Goal: Contribute content: Contribute content

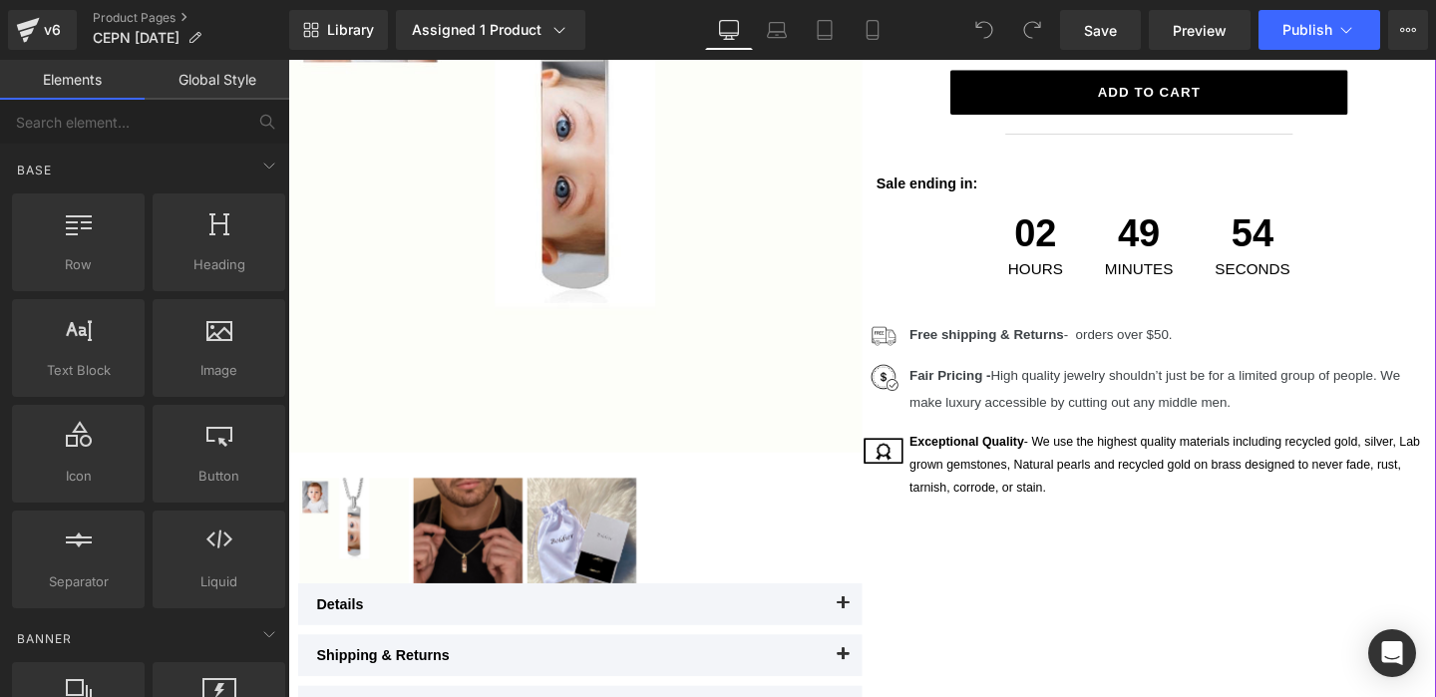
scroll to position [322, 0]
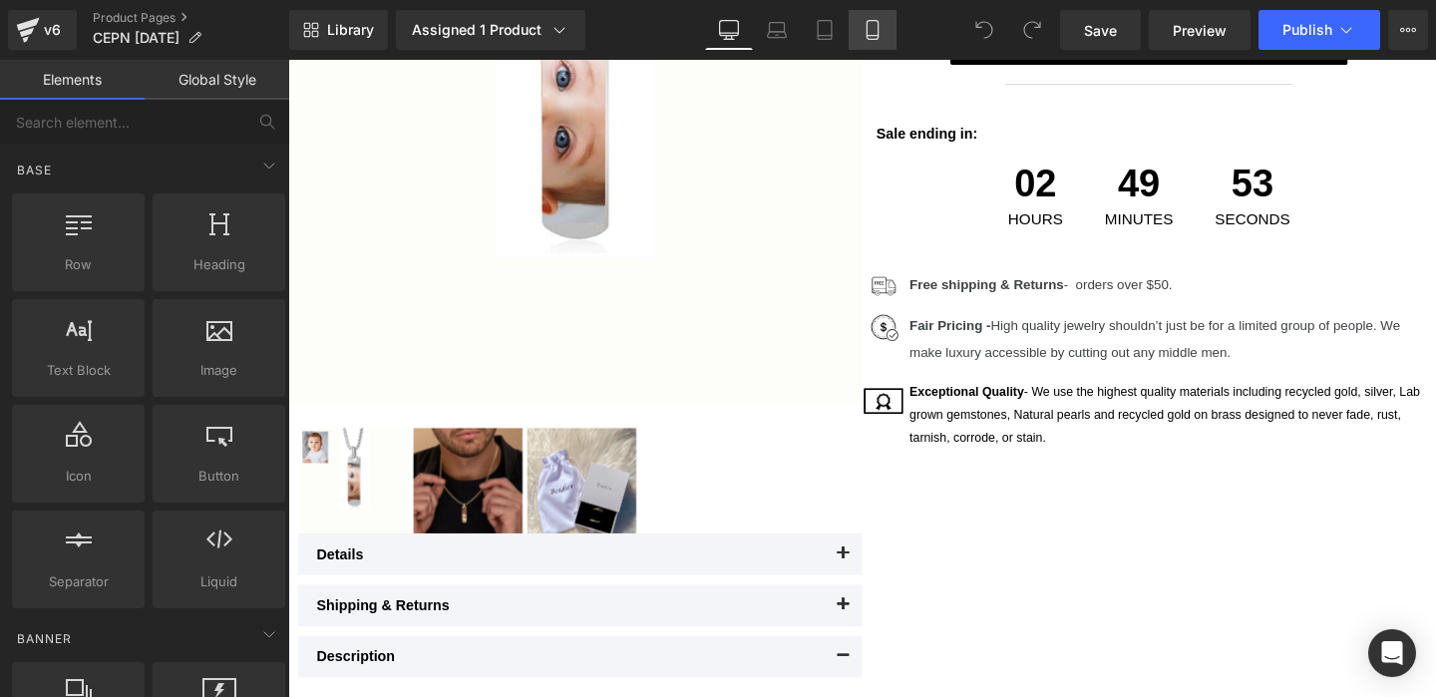
click at [869, 33] on icon at bounding box center [872, 30] width 20 height 20
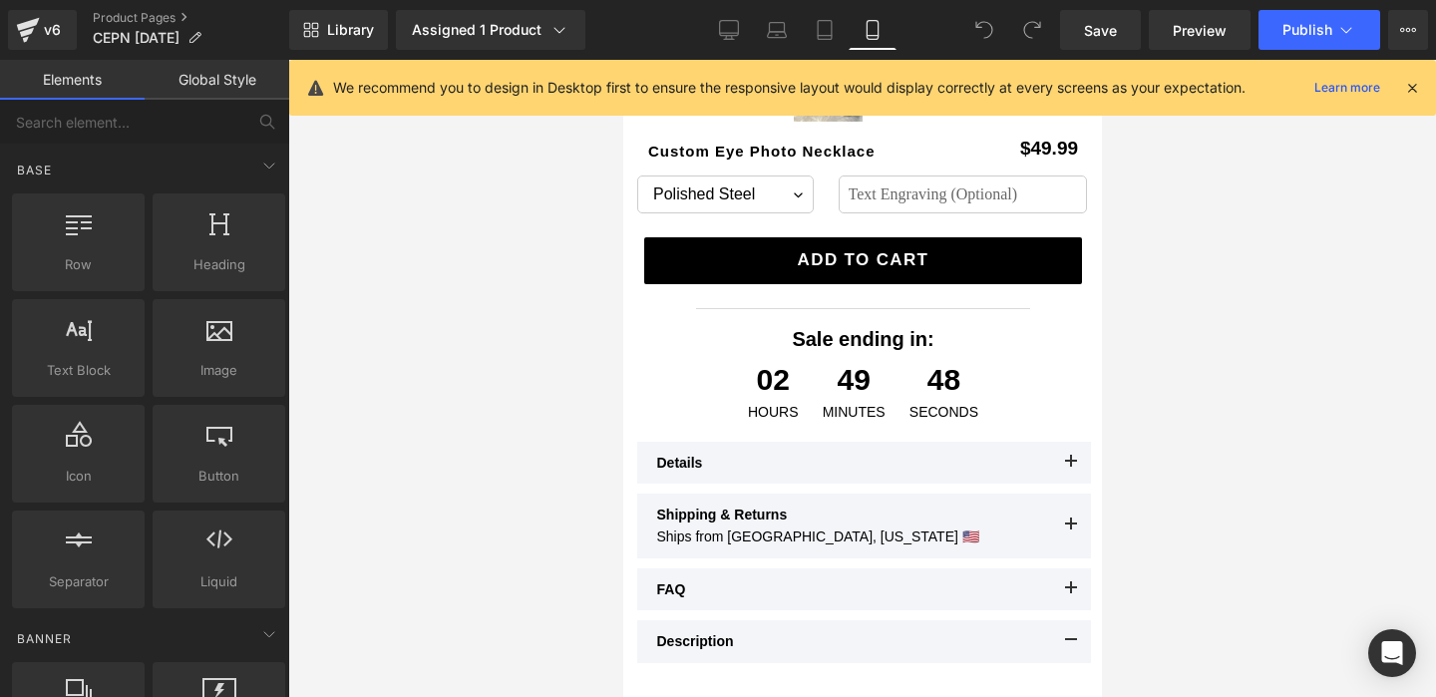
scroll to position [576, 0]
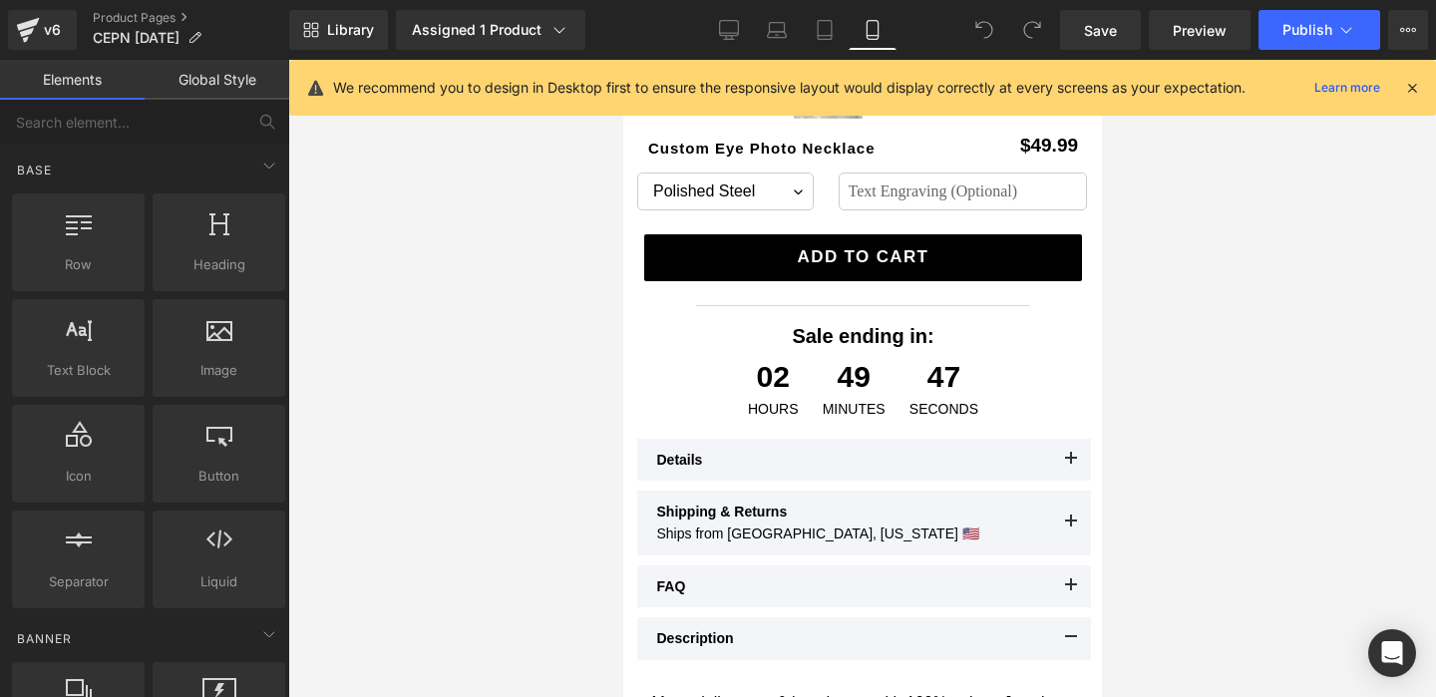
click at [1067, 451] on button at bounding box center [1070, 460] width 40 height 42
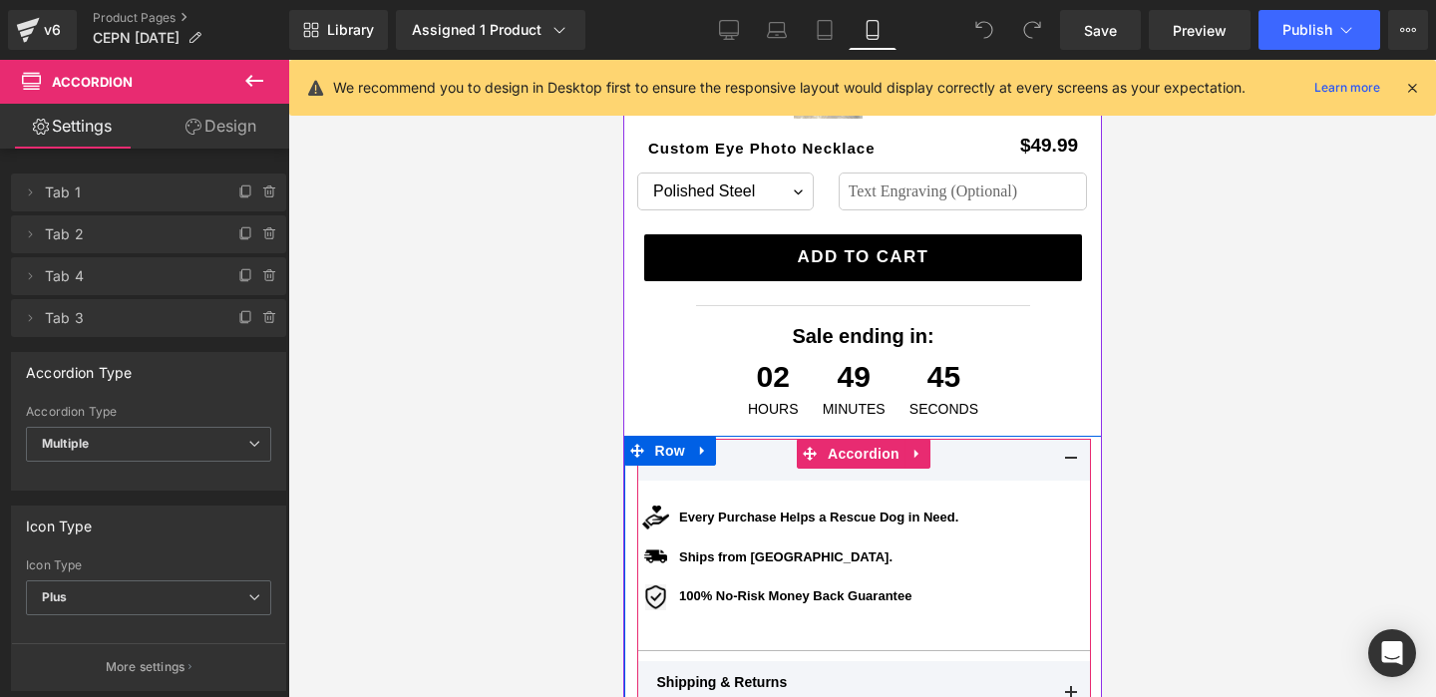
click at [1067, 451] on button at bounding box center [1070, 460] width 40 height 42
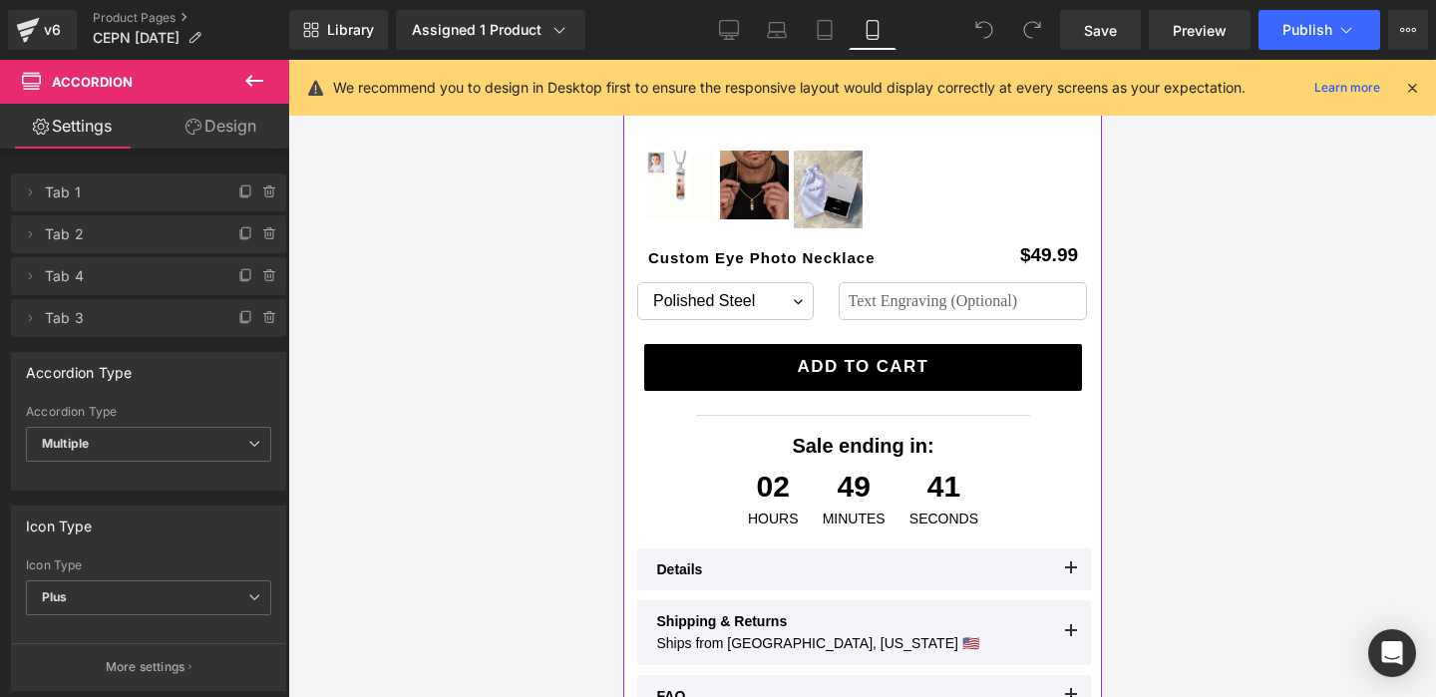
scroll to position [461, 0]
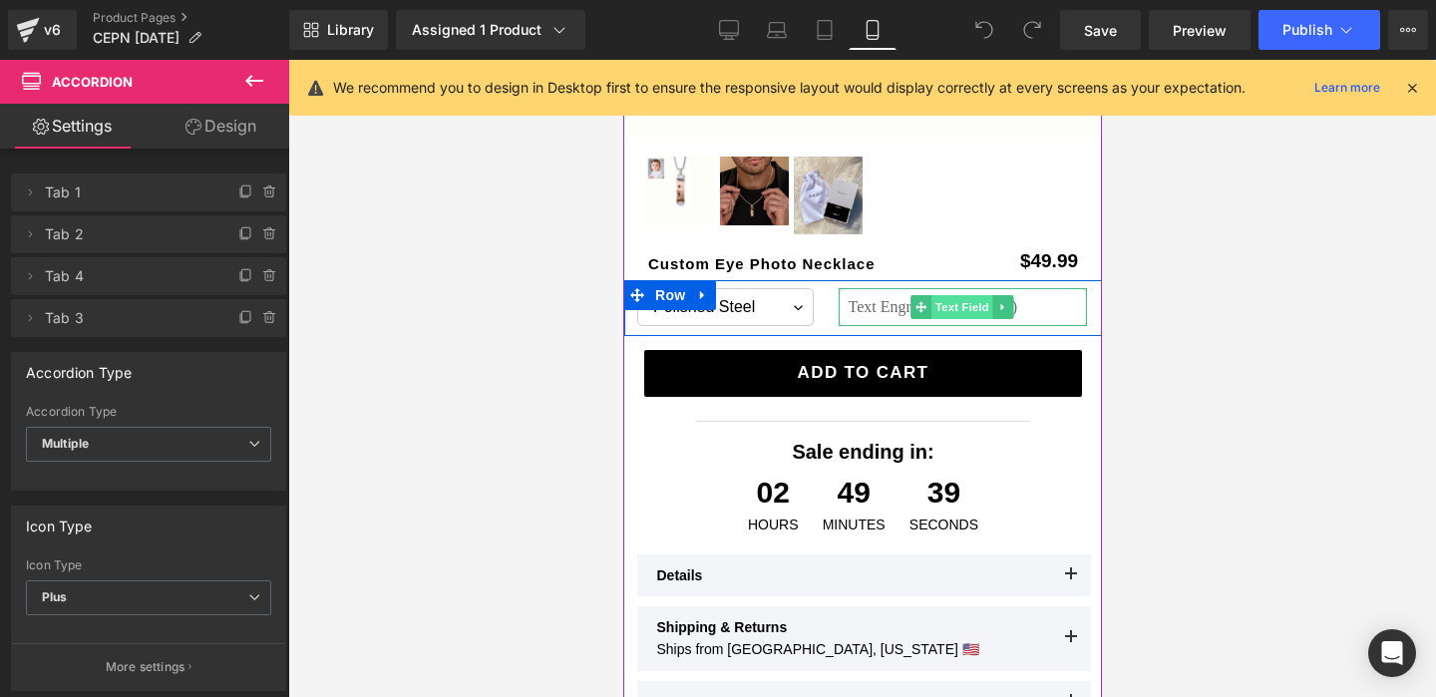
click at [933, 299] on span "Text Field" at bounding box center [961, 307] width 62 height 24
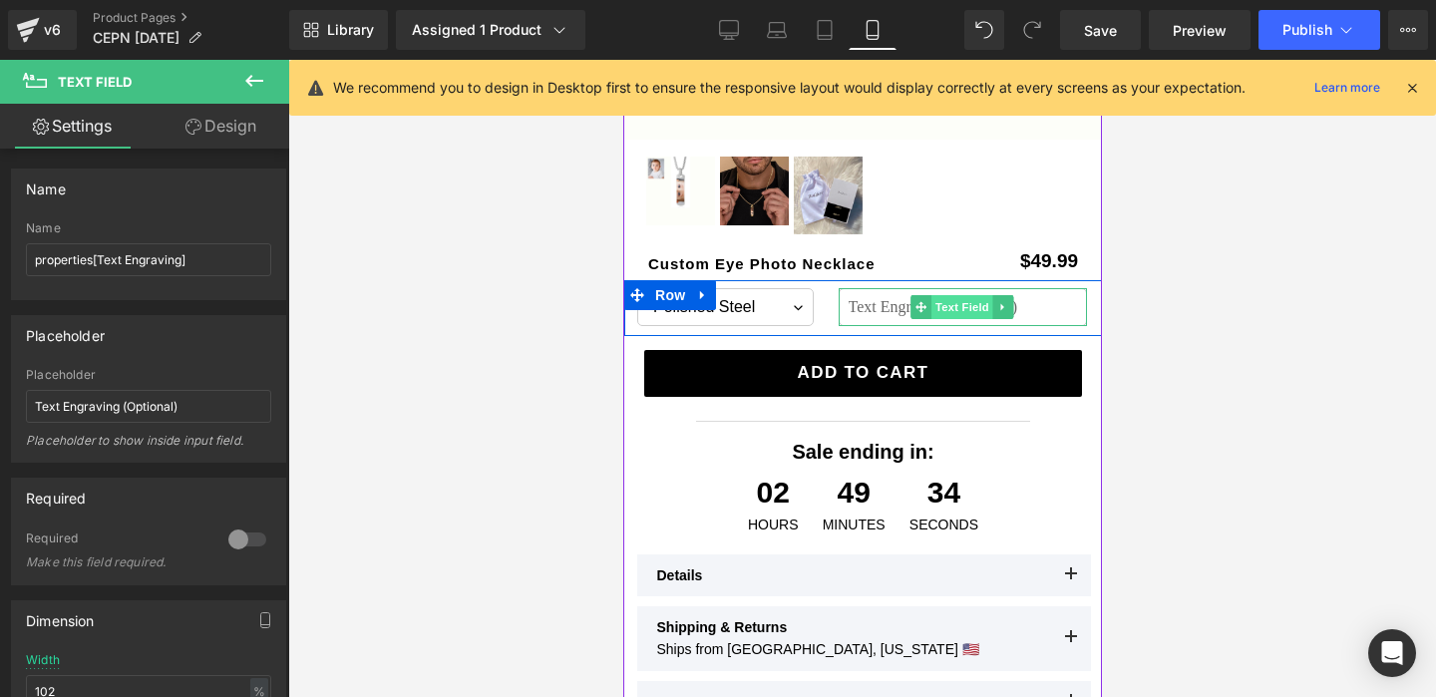
click at [962, 311] on span "Text Field" at bounding box center [961, 307] width 62 height 24
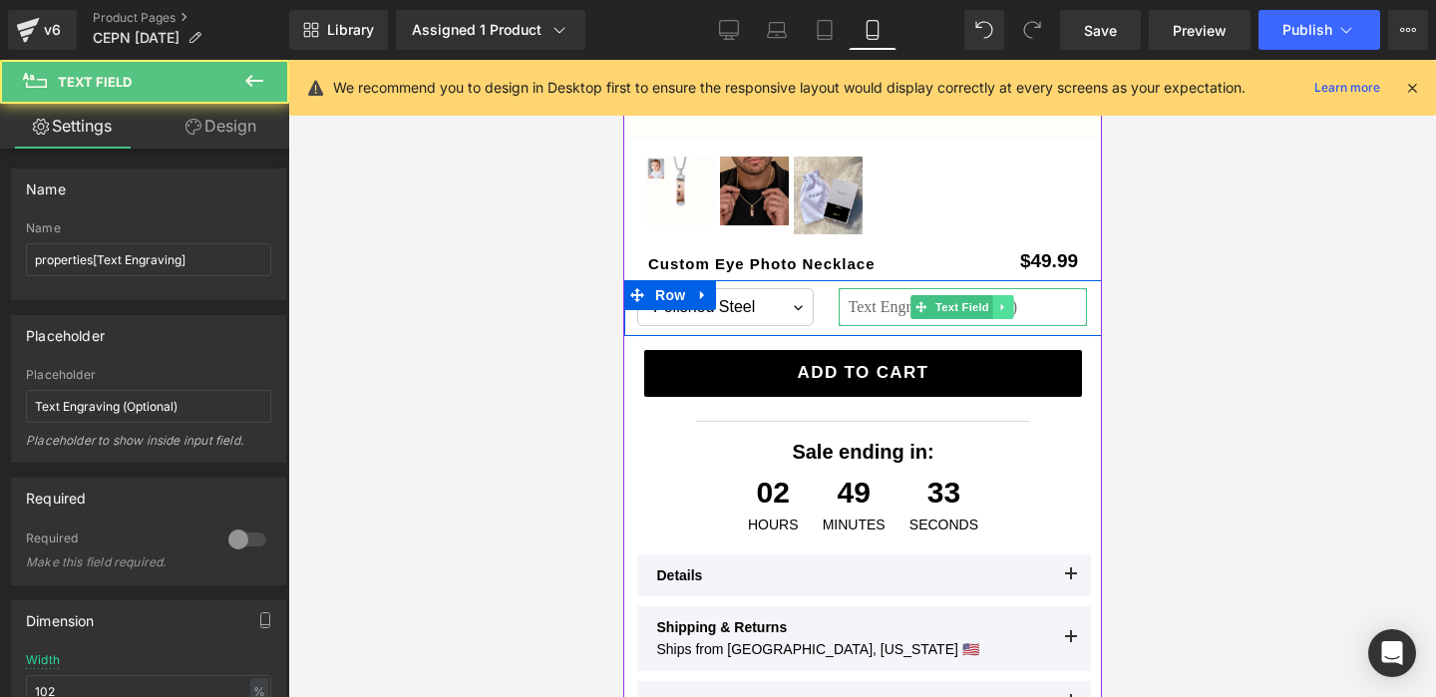
click at [1000, 304] on icon at bounding box center [1001, 307] width 3 height 7
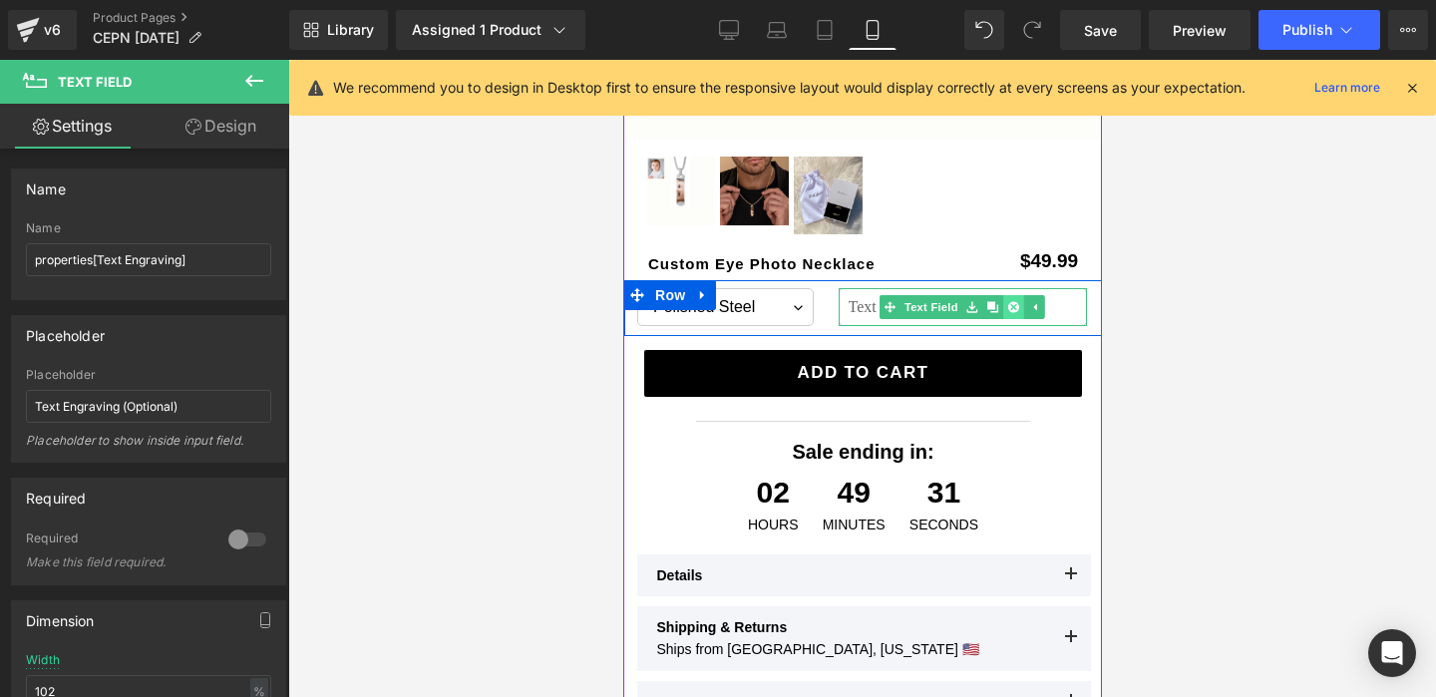
click at [1012, 308] on icon at bounding box center [1012, 306] width 11 height 11
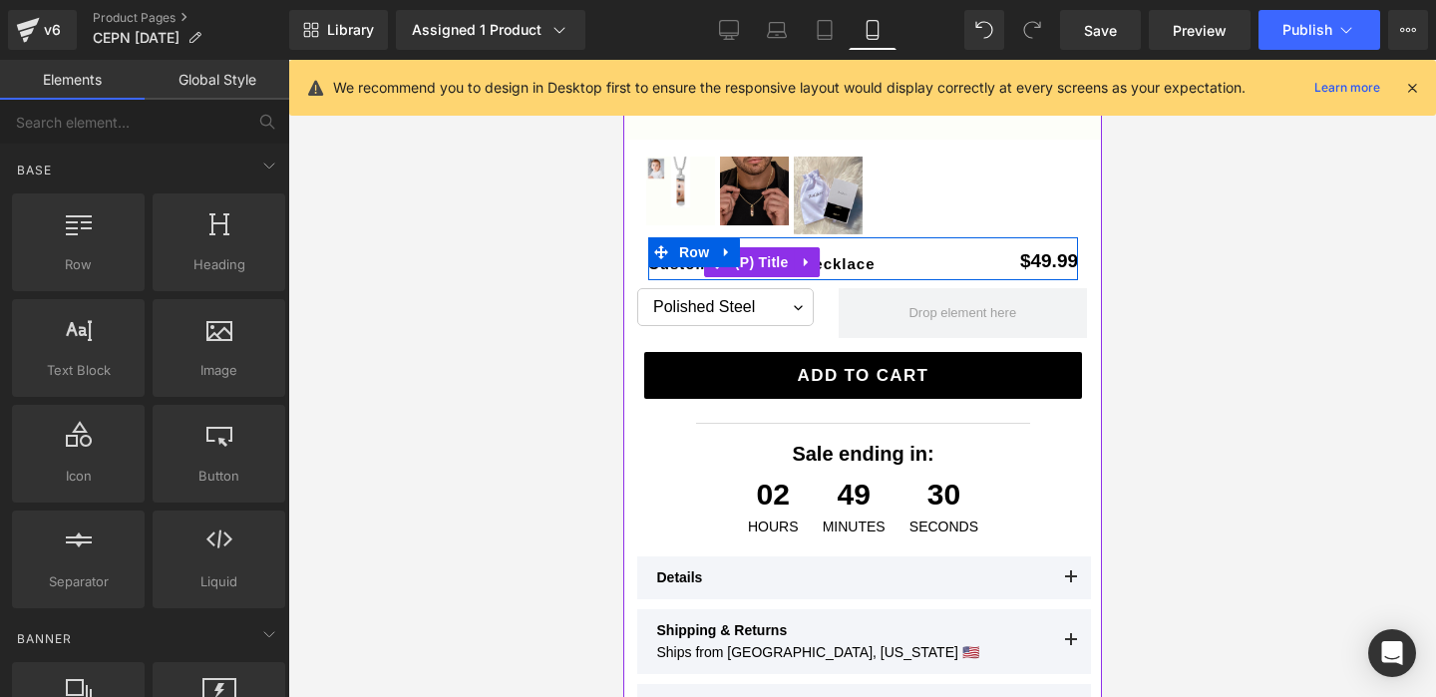
click at [883, 263] on h3 "Custom Eye Photo Necklace" at bounding box center [772, 262] width 250 height 30
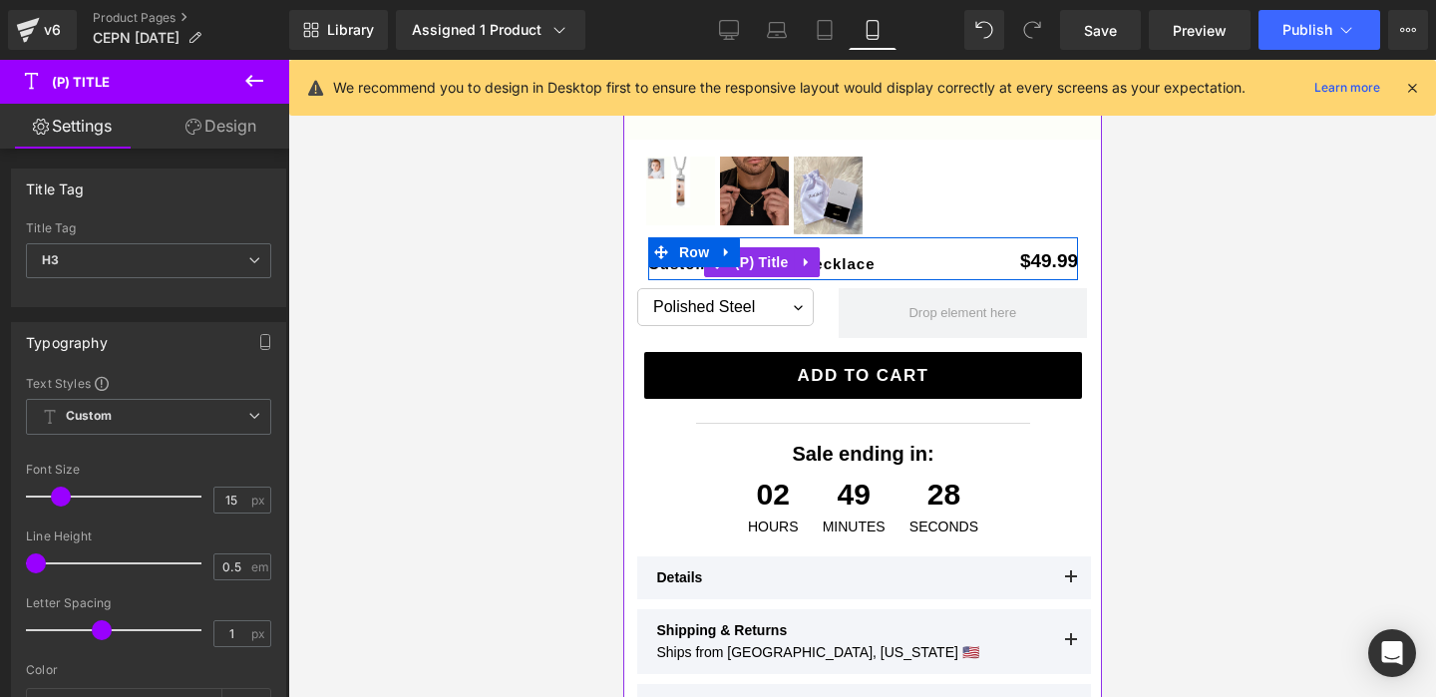
click at [847, 262] on link "Custom Eye Photo Necklace" at bounding box center [760, 264] width 227 height 8
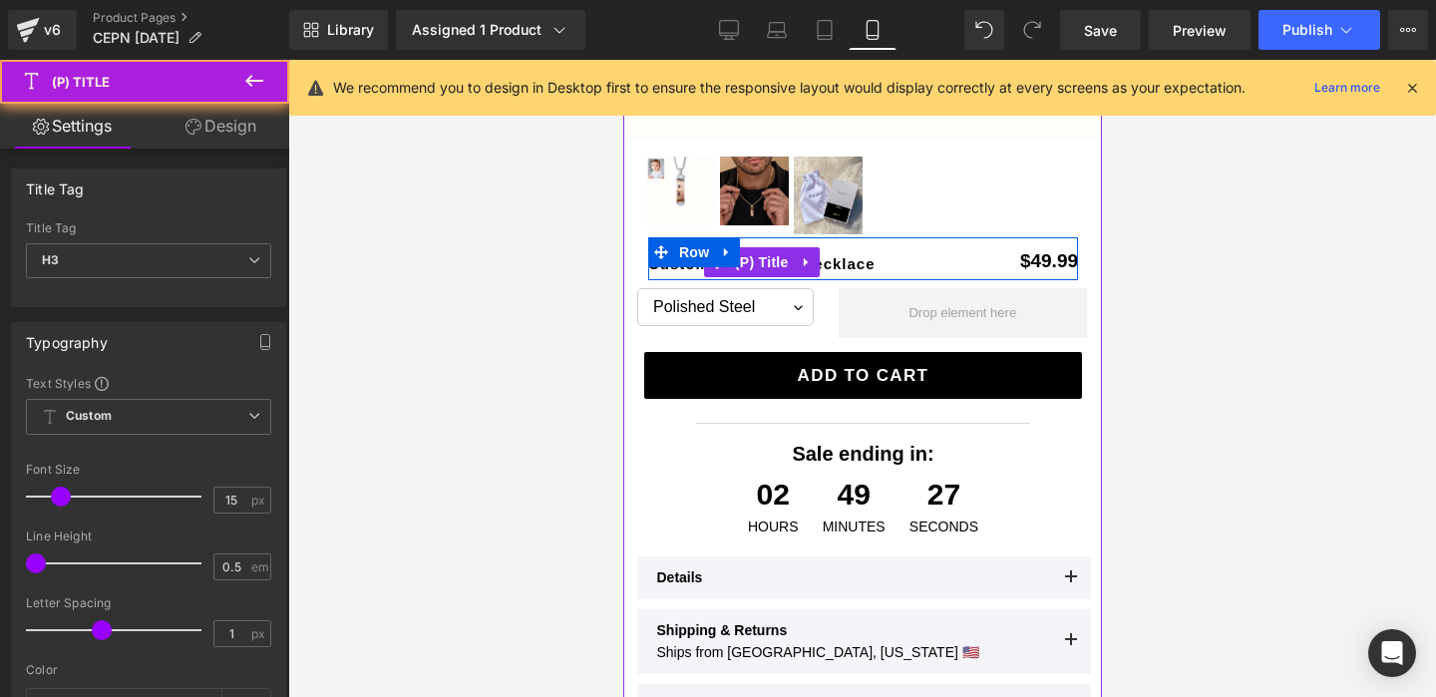
click at [847, 262] on link "Custom Eye Photo Necklace" at bounding box center [760, 264] width 227 height 8
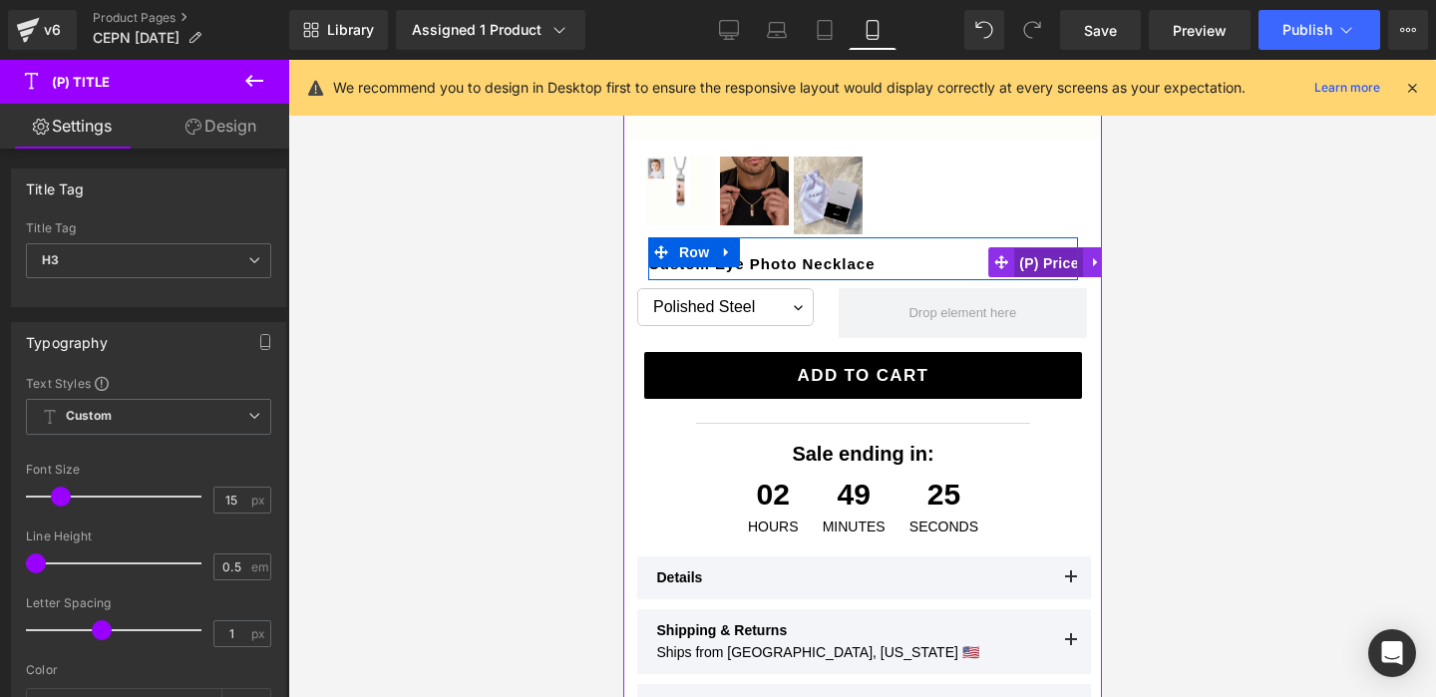
click at [1050, 266] on span "(P) Price" at bounding box center [1048, 263] width 70 height 30
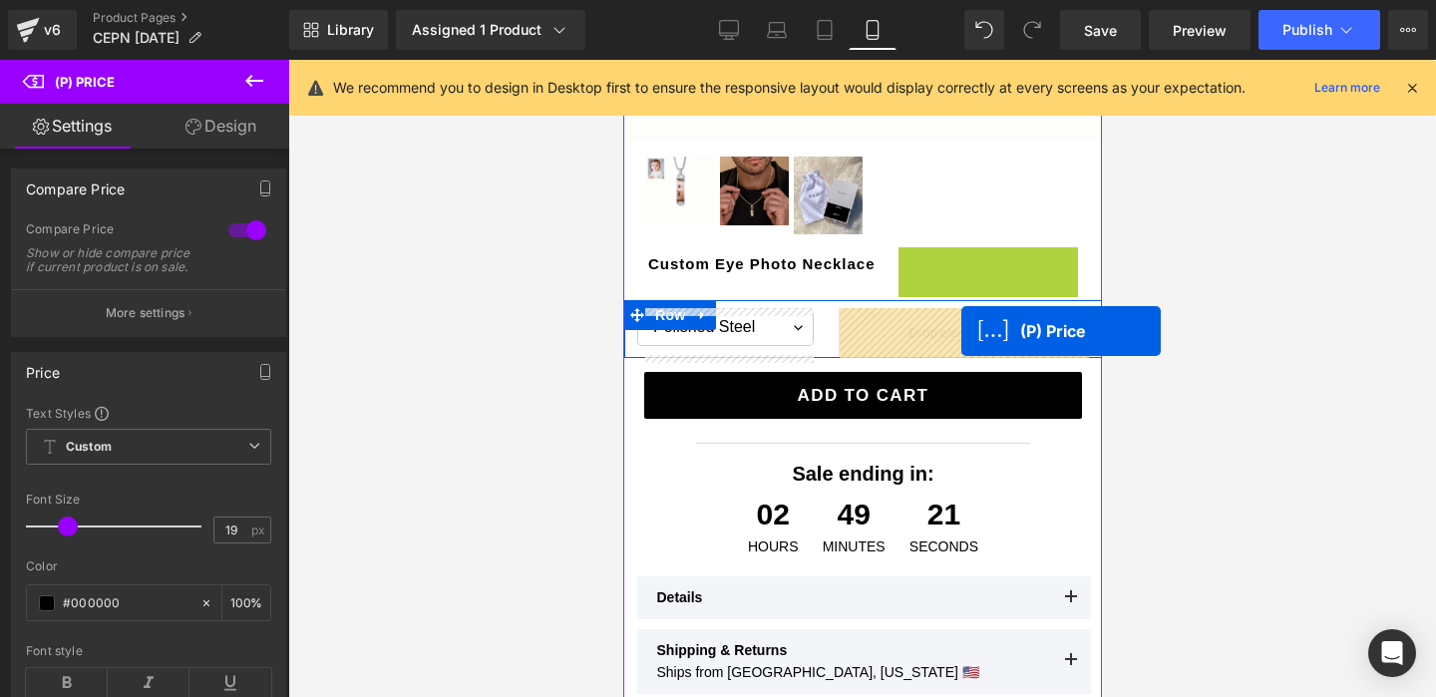
drag, startPoint x: 1046, startPoint y: 265, endPoint x: 960, endPoint y: 331, distance: 108.1
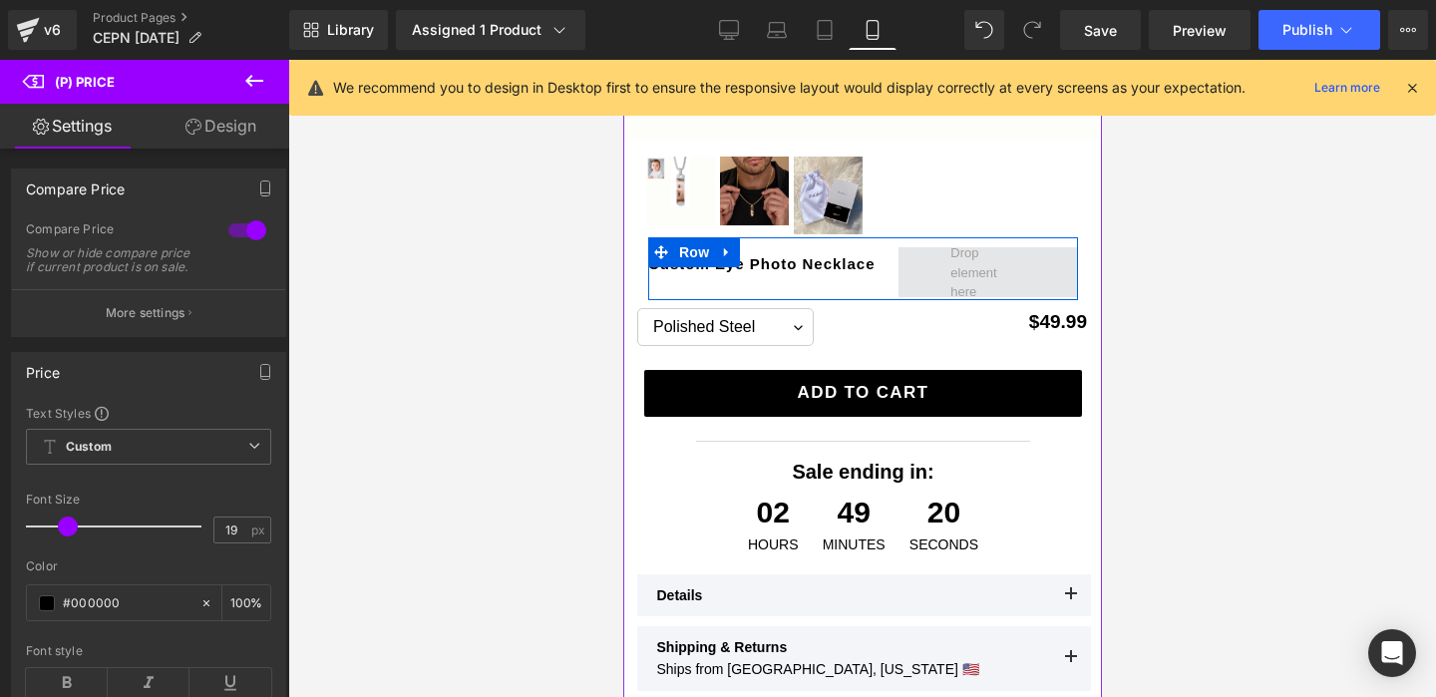
click at [965, 257] on span at bounding box center [987, 272] width 90 height 69
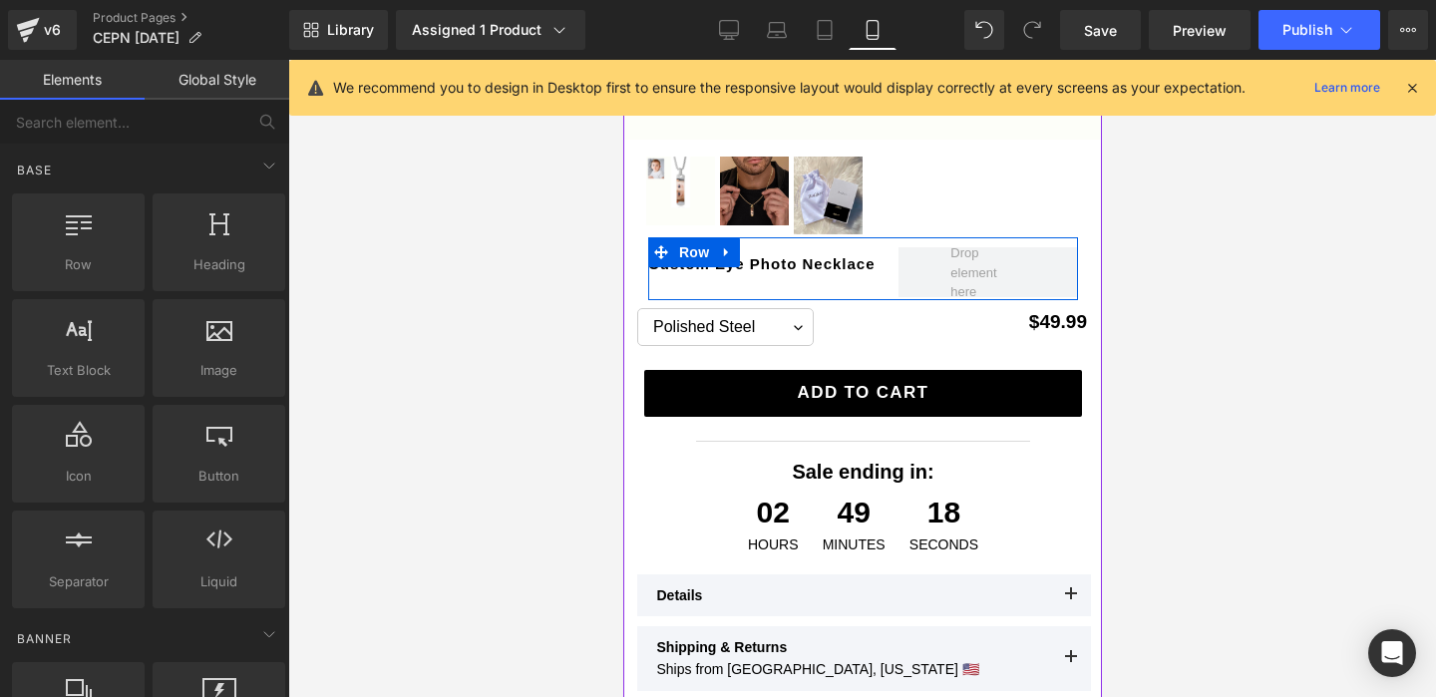
click at [864, 279] on div "Custom Eye Photo Necklace (P) Title Row" at bounding box center [862, 268] width 430 height 63
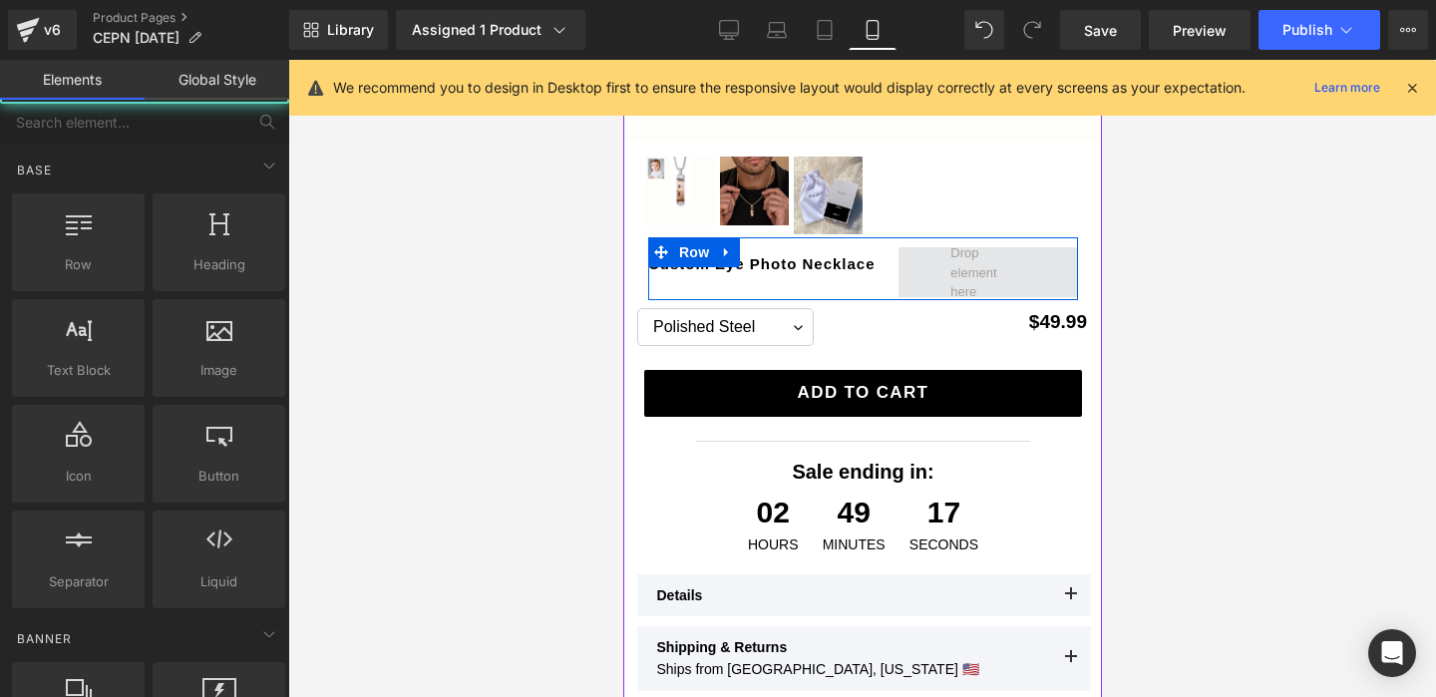
click at [957, 272] on span at bounding box center [987, 272] width 90 height 69
click at [952, 274] on span at bounding box center [987, 272] width 90 height 69
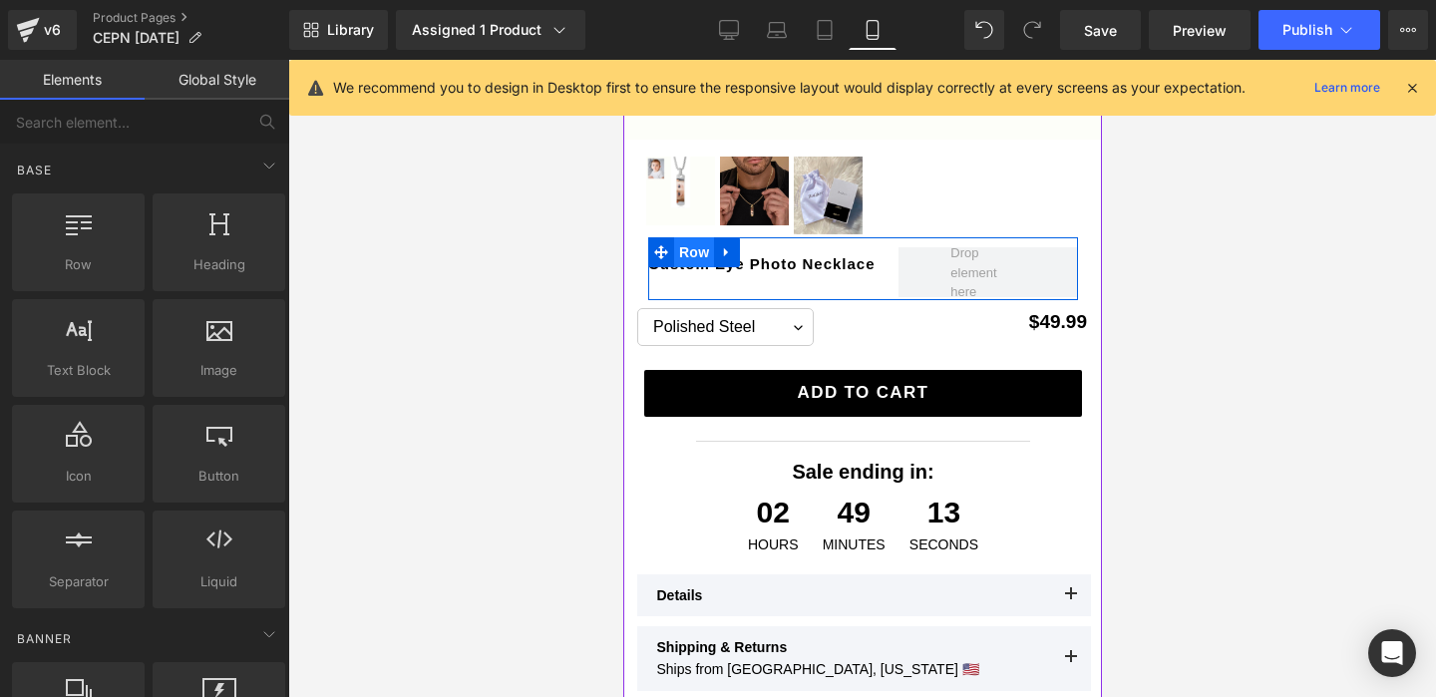
click at [694, 246] on span "Row" at bounding box center [693, 252] width 40 height 30
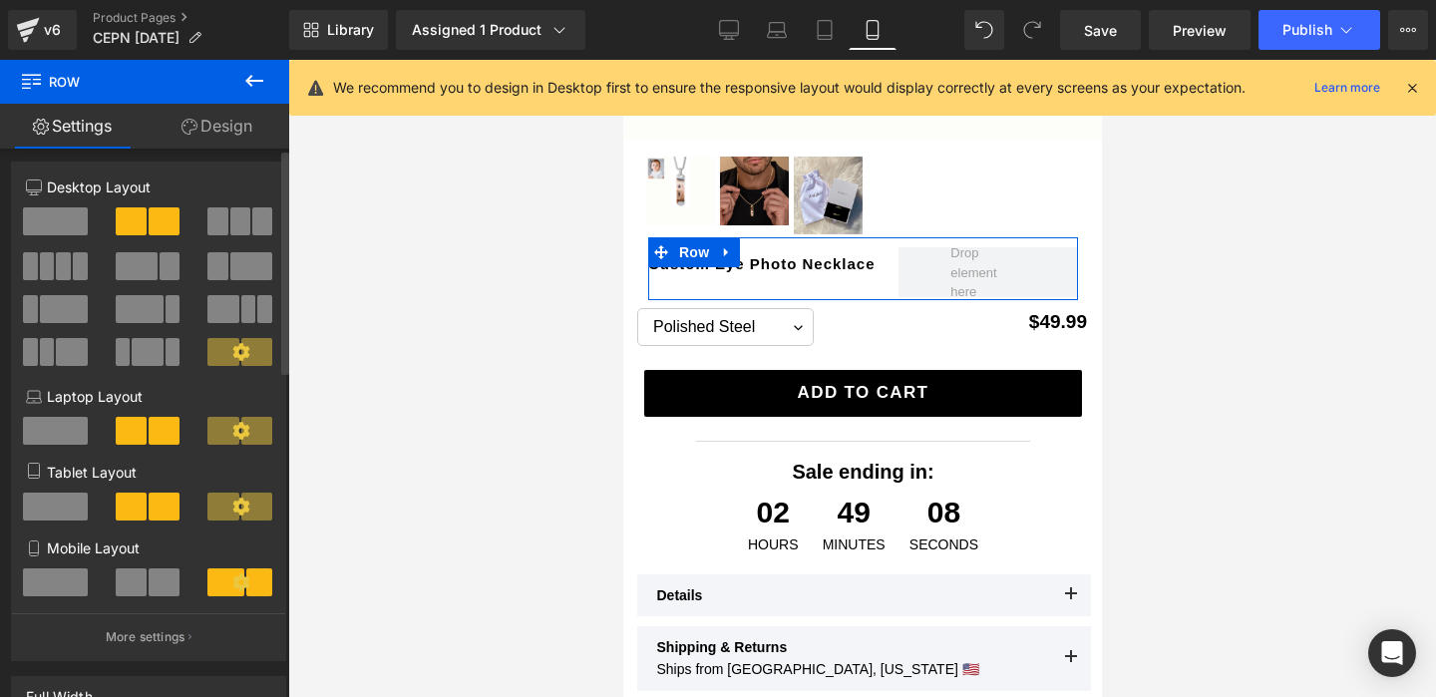
scroll to position [0, 0]
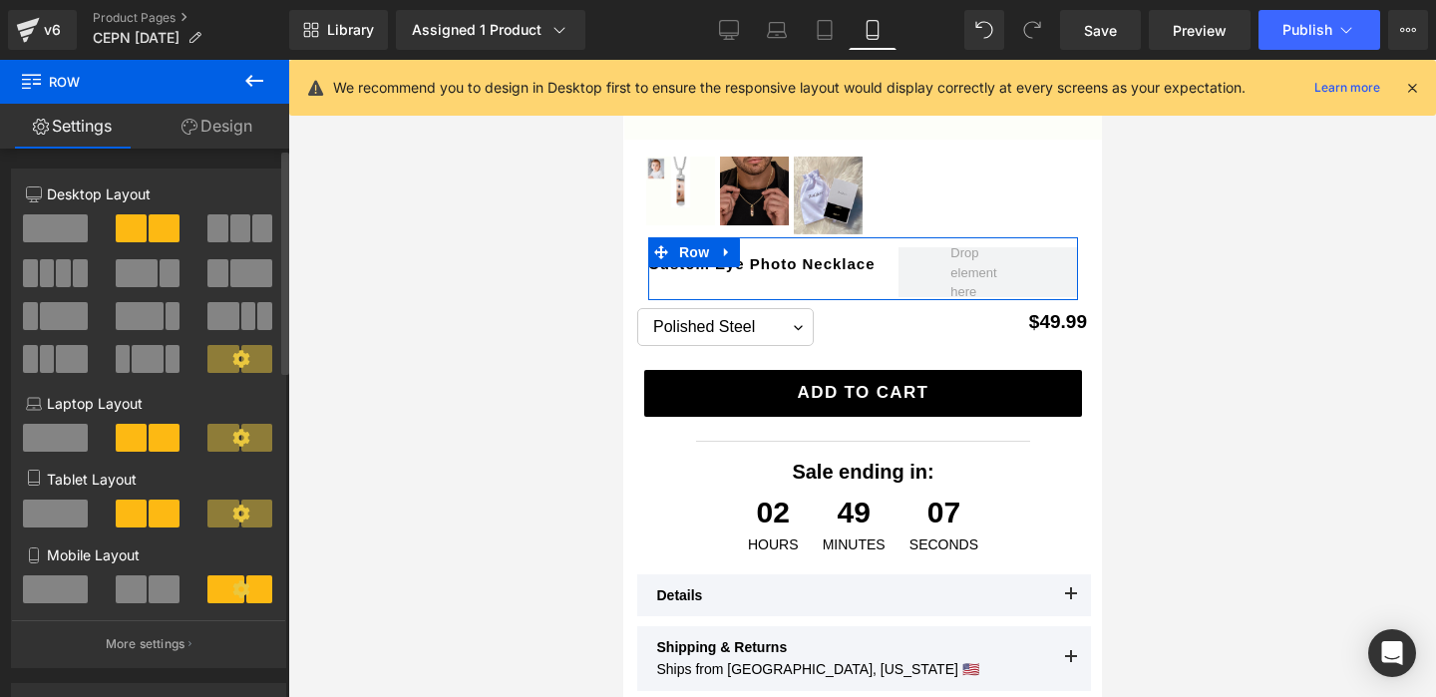
click at [68, 229] on span at bounding box center [55, 228] width 65 height 28
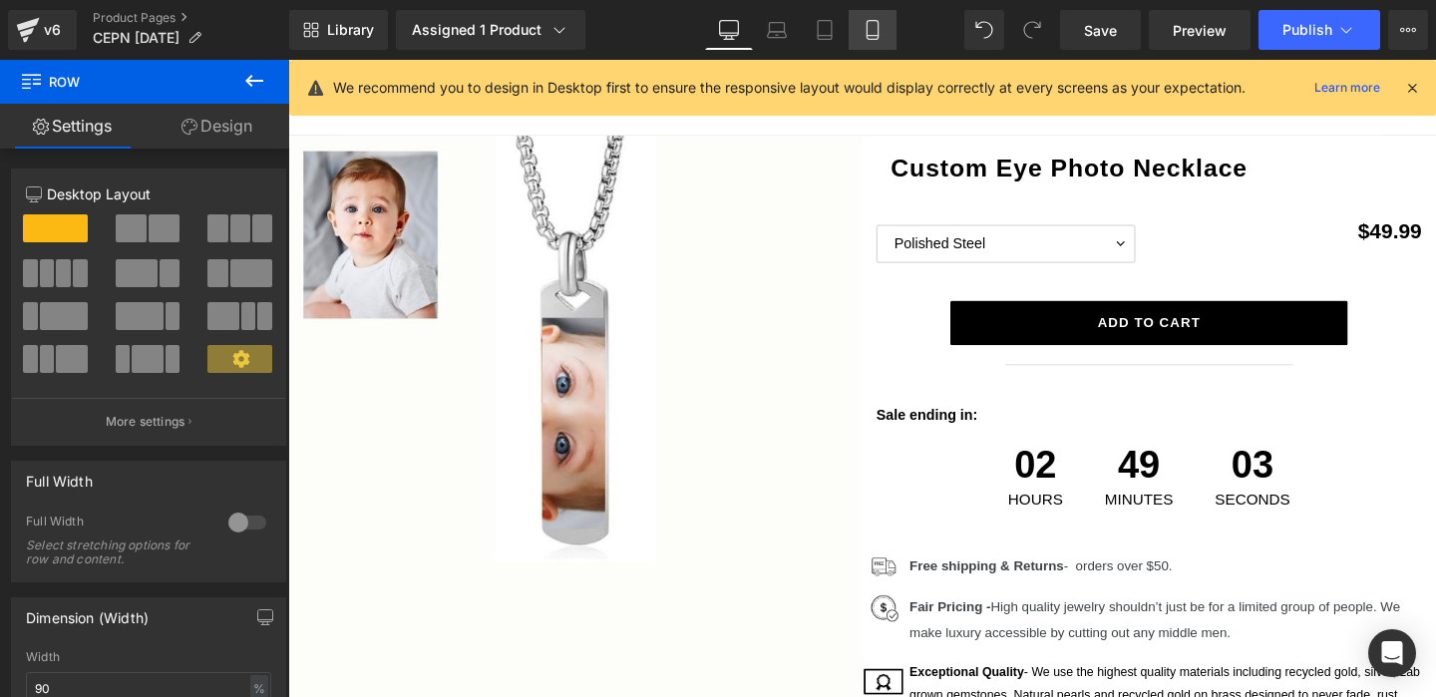
click at [877, 39] on icon at bounding box center [871, 30] width 11 height 19
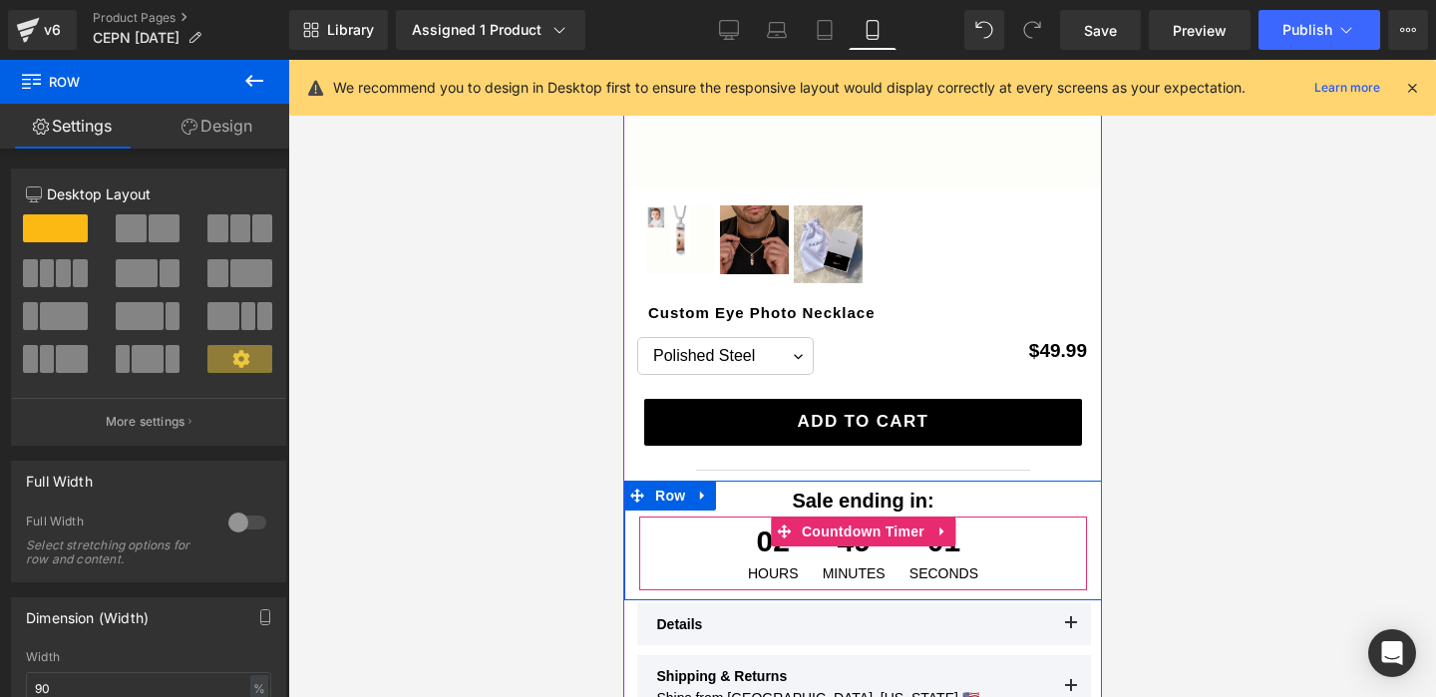
scroll to position [274, 0]
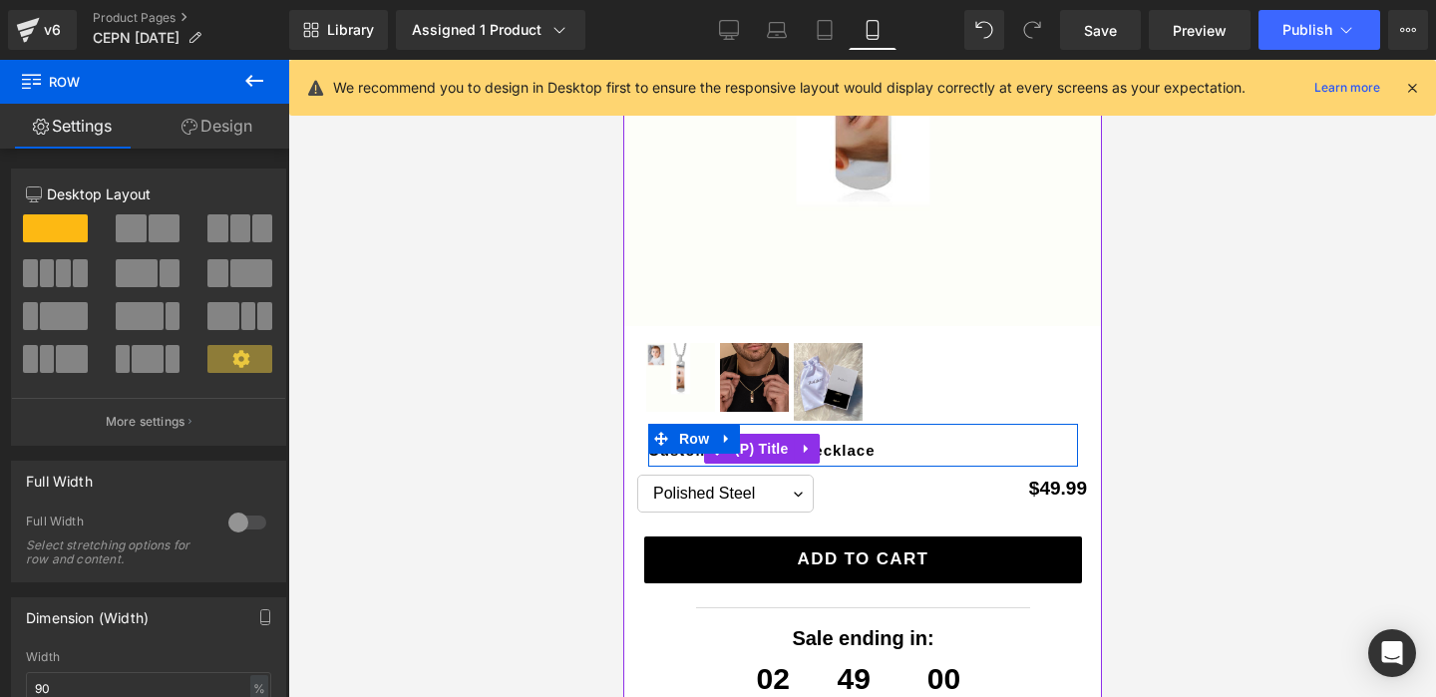
click at [873, 447] on link "Custom Eye Photo Necklace" at bounding box center [760, 451] width 227 height 8
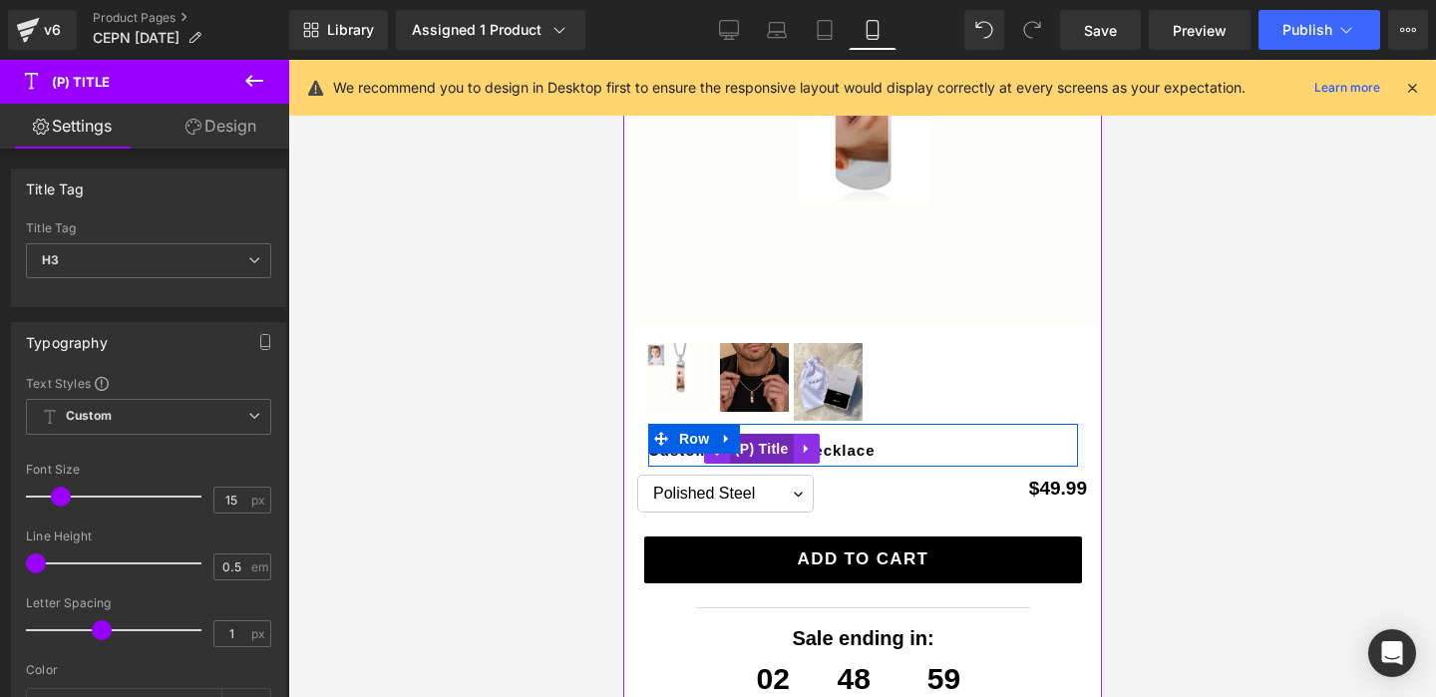
click at [775, 444] on span "(P) Title" at bounding box center [761, 449] width 64 height 30
click at [690, 433] on span "Row" at bounding box center [693, 440] width 40 height 30
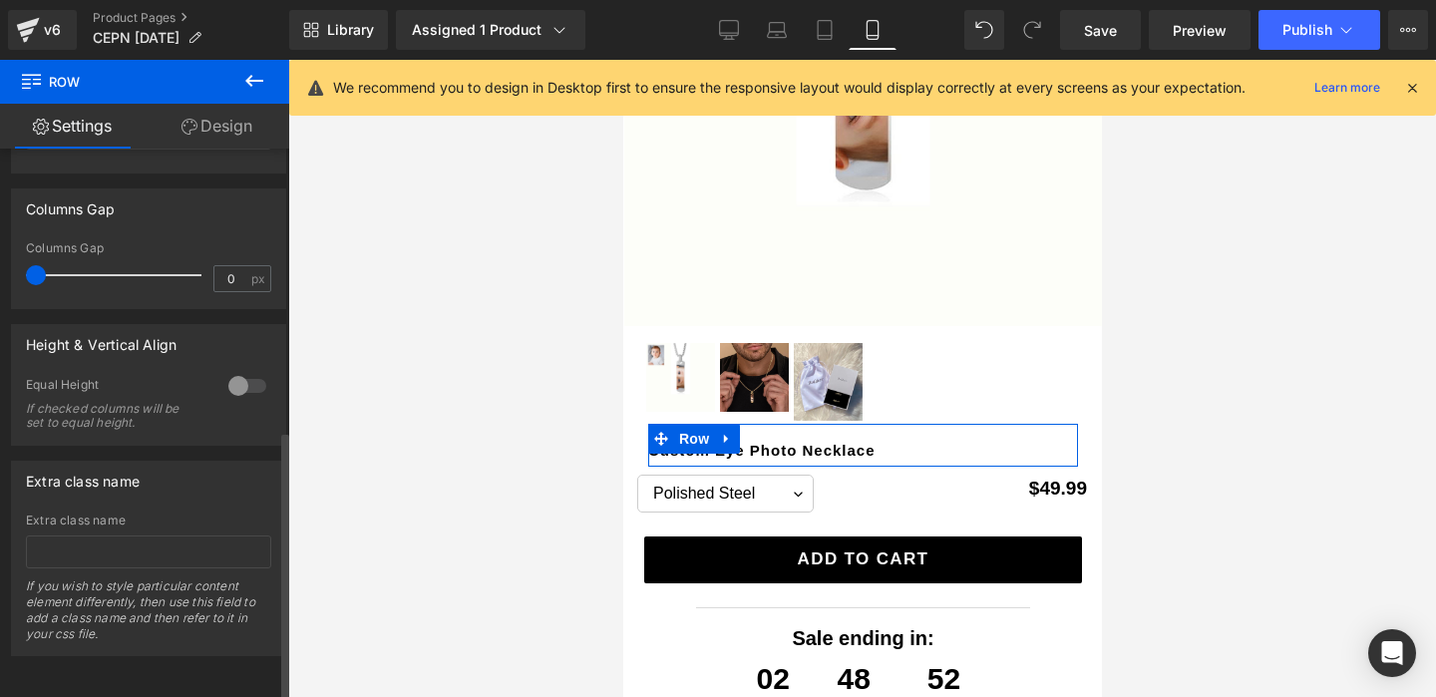
scroll to position [571, 0]
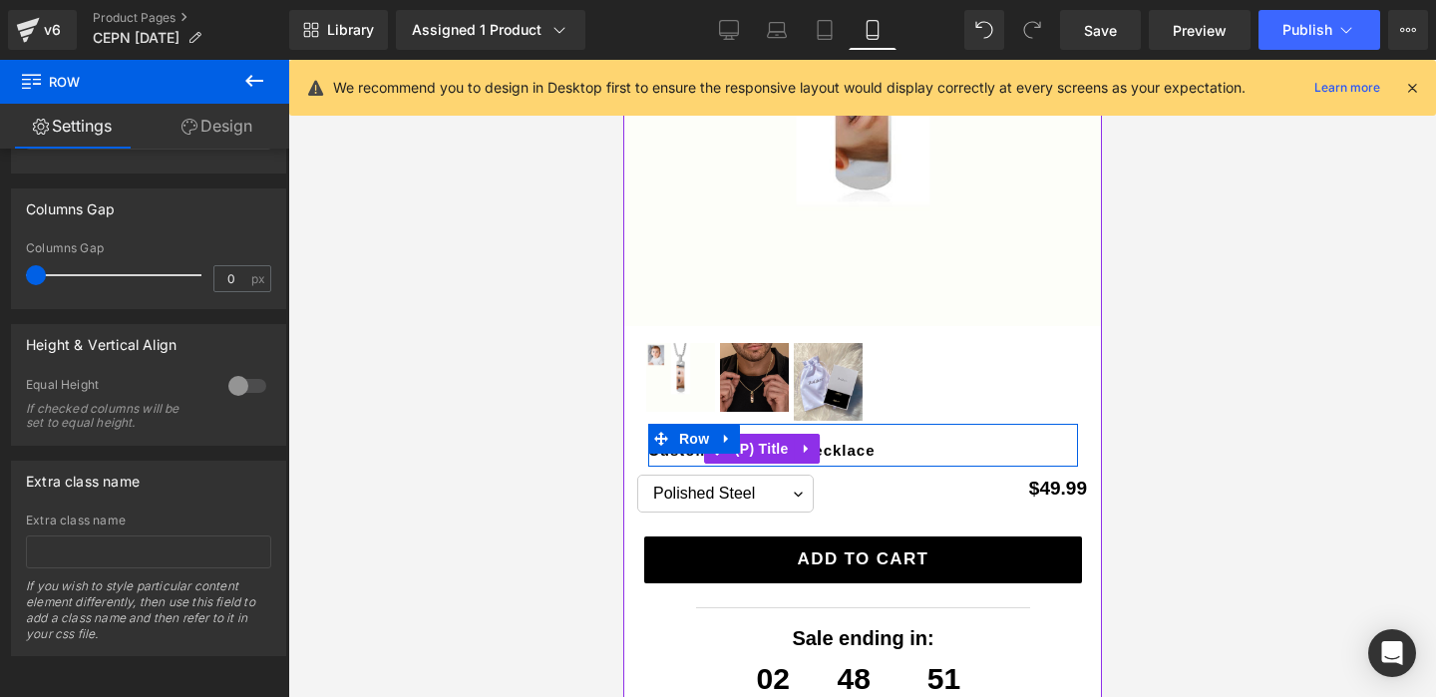
click at [895, 449] on h3 "Custom Eye Photo Necklace" at bounding box center [862, 449] width 430 height 30
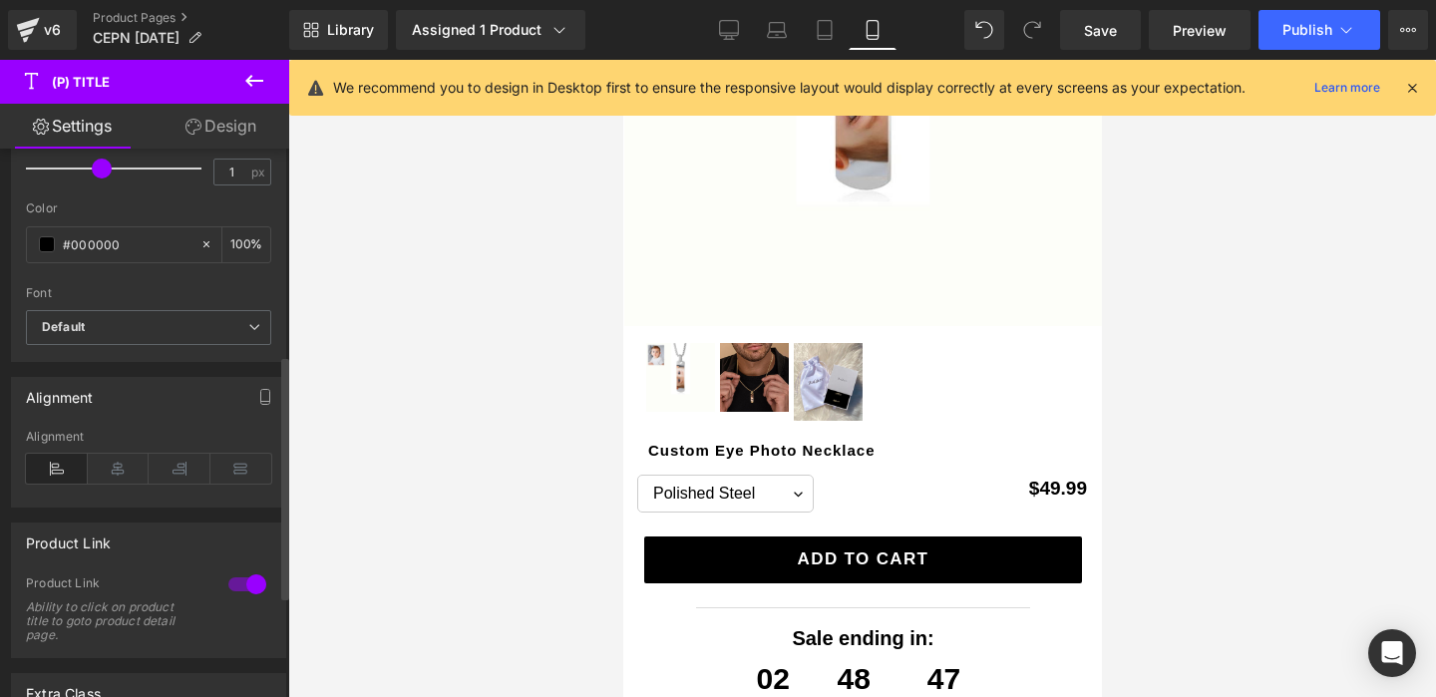
scroll to position [463, 0]
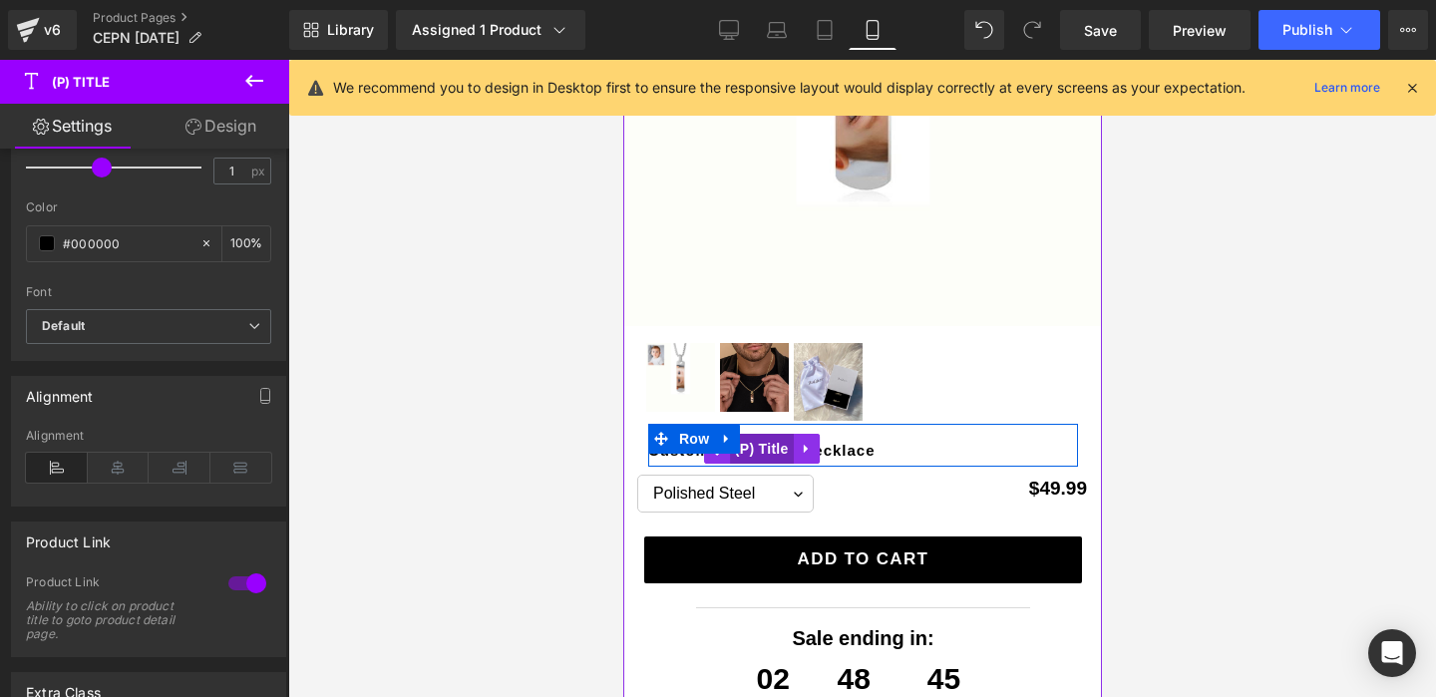
click at [778, 445] on span "(P) Title" at bounding box center [761, 449] width 64 height 30
click at [696, 436] on span "Row" at bounding box center [693, 440] width 40 height 30
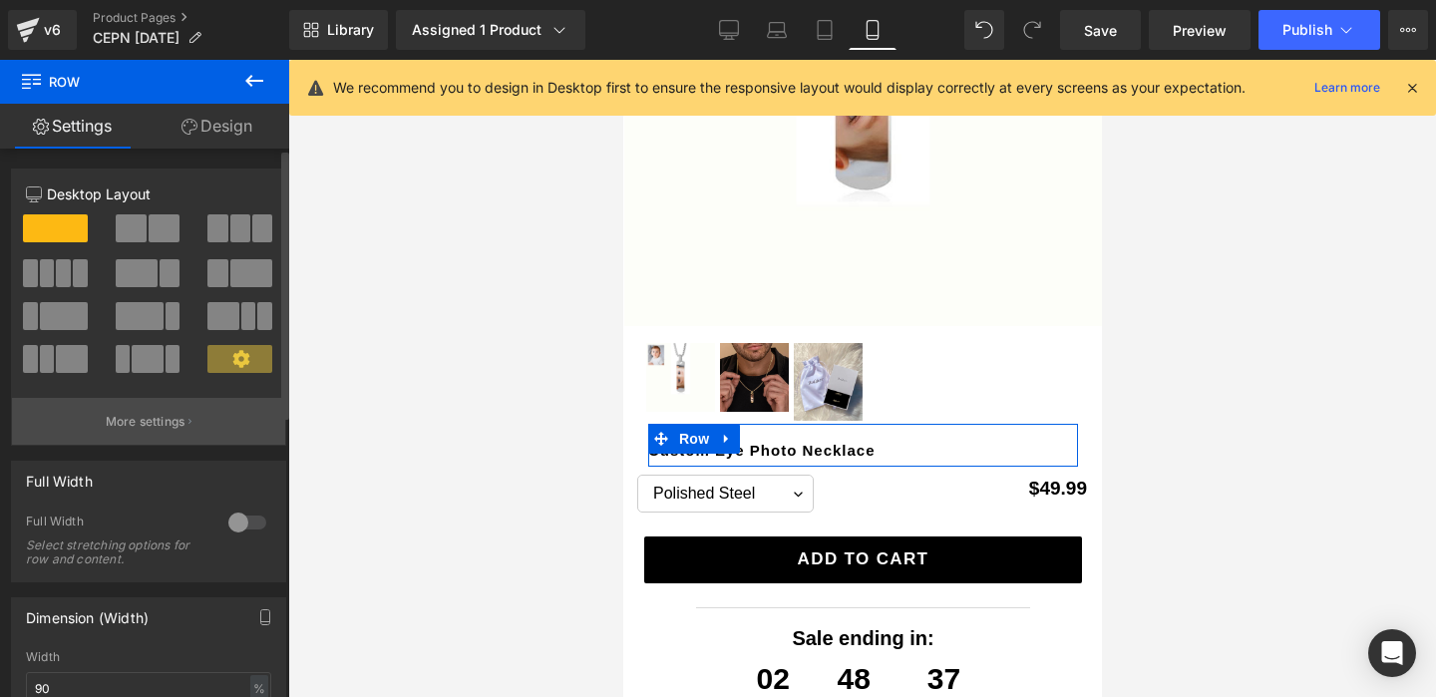
click at [182, 422] on button "More settings" at bounding box center [148, 421] width 273 height 47
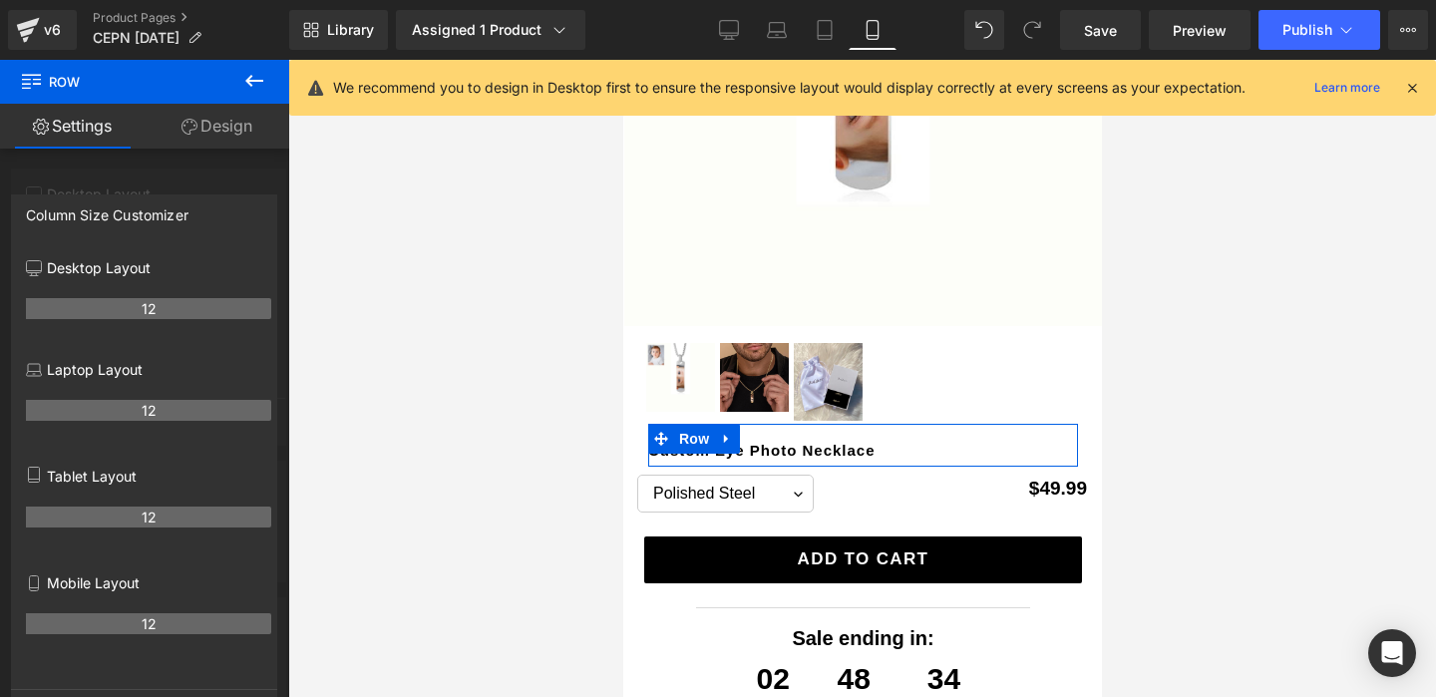
click at [161, 622] on th "12" at bounding box center [148, 623] width 245 height 21
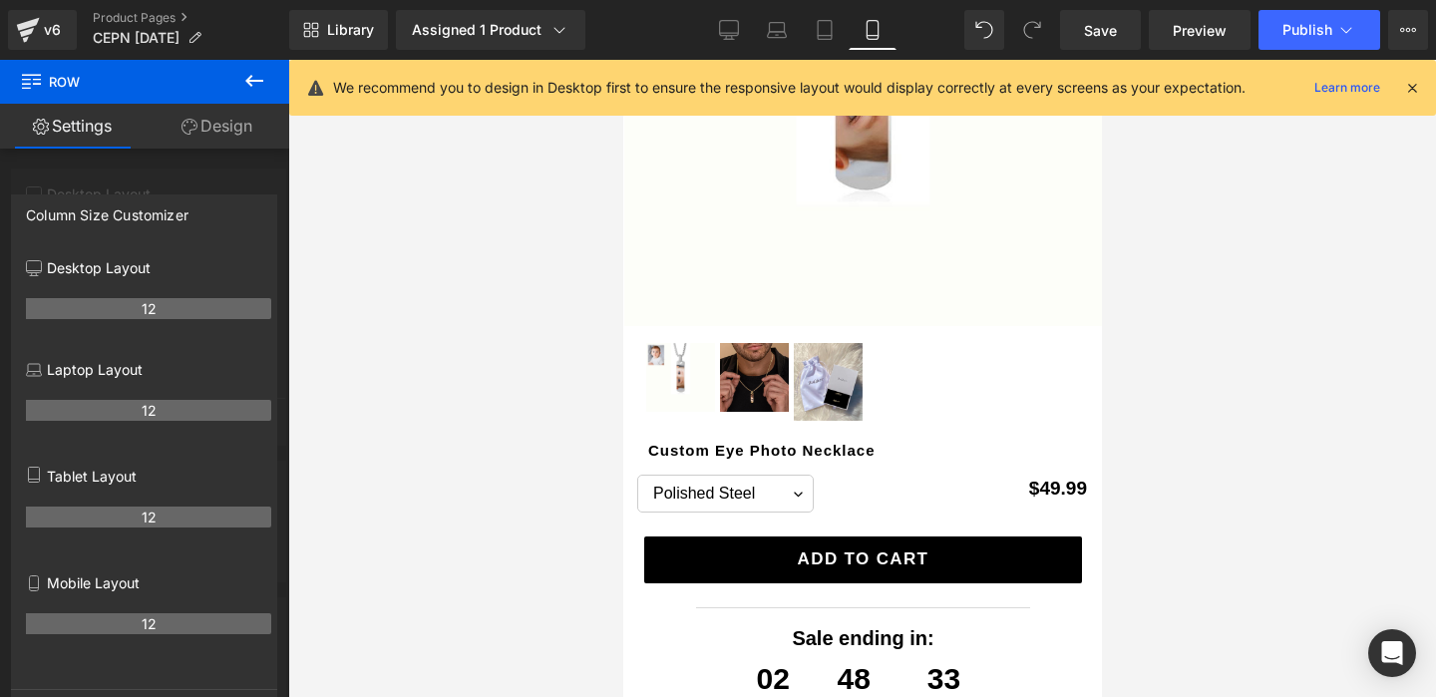
click at [251, 94] on button at bounding box center [254, 82] width 70 height 44
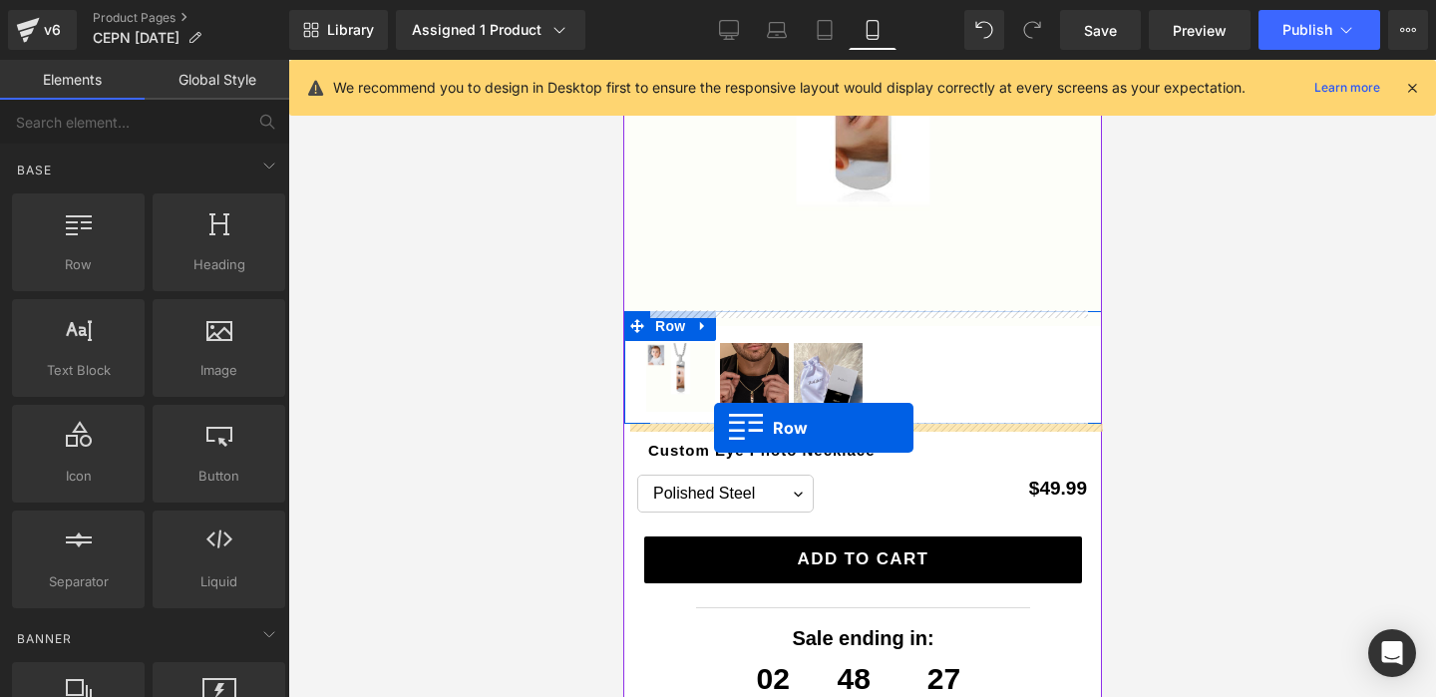
drag, startPoint x: 727, startPoint y: 326, endPoint x: 713, endPoint y: 428, distance: 102.6
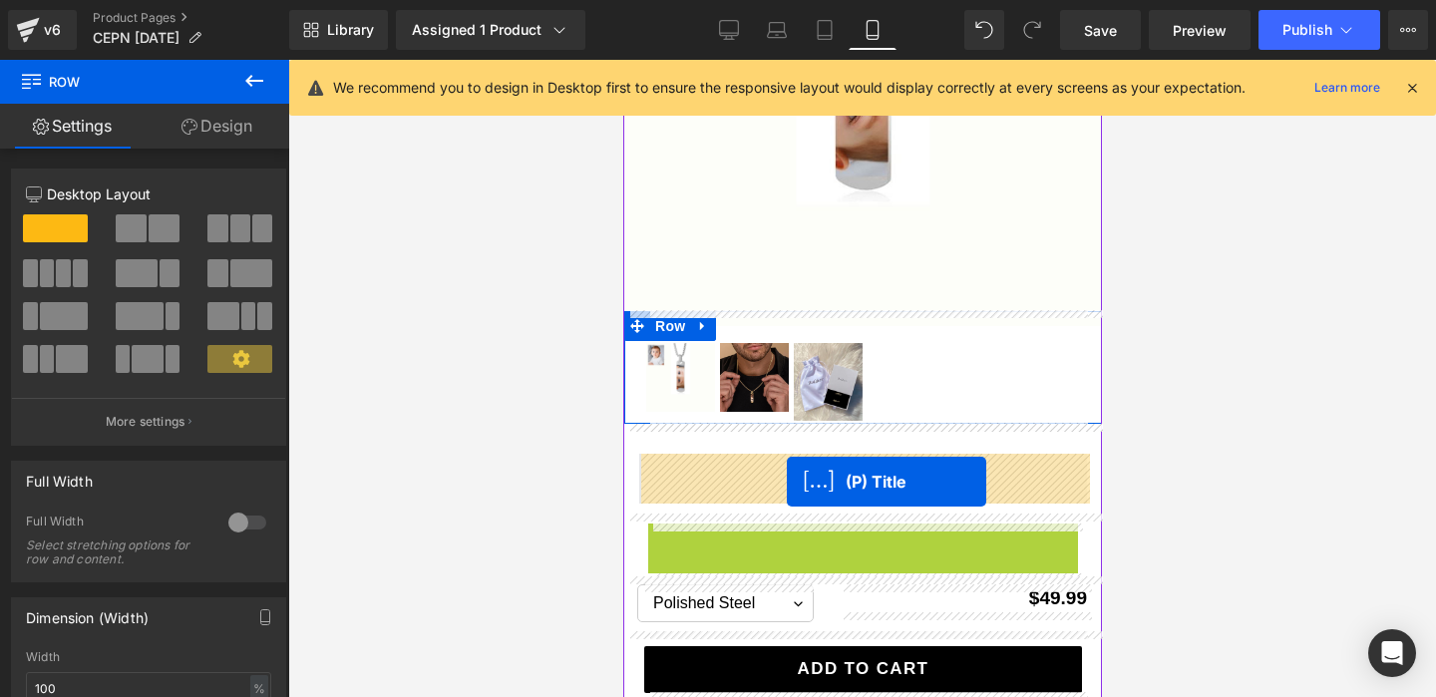
drag, startPoint x: 756, startPoint y: 538, endPoint x: 786, endPoint y: 482, distance: 64.2
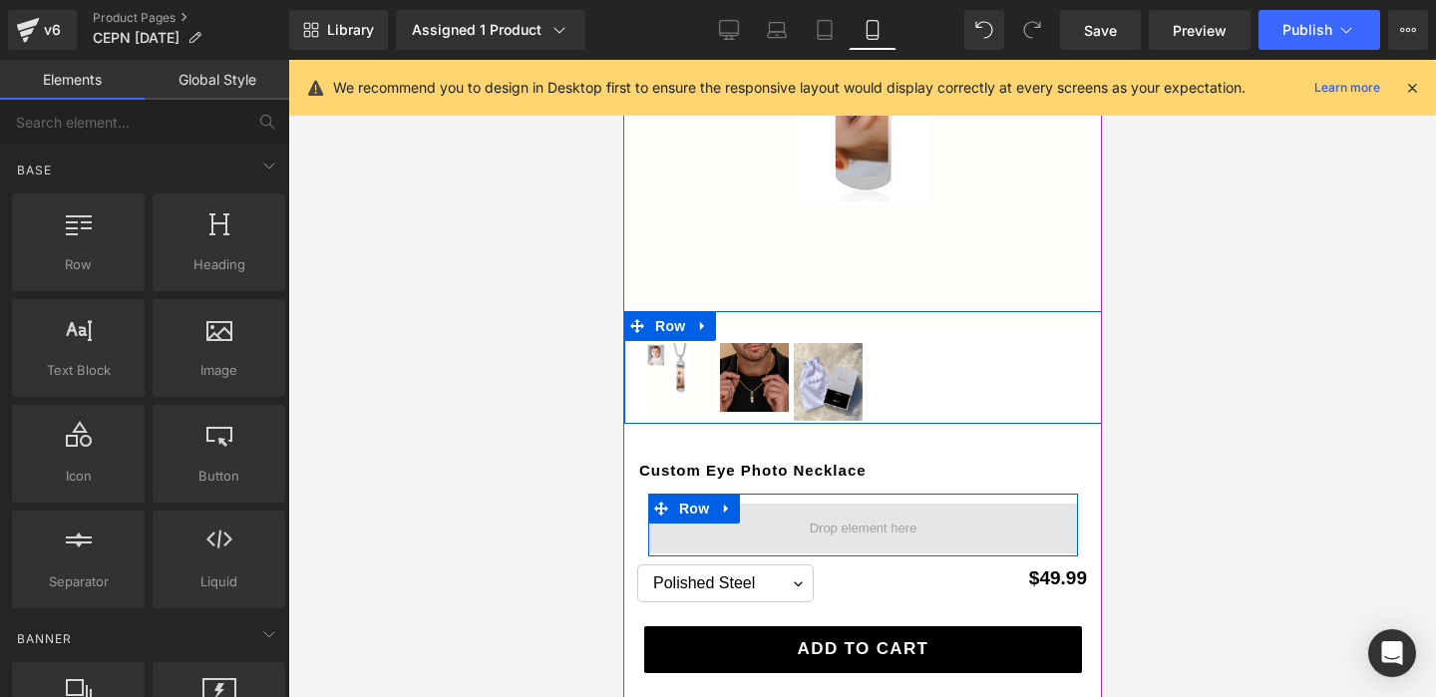
click at [851, 515] on span at bounding box center [863, 529] width 122 height 30
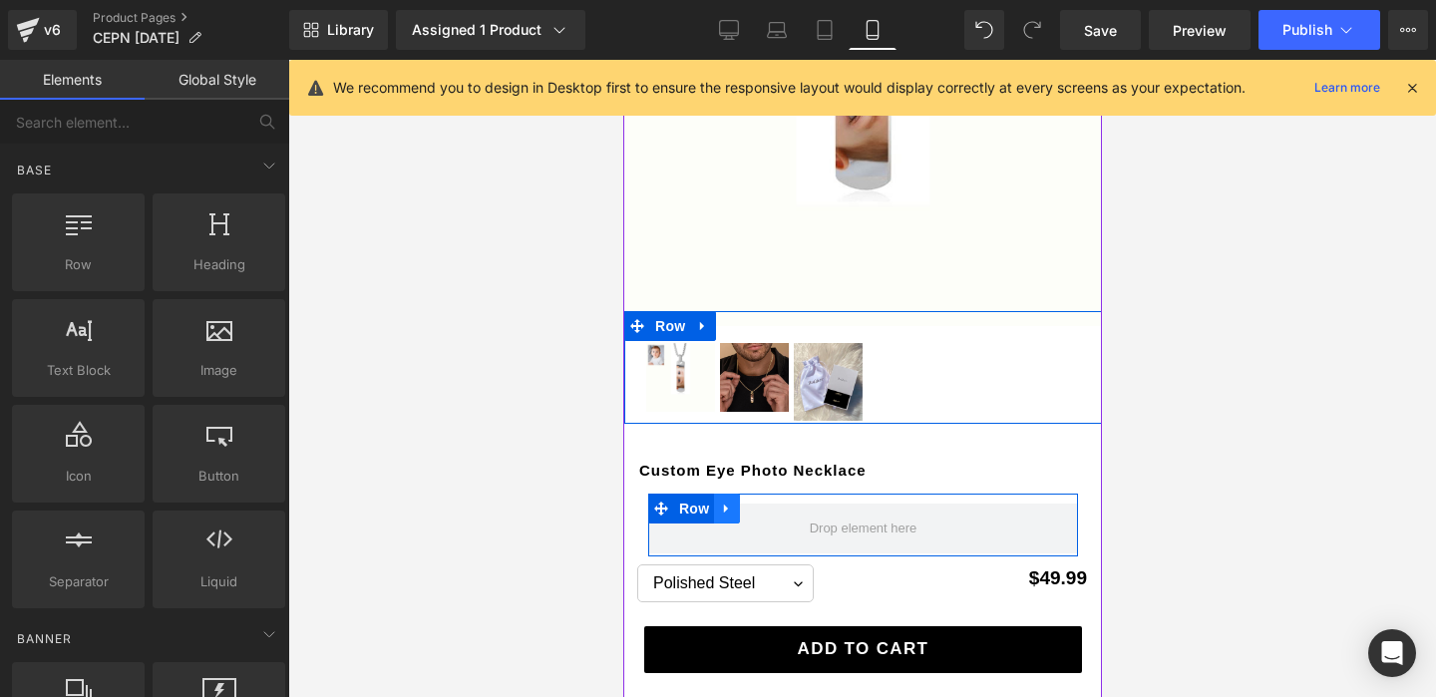
click at [730, 509] on icon at bounding box center [726, 508] width 14 height 15
click at [777, 505] on icon at bounding box center [778, 508] width 14 height 14
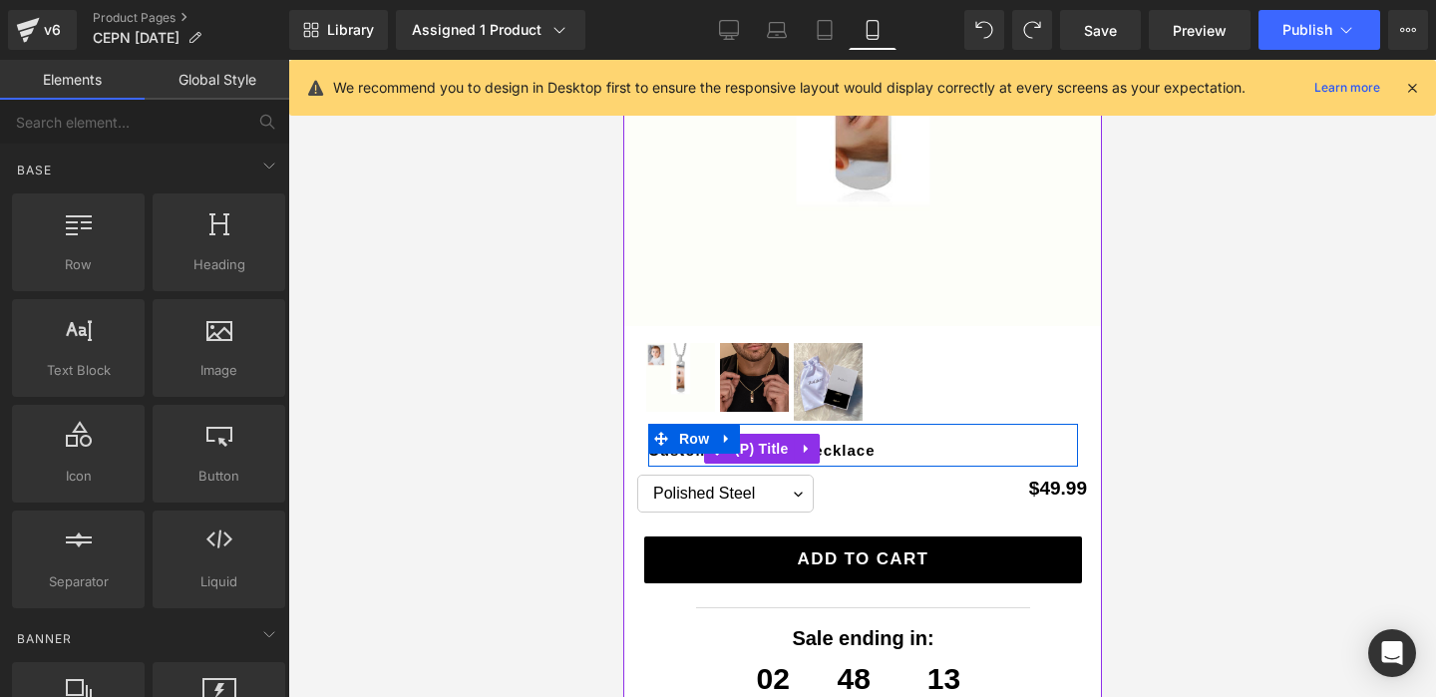
click at [832, 447] on link "Custom Eye Photo Necklace" at bounding box center [760, 451] width 227 height 8
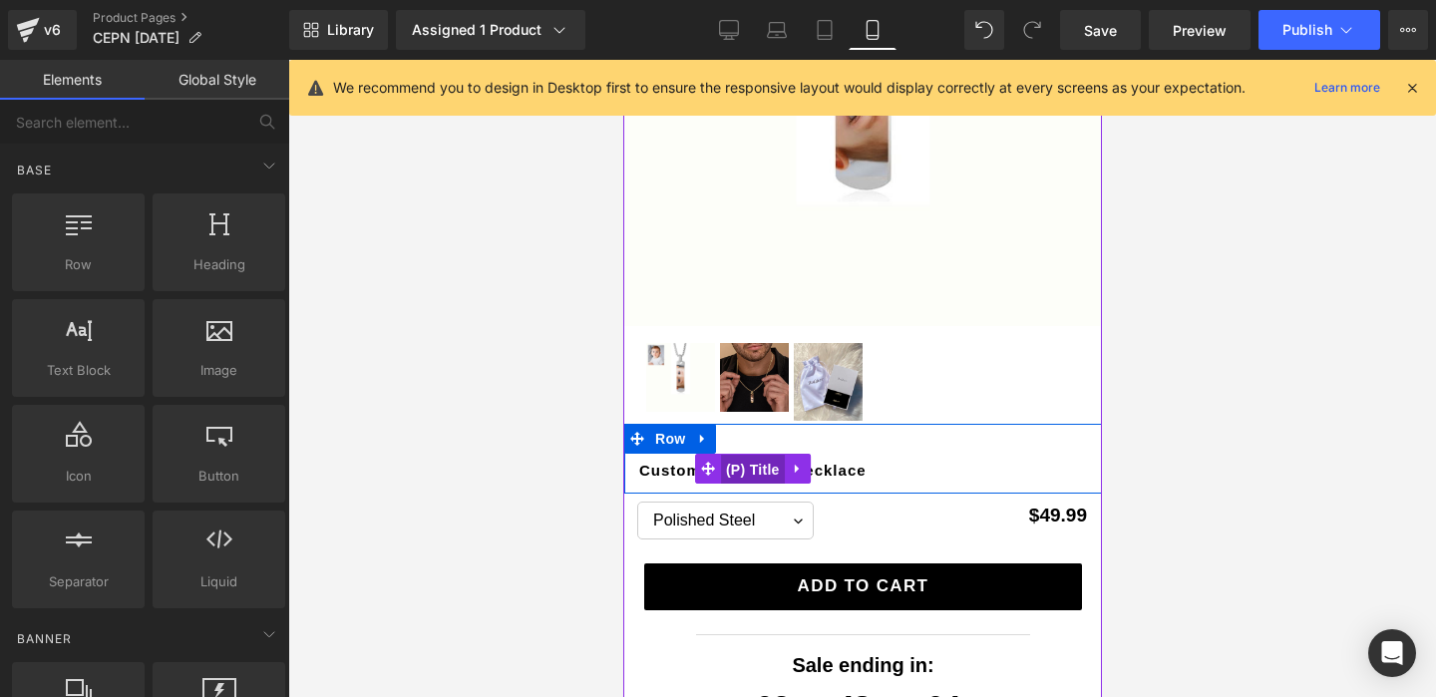
click at [767, 461] on span "(P) Title" at bounding box center [752, 470] width 64 height 30
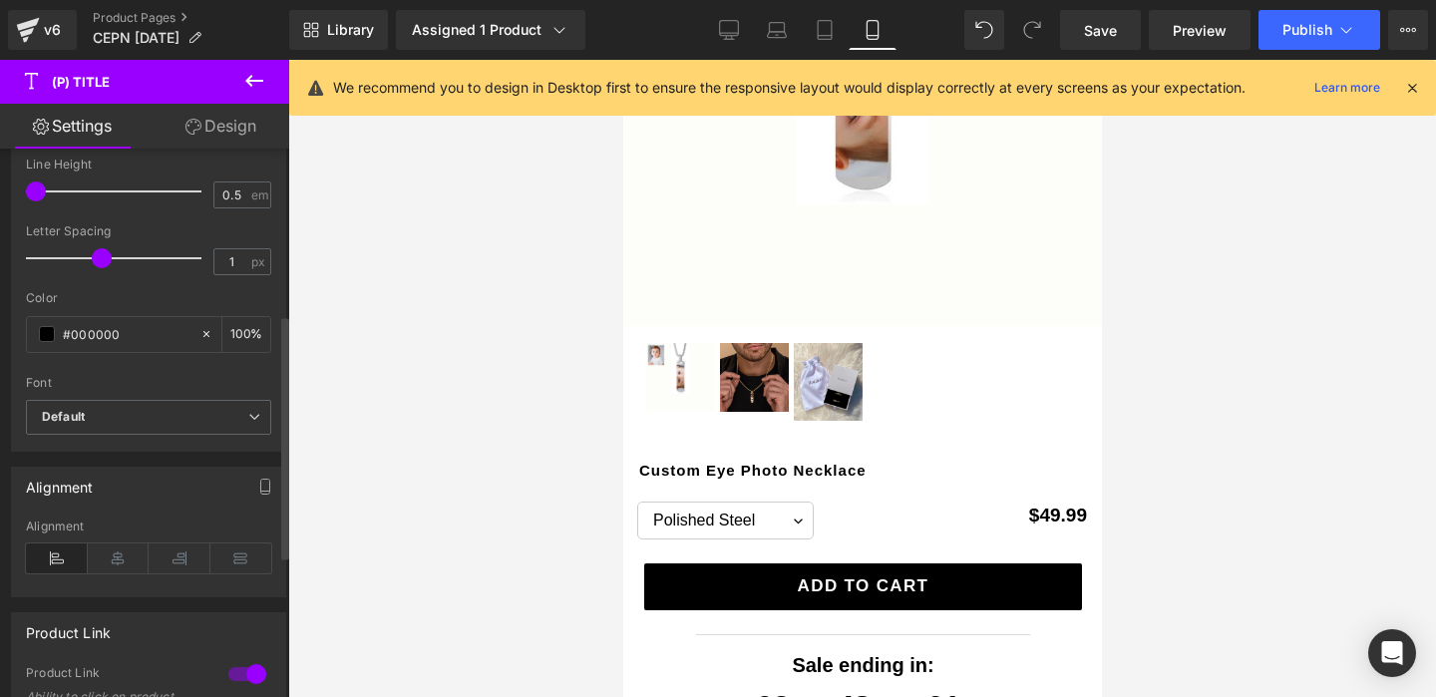
scroll to position [373, 0]
click at [127, 548] on icon at bounding box center [119, 557] width 62 height 30
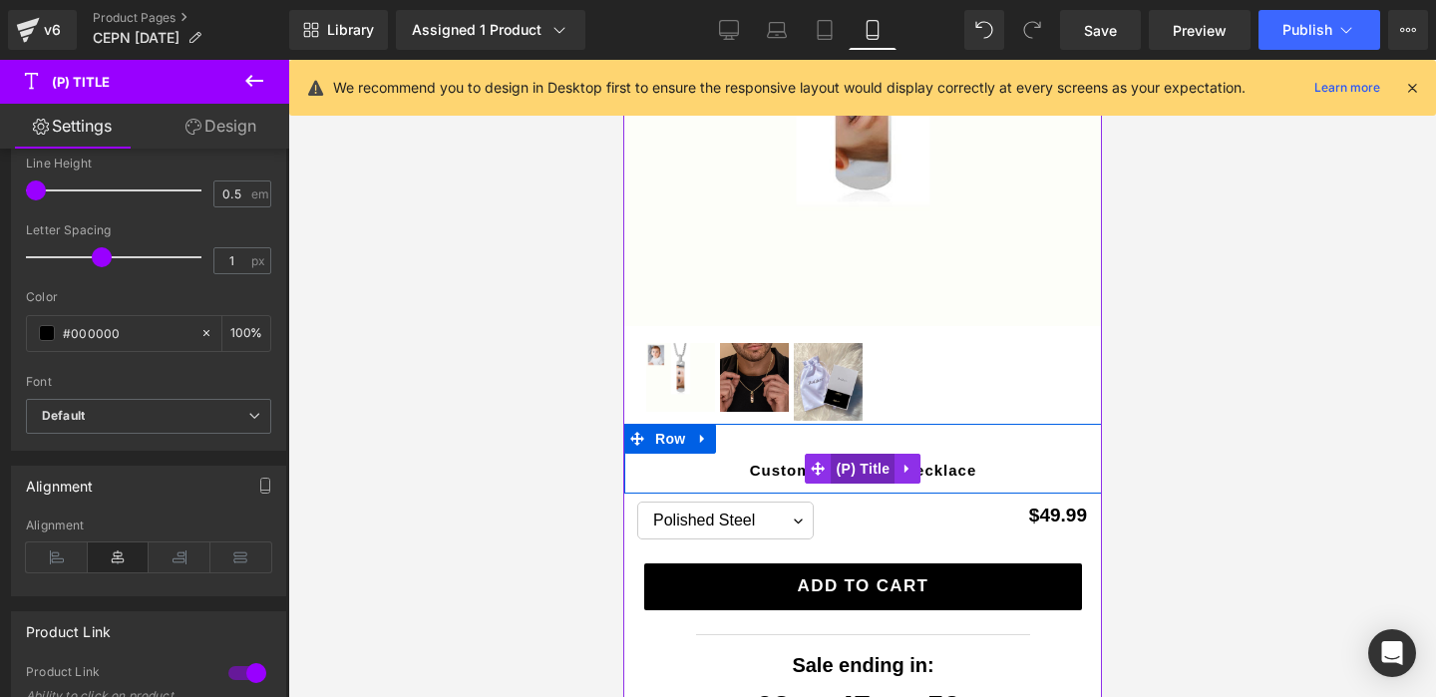
click at [864, 475] on span "(P) Title" at bounding box center [862, 469] width 64 height 30
click at [862, 465] on span "(P) Title" at bounding box center [862, 469] width 64 height 30
click at [858, 459] on span "(P) Title" at bounding box center [862, 469] width 64 height 30
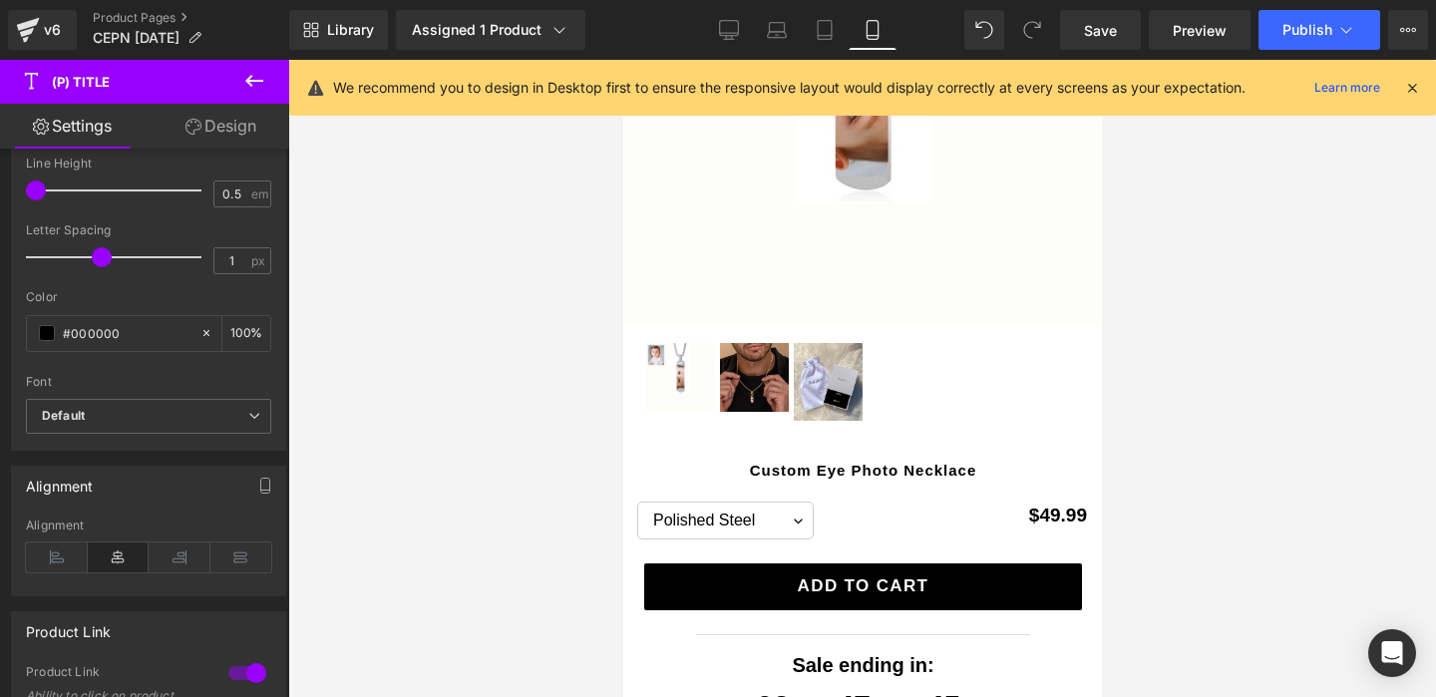
click at [232, 119] on link "Design" at bounding box center [221, 126] width 145 height 45
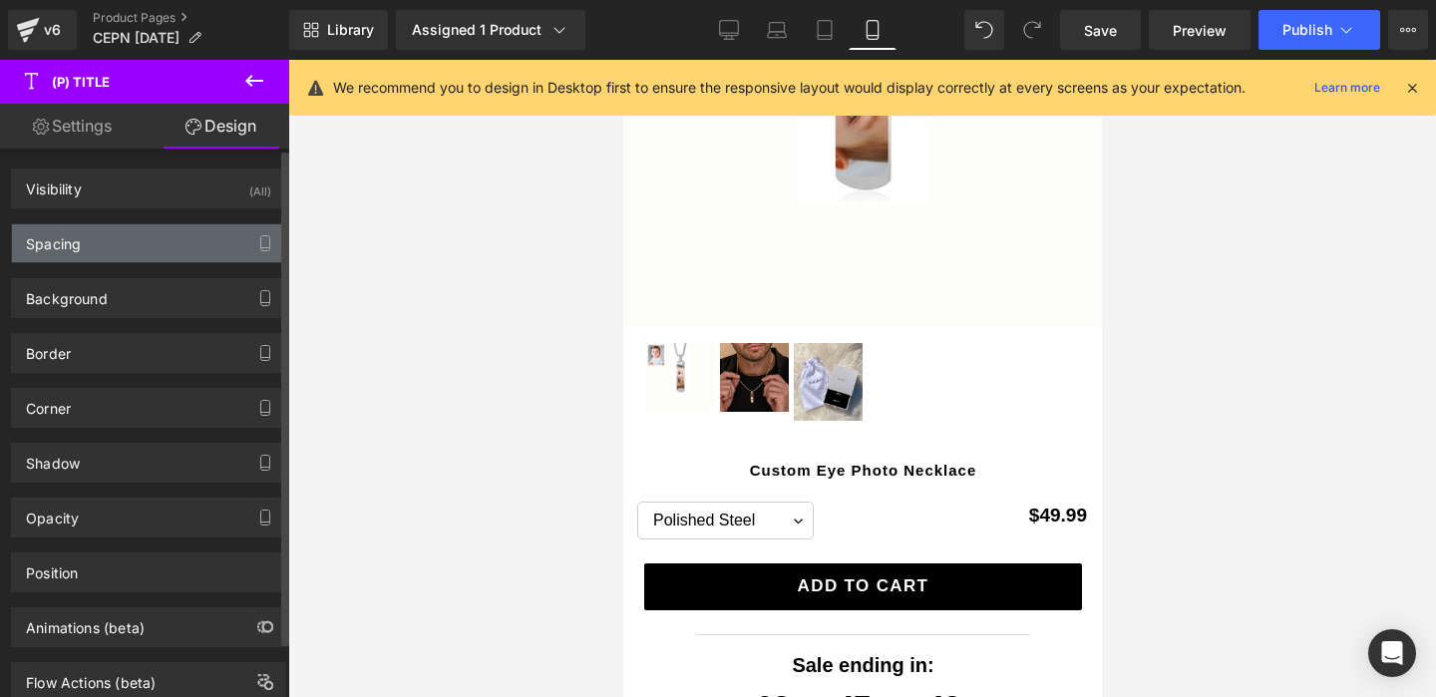
click at [164, 255] on div "Spacing" at bounding box center [148, 243] width 273 height 38
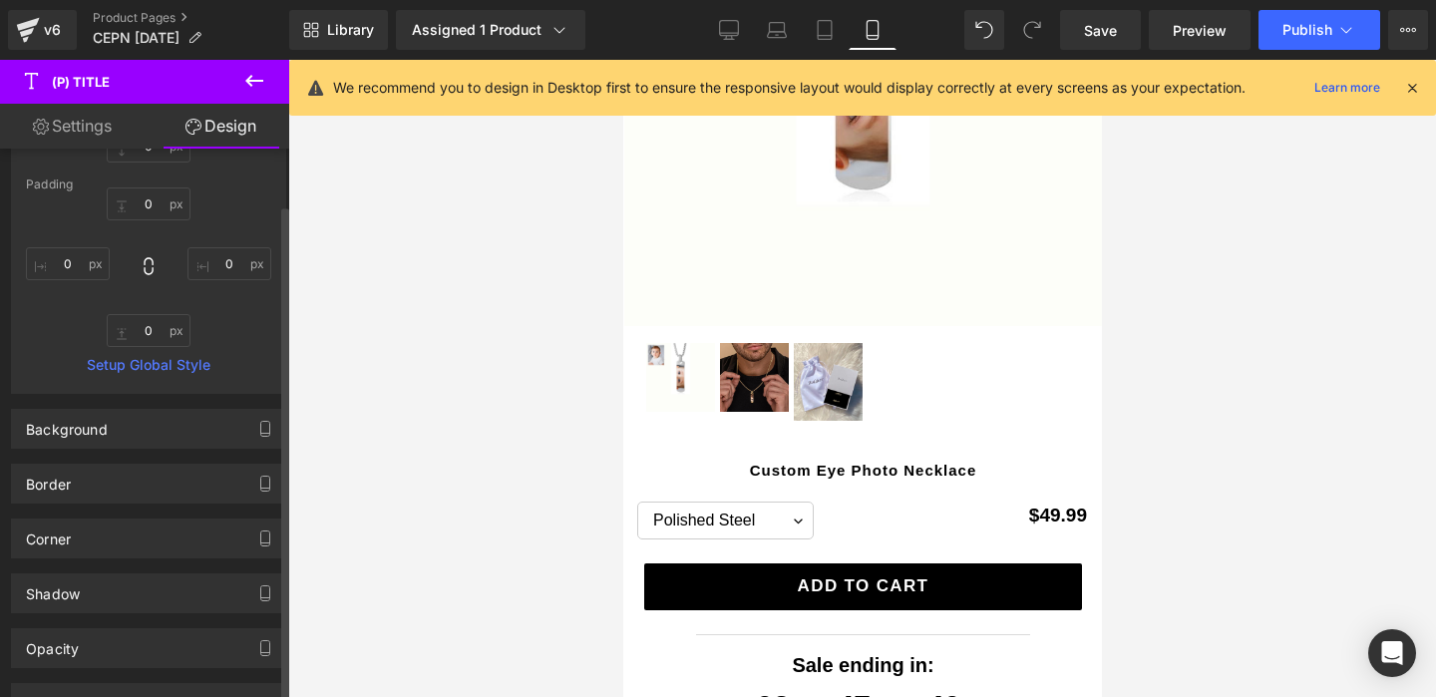
scroll to position [253, 0]
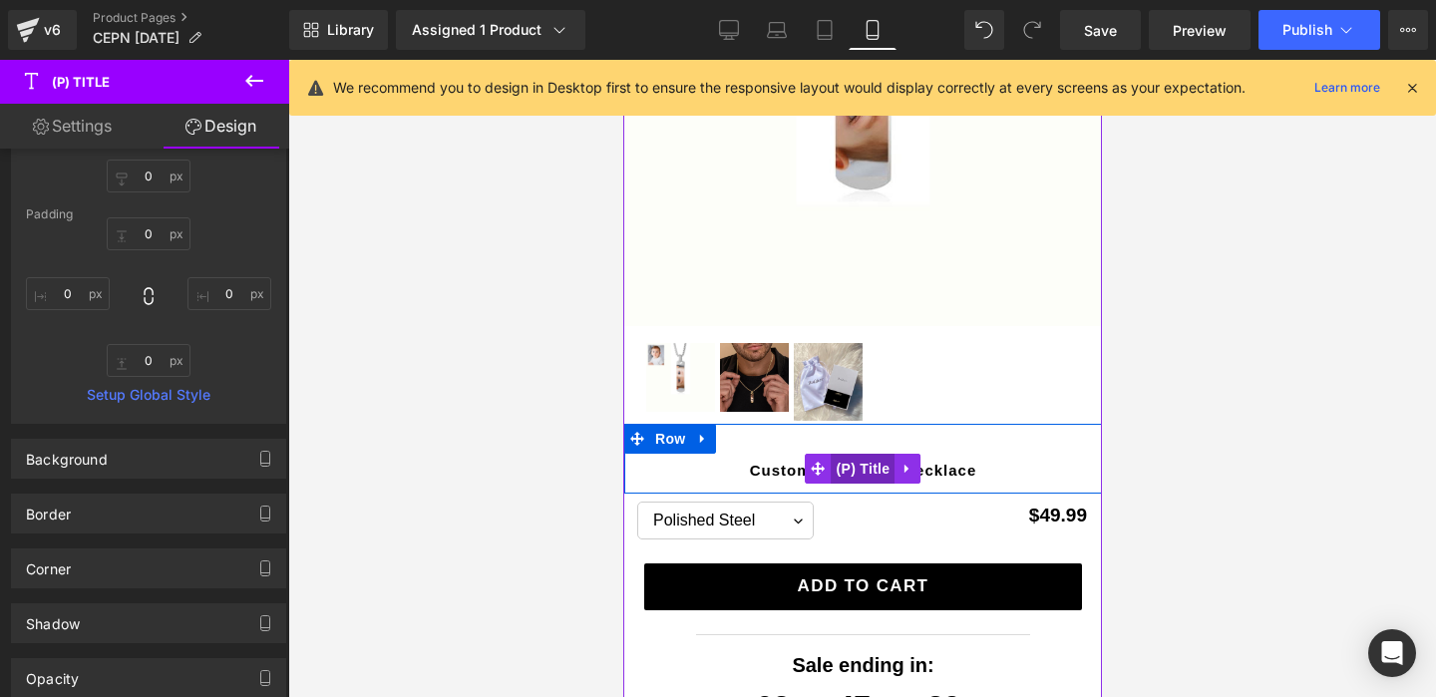
click at [863, 466] on span "(P) Title" at bounding box center [862, 469] width 64 height 30
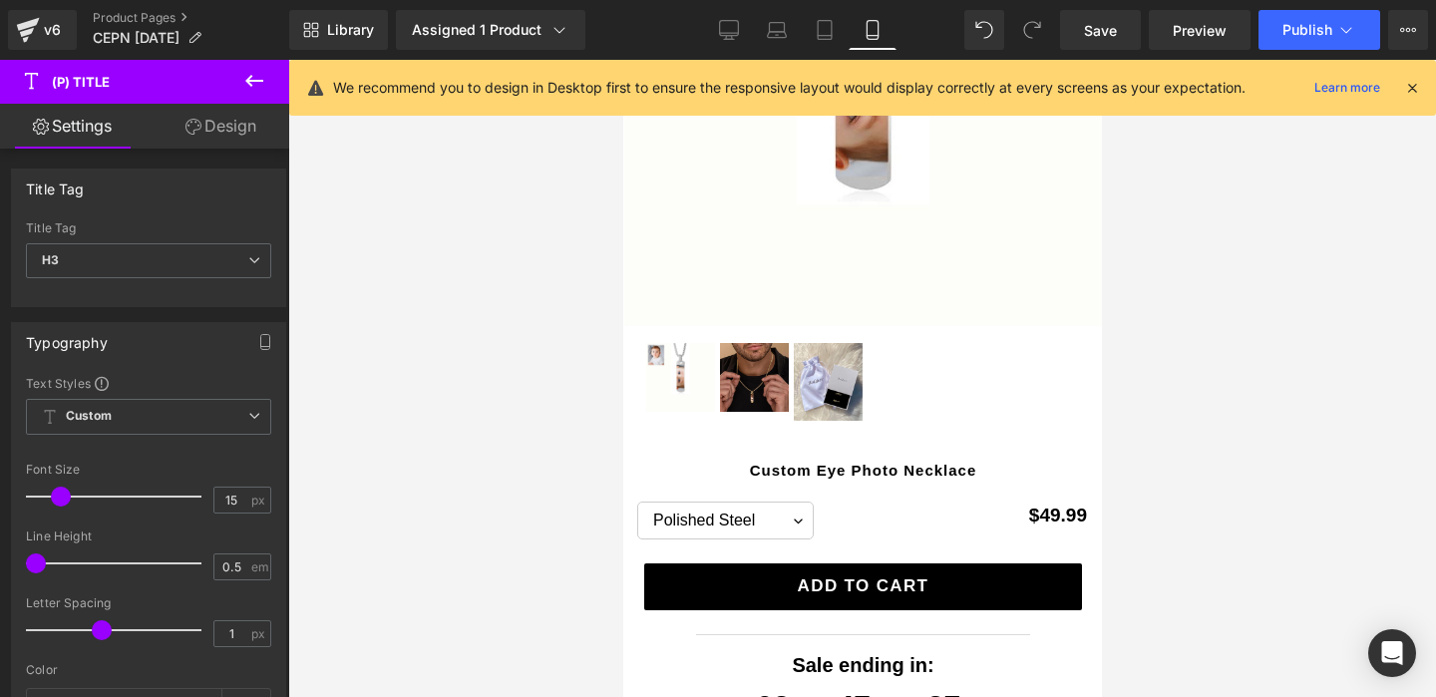
click at [215, 129] on link "Design" at bounding box center [221, 126] width 145 height 45
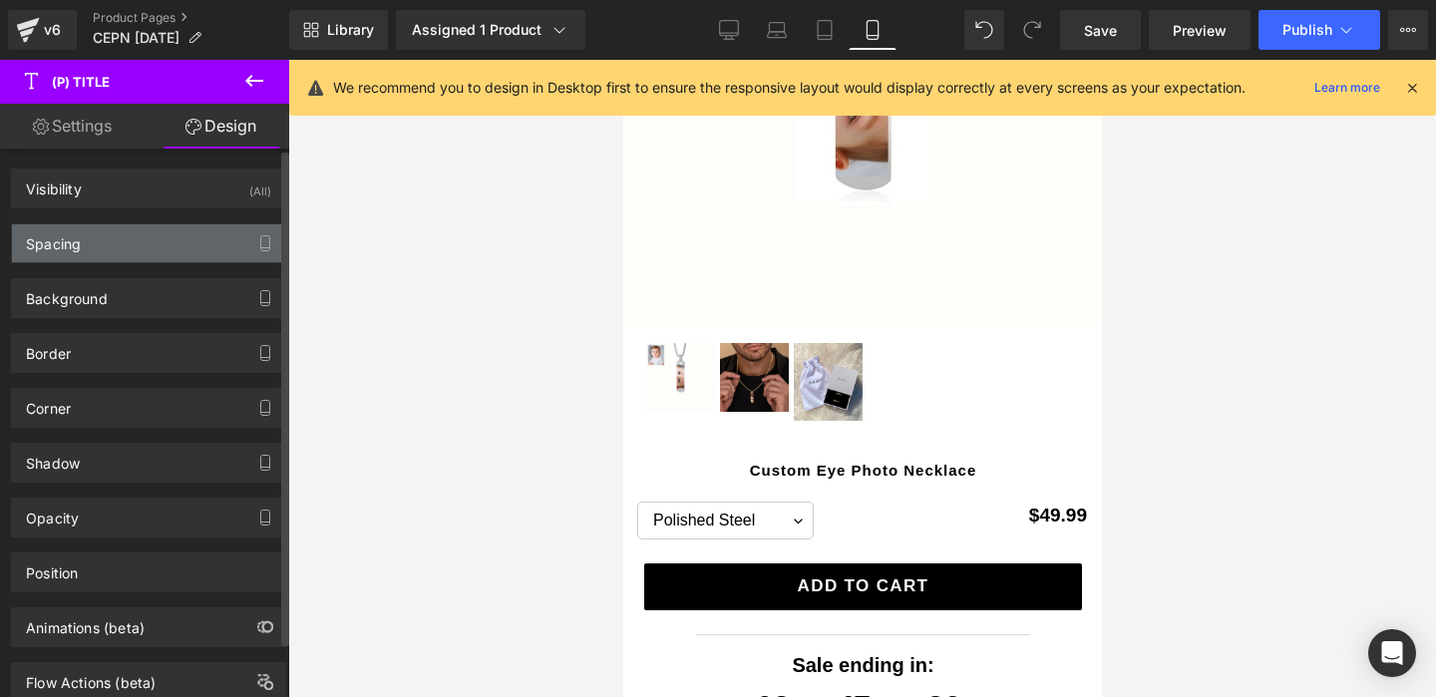
click at [155, 242] on div "Spacing" at bounding box center [148, 243] width 273 height 38
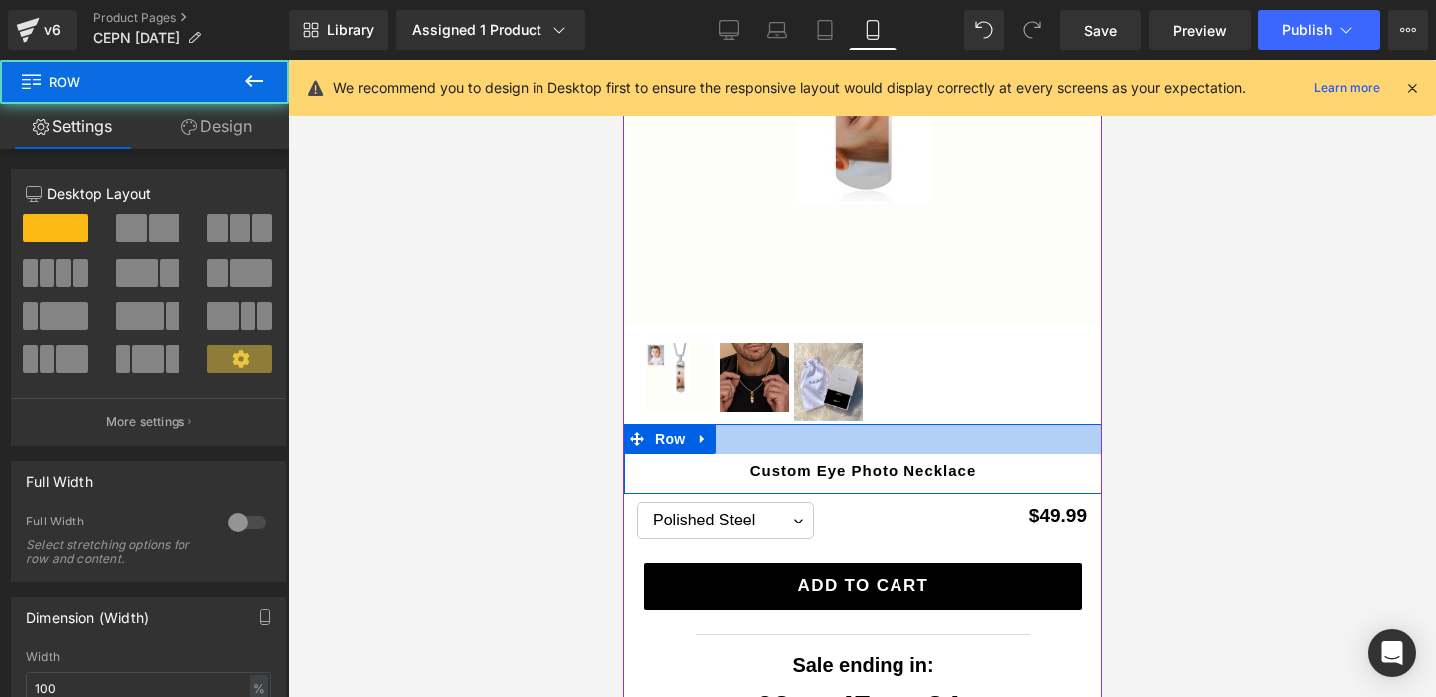
click at [834, 445] on div at bounding box center [862, 439] width 478 height 30
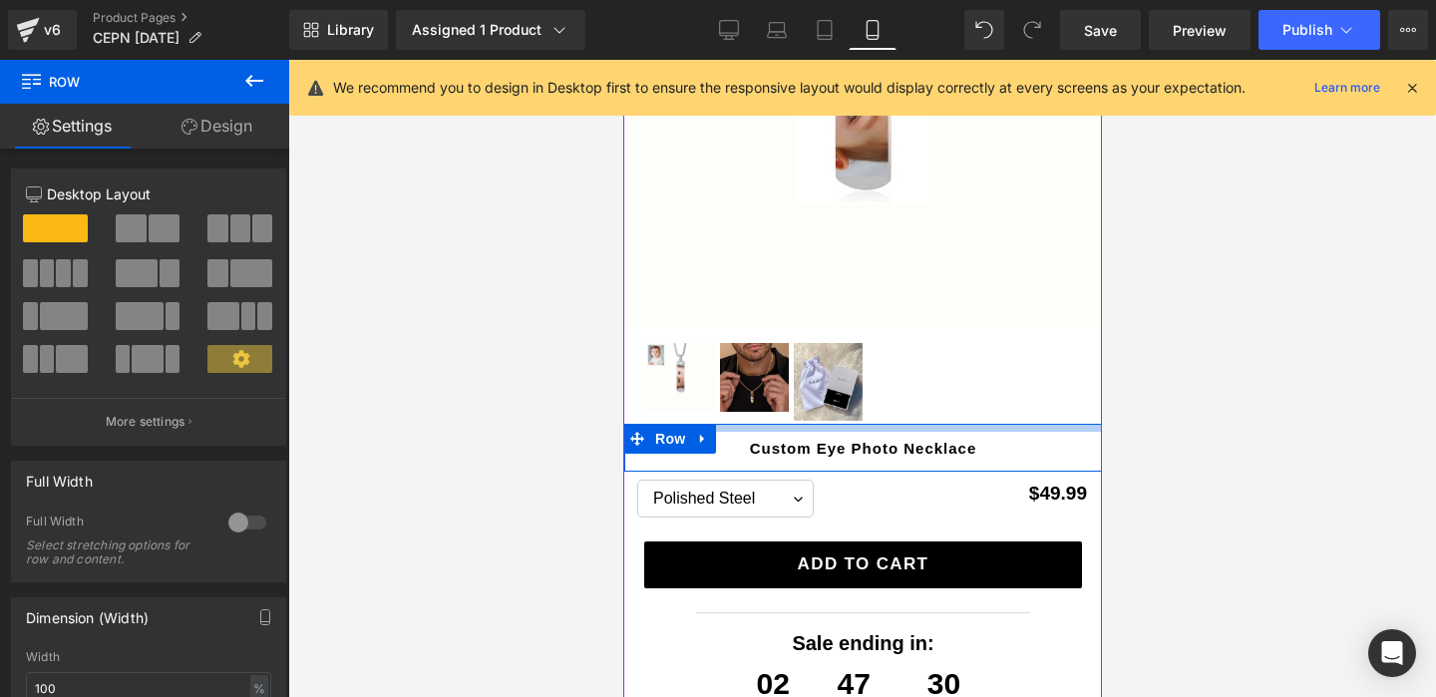
drag, startPoint x: 834, startPoint y: 445, endPoint x: 837, endPoint y: 423, distance: 22.1
click at [1304, 351] on div at bounding box center [861, 378] width 1147 height 637
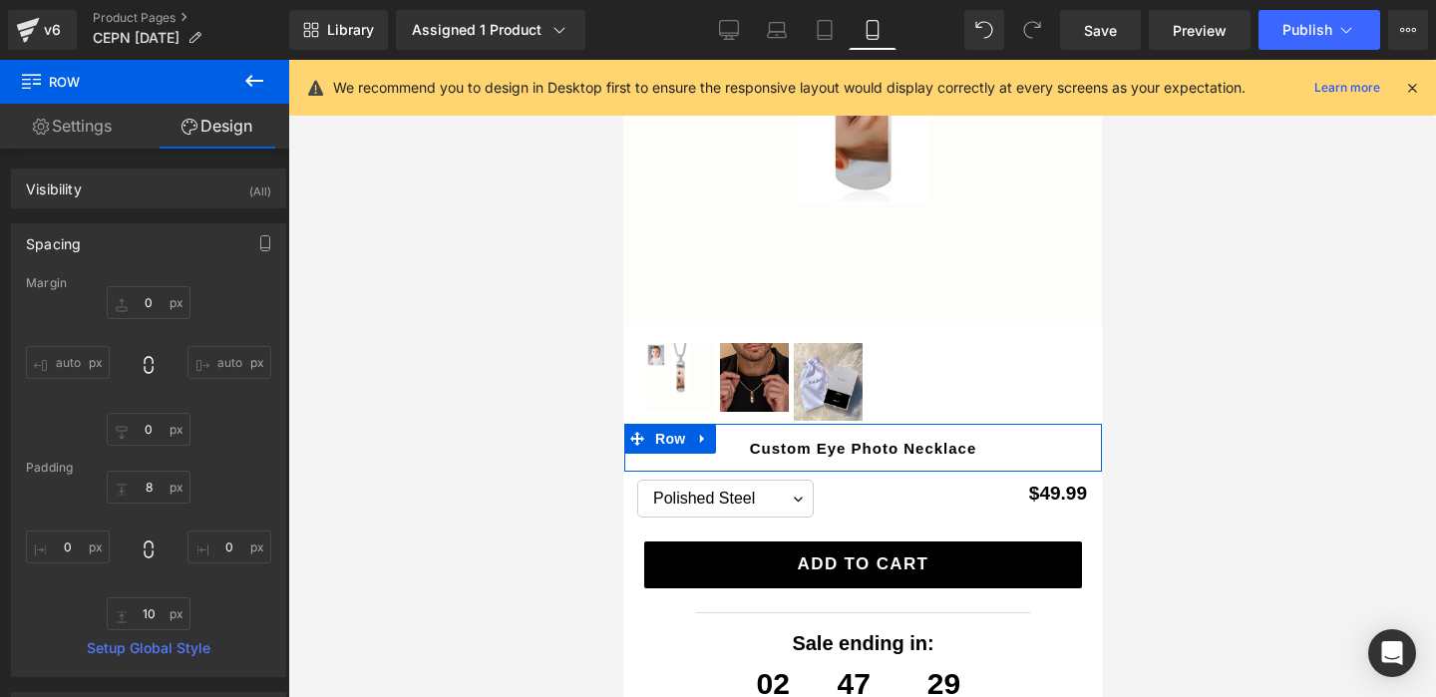
click at [1304, 351] on div at bounding box center [861, 378] width 1147 height 637
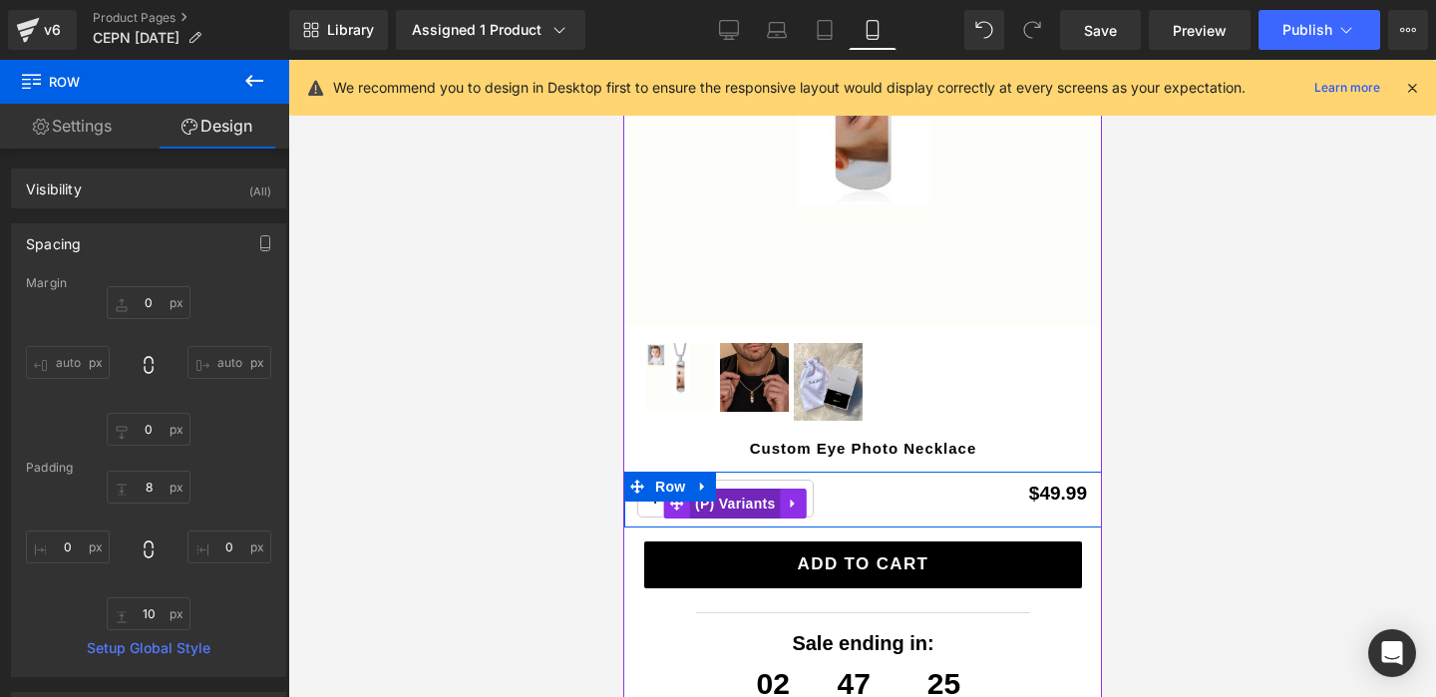
click at [771, 493] on span "(P) Variants" at bounding box center [734, 503] width 91 height 30
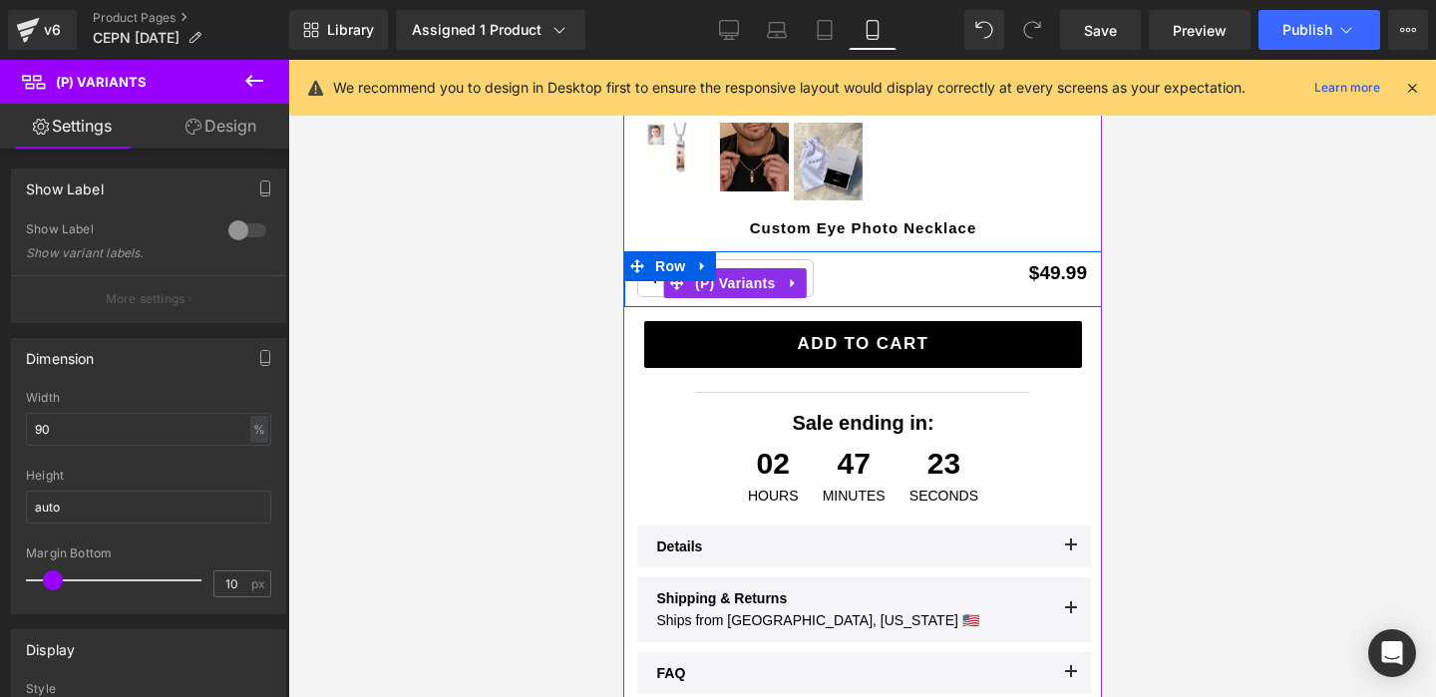
scroll to position [517, 0]
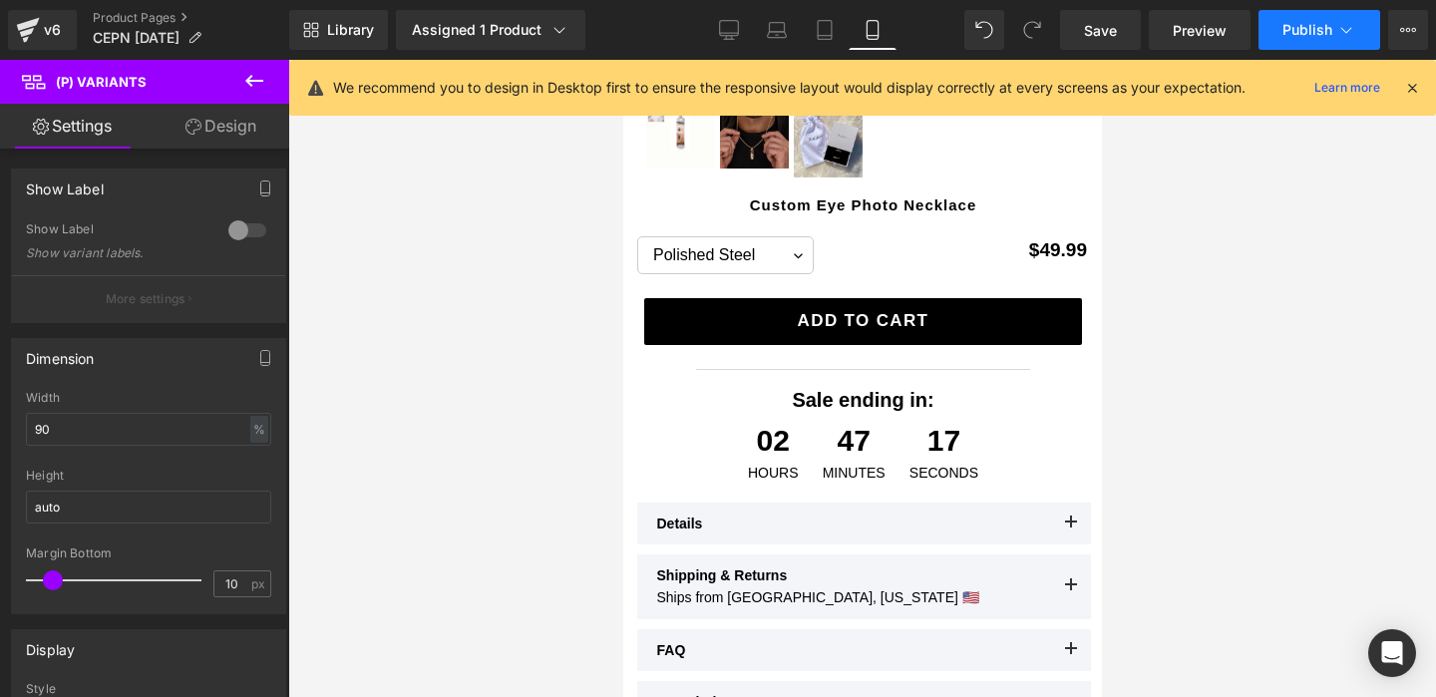
click at [1329, 30] on span "Publish" at bounding box center [1307, 30] width 50 height 16
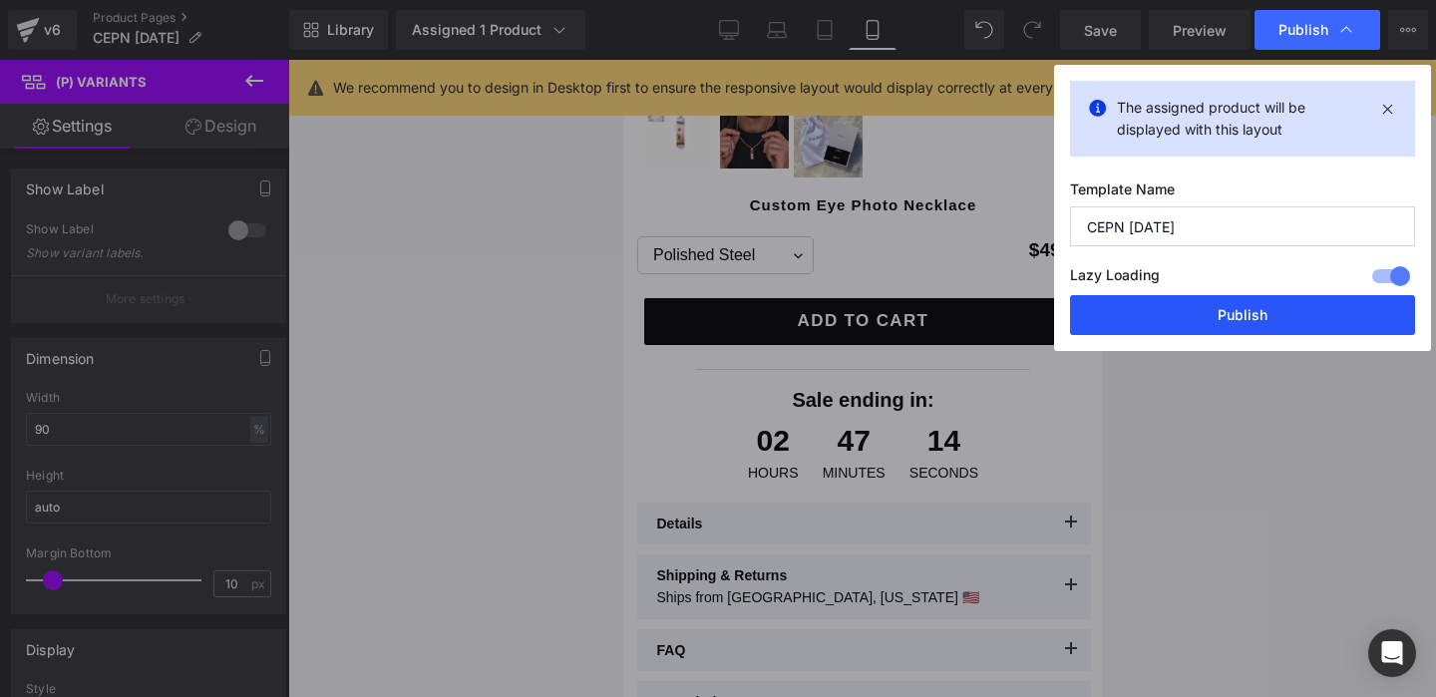
click at [1226, 328] on button "Publish" at bounding box center [1242, 315] width 345 height 40
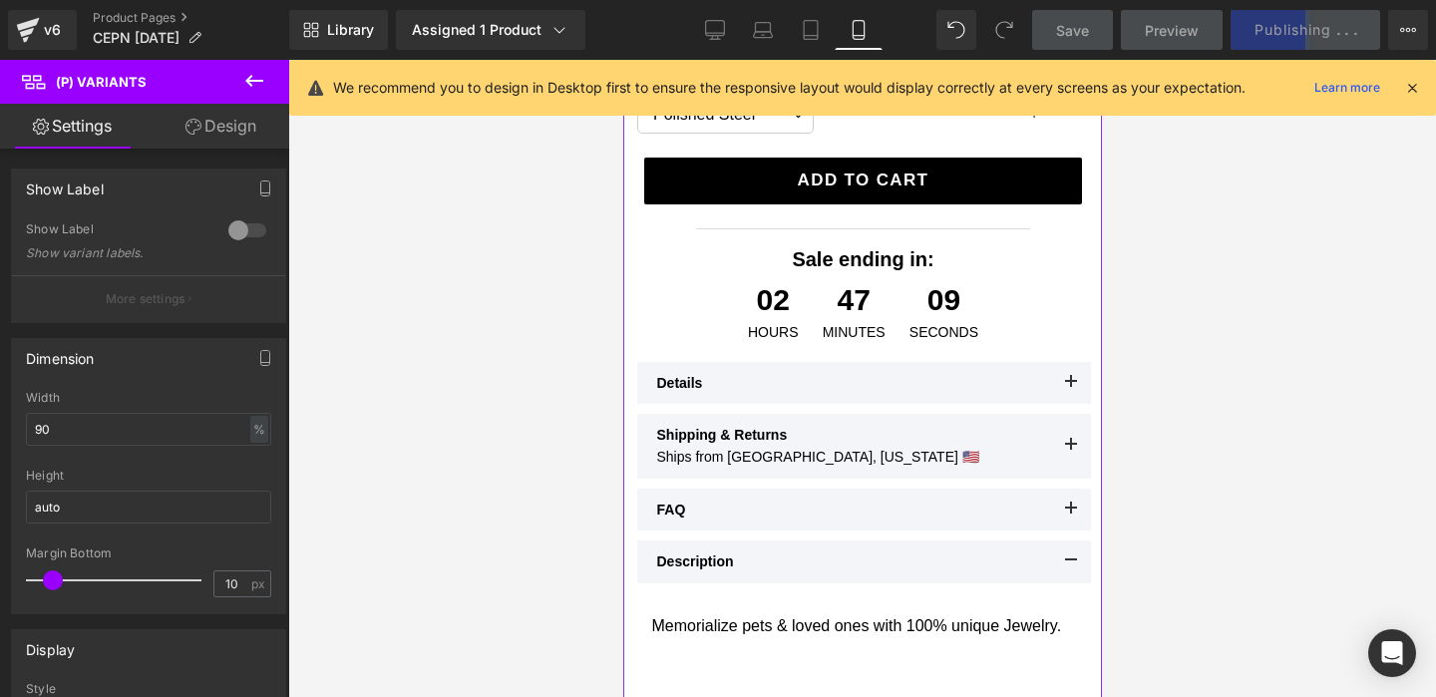
scroll to position [687, 0]
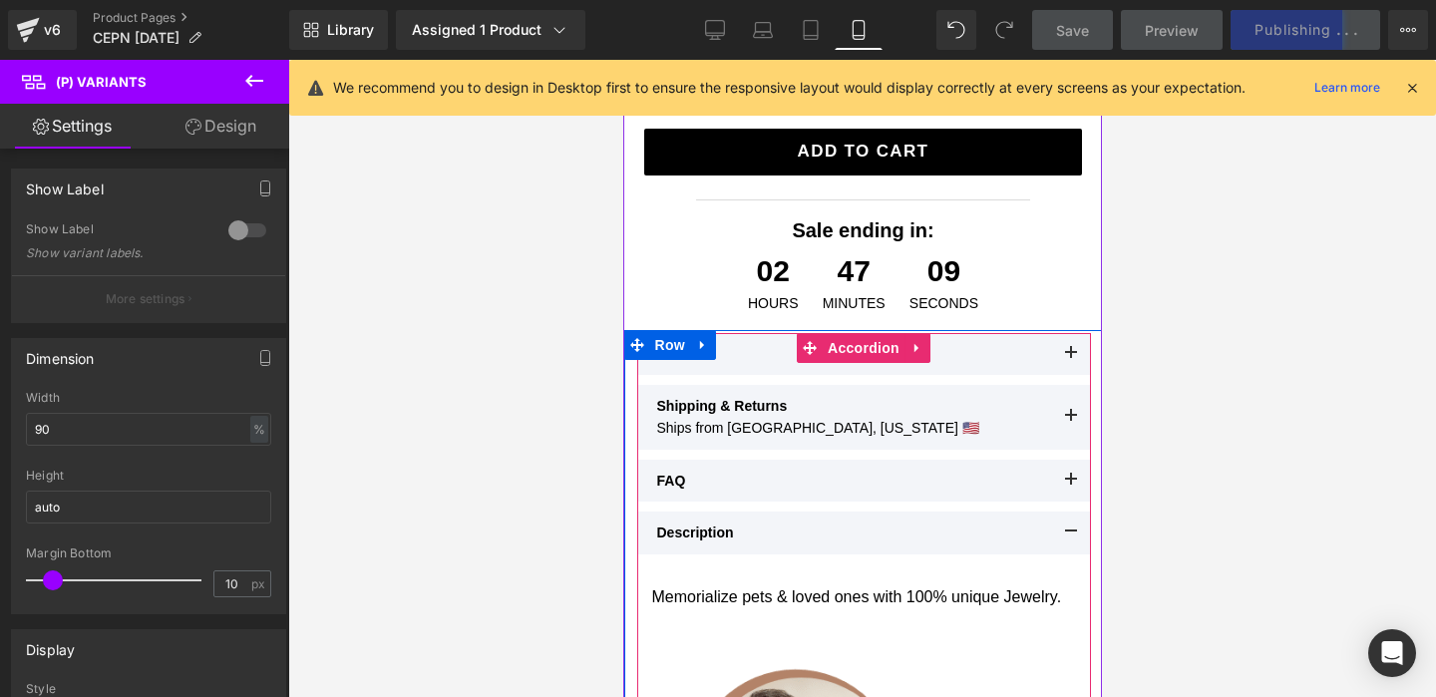
click at [1073, 355] on button at bounding box center [1070, 354] width 40 height 42
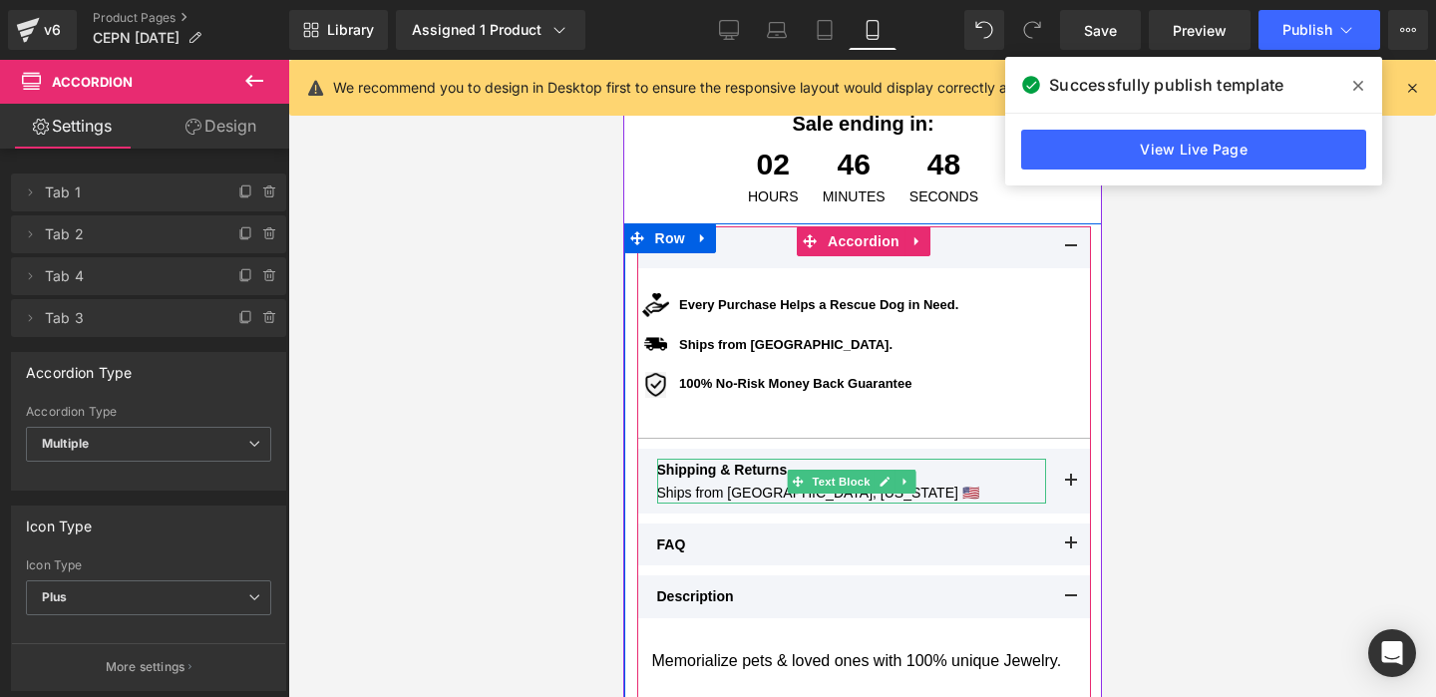
scroll to position [798, 0]
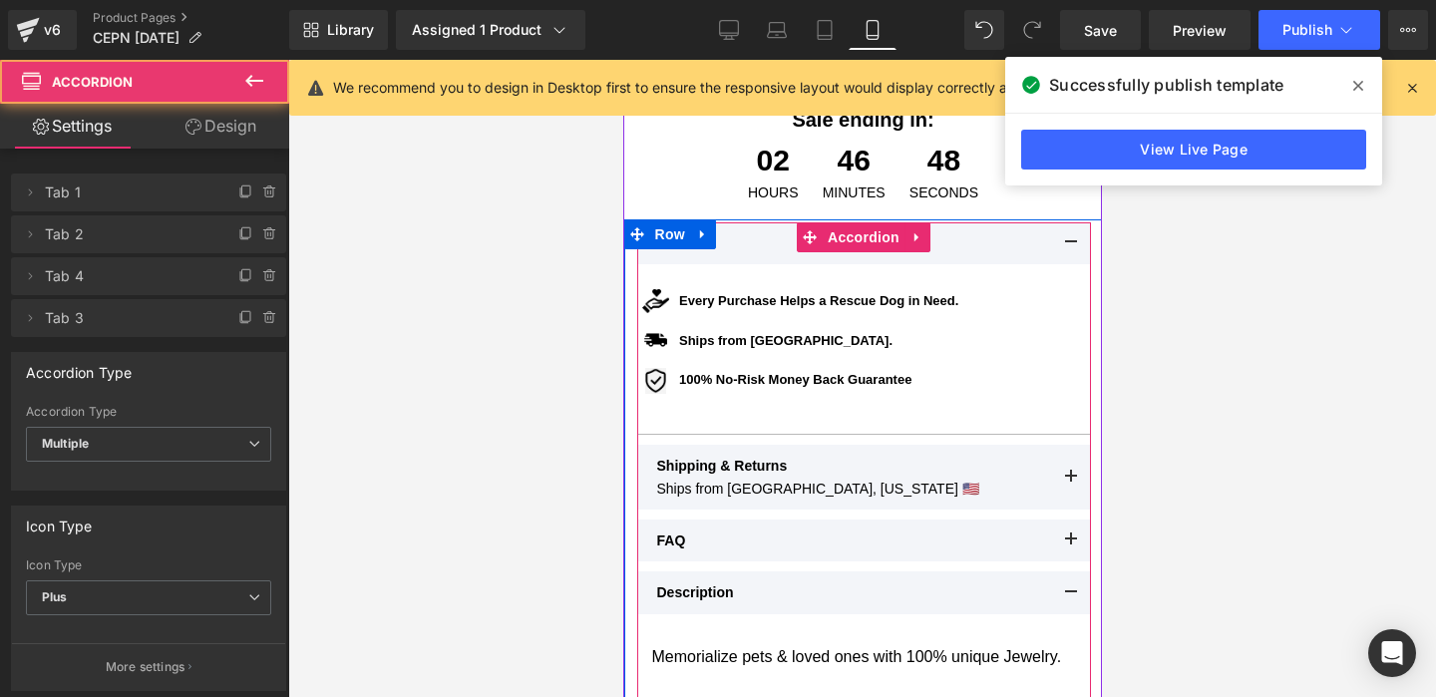
click at [1050, 544] on button at bounding box center [1070, 540] width 40 height 42
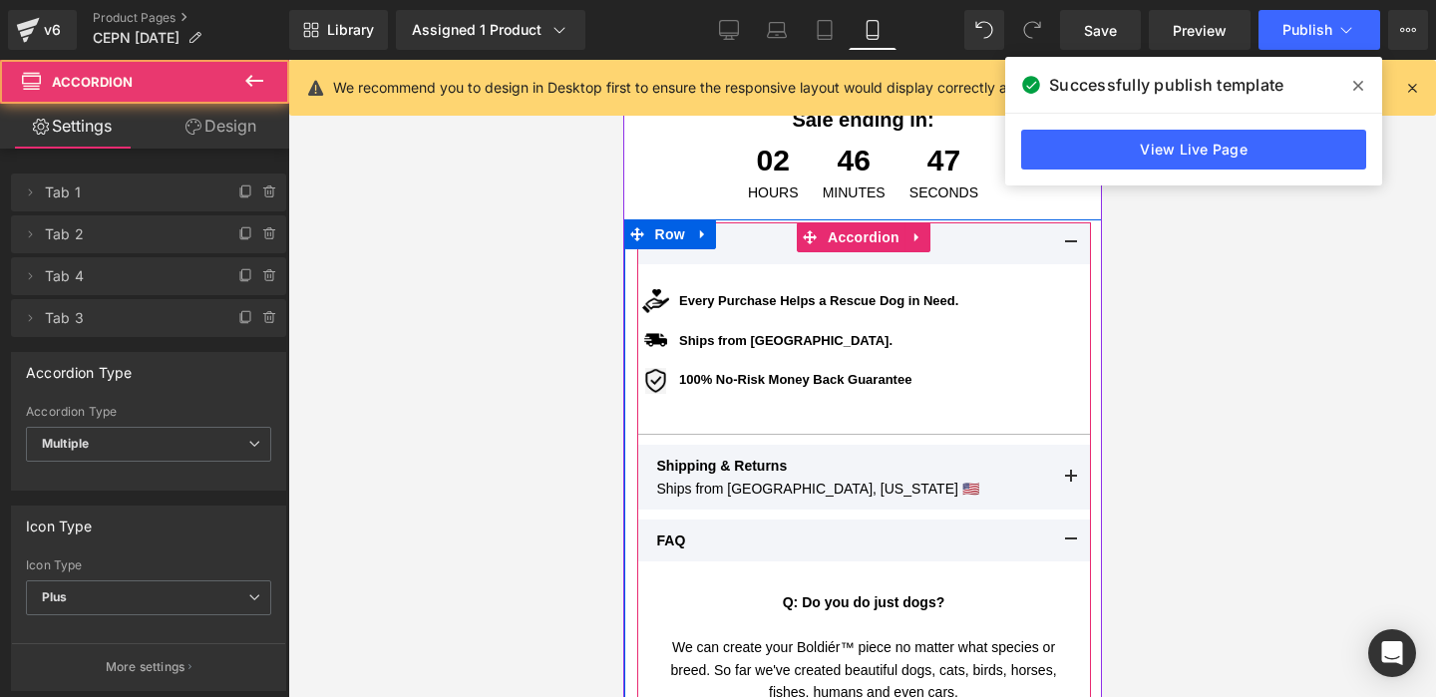
scroll to position [811, 0]
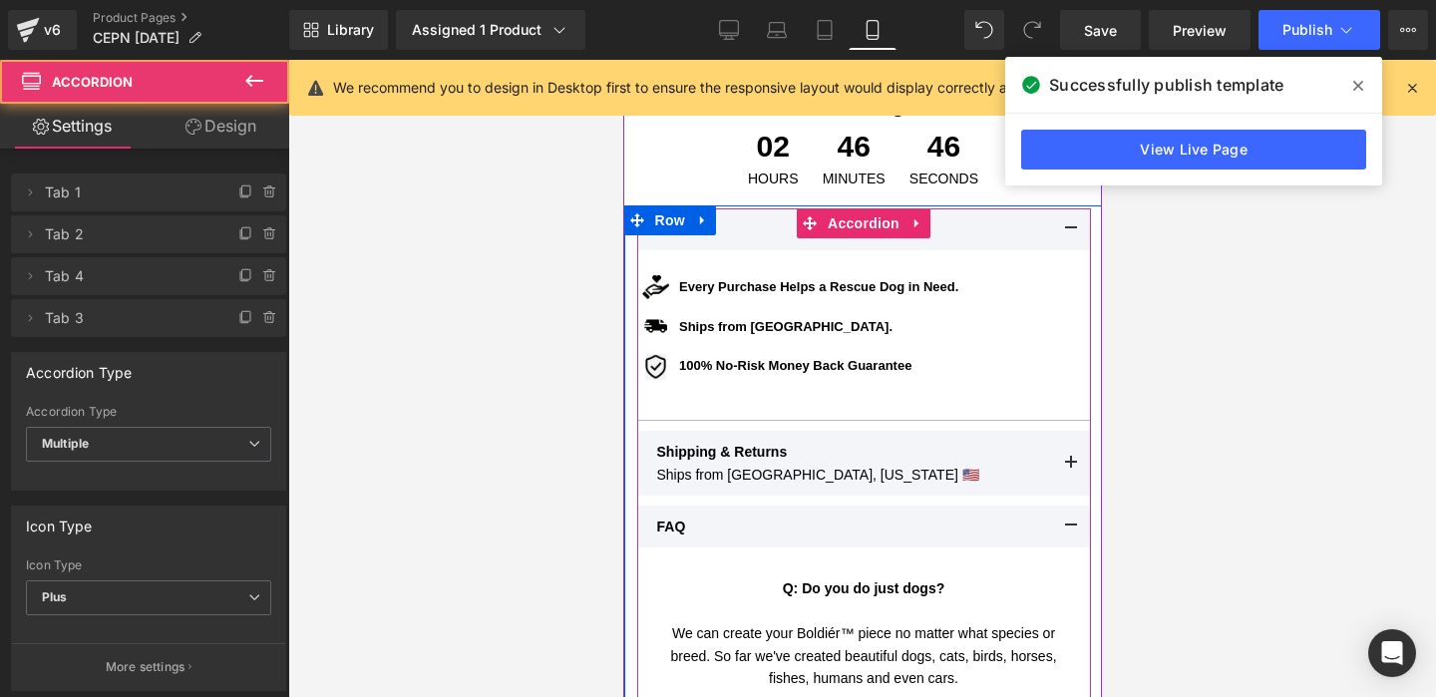
click at [1079, 509] on button at bounding box center [1070, 526] width 40 height 42
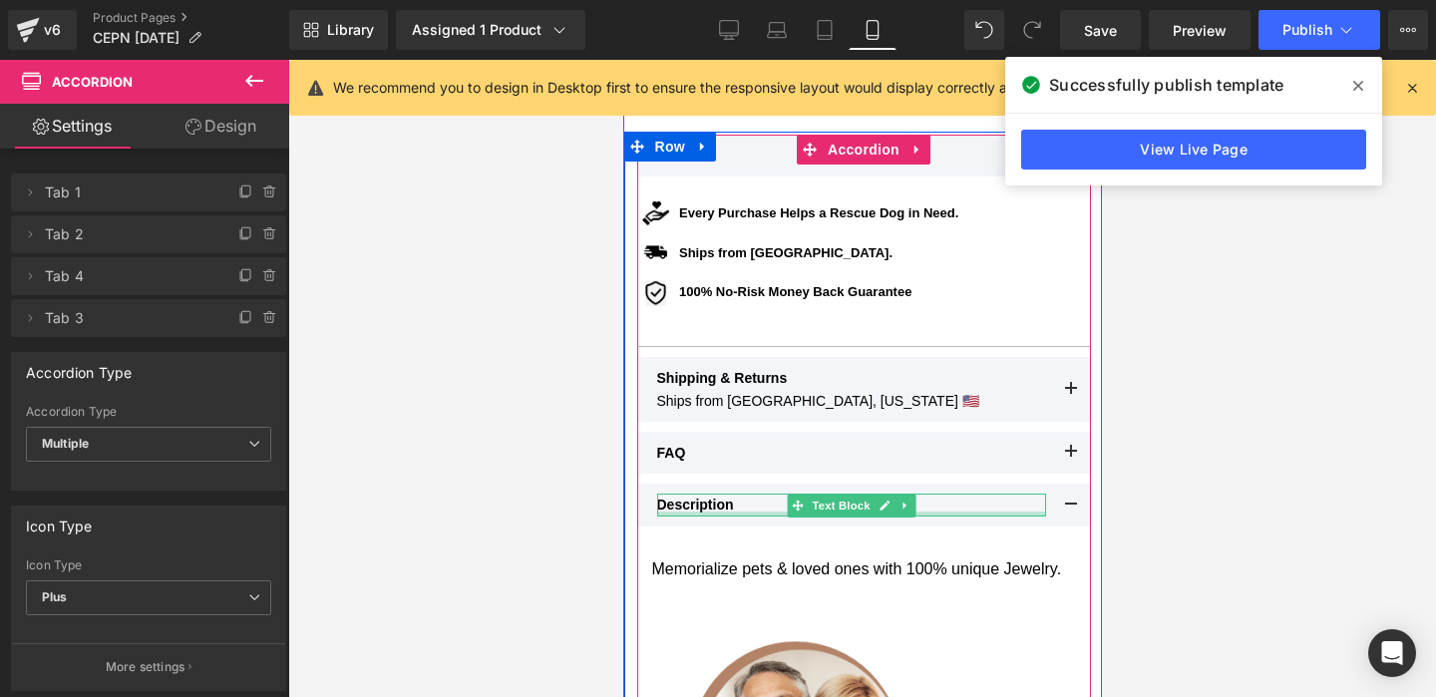
scroll to position [891, 0]
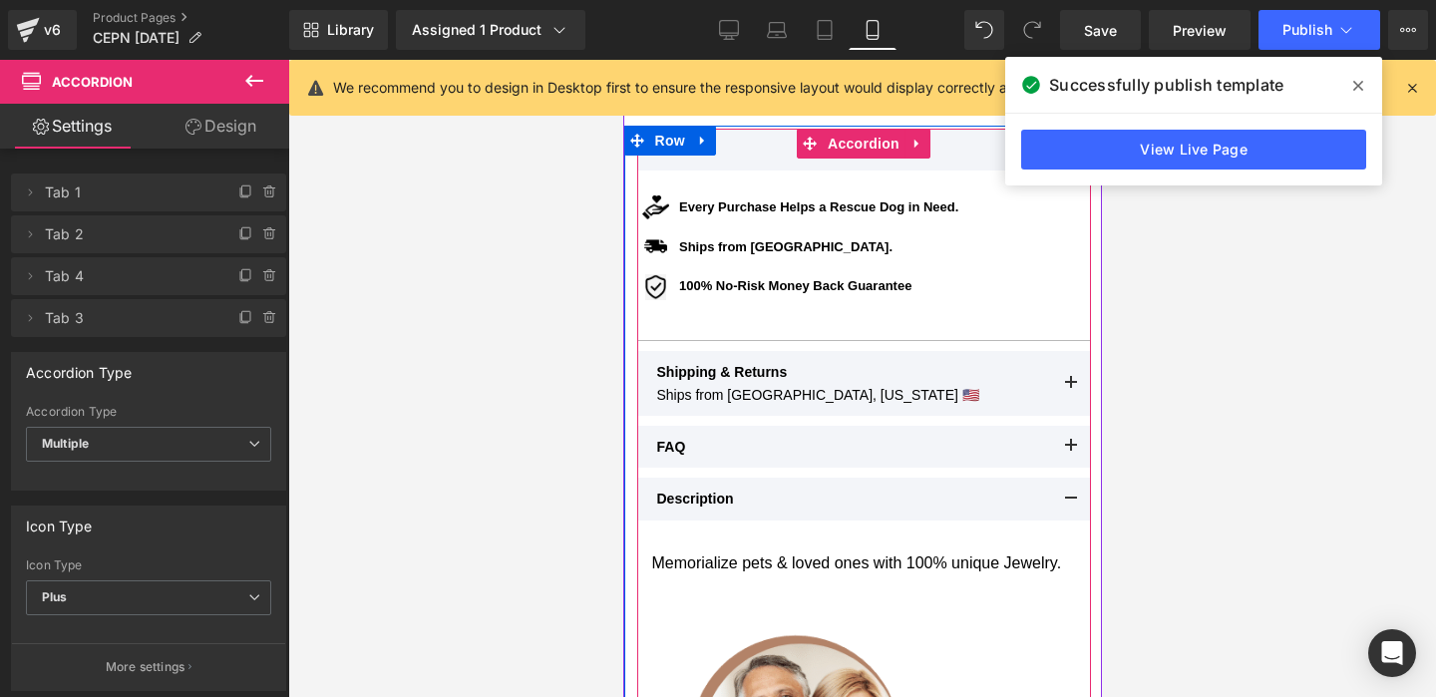
click at [1070, 504] on span at bounding box center [1070, 504] width 0 height 0
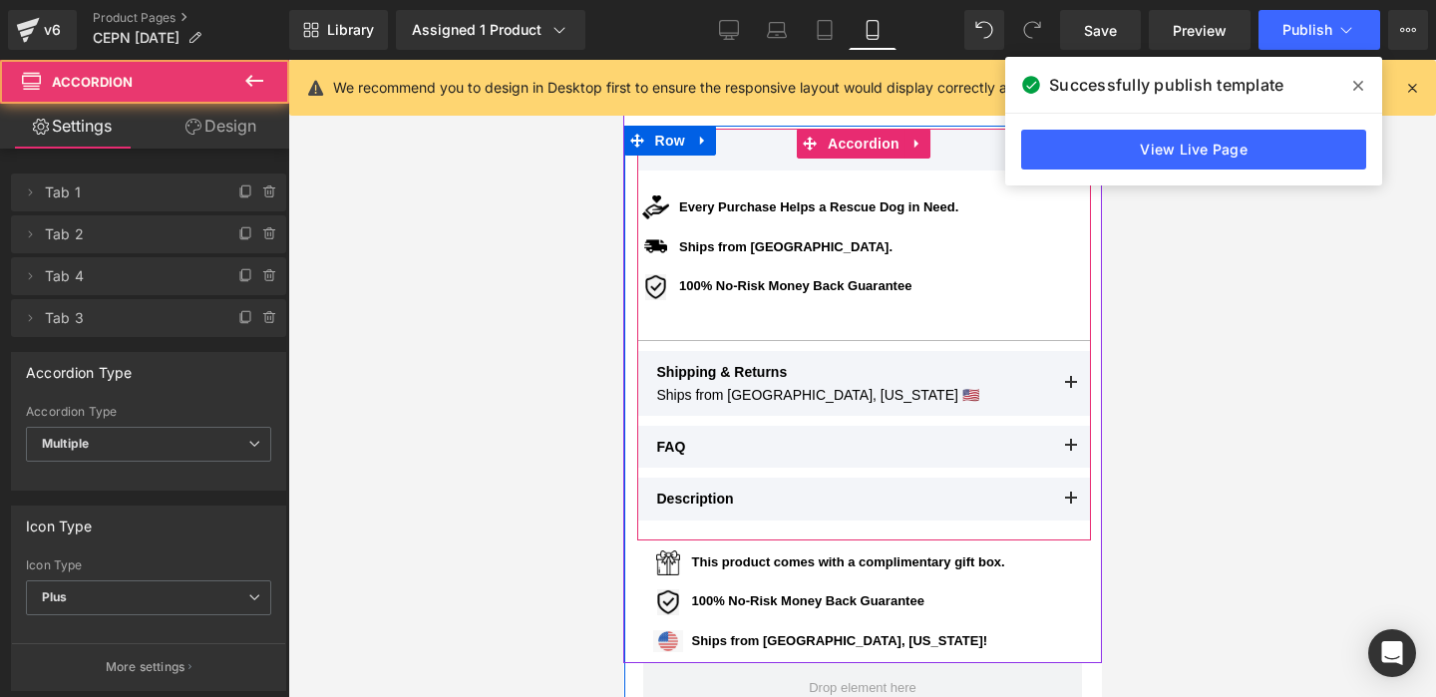
click at [1070, 504] on span at bounding box center [1070, 504] width 0 height 0
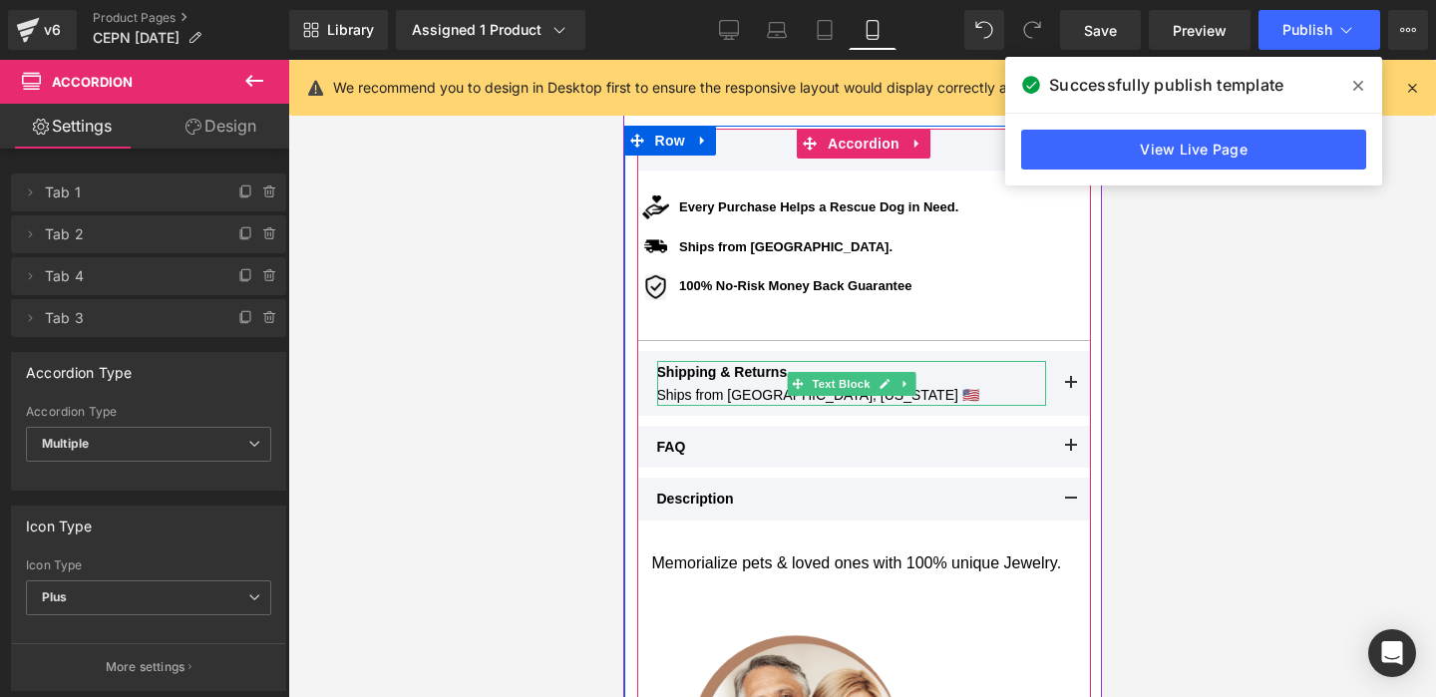
click at [817, 384] on span "Text Block" at bounding box center [839, 384] width 66 height 24
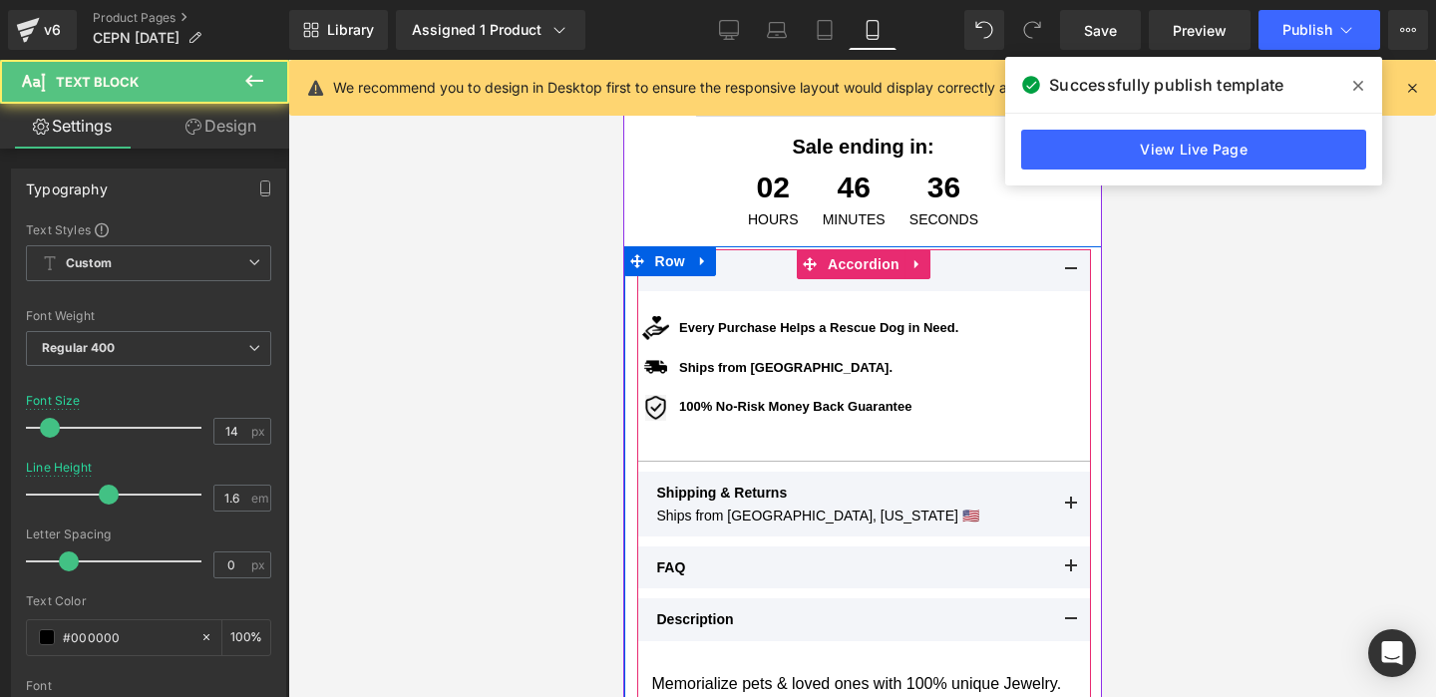
scroll to position [754, 0]
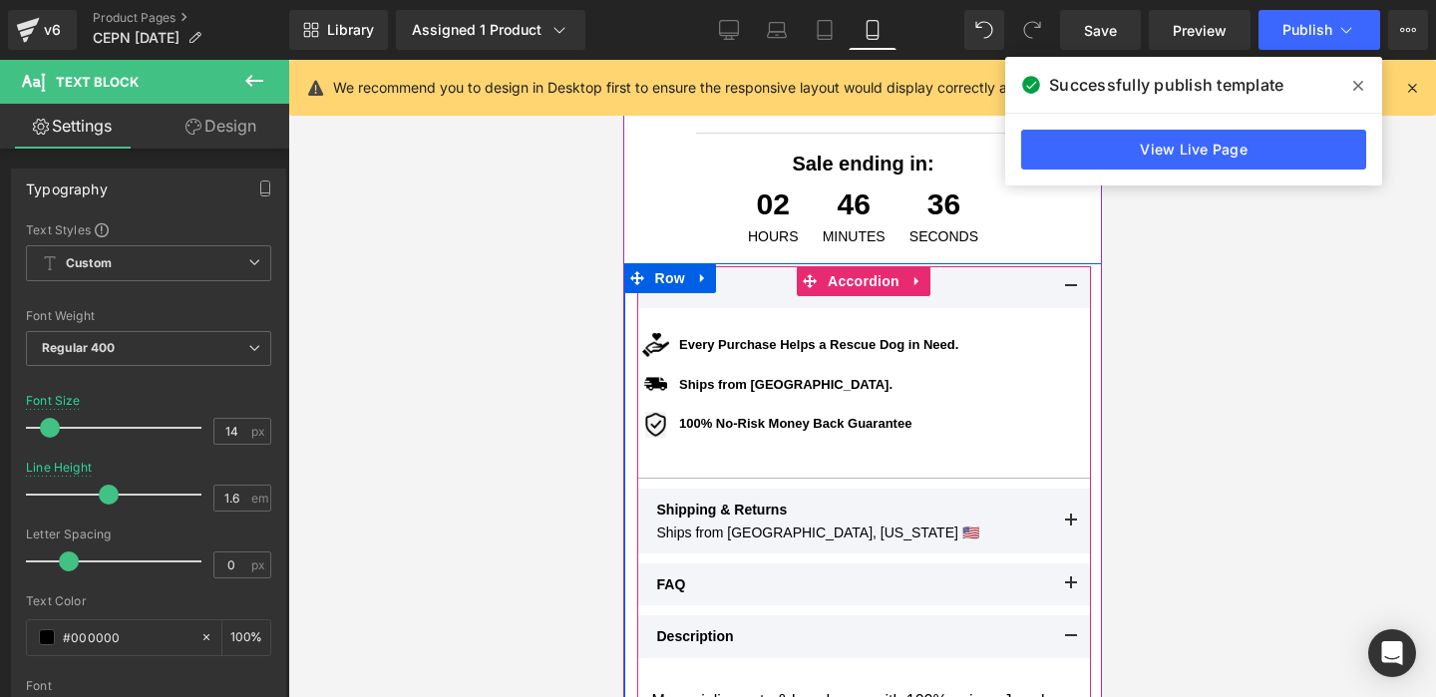
click at [860, 373] on div "Ships from USA. Text Block" at bounding box center [817, 385] width 280 height 25
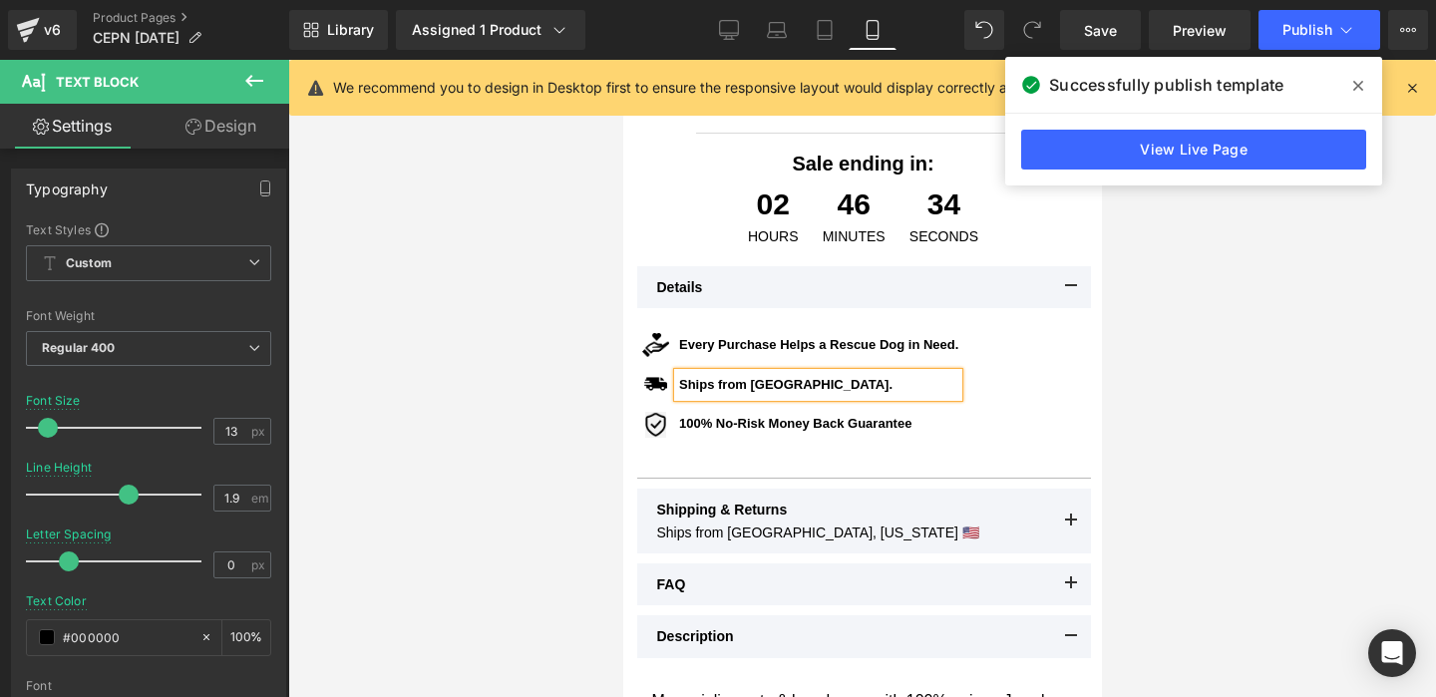
click at [1298, 409] on div at bounding box center [861, 378] width 1147 height 637
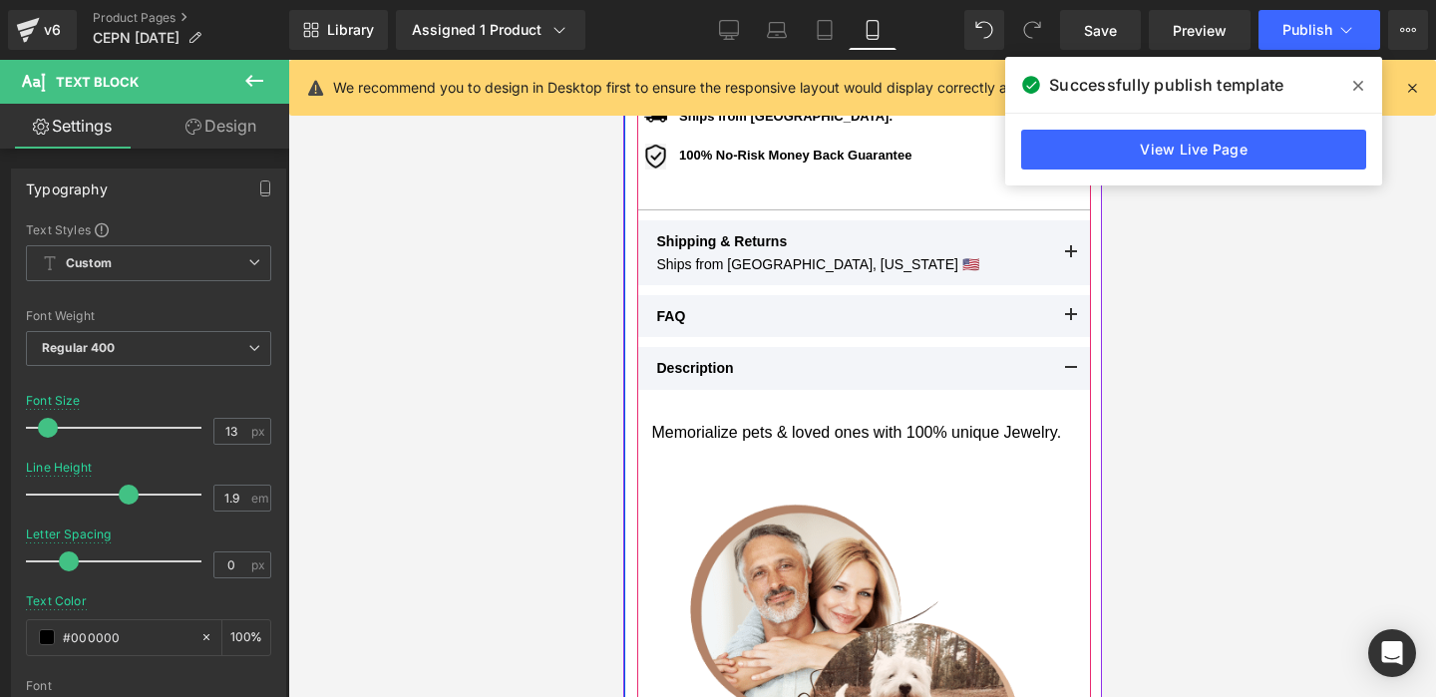
scroll to position [1029, 0]
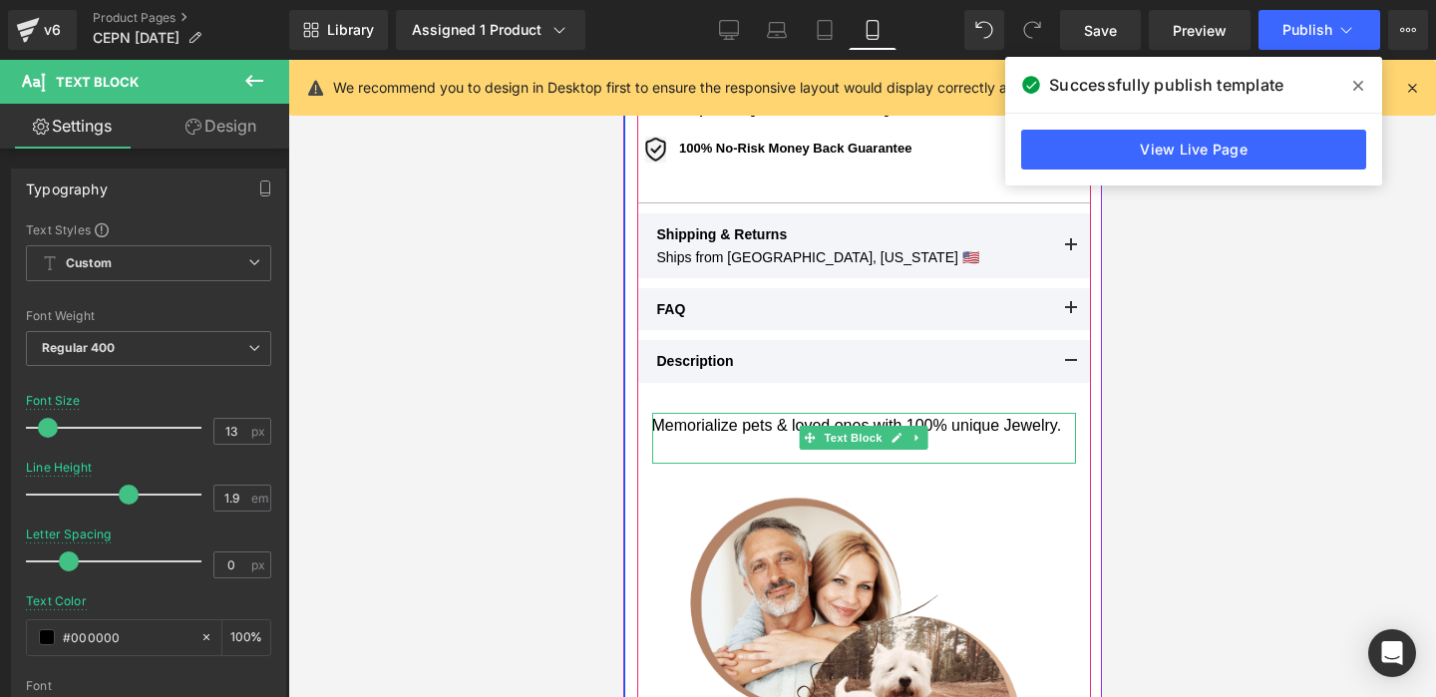
click at [982, 440] on div "Memorialize pets & loved ones with 100% unique Jewelry." at bounding box center [863, 438] width 424 height 51
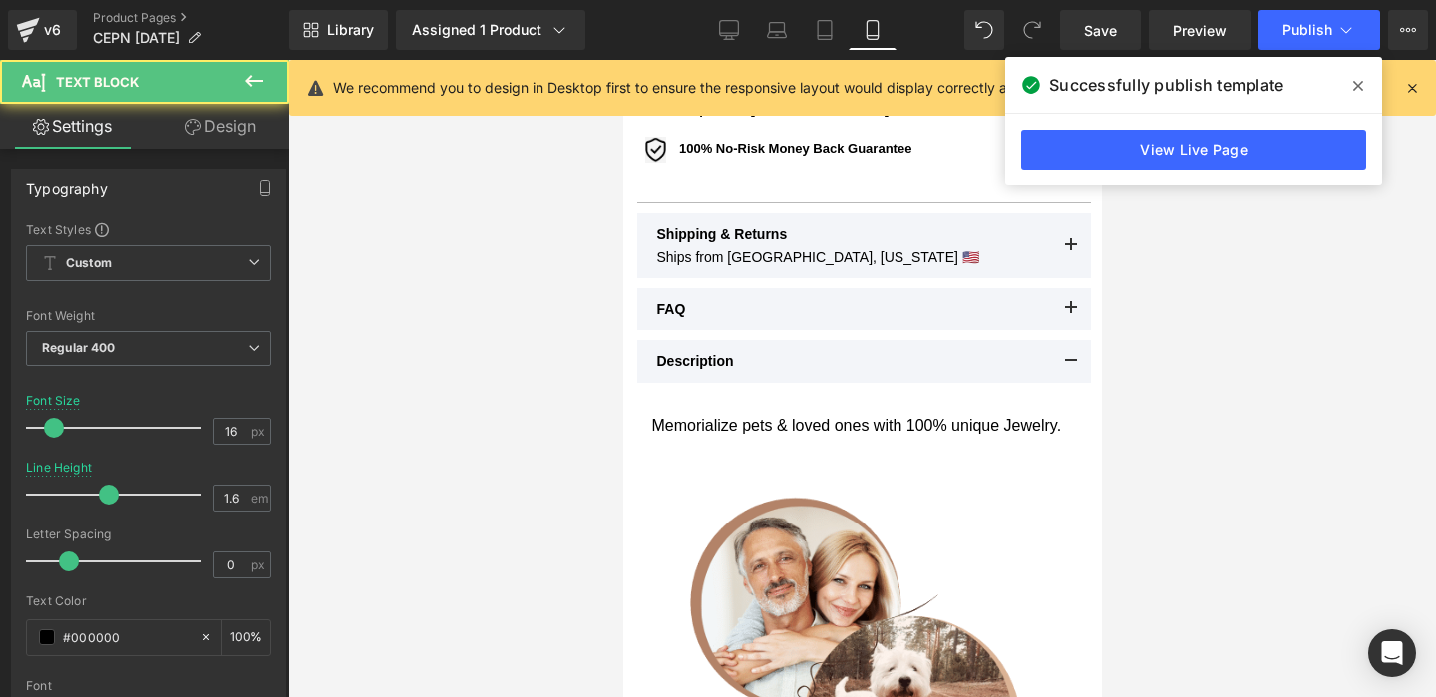
click at [1356, 305] on div at bounding box center [861, 378] width 1147 height 637
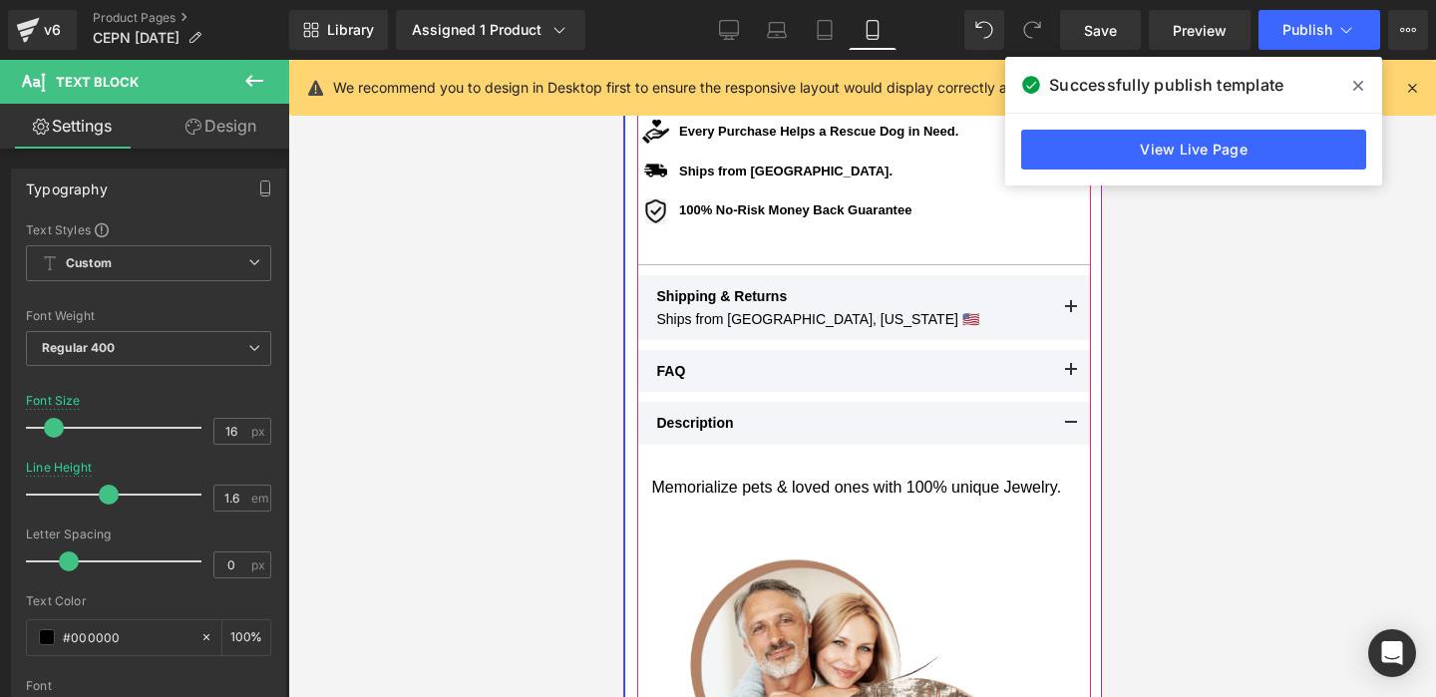
scroll to position [1007, 0]
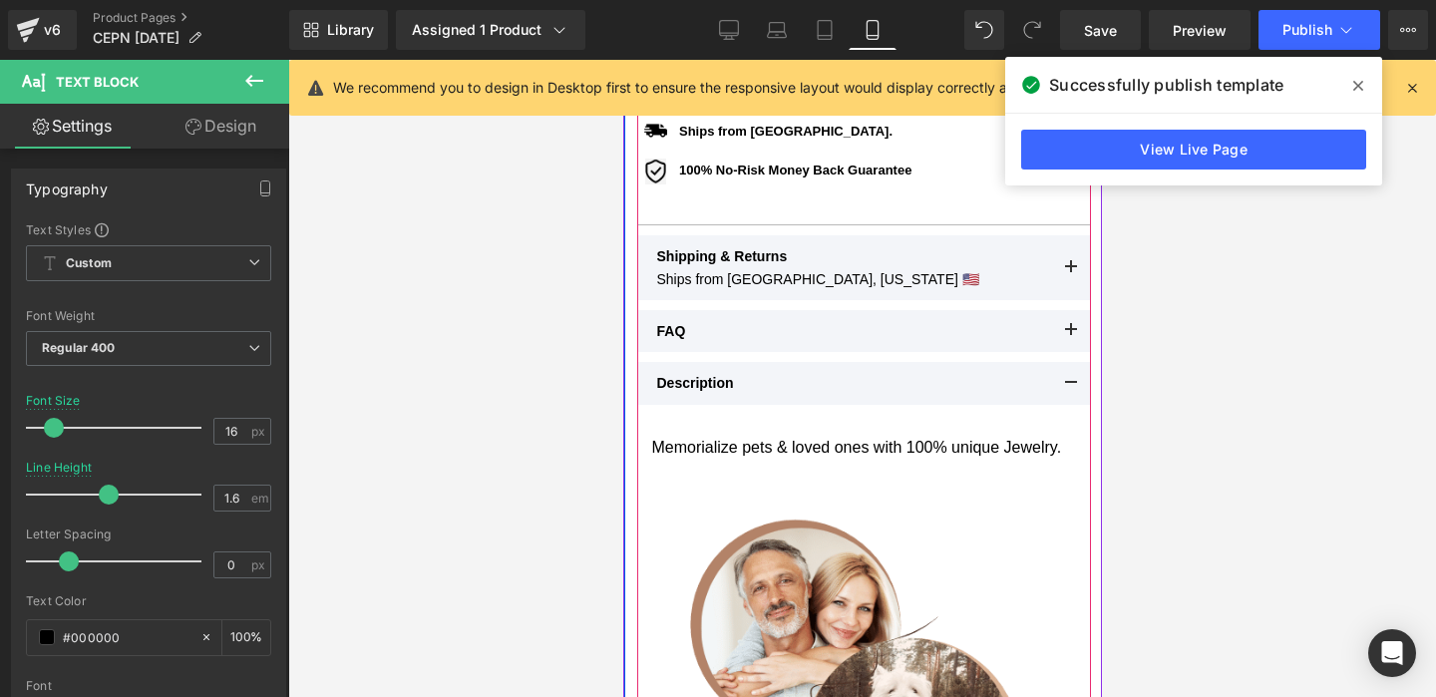
click at [999, 449] on div "Memorialize pets & loved ones with 100% unique Jewelry." at bounding box center [863, 460] width 424 height 51
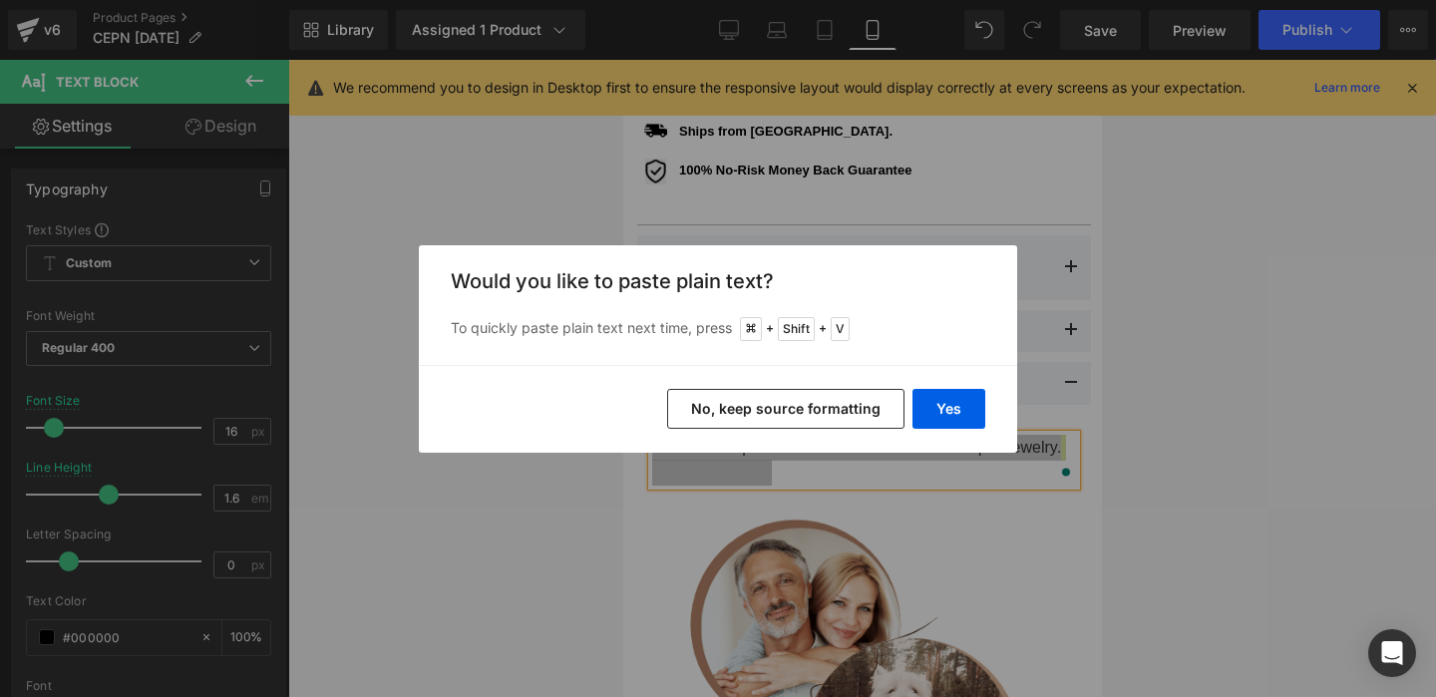
click at [940, 389] on button "Yes" at bounding box center [948, 409] width 73 height 40
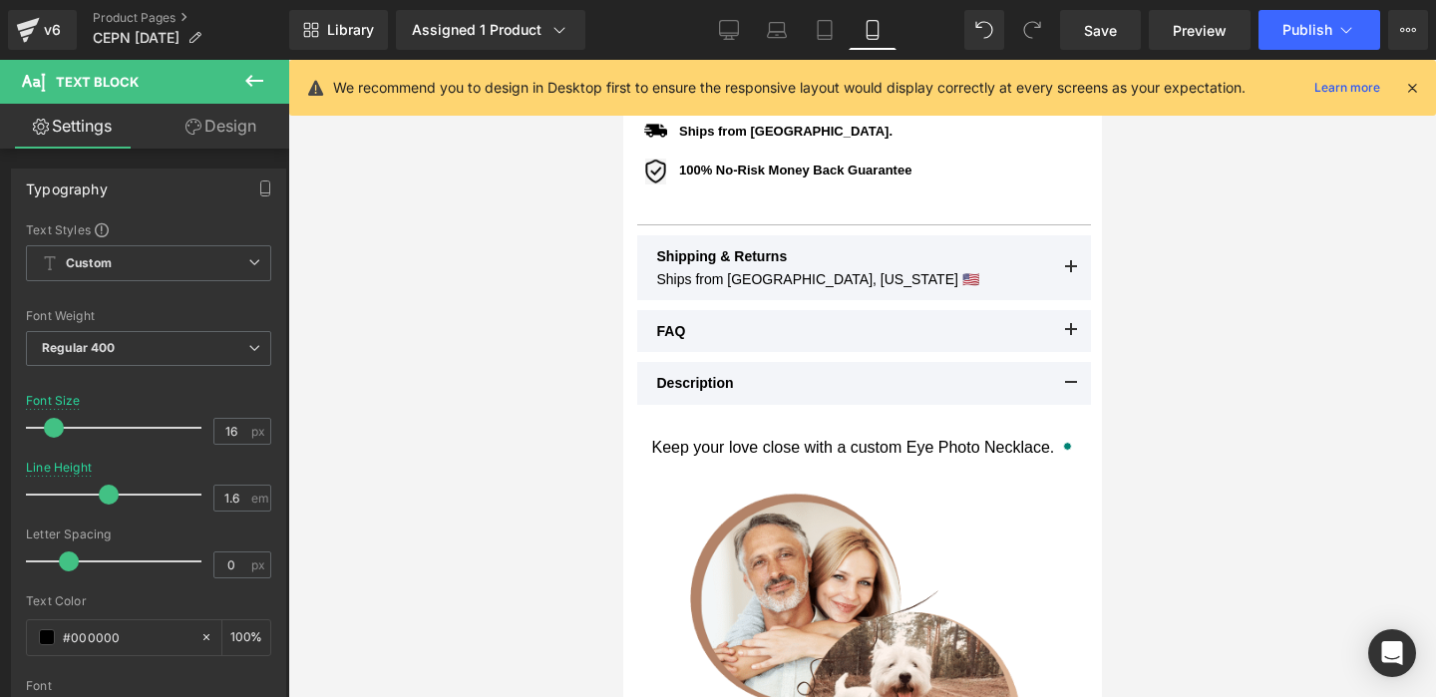
click at [1201, 473] on div at bounding box center [861, 378] width 1147 height 637
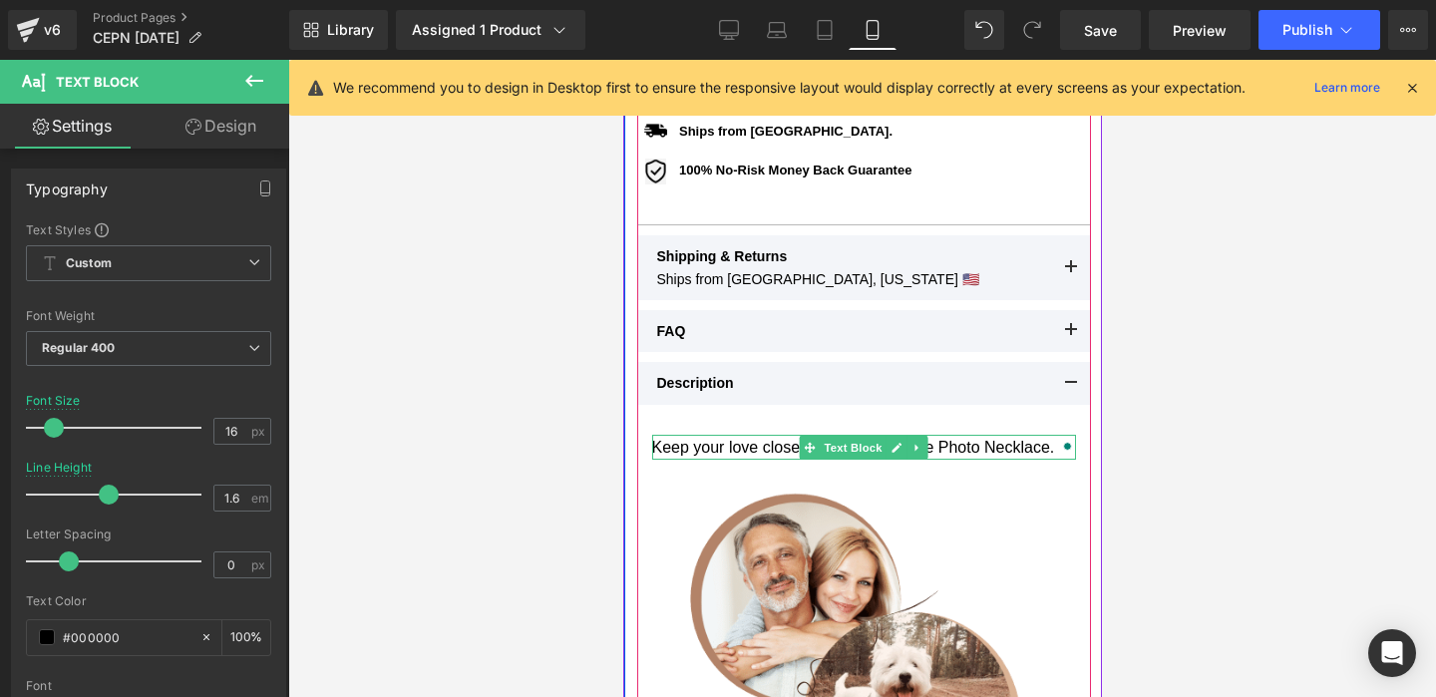
click at [1060, 444] on div "Open Grammarly." at bounding box center [1066, 447] width 14 height 14
click at [1060, 444] on icon "Open Grammarly. 0 Suggestions." at bounding box center [1061, 445] width 19 height 19
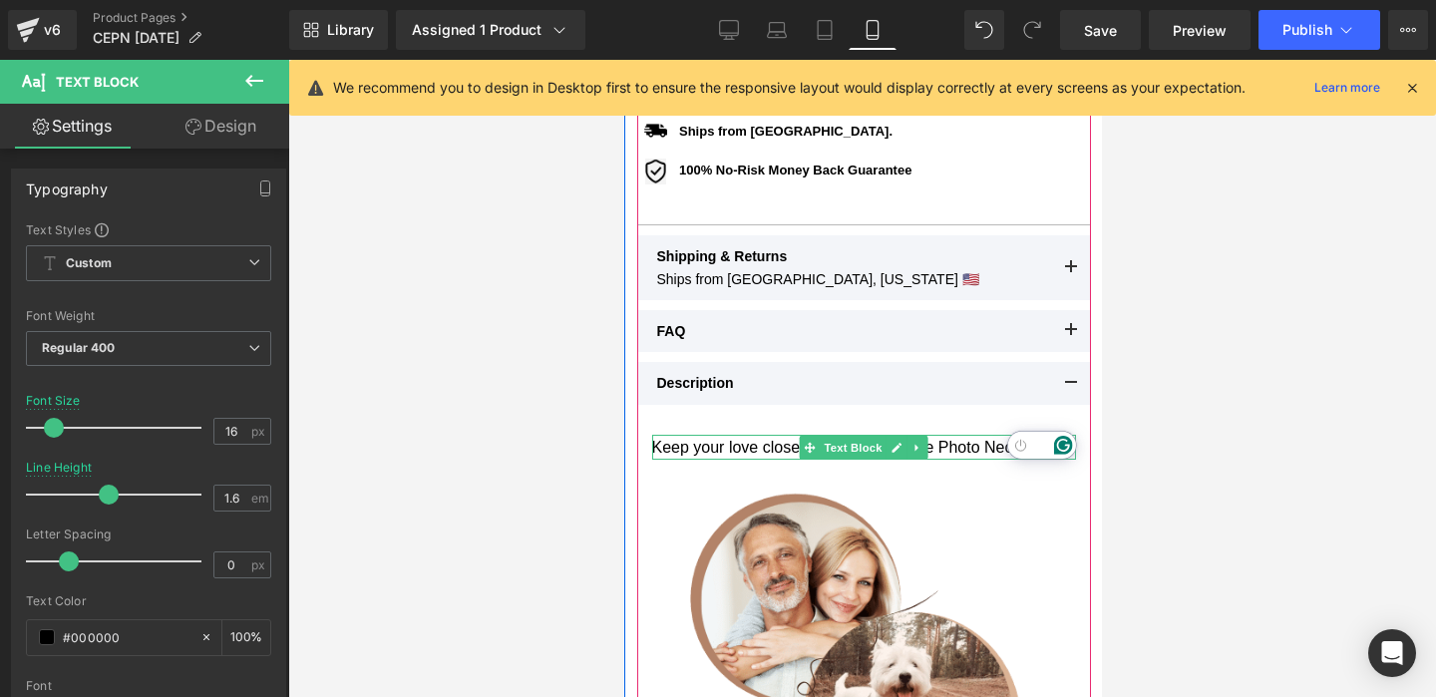
click at [1240, 471] on div at bounding box center [861, 378] width 1147 height 637
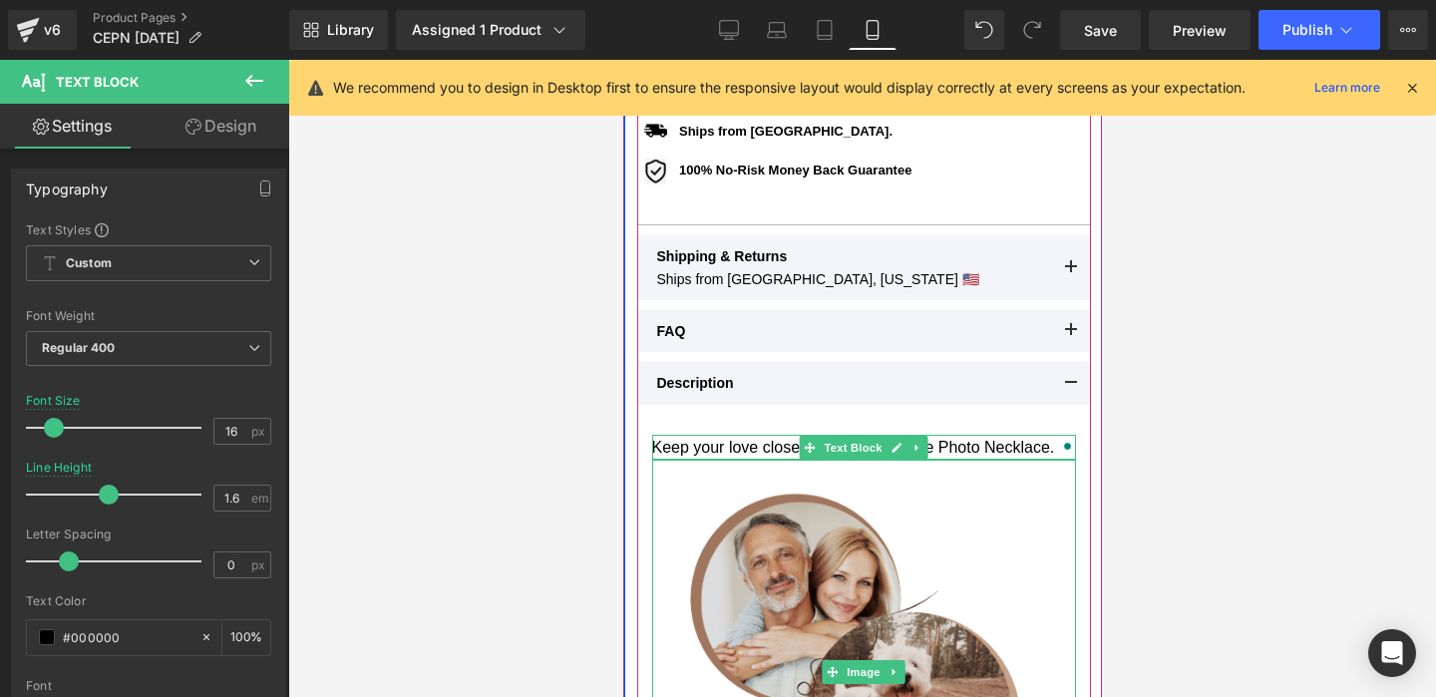
click at [966, 570] on img at bounding box center [863, 672] width 424 height 424
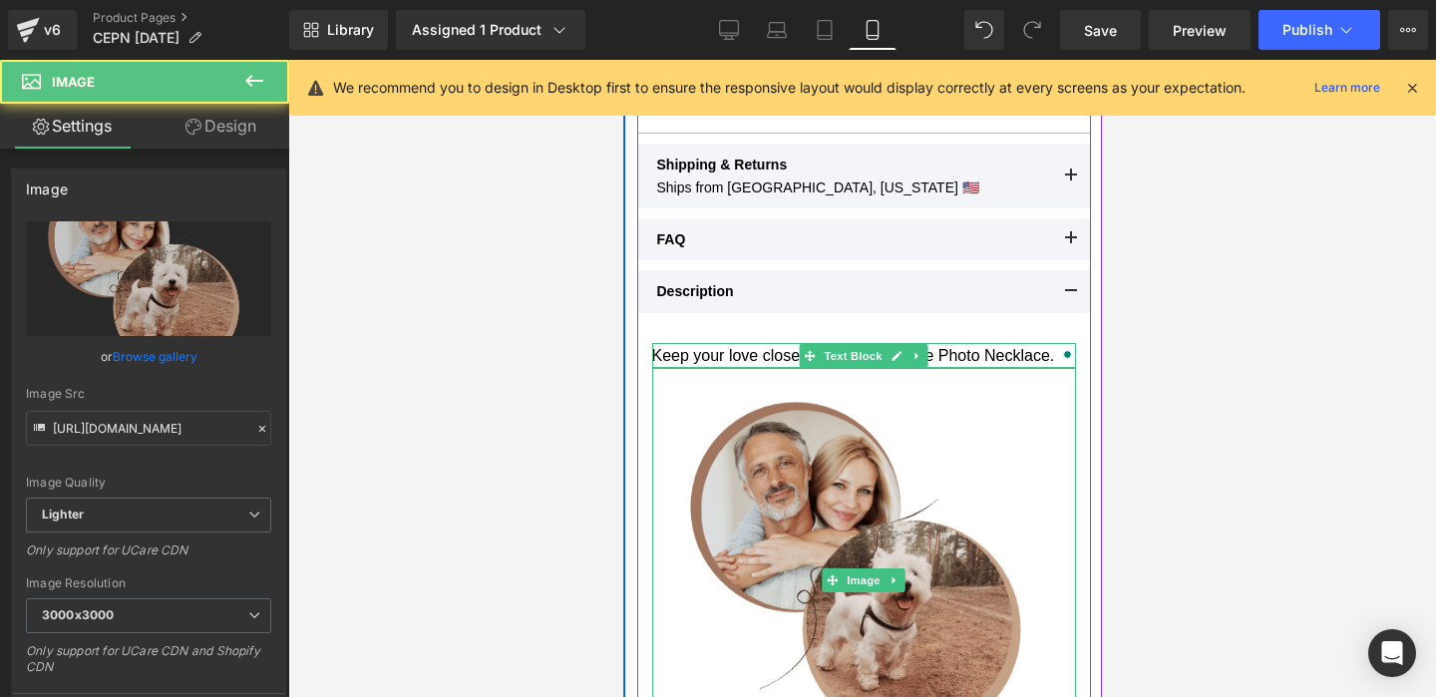
scroll to position [1141, 0]
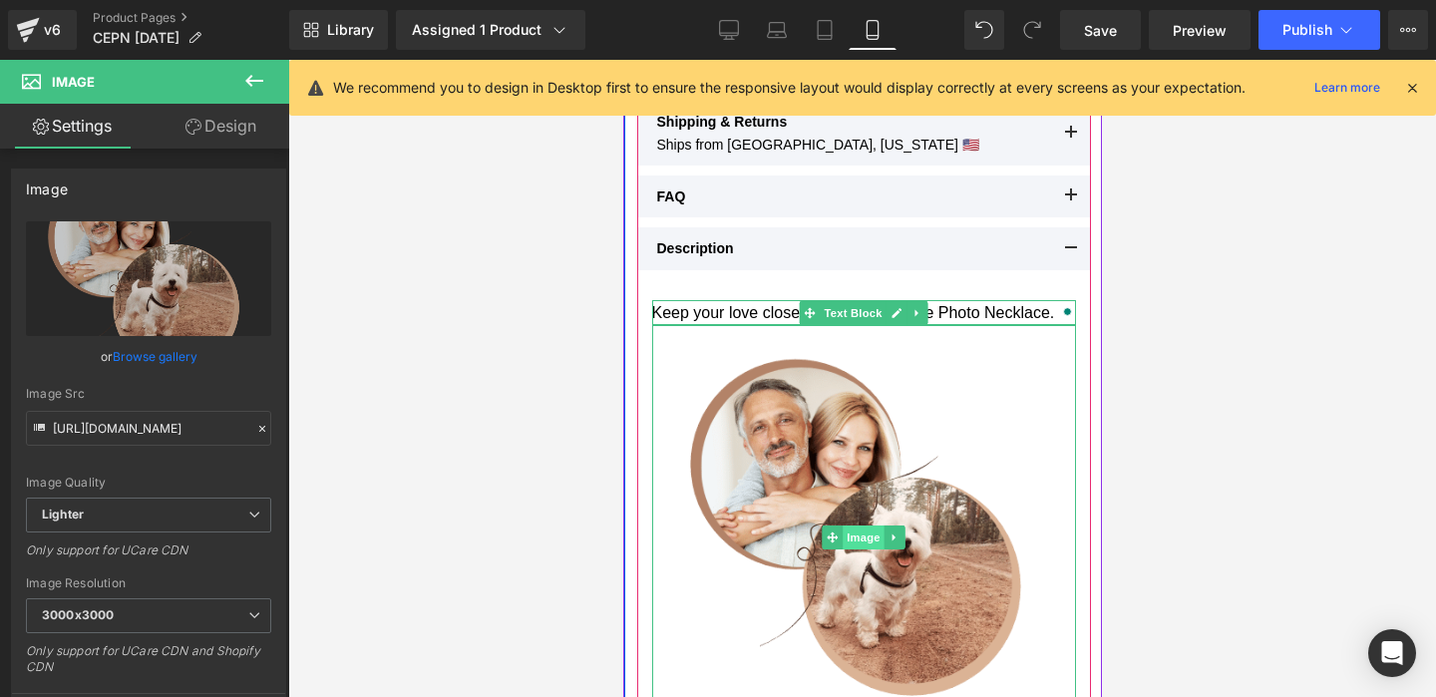
click at [854, 537] on span "Image" at bounding box center [862, 537] width 42 height 24
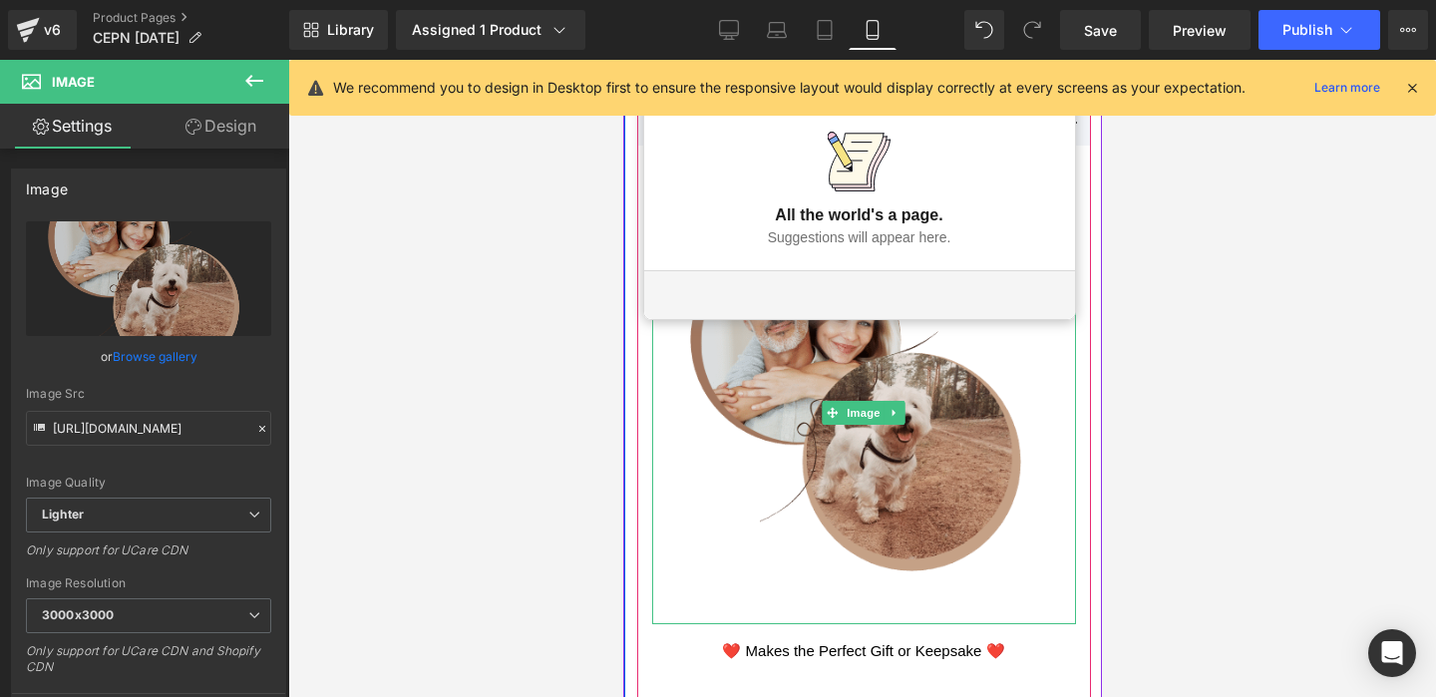
scroll to position [1255, 0]
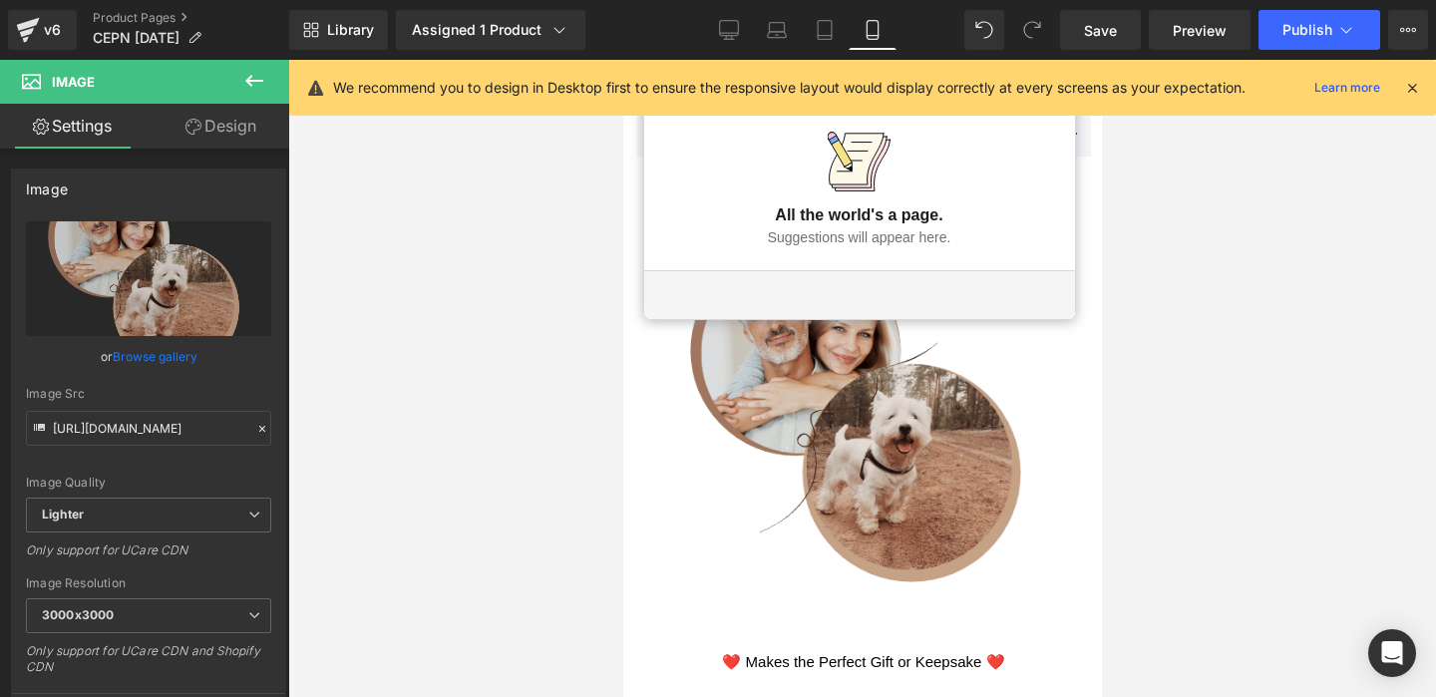
click at [874, 389] on img at bounding box center [863, 423] width 424 height 424
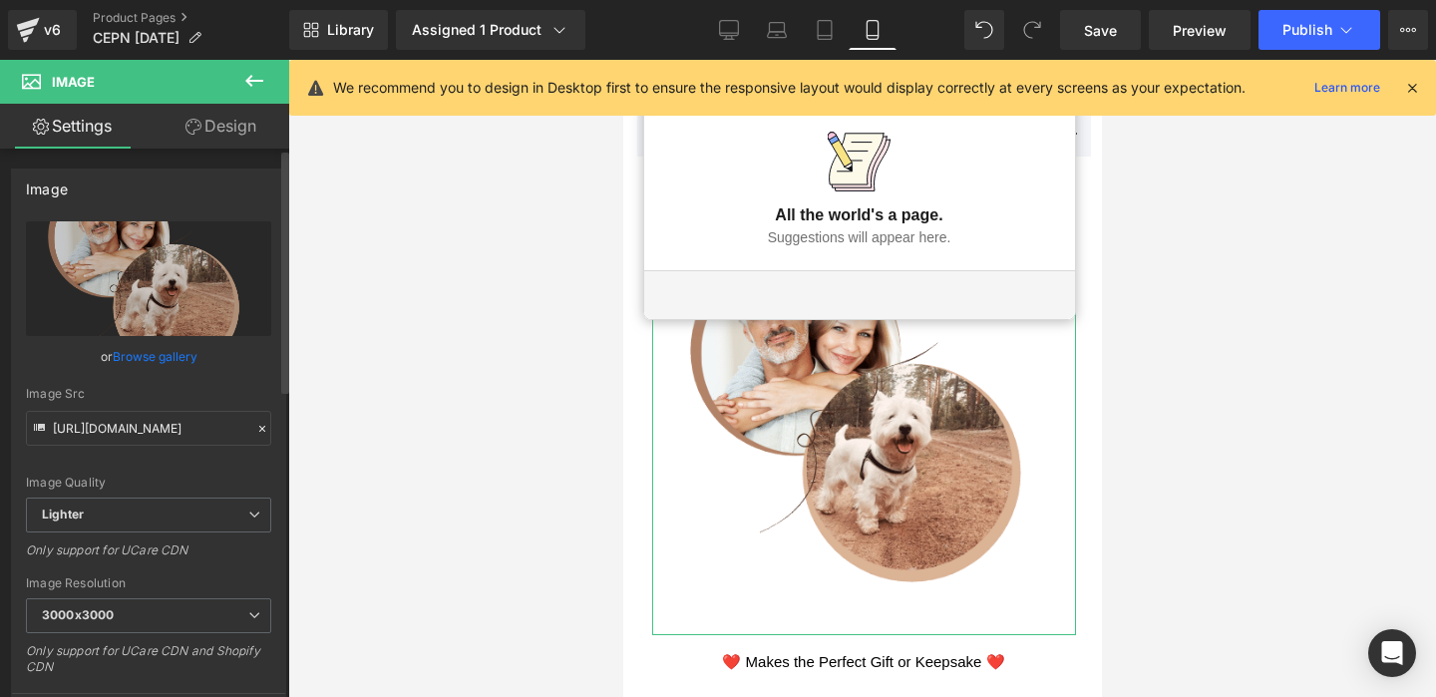
click at [152, 353] on link "Browse gallery" at bounding box center [155, 356] width 85 height 35
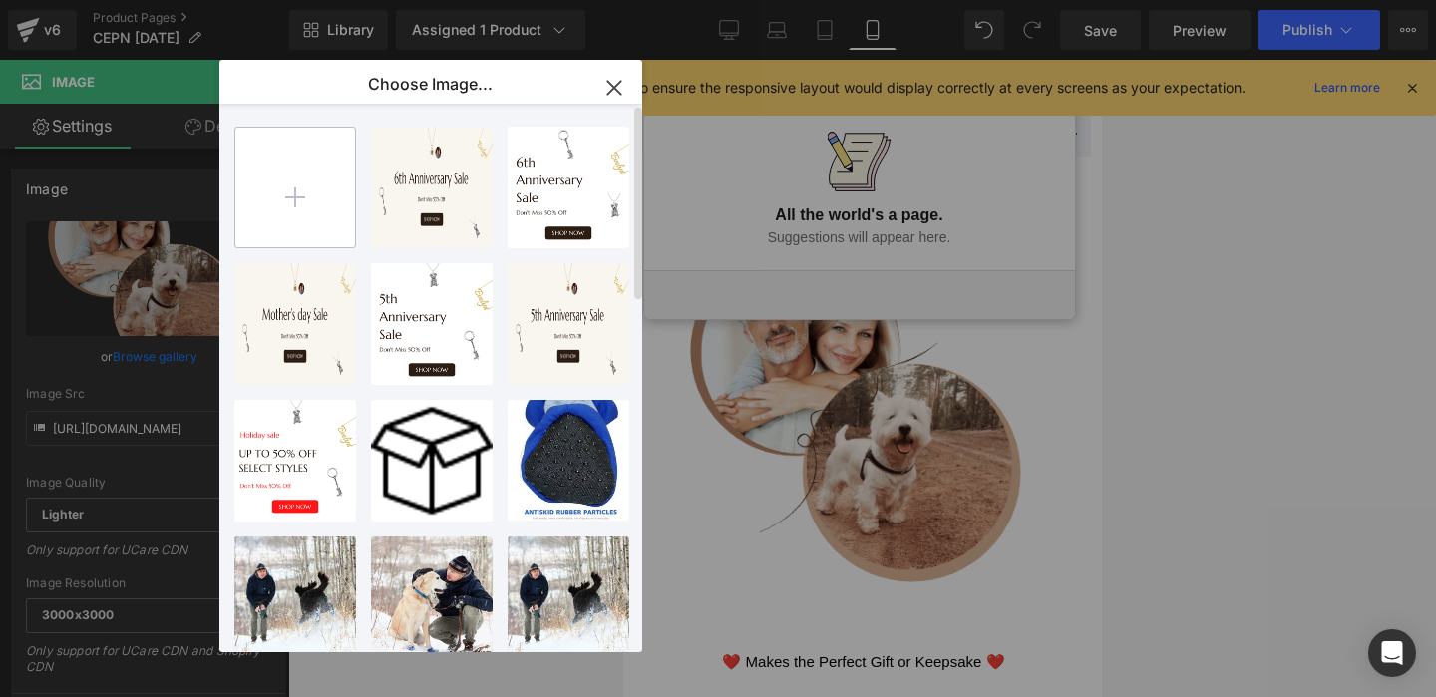
click at [291, 203] on input "file" at bounding box center [295, 188] width 120 height 120
type input "C:\fakepath\Custom_Eye_Photo_Neckalce_steel.jpg"
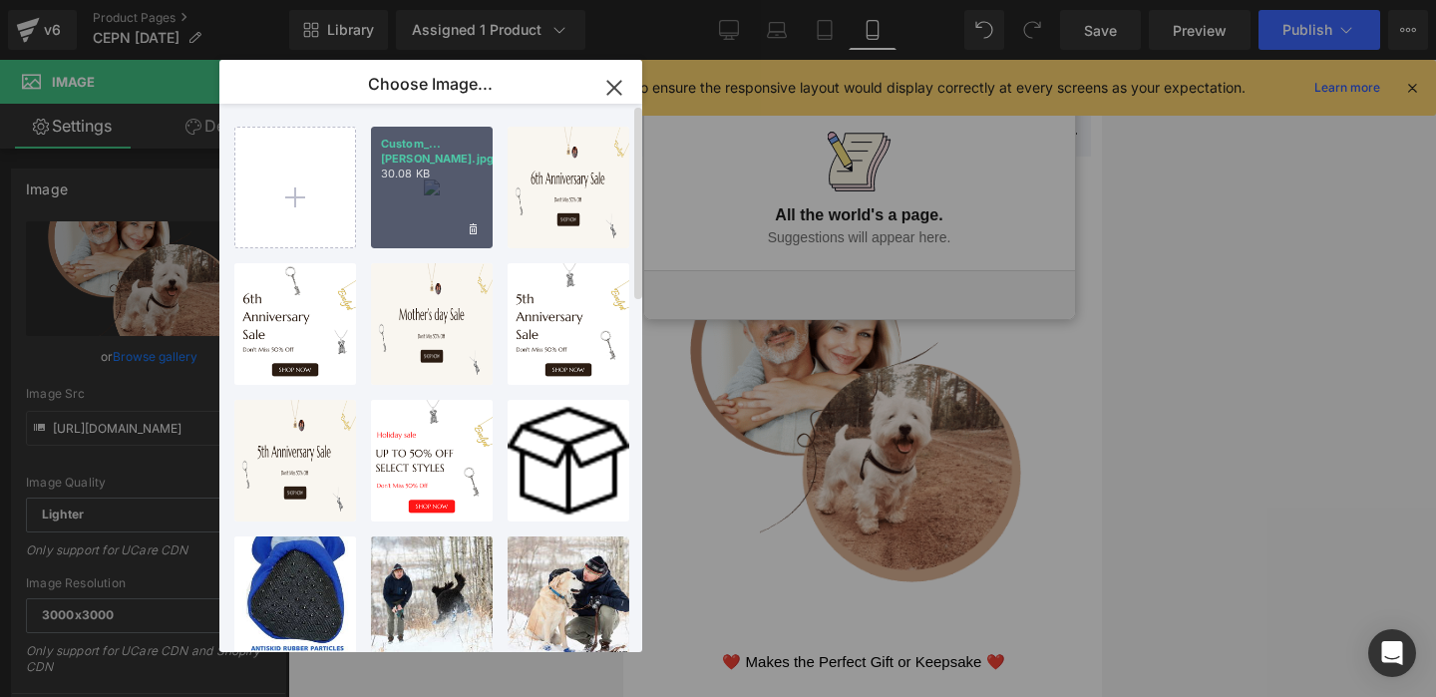
click at [418, 198] on div "Custom_...teel.jpg 30.08 KB" at bounding box center [432, 188] width 122 height 122
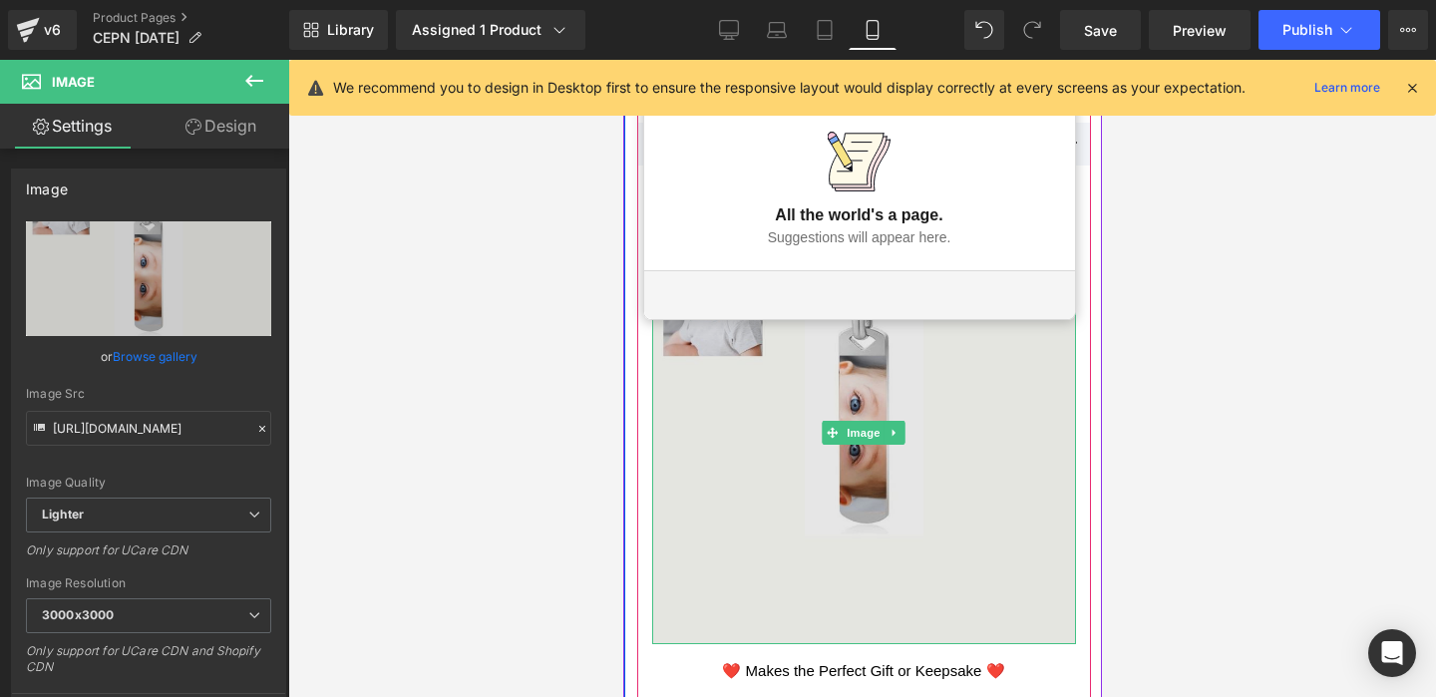
scroll to position [1234, 0]
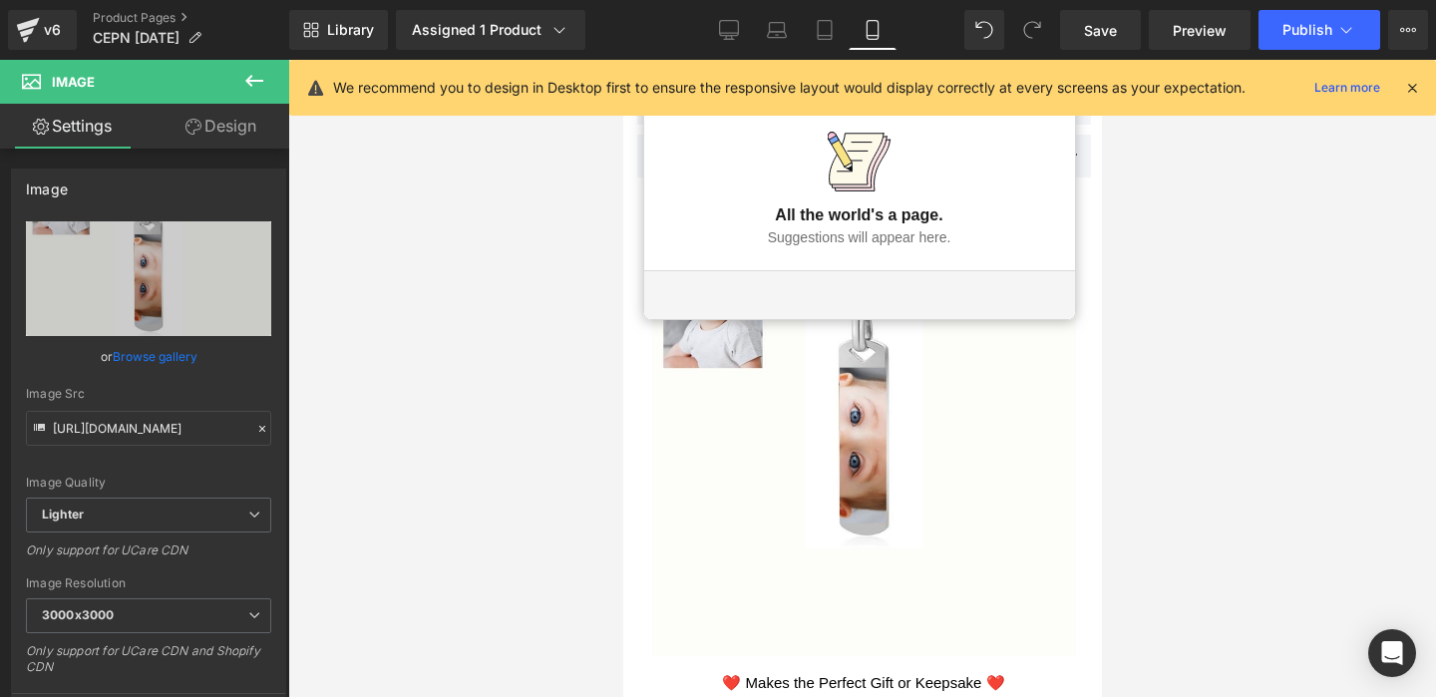
click at [931, 245] on p "Suggestions will appear here." at bounding box center [858, 237] width 183 height 21
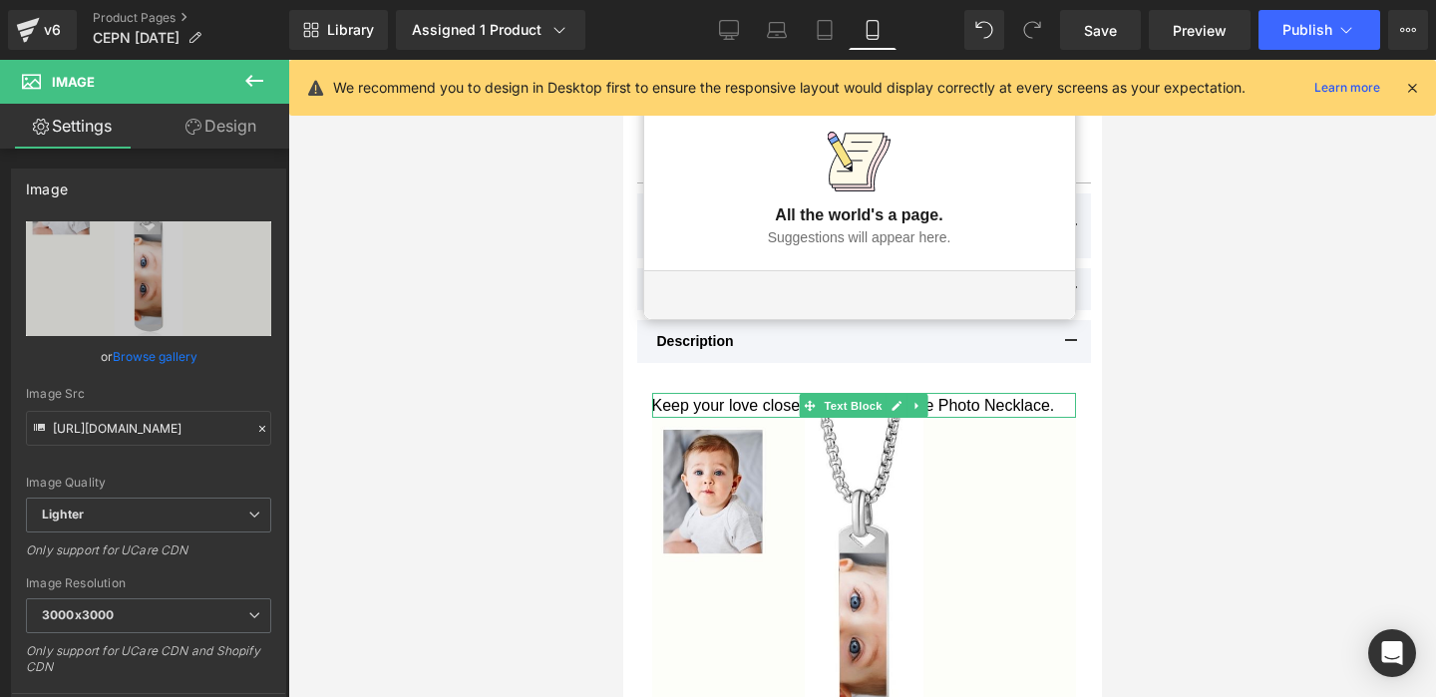
scroll to position [1040, 0]
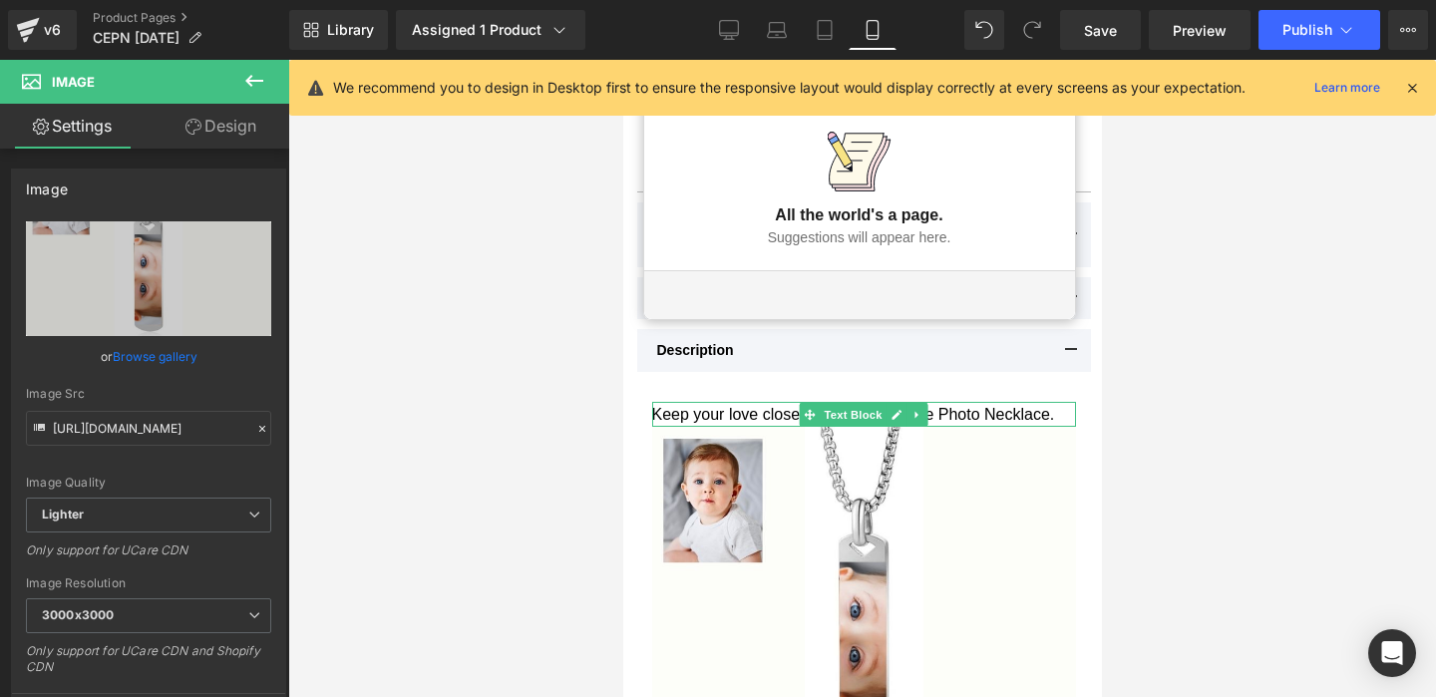
click at [1177, 220] on div at bounding box center [861, 378] width 1147 height 637
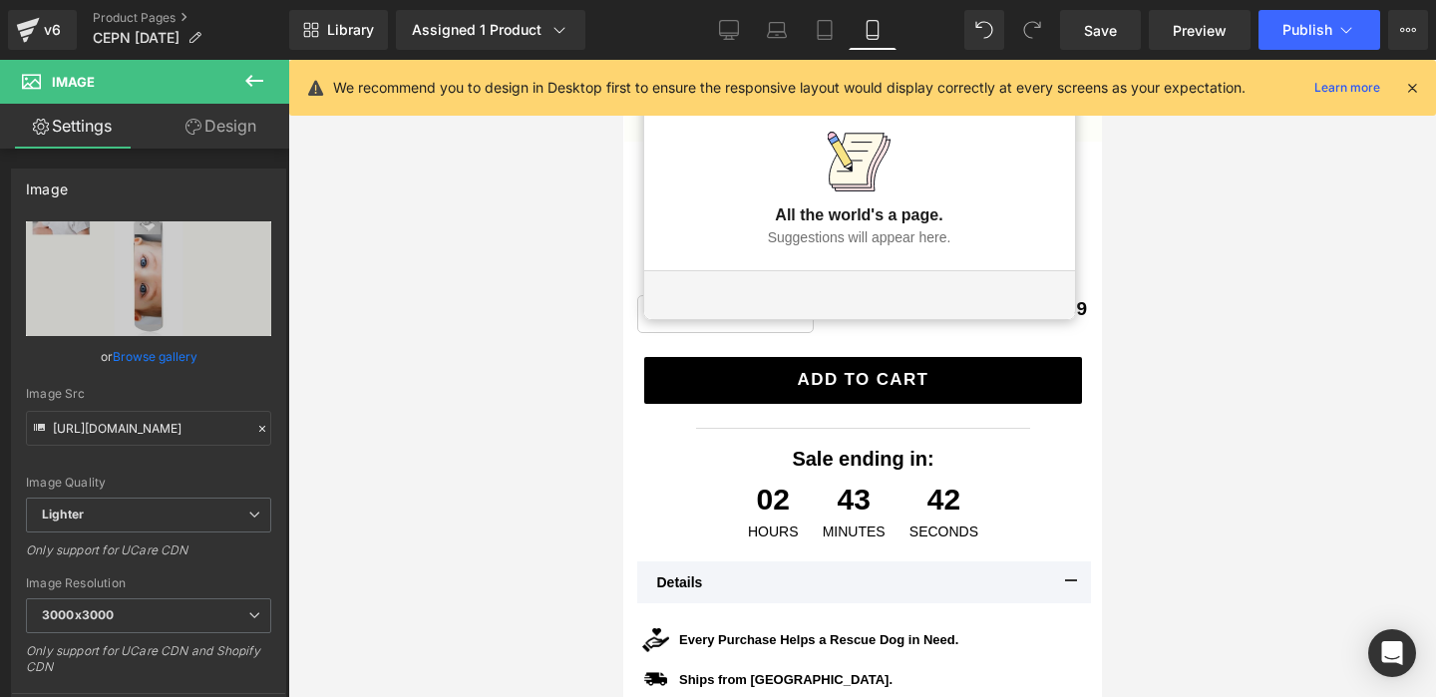
scroll to position [449, 0]
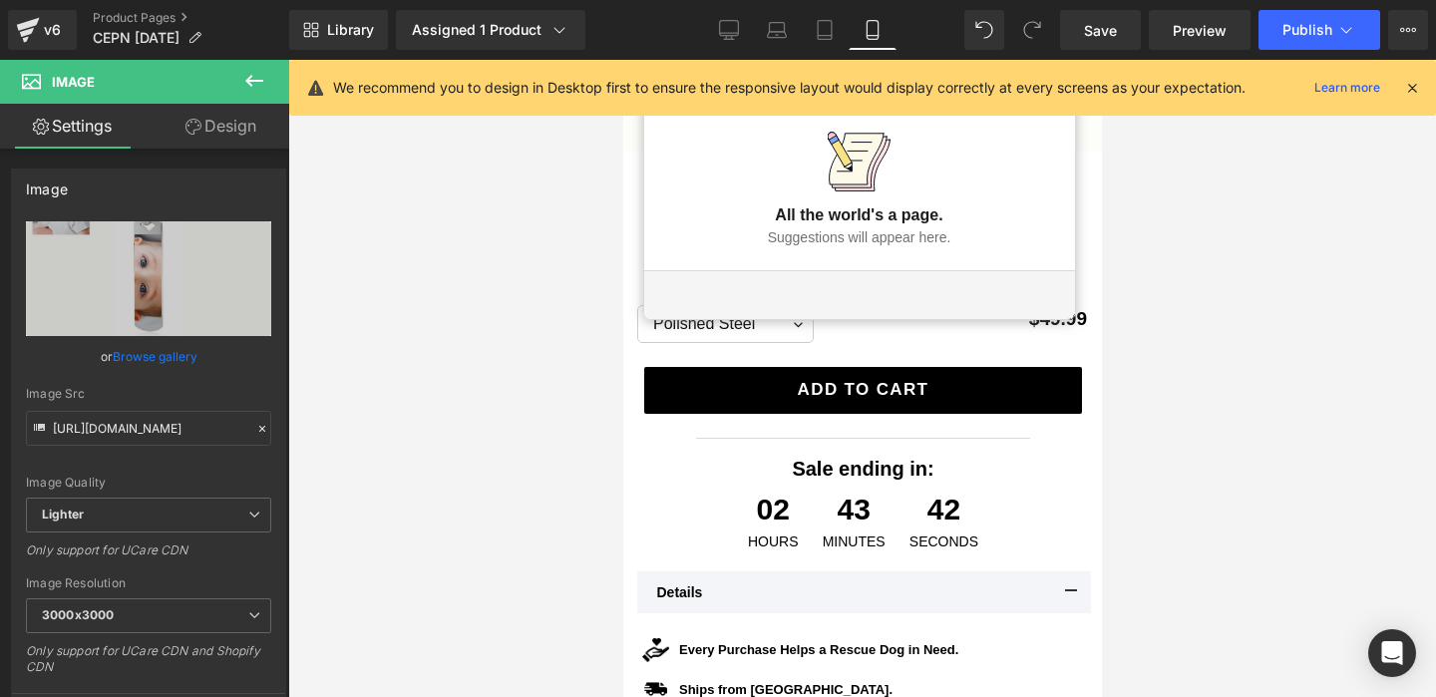
click at [966, 176] on article "All the world's a page. Suggestions will appear here." at bounding box center [858, 188] width 431 height 163
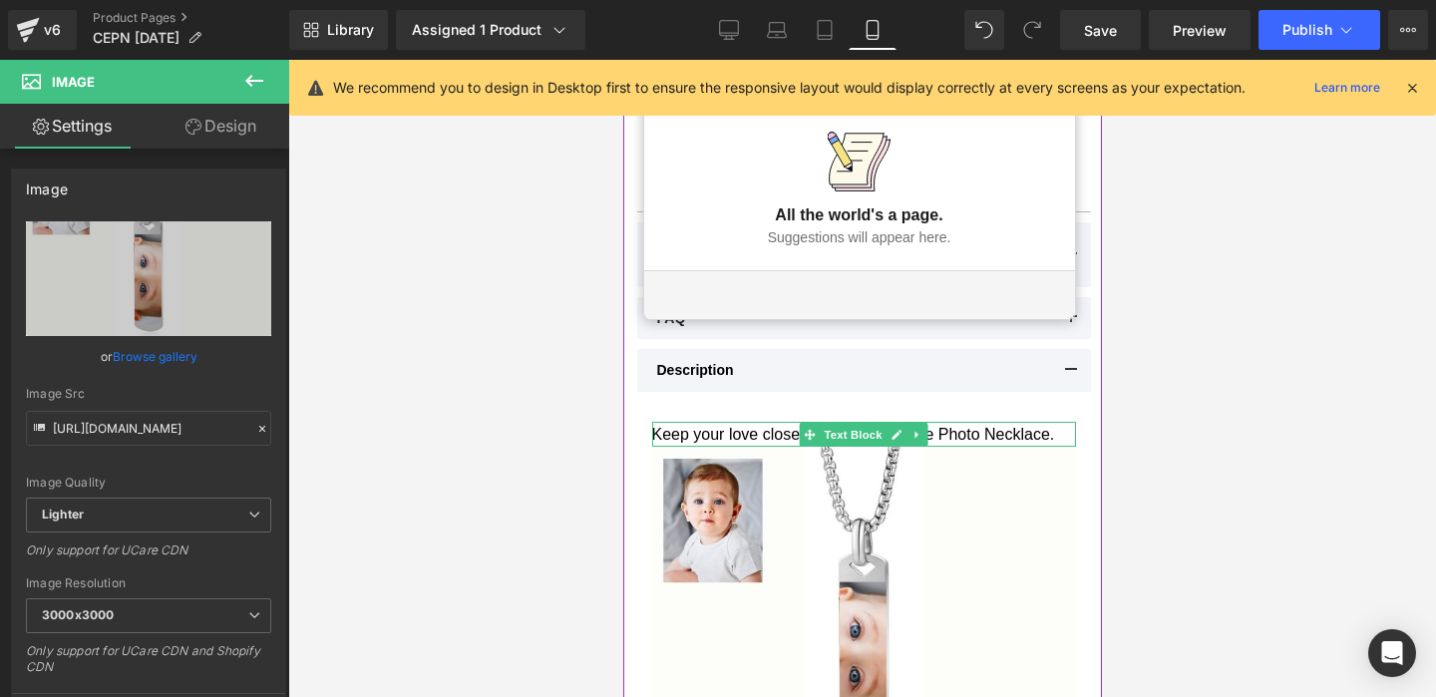
scroll to position [1030, 0]
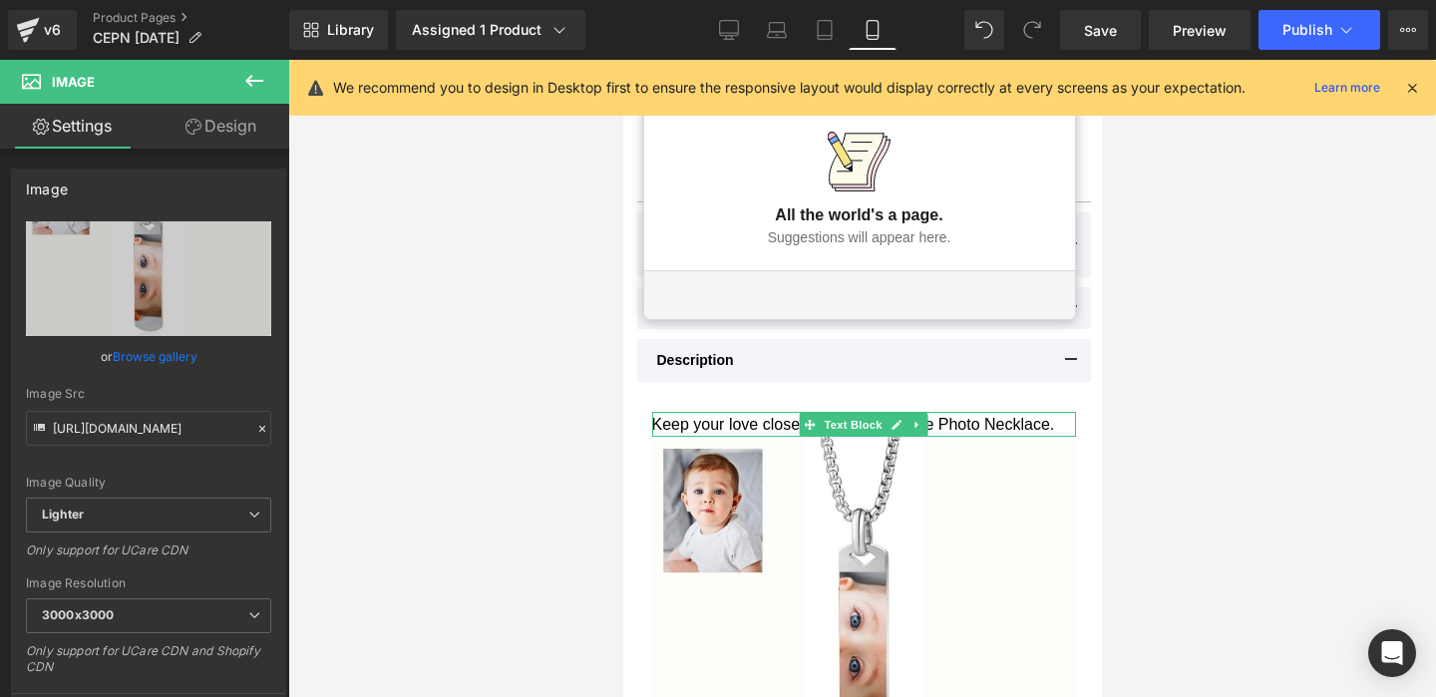
click at [1230, 460] on div at bounding box center [861, 378] width 1147 height 637
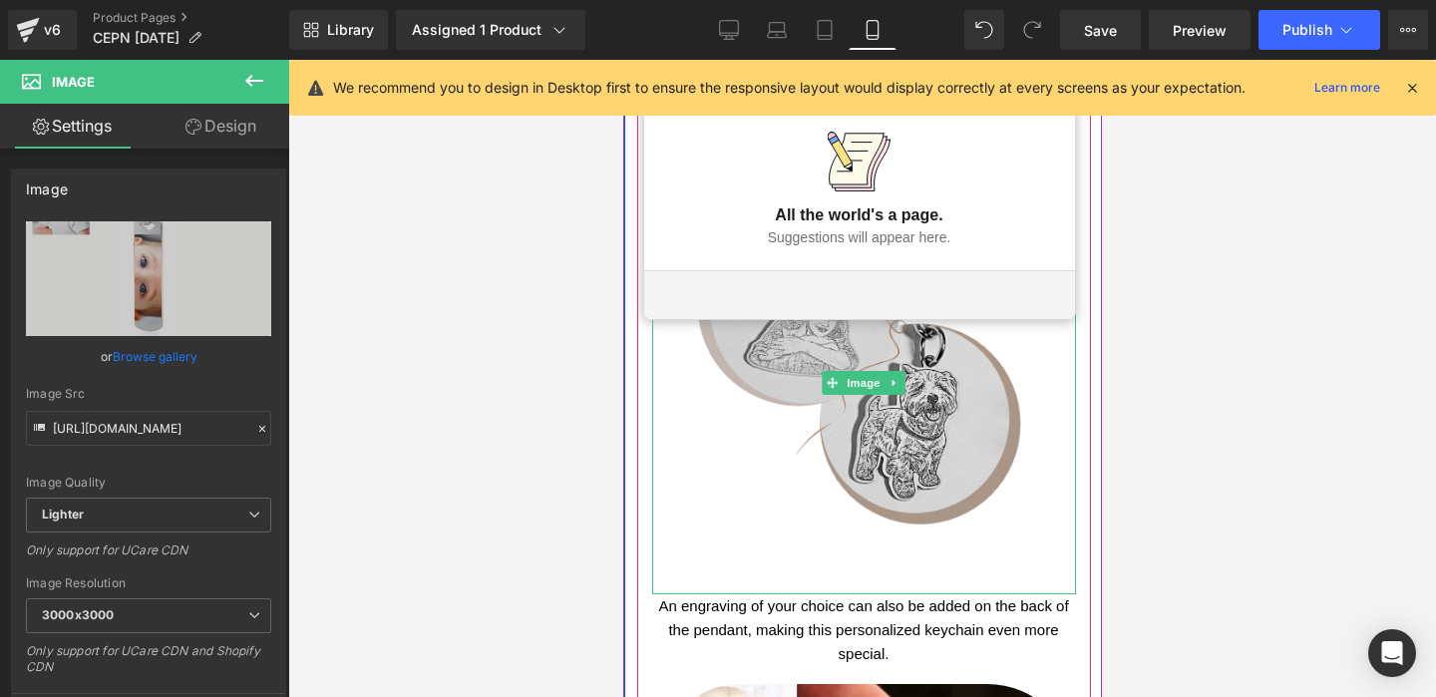
scroll to position [1774, 0]
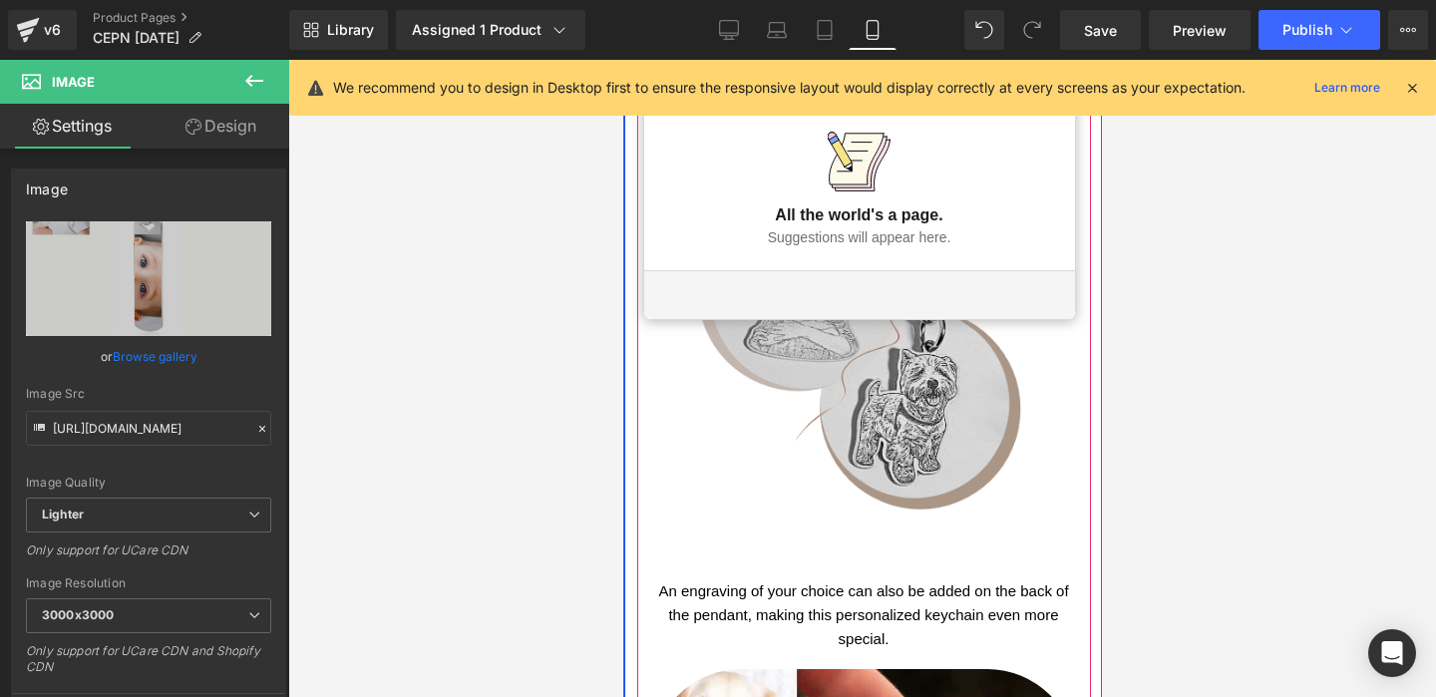
click at [974, 419] on img at bounding box center [863, 368] width 424 height 424
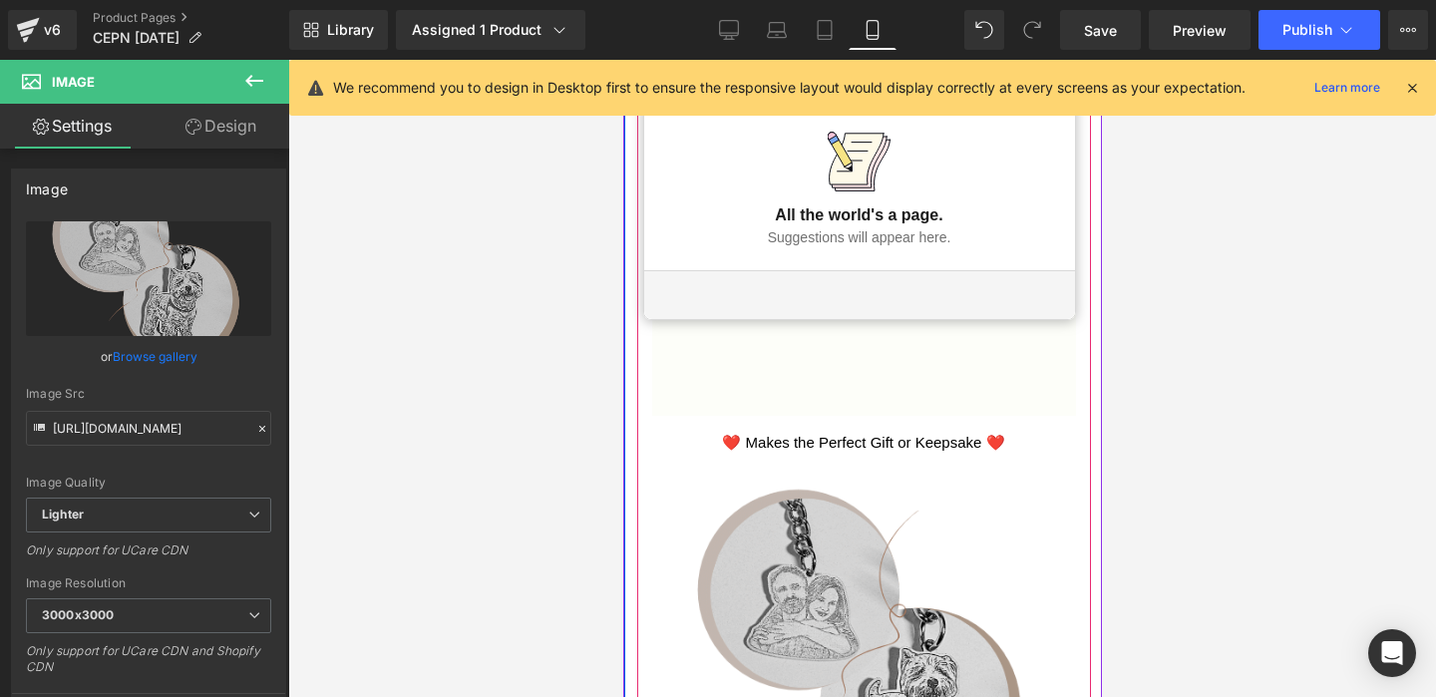
scroll to position [1475, 0]
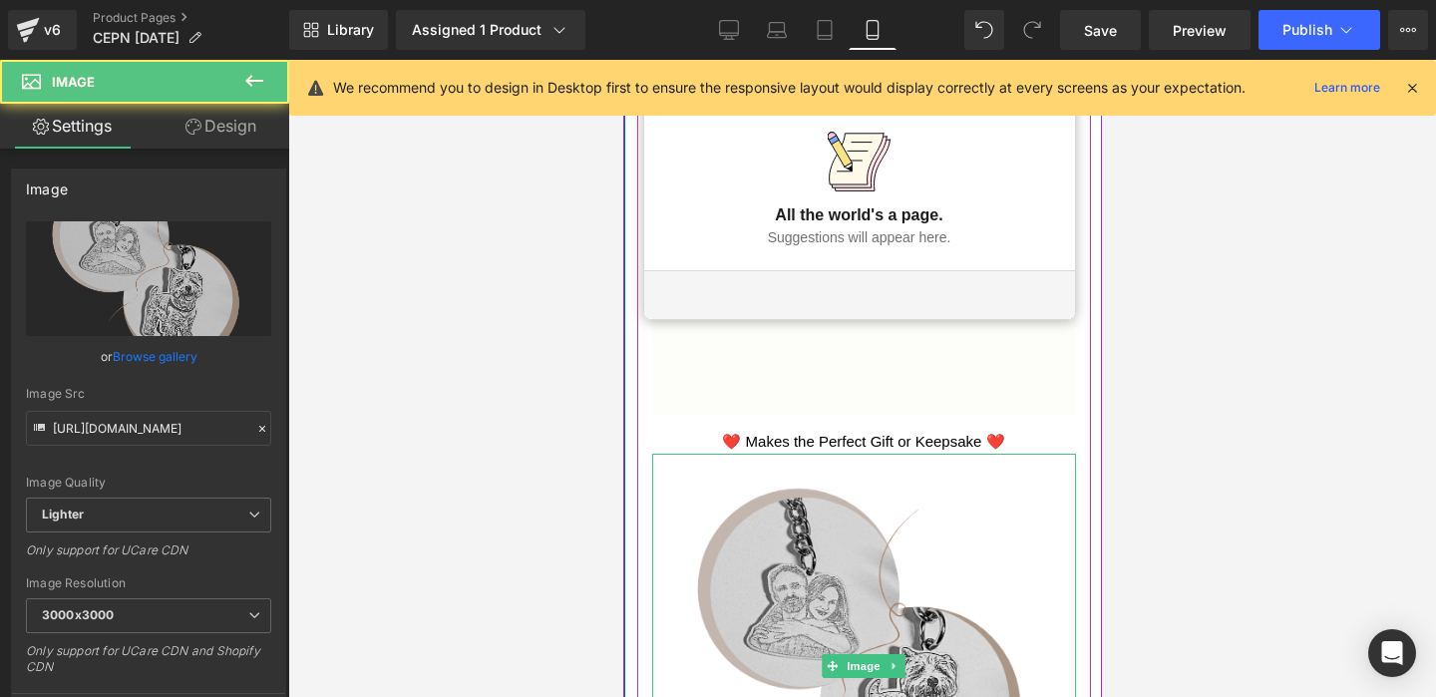
click at [896, 601] on img at bounding box center [863, 666] width 424 height 424
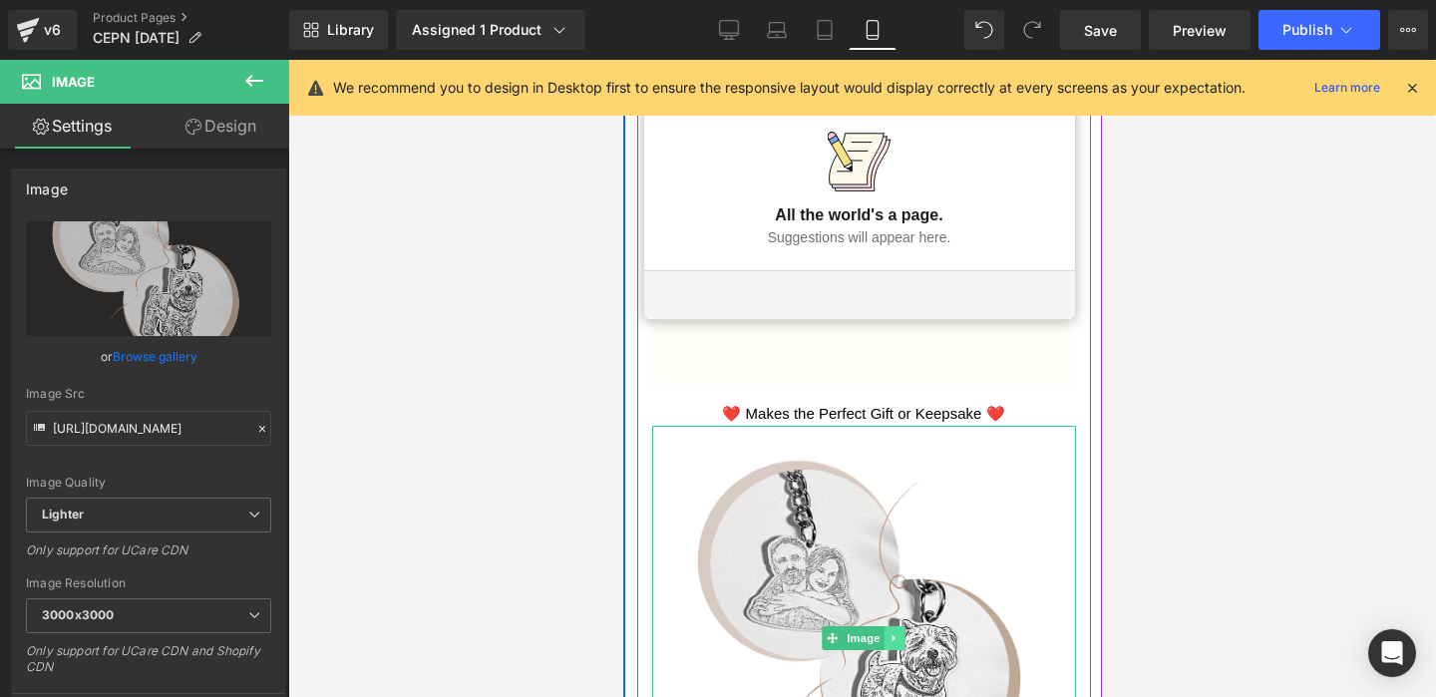
click at [896, 636] on icon at bounding box center [893, 638] width 11 height 12
click at [906, 642] on icon at bounding box center [903, 637] width 11 height 11
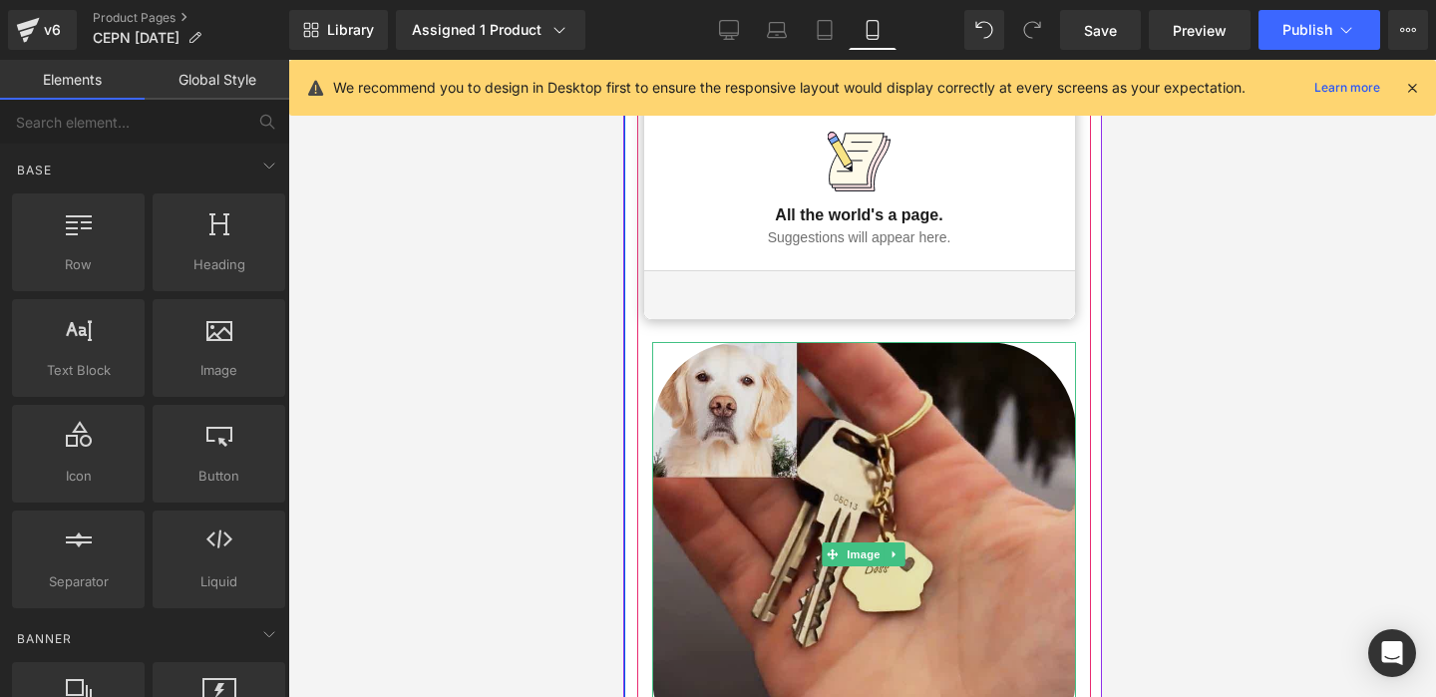
scroll to position [1729, 0]
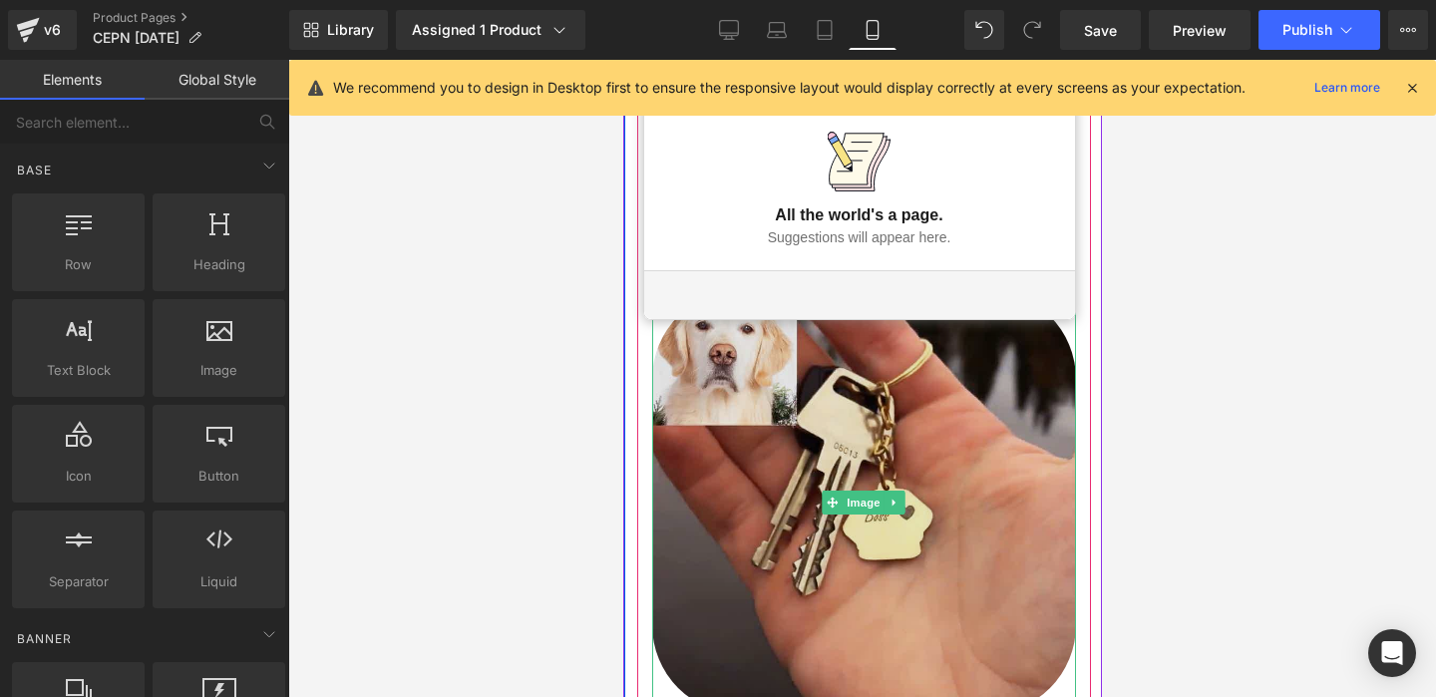
click at [901, 562] on img at bounding box center [863, 502] width 424 height 424
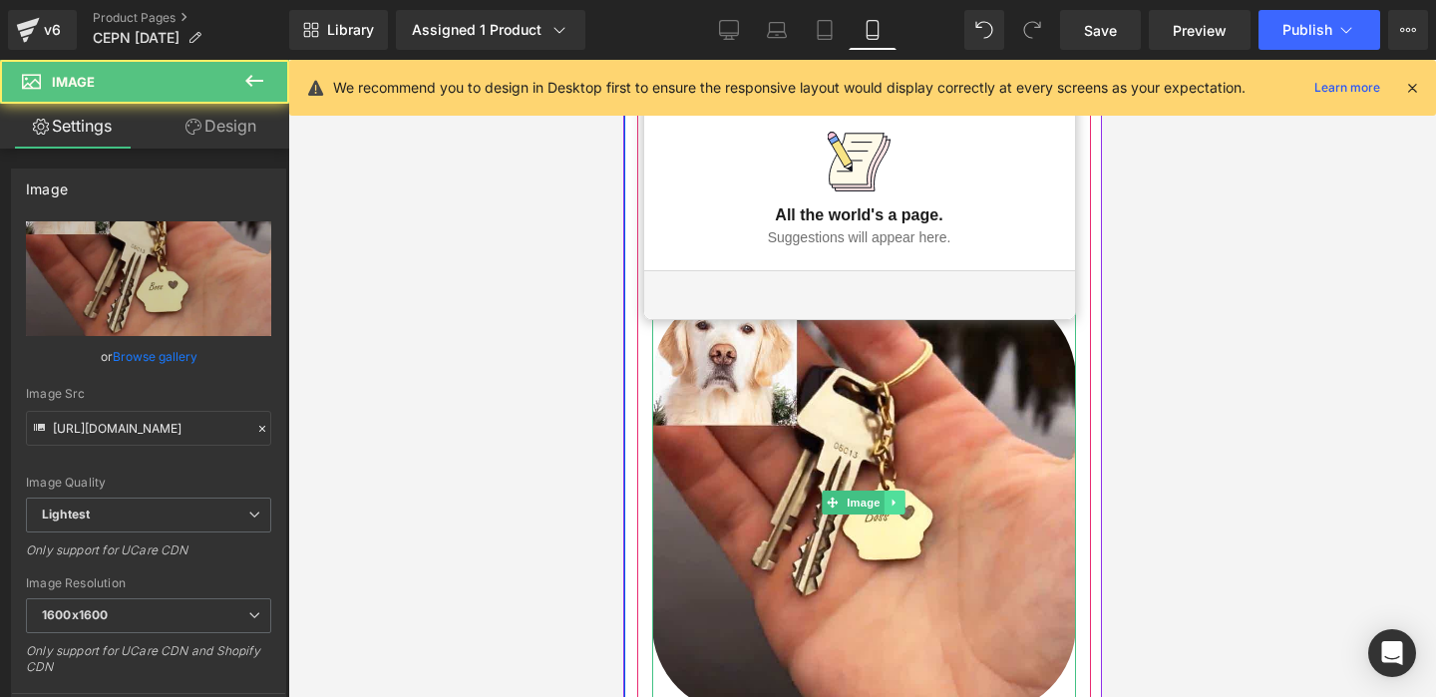
click at [898, 502] on icon at bounding box center [893, 502] width 11 height 12
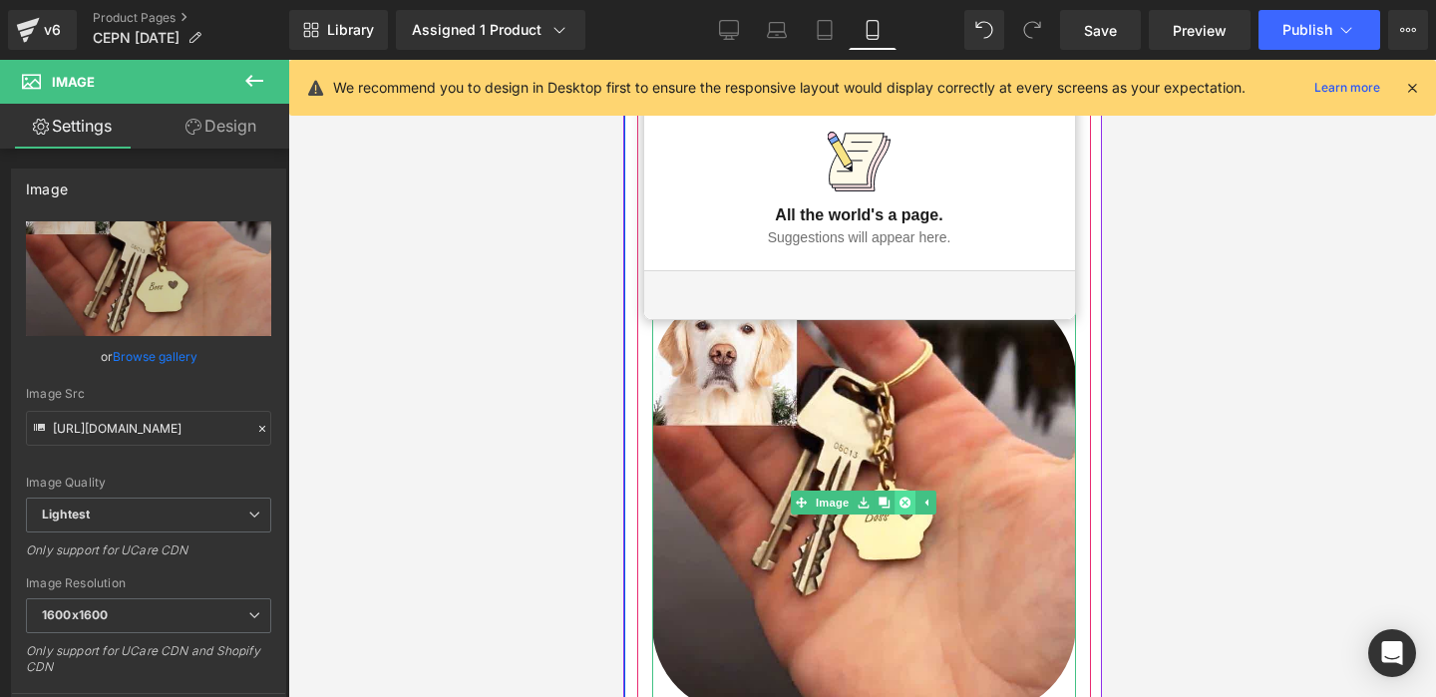
click at [903, 503] on icon at bounding box center [903, 501] width 11 height 11
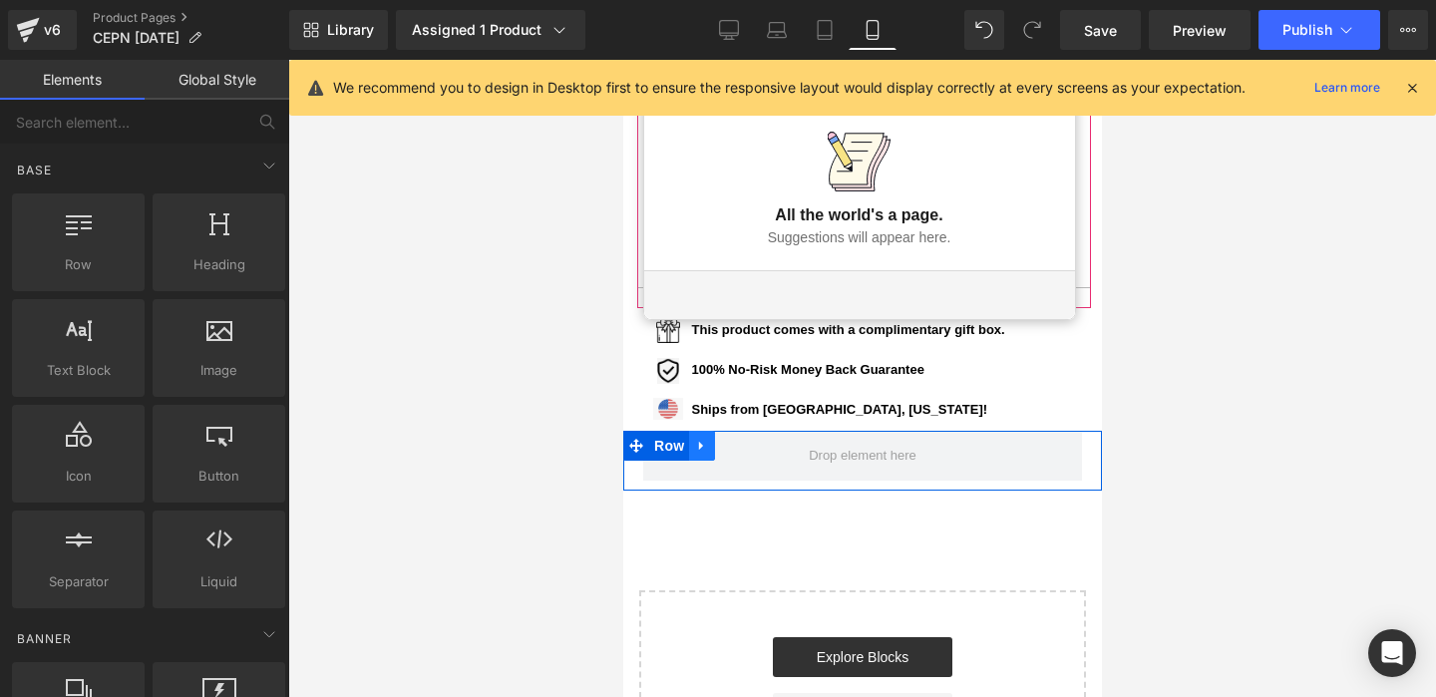
click at [703, 447] on icon at bounding box center [701, 446] width 14 height 15
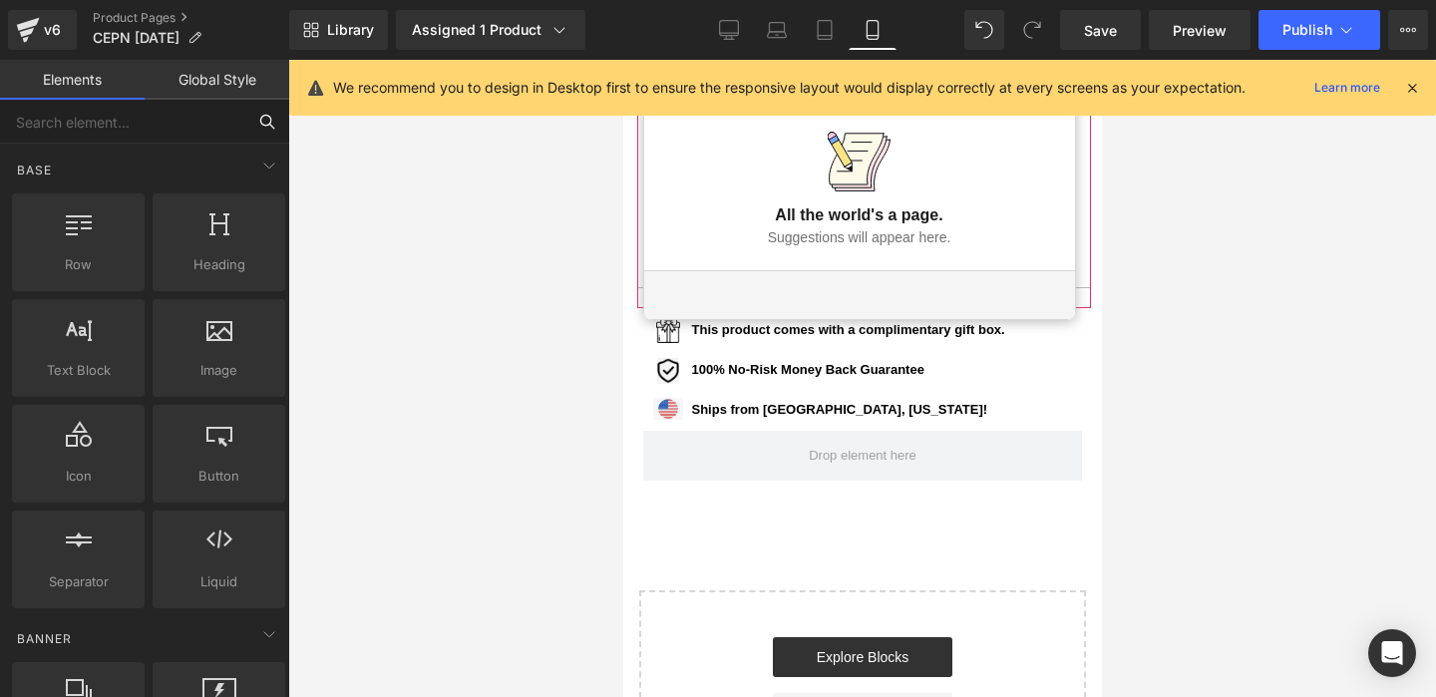
click at [127, 114] on input "text" at bounding box center [122, 122] width 245 height 44
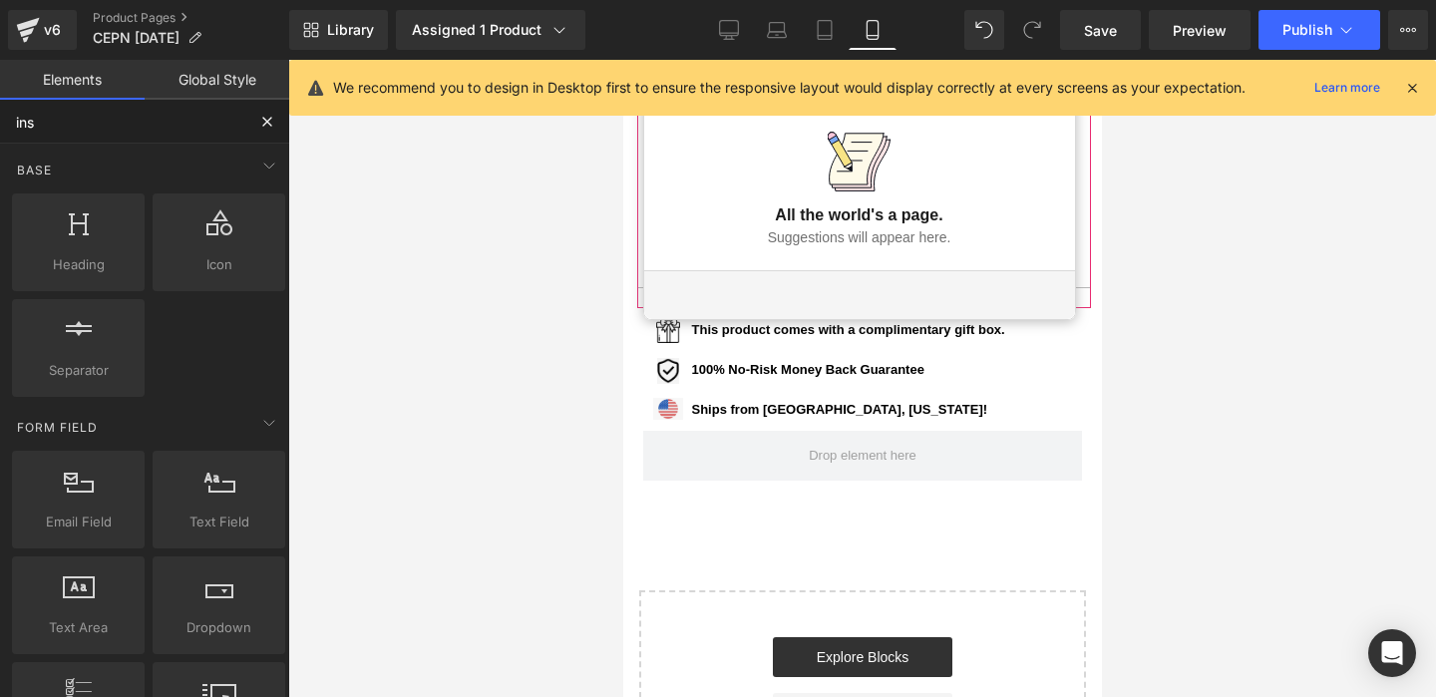
type input "inst"
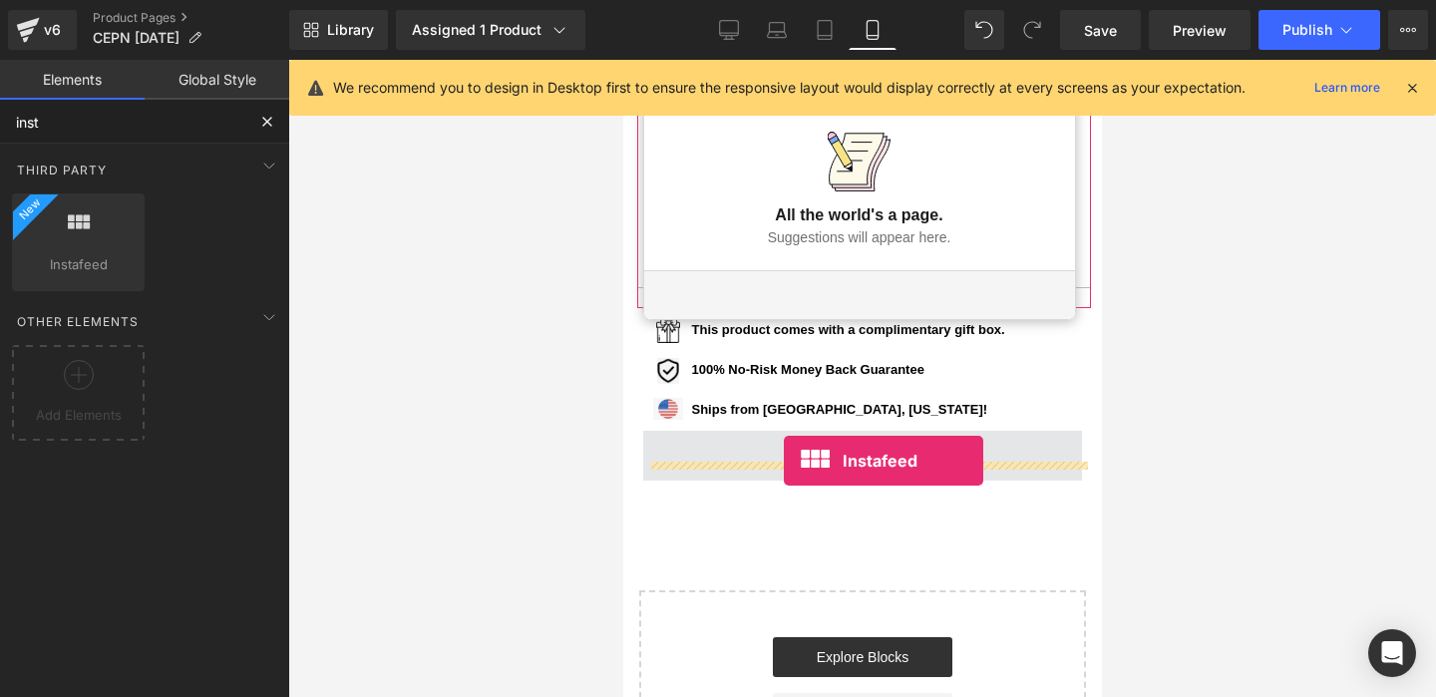
drag, startPoint x: 711, startPoint y: 259, endPoint x: 783, endPoint y: 460, distance: 212.8
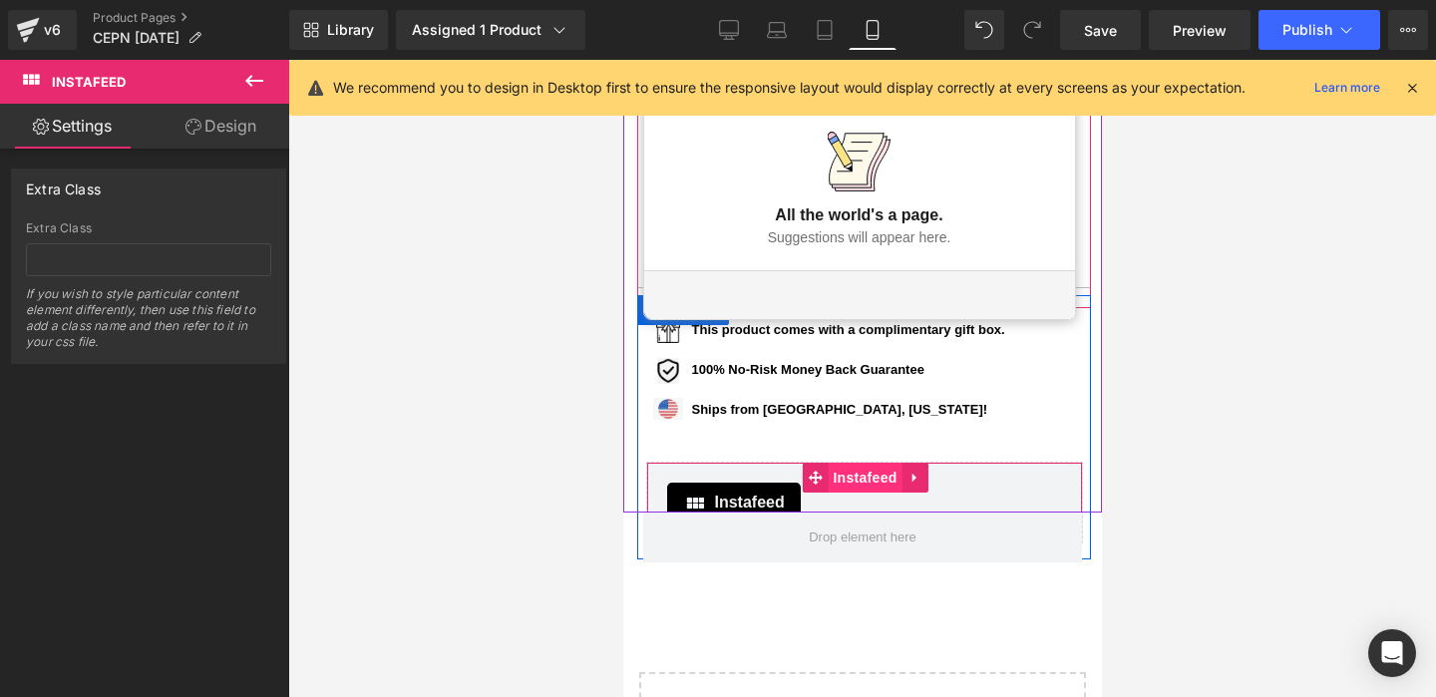
click at [854, 475] on span "Instafeed" at bounding box center [863, 478] width 74 height 30
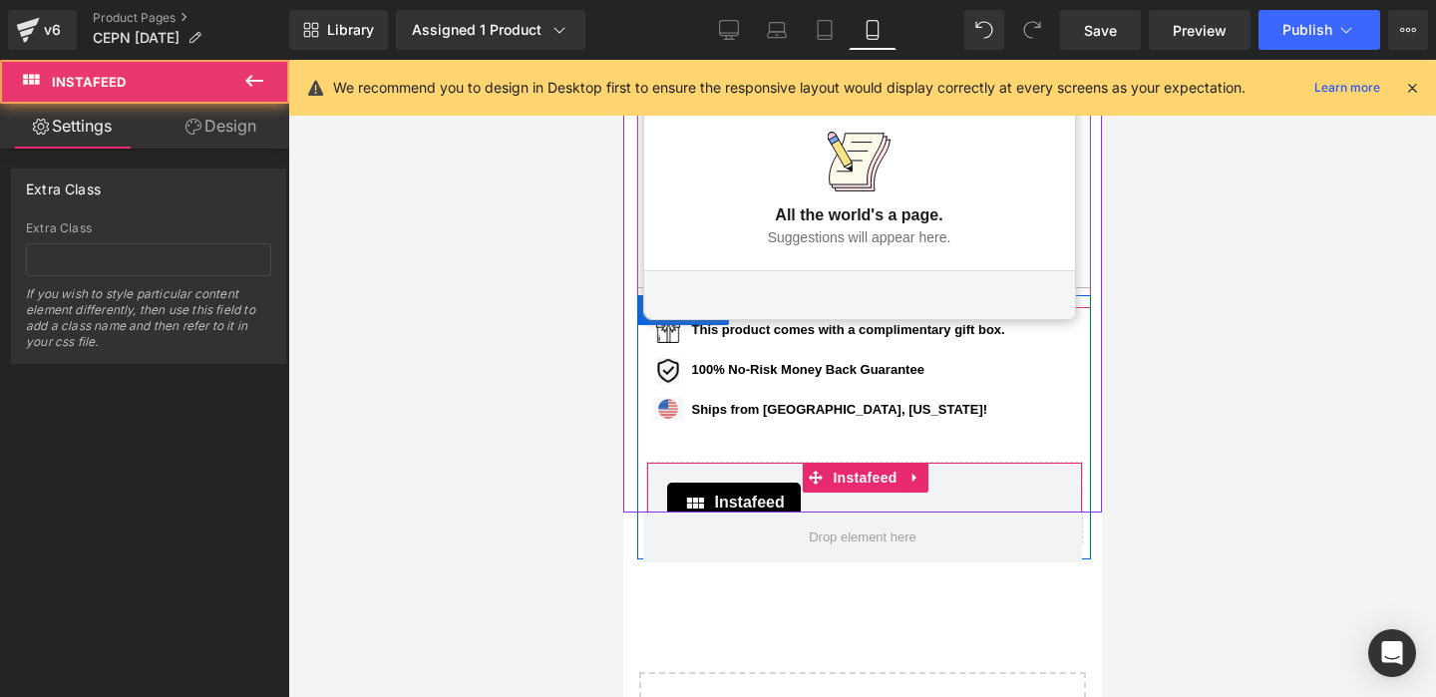
click at [746, 493] on span "Instafeed" at bounding box center [749, 502] width 70 height 24
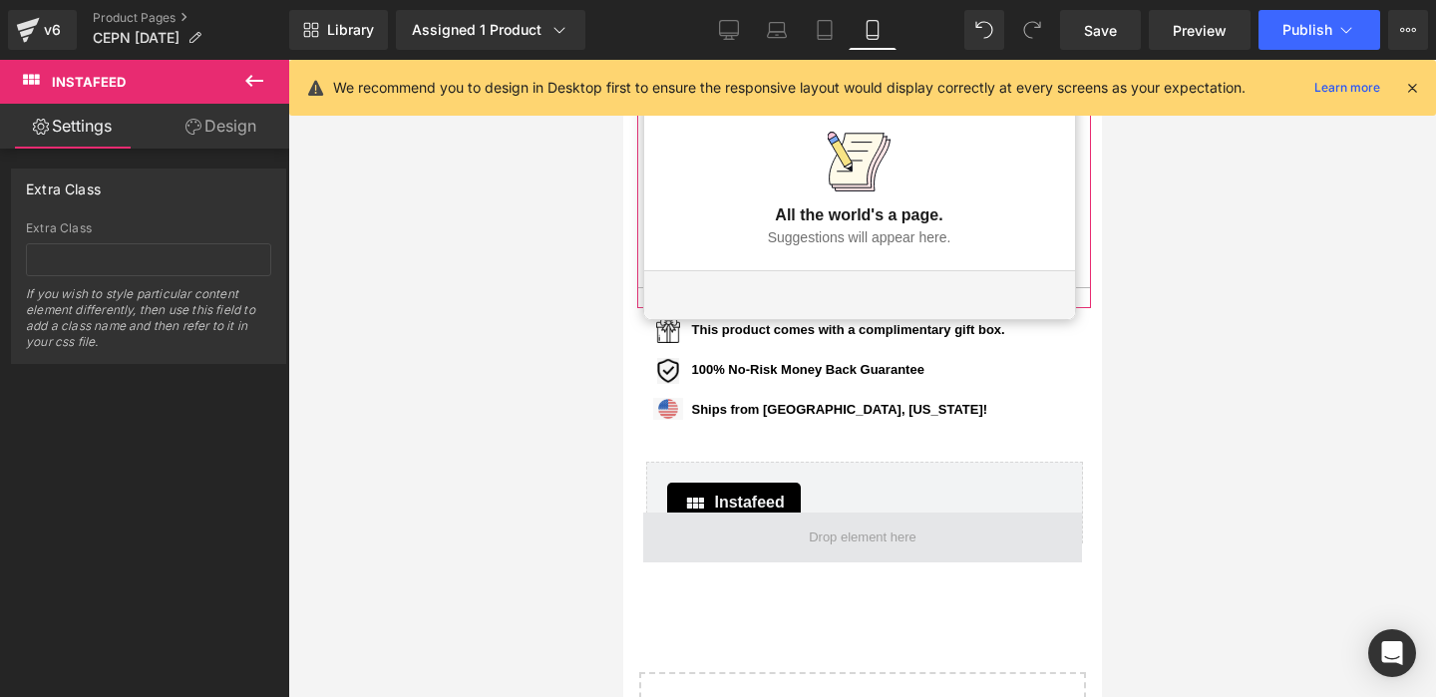
click at [734, 518] on link at bounding box center [723, 527] width 21 height 24
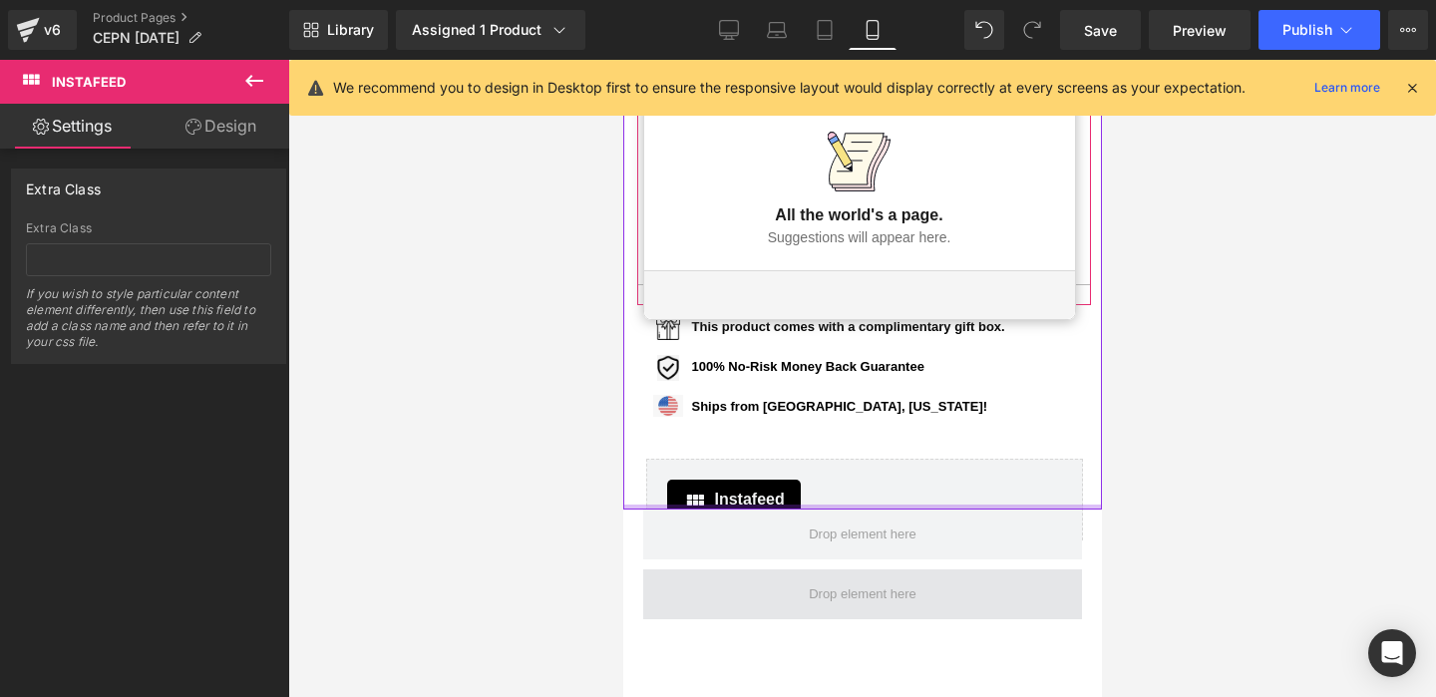
scroll to position [1756, 0]
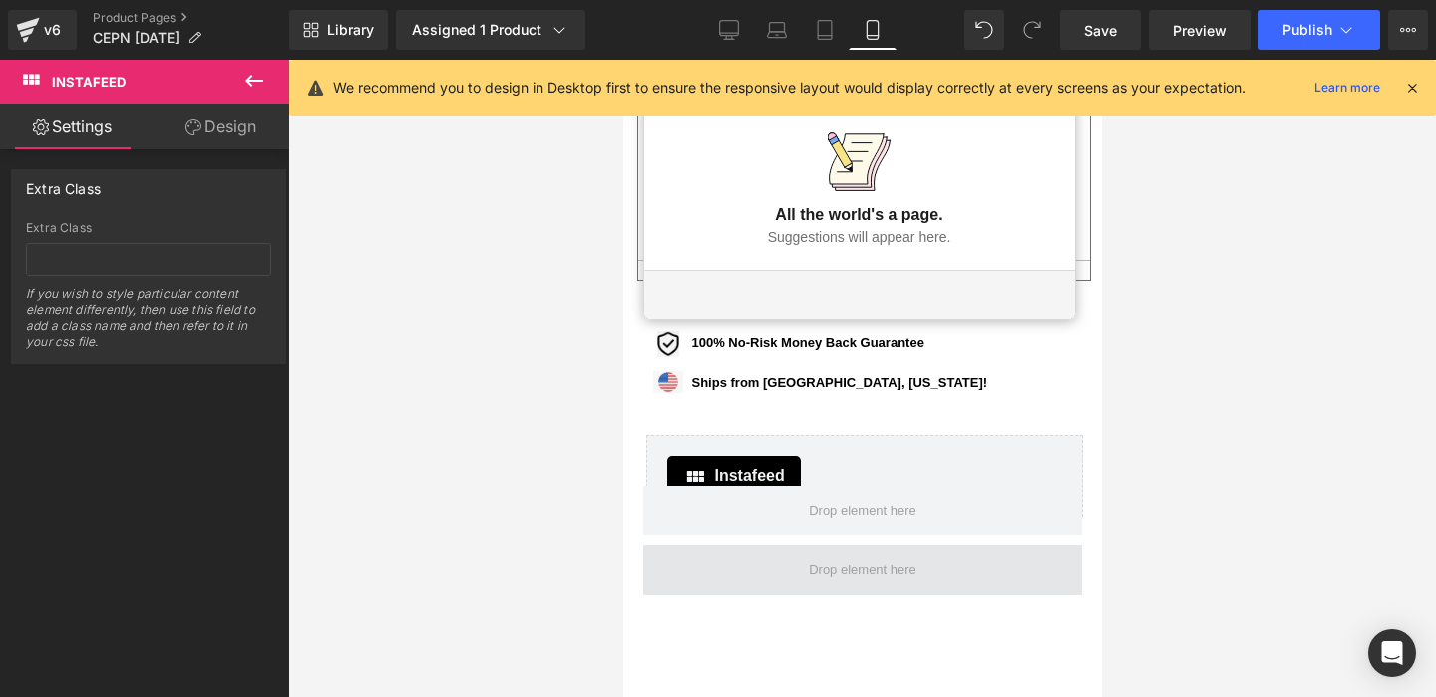
click at [788, 547] on div "Row" at bounding box center [861, 575] width 479 height 60
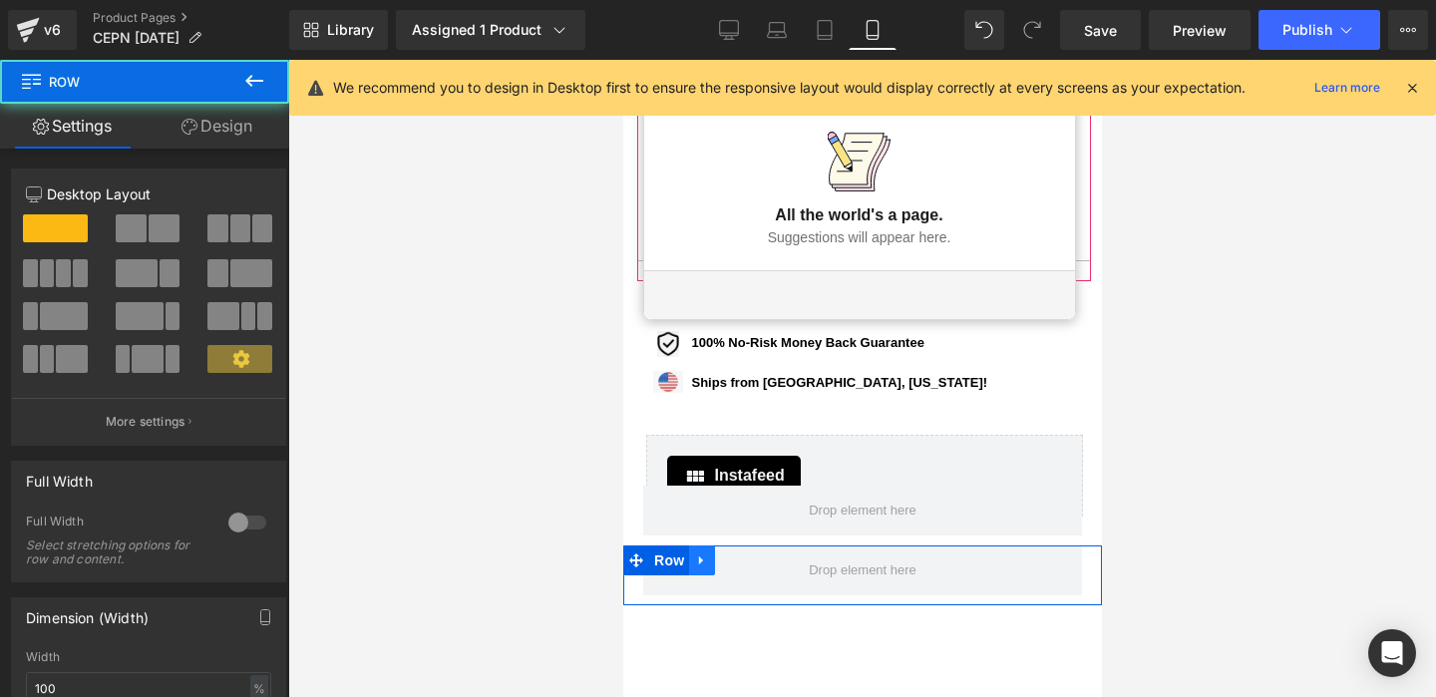
click at [701, 561] on icon at bounding box center [700, 560] width 4 height 9
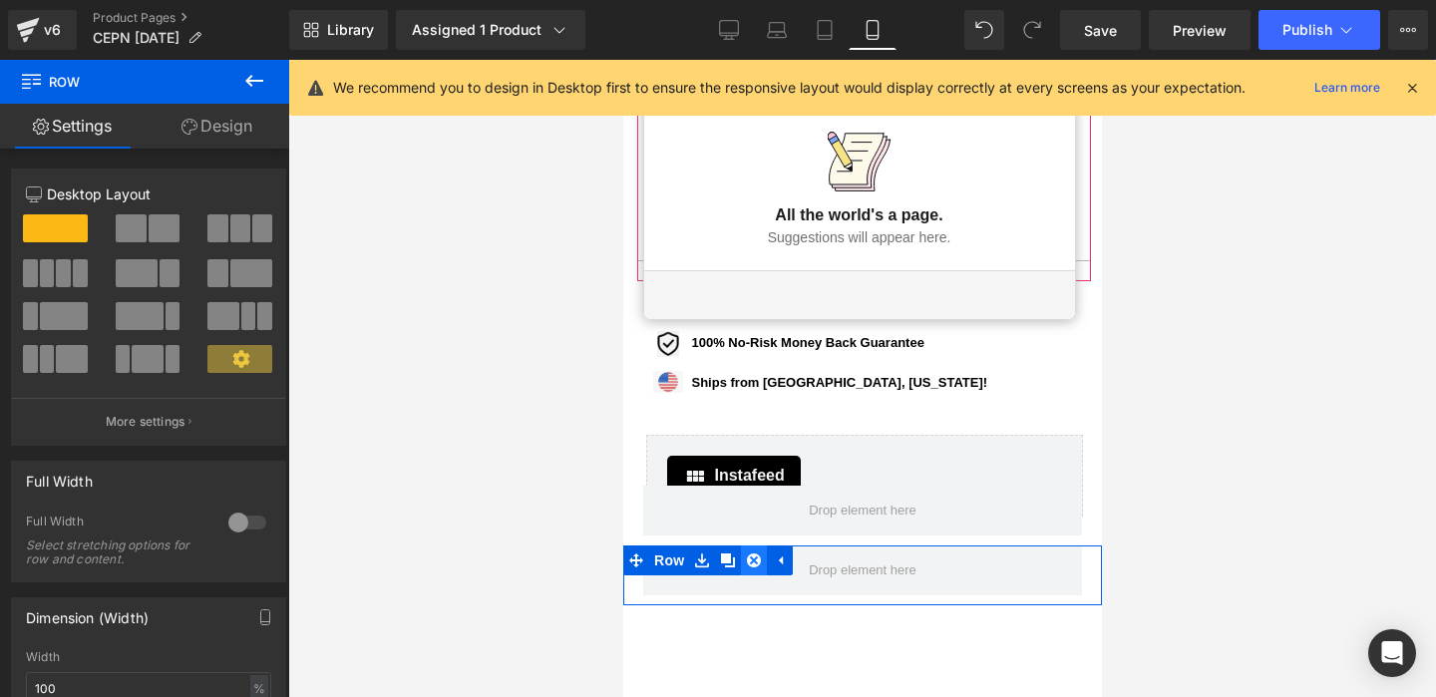
click at [752, 561] on icon at bounding box center [753, 560] width 14 height 15
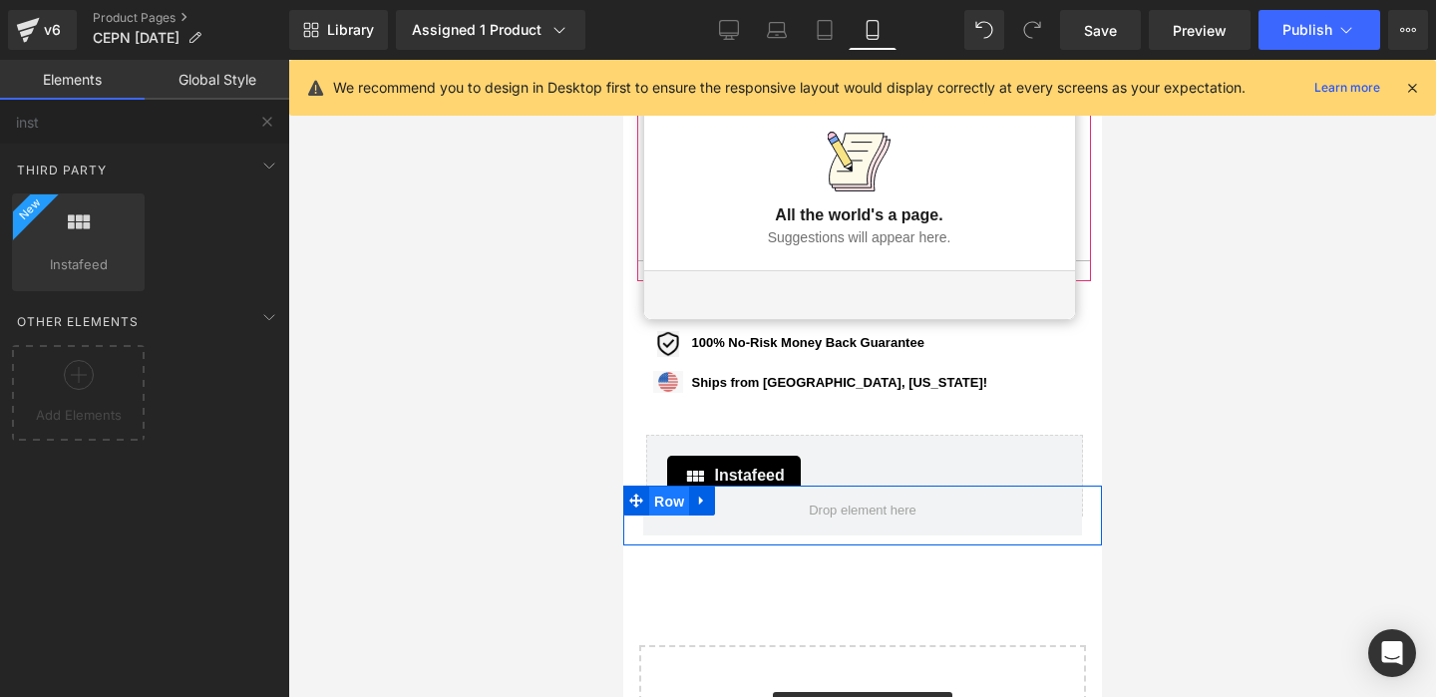
click at [671, 504] on span "Row" at bounding box center [668, 501] width 40 height 30
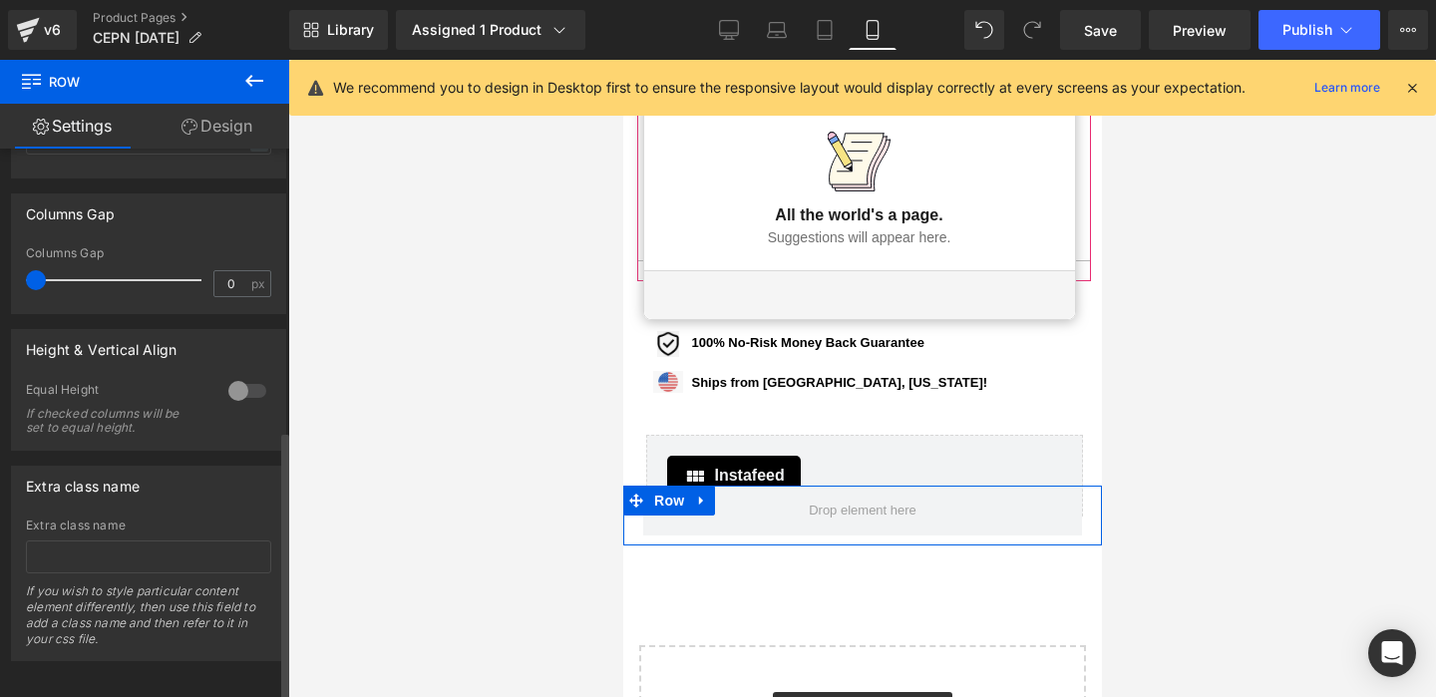
scroll to position [571, 0]
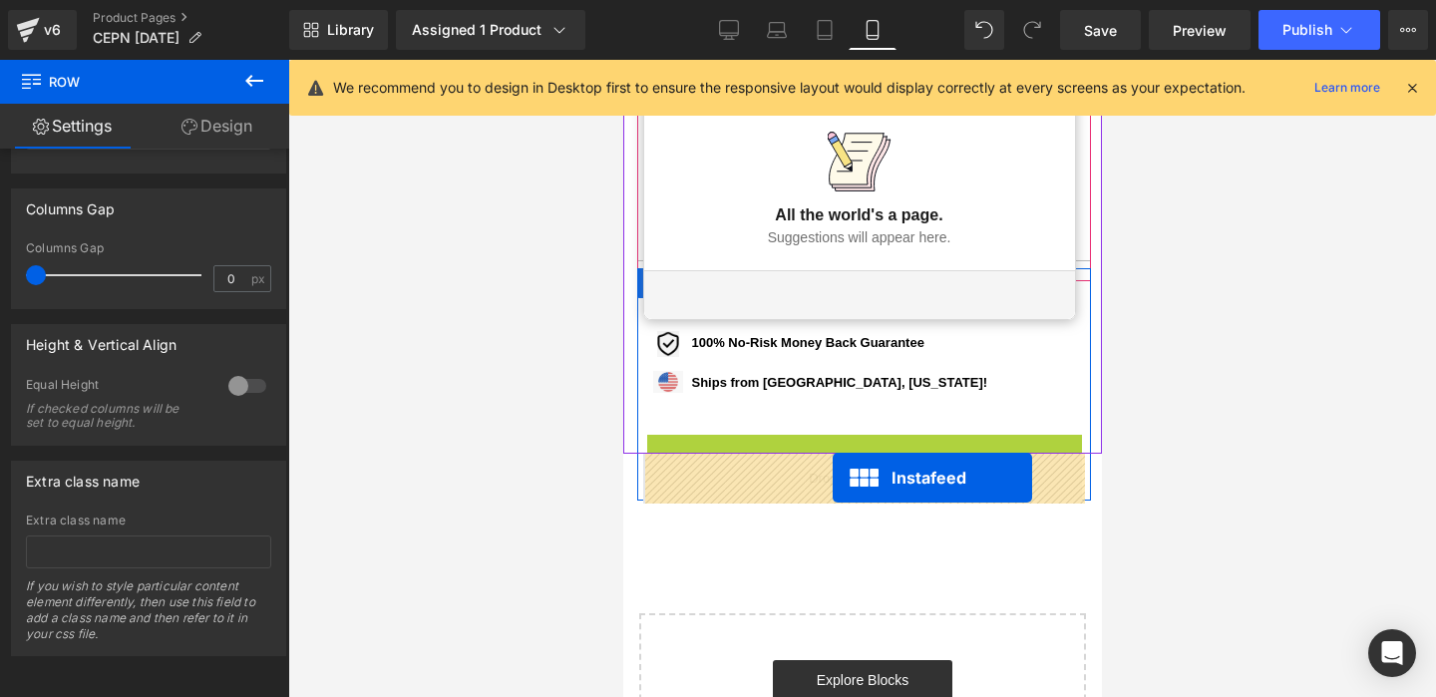
drag, startPoint x: 866, startPoint y: 449, endPoint x: 831, endPoint y: 478, distance: 45.3
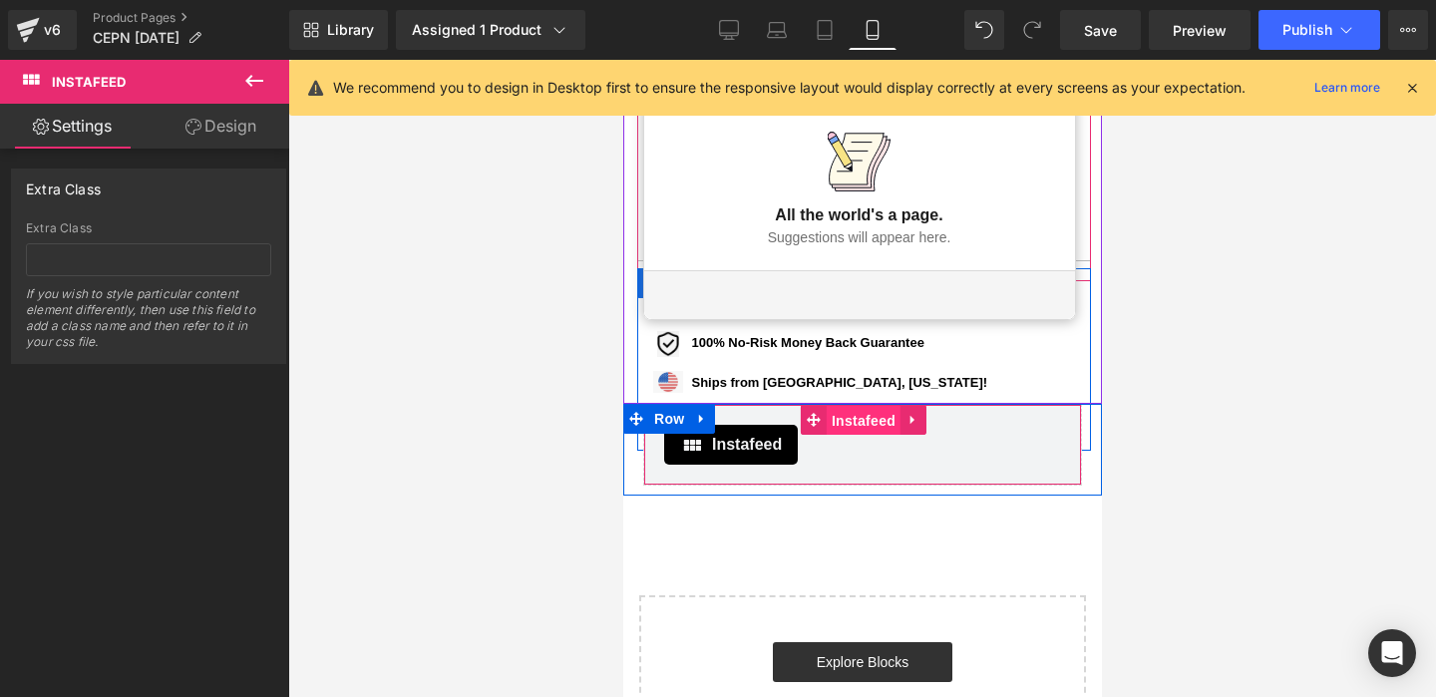
click at [856, 423] on span "Instafeed" at bounding box center [862, 421] width 74 height 30
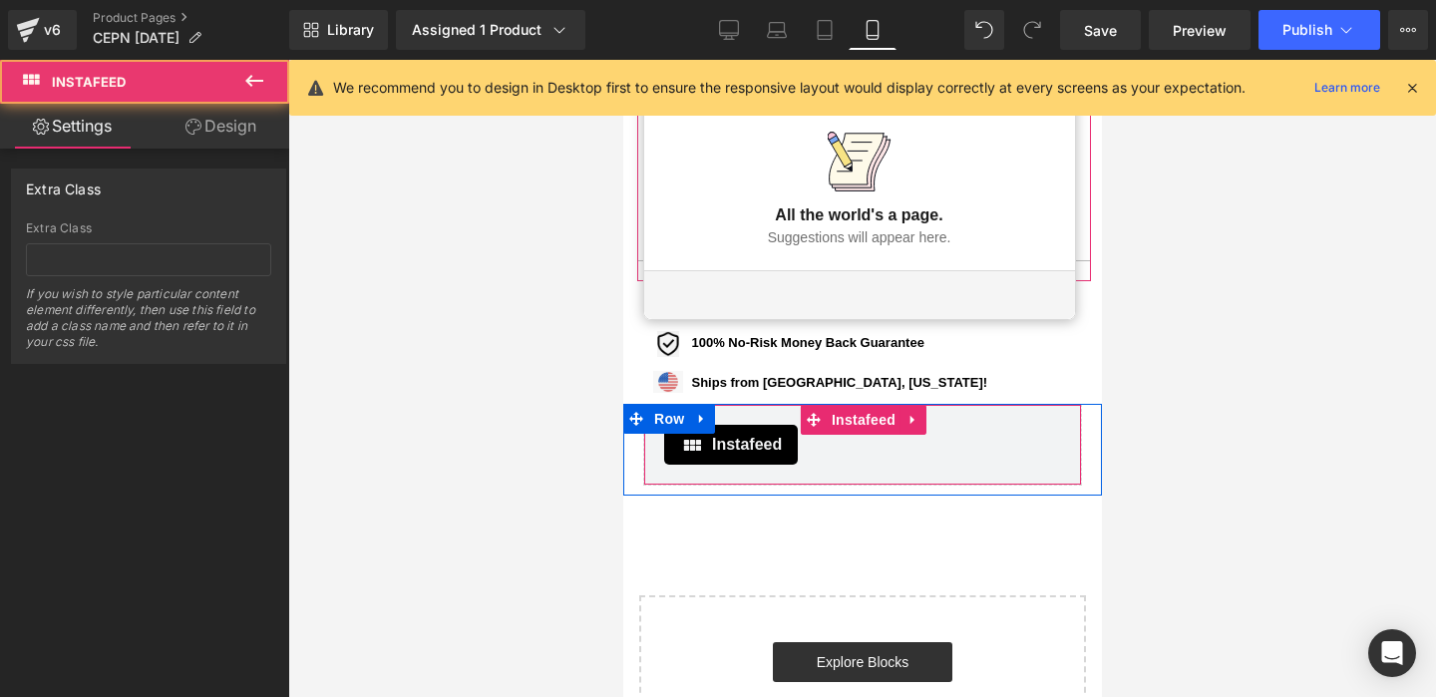
click at [733, 439] on span "Instafeed" at bounding box center [746, 445] width 70 height 24
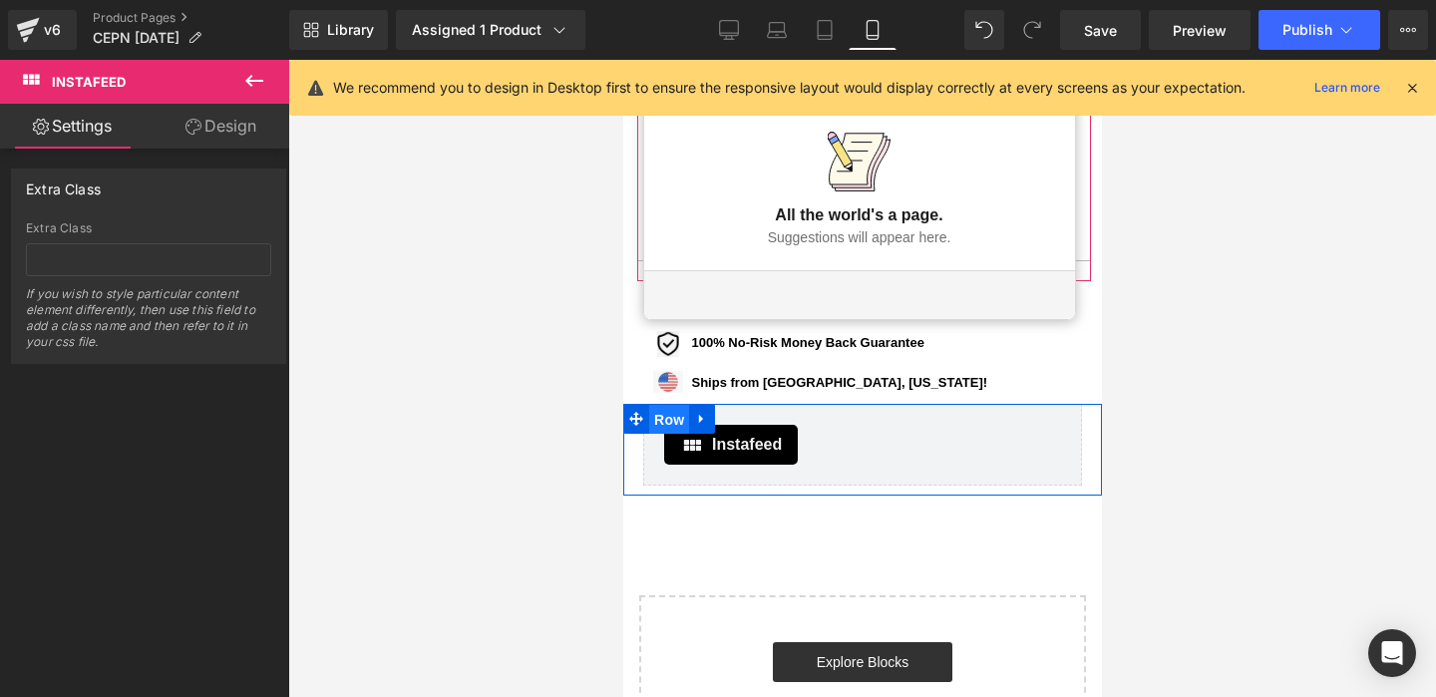
click at [658, 417] on span "Row" at bounding box center [668, 420] width 40 height 30
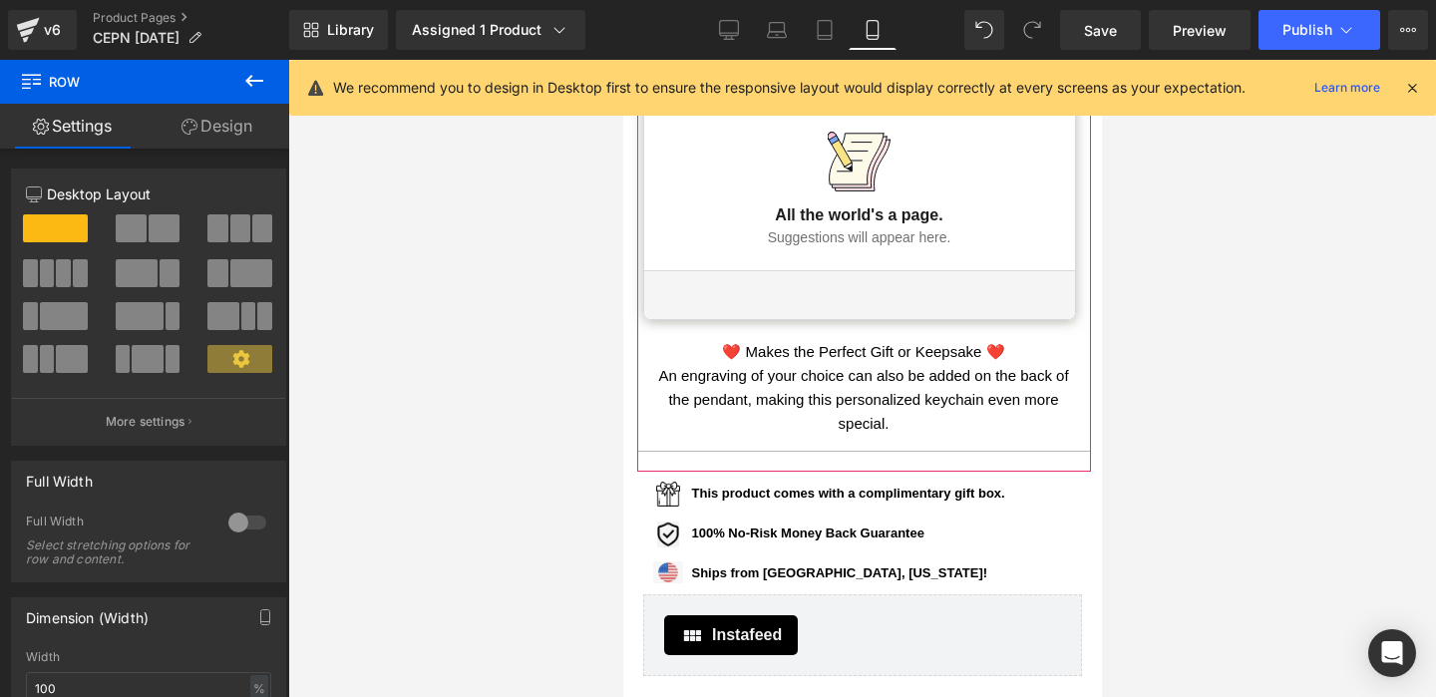
scroll to position [1563, 0]
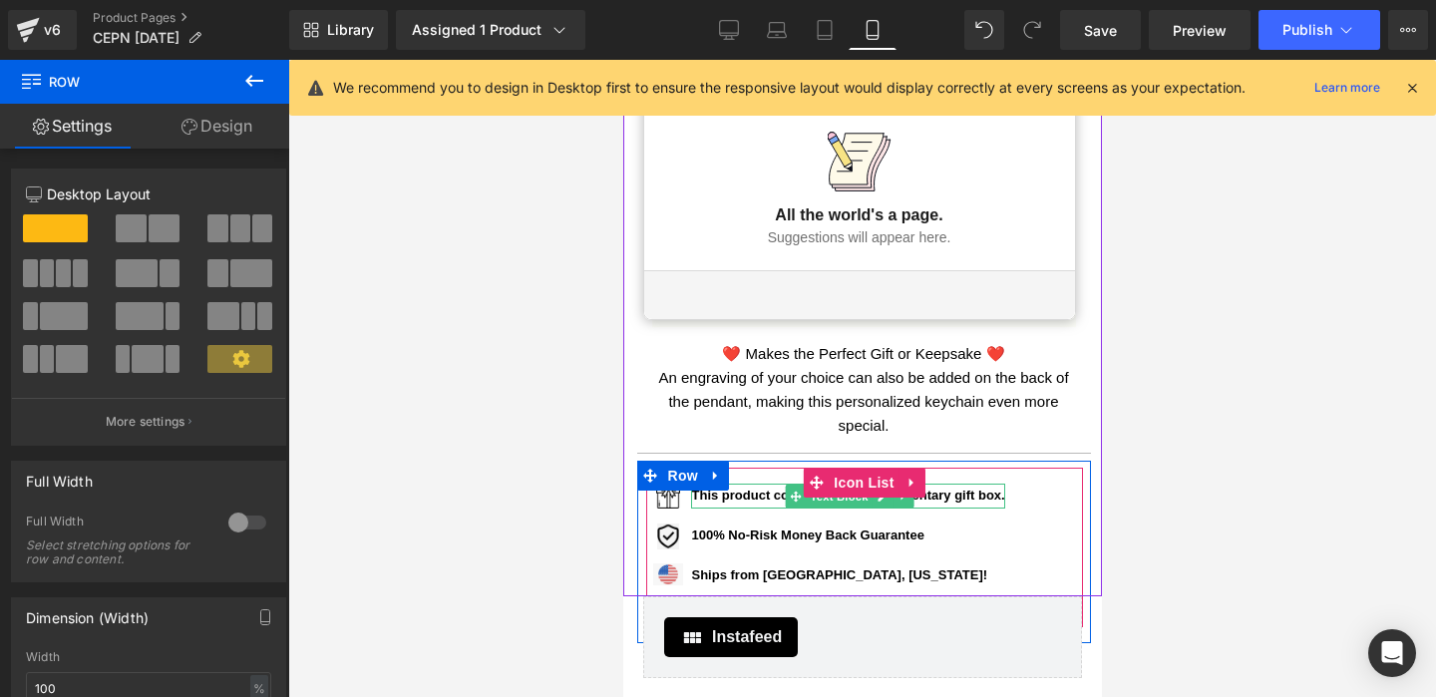
click at [967, 495] on b "This product comes with a complimentary gift box." at bounding box center [847, 494] width 313 height 15
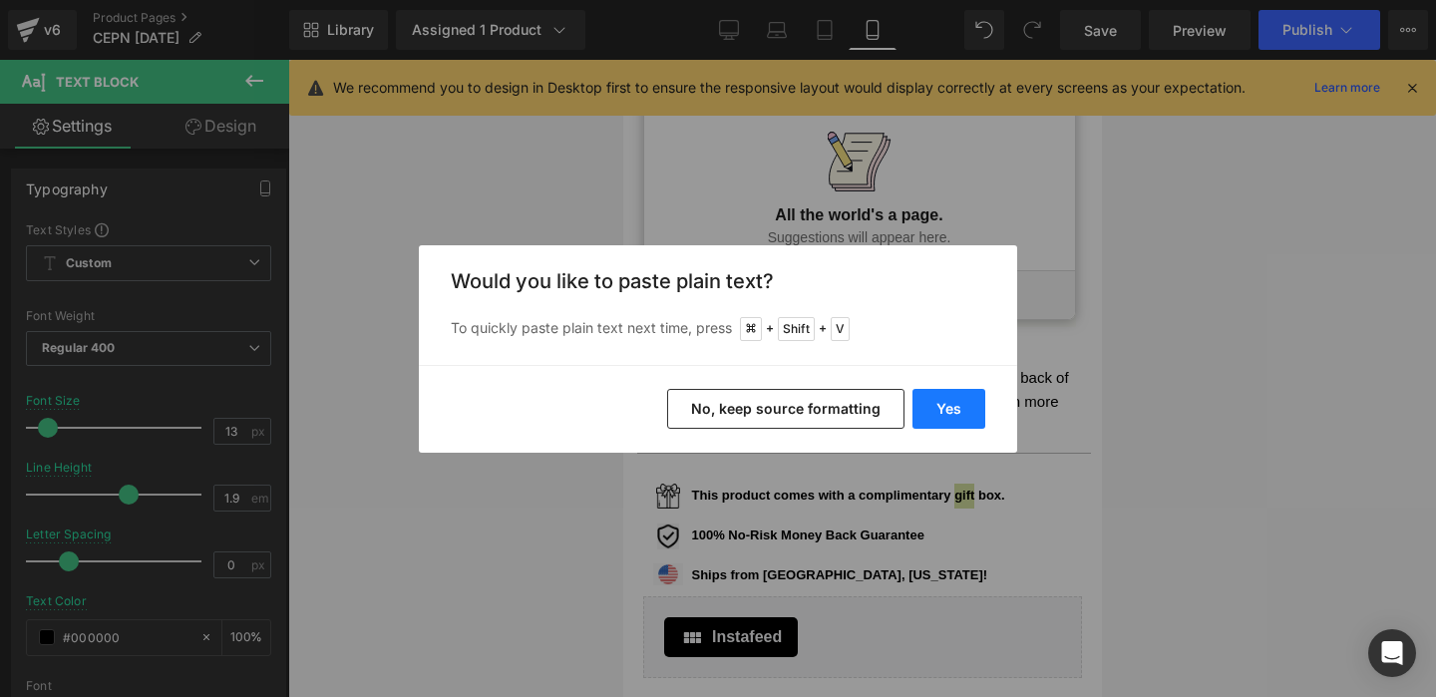
click at [957, 417] on button "Yes" at bounding box center [948, 409] width 73 height 40
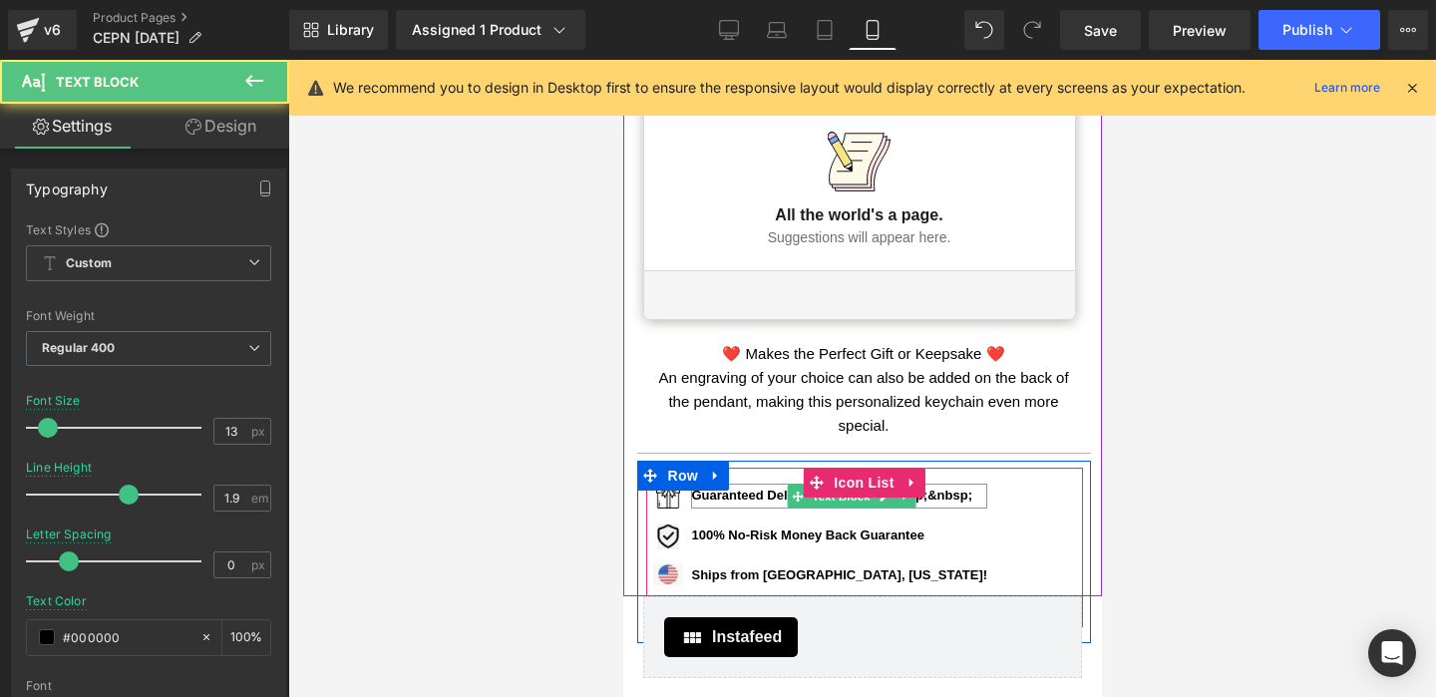
click at [971, 495] on b "Guaranteed Delivery by Thanksgiving&nbsp;&nbsp;" at bounding box center [831, 494] width 280 height 15
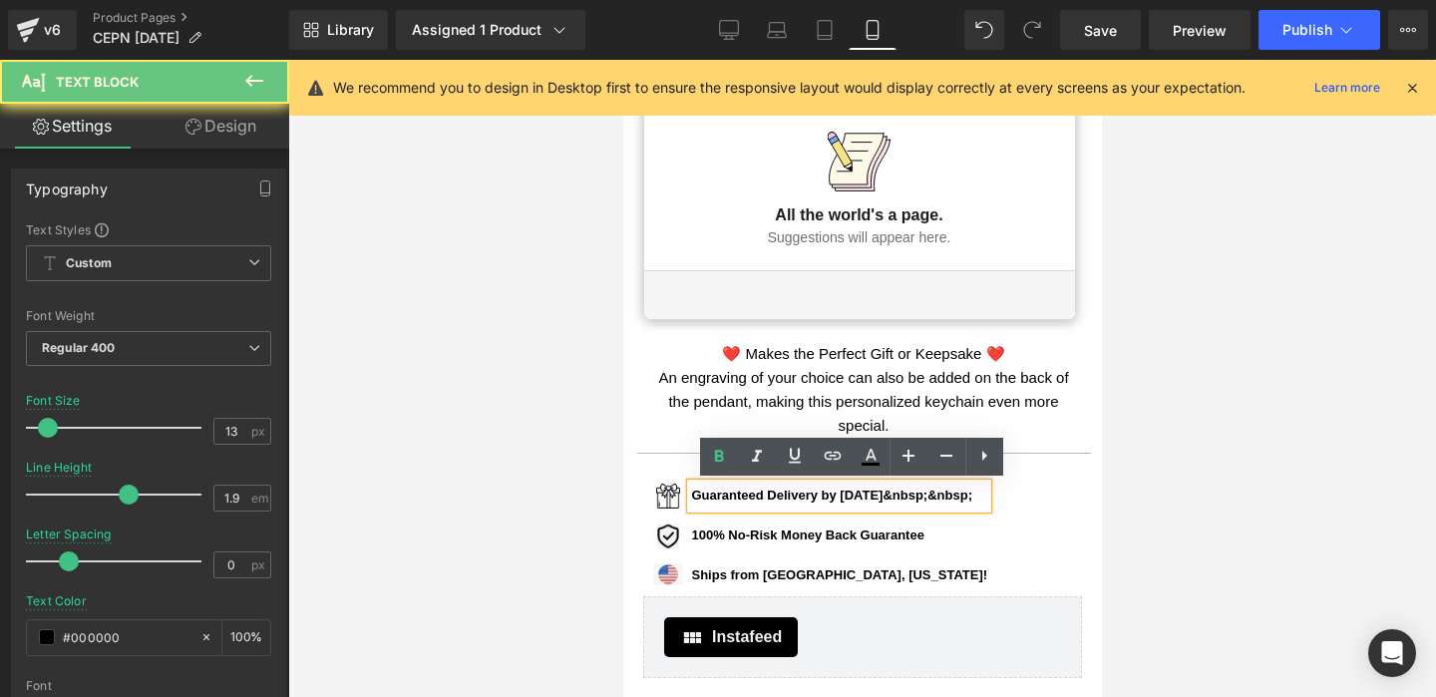
click at [971, 495] on b "Guaranteed Delivery by Thanksgiving&nbsp;&nbsp;" at bounding box center [831, 494] width 280 height 15
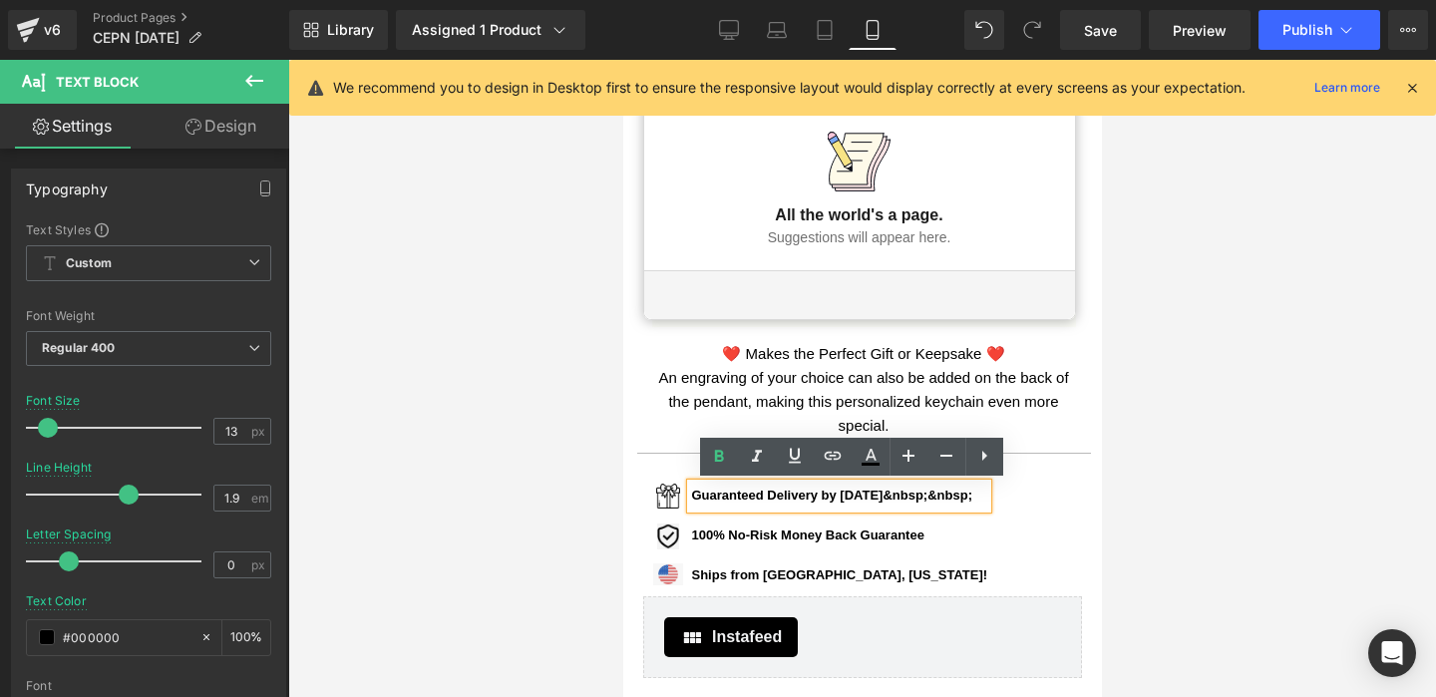
click at [940, 502] on p "Guaranteed Delivery by Thanksgiving&nbsp;&nbsp;" at bounding box center [839, 496] width 296 height 25
drag, startPoint x: 923, startPoint y: 497, endPoint x: 1033, endPoint y: 497, distance: 109.7
click at [1033, 497] on div "Image Guaranteed Delivery by Thanksgiving&nbsp;&nbsp; Text Block Image 100% No-…" at bounding box center [863, 543] width 437 height 119
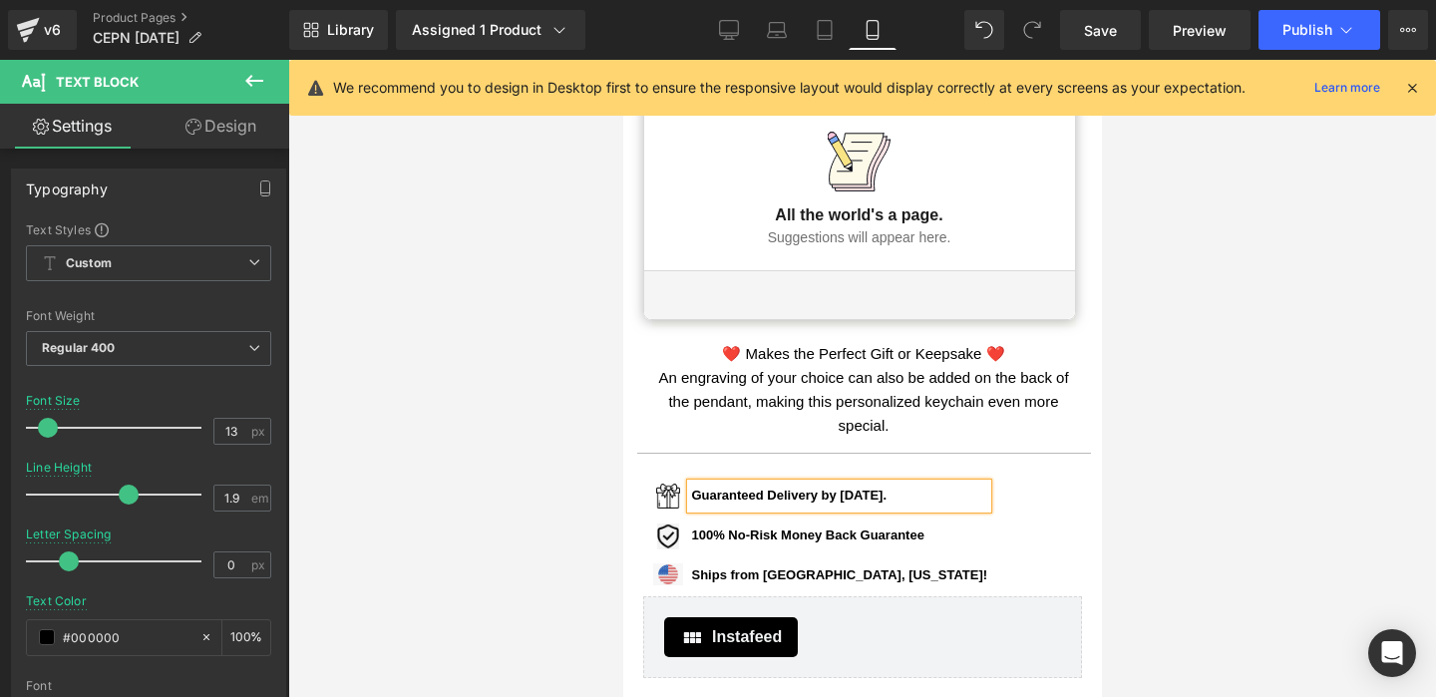
click at [886, 494] on b "Guaranteed Delivery by [DATE]." at bounding box center [788, 494] width 195 height 15
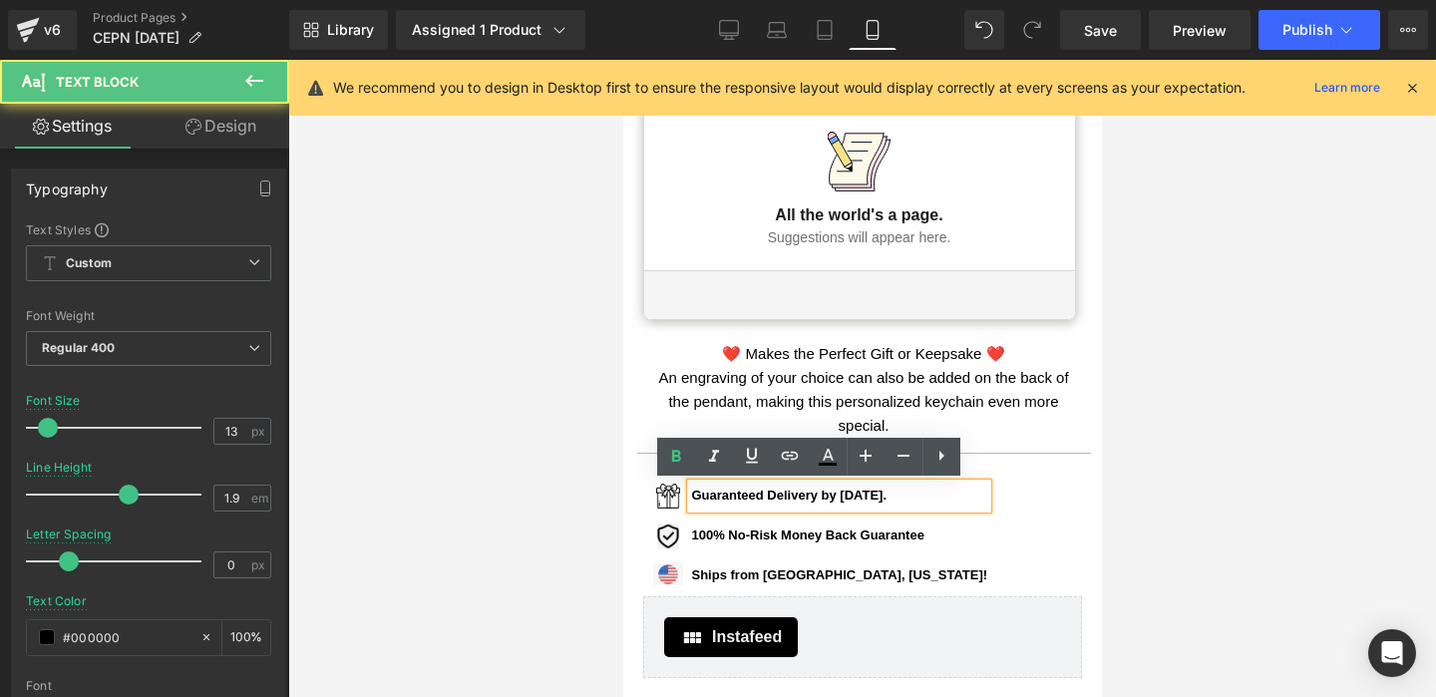
click at [886, 494] on b "Guaranteed Delivery by [DATE]." at bounding box center [788, 494] width 195 height 15
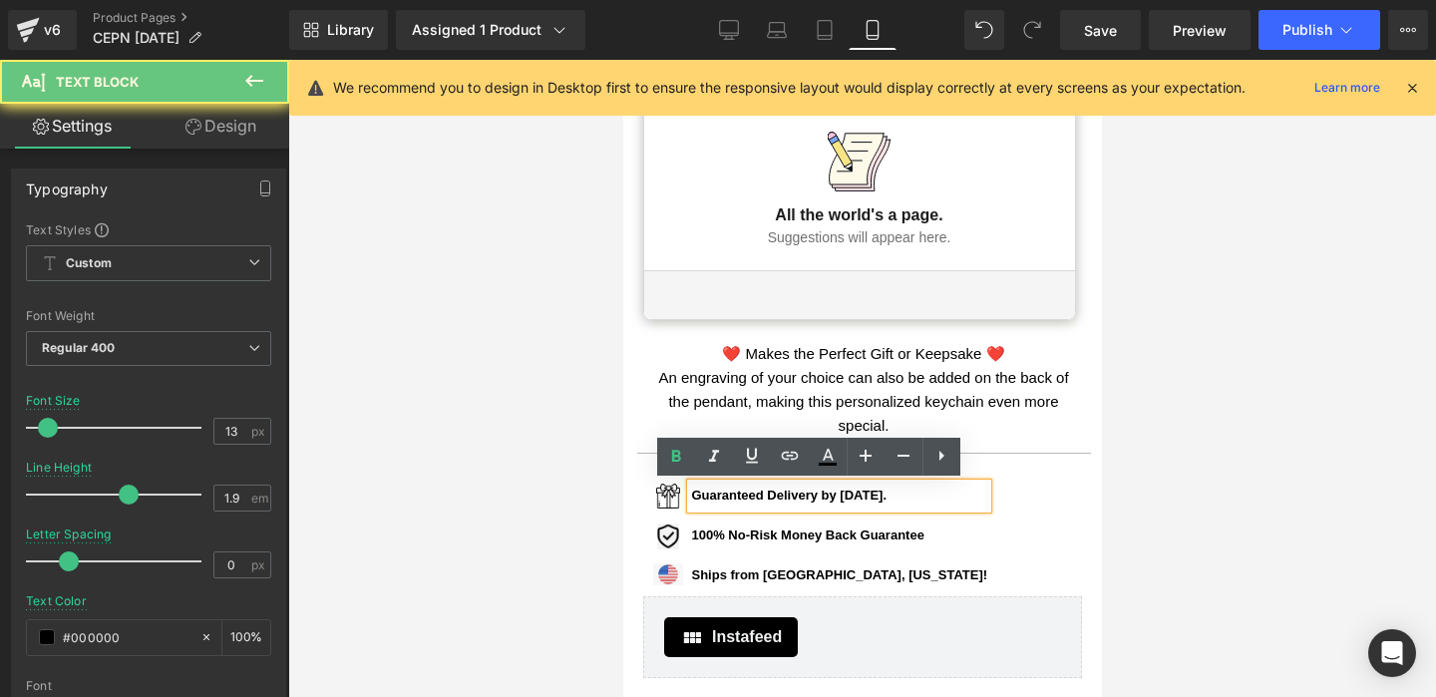
copy b "Thanksgiving"
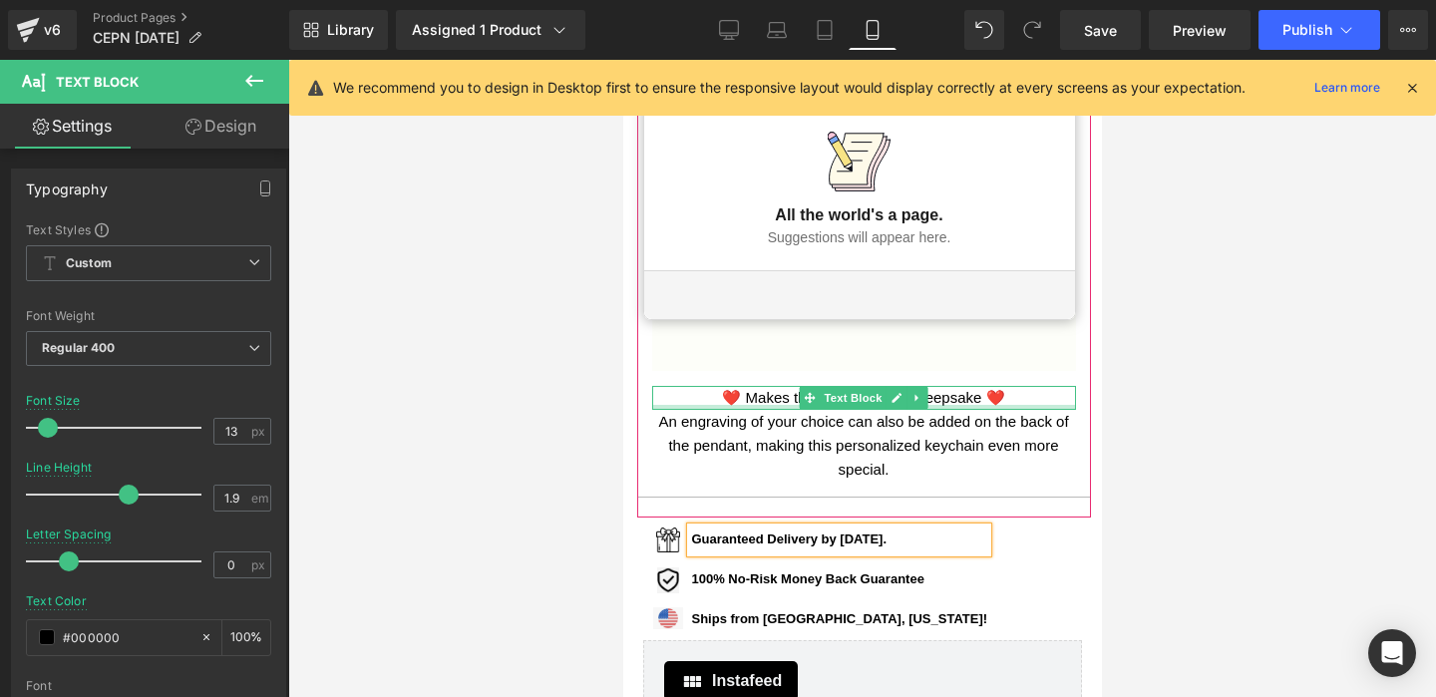
scroll to position [1520, 0]
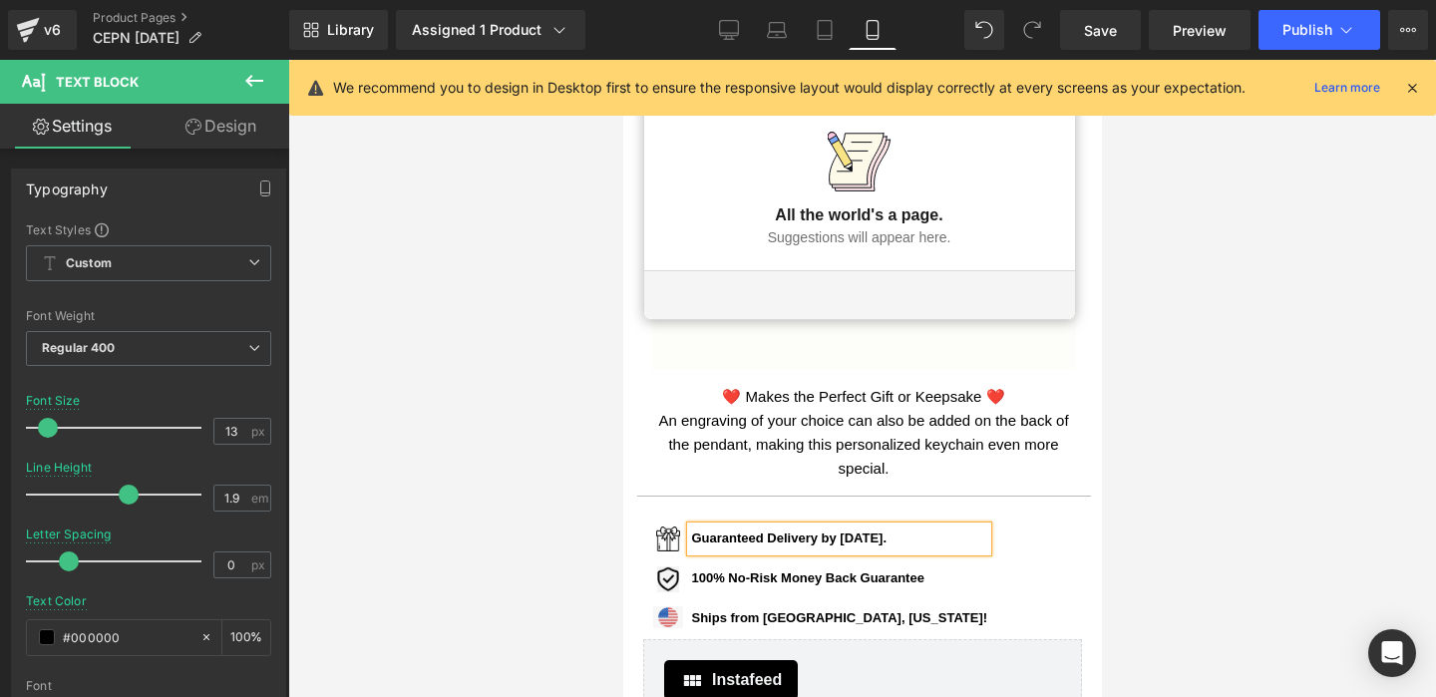
click at [886, 538] on b "Guaranteed Delivery by [DATE]." at bounding box center [788, 537] width 195 height 15
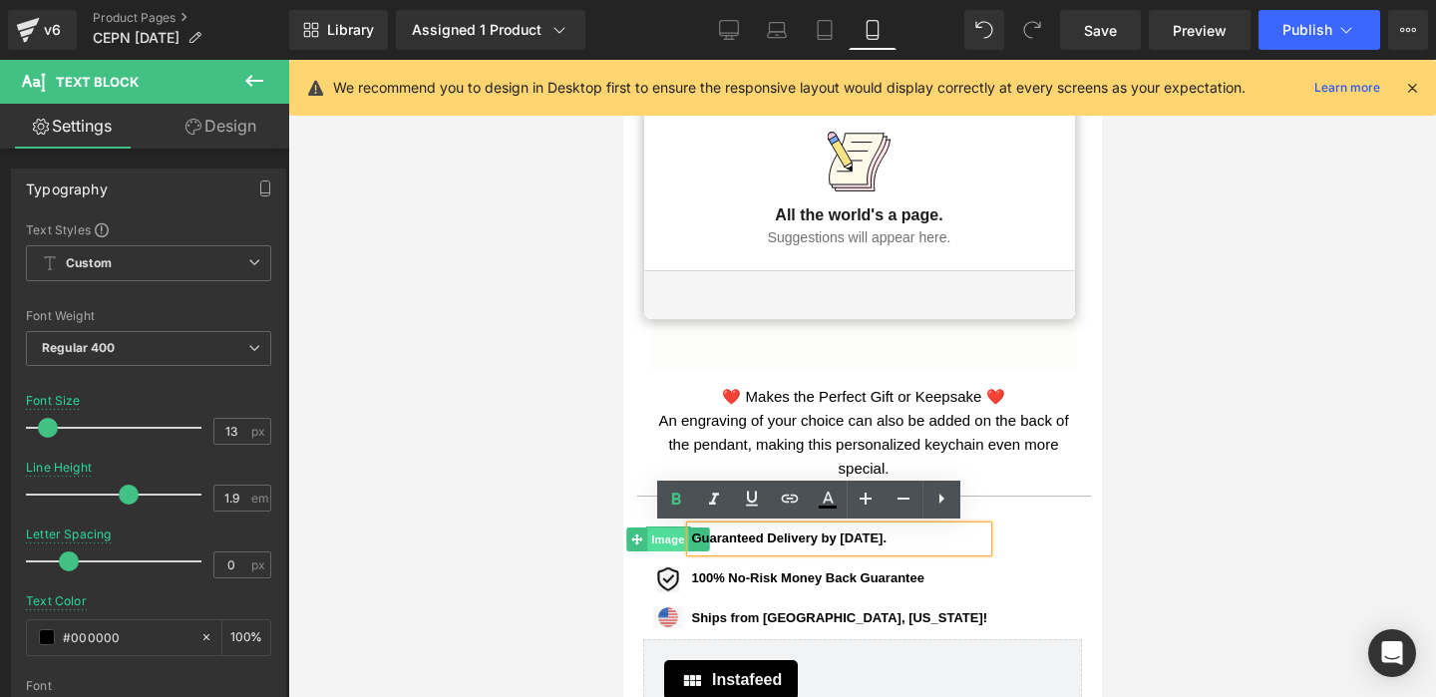
drag, startPoint x: 928, startPoint y: 541, endPoint x: 668, endPoint y: 542, distance: 260.2
click at [668, 542] on li "Image Guaranteed Delivery by Thanksgiving. Text Block" at bounding box center [816, 538] width 342 height 25
drag, startPoint x: 927, startPoint y: 538, endPoint x: 694, endPoint y: 534, distance: 233.3
click at [693, 536] on div "Guaranteed Delivery by [DATE]." at bounding box center [838, 538] width 297 height 25
copy b "Guaranteed Delivery by [DATE]."
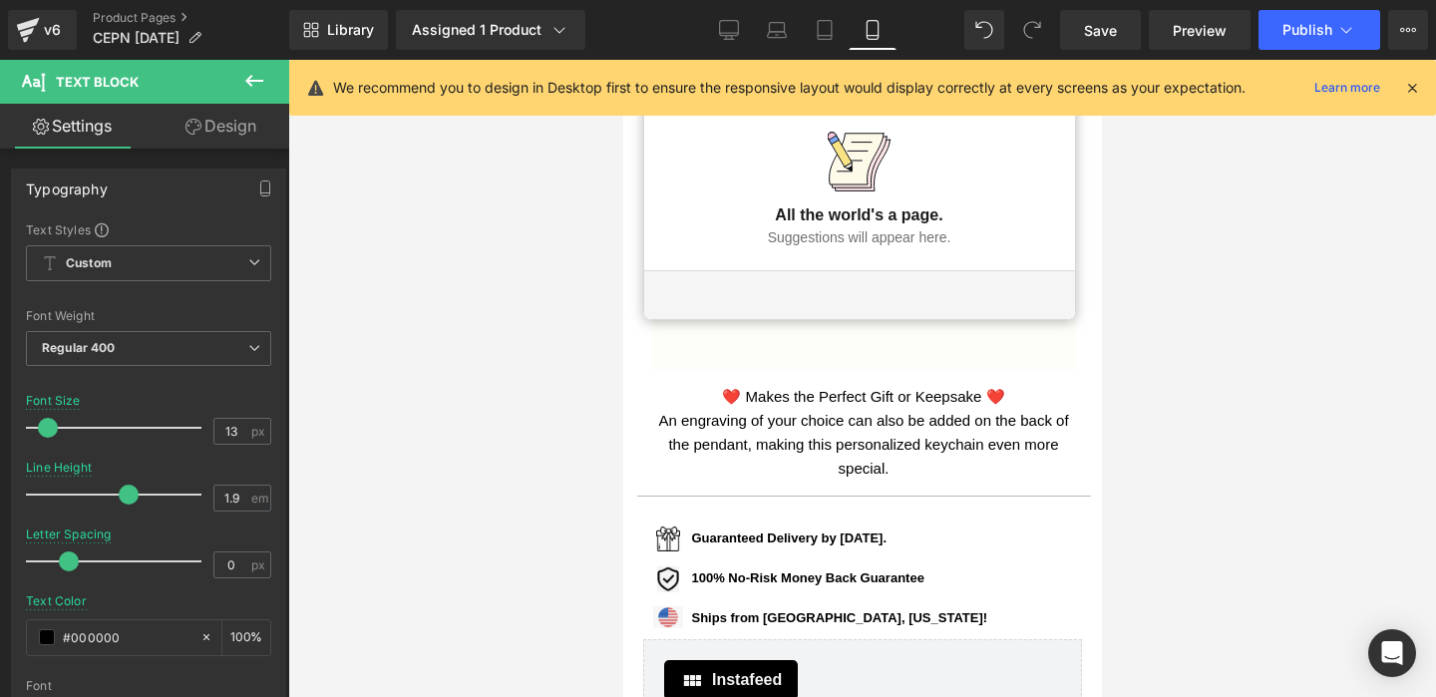
click at [1234, 422] on div at bounding box center [861, 378] width 1147 height 637
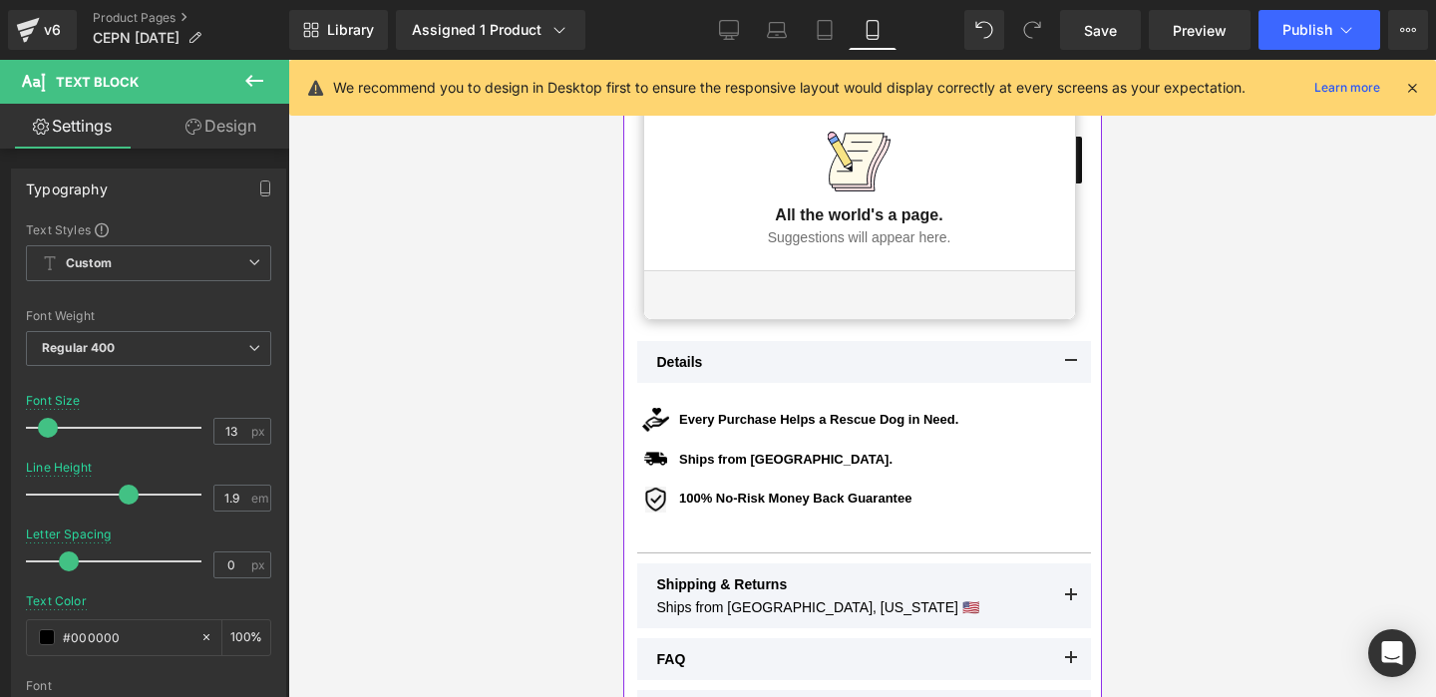
scroll to position [696, 0]
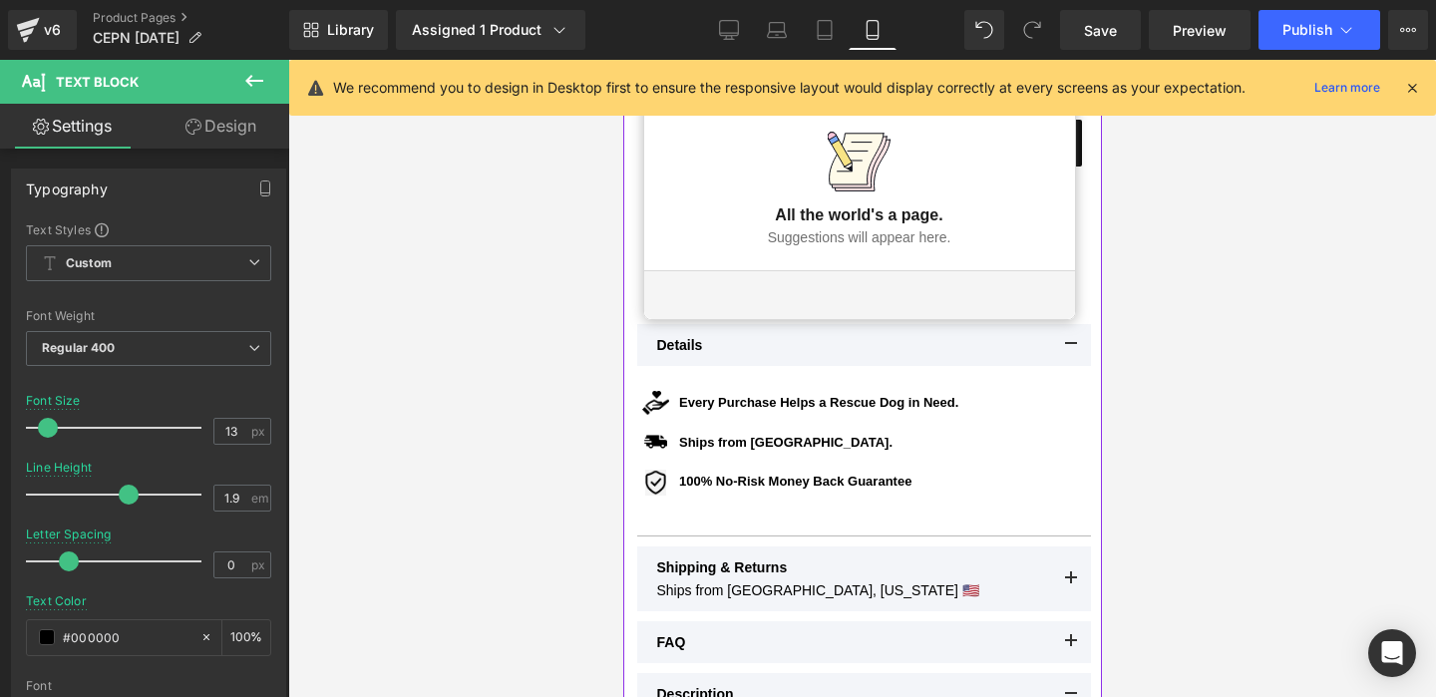
click at [849, 402] on span "Icon List" at bounding box center [862, 390] width 56 height 24
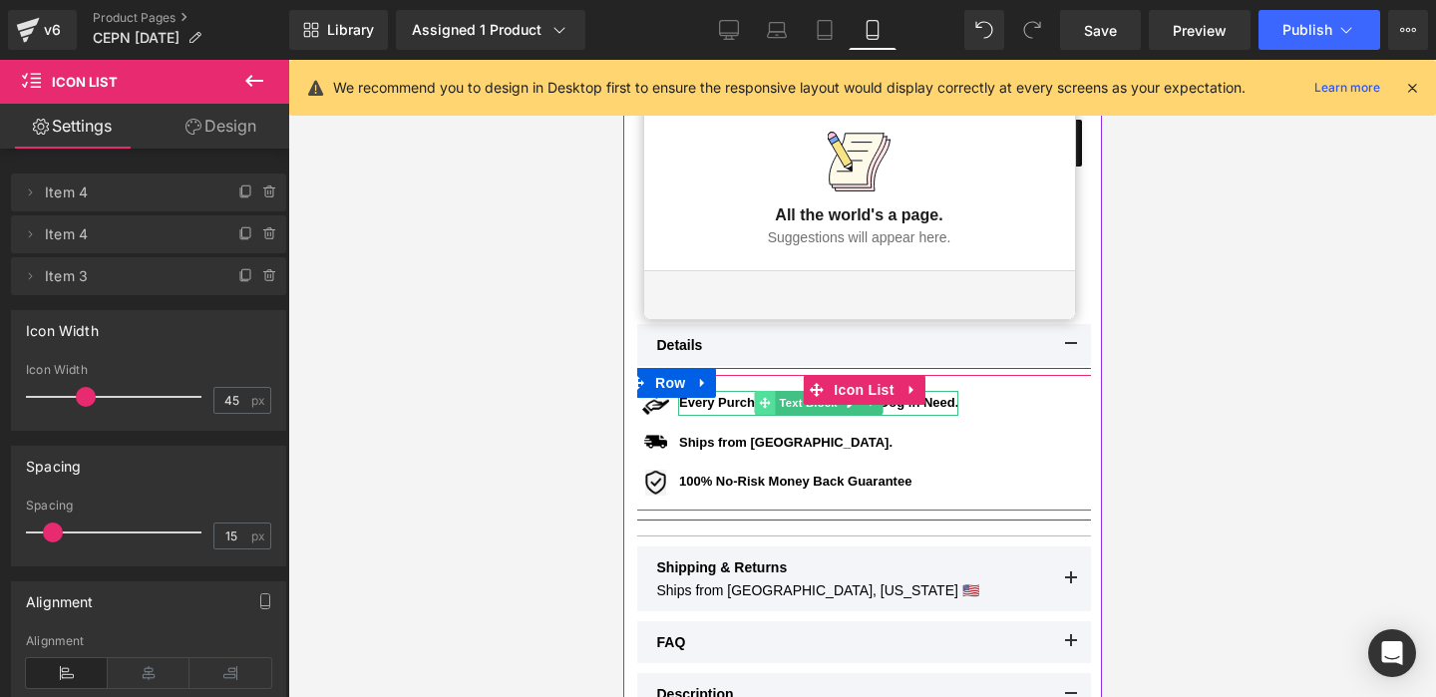
click at [764, 405] on icon at bounding box center [763, 403] width 11 height 11
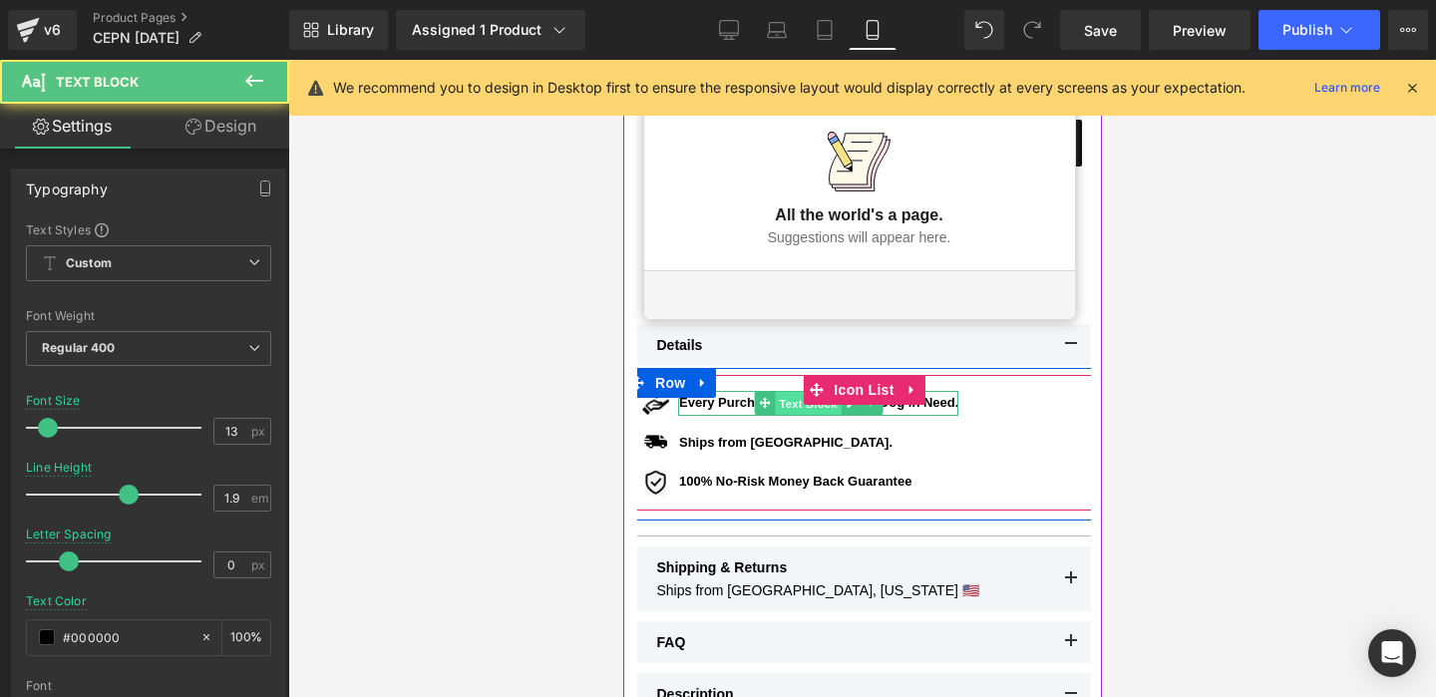
click at [789, 407] on span "Text Block" at bounding box center [807, 404] width 66 height 24
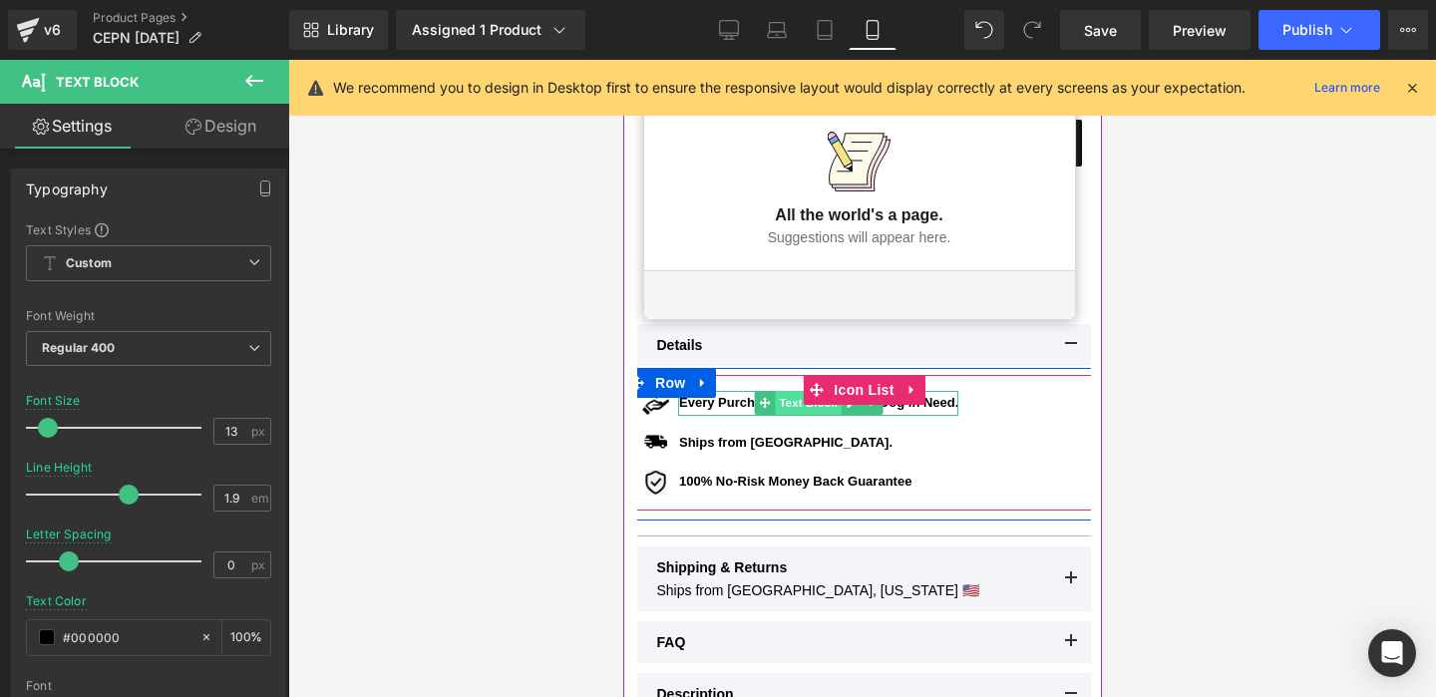
click at [815, 406] on span "Text Block" at bounding box center [807, 403] width 66 height 24
click at [789, 395] on span "Text Block" at bounding box center [807, 403] width 66 height 24
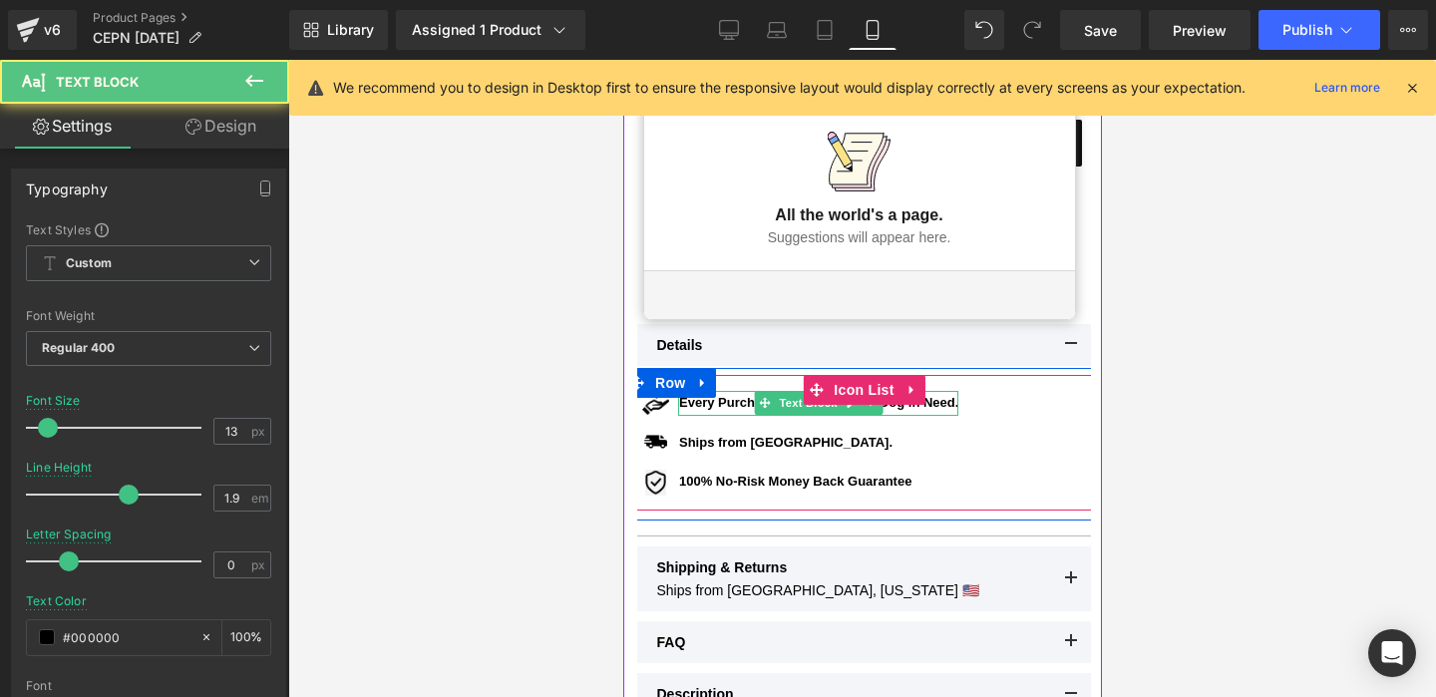
click at [720, 402] on b "Every Purchase Helps a Rescue Dog in Need." at bounding box center [817, 402] width 279 height 15
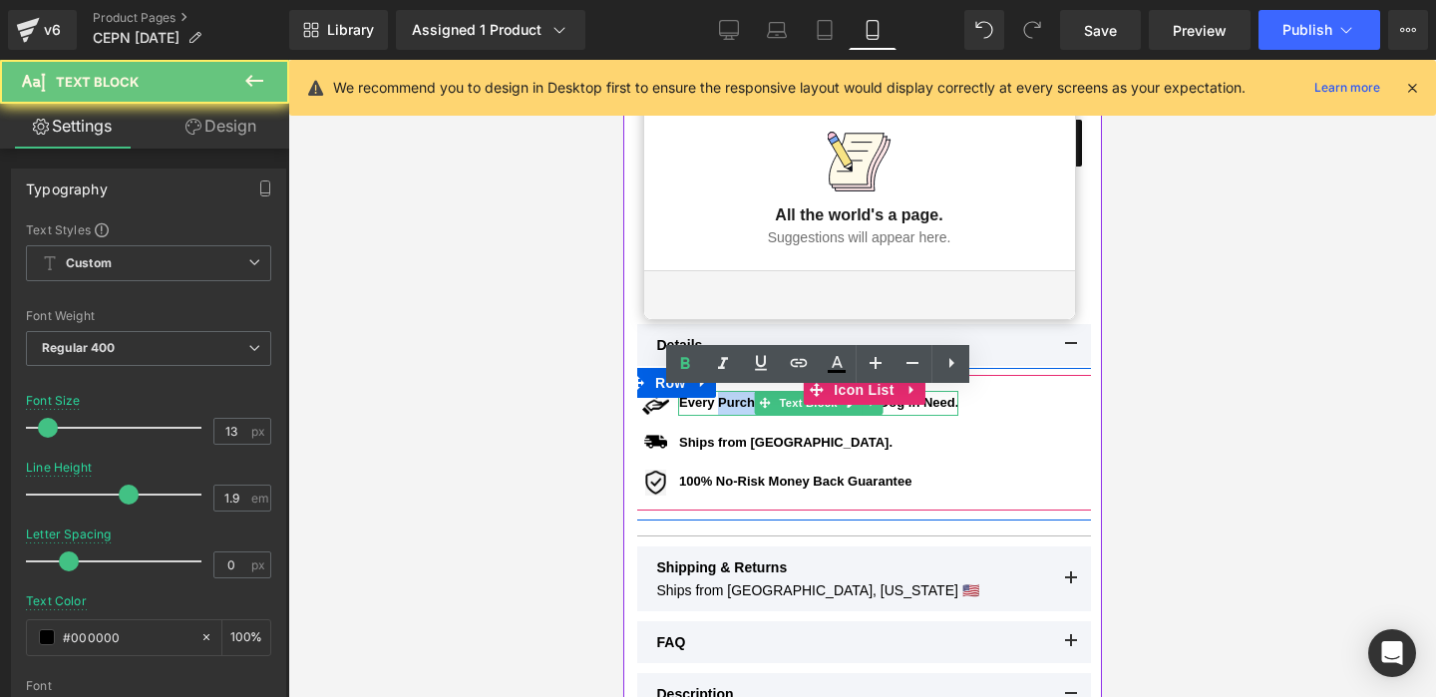
click at [720, 402] on b "Every Purchase Helps a Rescue Dog in Need." at bounding box center [817, 402] width 279 height 15
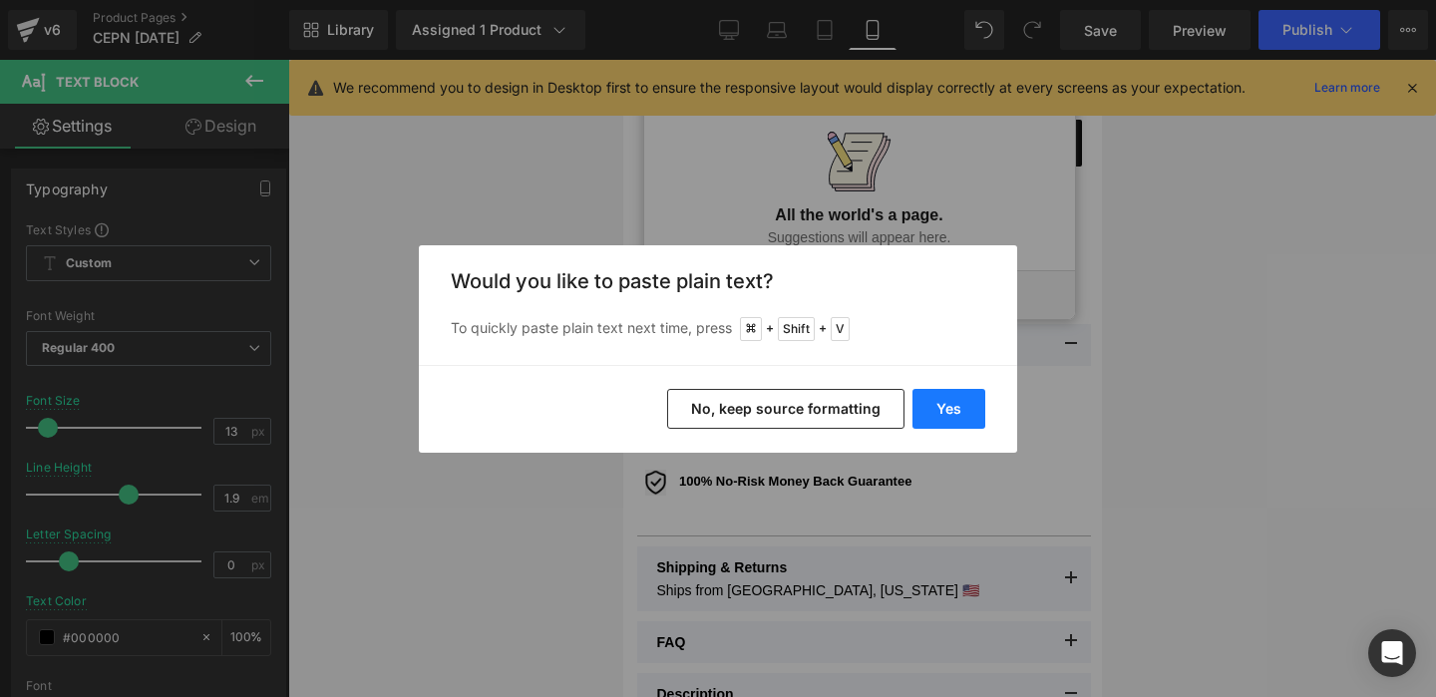
click at [942, 422] on button "Yes" at bounding box center [948, 409] width 73 height 40
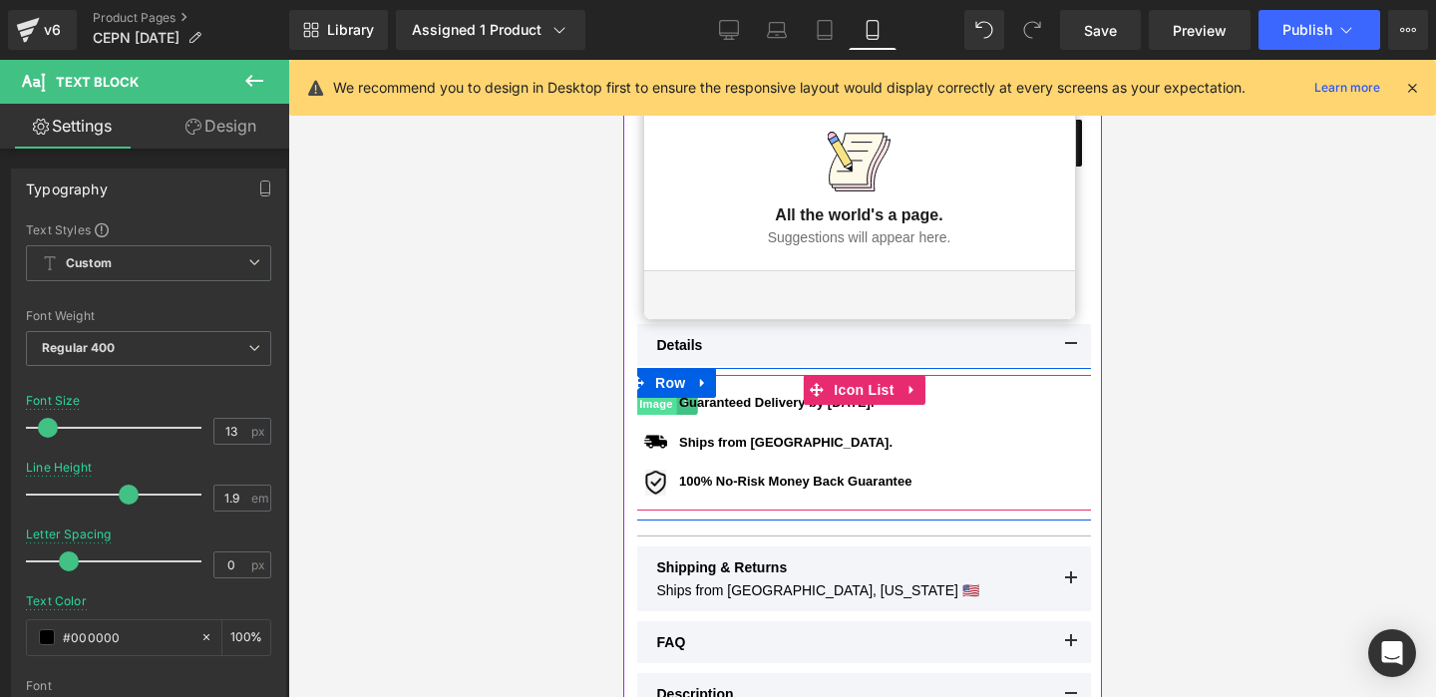
click at [660, 401] on span "Image" at bounding box center [655, 404] width 42 height 24
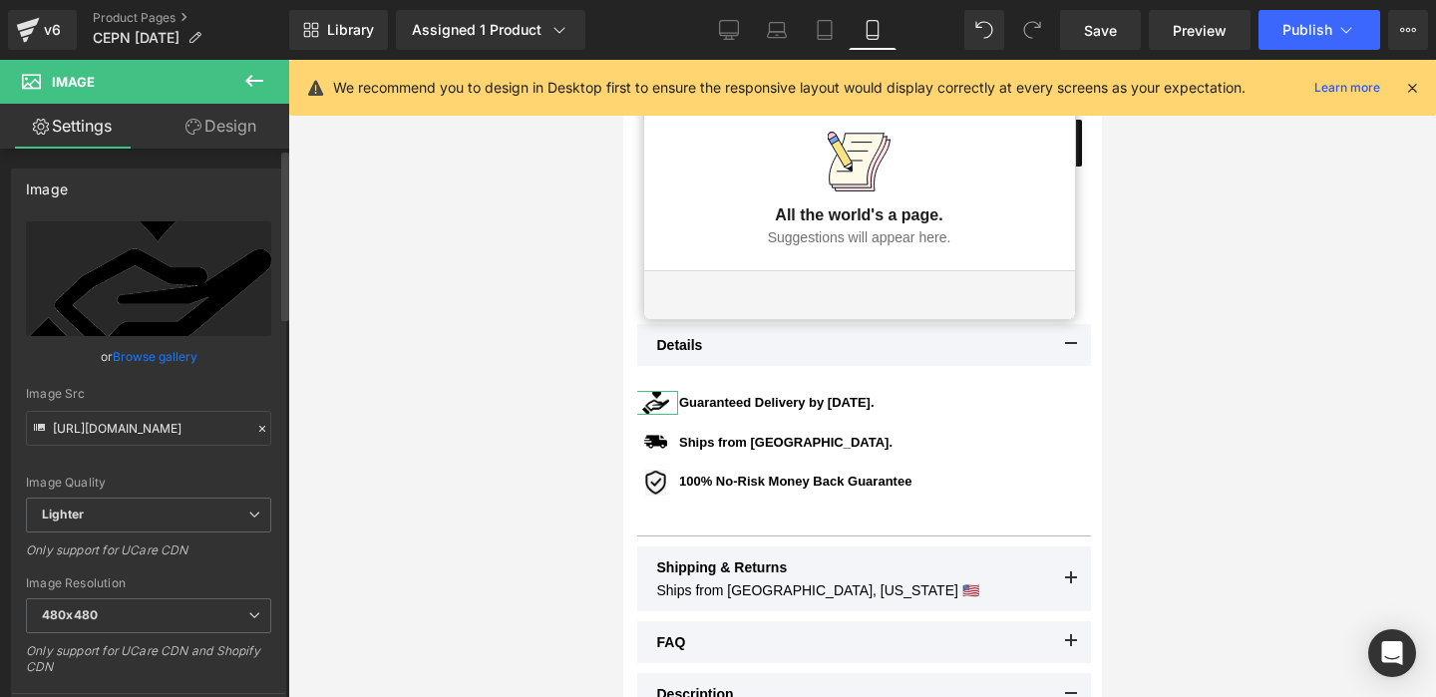
click at [174, 354] on link "Browse gallery" at bounding box center [155, 356] width 85 height 35
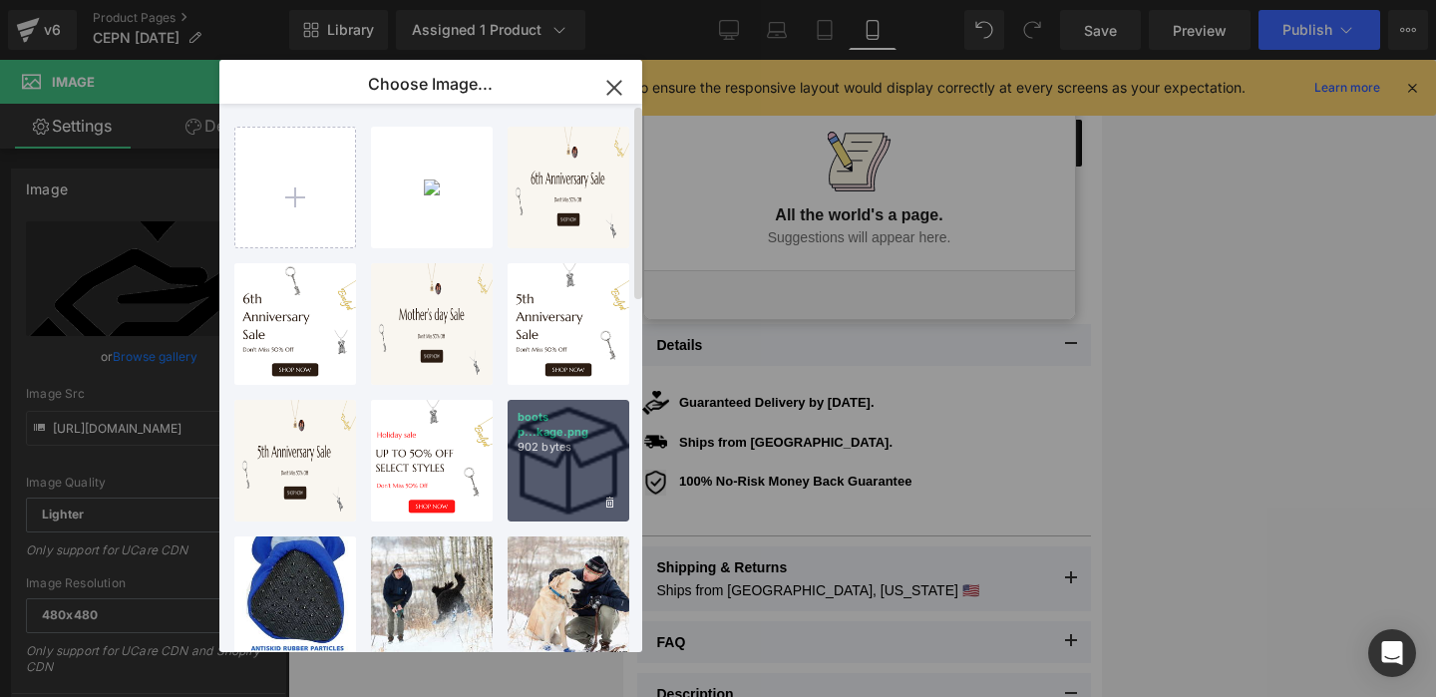
click at [599, 457] on div "boots p...kage.png 902 bytes" at bounding box center [568, 461] width 122 height 122
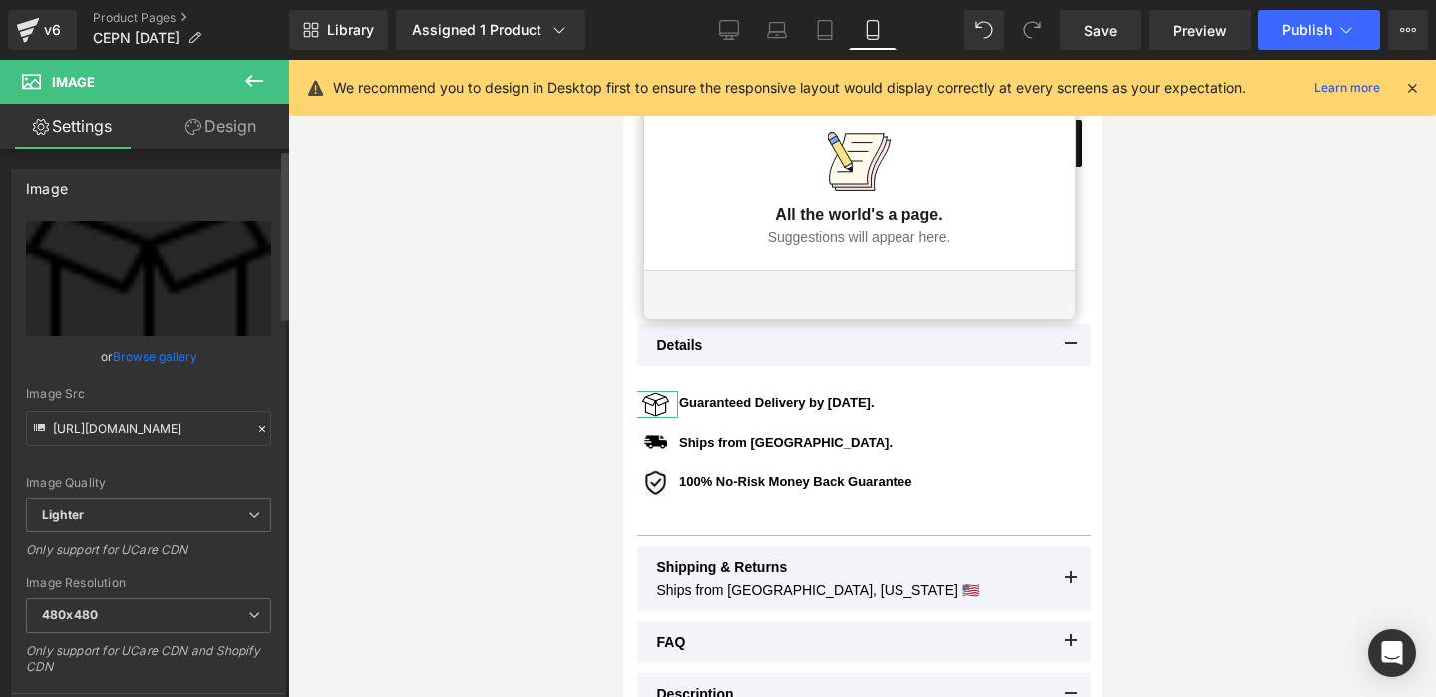
click at [147, 360] on link "Browse gallery" at bounding box center [155, 356] width 85 height 35
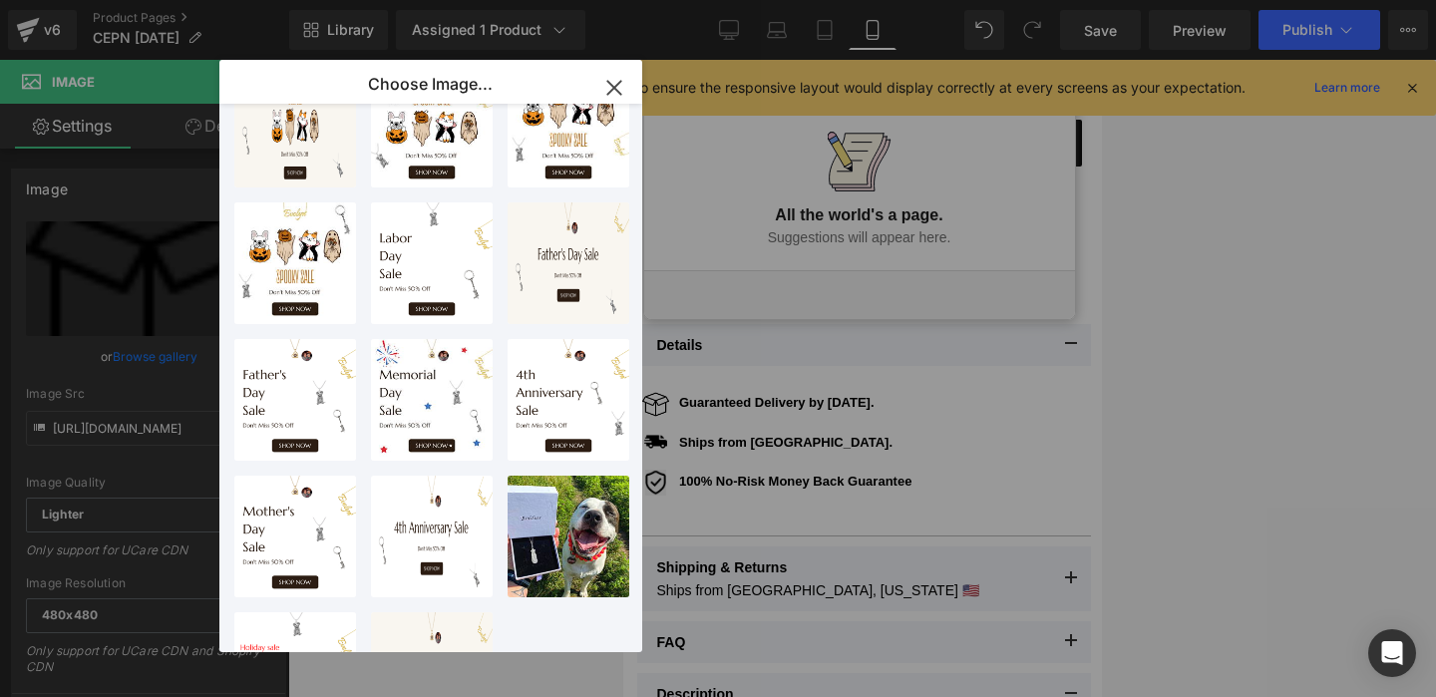
scroll to position [985, 0]
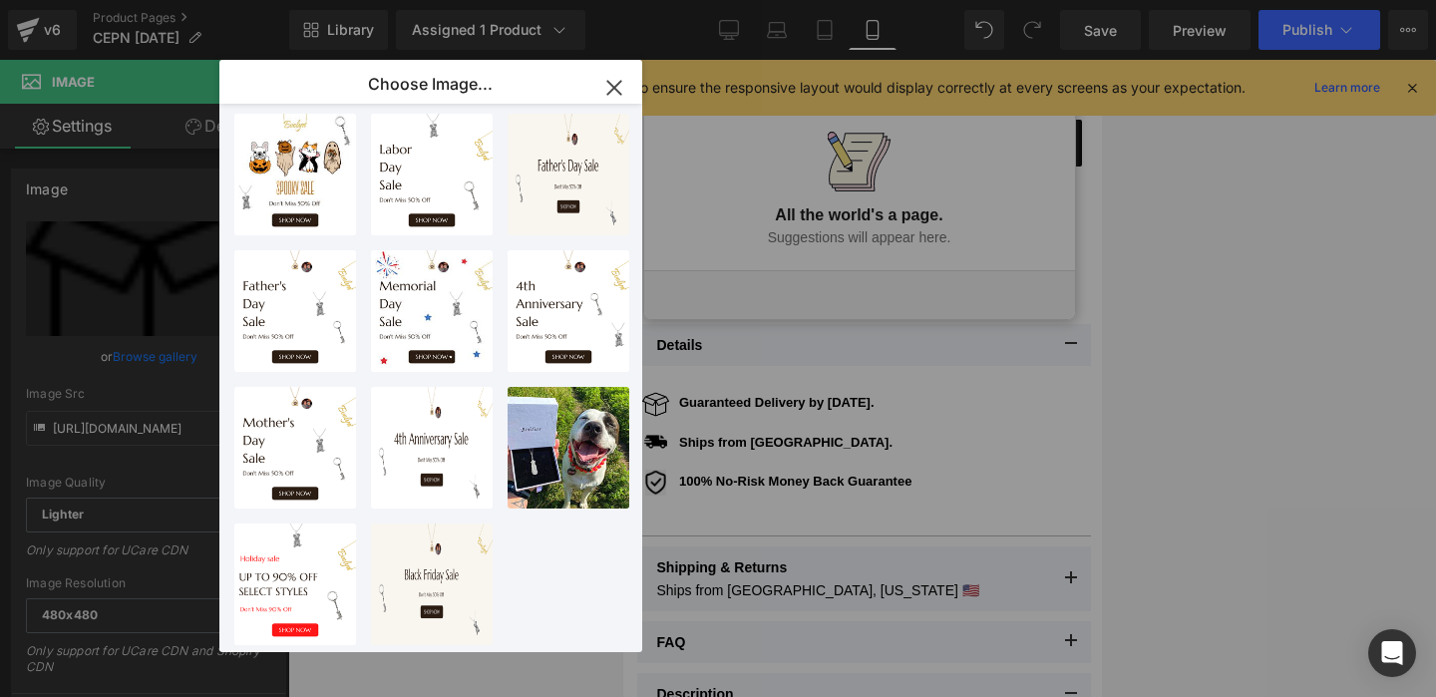
click at [1310, 0] on div "Image You are previewing how the will restyle your page. You can not edit Eleme…" at bounding box center [718, 0] width 1436 height 0
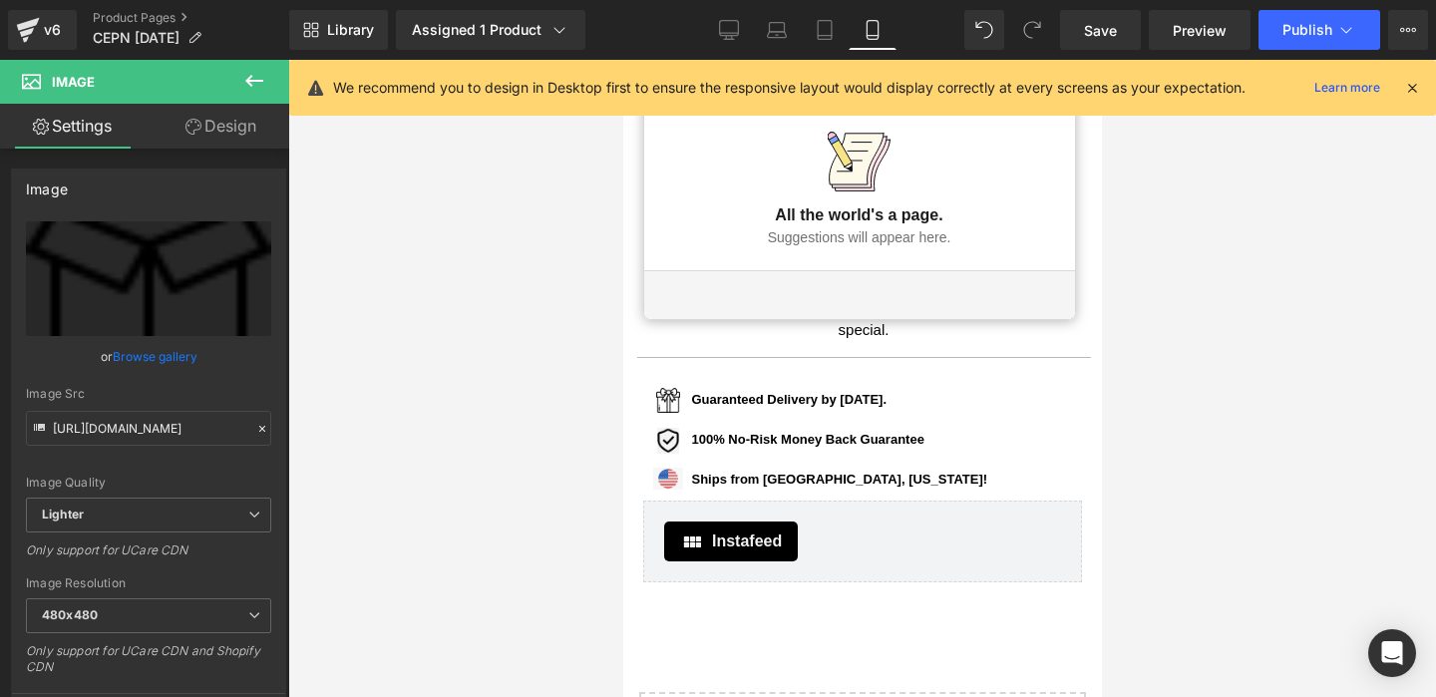
scroll to position [1630, 0]
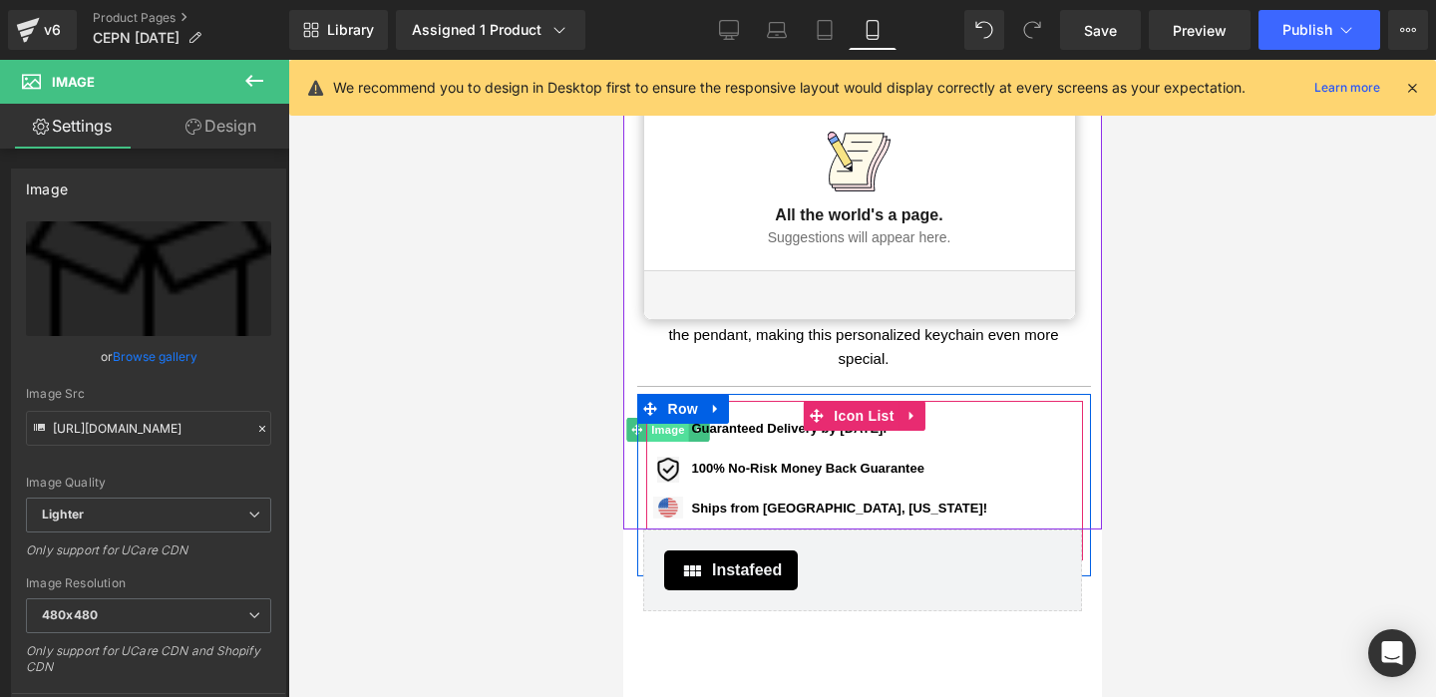
click at [668, 430] on span "Image" at bounding box center [667, 430] width 42 height 24
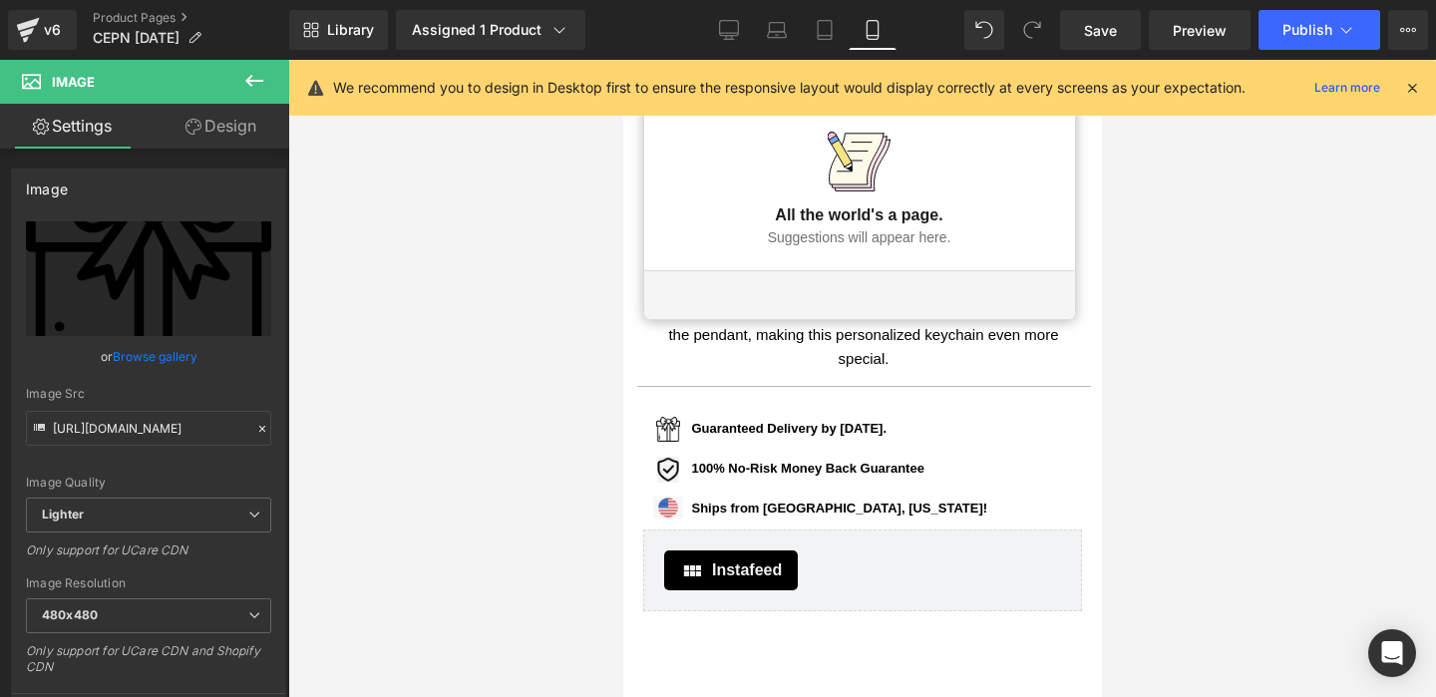
click at [1202, 401] on div at bounding box center [861, 378] width 1147 height 637
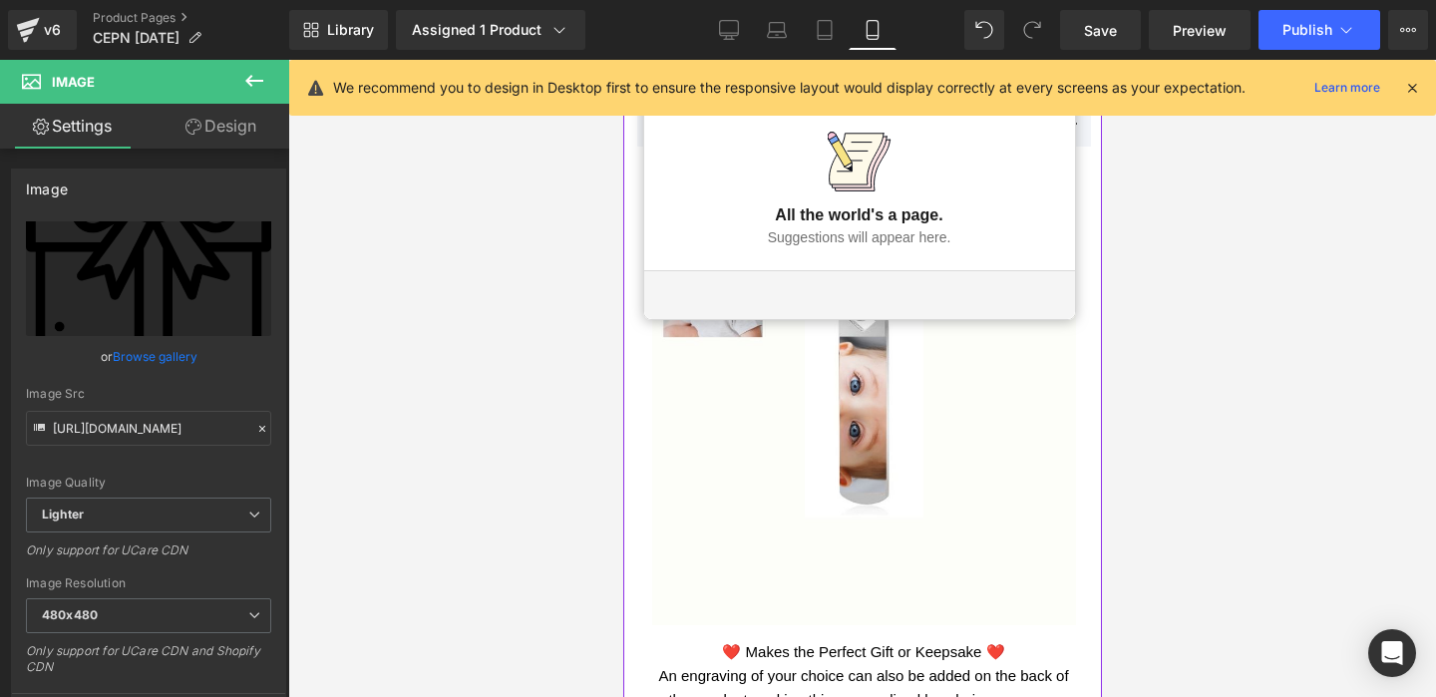
scroll to position [1526, 0]
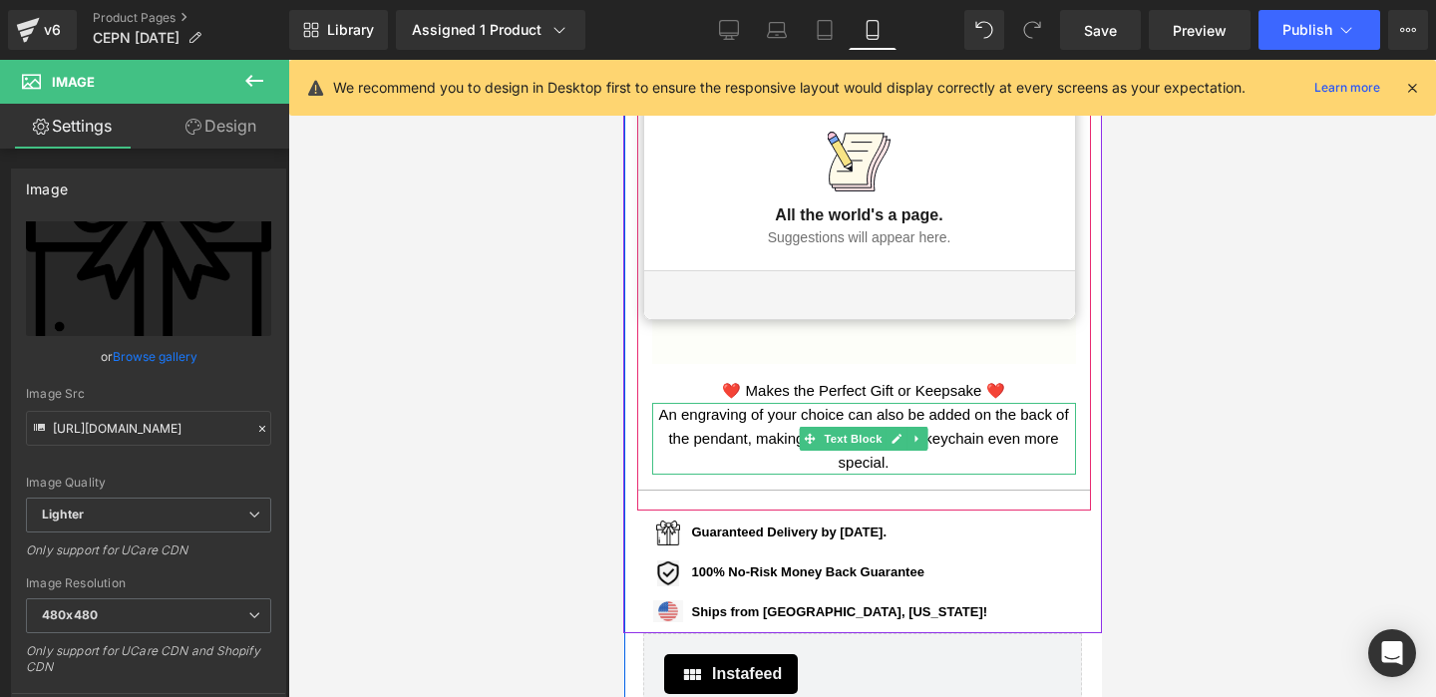
click at [897, 462] on p "An engraving of your choice can also be added on the back of the pendant, makin…" at bounding box center [863, 439] width 424 height 72
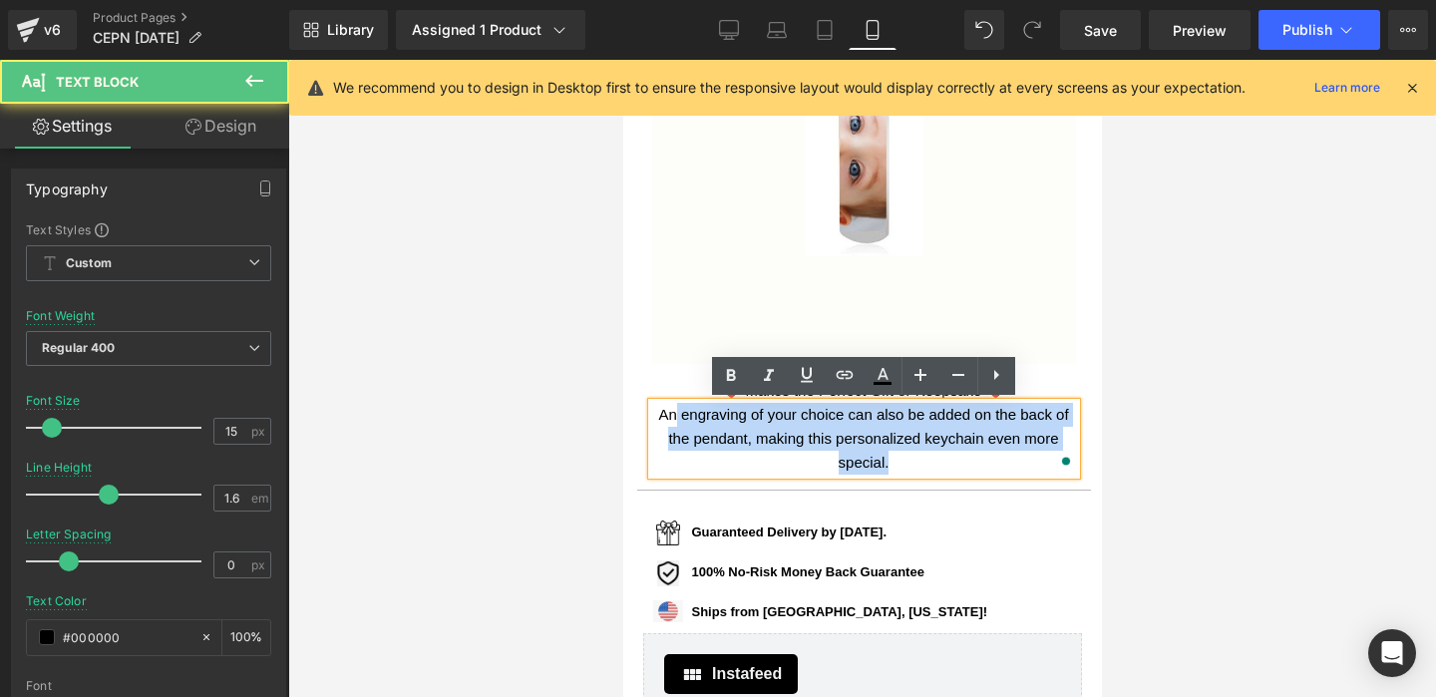
drag, startPoint x: 896, startPoint y: 462, endPoint x: 650, endPoint y: 409, distance: 251.8
click at [651, 410] on p "An engraving of your choice can also be added on the back of the pendant, makin…" at bounding box center [863, 439] width 424 height 72
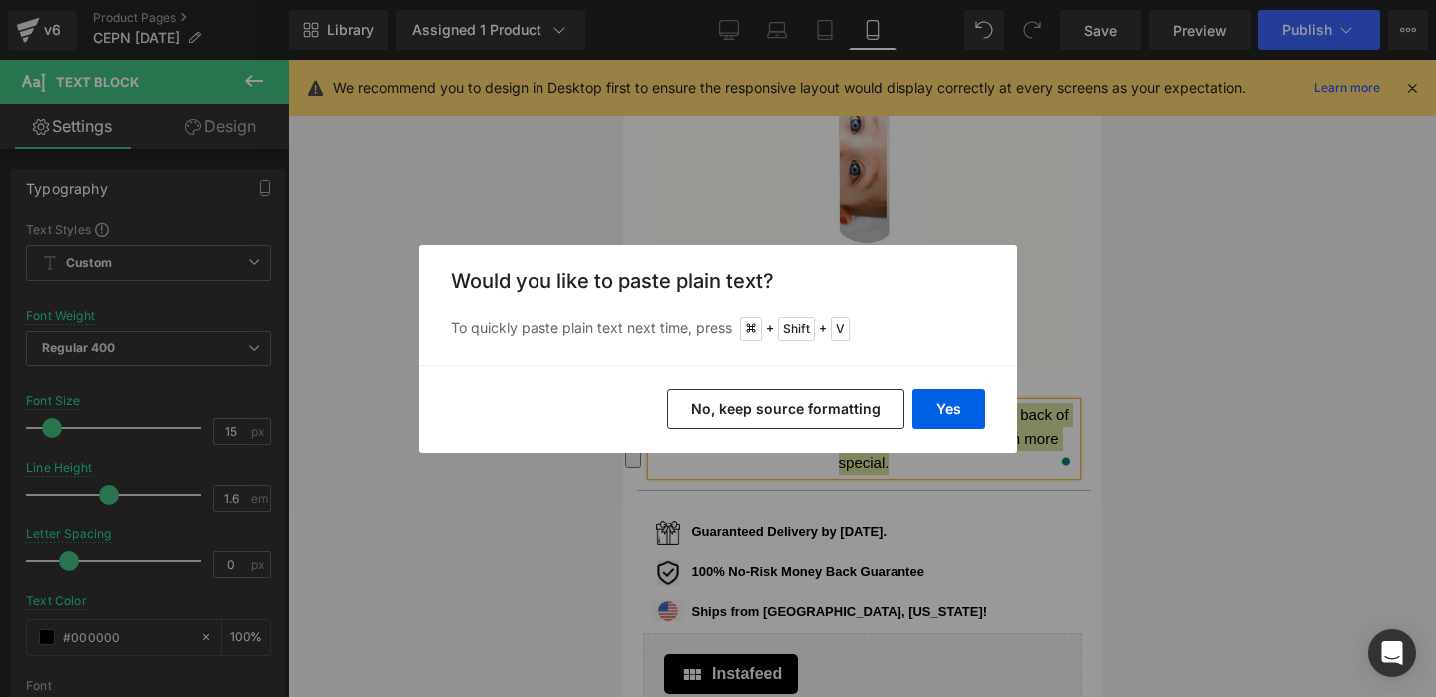
click at [906, 413] on div "Yes No, keep source formatting" at bounding box center [718, 409] width 598 height 88
click at [936, 413] on button "Yes" at bounding box center [948, 409] width 73 height 40
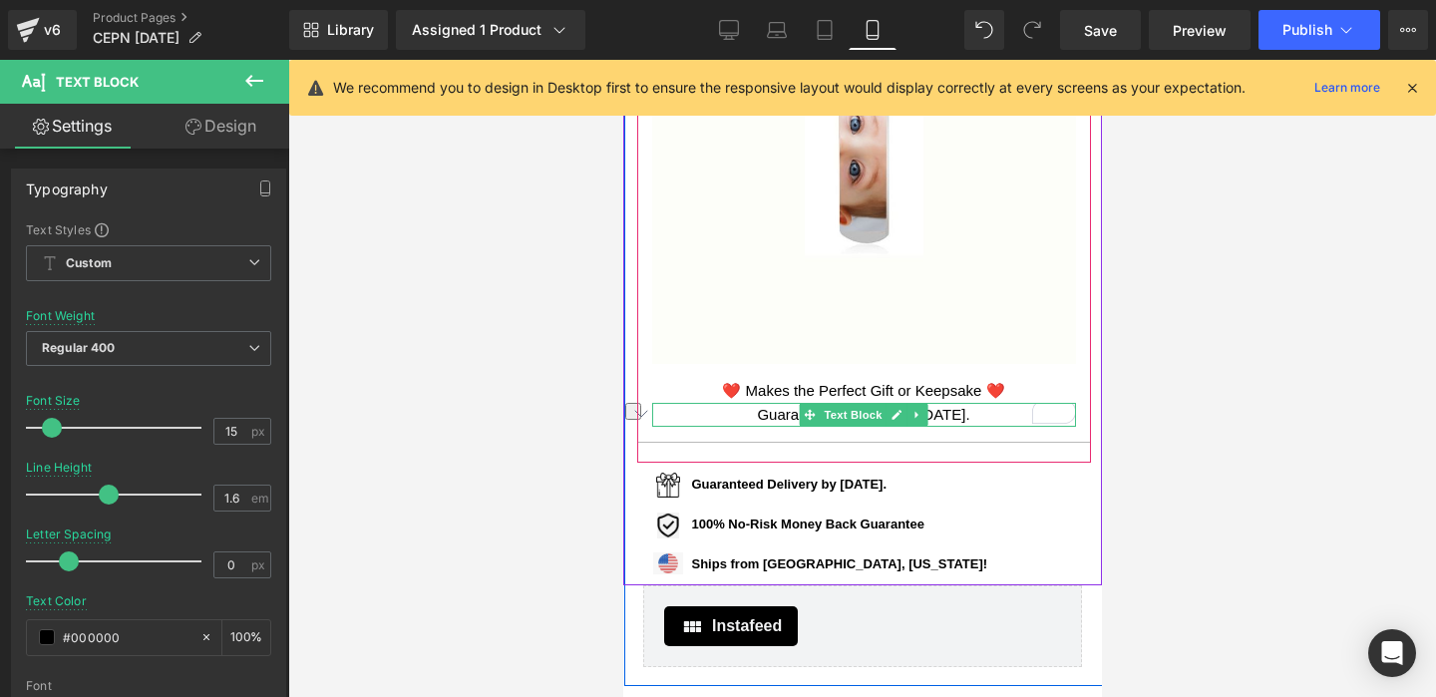
drag, startPoint x: 993, startPoint y: 415, endPoint x: 739, endPoint y: 411, distance: 254.2
click at [739, 412] on p "Guaranteed Delivery by [DATE]." at bounding box center [863, 415] width 424 height 24
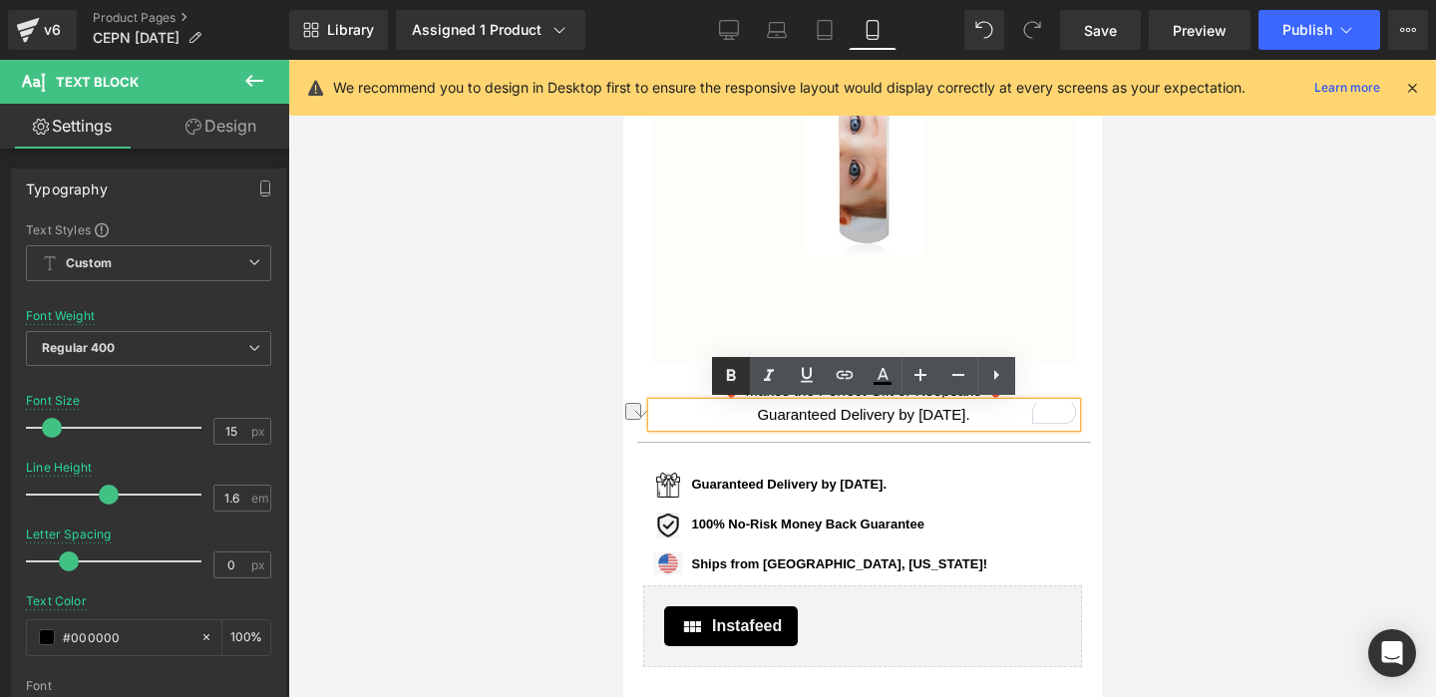
click at [732, 371] on icon at bounding box center [730, 376] width 9 height 12
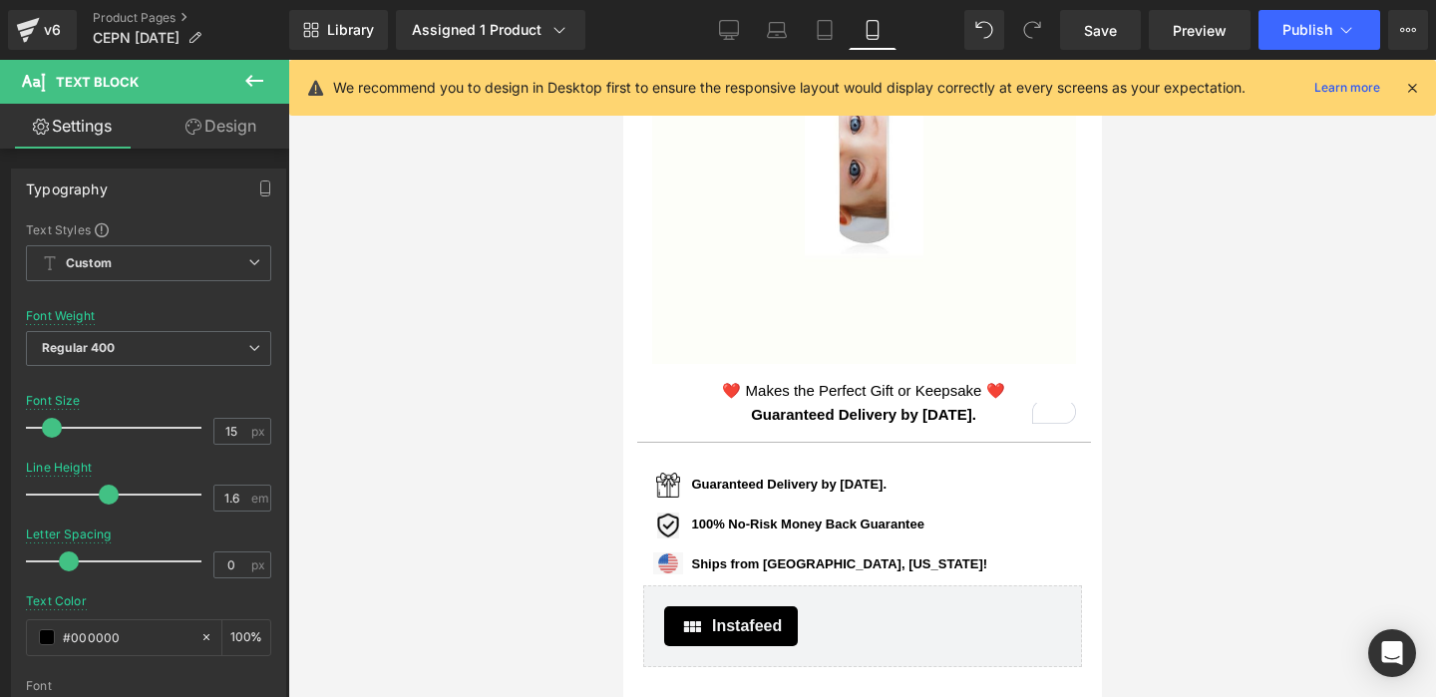
click at [1188, 397] on div at bounding box center [861, 378] width 1147 height 637
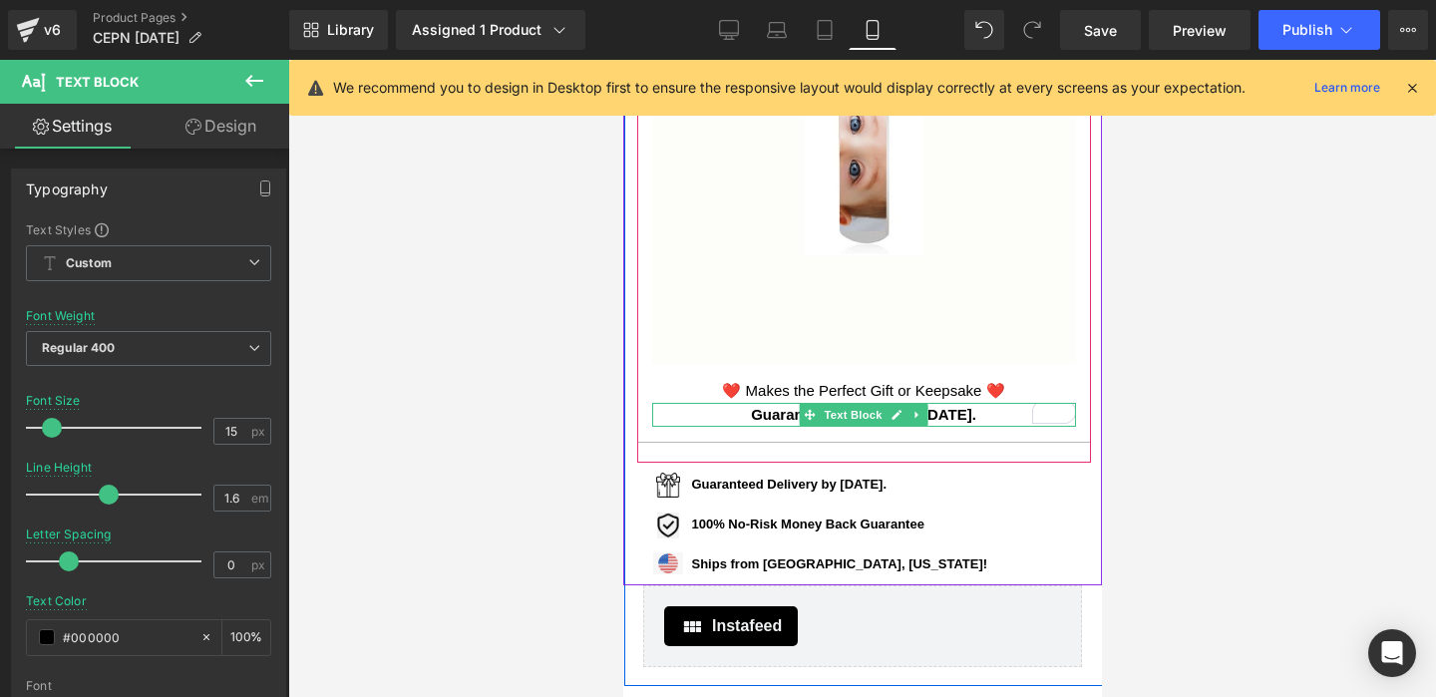
click at [725, 417] on p "Guaranteed Delivery by [DATE]." at bounding box center [863, 415] width 424 height 24
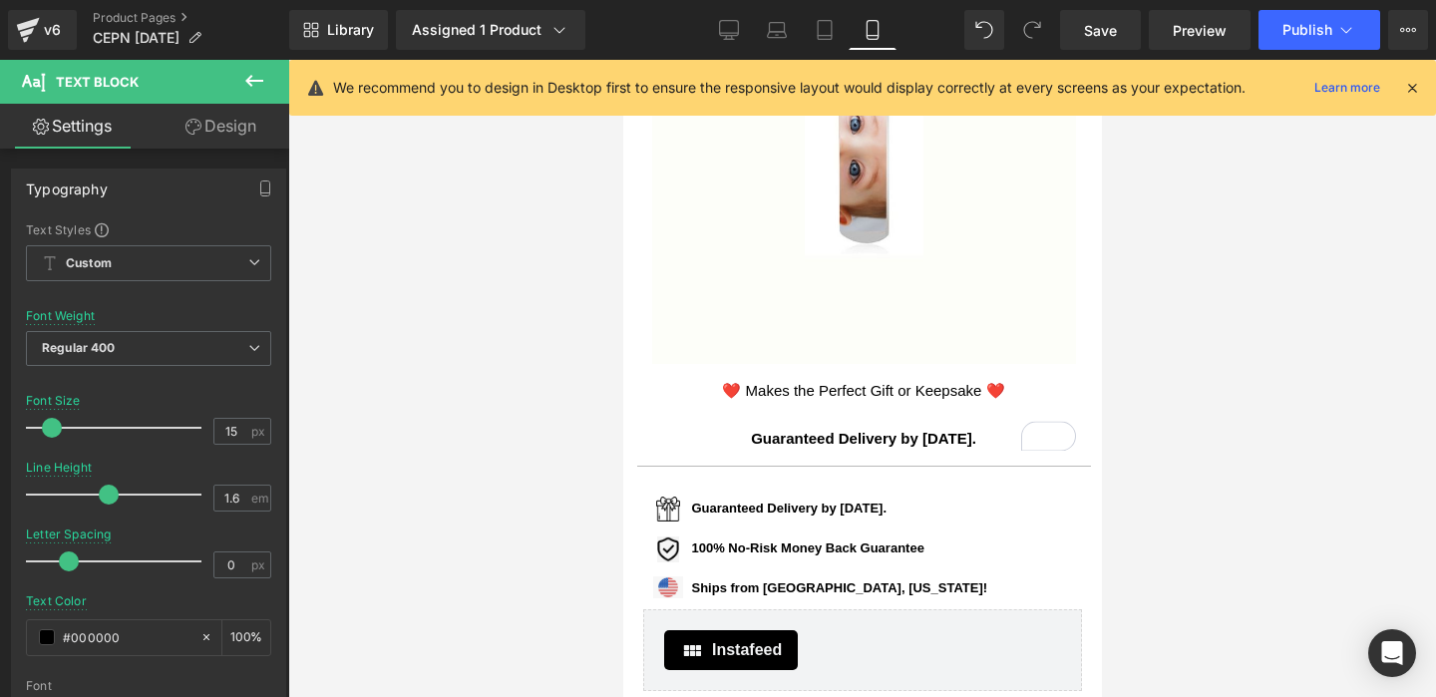
click at [1234, 339] on div at bounding box center [861, 378] width 1147 height 637
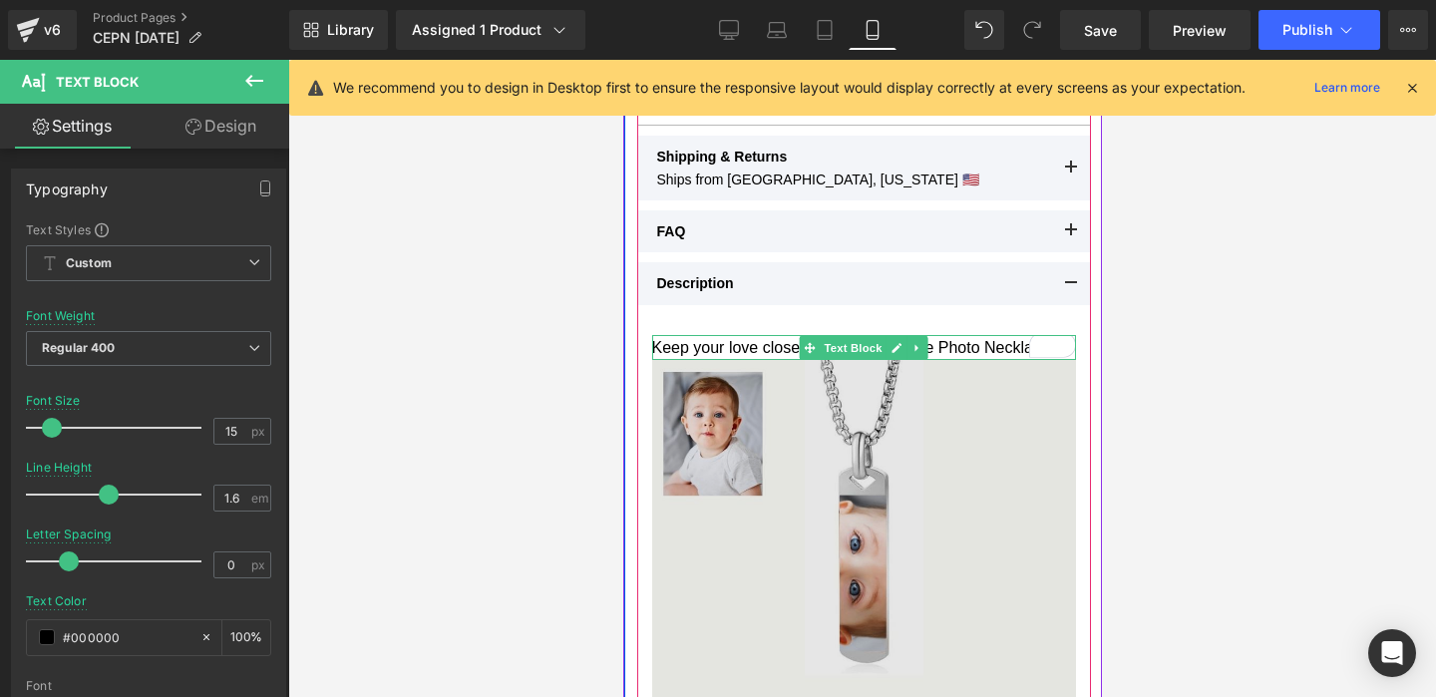
scroll to position [1109, 0]
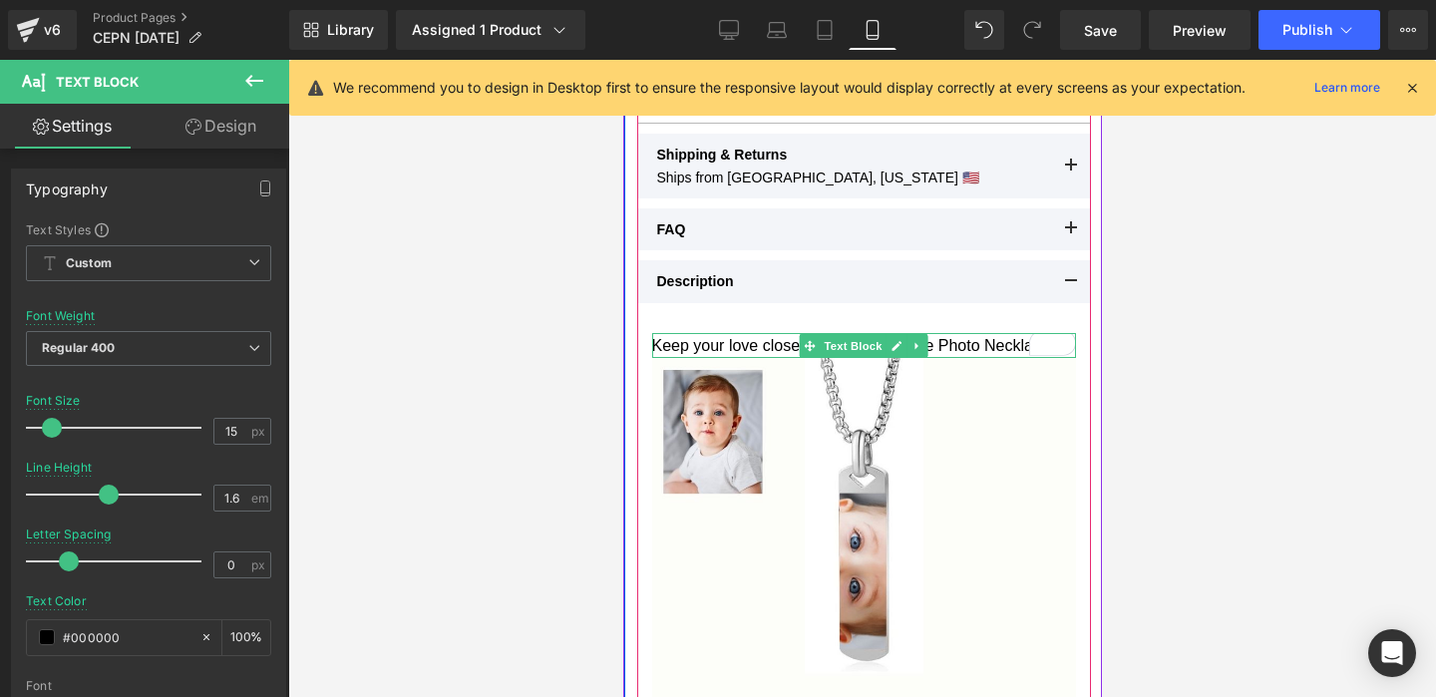
click at [972, 346] on div "Keep your love close with a custom Eye Photo Necklace." at bounding box center [863, 346] width 424 height 26
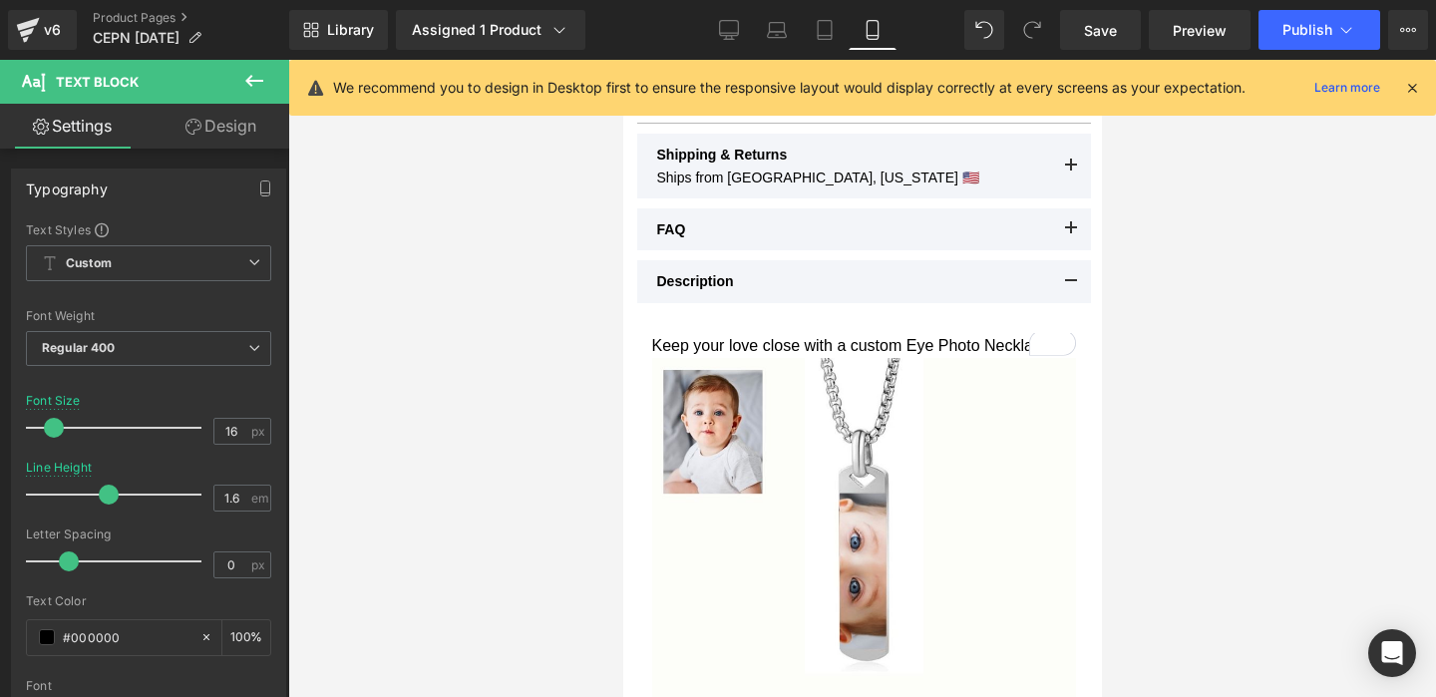
click at [241, 130] on link "Design" at bounding box center [221, 126] width 145 height 45
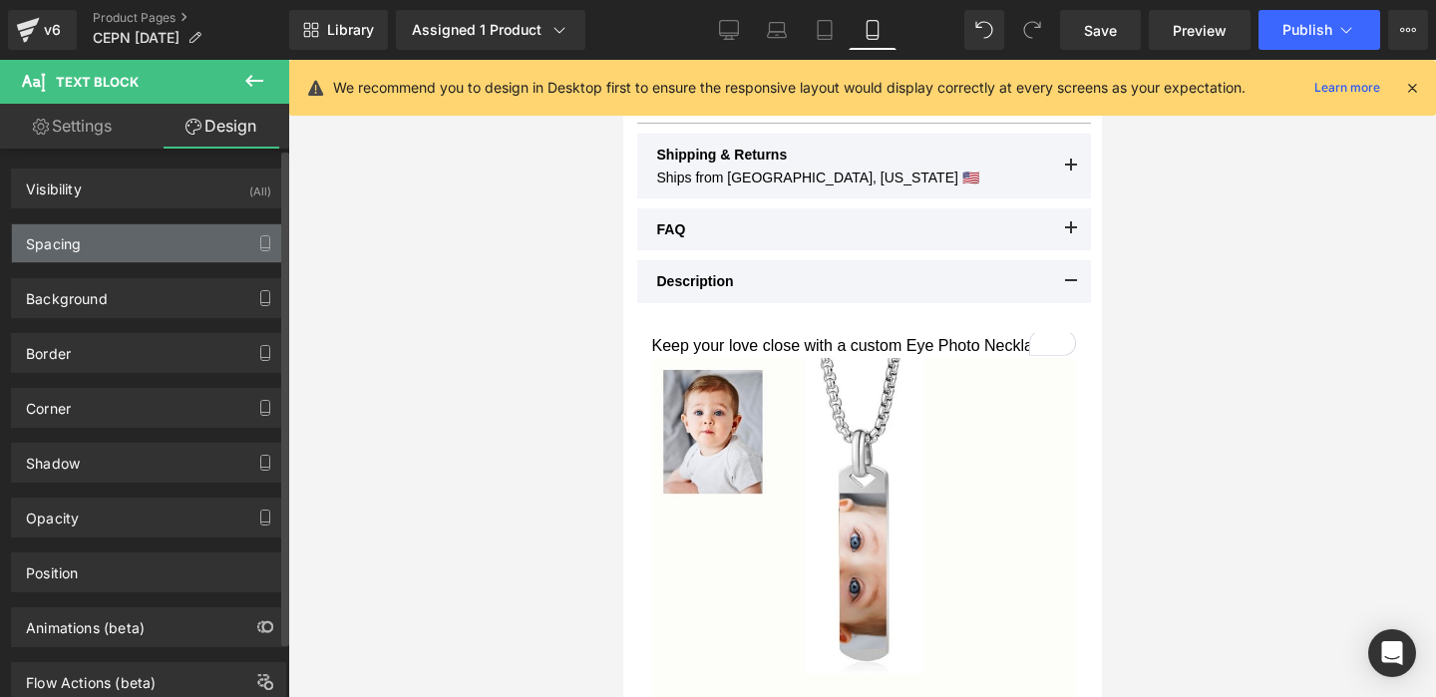
click at [154, 239] on div "Spacing" at bounding box center [148, 243] width 273 height 38
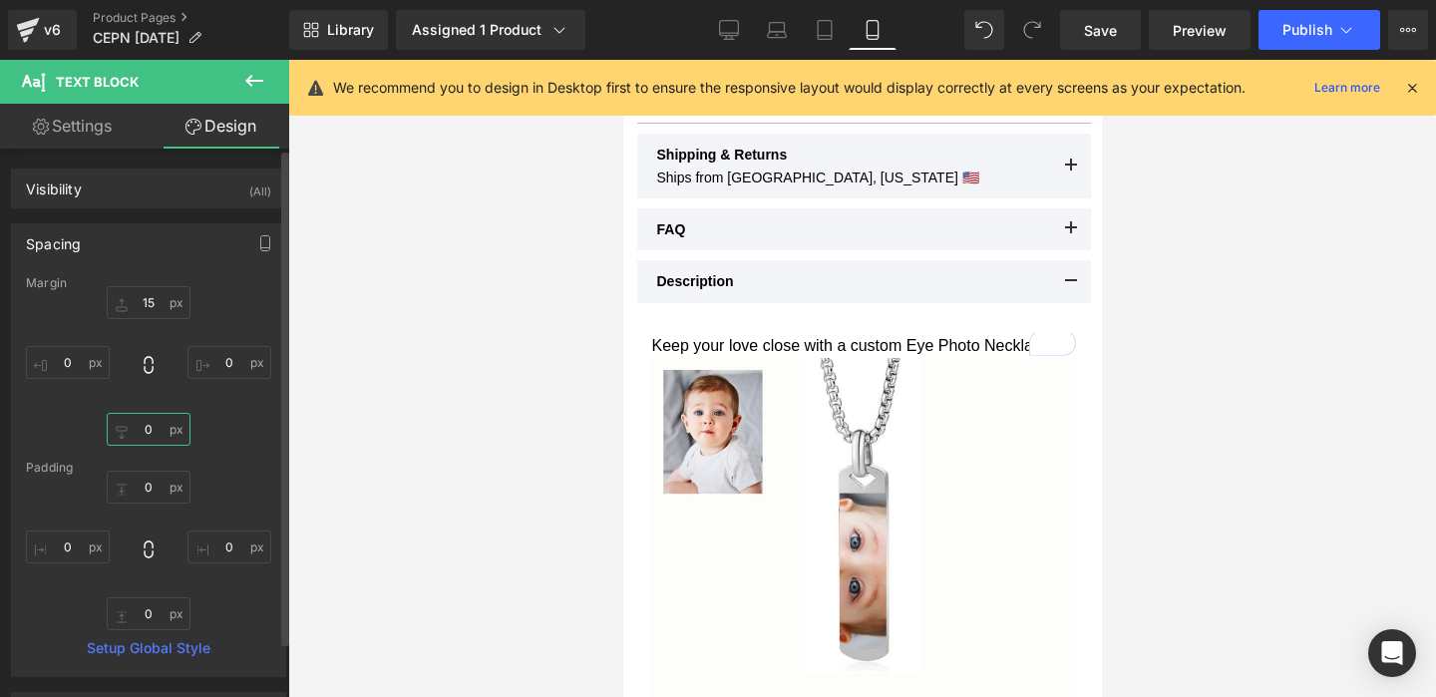
click at [146, 425] on input "text" at bounding box center [149, 429] width 84 height 33
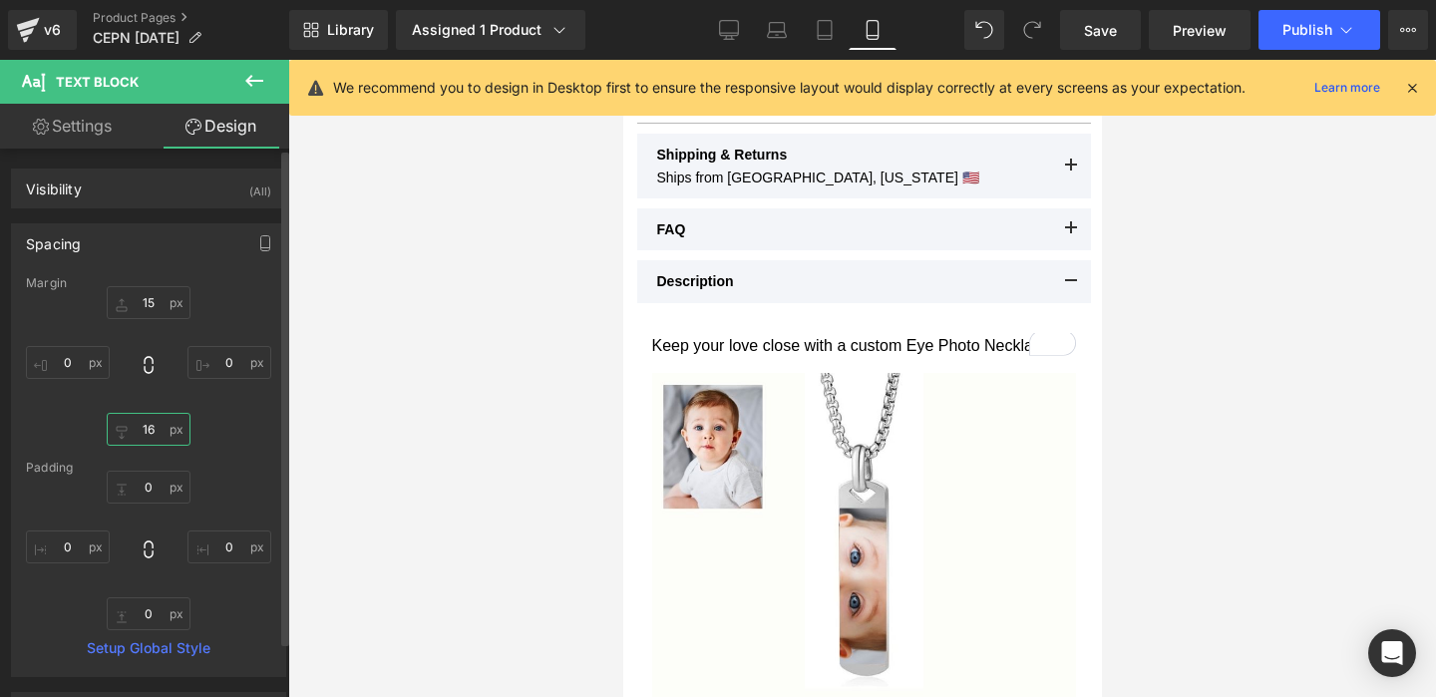
type input "15"
click at [222, 424] on div "15" at bounding box center [148, 366] width 245 height 160
click at [1265, 316] on div at bounding box center [861, 378] width 1147 height 637
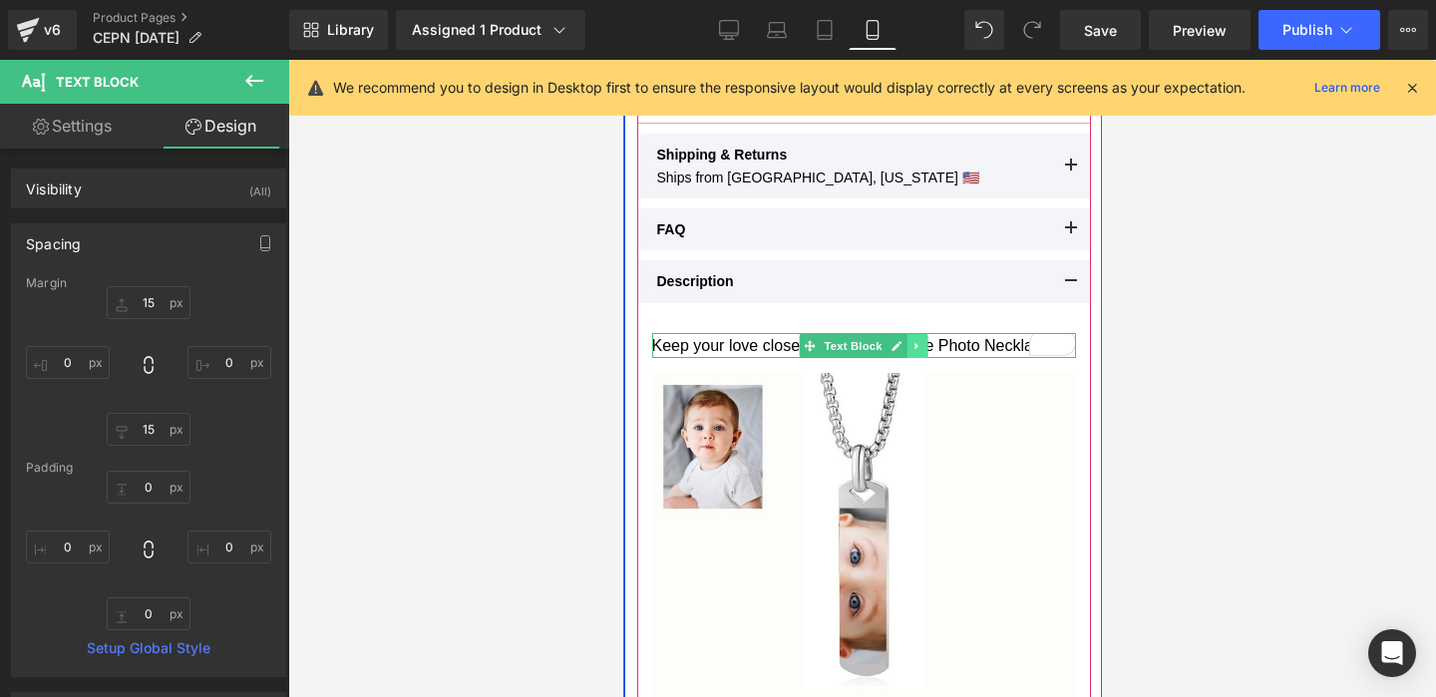
click at [924, 339] on link at bounding box center [916, 346] width 21 height 24
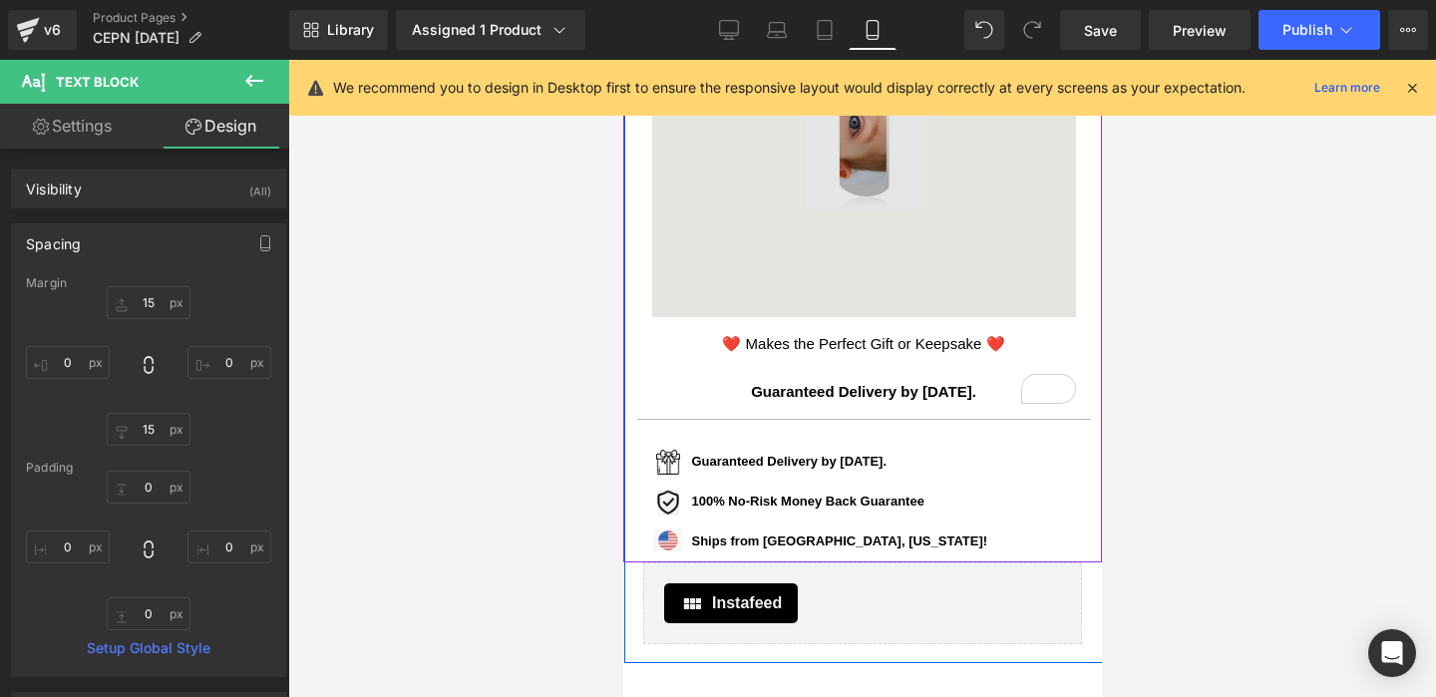
scroll to position [1528, 0]
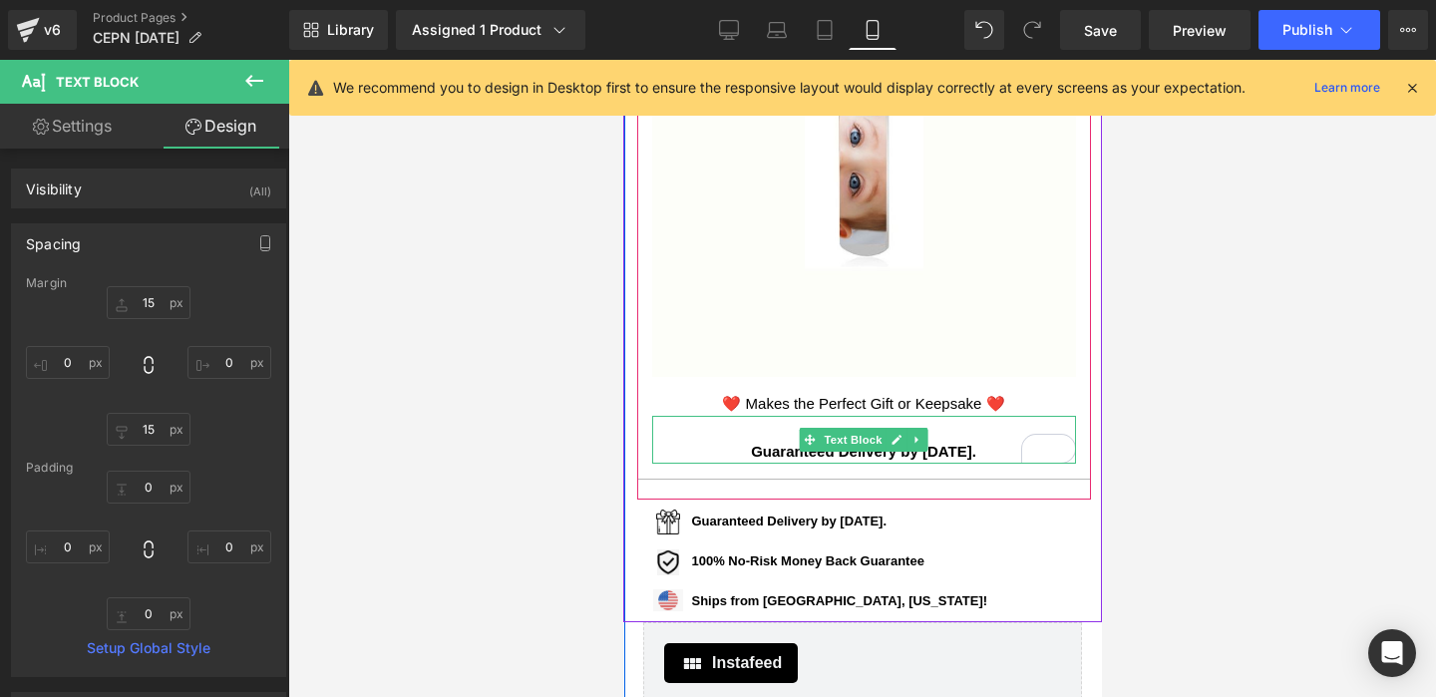
click at [867, 454] on strong "Guaranteed Delivery by [DATE]." at bounding box center [862, 451] width 225 height 17
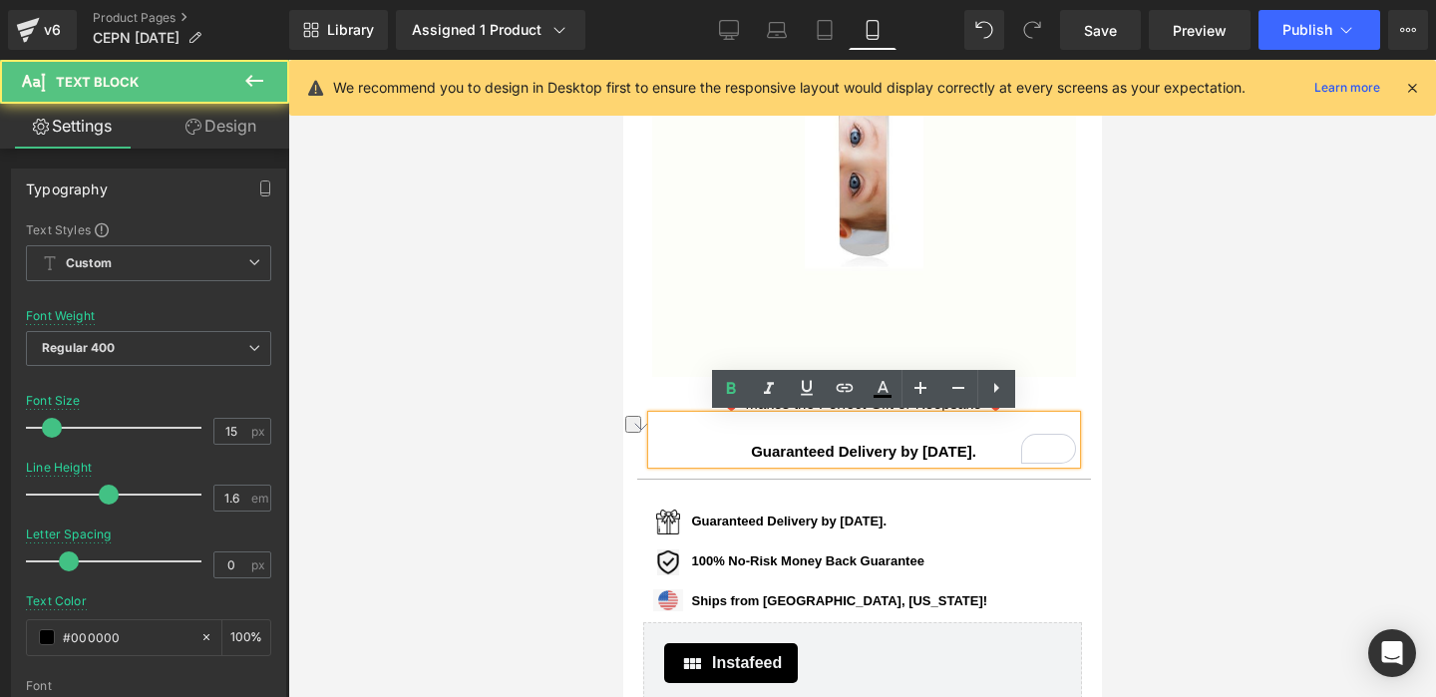
drag, startPoint x: 1010, startPoint y: 453, endPoint x: 719, endPoint y: 450, distance: 291.1
click at [719, 450] on p "Guaranteed Delivery by [DATE]." at bounding box center [863, 452] width 424 height 24
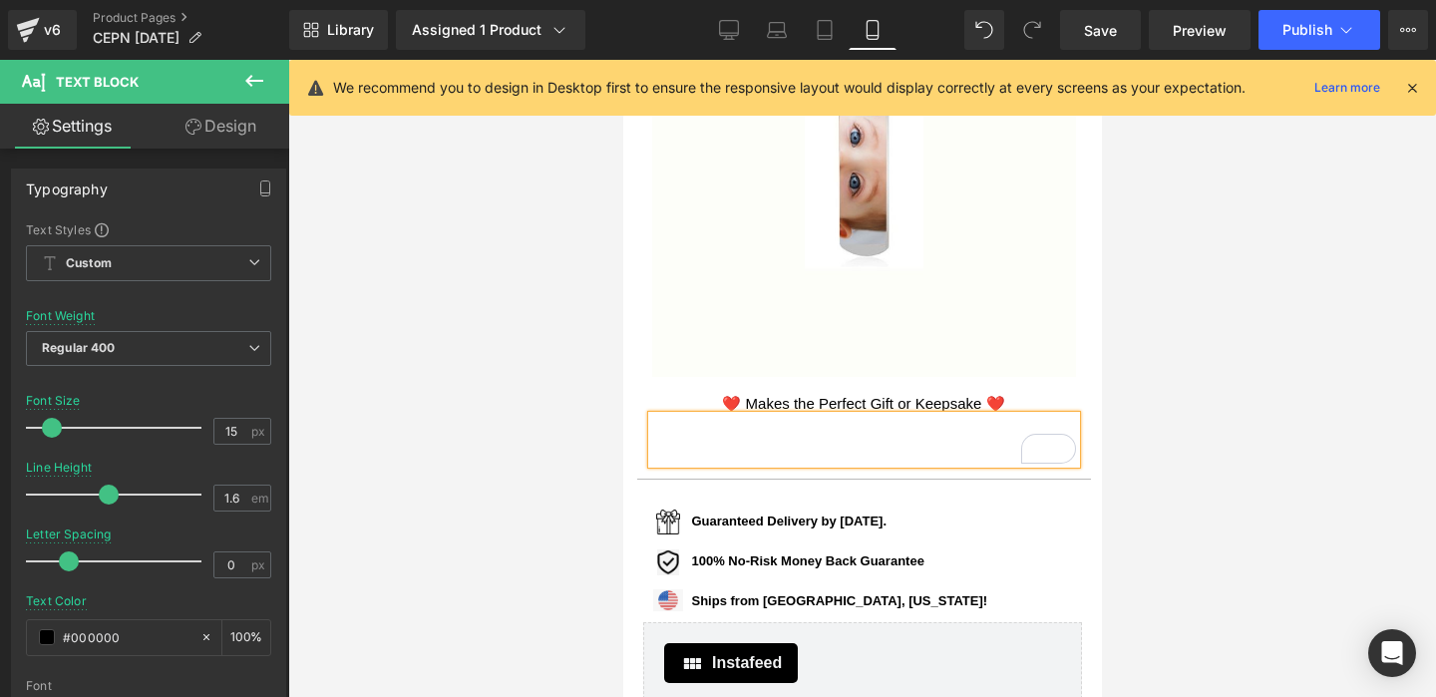
click at [1275, 406] on div at bounding box center [861, 378] width 1147 height 637
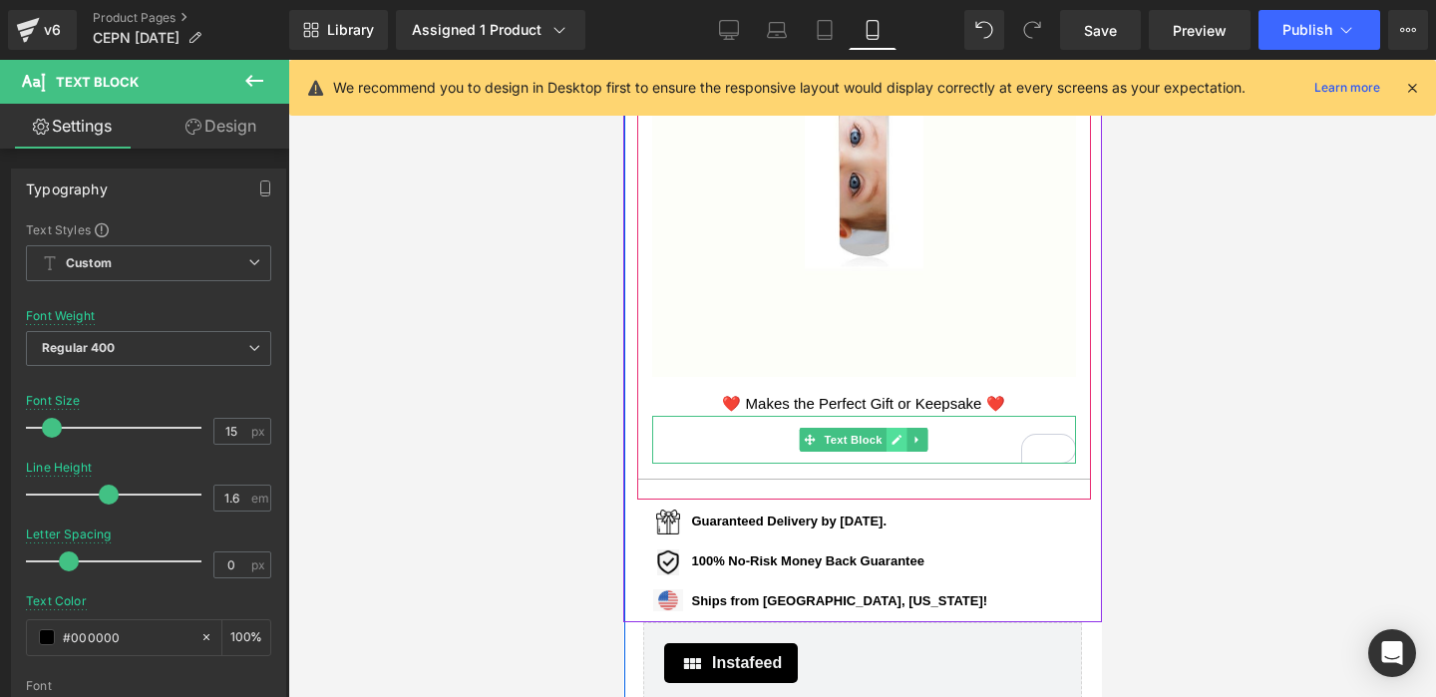
click at [887, 448] on link at bounding box center [895, 440] width 21 height 24
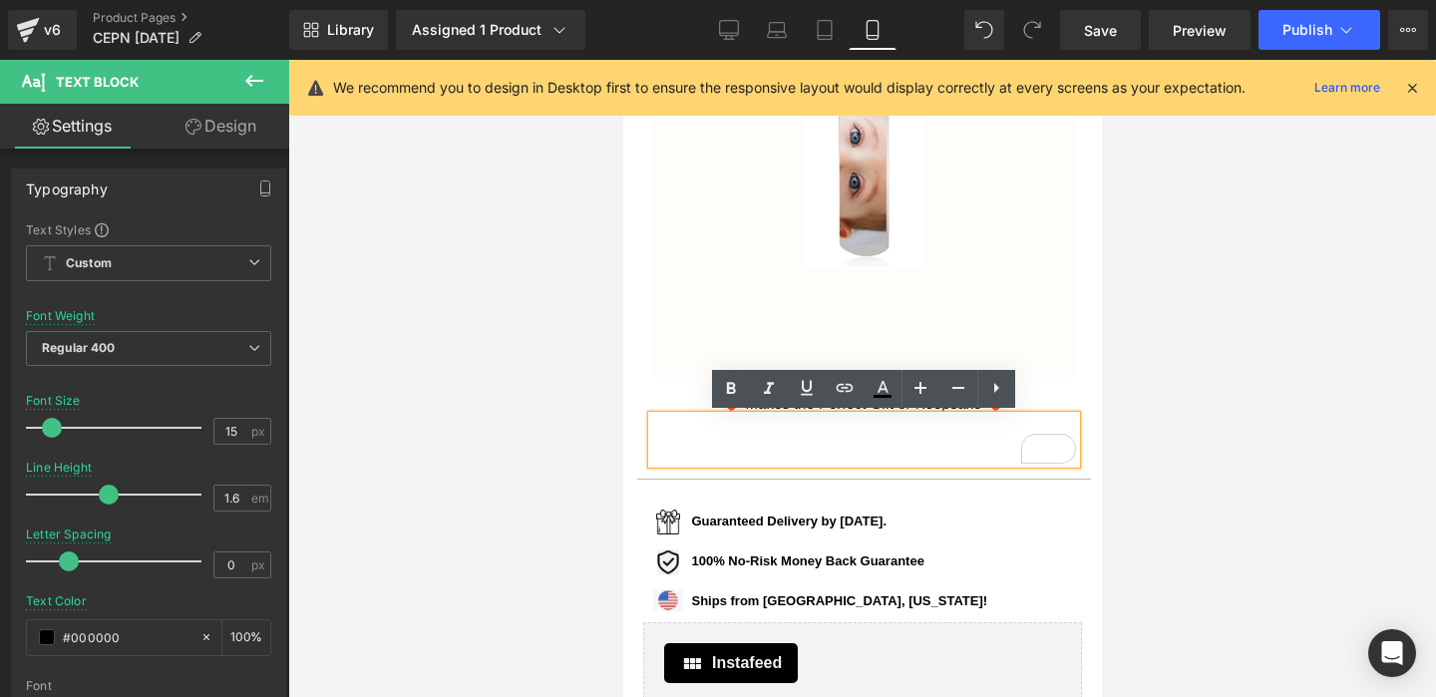
click at [1223, 375] on div at bounding box center [861, 378] width 1147 height 637
click at [1255, 301] on div at bounding box center [861, 378] width 1147 height 637
click at [1143, 391] on div at bounding box center [861, 378] width 1147 height 637
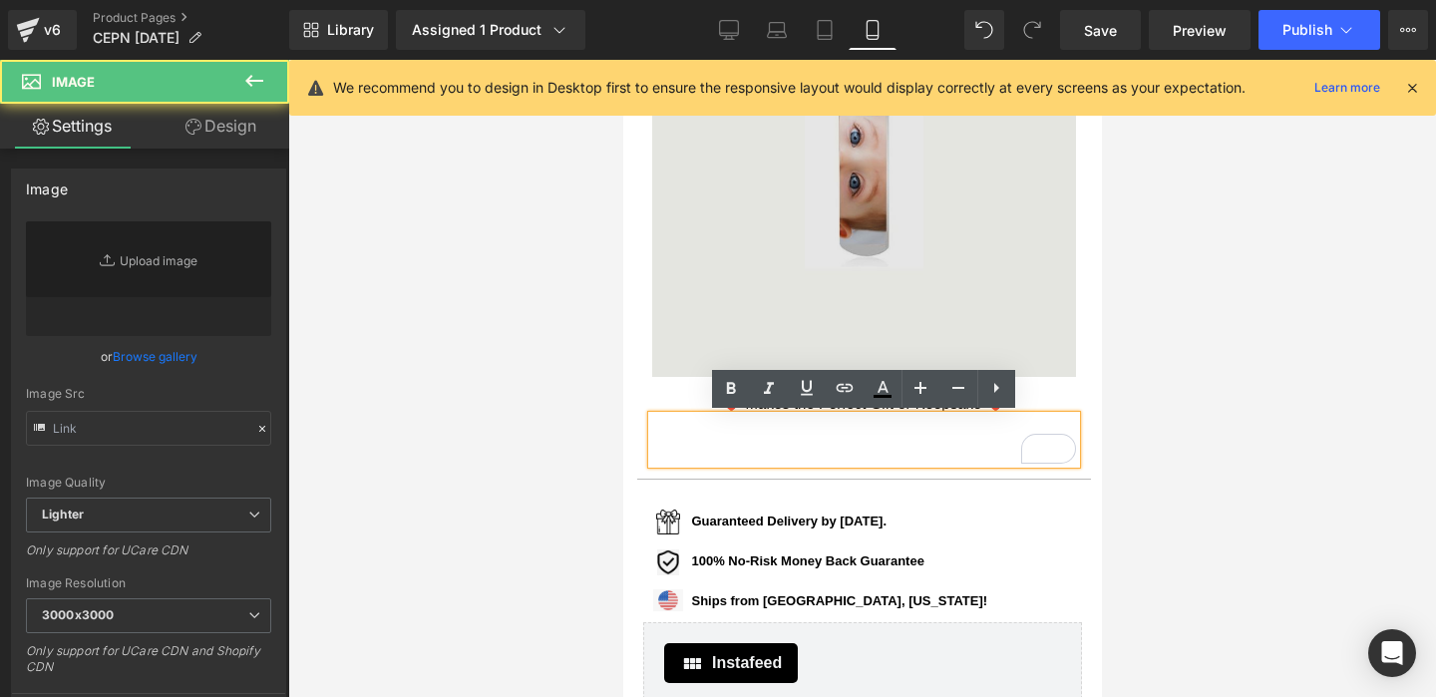
click at [1016, 342] on img at bounding box center [863, 165] width 424 height 424
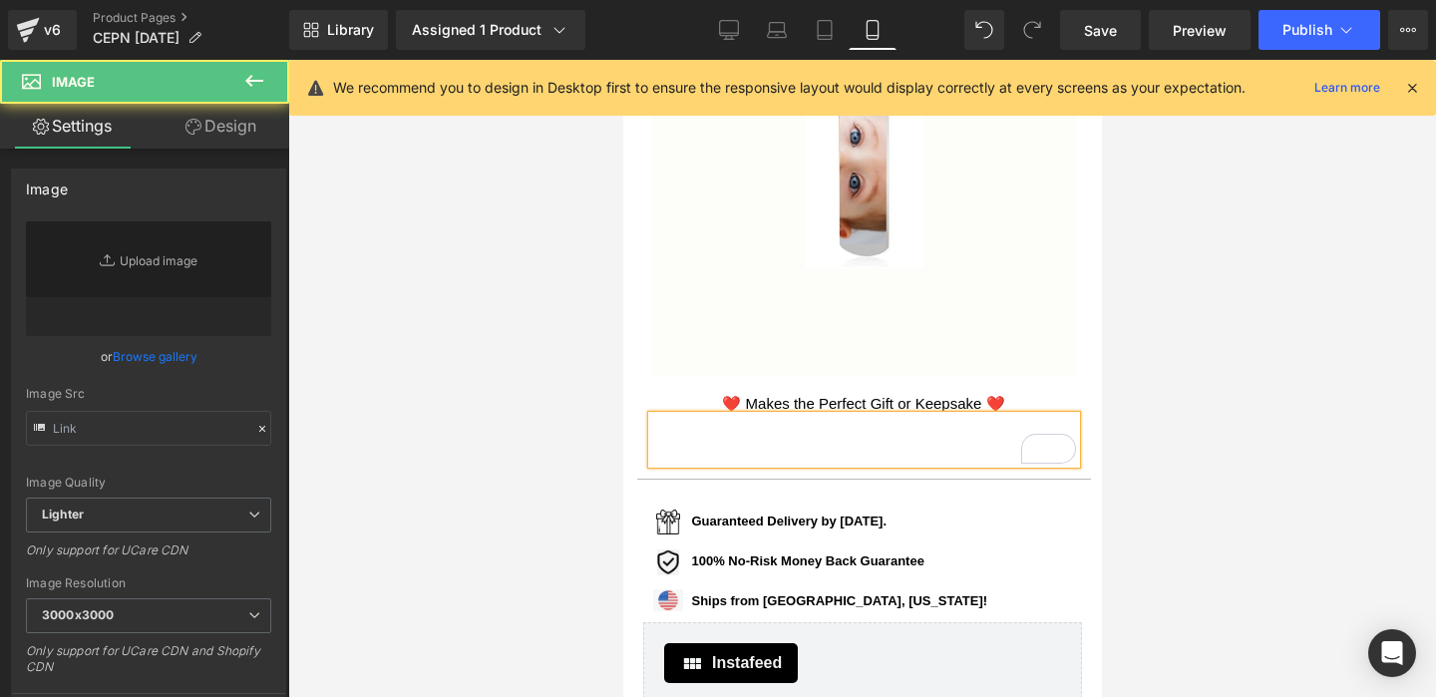
click at [1207, 345] on div at bounding box center [861, 378] width 1147 height 637
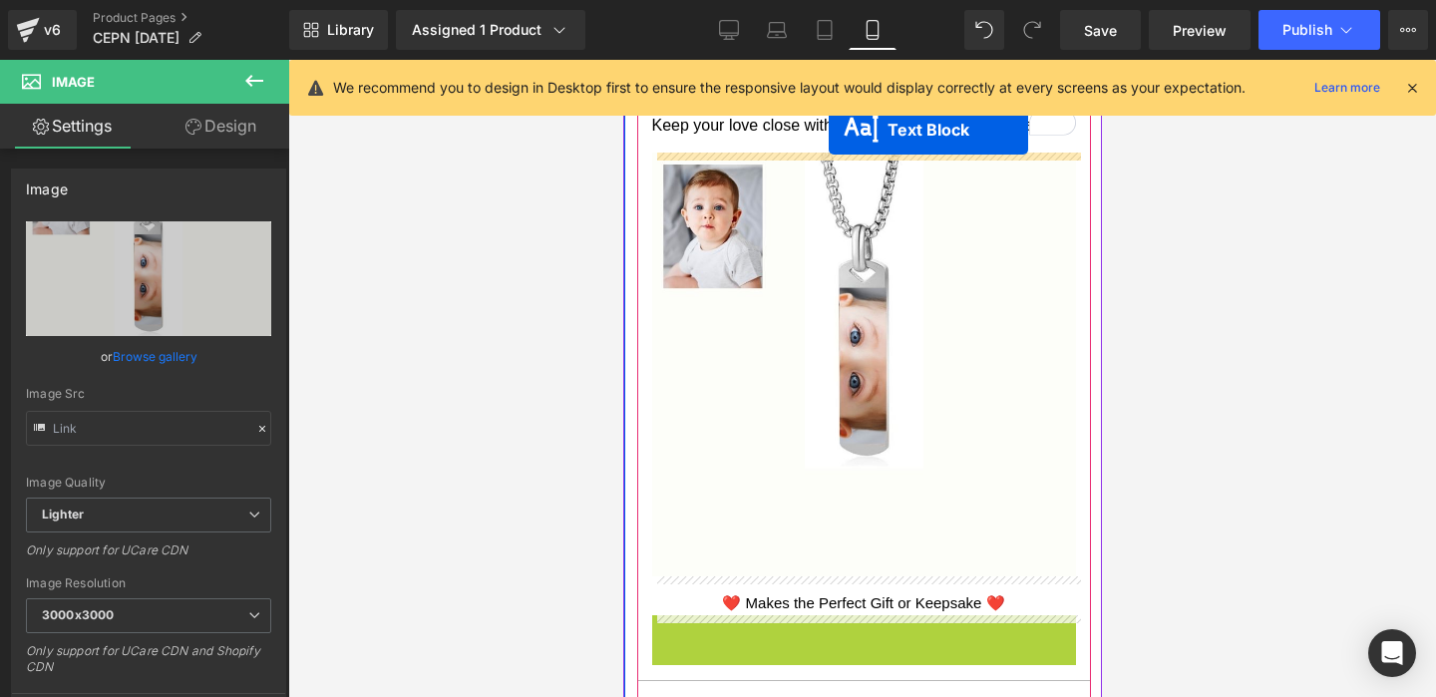
scroll to position [1269, 0]
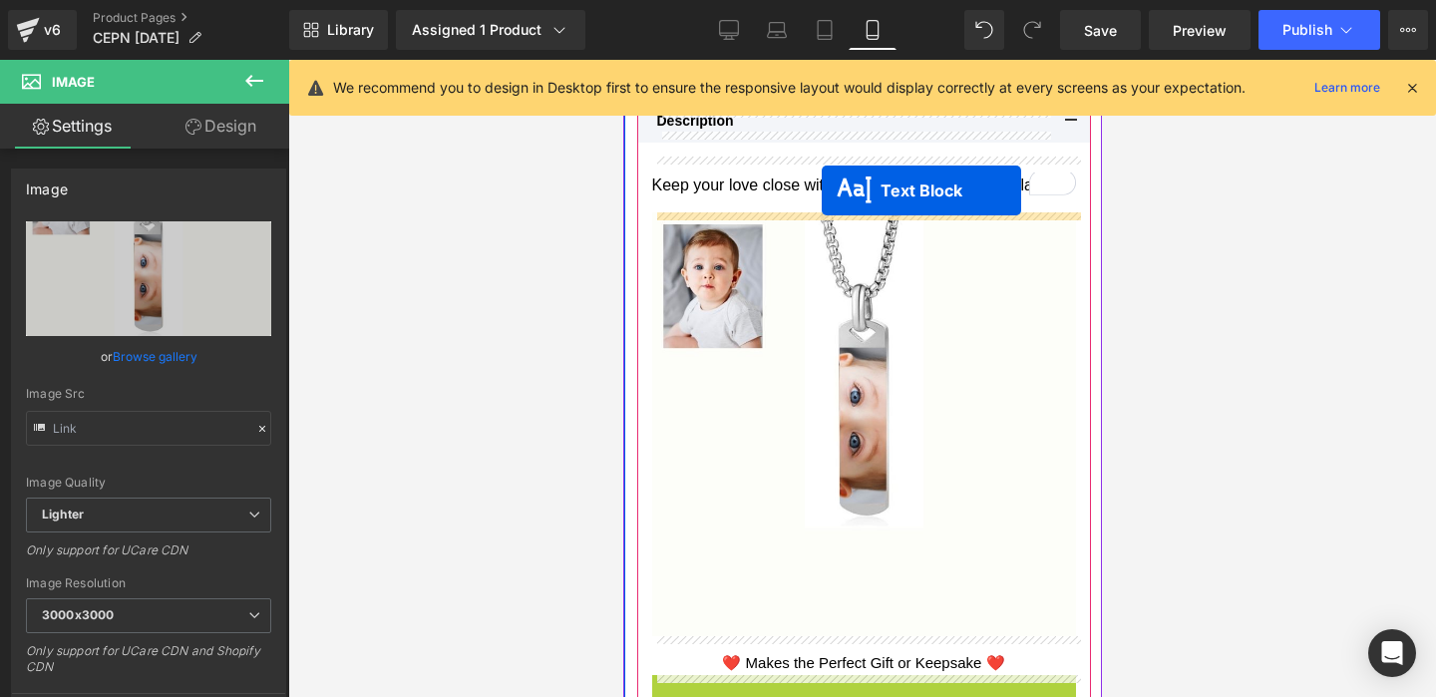
drag, startPoint x: 846, startPoint y: 434, endPoint x: 820, endPoint y: 190, distance: 244.6
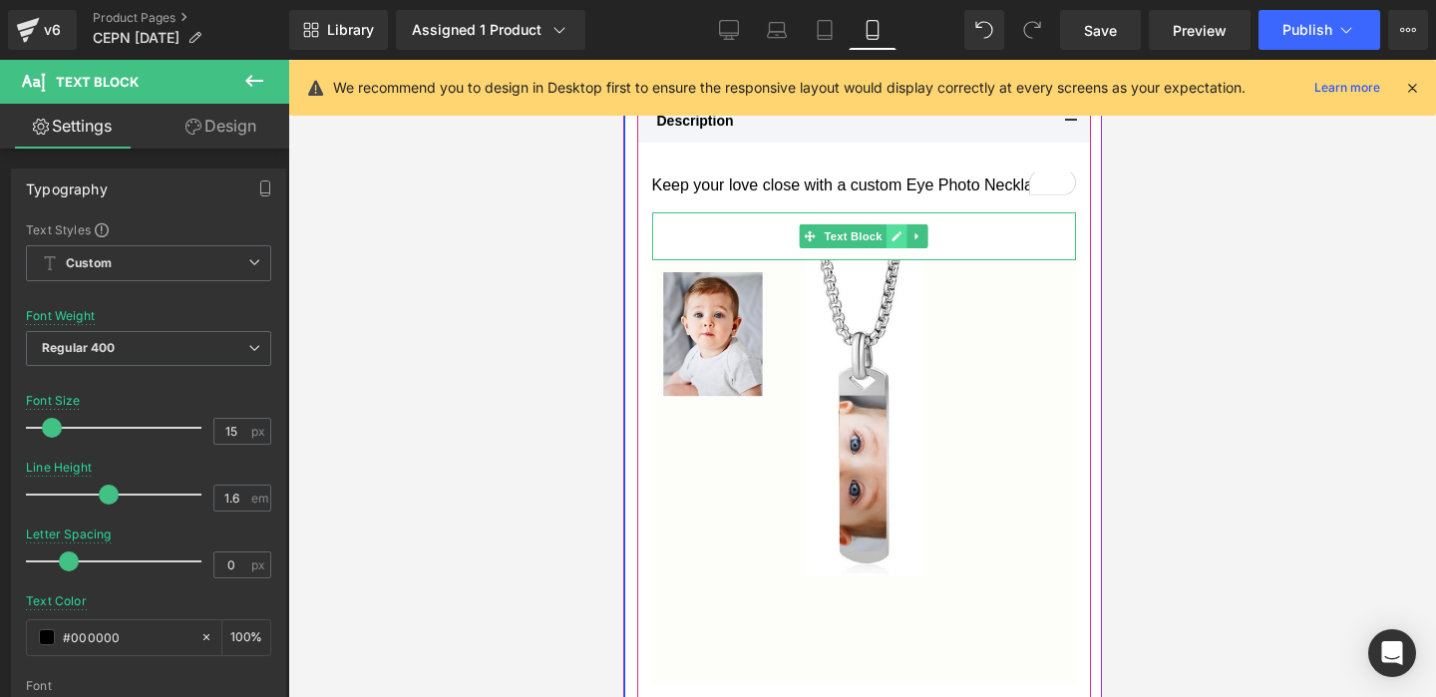
click at [890, 231] on icon at bounding box center [895, 236] width 11 height 12
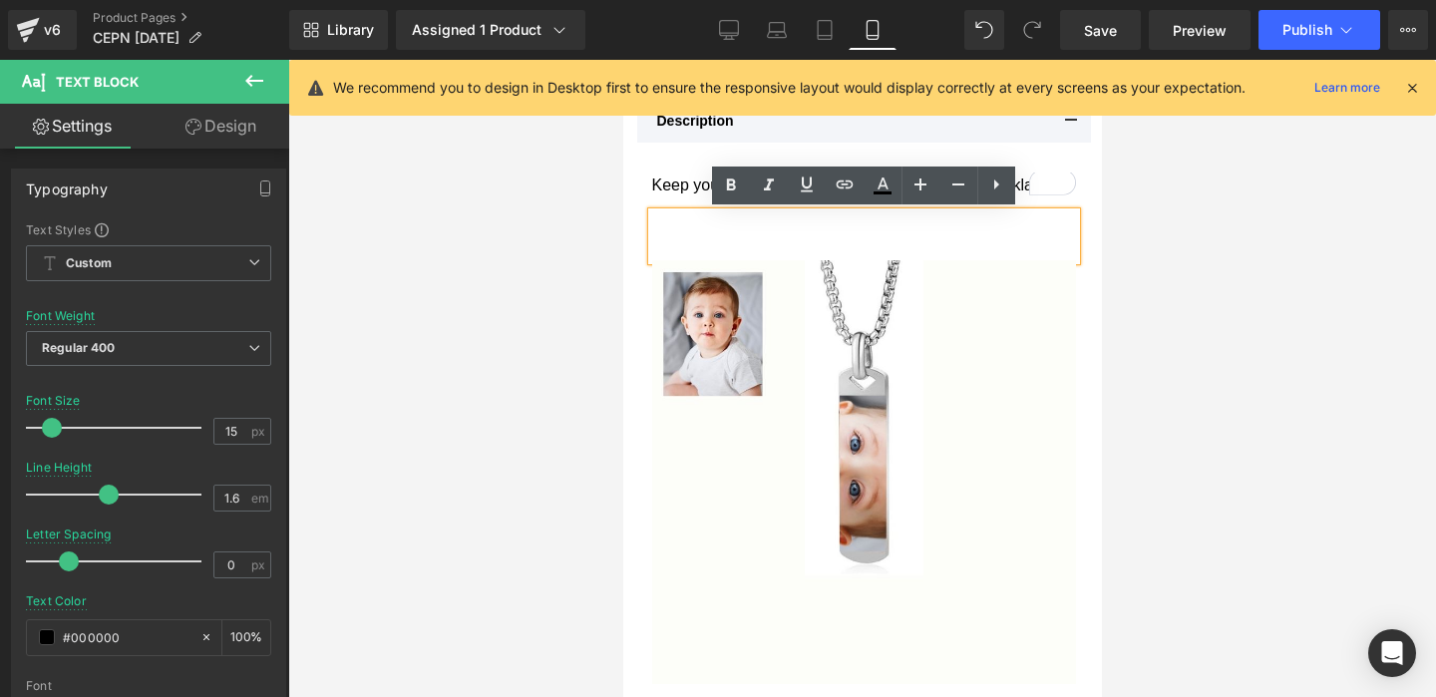
click at [834, 236] on p "To enrich screen reader interactions, please activate Accessibility in Grammarl…" at bounding box center [863, 248] width 424 height 24
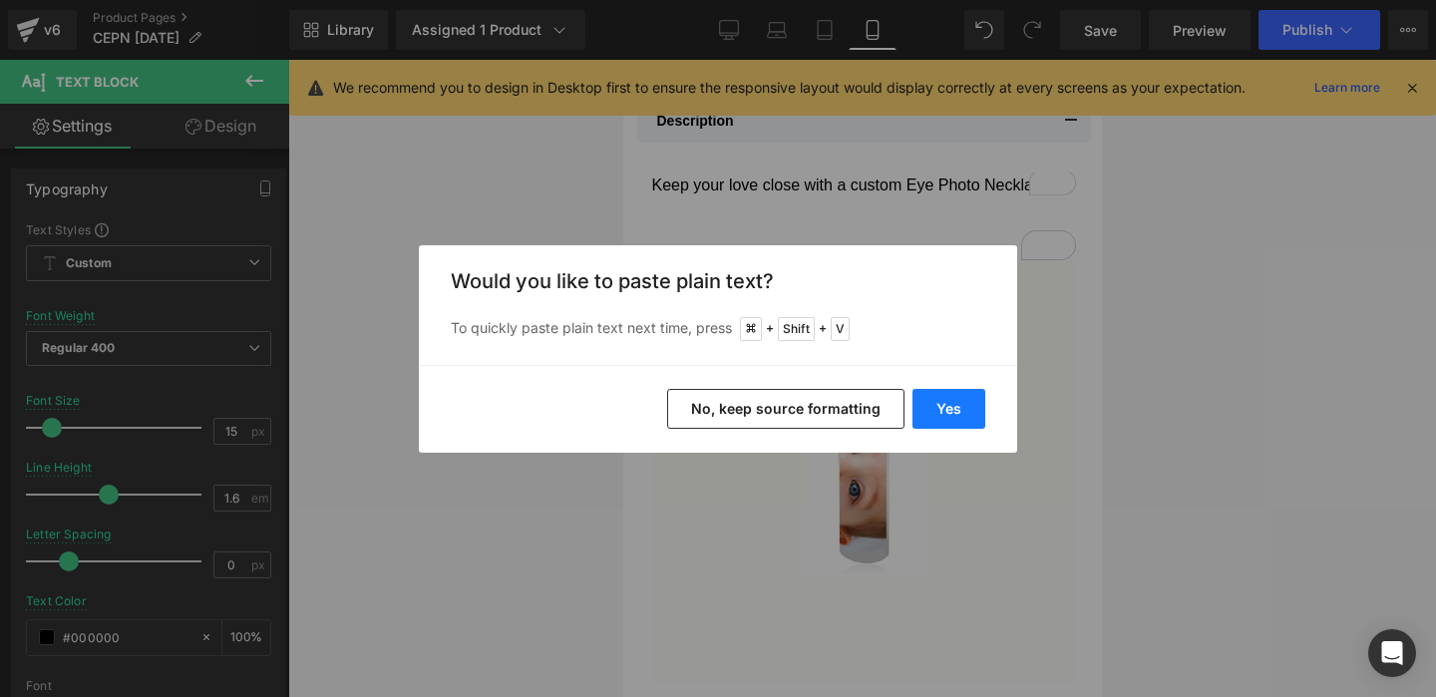
click at [939, 395] on button "Yes" at bounding box center [948, 409] width 73 height 40
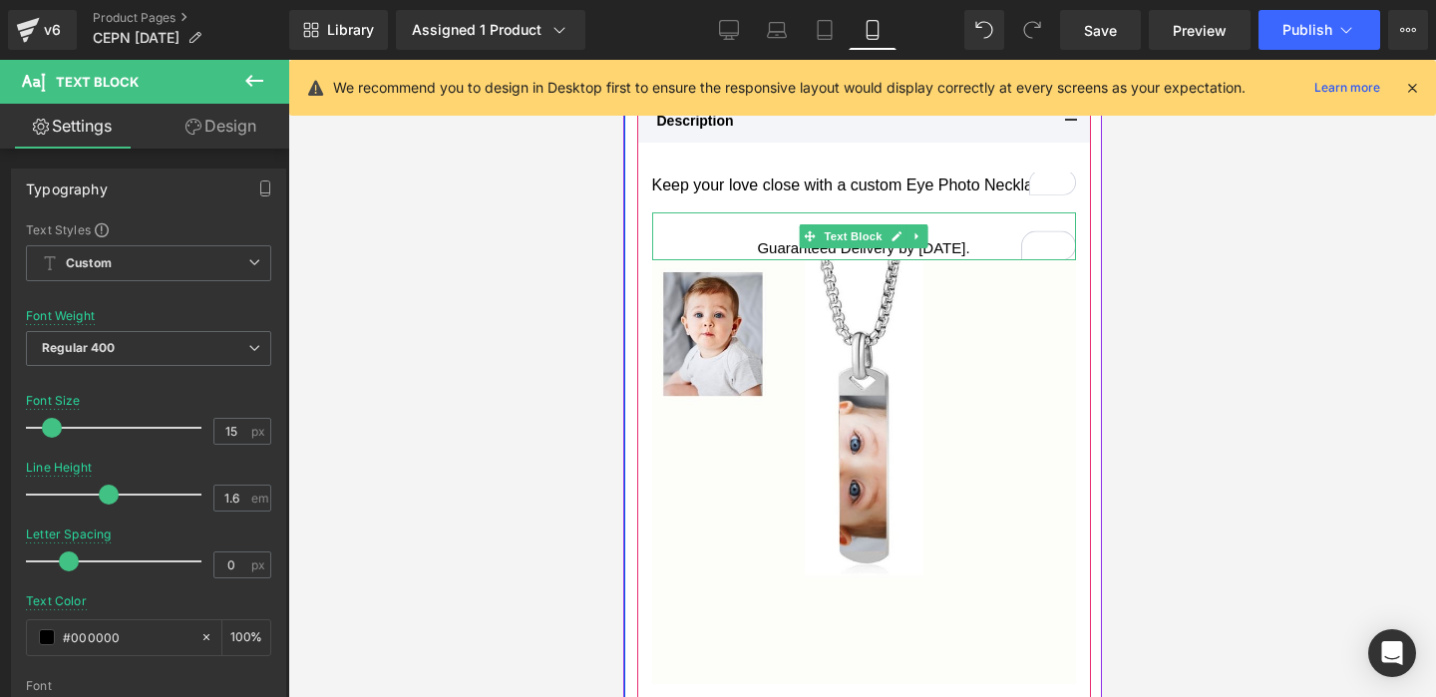
click at [731, 243] on p "Guaranteed Delivery by [DATE]." at bounding box center [863, 248] width 424 height 24
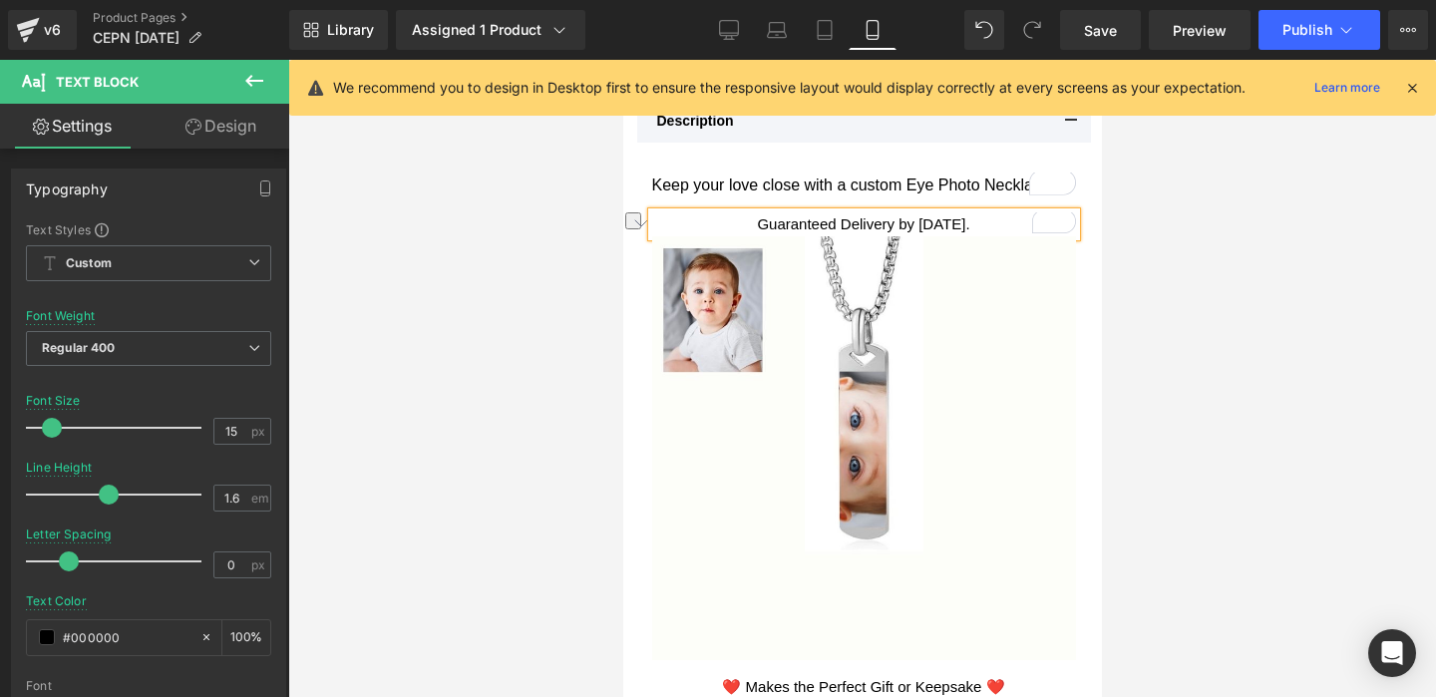
drag, startPoint x: 994, startPoint y: 221, endPoint x: 731, endPoint y: 228, distance: 263.3
click at [731, 228] on p "Guaranteed Delivery by [DATE]." at bounding box center [863, 224] width 424 height 24
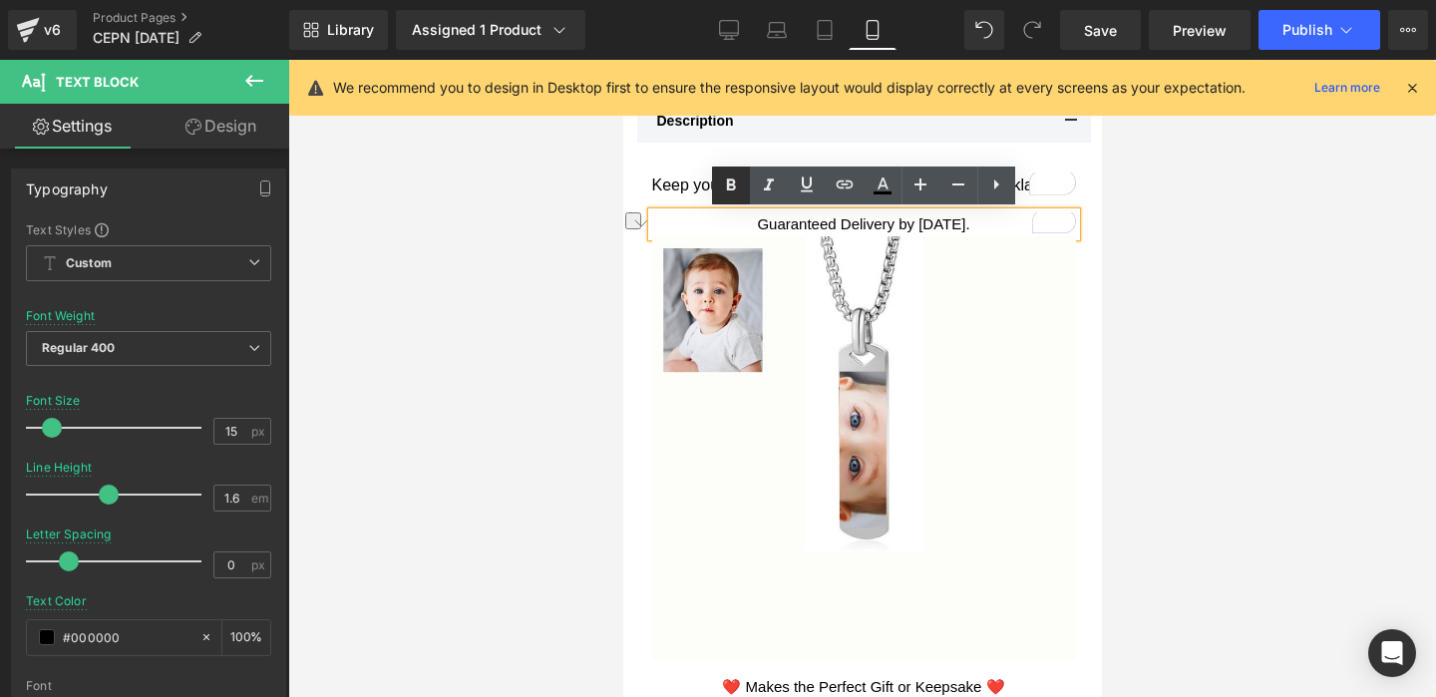
click at [724, 188] on icon at bounding box center [731, 185] width 24 height 24
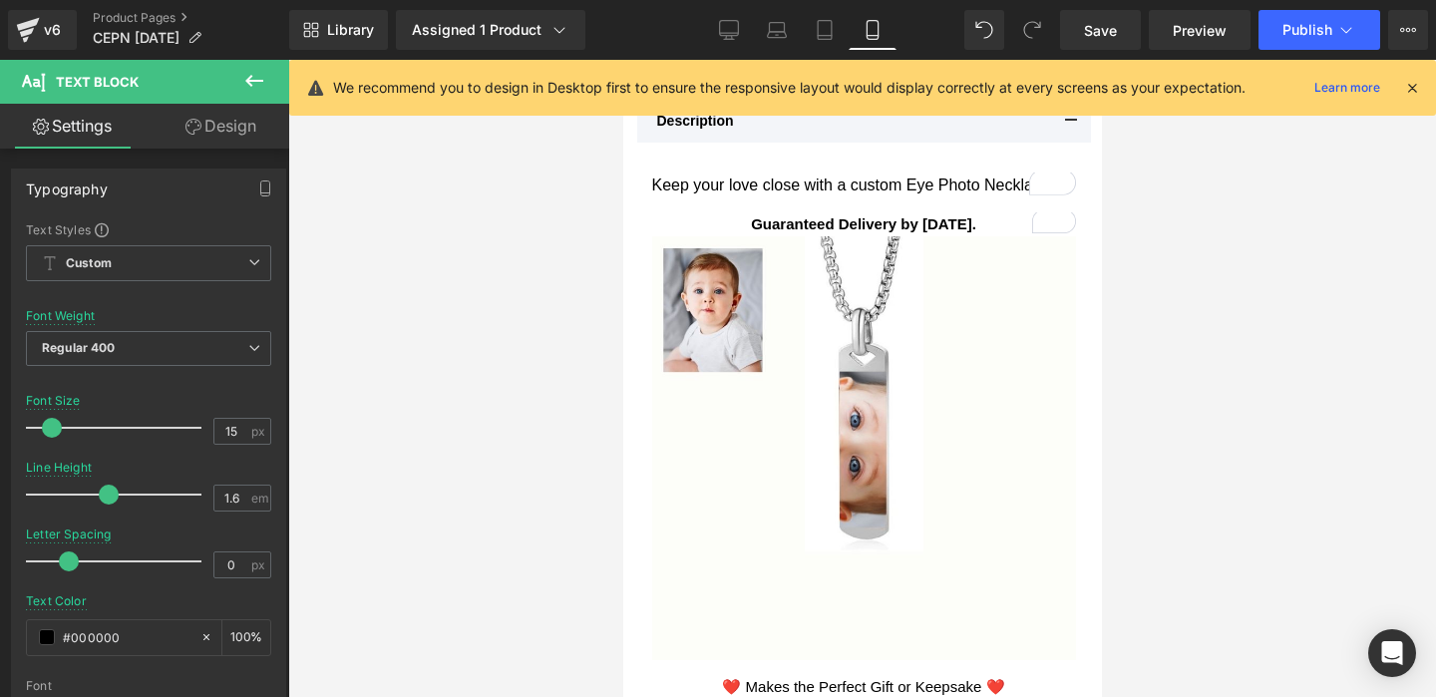
click at [1195, 275] on div at bounding box center [861, 378] width 1147 height 637
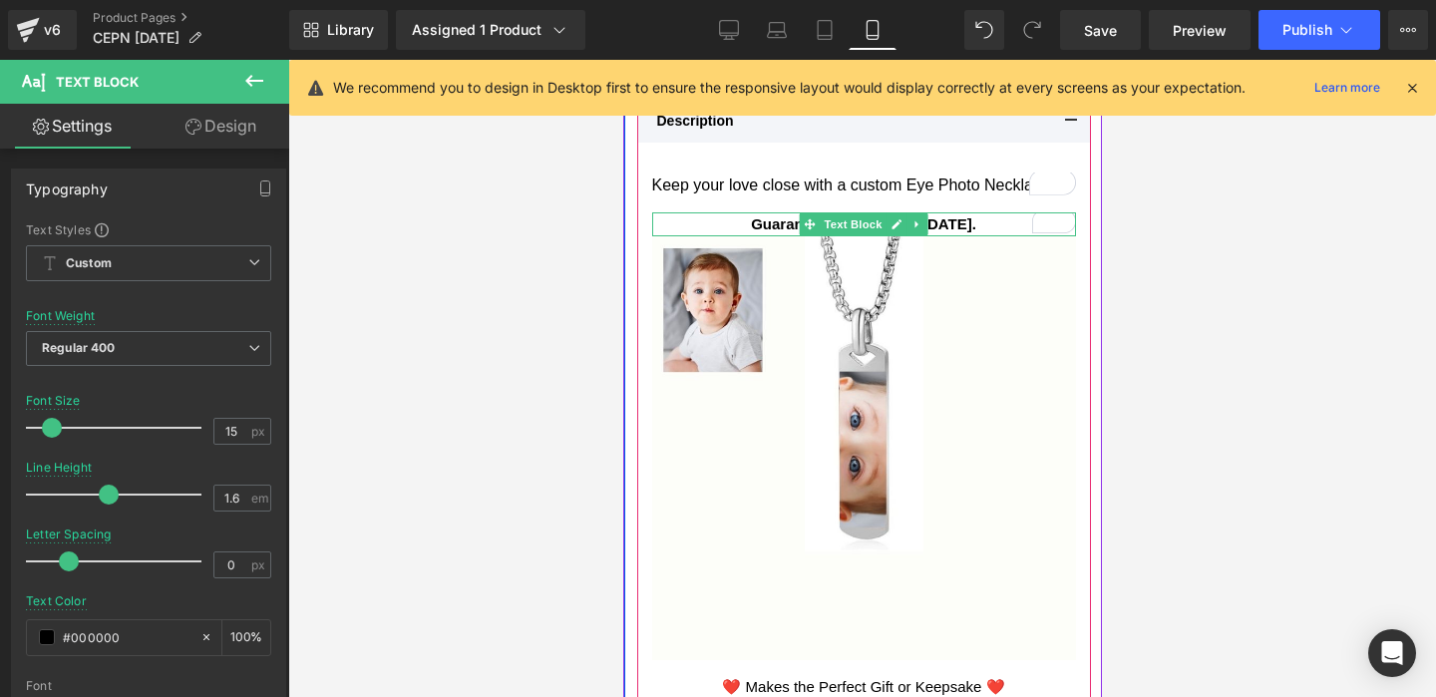
click at [1006, 227] on p "Guaranteed Delivery by [DATE]." at bounding box center [863, 224] width 424 height 24
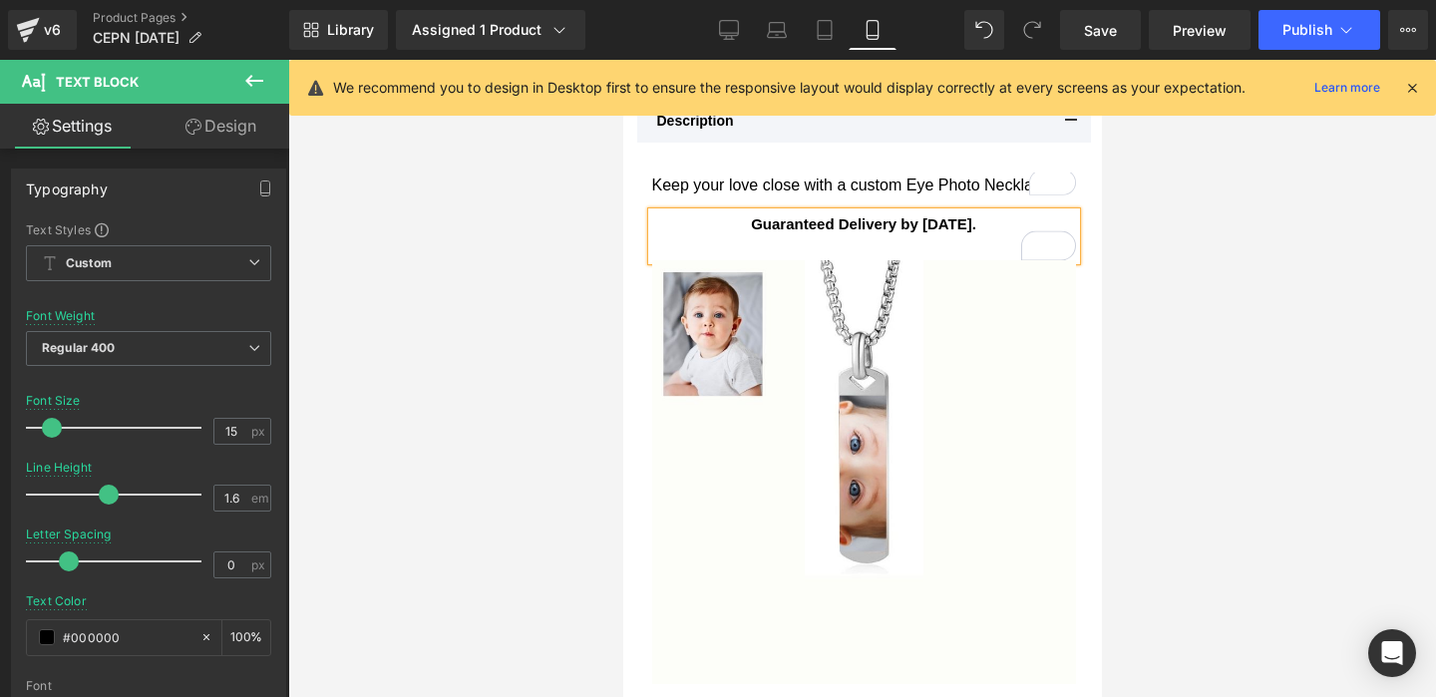
click at [1203, 274] on div at bounding box center [861, 378] width 1147 height 637
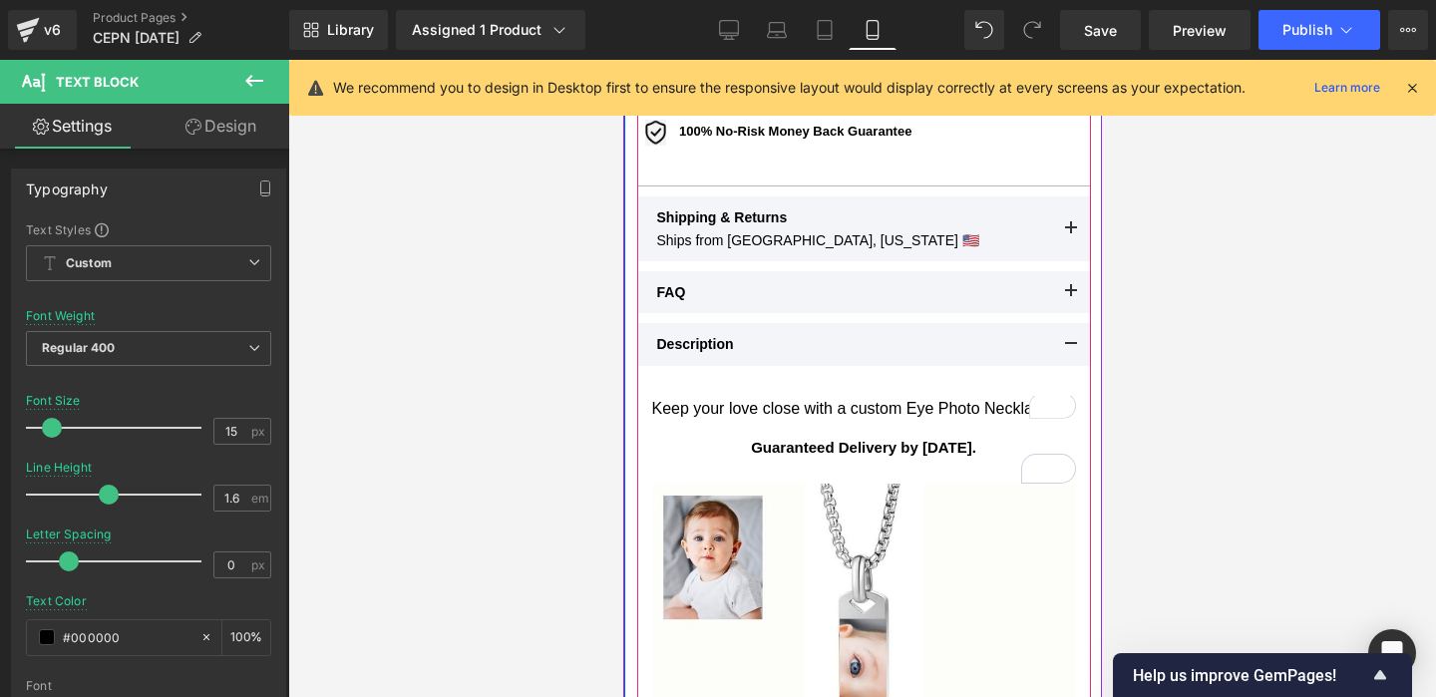
scroll to position [1036, 0]
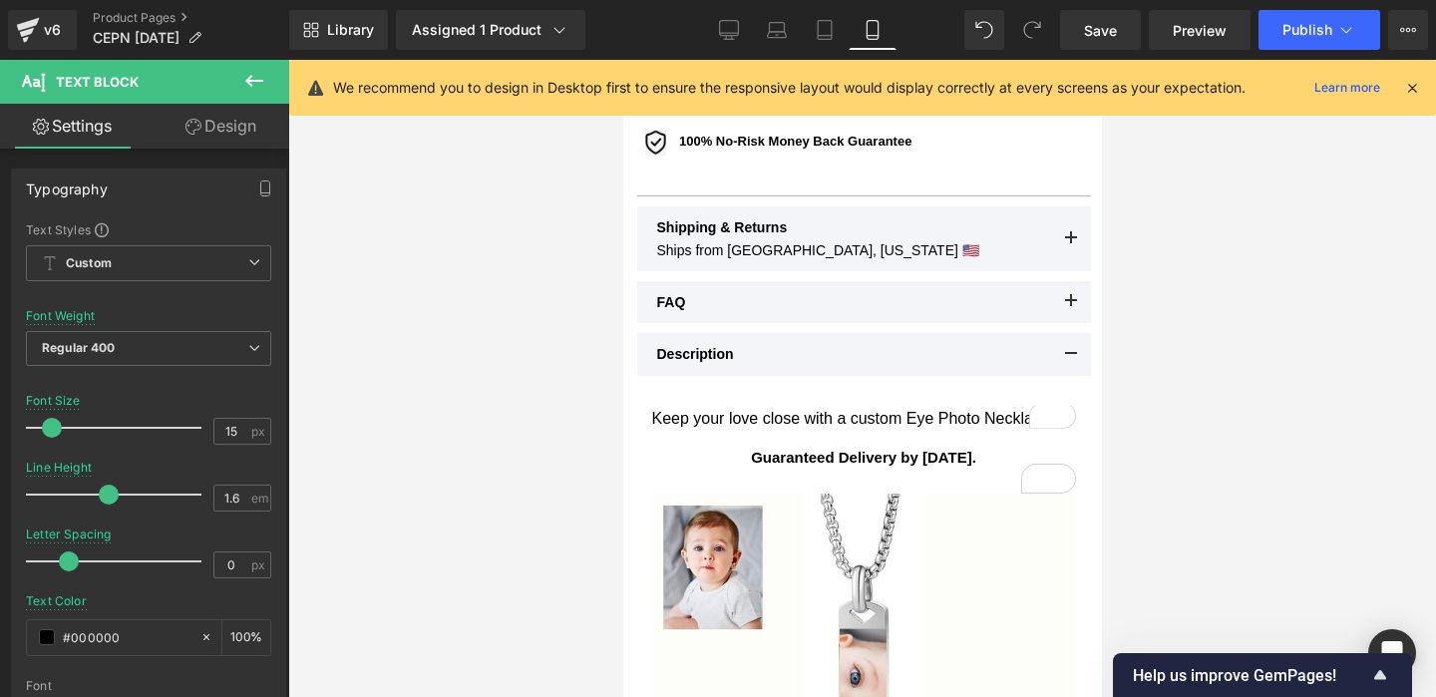
click at [1194, 366] on div at bounding box center [861, 378] width 1147 height 637
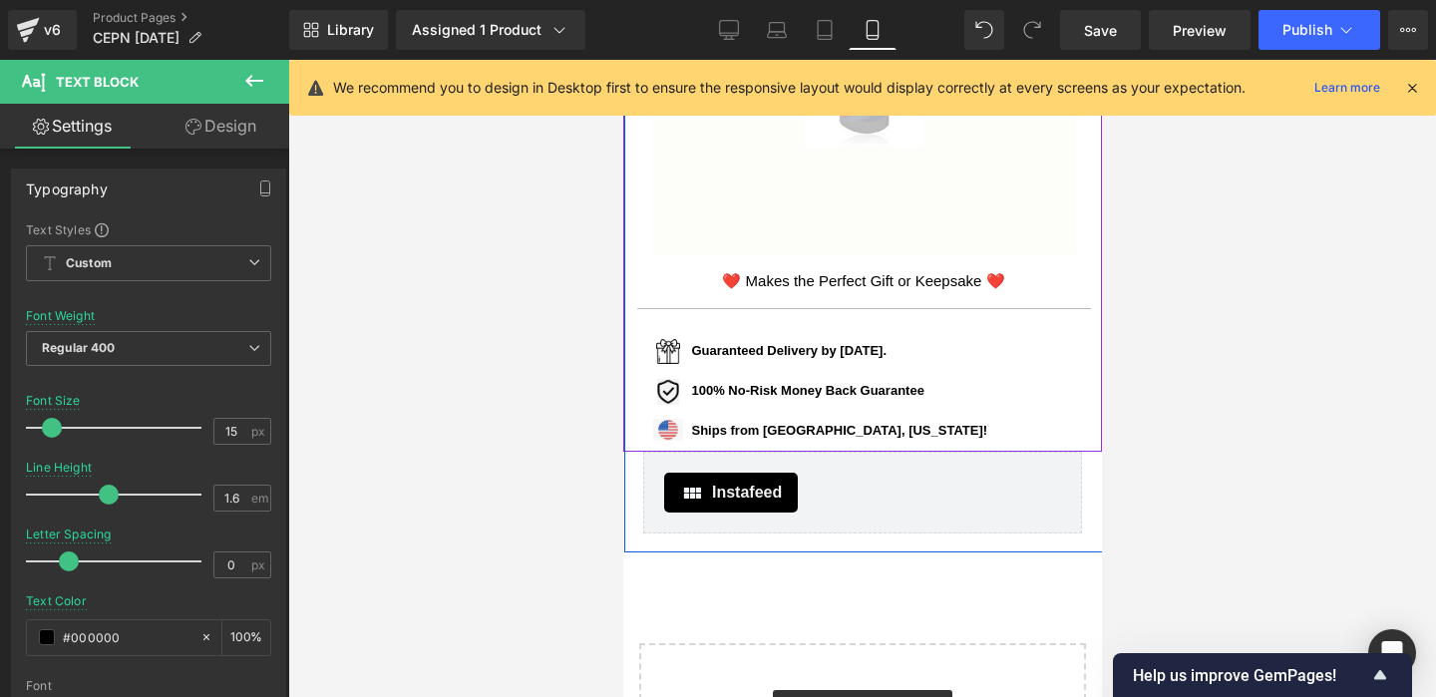
scroll to position [1670, 0]
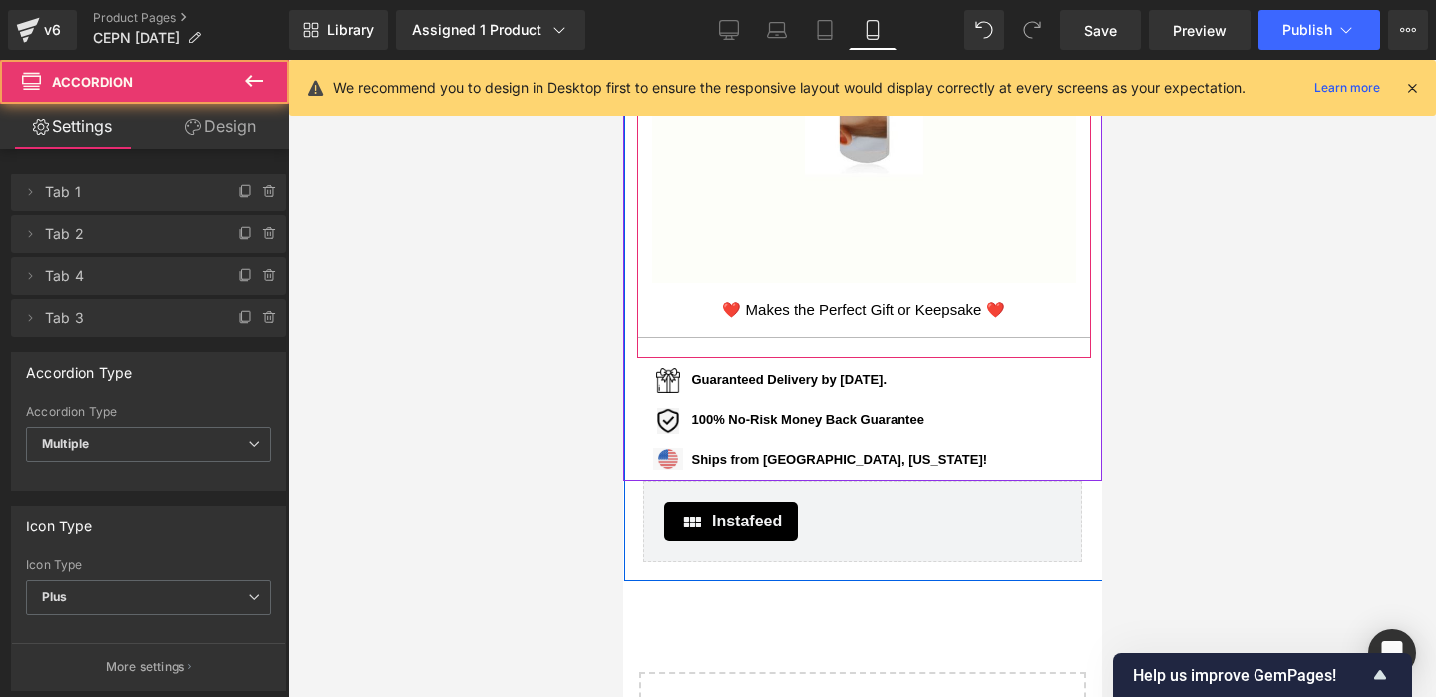
click at [818, 333] on article "Keep your love close with a custom Eye Photo Necklace. Text Block Guaranteed De…" at bounding box center [863, 40] width 454 height 597
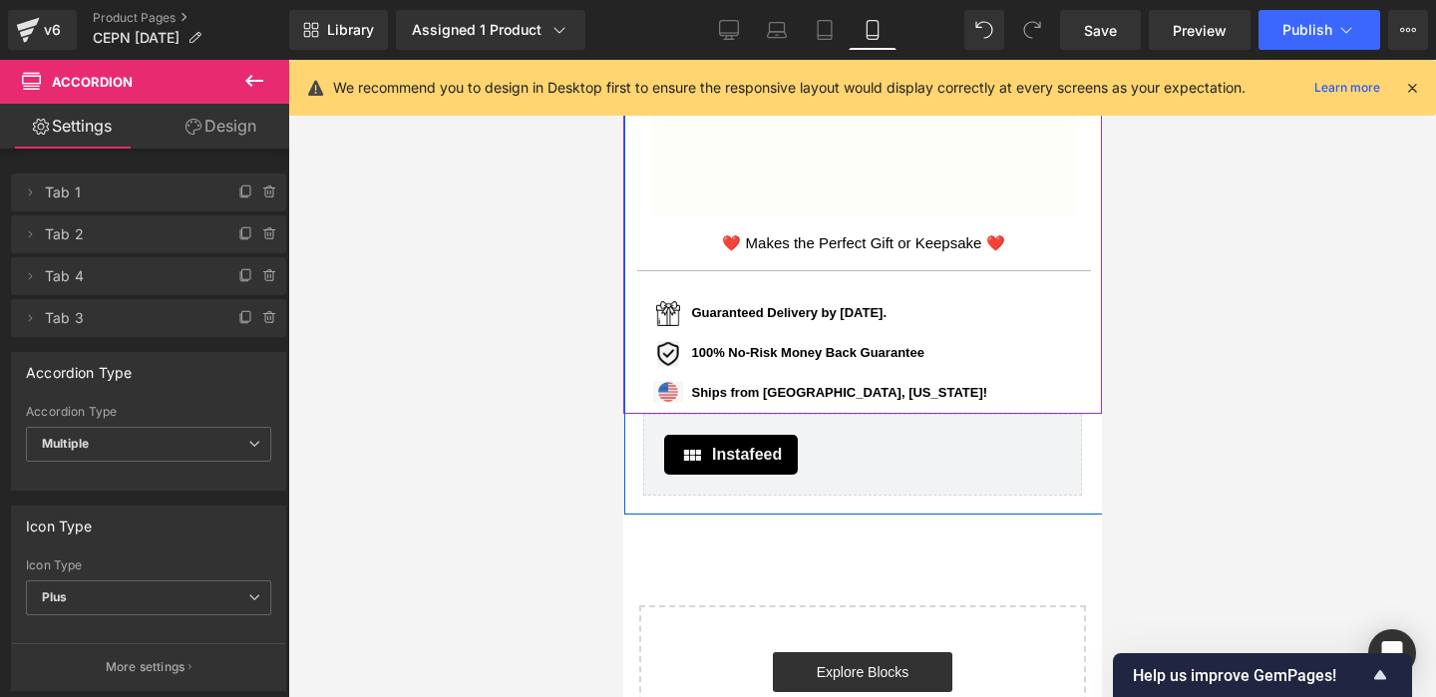
scroll to position [1720, 0]
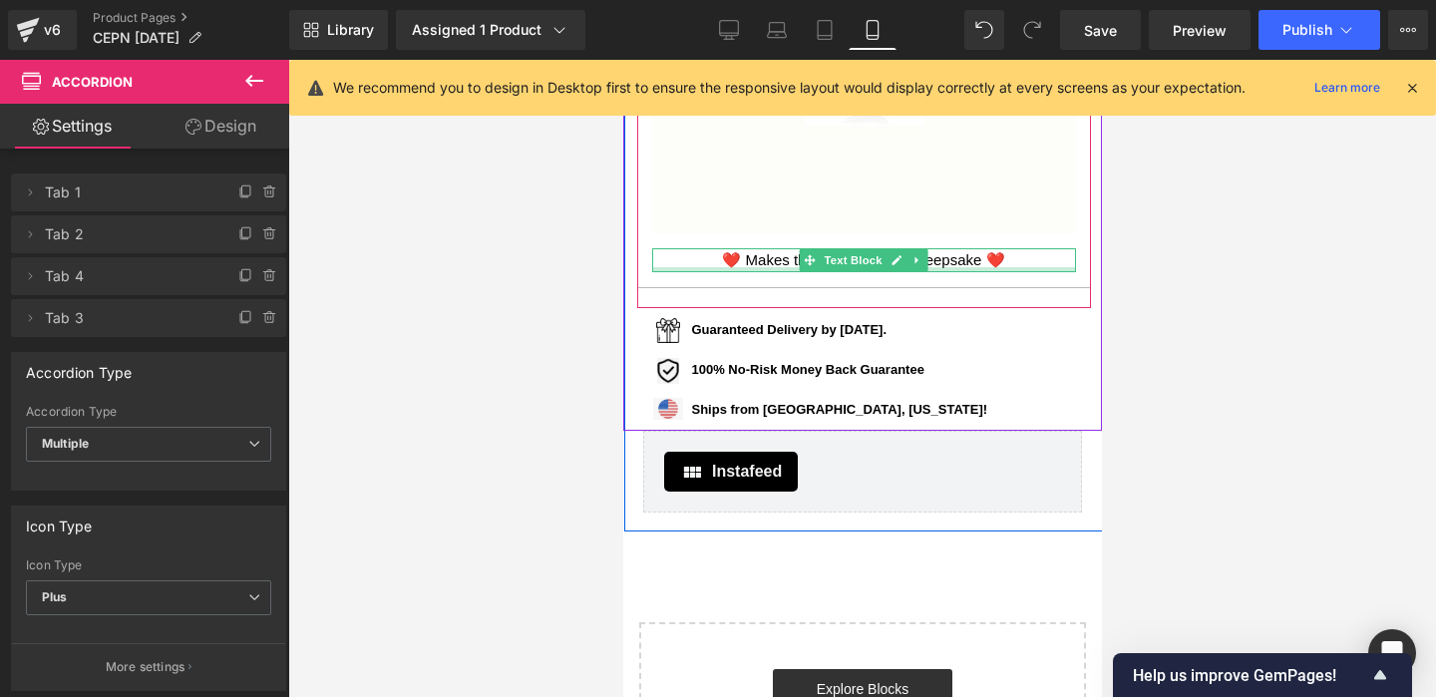
click at [955, 265] on div "❤️ Makes the Perfect Gift or Keepsake ❤️" at bounding box center [863, 260] width 424 height 24
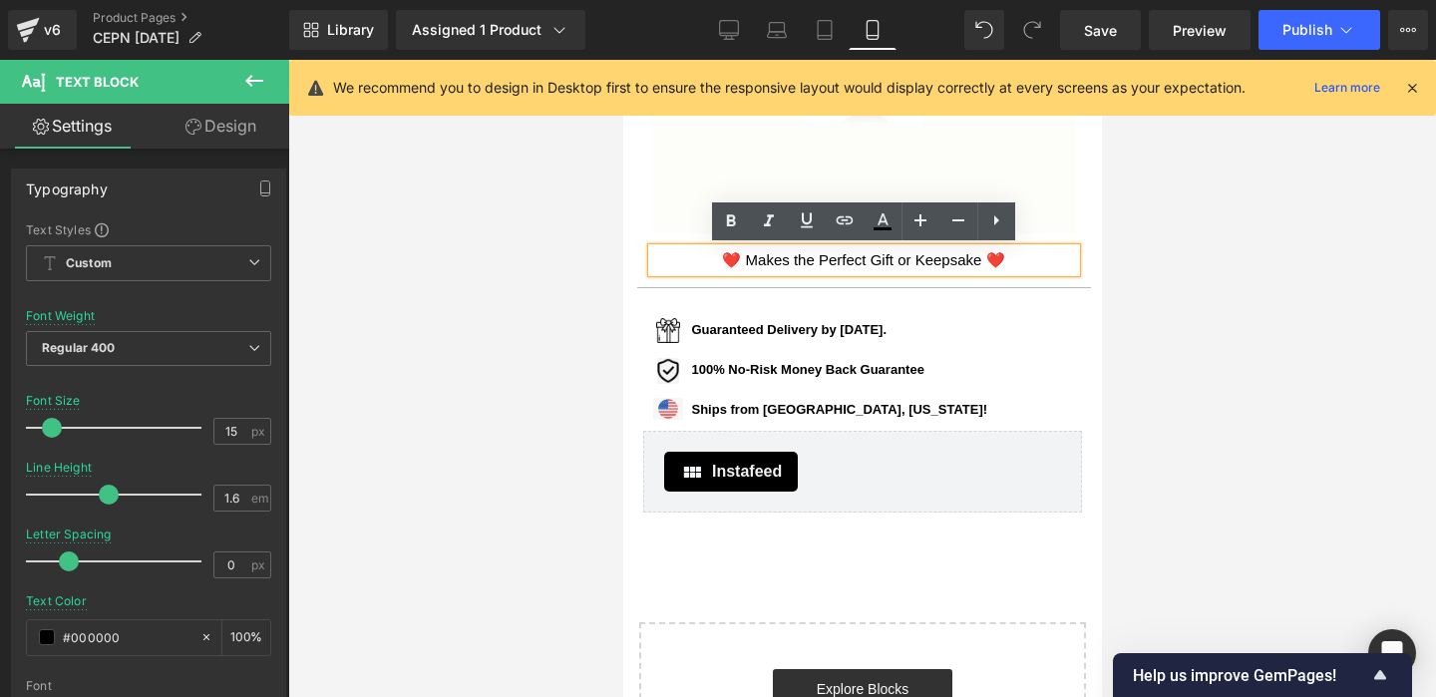
drag, startPoint x: 1011, startPoint y: 260, endPoint x: 716, endPoint y: 257, distance: 295.1
click at [716, 257] on div "❤️ Makes the Perfect Gift or Keepsake ❤️" at bounding box center [863, 260] width 424 height 24
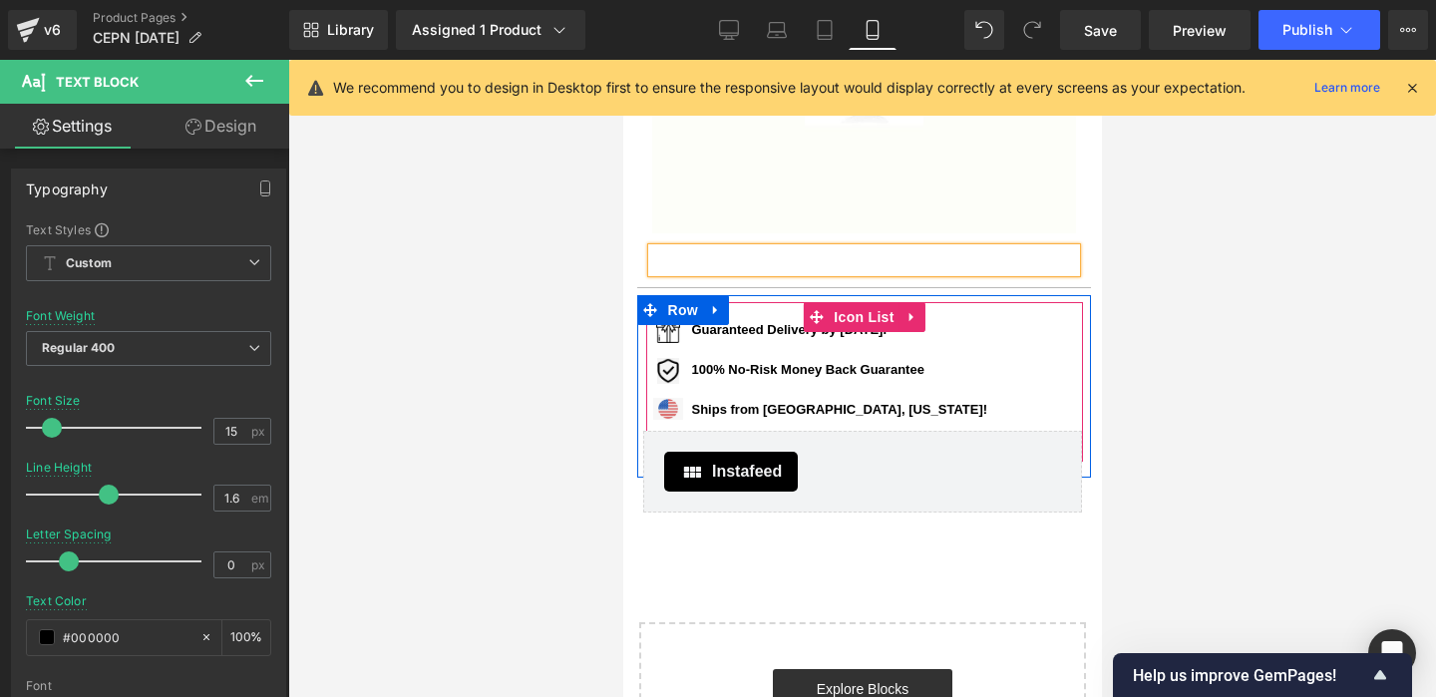
click at [943, 329] on div "Image Guaranteed Delivery by Thanksgiving. Text Block Image 100% No-Risk Money …" at bounding box center [863, 377] width 437 height 119
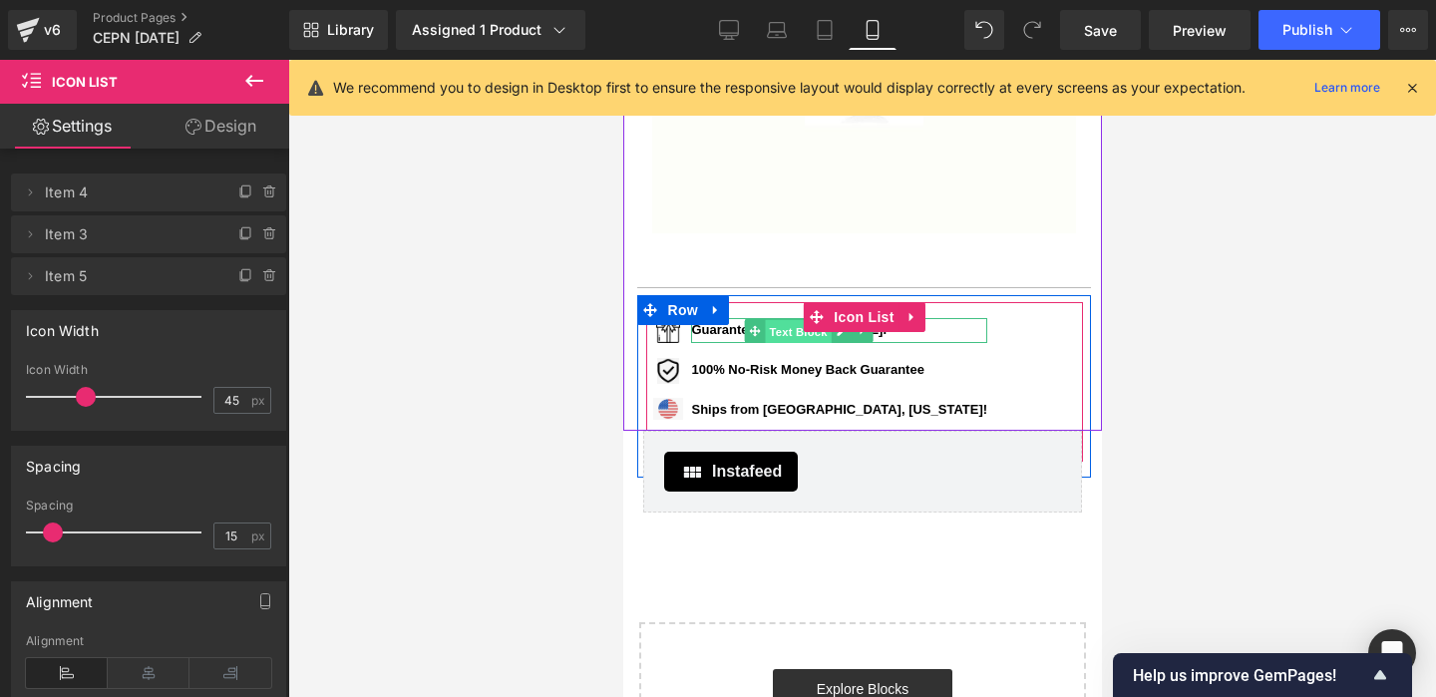
click at [785, 339] on span "Text Block" at bounding box center [798, 332] width 66 height 24
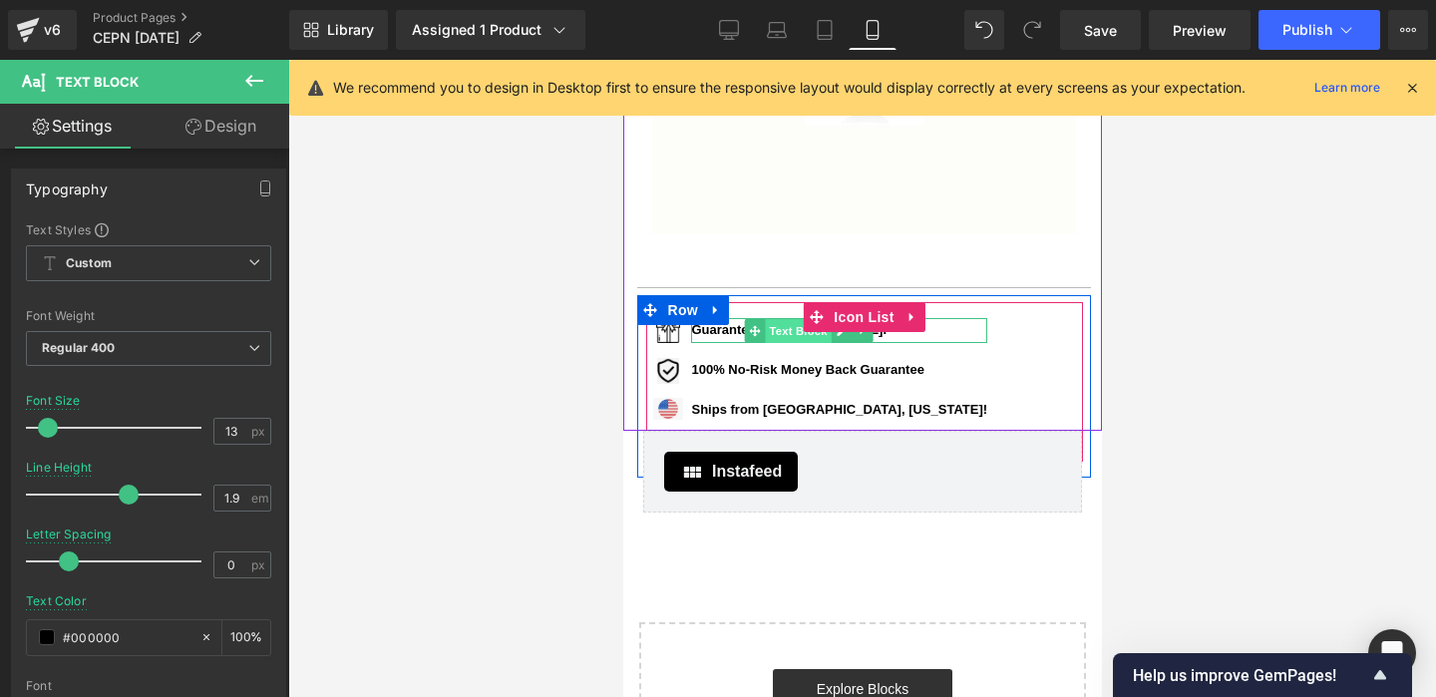
click at [794, 337] on span "Text Block" at bounding box center [798, 331] width 66 height 24
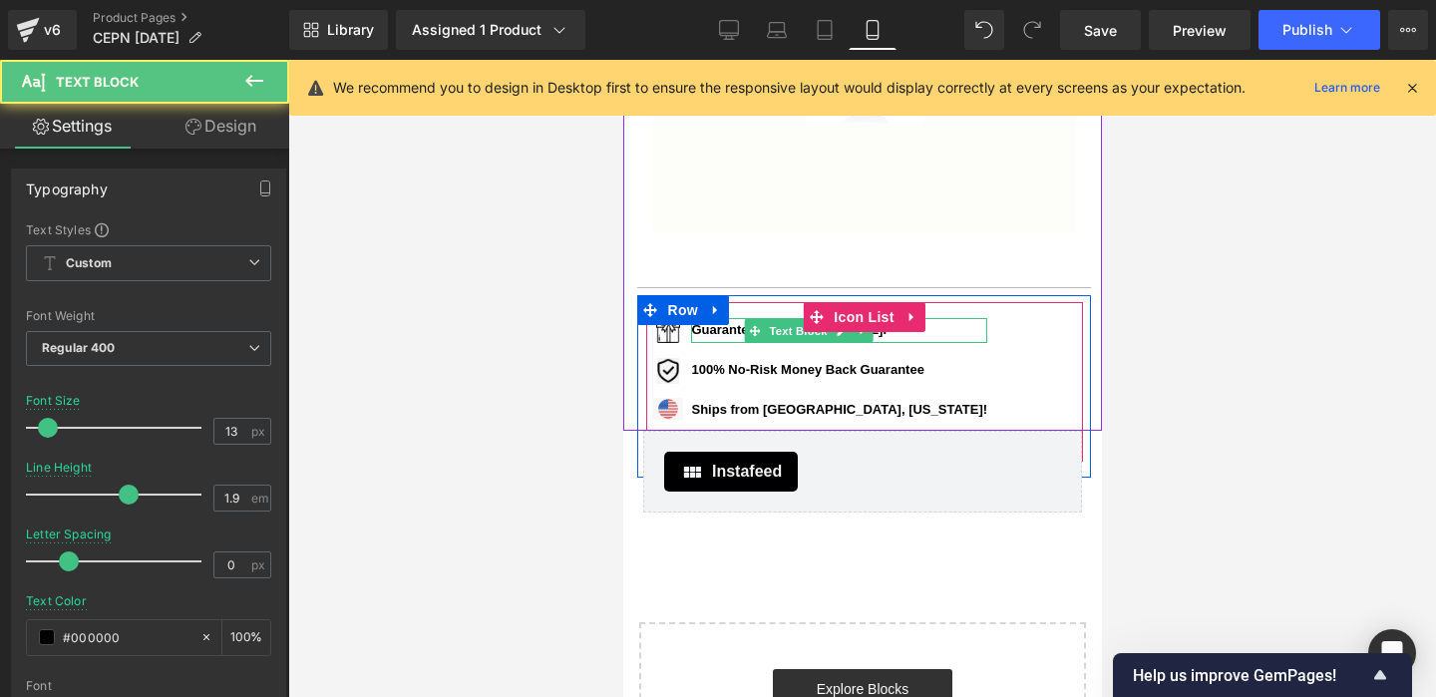
click at [723, 330] on b "Guaranteed Delivery by [DATE]." at bounding box center [788, 329] width 195 height 15
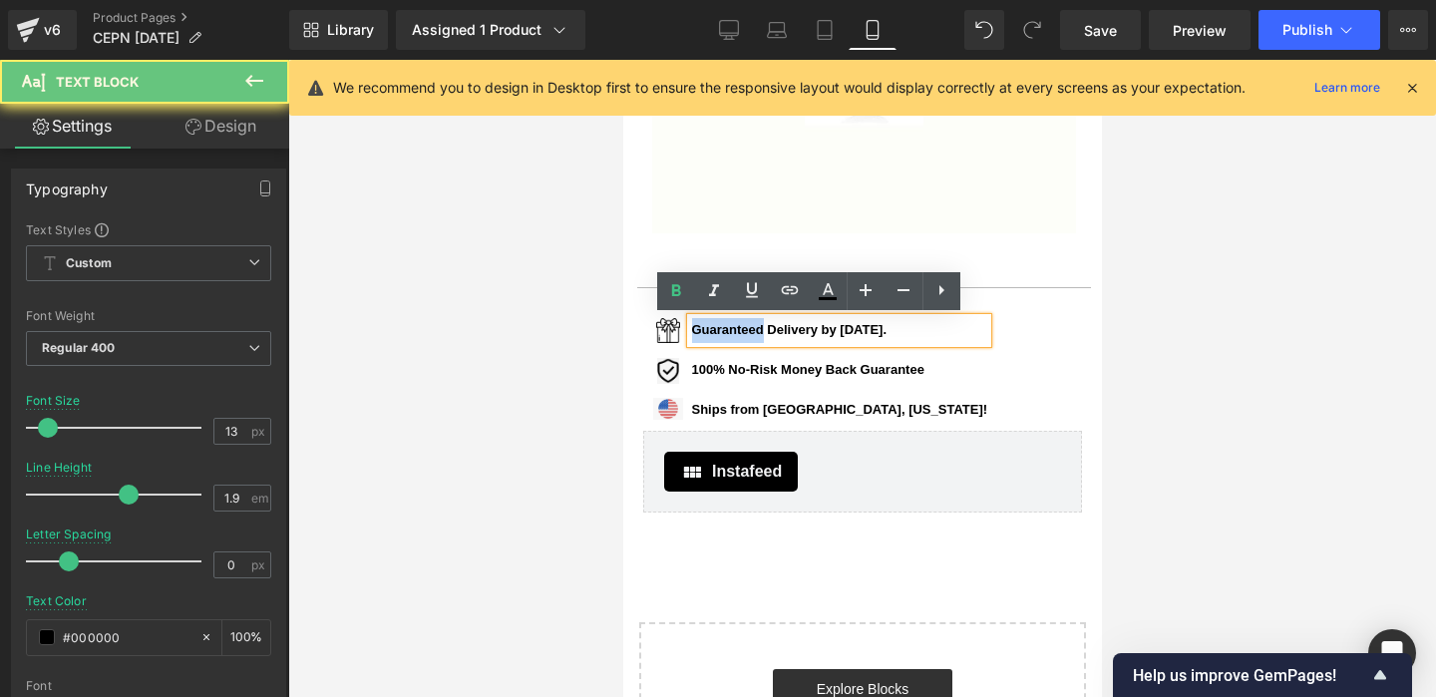
click at [723, 330] on b "Guaranteed Delivery by [DATE]." at bounding box center [788, 329] width 195 height 15
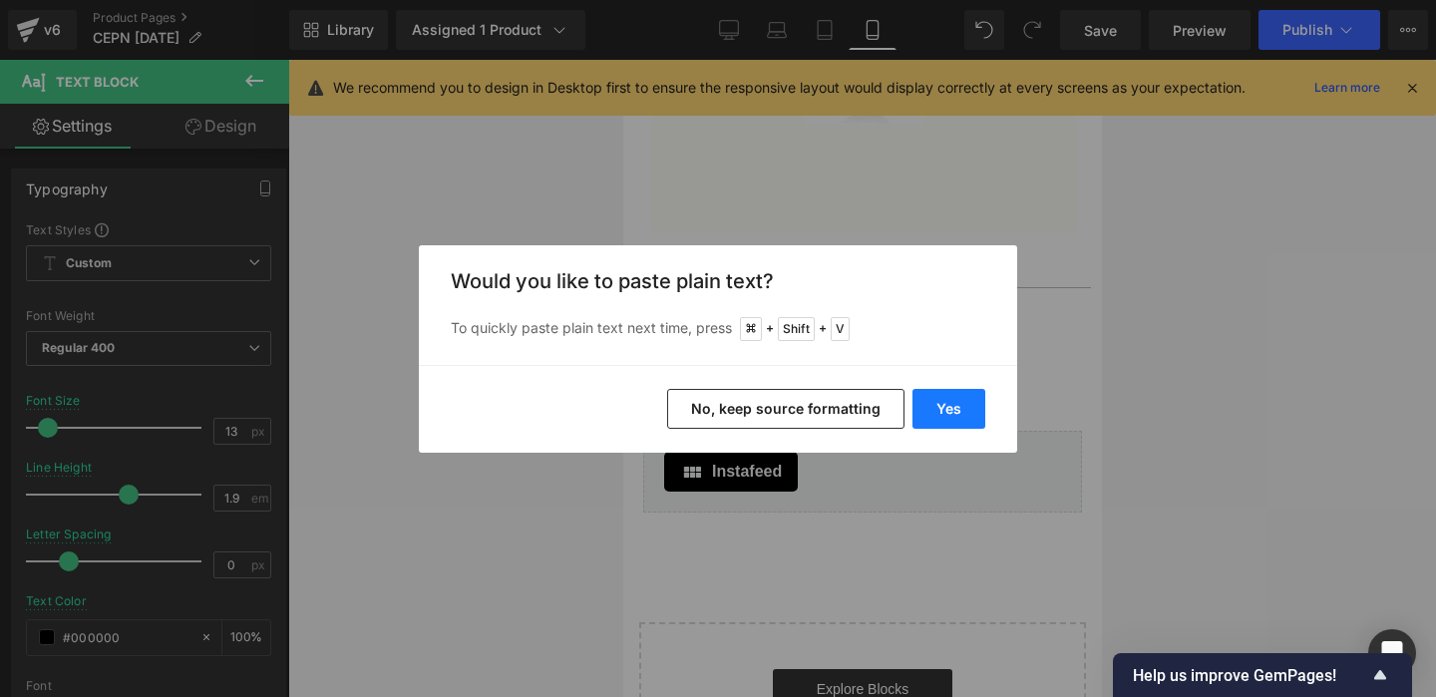
click at [941, 403] on button "Yes" at bounding box center [948, 409] width 73 height 40
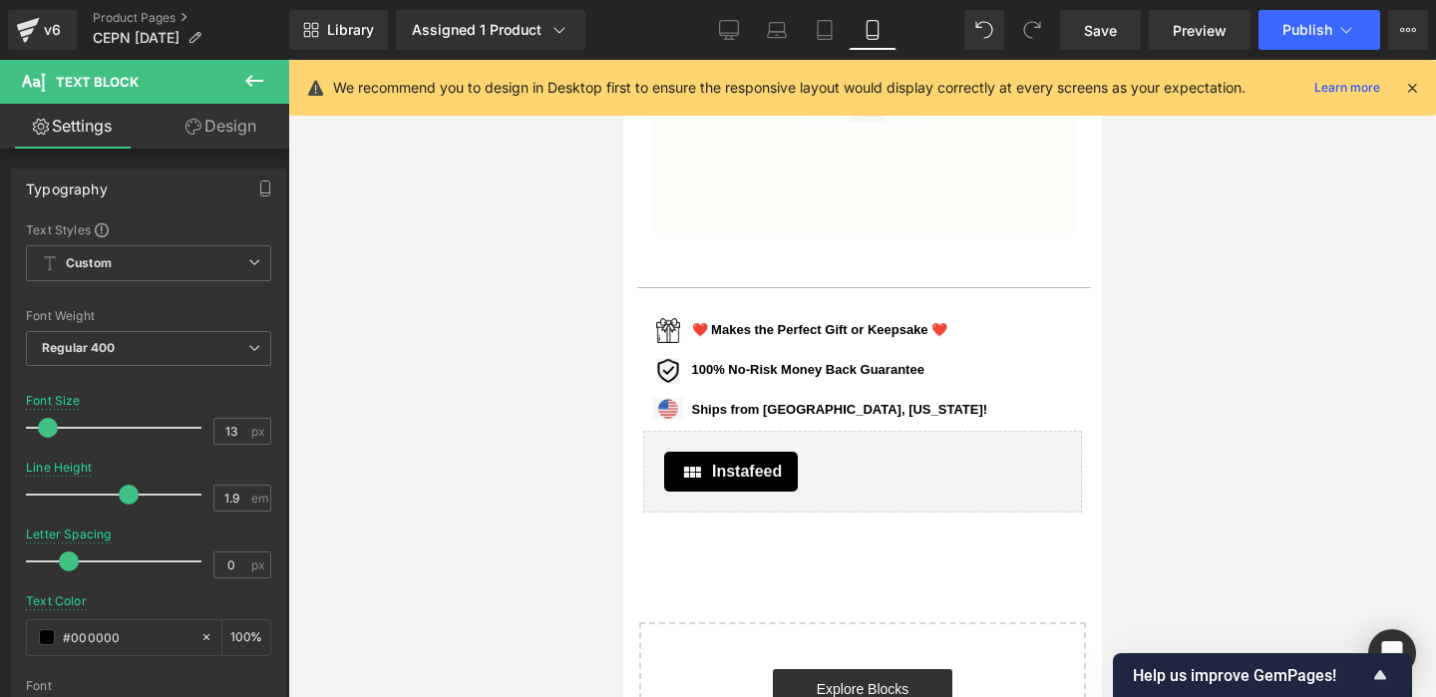
click at [1285, 308] on div at bounding box center [861, 378] width 1147 height 637
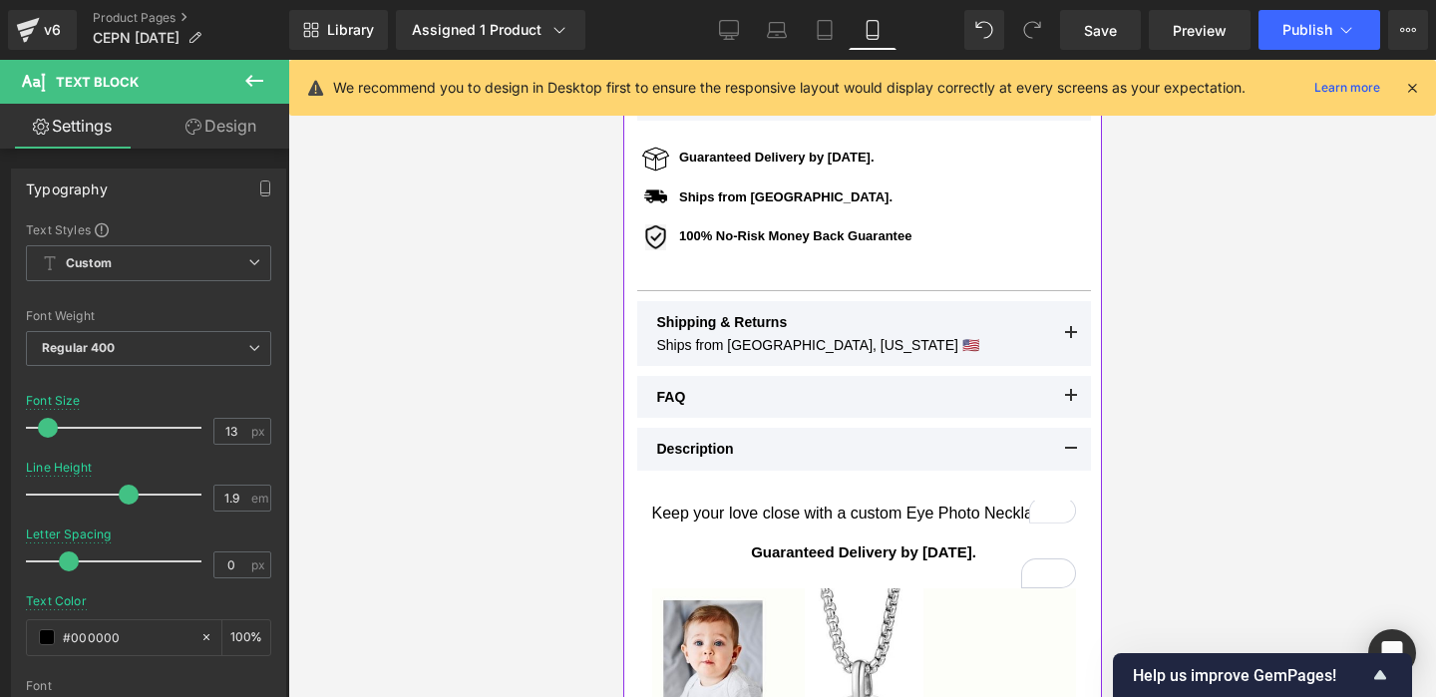
scroll to position [944, 0]
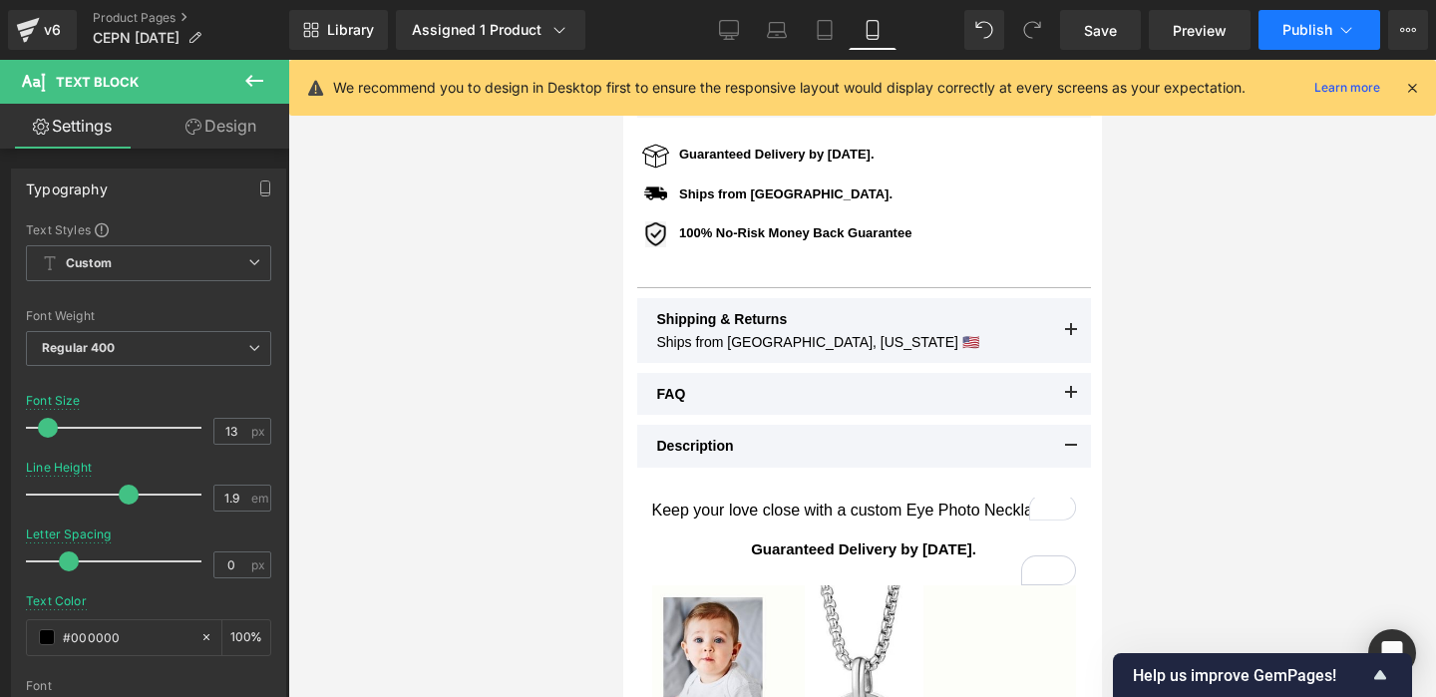
click at [1316, 30] on span "Publish" at bounding box center [1307, 30] width 50 height 16
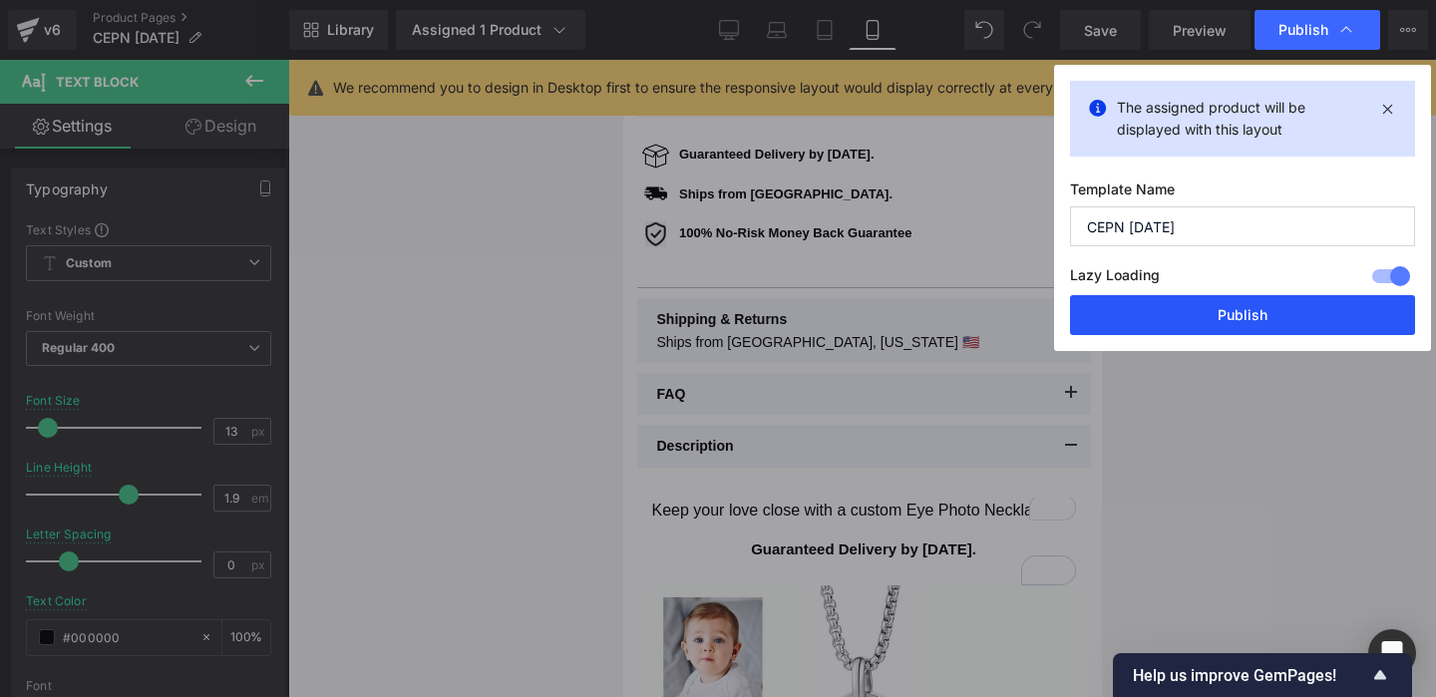
drag, startPoint x: 1271, startPoint y: 321, endPoint x: 342, endPoint y: 497, distance: 945.7
click at [1271, 321] on button "Publish" at bounding box center [1242, 315] width 345 height 40
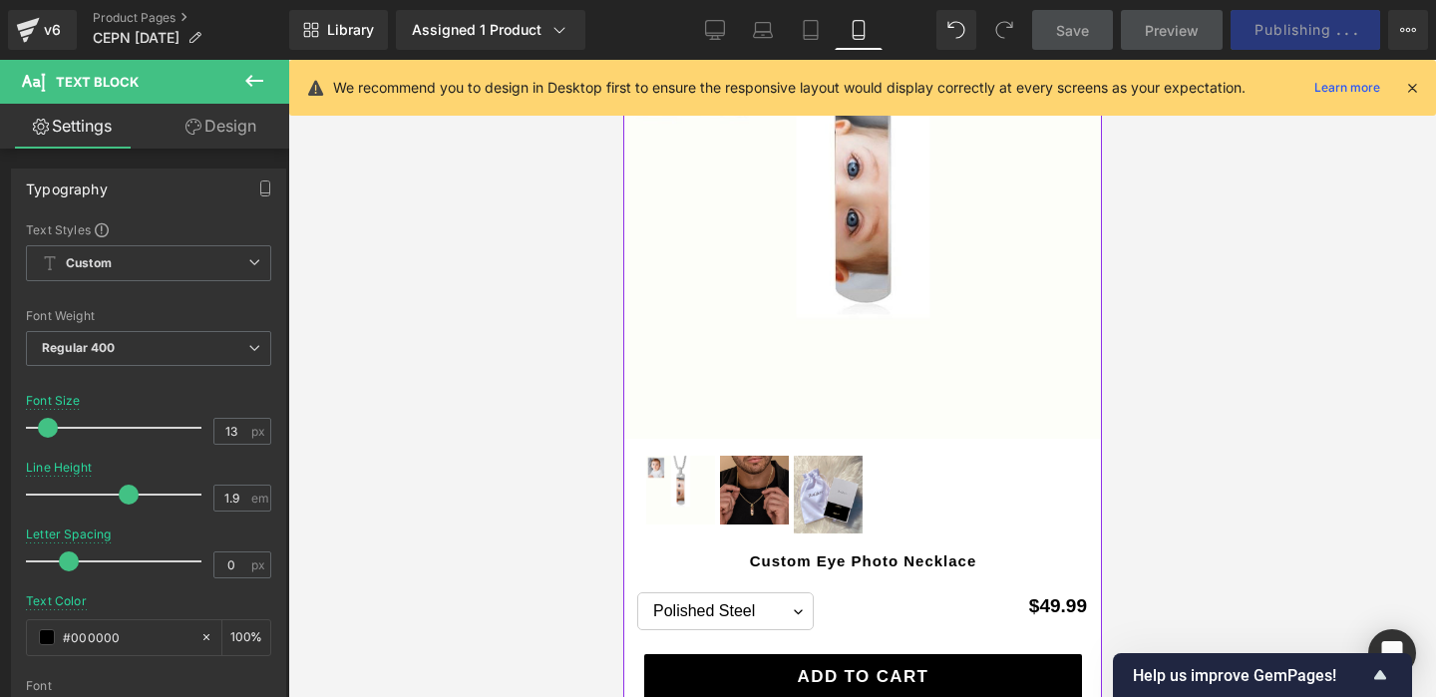
scroll to position [0, 0]
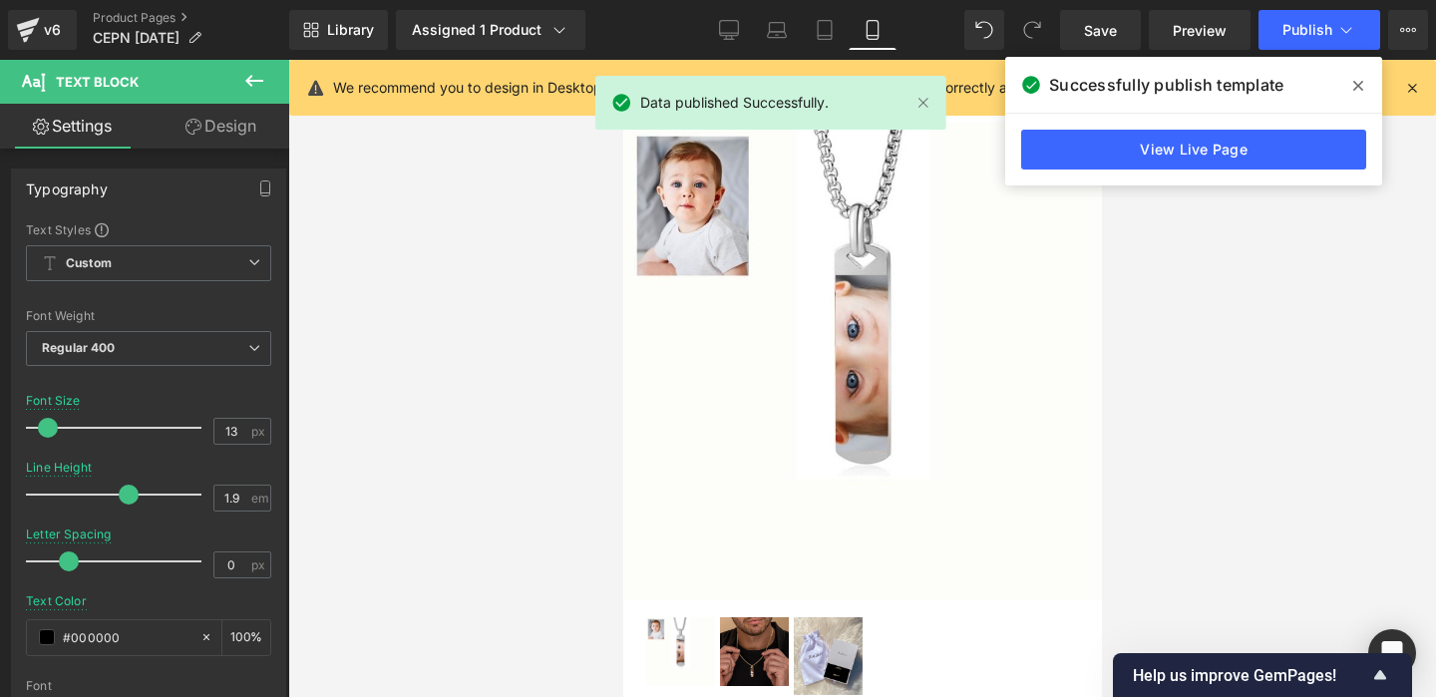
click at [1358, 83] on icon at bounding box center [1358, 86] width 10 height 16
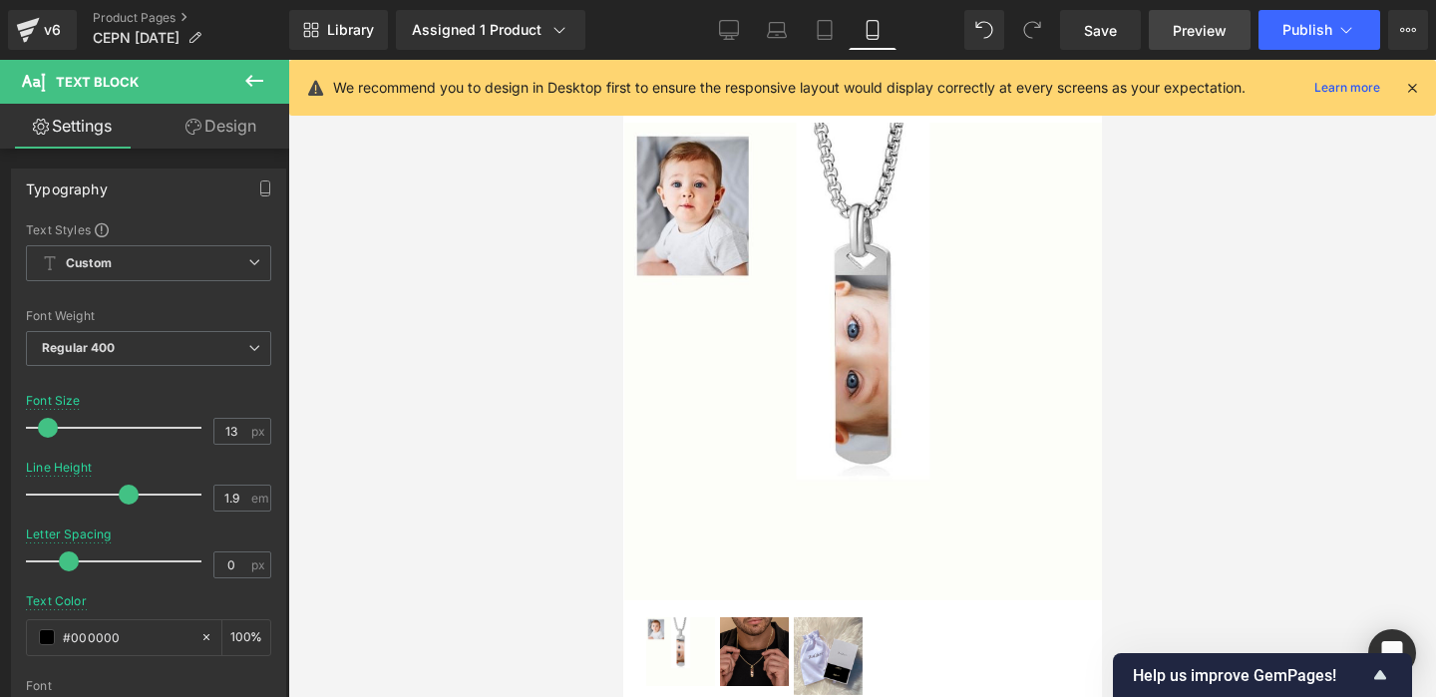
click at [1200, 44] on link "Preview" at bounding box center [1199, 30] width 102 height 40
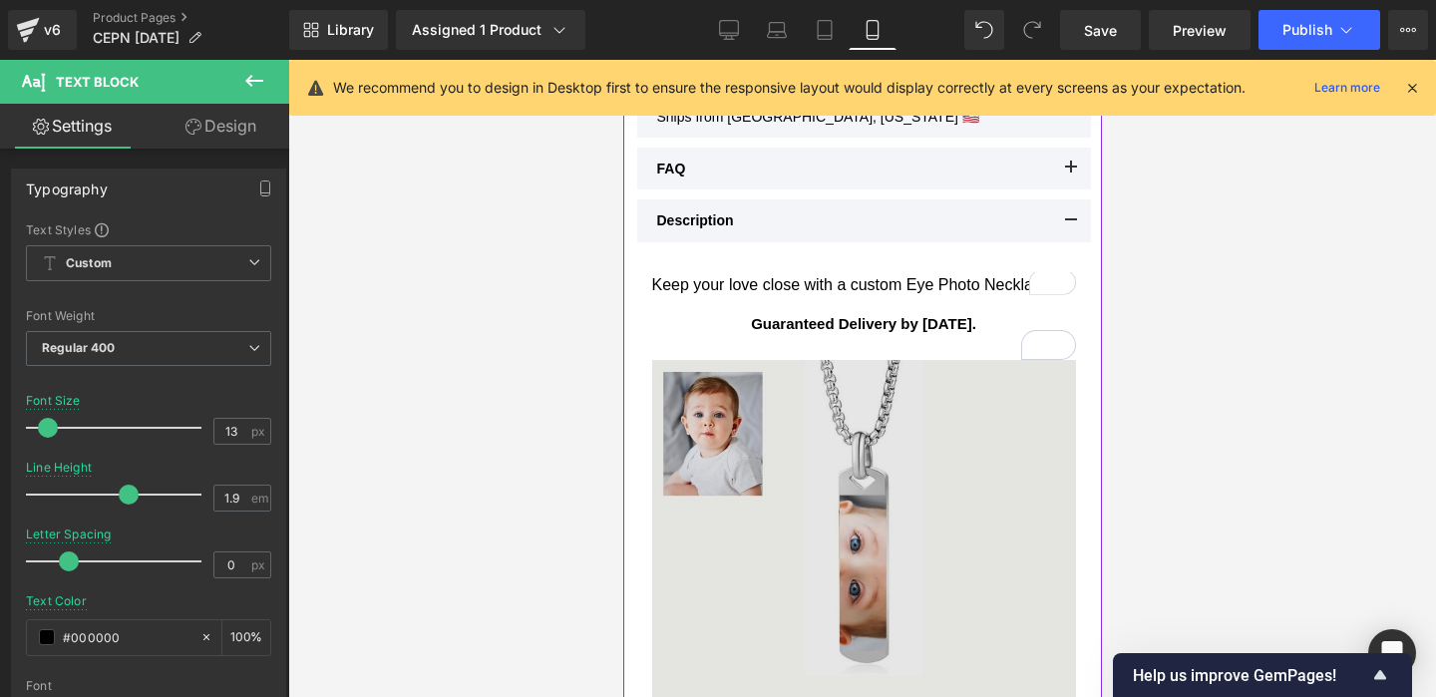
scroll to position [1180, 0]
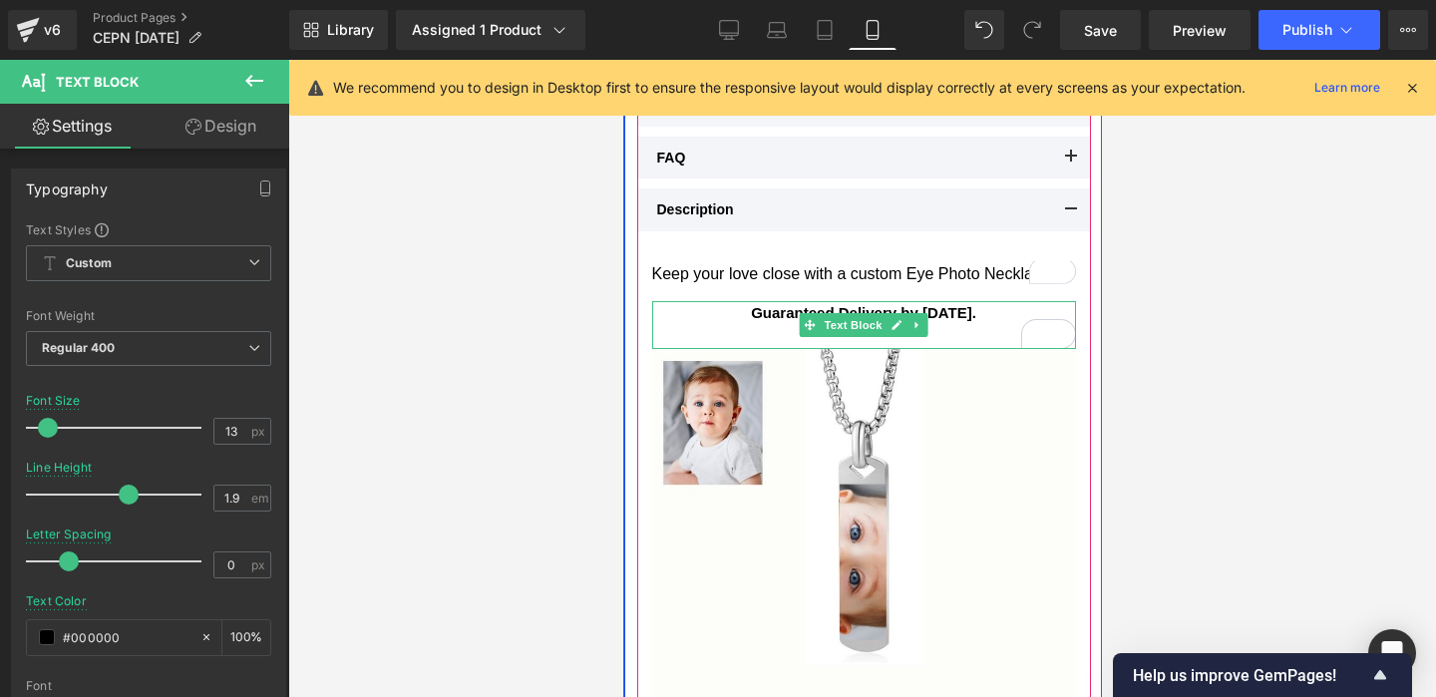
click at [954, 313] on strong "Guaranteed Delivery by [DATE]." at bounding box center [862, 312] width 225 height 17
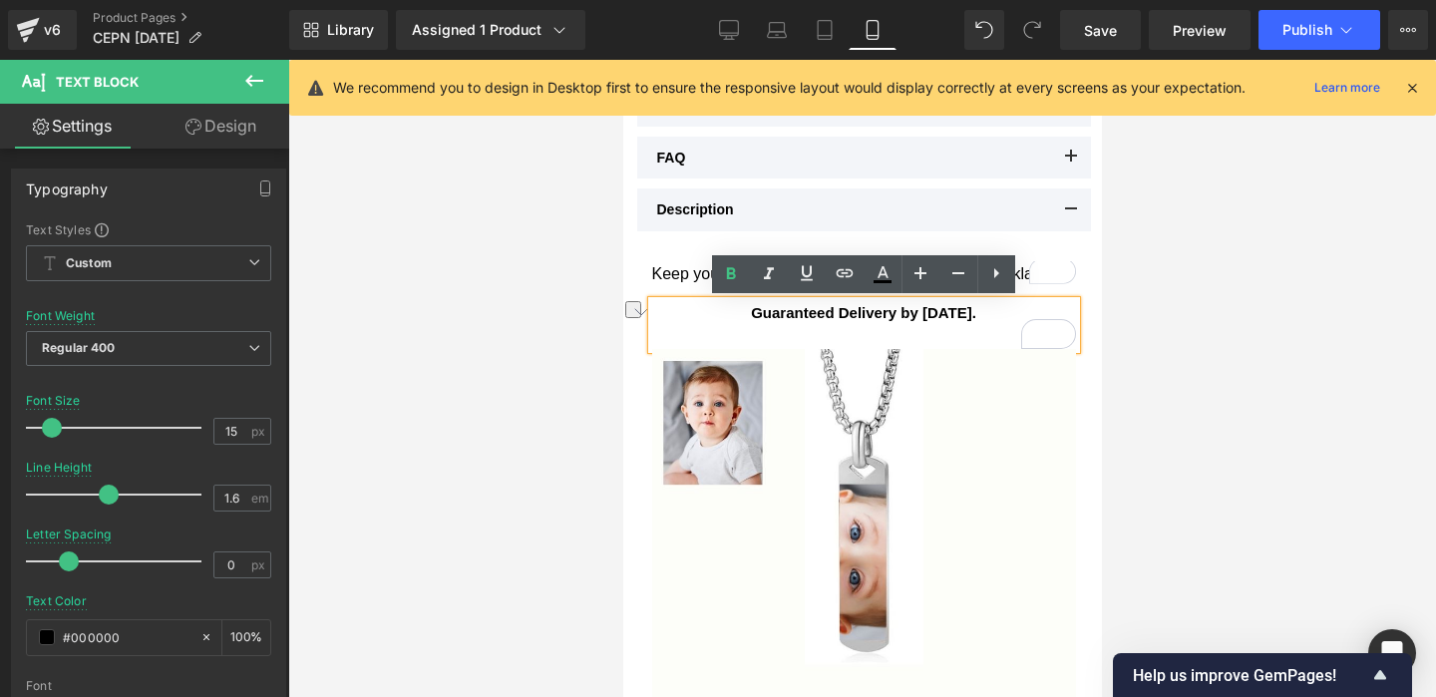
drag, startPoint x: 1000, startPoint y: 314, endPoint x: 730, endPoint y: 307, distance: 270.3
click at [730, 307] on p "Guaranteed Delivery by [DATE]." at bounding box center [863, 313] width 424 height 24
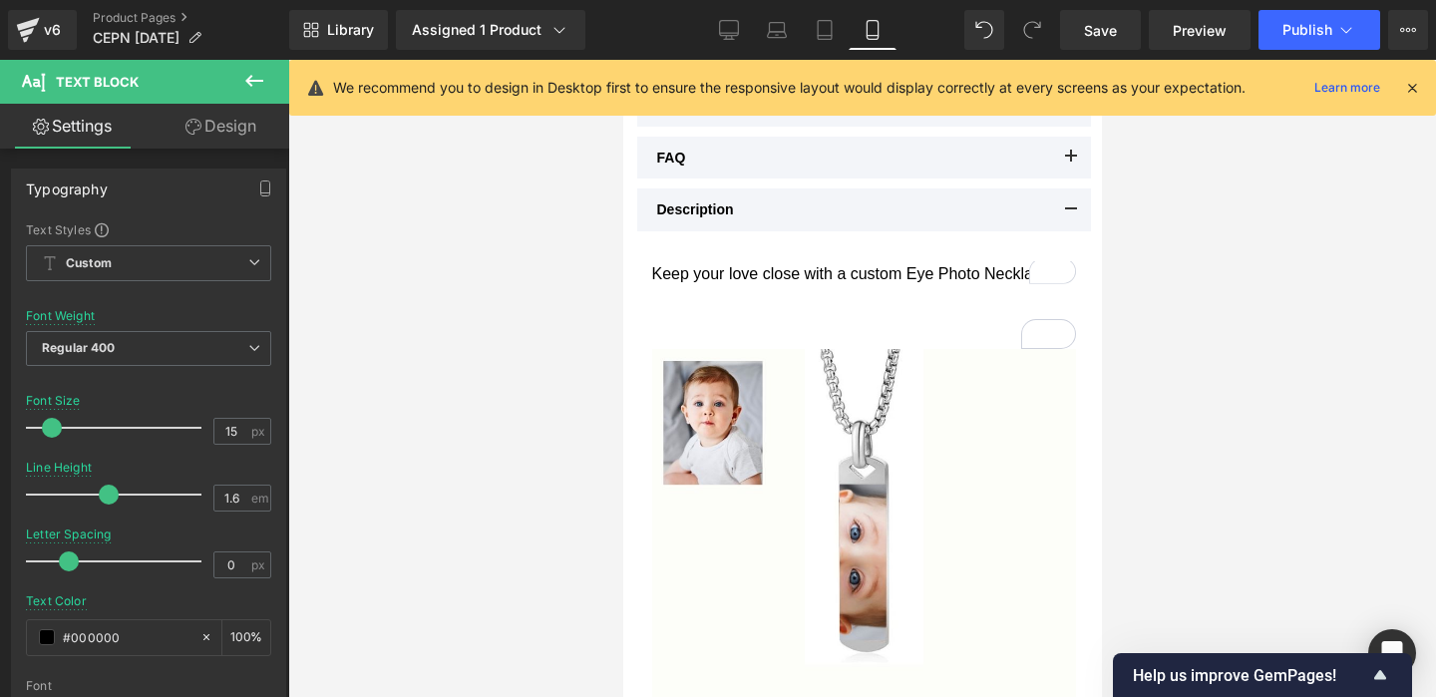
click at [1240, 291] on div at bounding box center [861, 378] width 1147 height 637
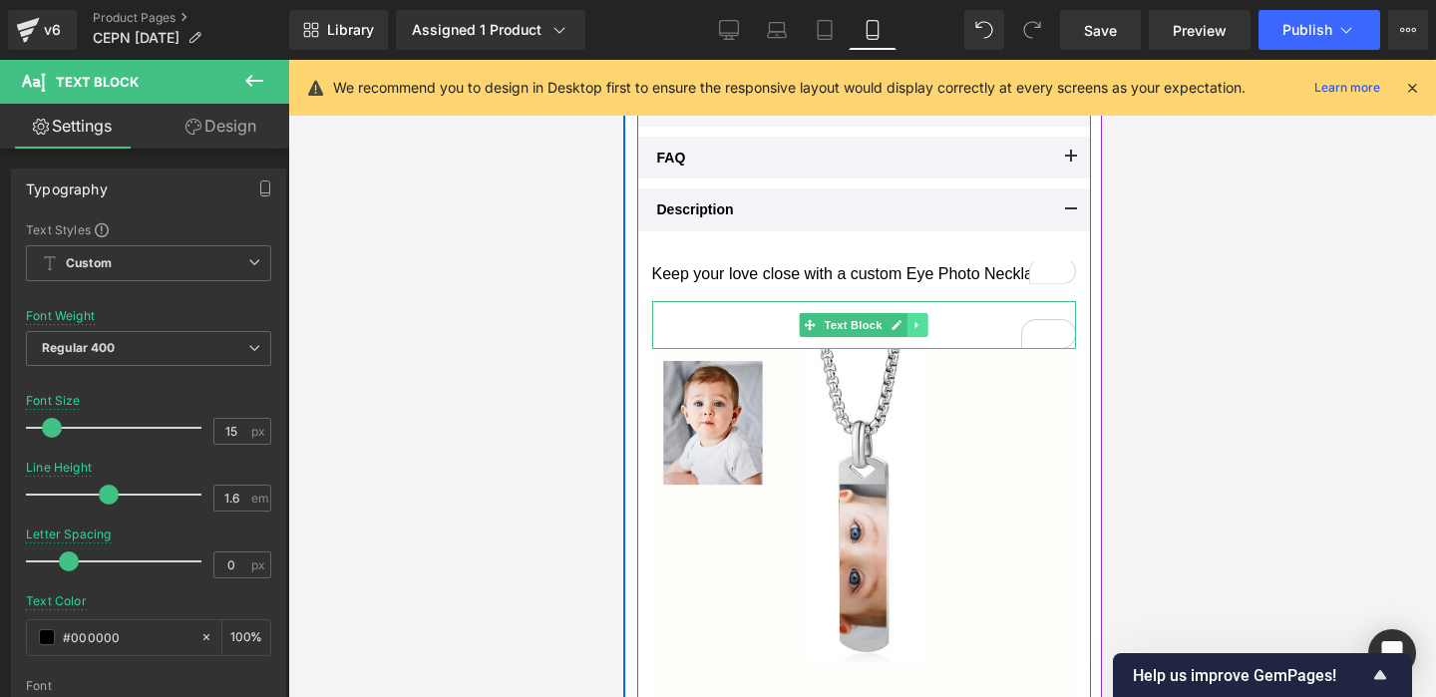
click at [914, 325] on icon at bounding box center [914, 325] width 3 height 7
click at [924, 327] on icon at bounding box center [926, 325] width 11 height 11
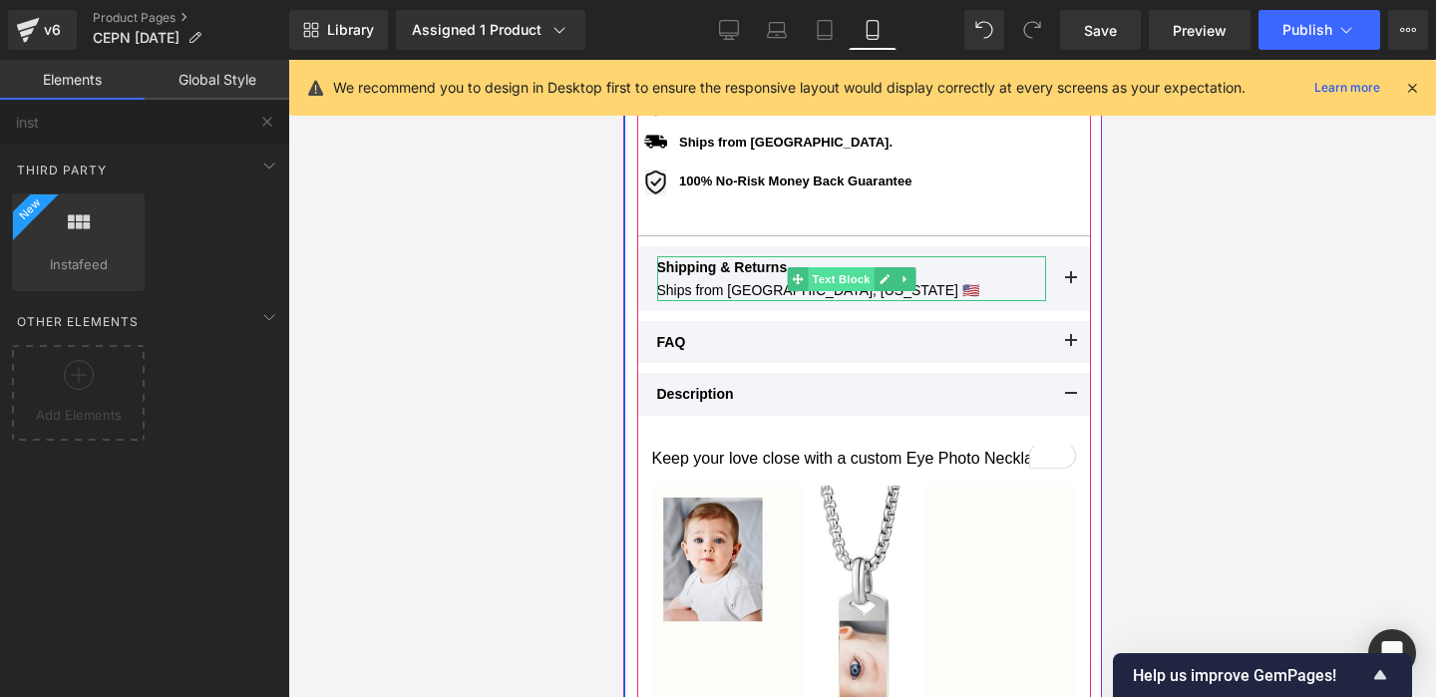
scroll to position [976, 0]
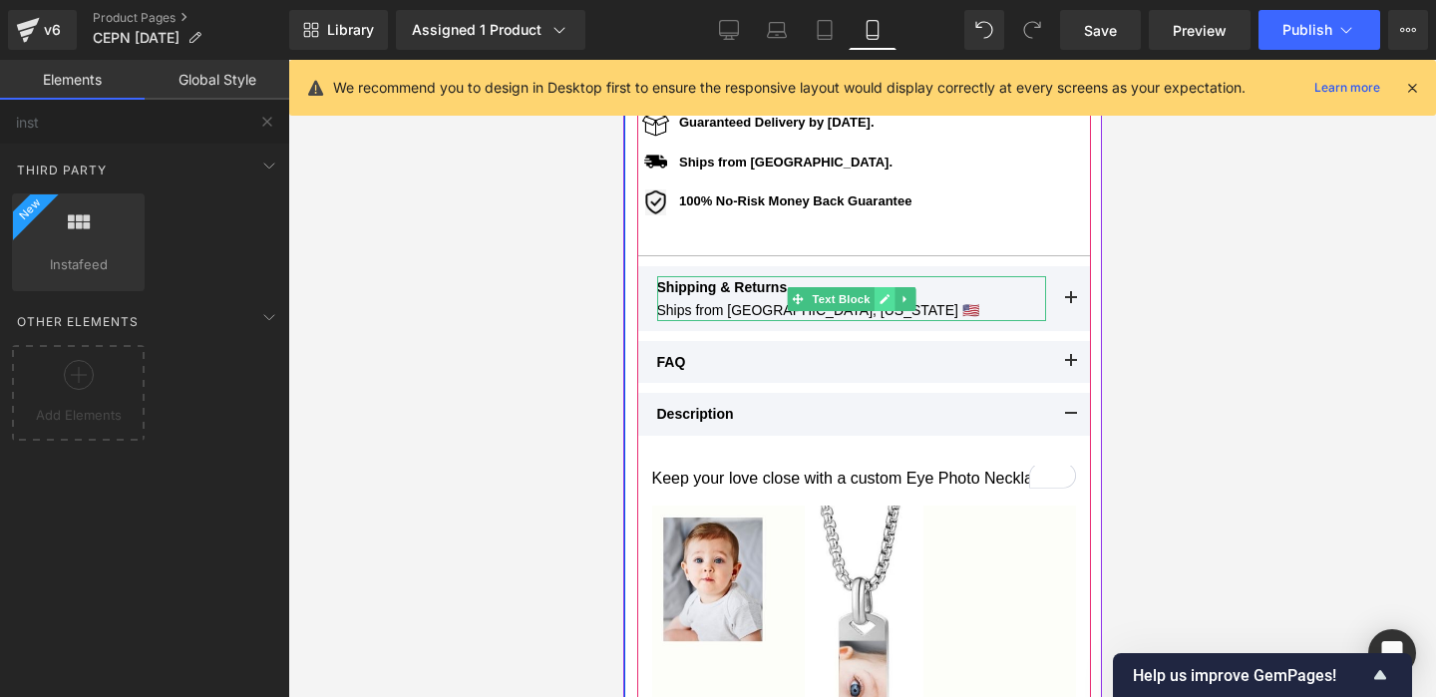
click at [878, 294] on icon at bounding box center [882, 299] width 11 height 12
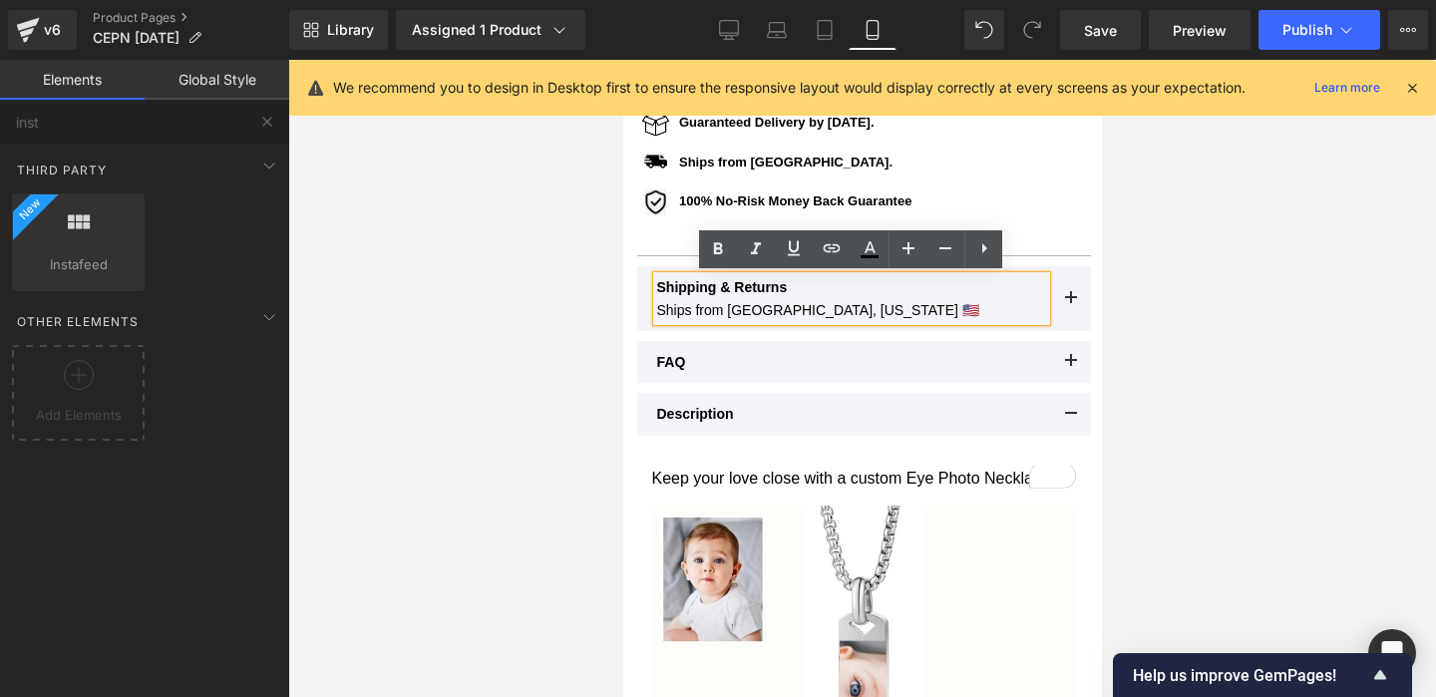
click at [656, 306] on p "Ships from Orlando, Florida 🇺🇸" at bounding box center [850, 310] width 389 height 22
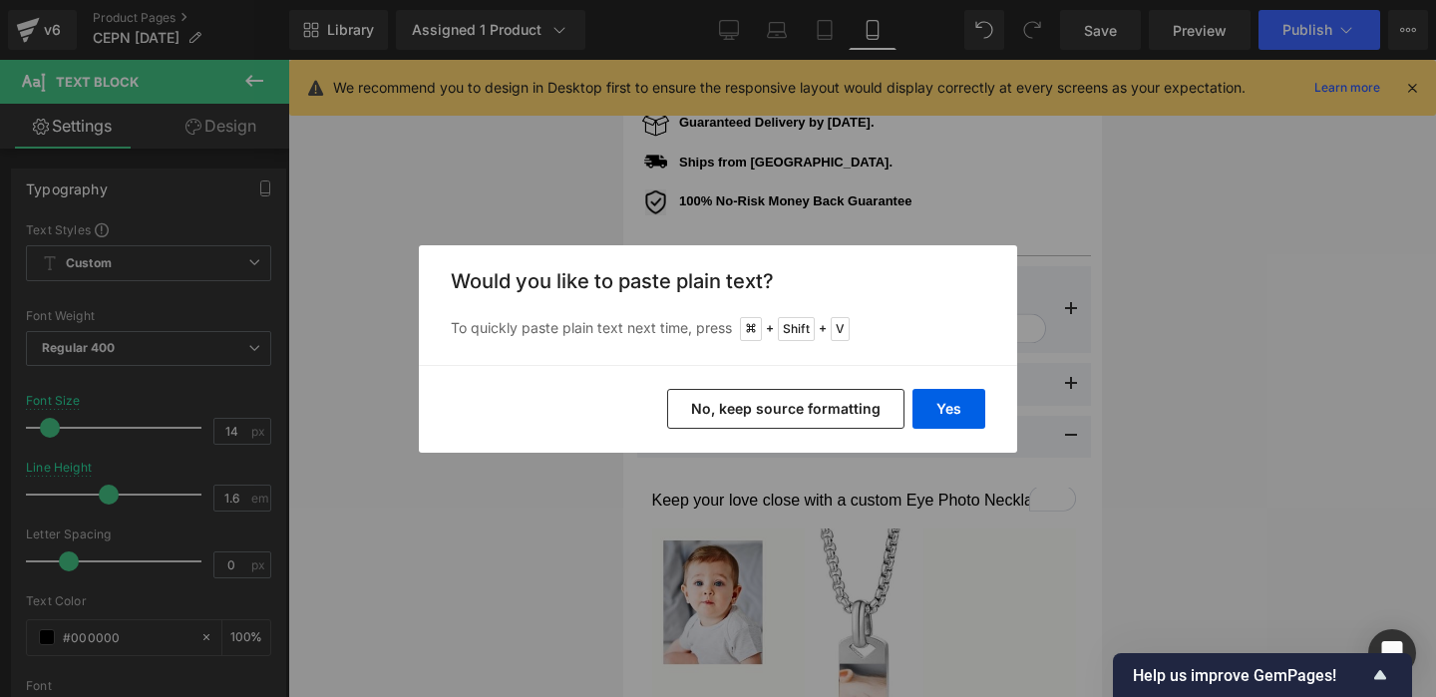
click at [839, 423] on button "No, keep source formatting" at bounding box center [785, 409] width 237 height 40
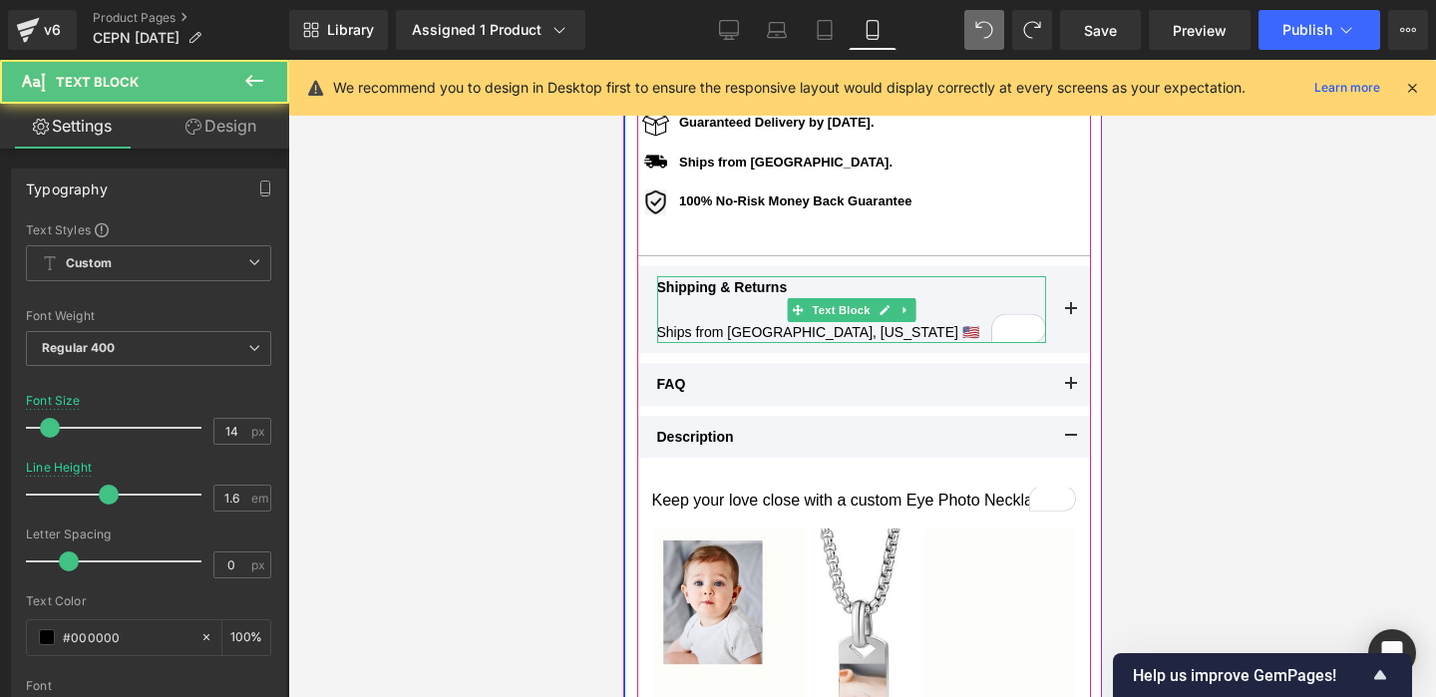
click at [679, 315] on p "To enrich screen reader interactions, please activate Accessibility in Grammarl…" at bounding box center [850, 310] width 389 height 22
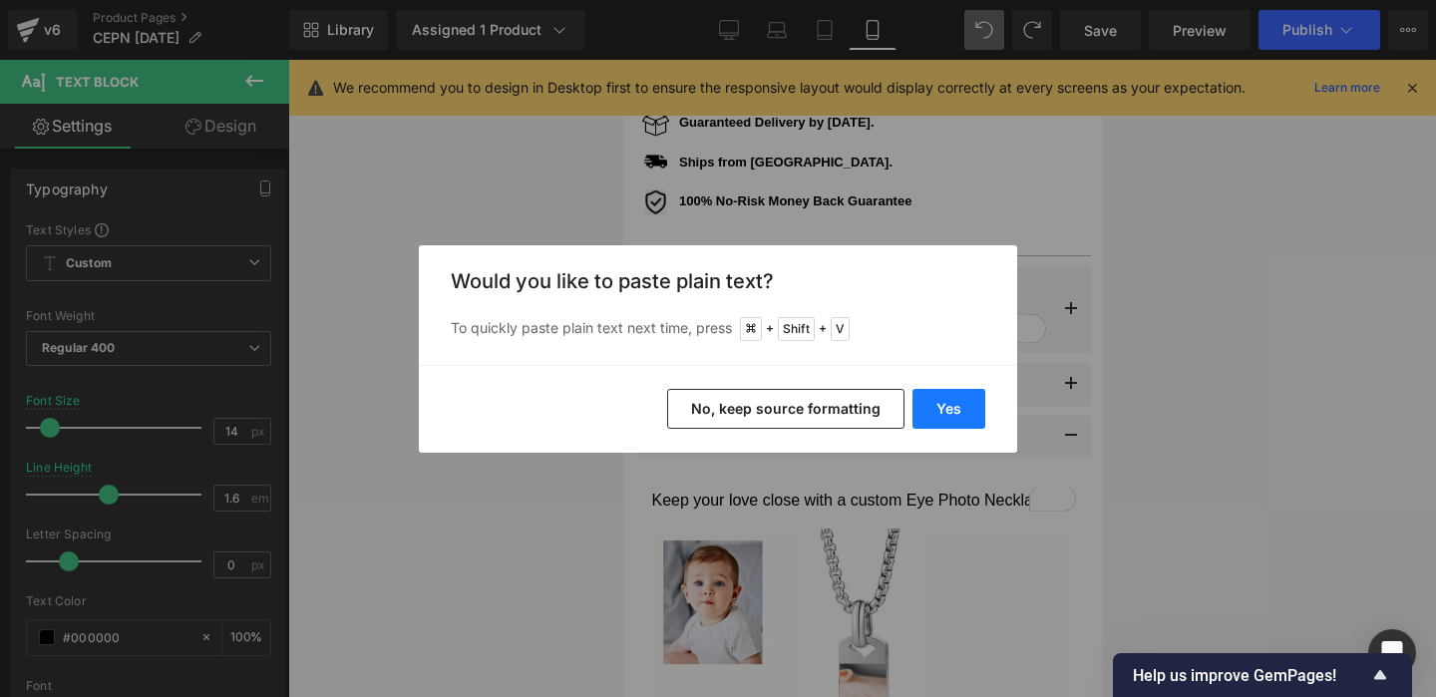
click at [937, 395] on button "Yes" at bounding box center [948, 409] width 73 height 40
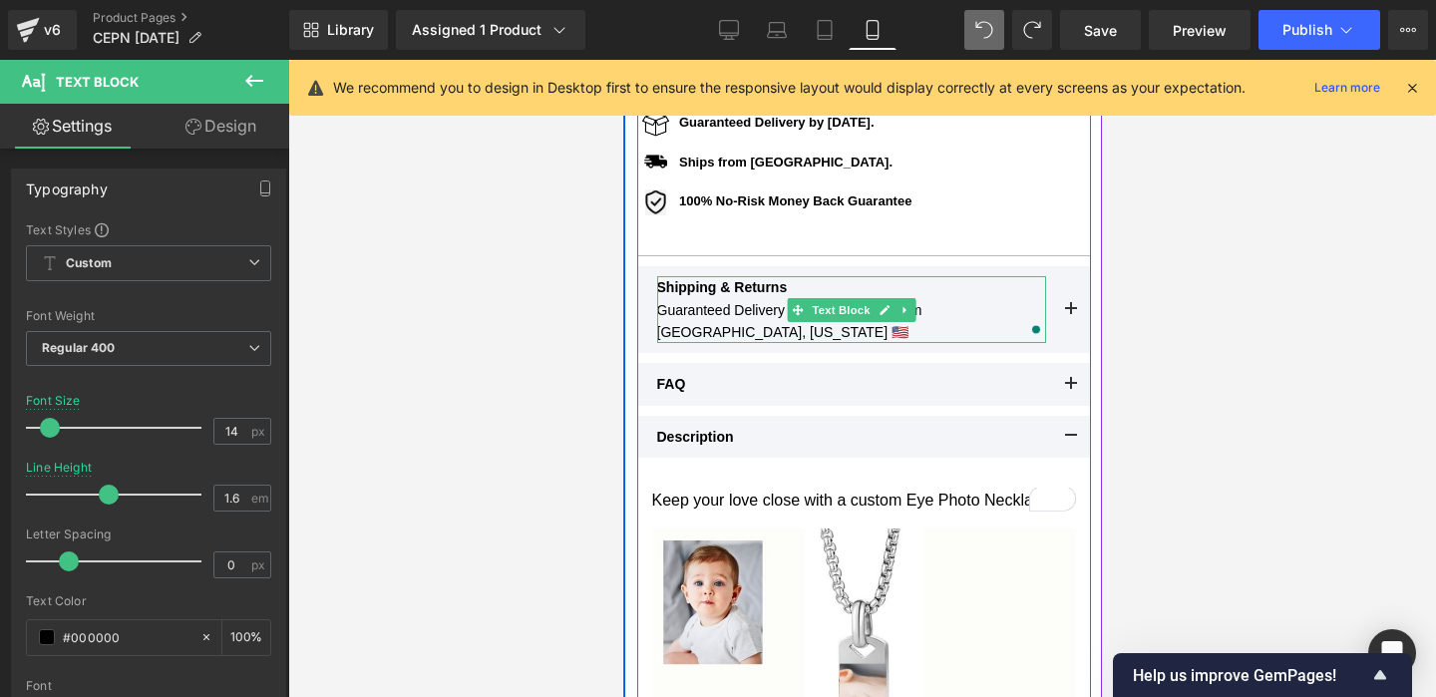
click at [921, 308] on span "Guaranteed Delivery by Thanksgiving.Ships from Orlando, Florida 🇺🇸" at bounding box center [788, 321] width 265 height 38
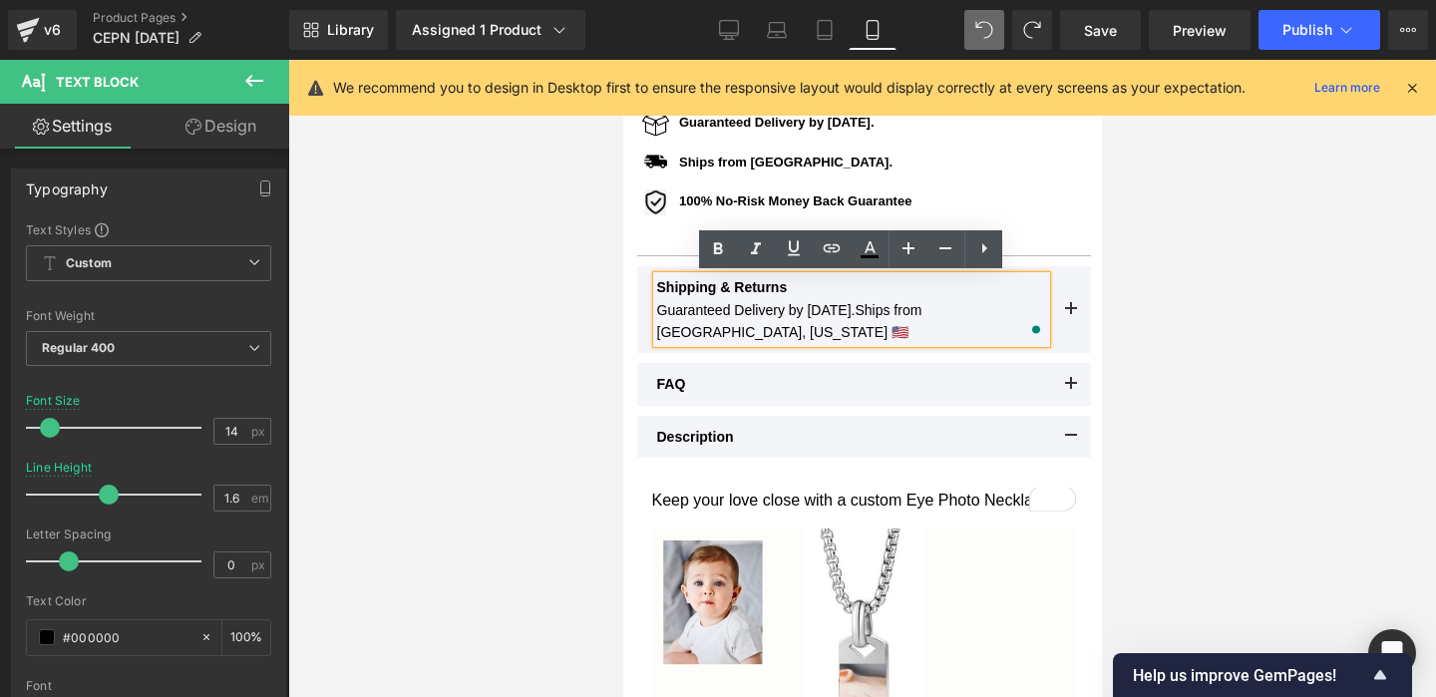
click at [893, 310] on span "Guaranteed Delivery by Thanksgiving.Ships from Orlando, Florida 🇺🇸" at bounding box center [788, 321] width 265 height 38
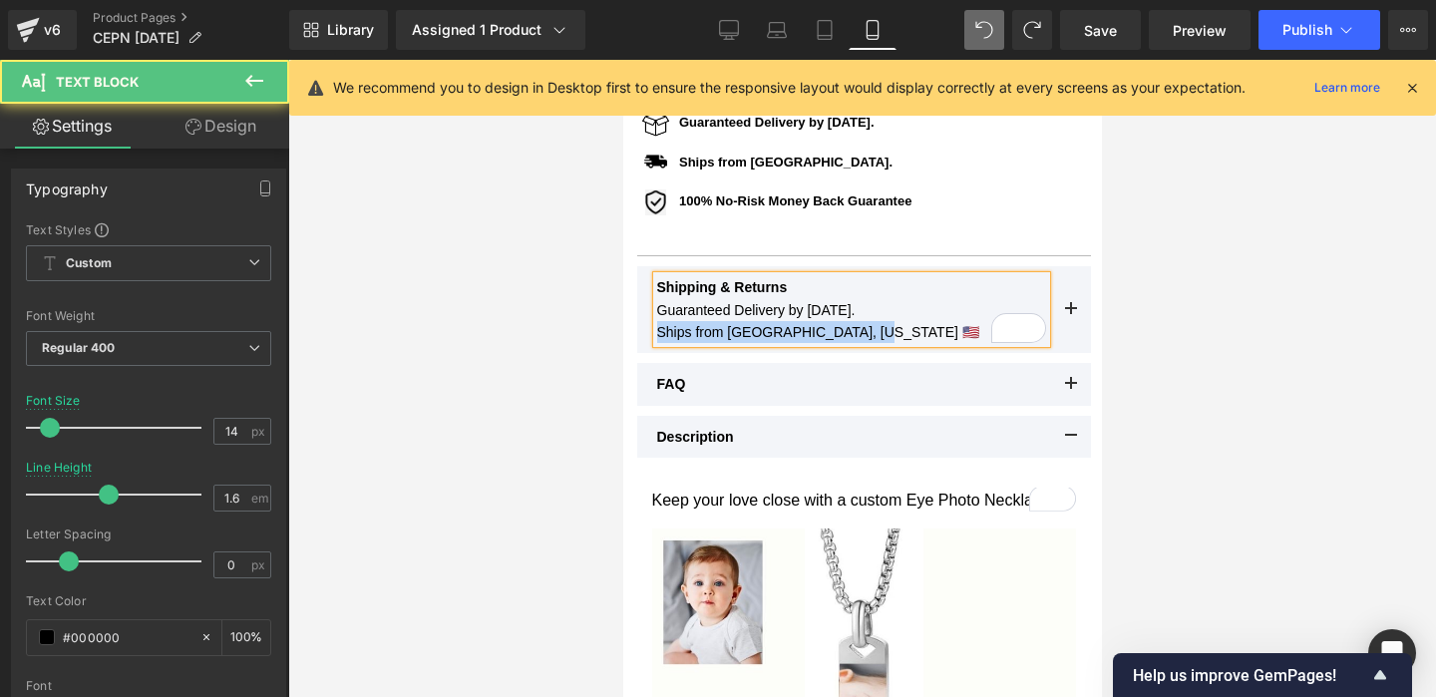
drag, startPoint x: 656, startPoint y: 331, endPoint x: 655, endPoint y: 314, distance: 17.0
click at [656, 314] on span "Guaranteed Delivery by Thanksgiving. Ships from Orlando, Florida 🇺🇸" at bounding box center [817, 321] width 322 height 38
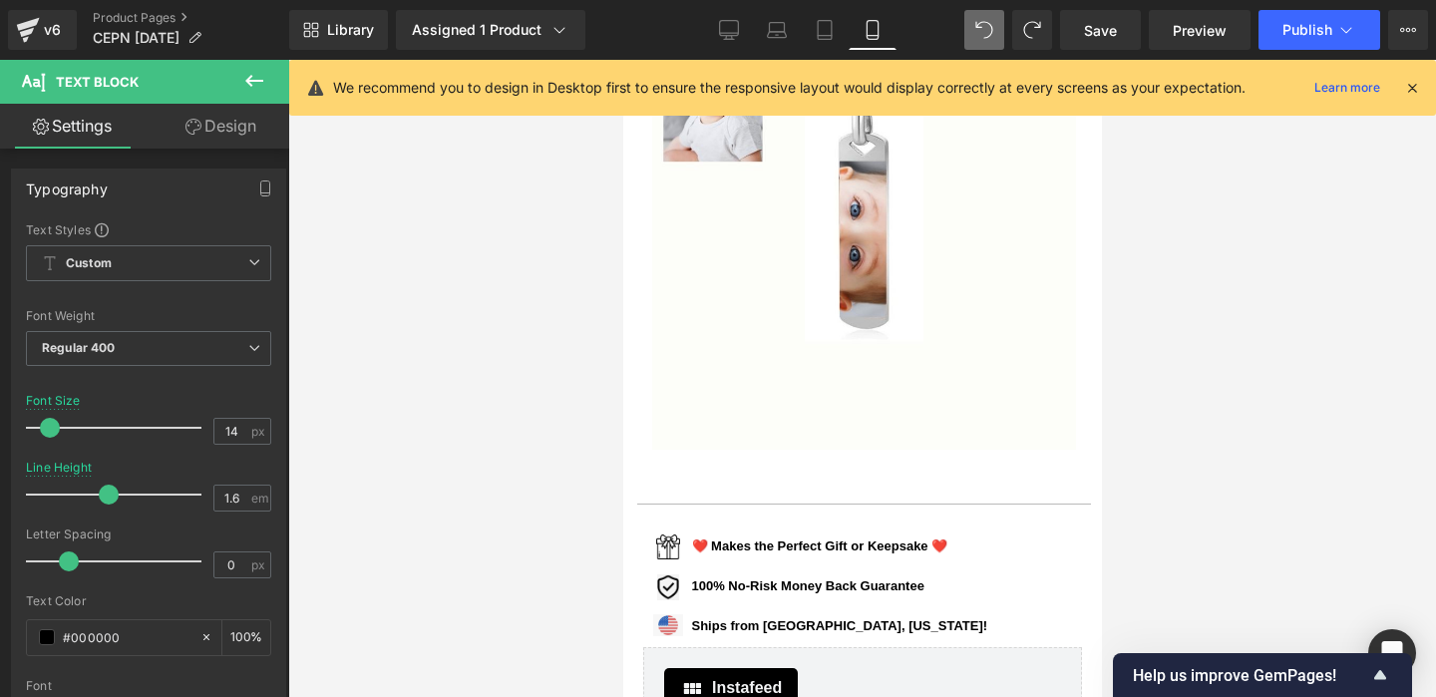
scroll to position [1436, 0]
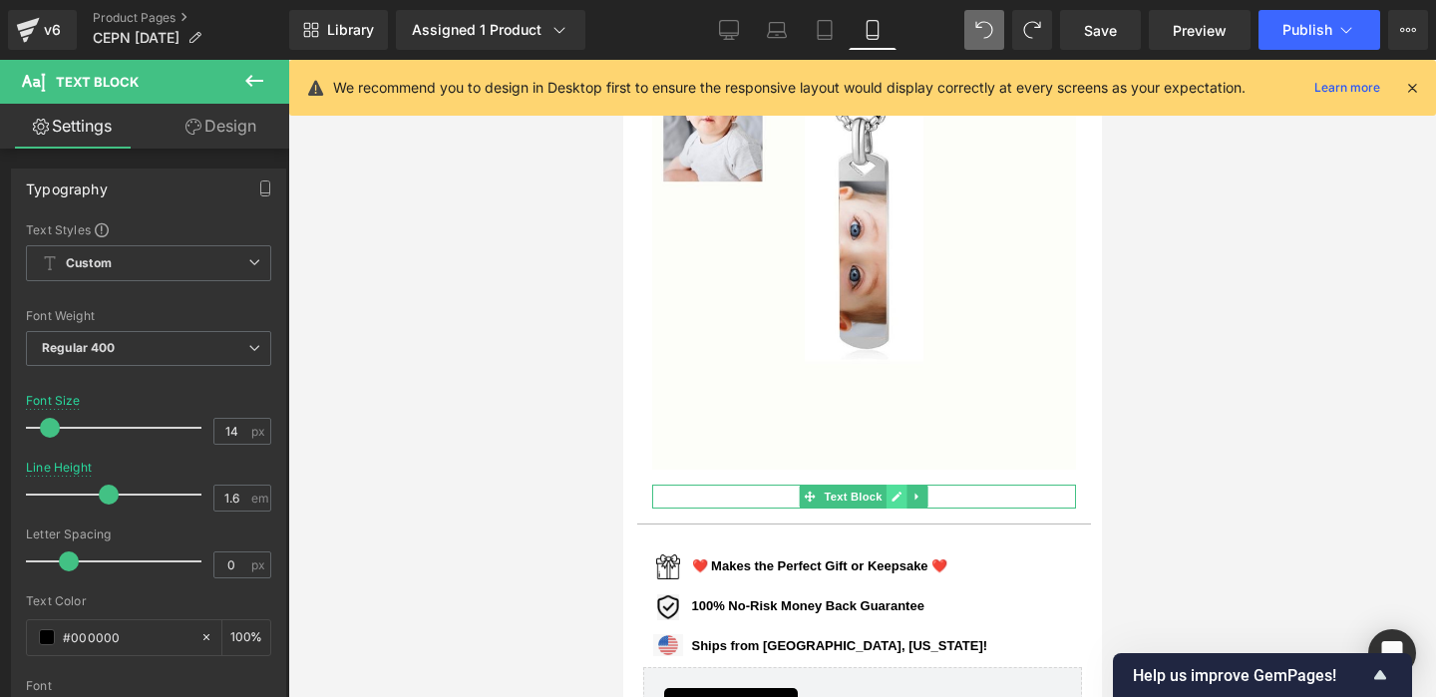
click at [886, 491] on link at bounding box center [895, 496] width 21 height 24
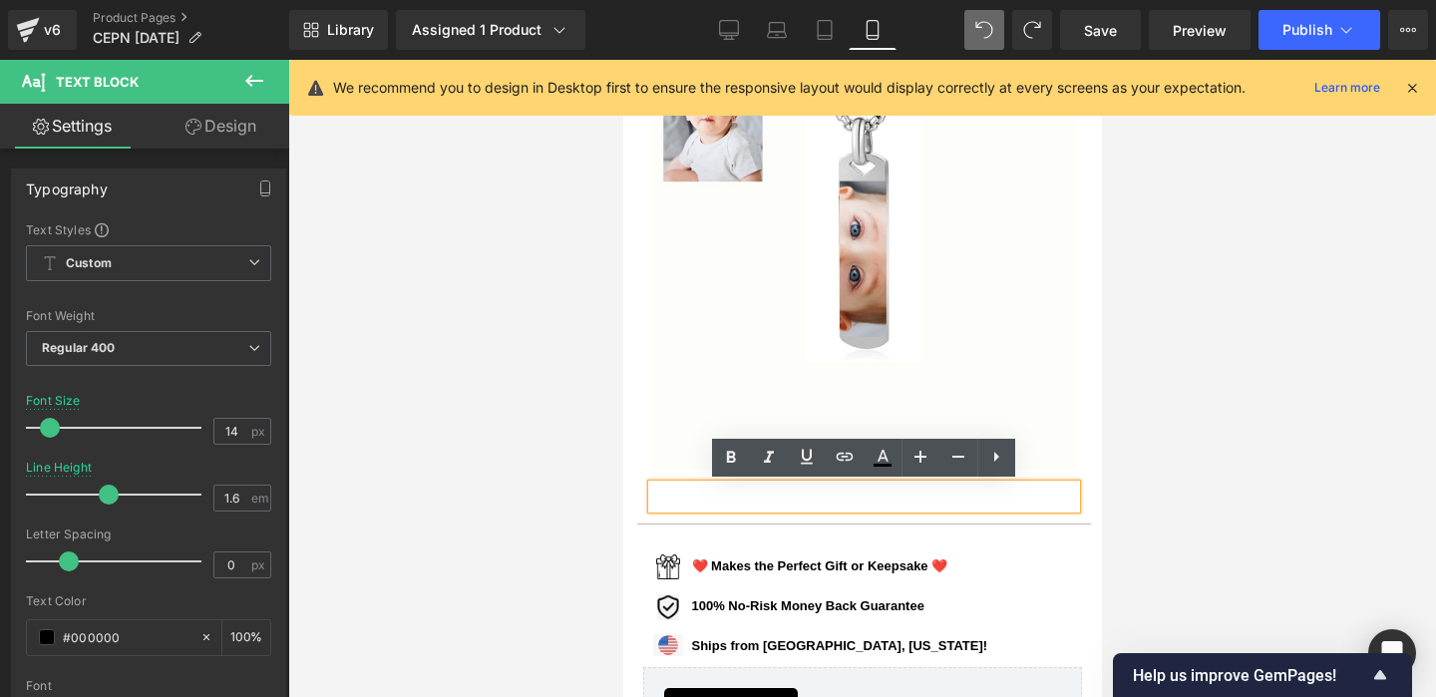
click at [843, 500] on div at bounding box center [863, 496] width 424 height 24
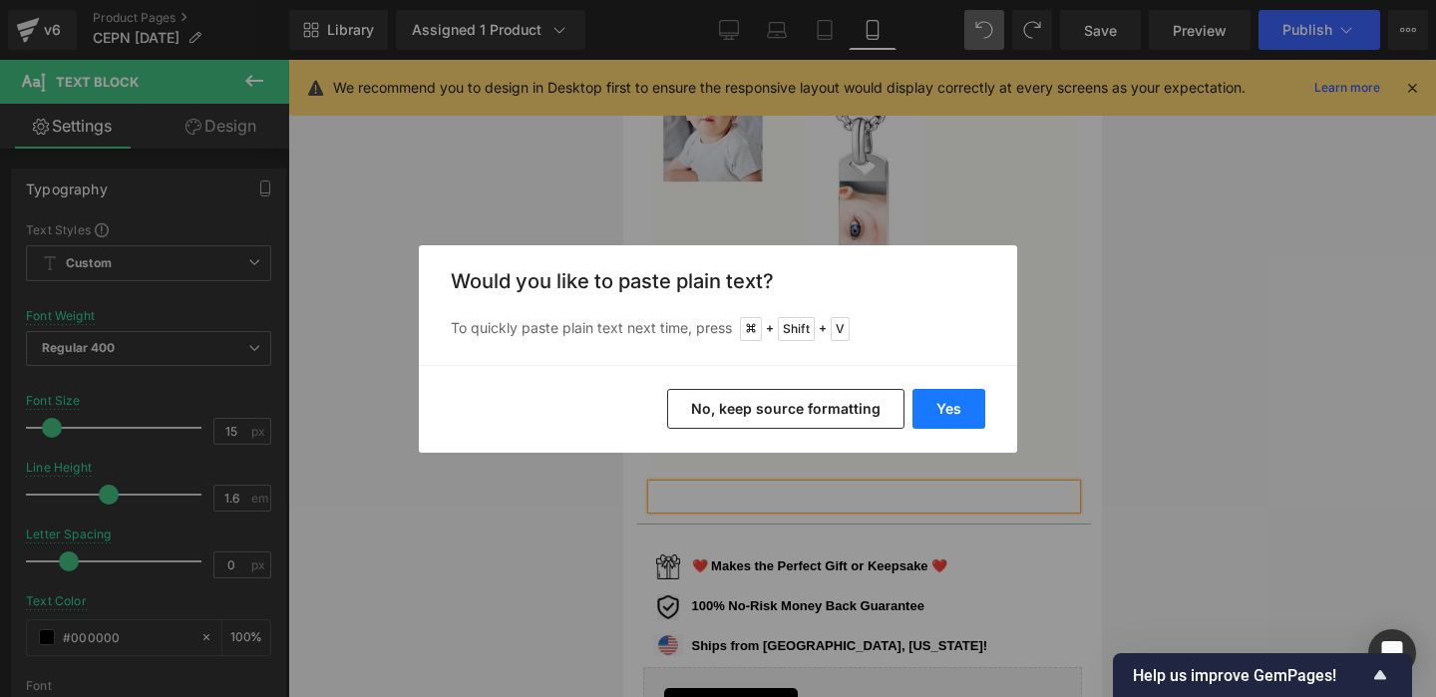
click at [939, 404] on button "Yes" at bounding box center [948, 409] width 73 height 40
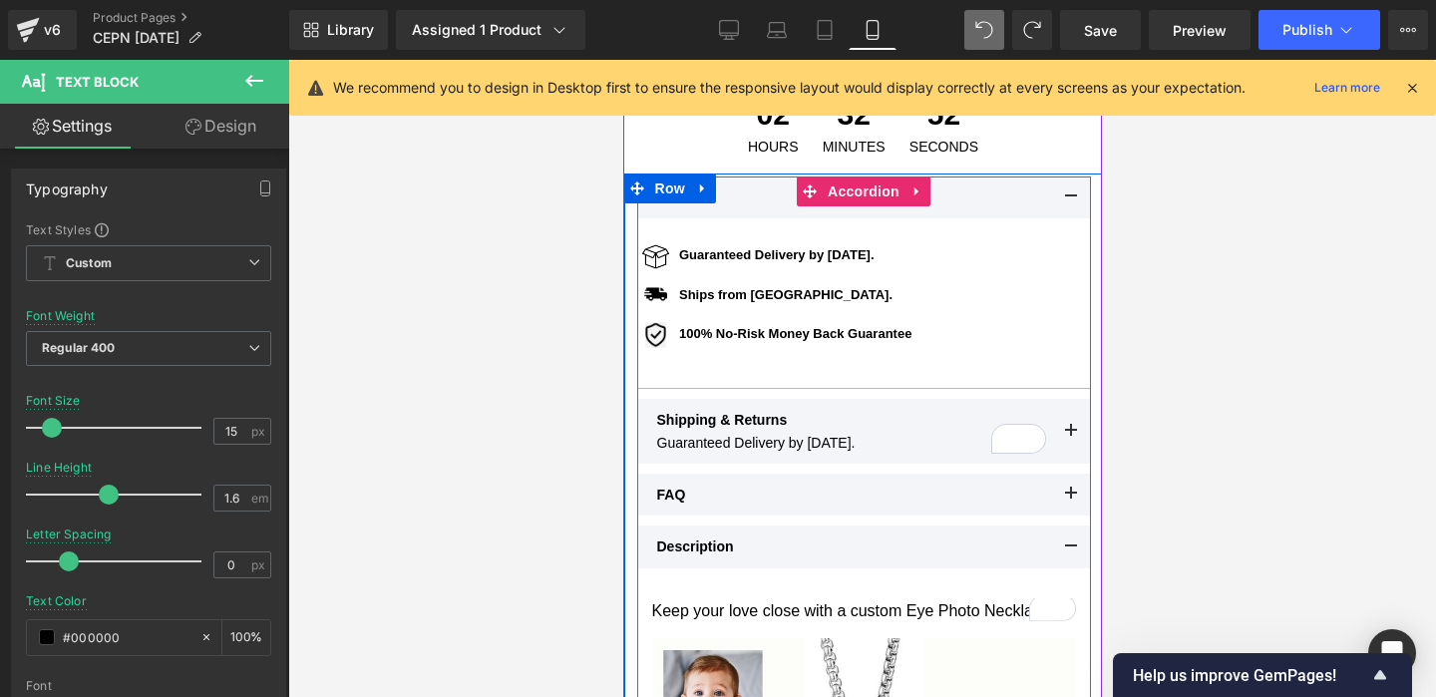
scroll to position [831, 0]
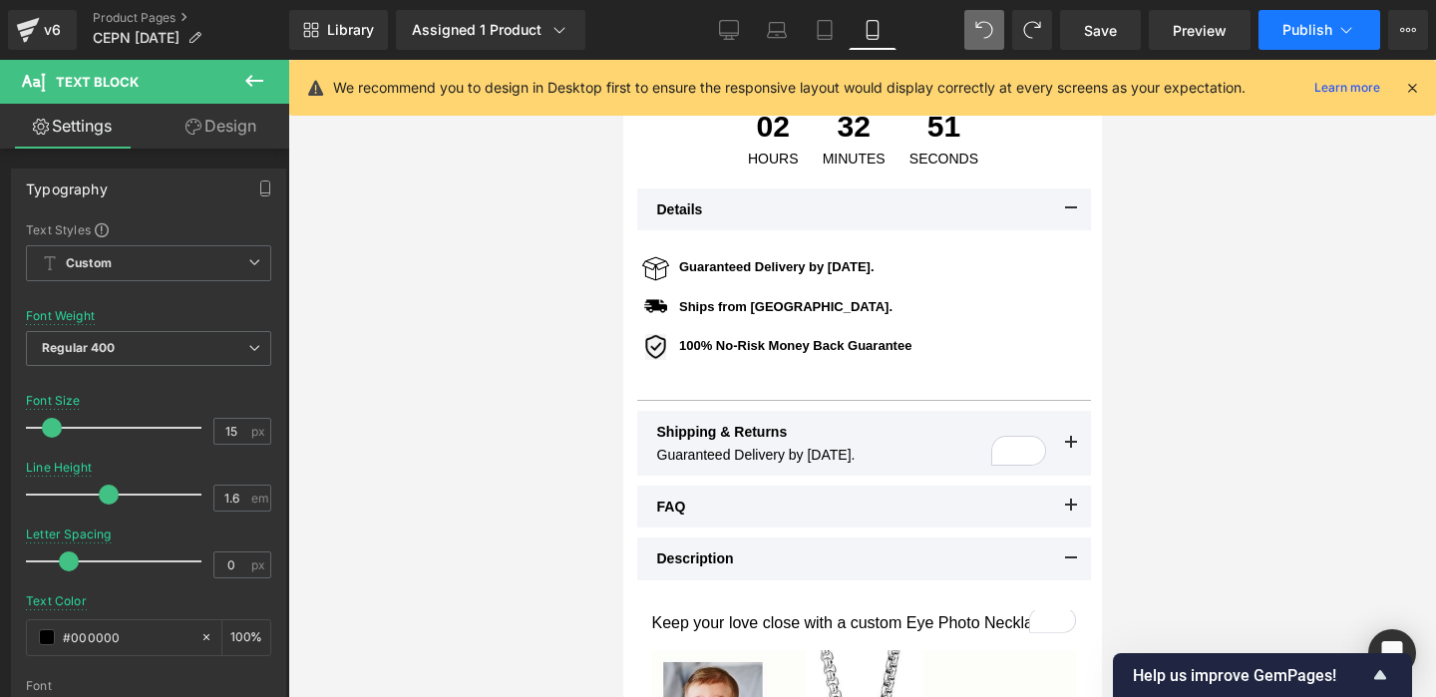
click at [1330, 43] on button "Publish" at bounding box center [1319, 30] width 122 height 40
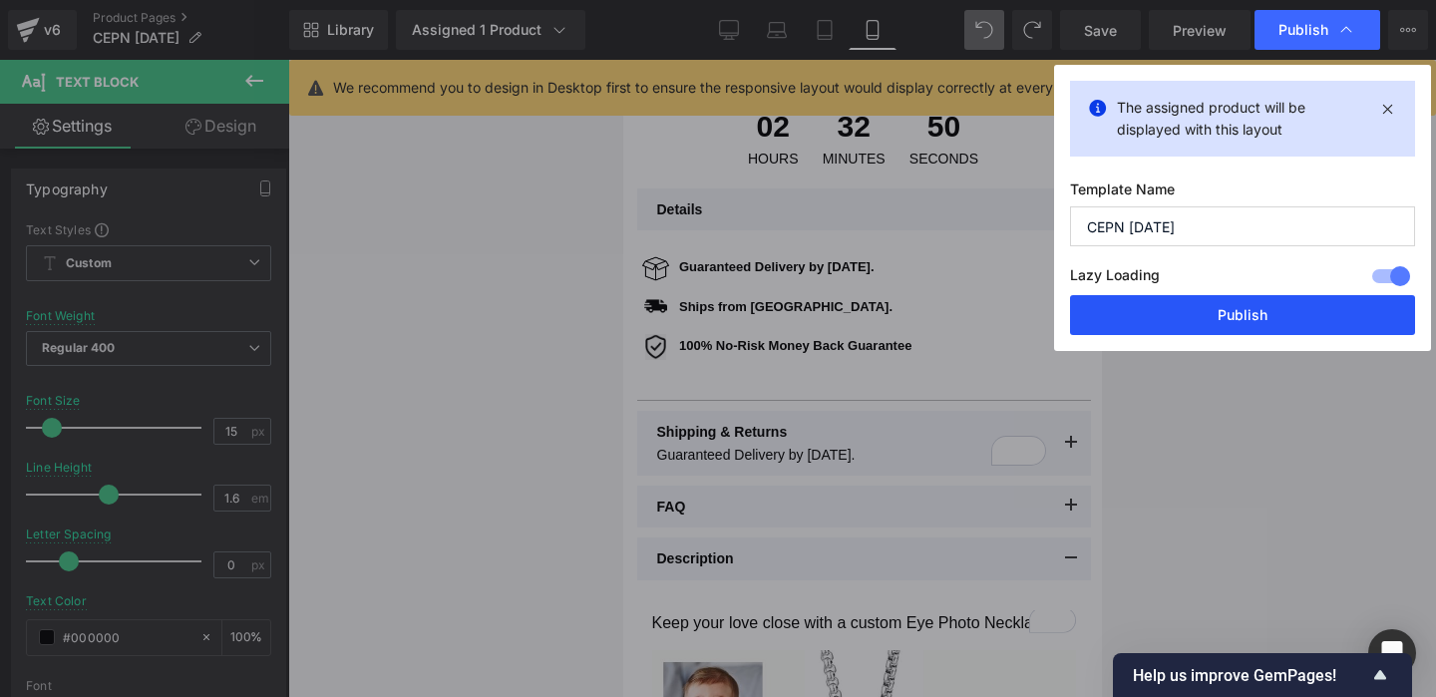
click at [1221, 310] on button "Publish" at bounding box center [1242, 315] width 345 height 40
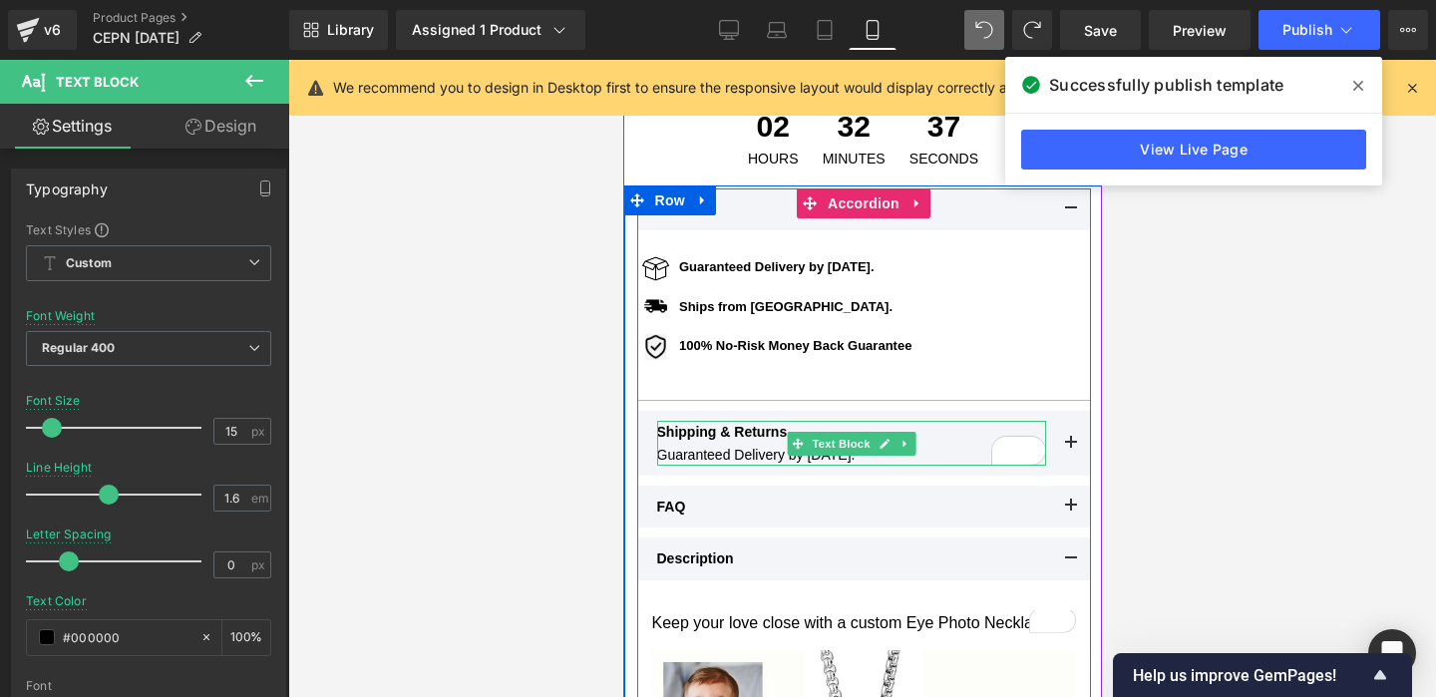
click at [854, 459] on span "Guaranteed Delivery by [DATE]." at bounding box center [755, 455] width 198 height 16
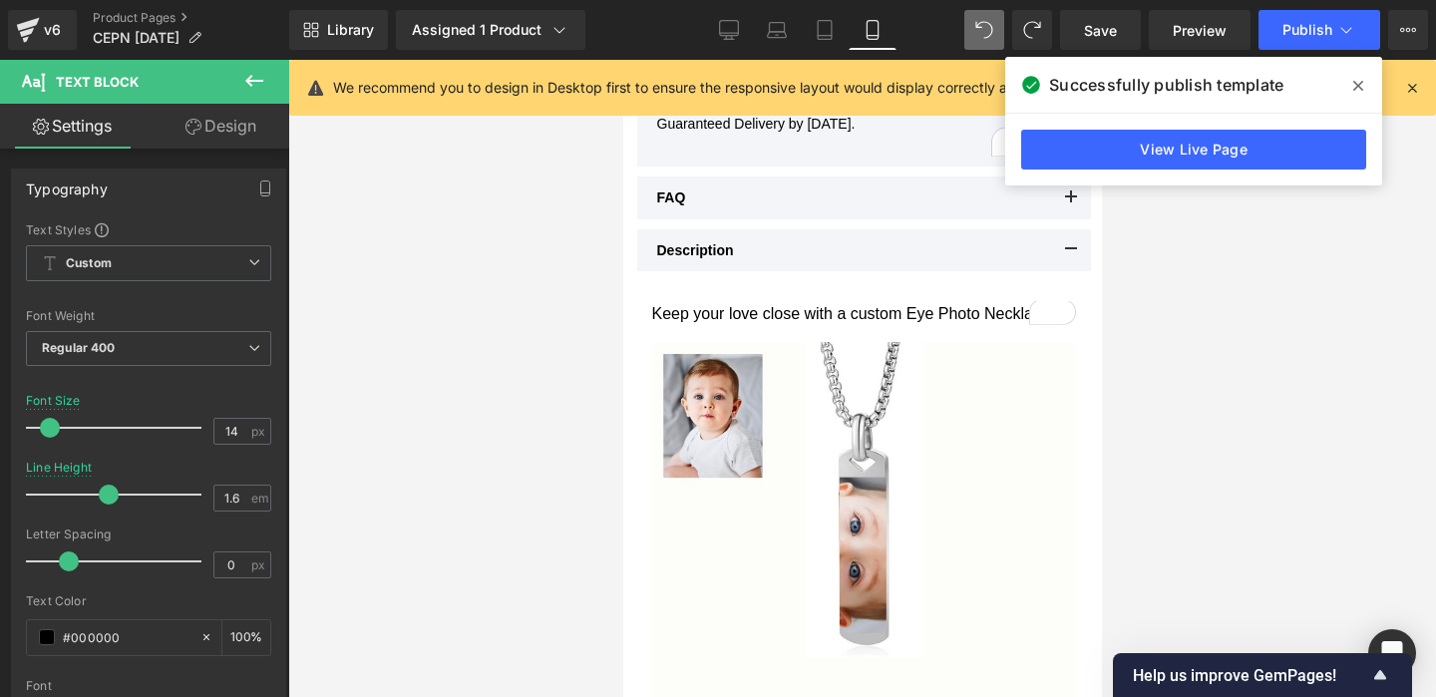
scroll to position [977, 0]
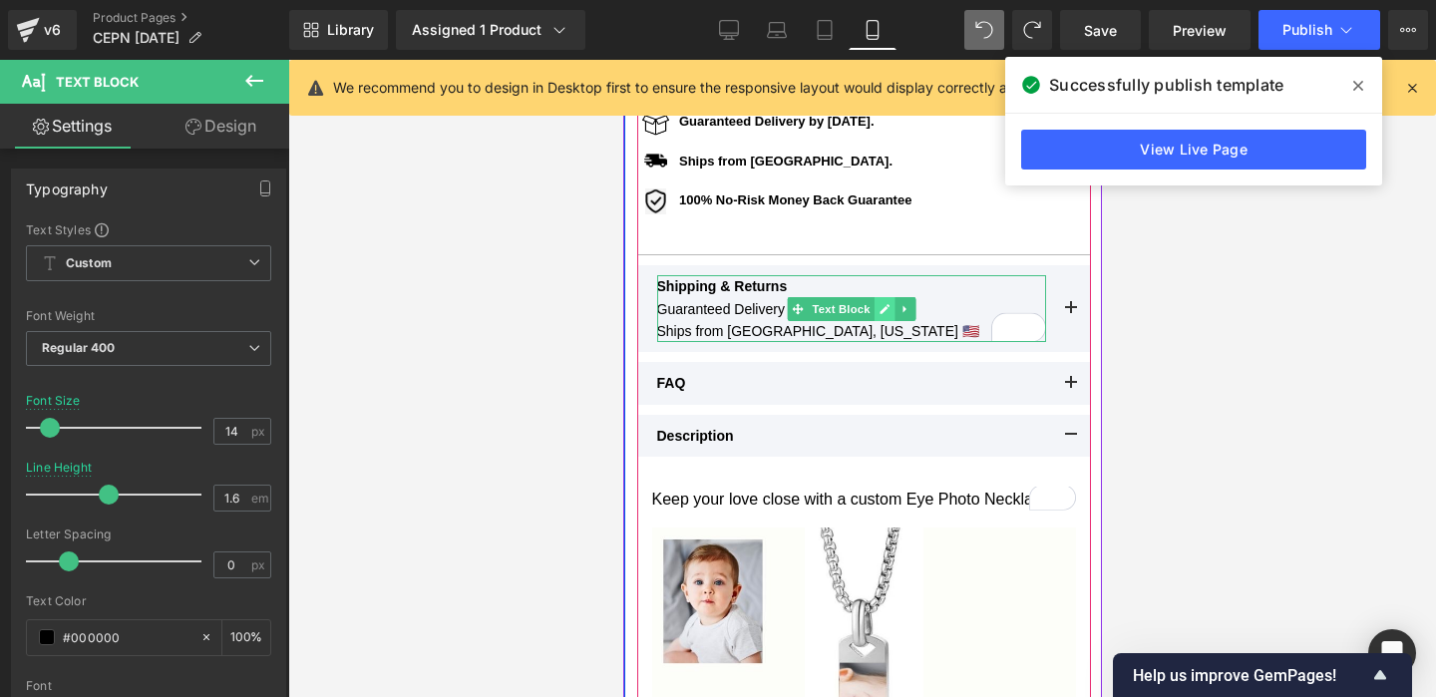
click at [878, 309] on icon at bounding box center [882, 309] width 11 height 12
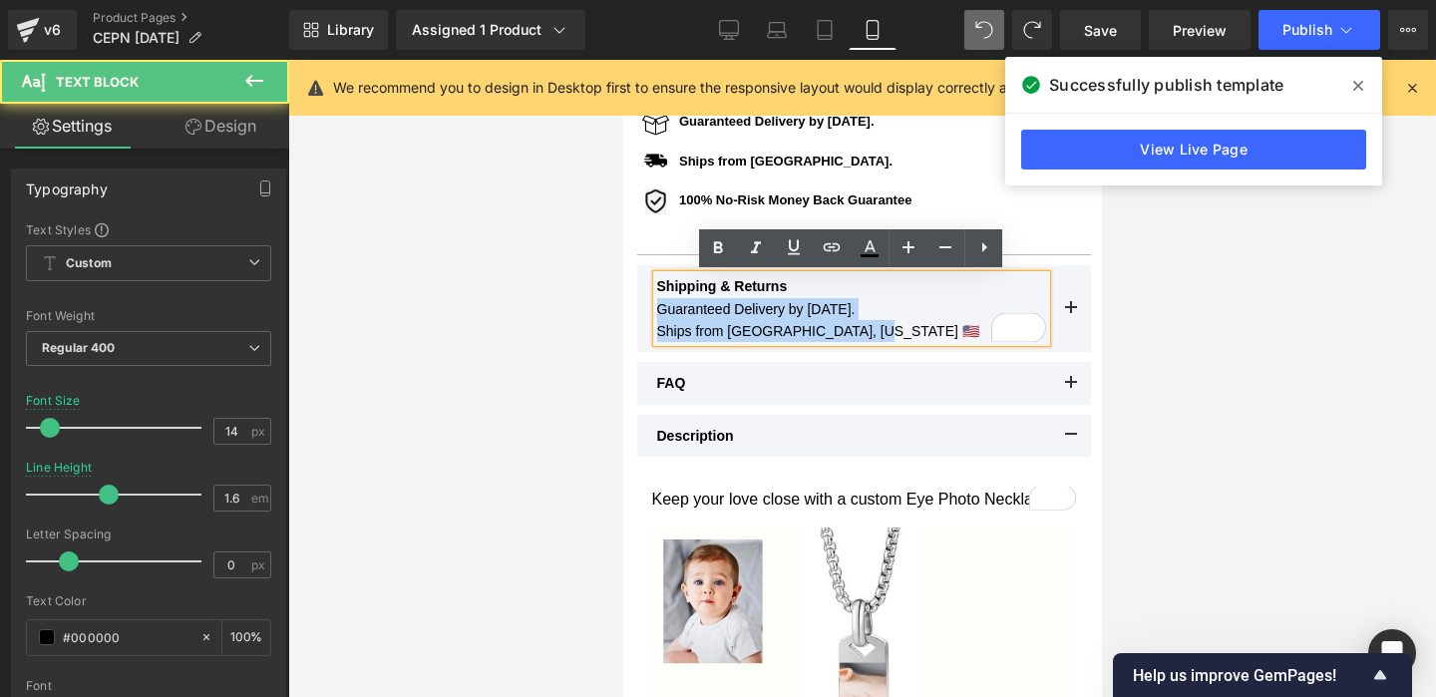
drag, startPoint x: 898, startPoint y: 309, endPoint x: 651, endPoint y: 307, distance: 247.2
click at [656, 307] on div "Shipping & Returns Guaranteed Delivery by Thanksgiving. Ships from Orlando, Flo…" at bounding box center [850, 308] width 389 height 67
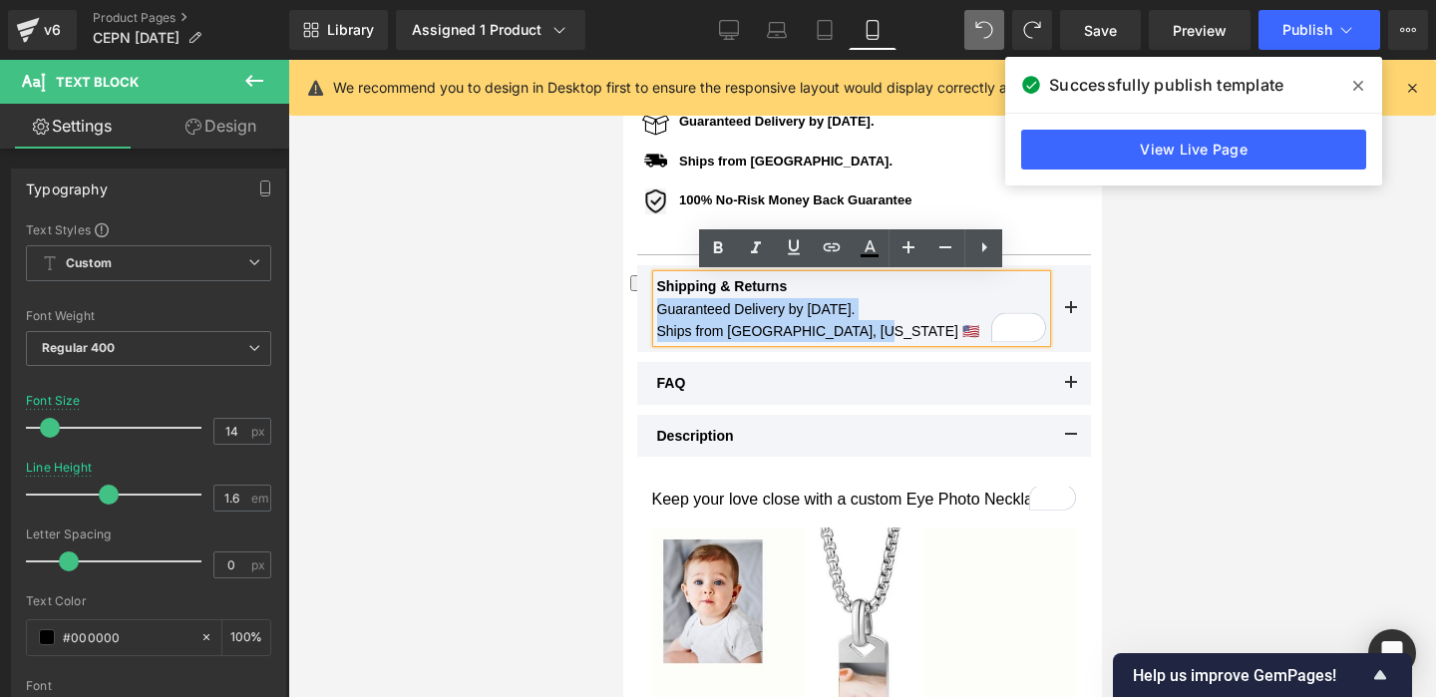
click at [864, 311] on span "Guaranteed Delivery by Thanksgiving. Ships from Orlando, Florida 🇺🇸" at bounding box center [817, 320] width 322 height 38
drag, startPoint x: 905, startPoint y: 312, endPoint x: 658, endPoint y: 310, distance: 247.2
click at [658, 310] on p "Guaranteed Delivery by Thanksgiving. Ships from Orlando, Florida 🇺🇸" at bounding box center [850, 320] width 389 height 45
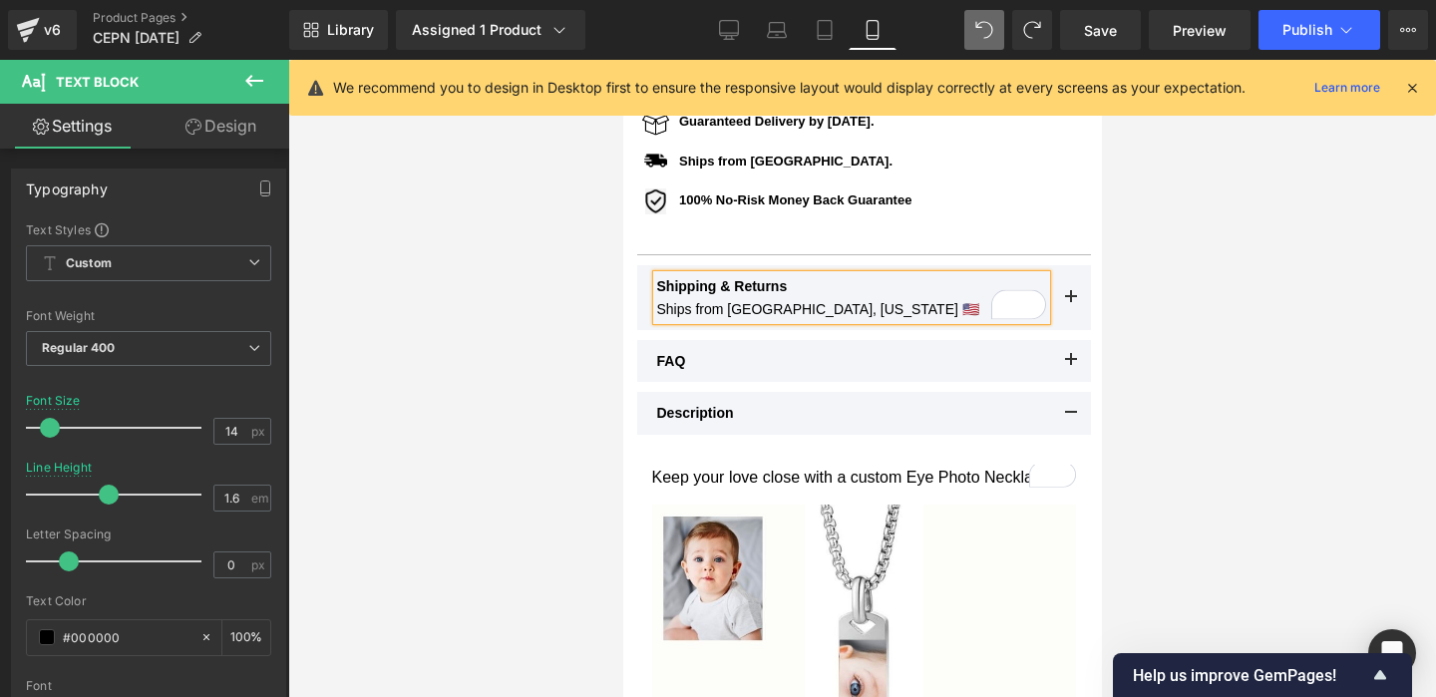
click at [1175, 287] on div at bounding box center [861, 378] width 1147 height 637
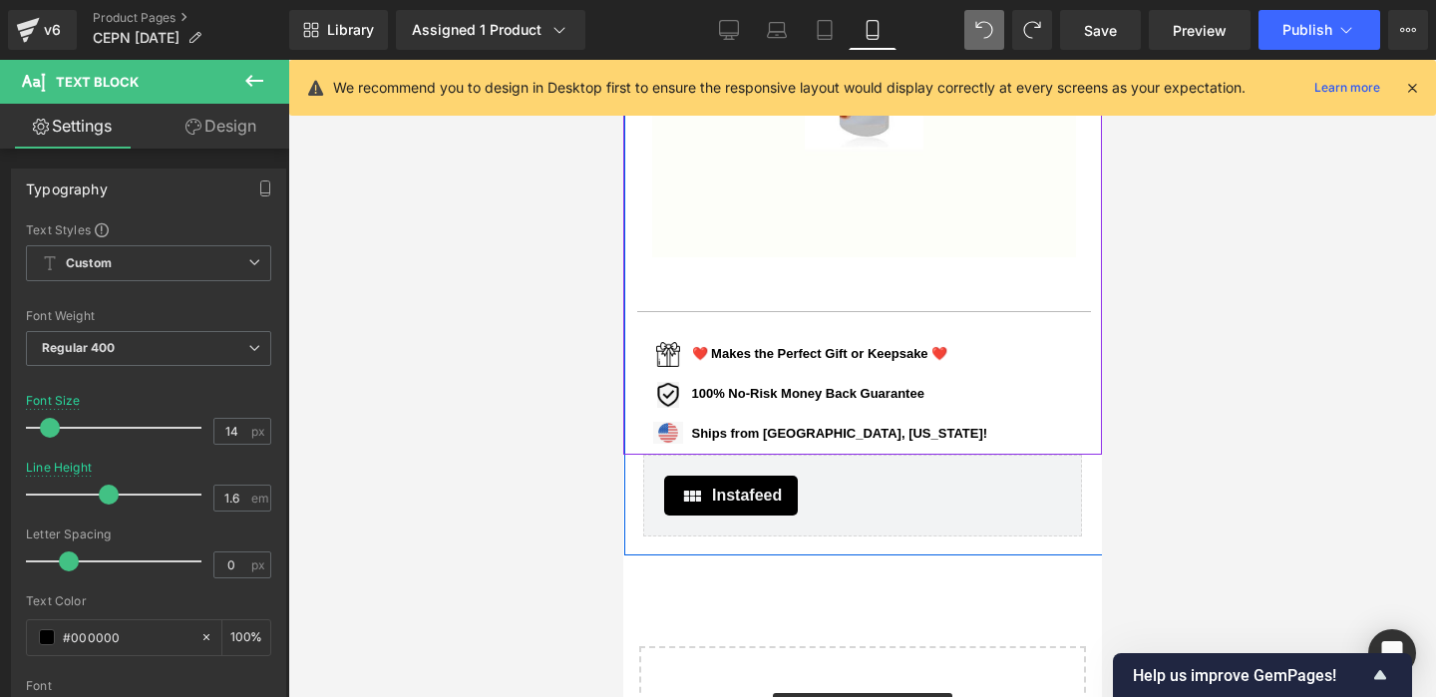
scroll to position [1657, 0]
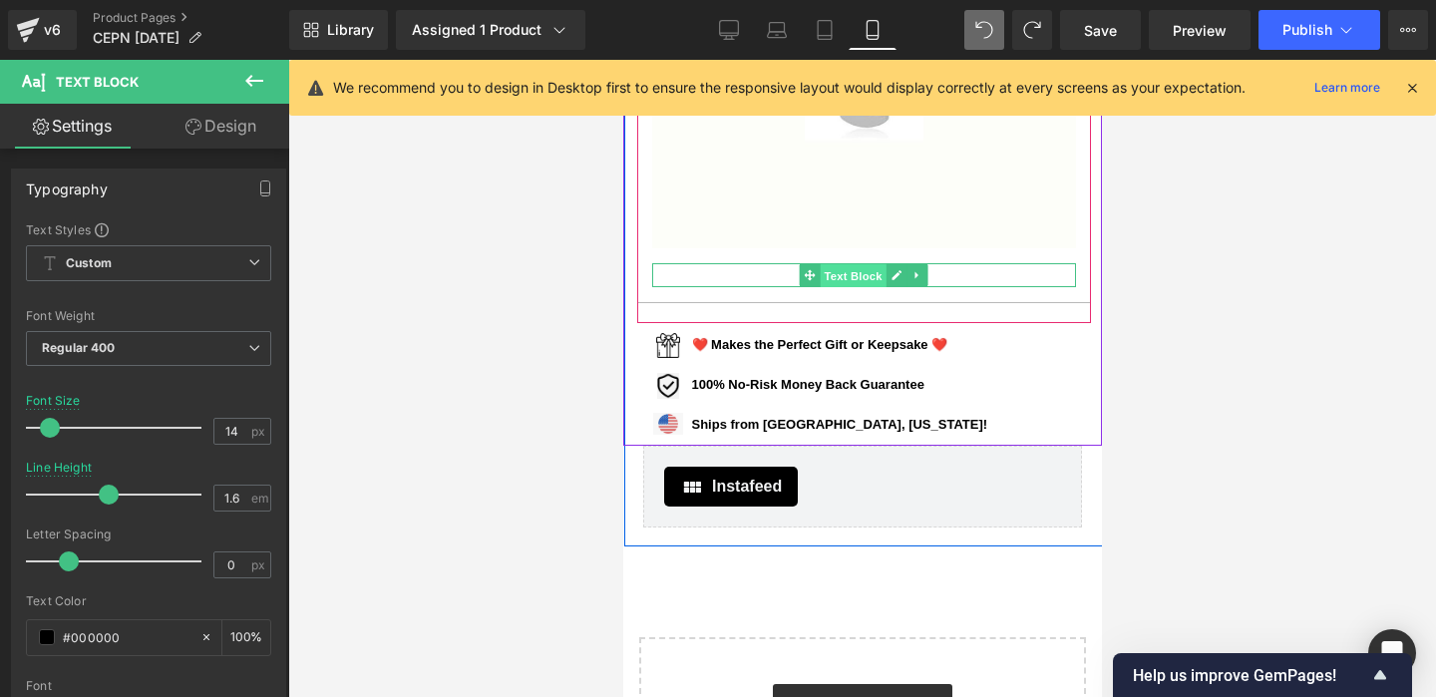
click at [826, 277] on span "Text Block" at bounding box center [851, 276] width 66 height 24
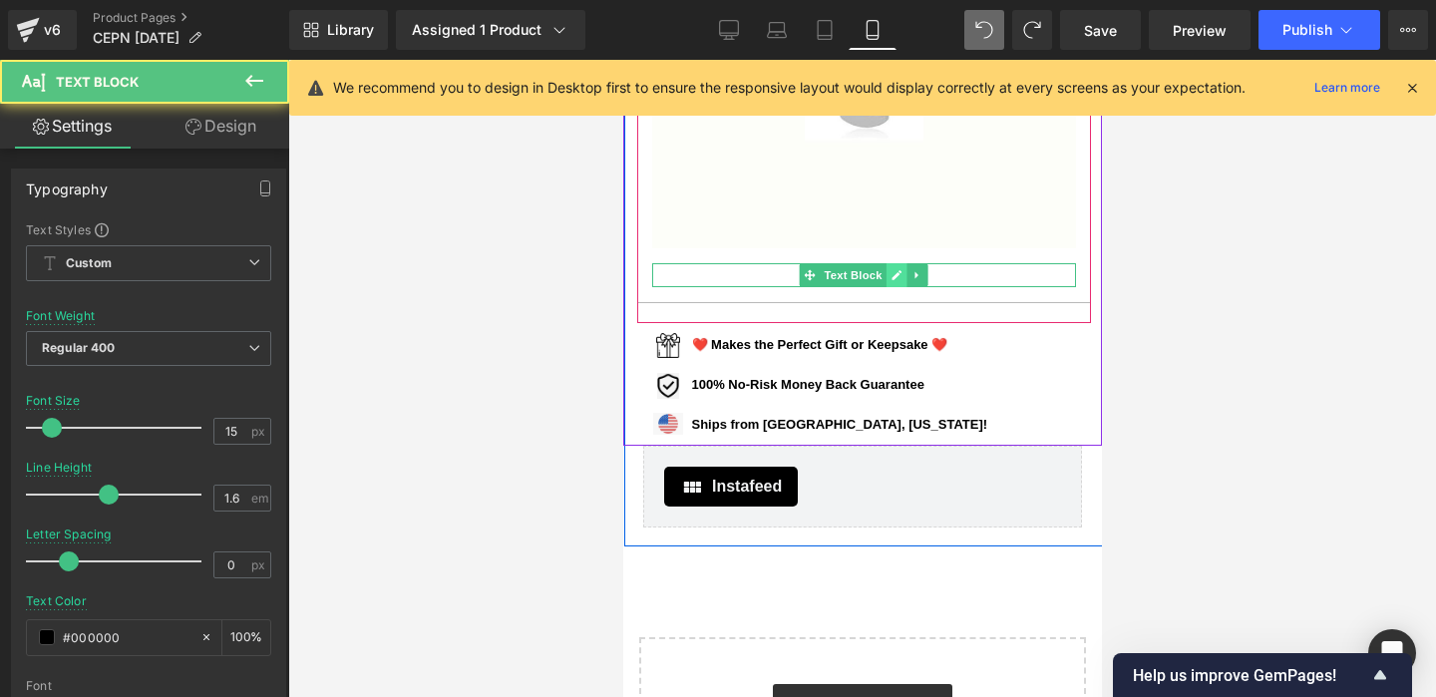
click at [890, 276] on icon at bounding box center [895, 275] width 11 height 12
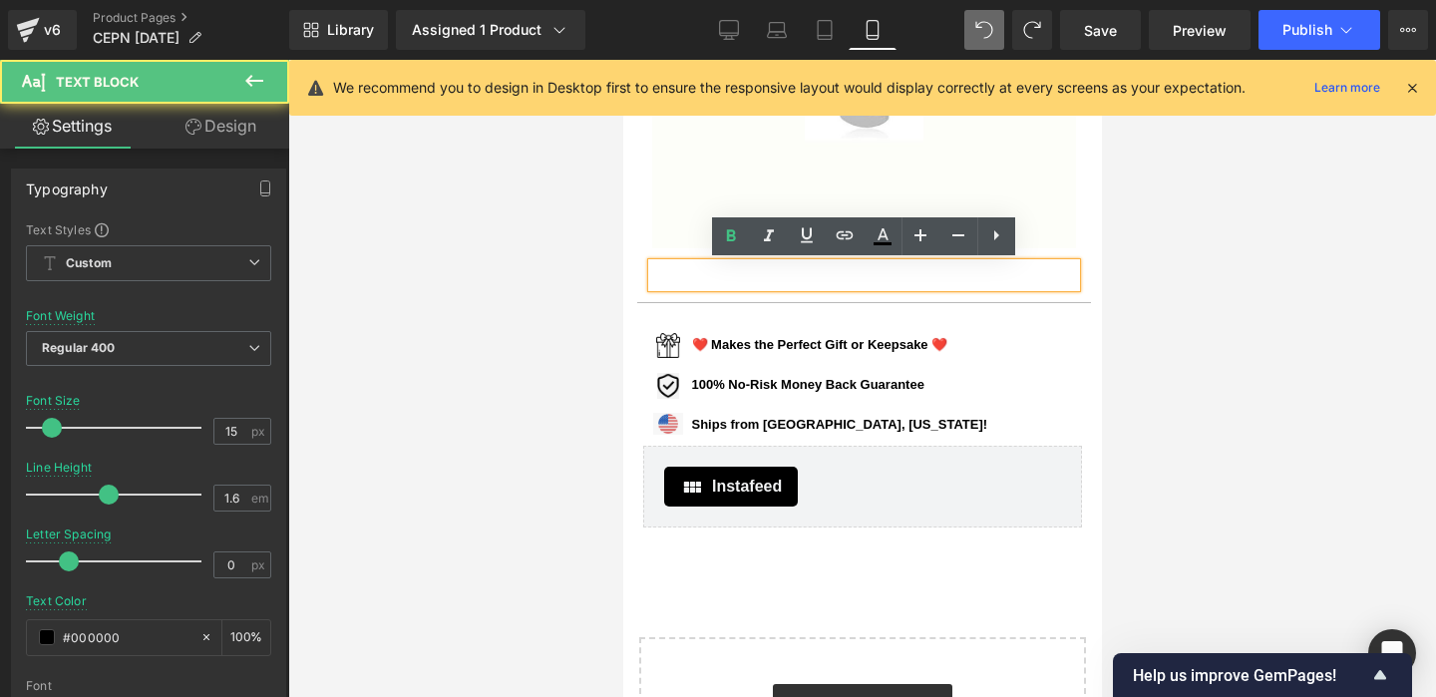
click at [825, 277] on div at bounding box center [863, 275] width 424 height 24
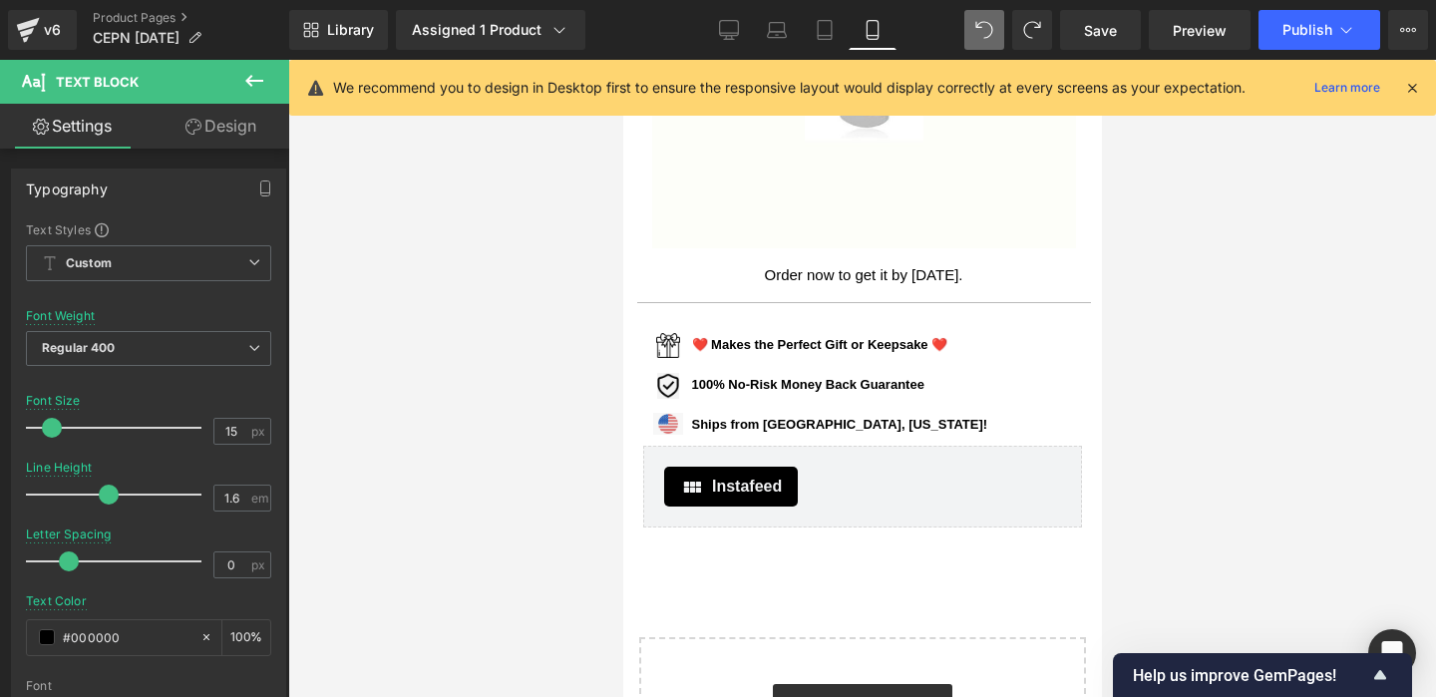
click at [1205, 258] on div at bounding box center [861, 378] width 1147 height 637
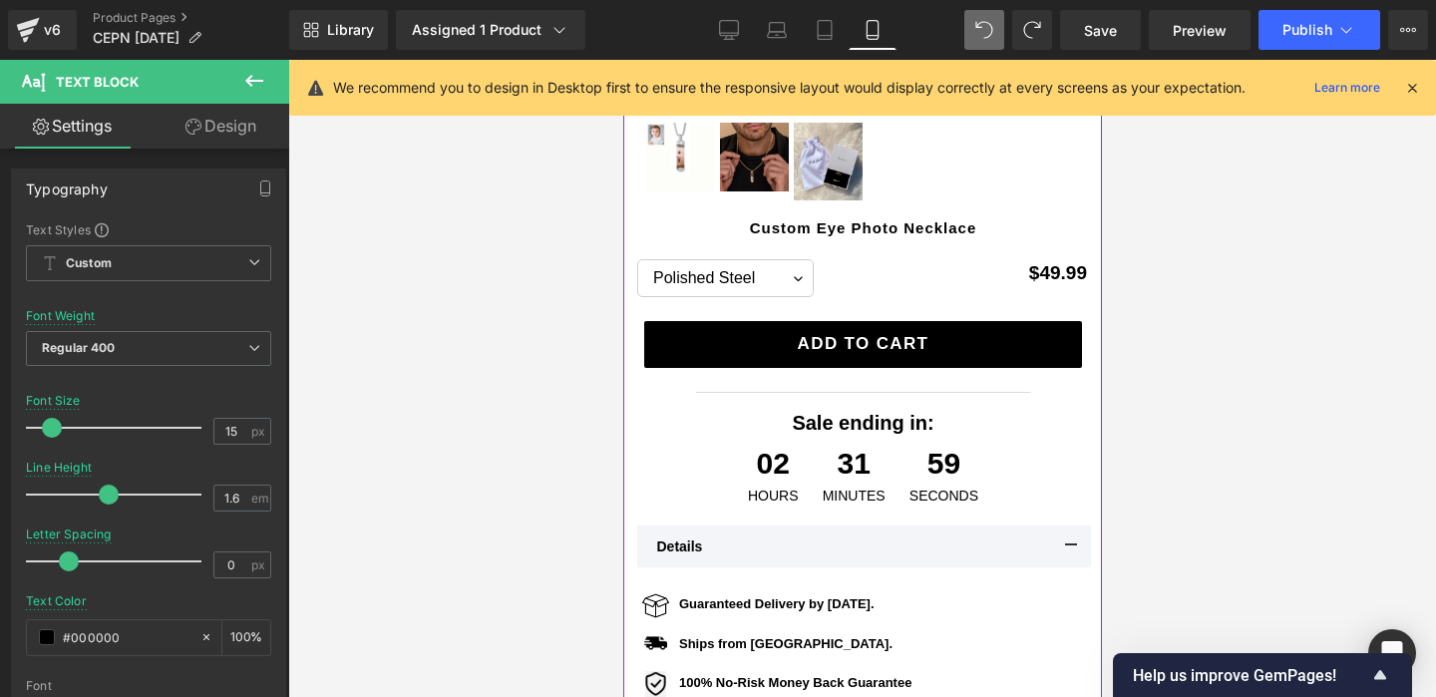
scroll to position [492, 0]
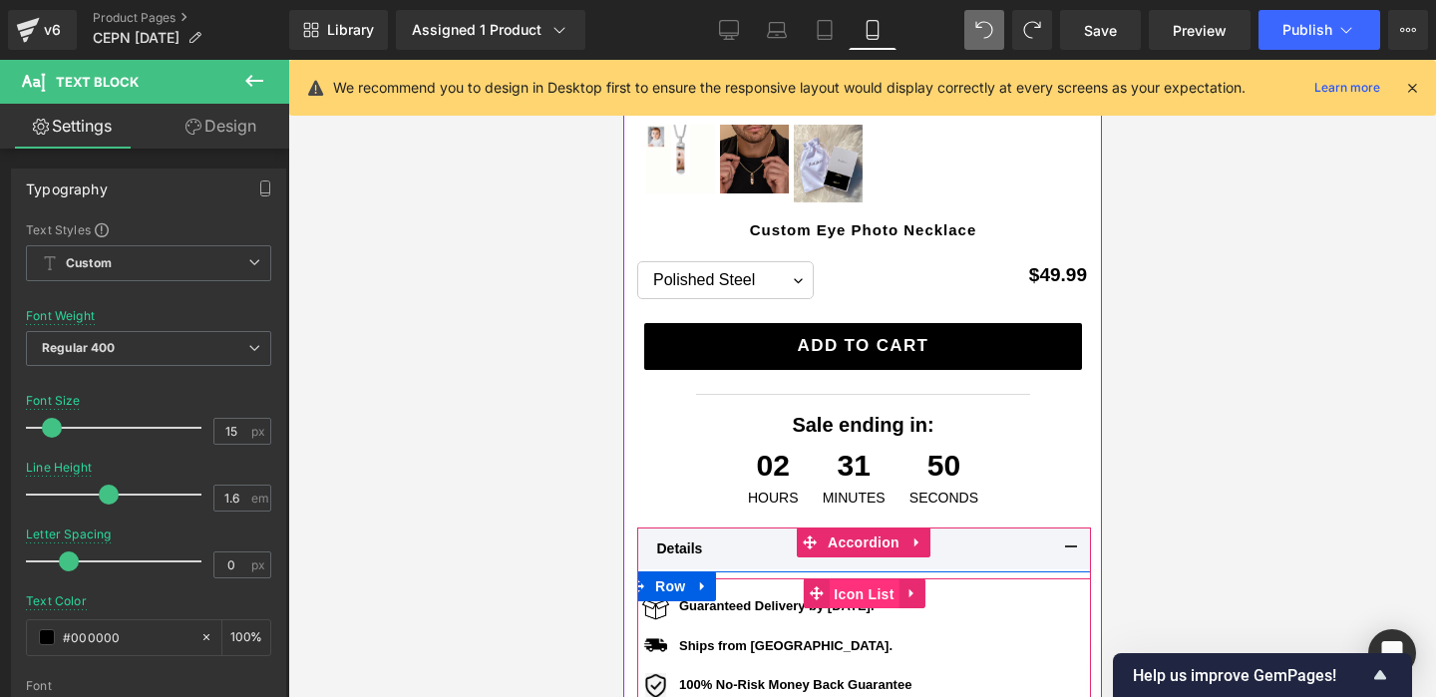
click at [894, 599] on span "Icon List" at bounding box center [862, 594] width 70 height 30
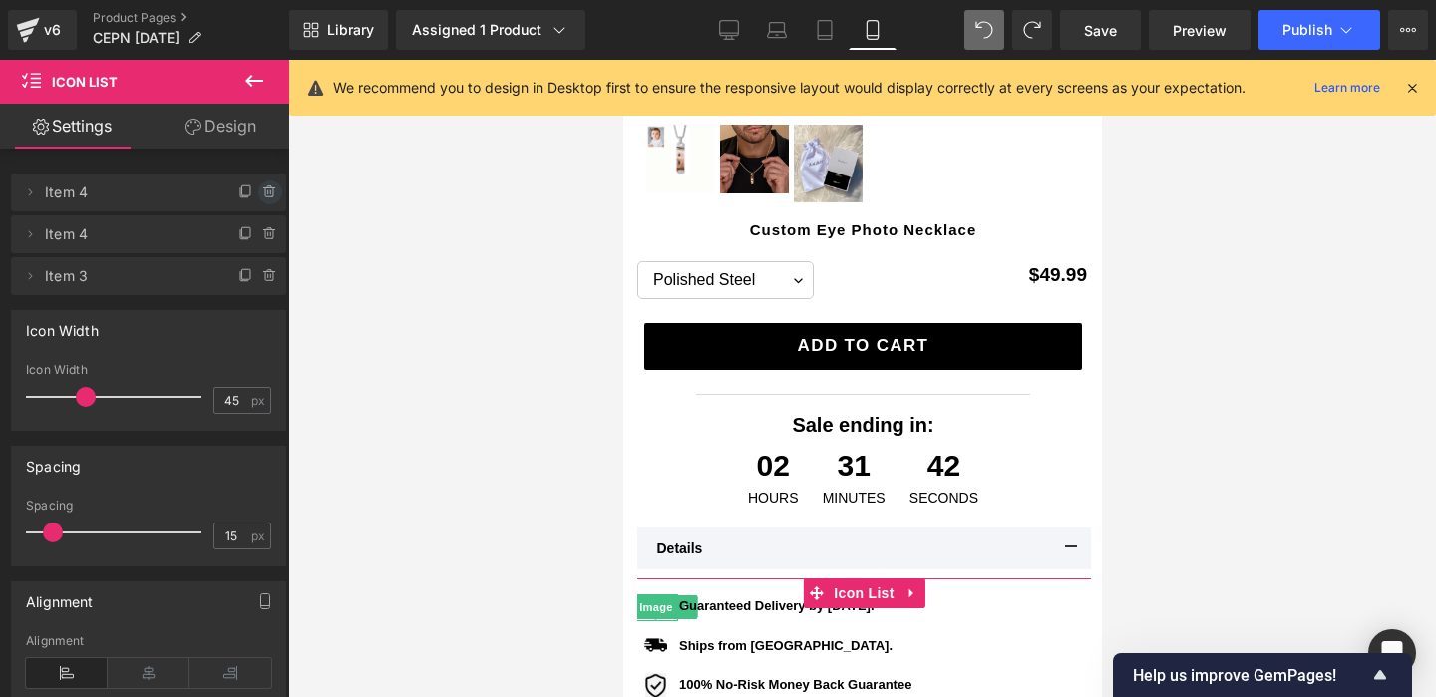
click at [262, 195] on icon at bounding box center [270, 192] width 16 height 16
click at [259, 195] on button "Delete" at bounding box center [248, 193] width 63 height 26
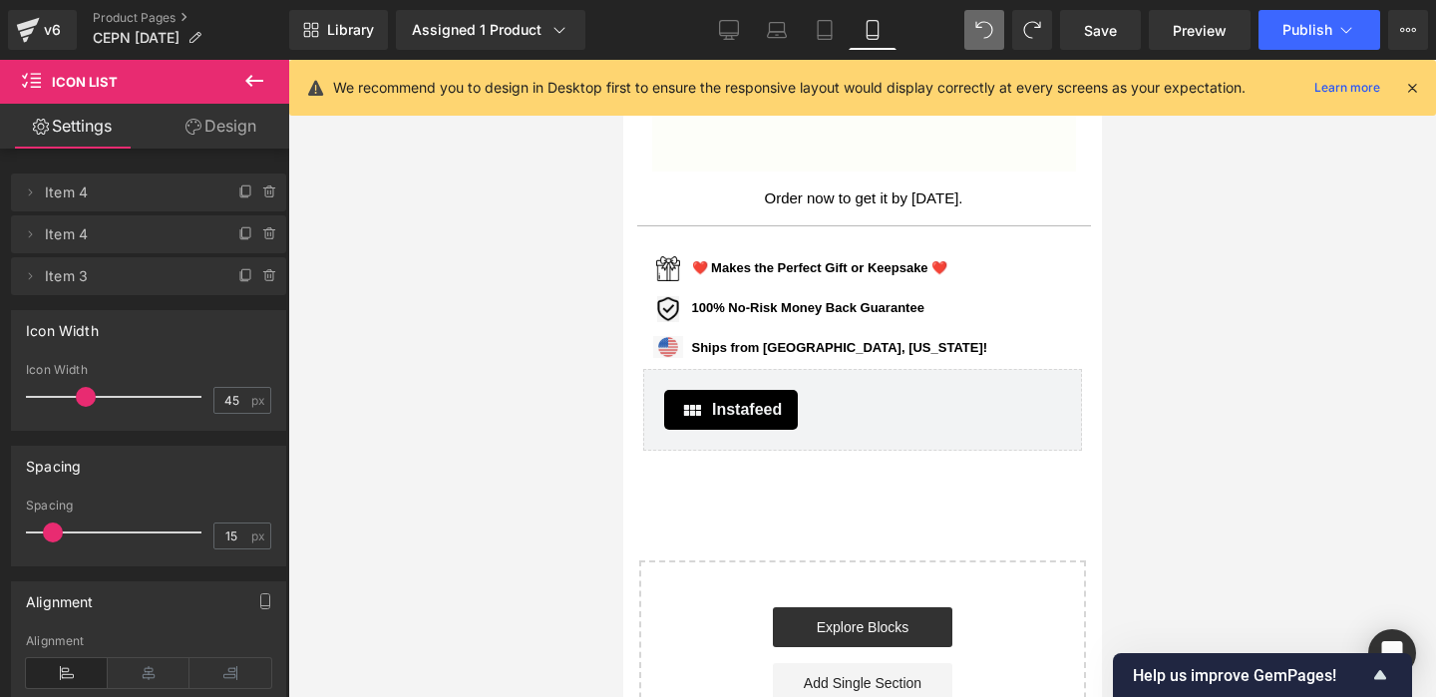
scroll to position [1751, 0]
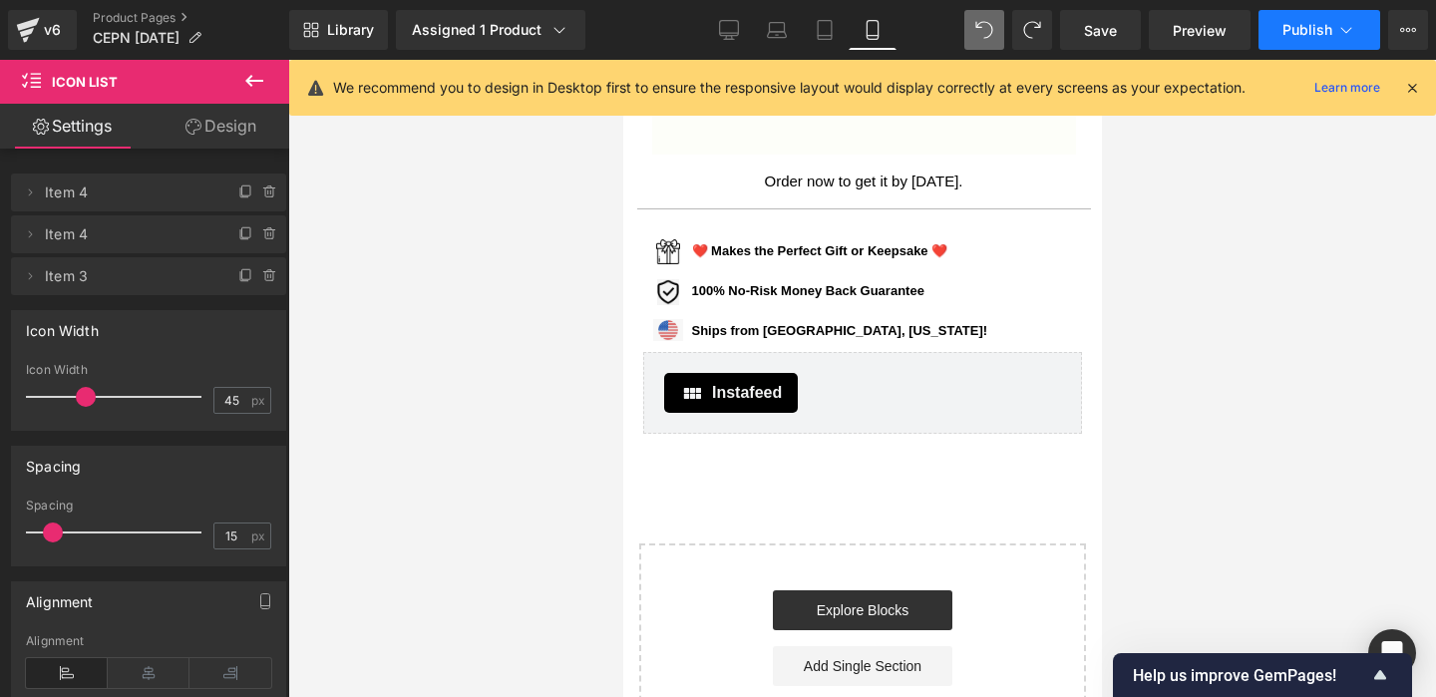
click at [1329, 45] on button "Publish" at bounding box center [1319, 30] width 122 height 40
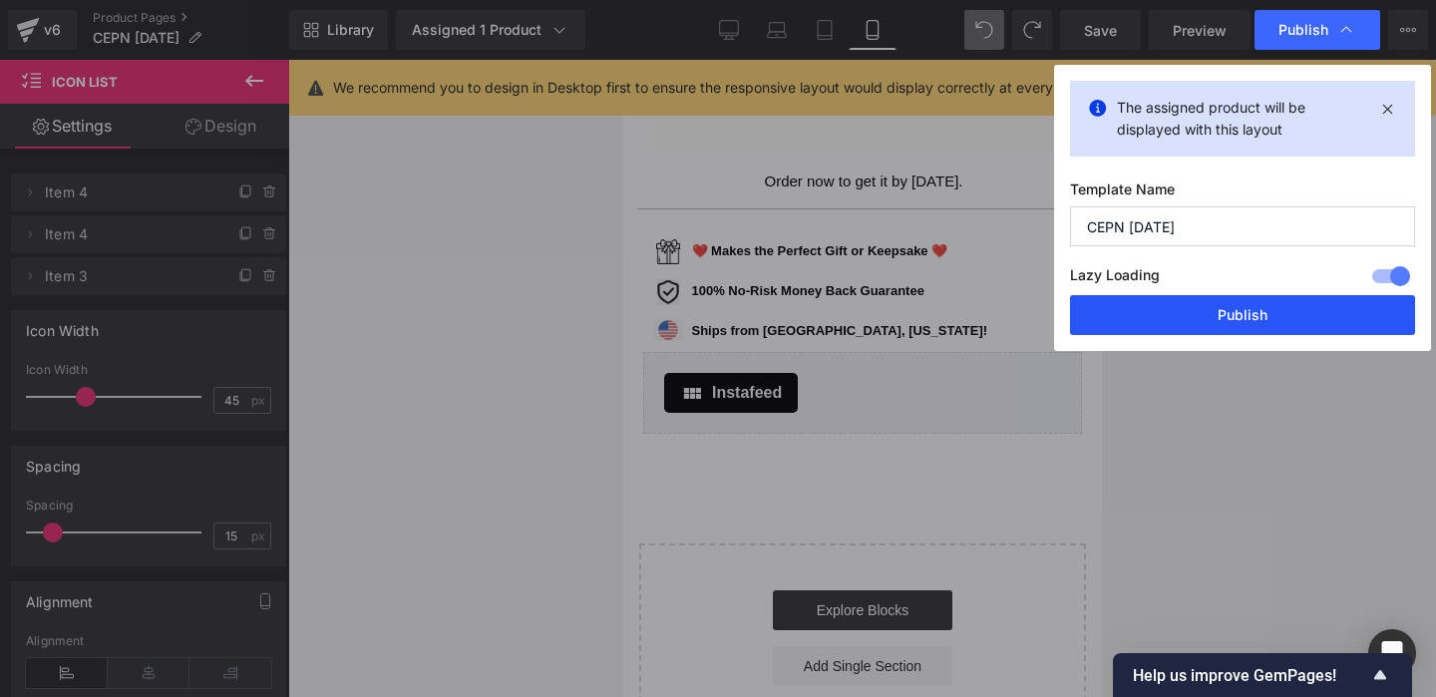
click at [1285, 308] on button "Publish" at bounding box center [1242, 315] width 345 height 40
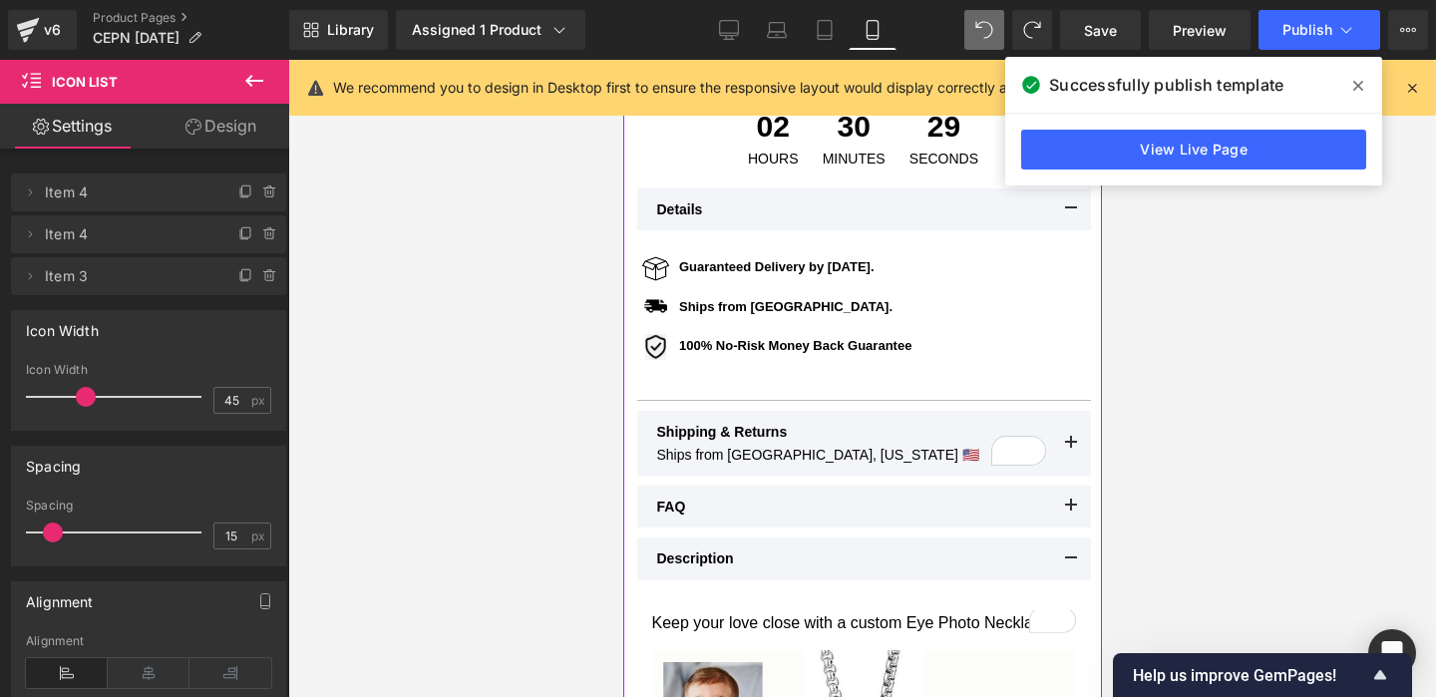
scroll to position [837, 0]
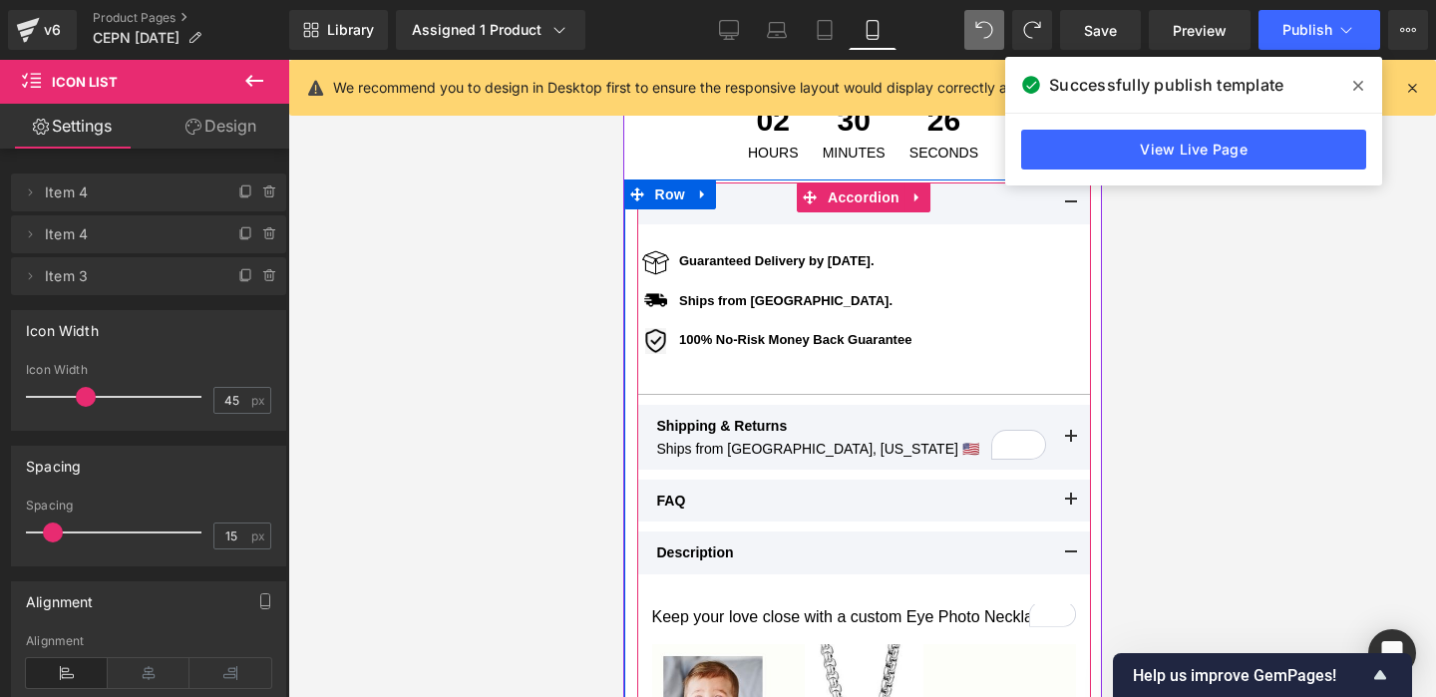
click at [1065, 443] on button at bounding box center [1070, 437] width 40 height 65
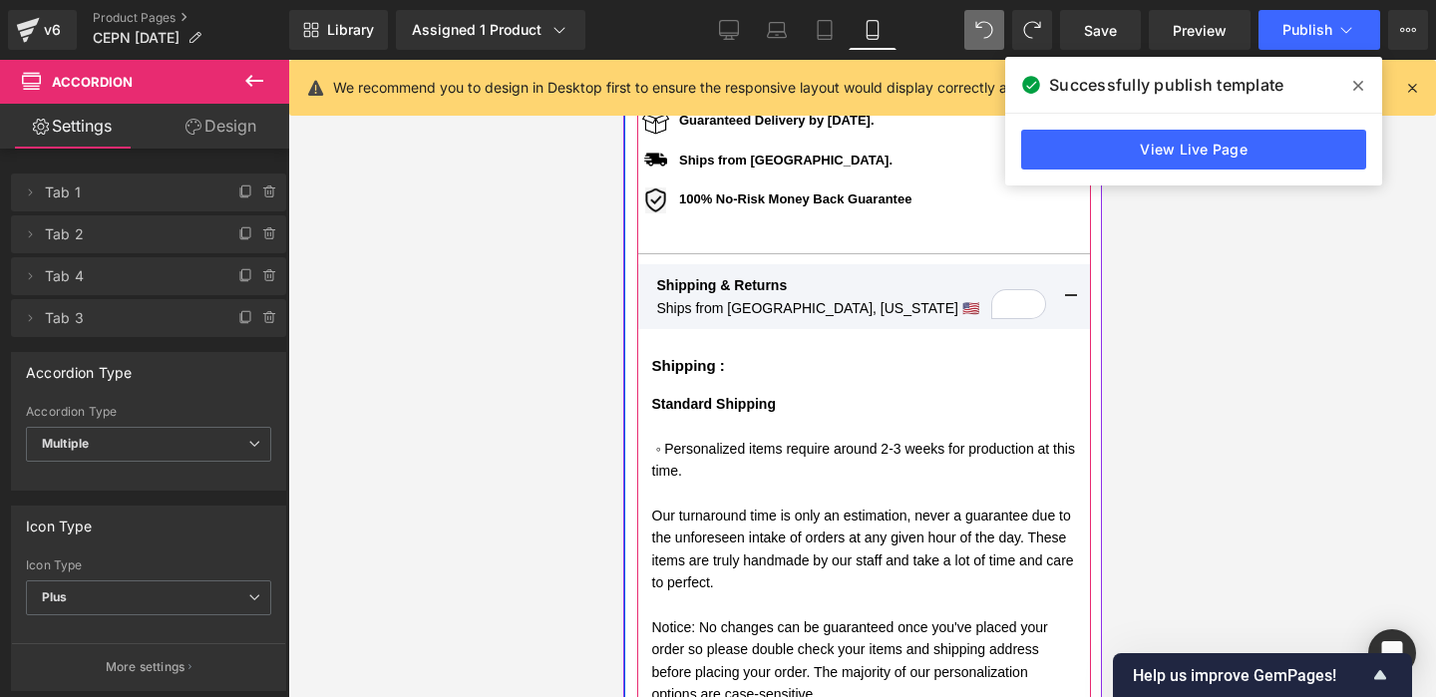
scroll to position [964, 0]
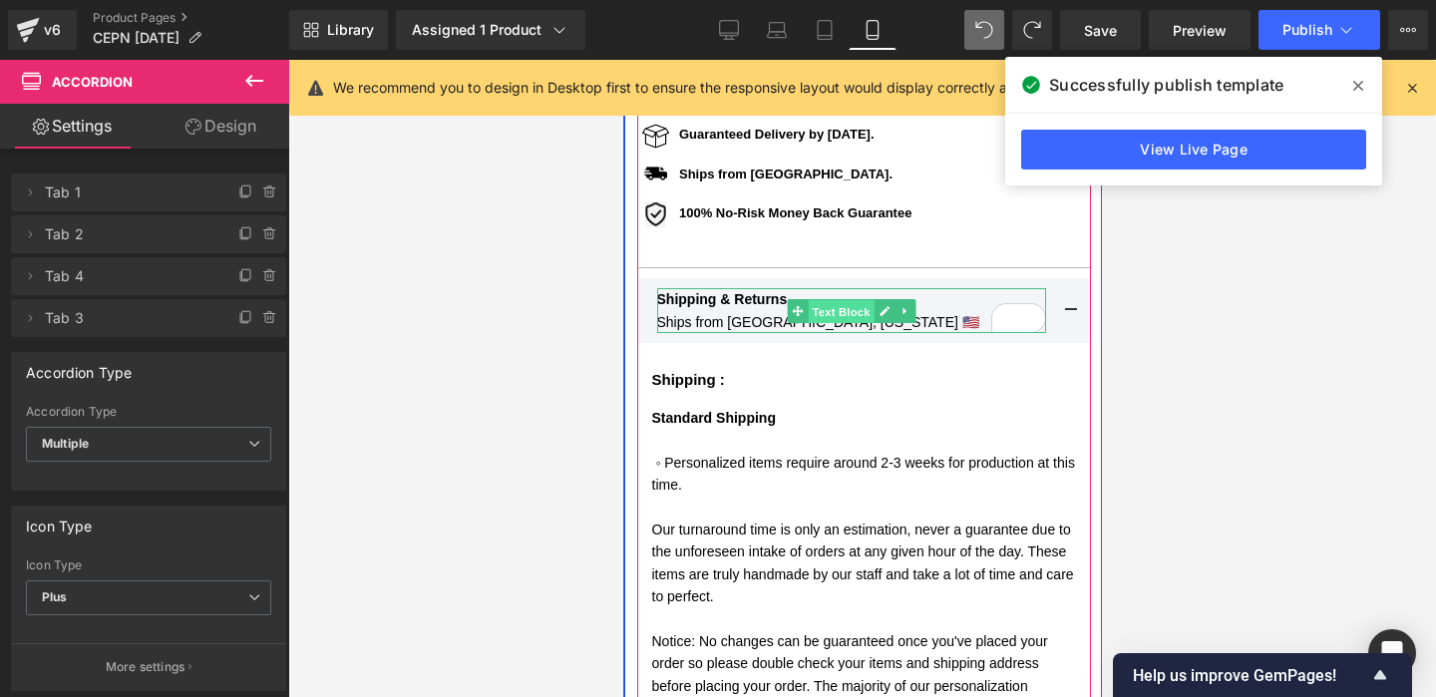
click at [842, 315] on span "Text Block" at bounding box center [839, 311] width 66 height 24
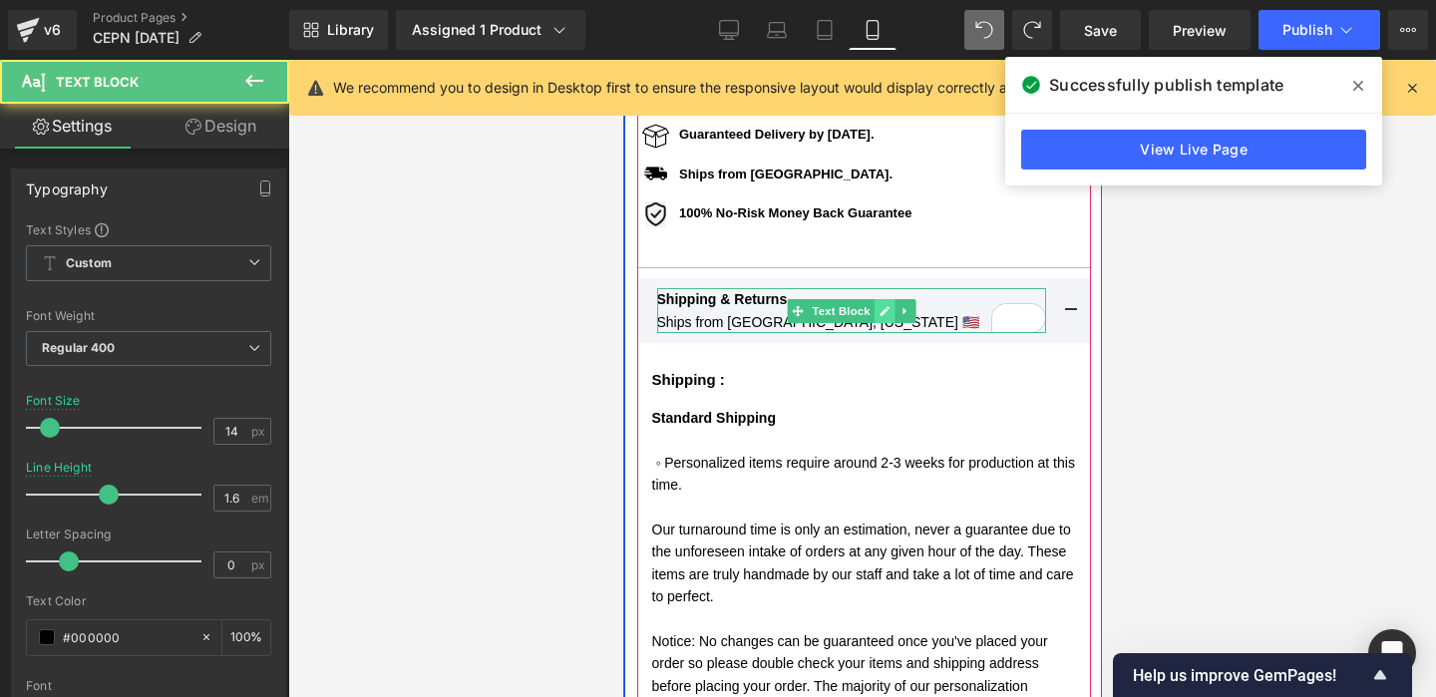
click at [886, 307] on icon at bounding box center [883, 311] width 10 height 10
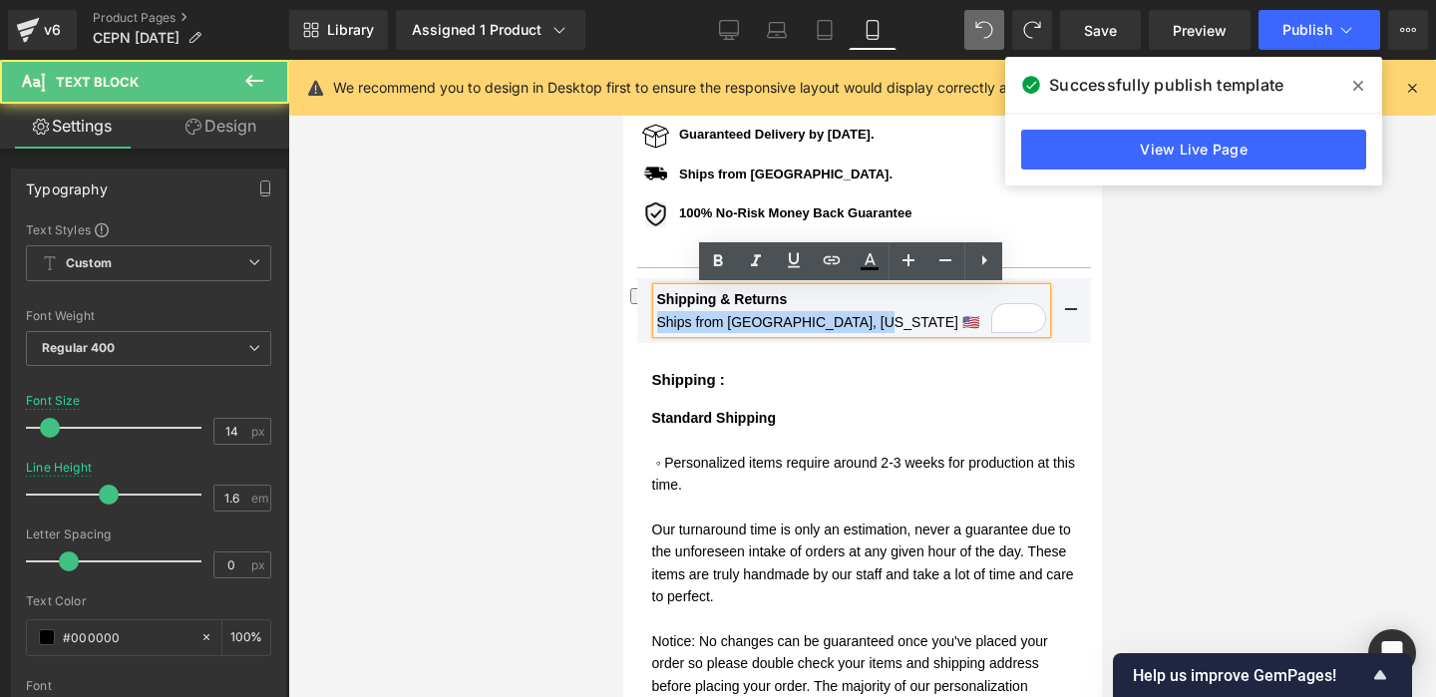
drag, startPoint x: 866, startPoint y: 327, endPoint x: 657, endPoint y: 316, distance: 209.6
click at [657, 316] on p "Ships from Orlando, Florida 🇺🇸" at bounding box center [850, 322] width 389 height 22
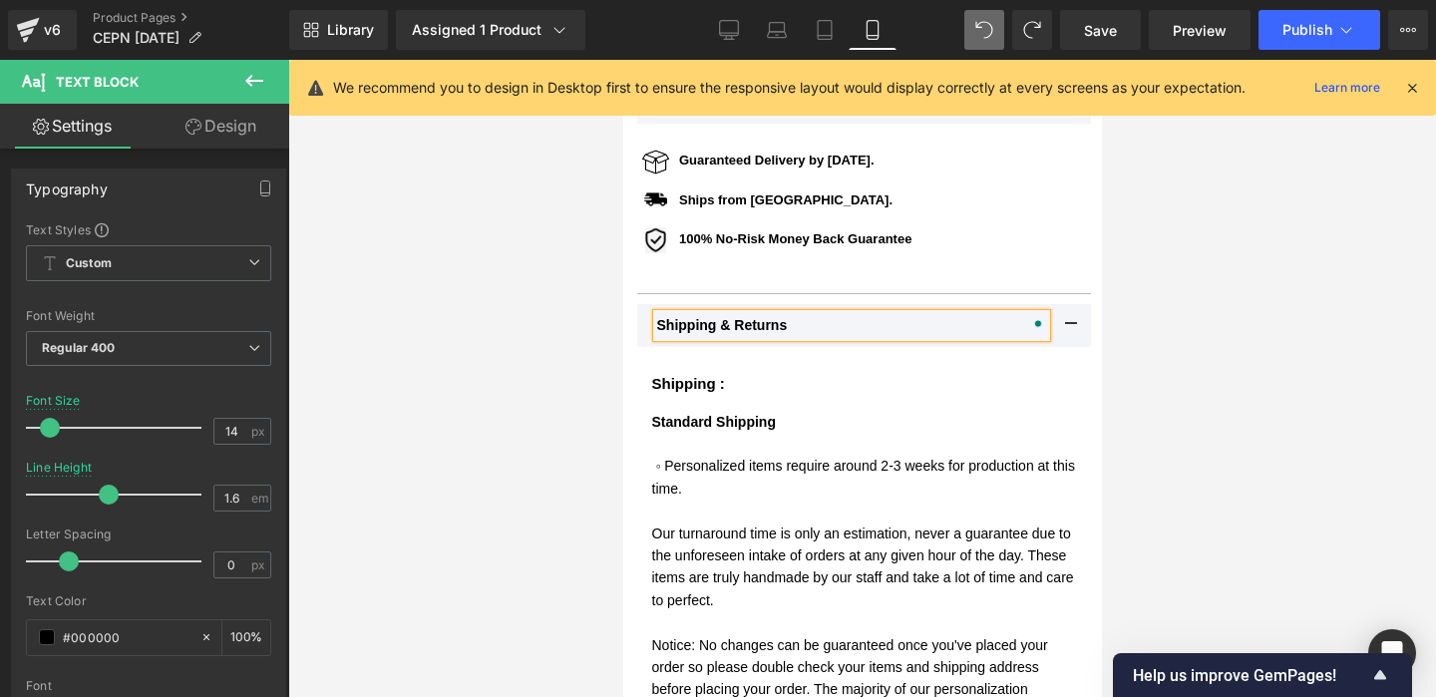
scroll to position [926, 0]
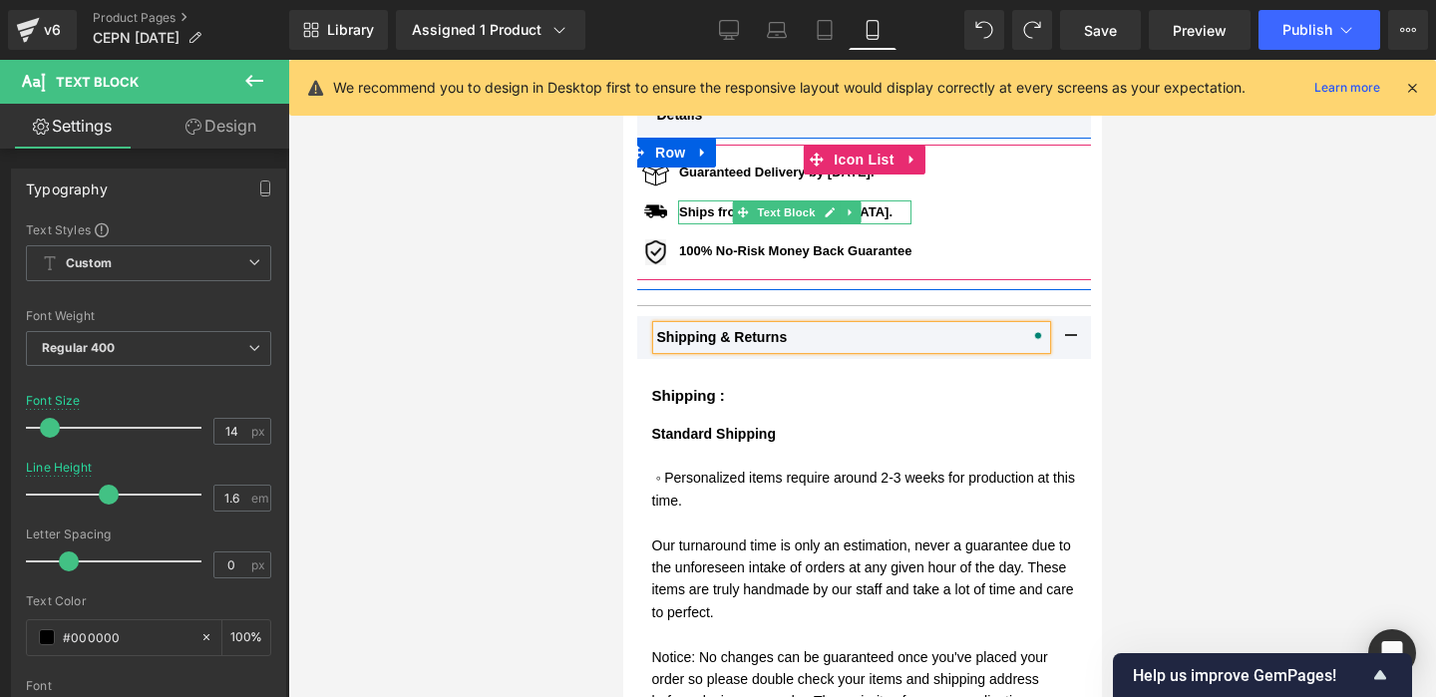
scroll to position [881, 0]
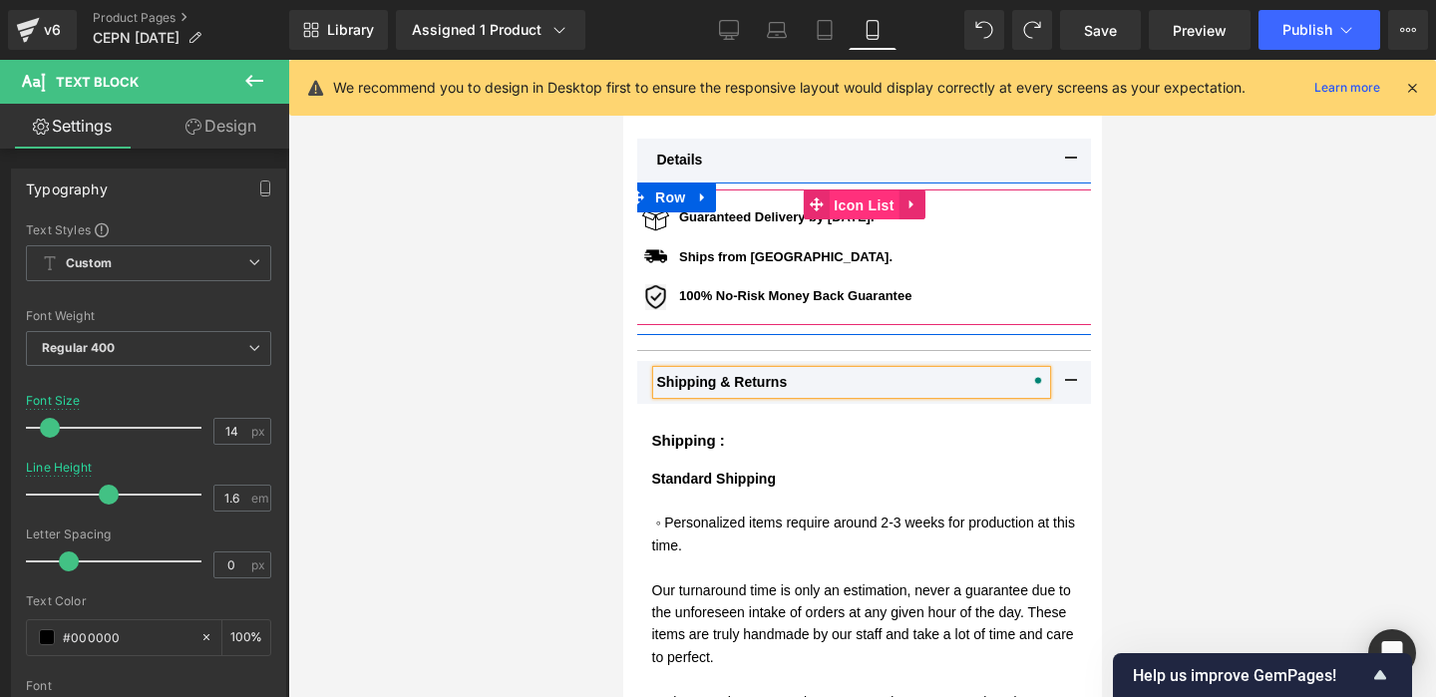
click at [879, 204] on span "Icon List" at bounding box center [862, 205] width 70 height 30
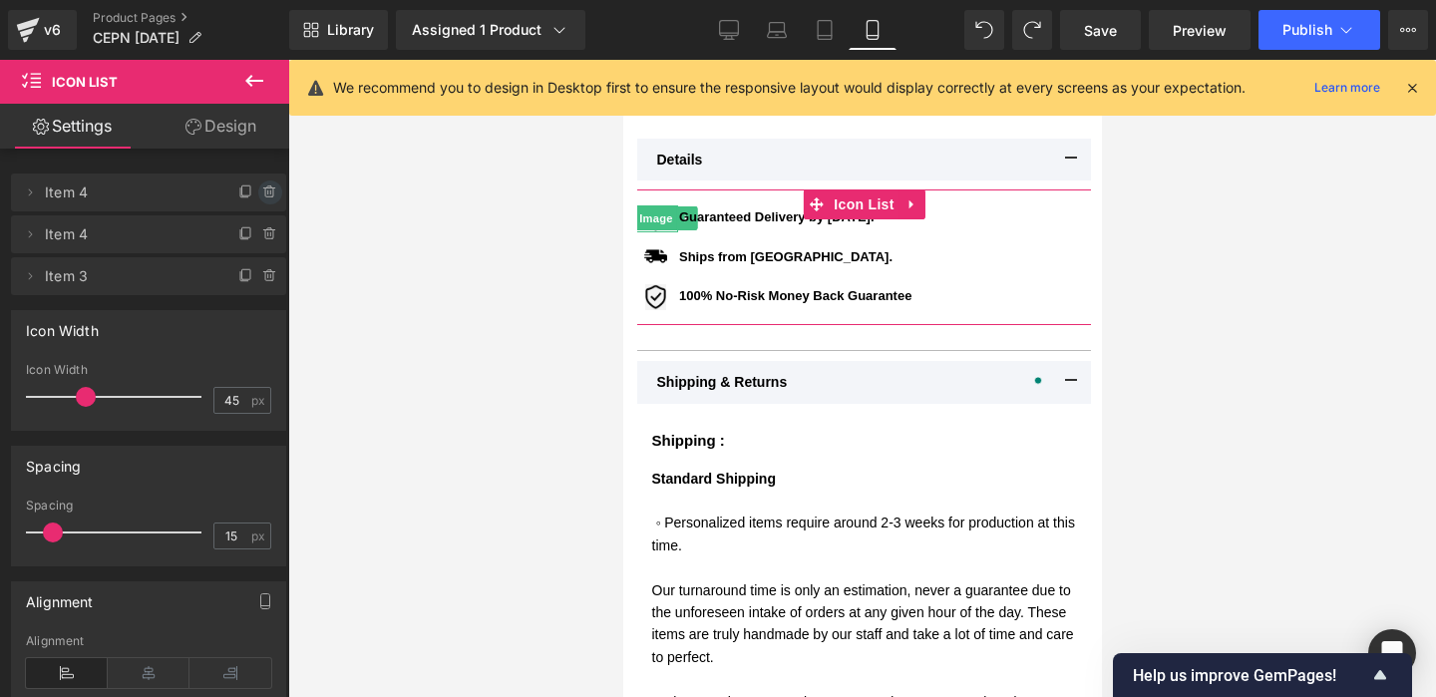
click at [262, 191] on icon at bounding box center [270, 192] width 16 height 16
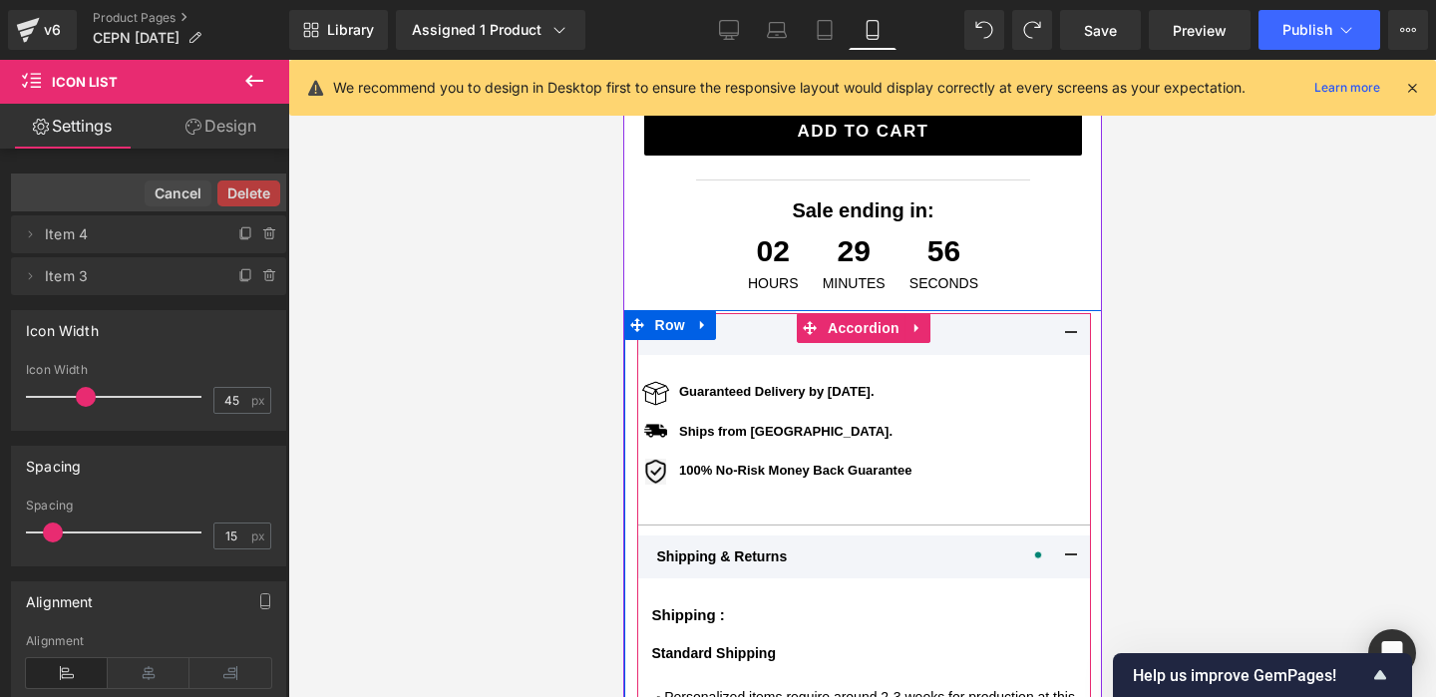
scroll to position [695, 0]
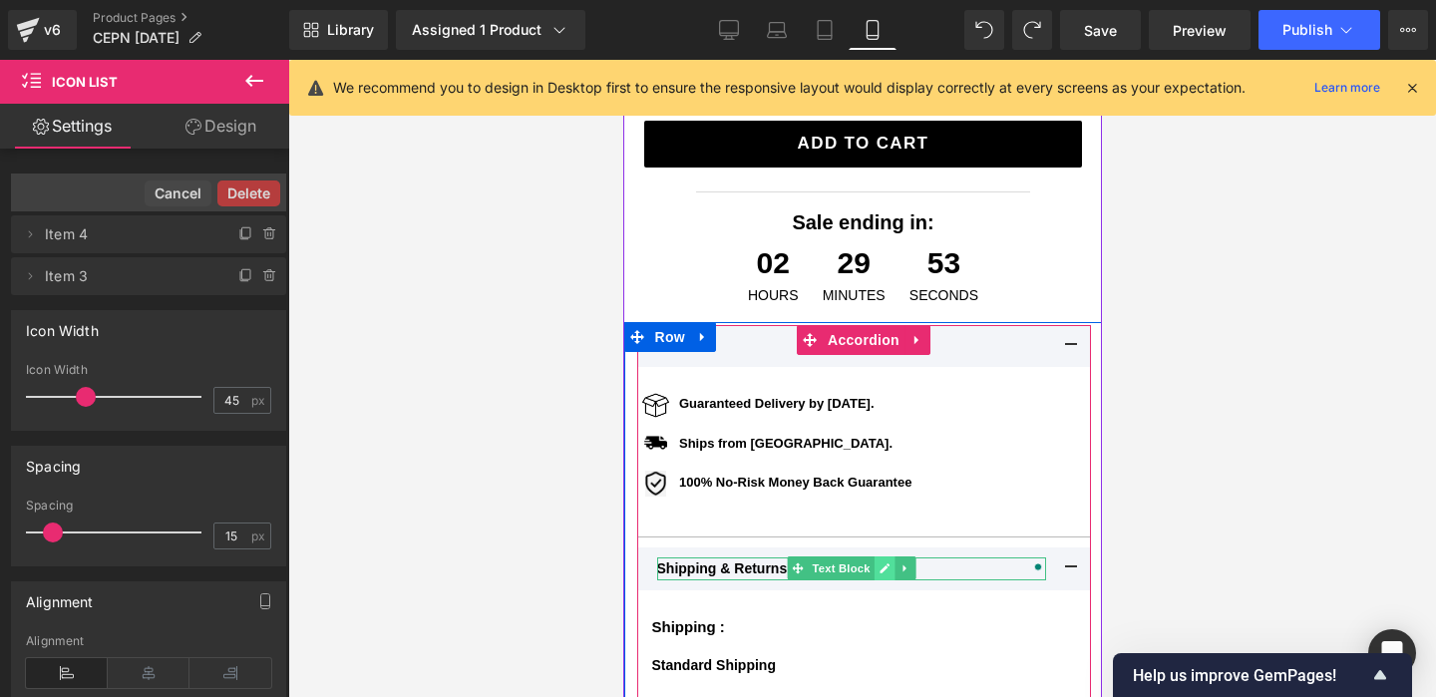
click at [882, 567] on icon at bounding box center [883, 569] width 10 height 10
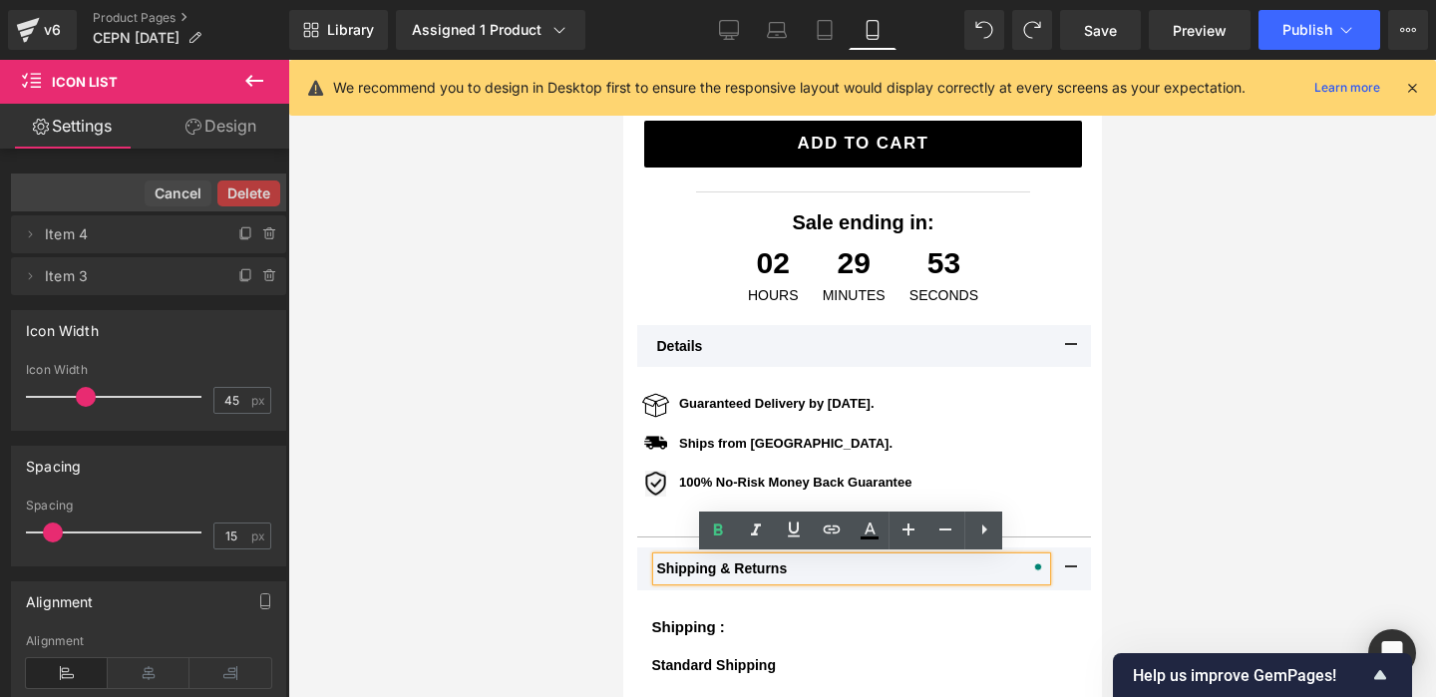
click at [834, 569] on p "Shipping & Returns" at bounding box center [850, 568] width 389 height 22
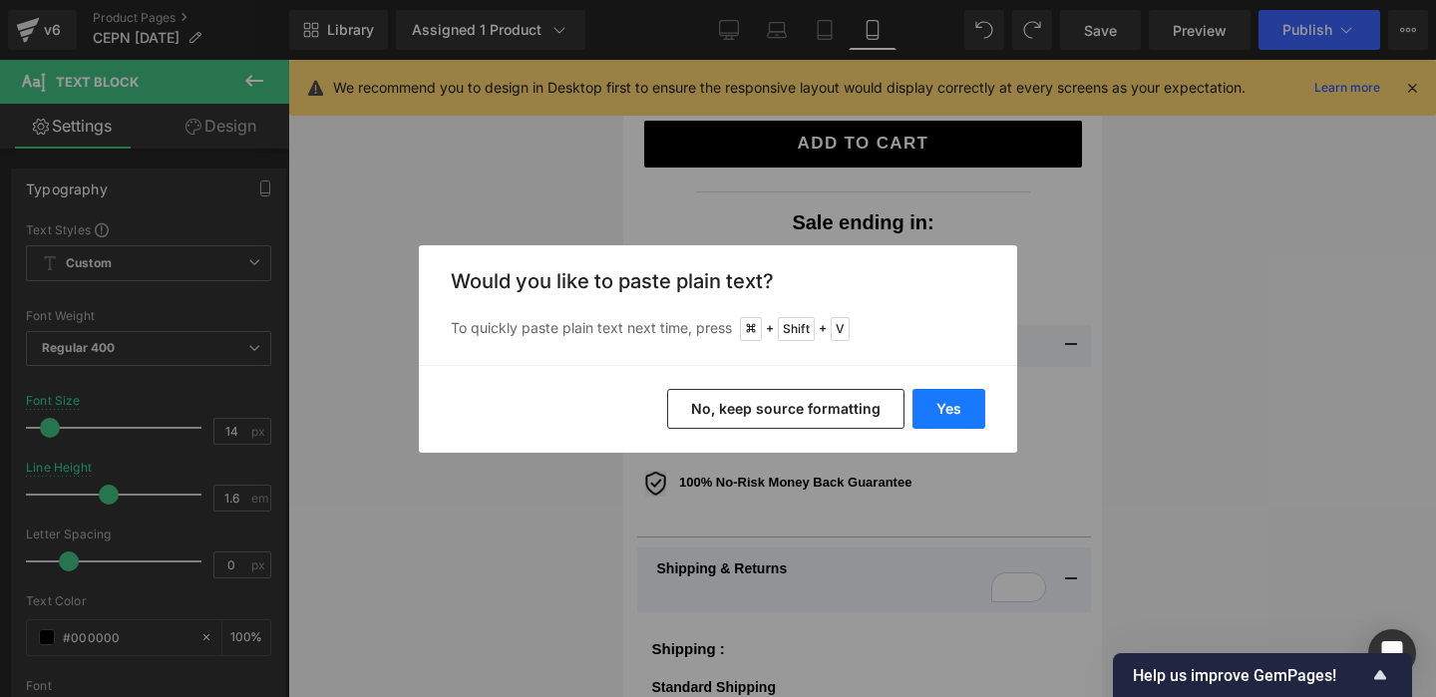
click at [942, 412] on button "Yes" at bounding box center [948, 409] width 73 height 40
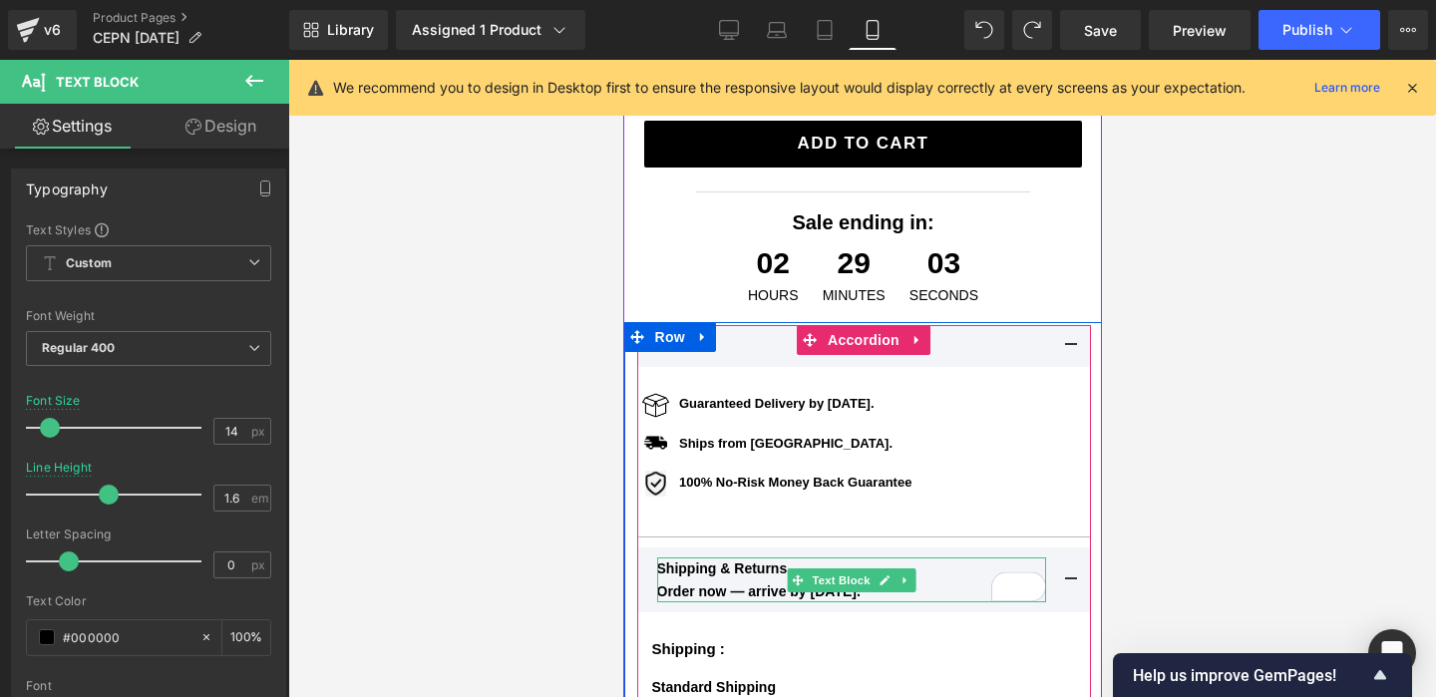
click at [759, 591] on b "Order now — arrive by [DATE]." at bounding box center [757, 591] width 203 height 16
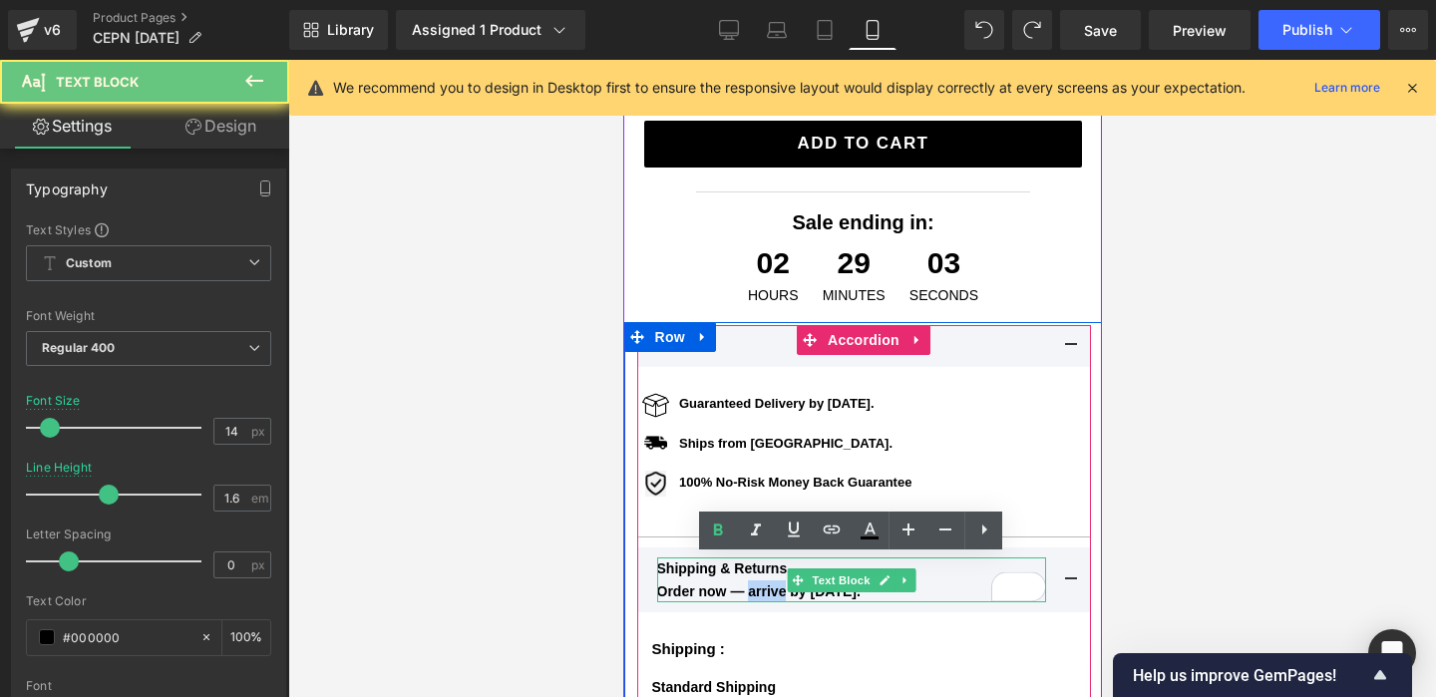
click at [759, 591] on b "Order now — arrive by [DATE]." at bounding box center [757, 591] width 203 height 16
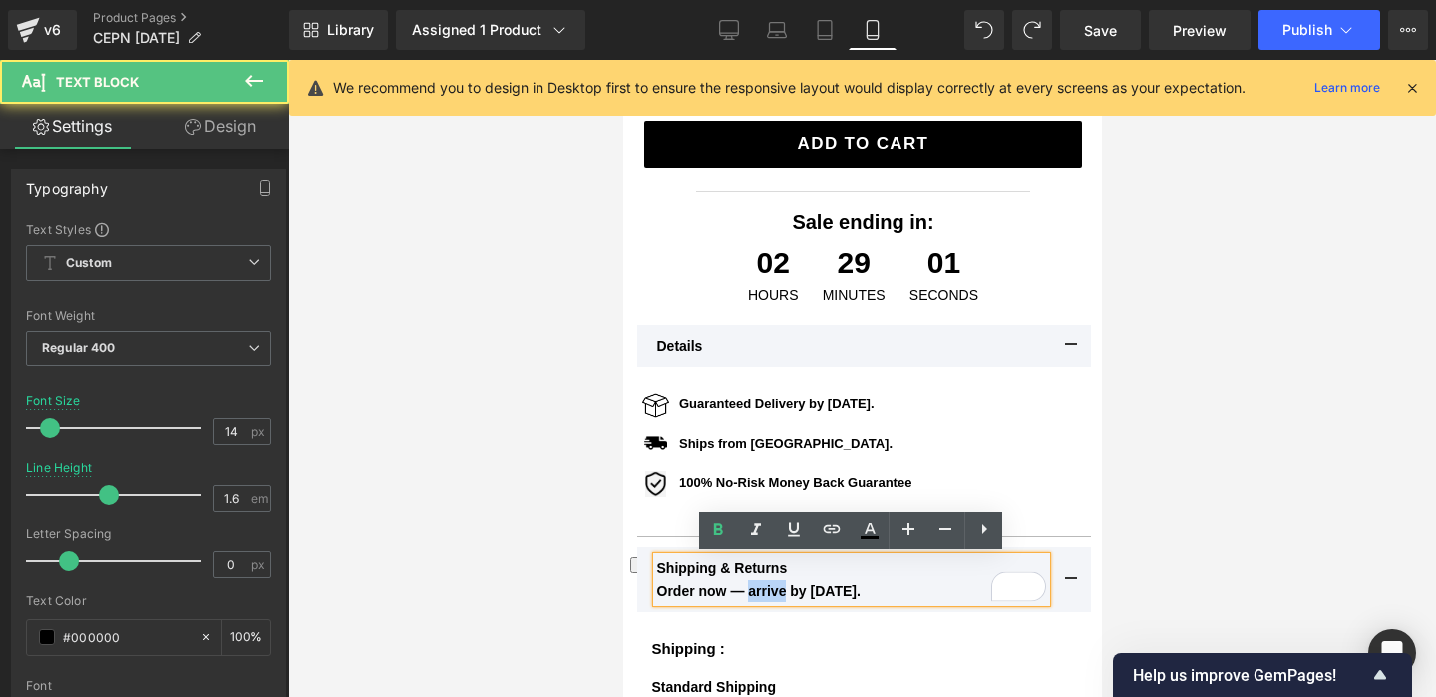
drag, startPoint x: 913, startPoint y: 595, endPoint x: 644, endPoint y: 593, distance: 269.2
click at [644, 593] on div "Shipping & Returns Order now — arrive by [DATE]. Text Block" at bounding box center [863, 579] width 454 height 65
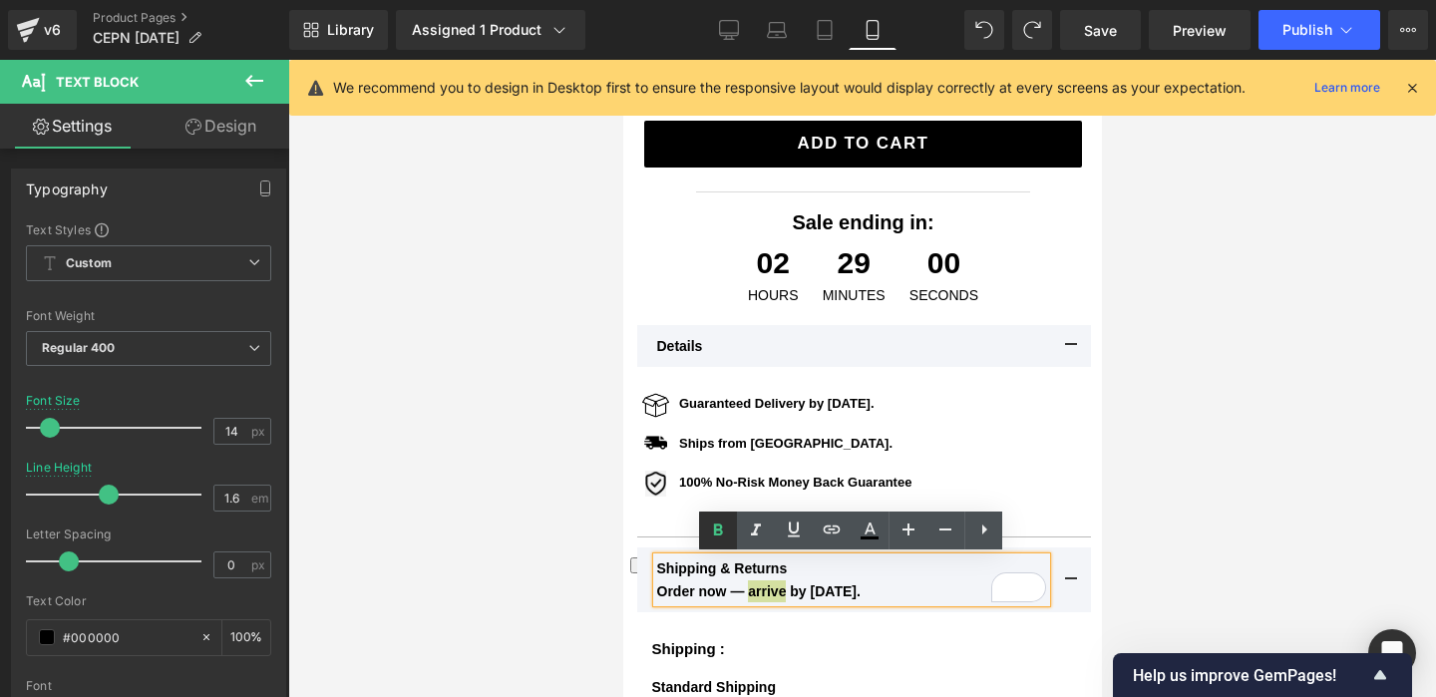
click at [723, 537] on icon at bounding box center [718, 530] width 24 height 24
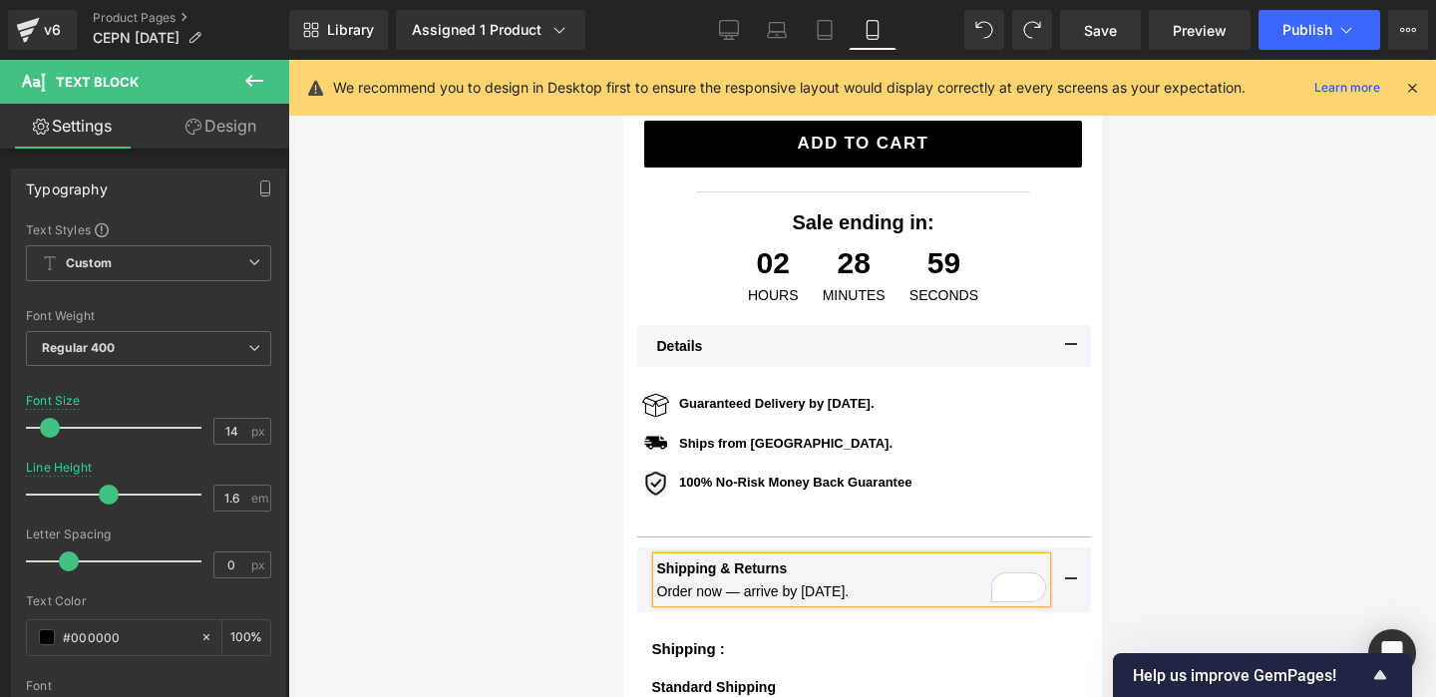
click at [1195, 463] on div at bounding box center [861, 378] width 1147 height 637
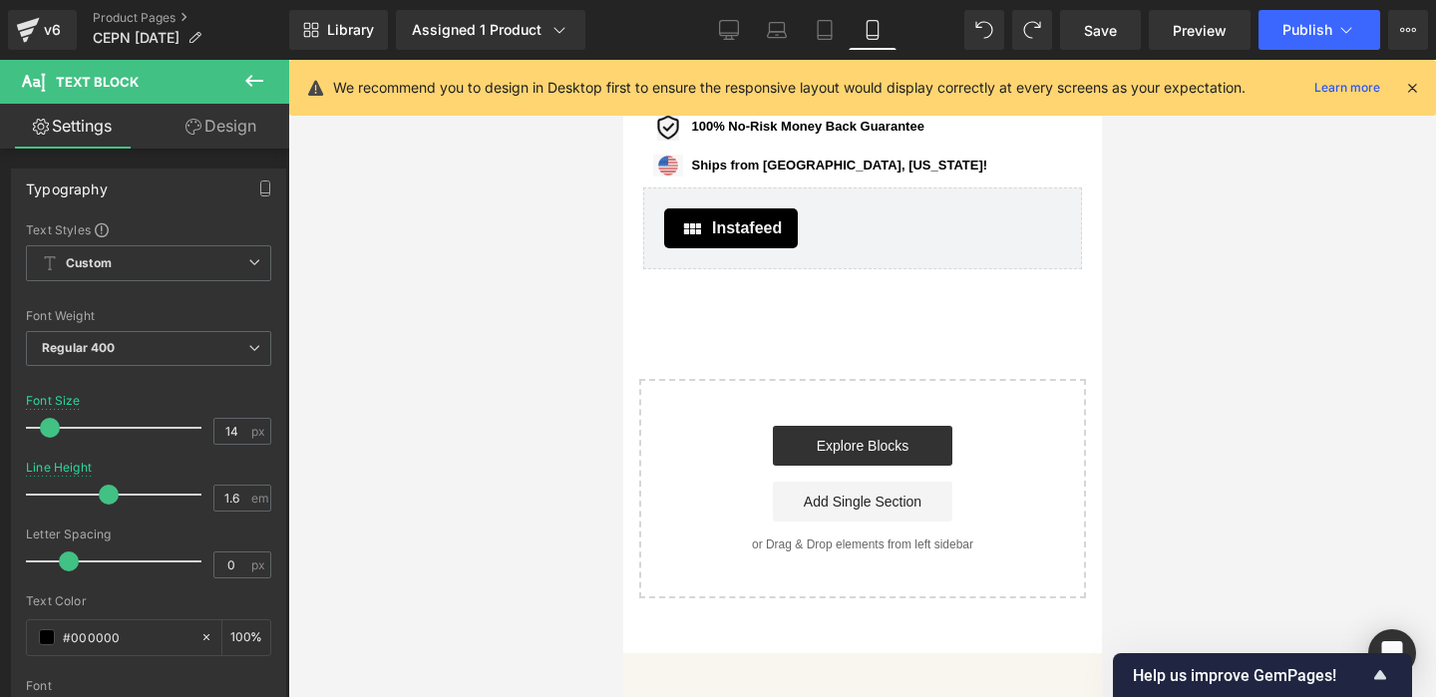
scroll to position [2763, 0]
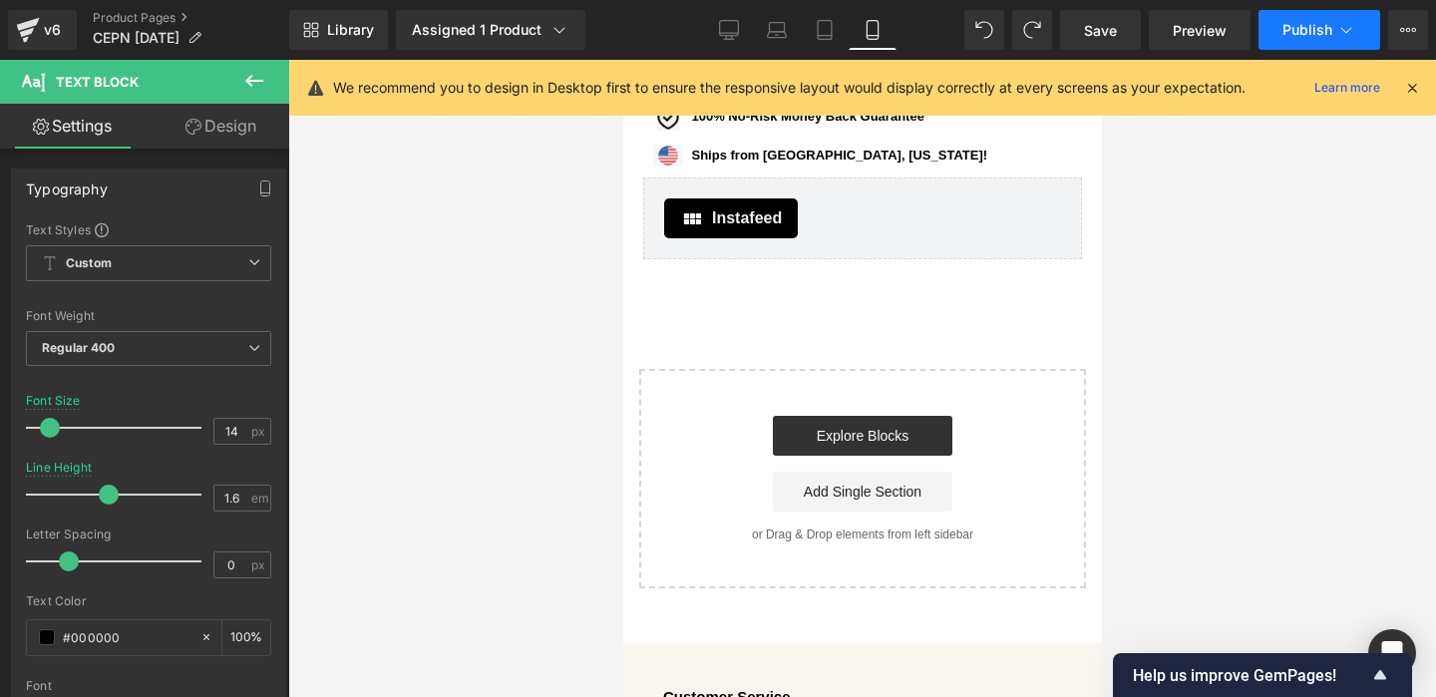
click at [1307, 34] on span "Publish" at bounding box center [1307, 30] width 50 height 16
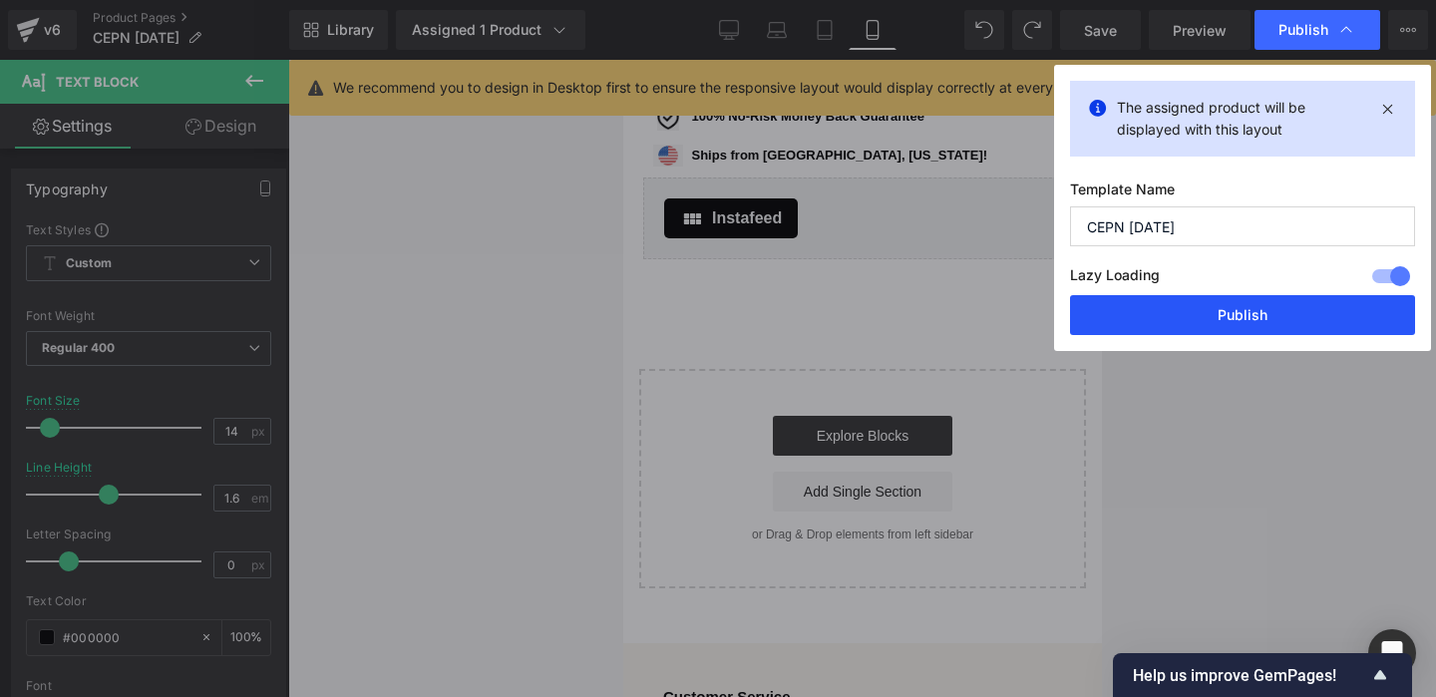
click at [1293, 306] on button "Publish" at bounding box center [1242, 315] width 345 height 40
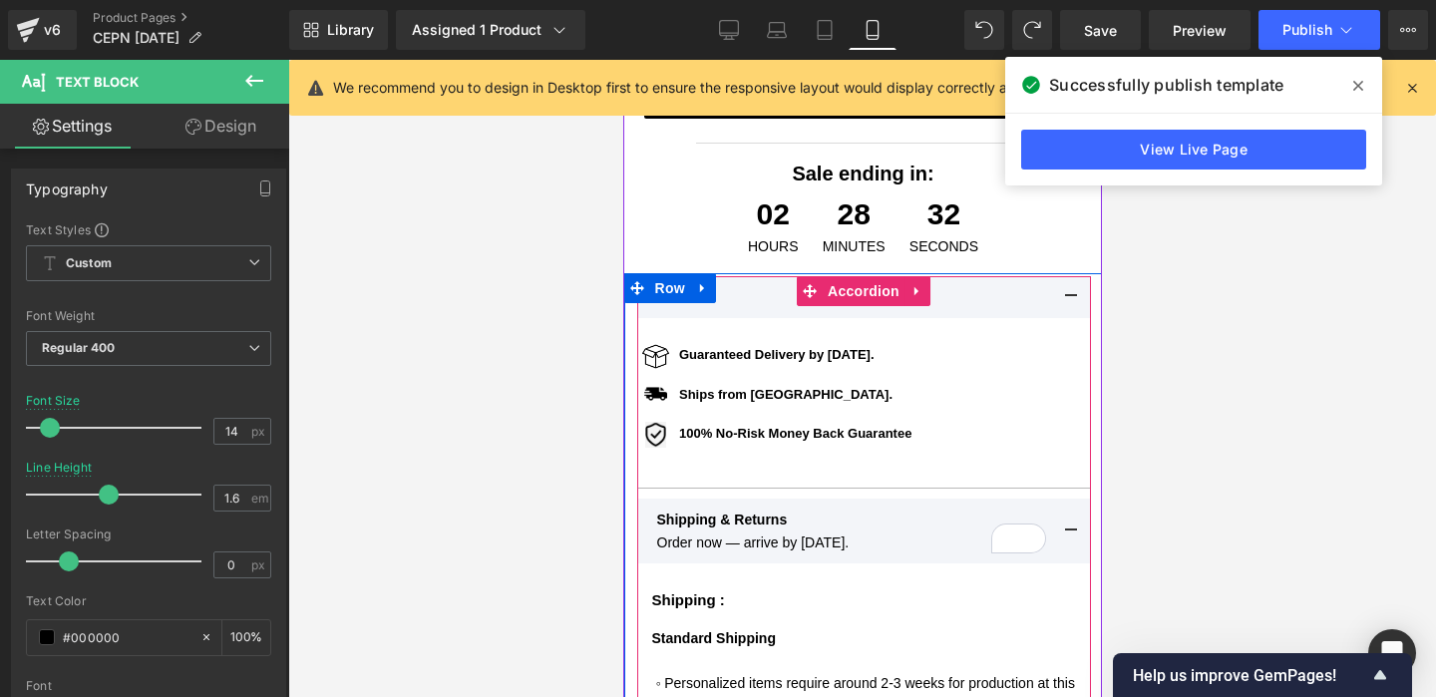
scroll to position [709, 0]
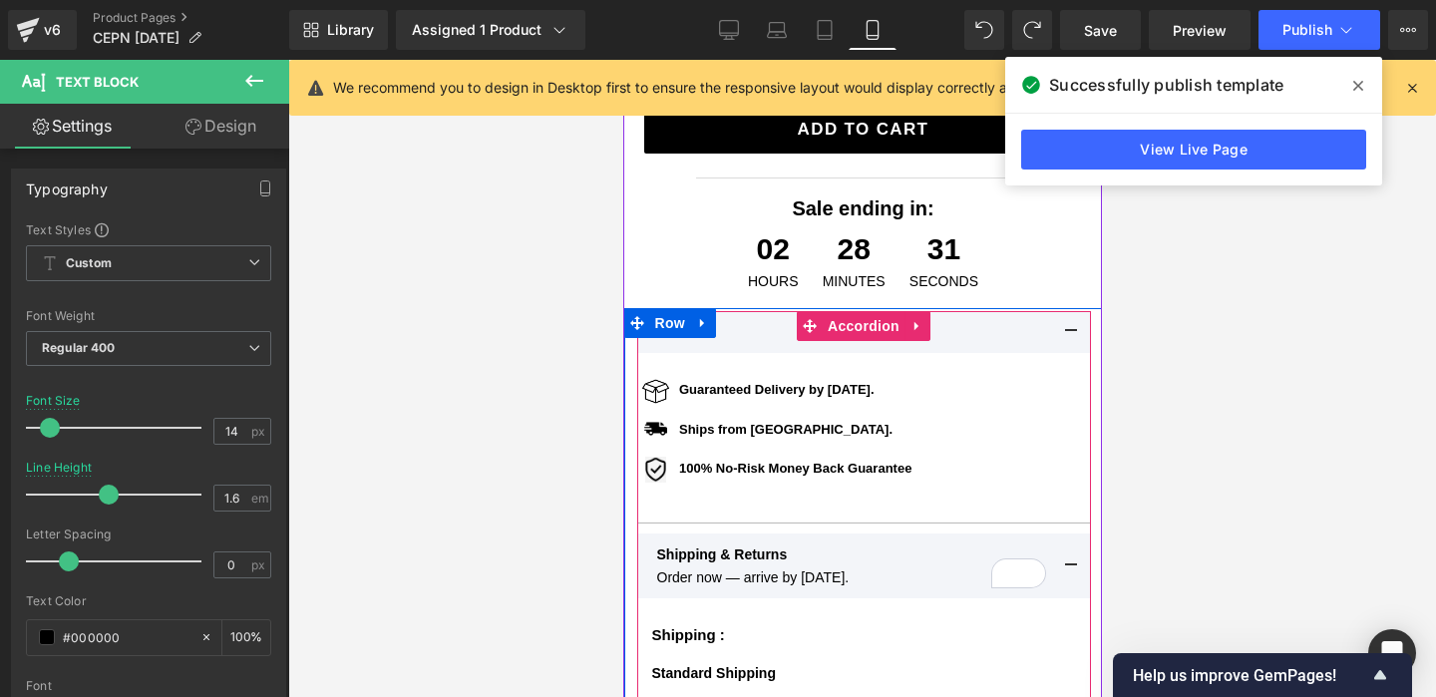
click at [1069, 558] on button at bounding box center [1070, 565] width 40 height 65
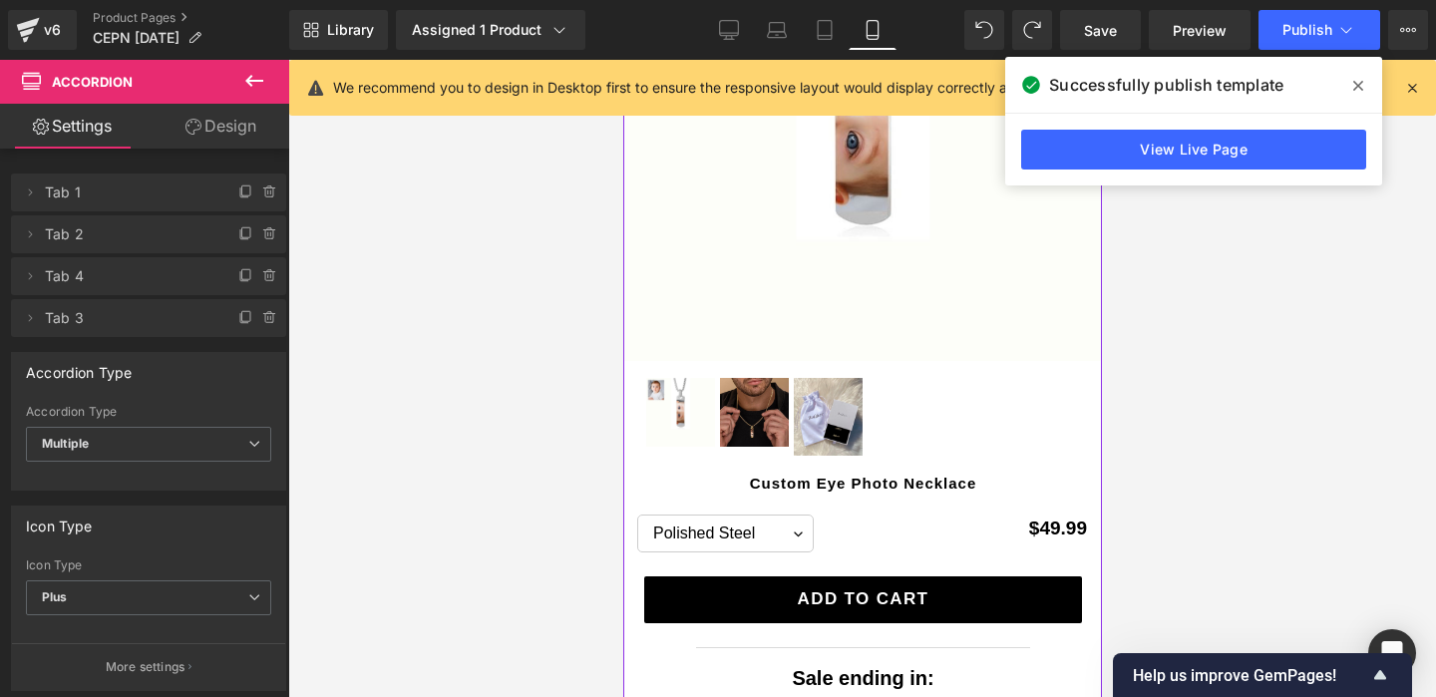
scroll to position [0, 0]
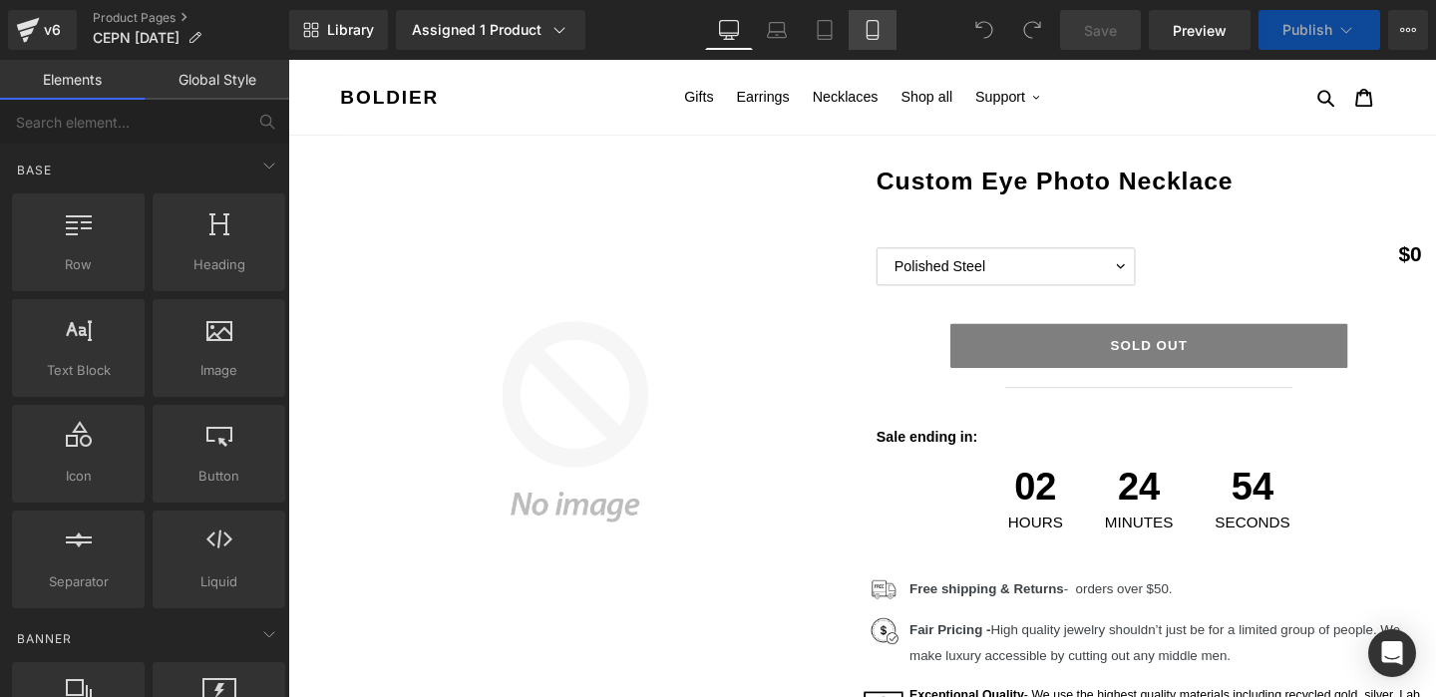
click at [870, 41] on link "Mobile" at bounding box center [872, 30] width 48 height 40
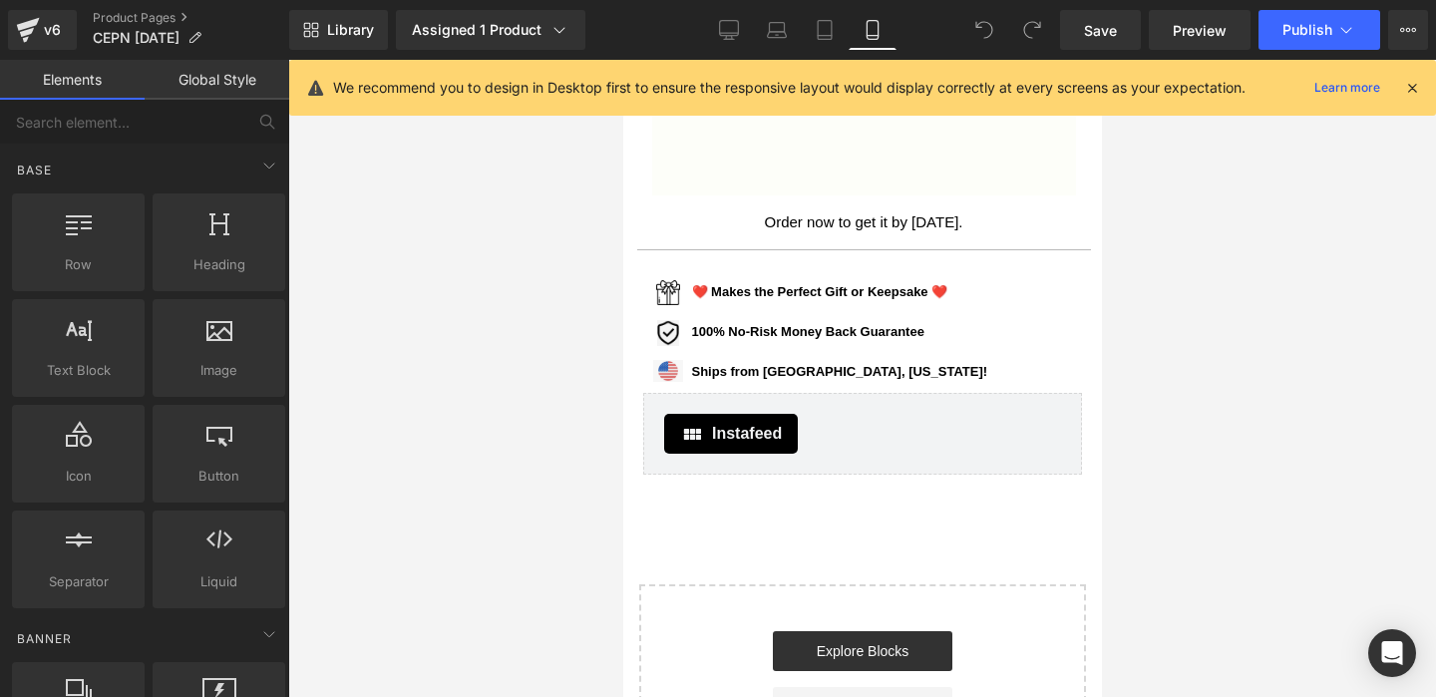
scroll to position [1405, 0]
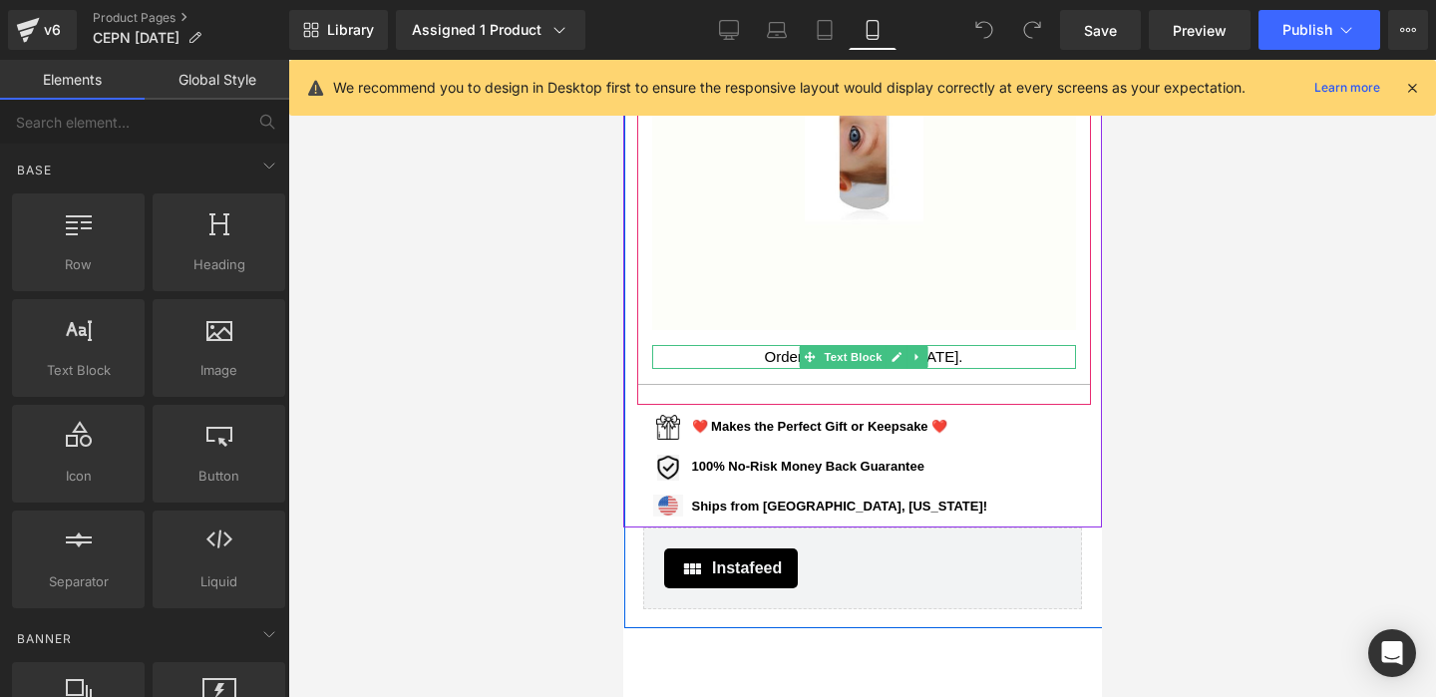
click at [889, 357] on link at bounding box center [895, 357] width 21 height 24
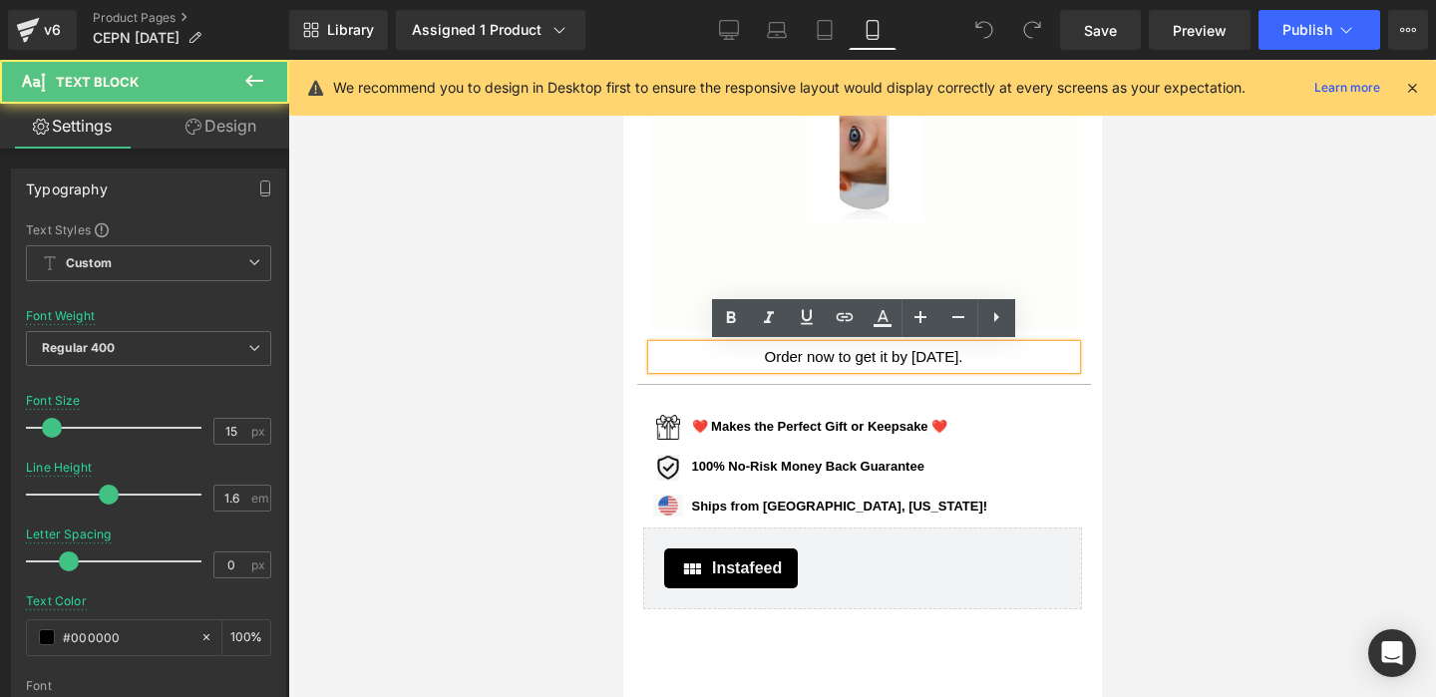
drag, startPoint x: 985, startPoint y: 354, endPoint x: 724, endPoint y: 362, distance: 261.3
click at [724, 363] on div "Order now to get it by [DATE]." at bounding box center [863, 357] width 424 height 24
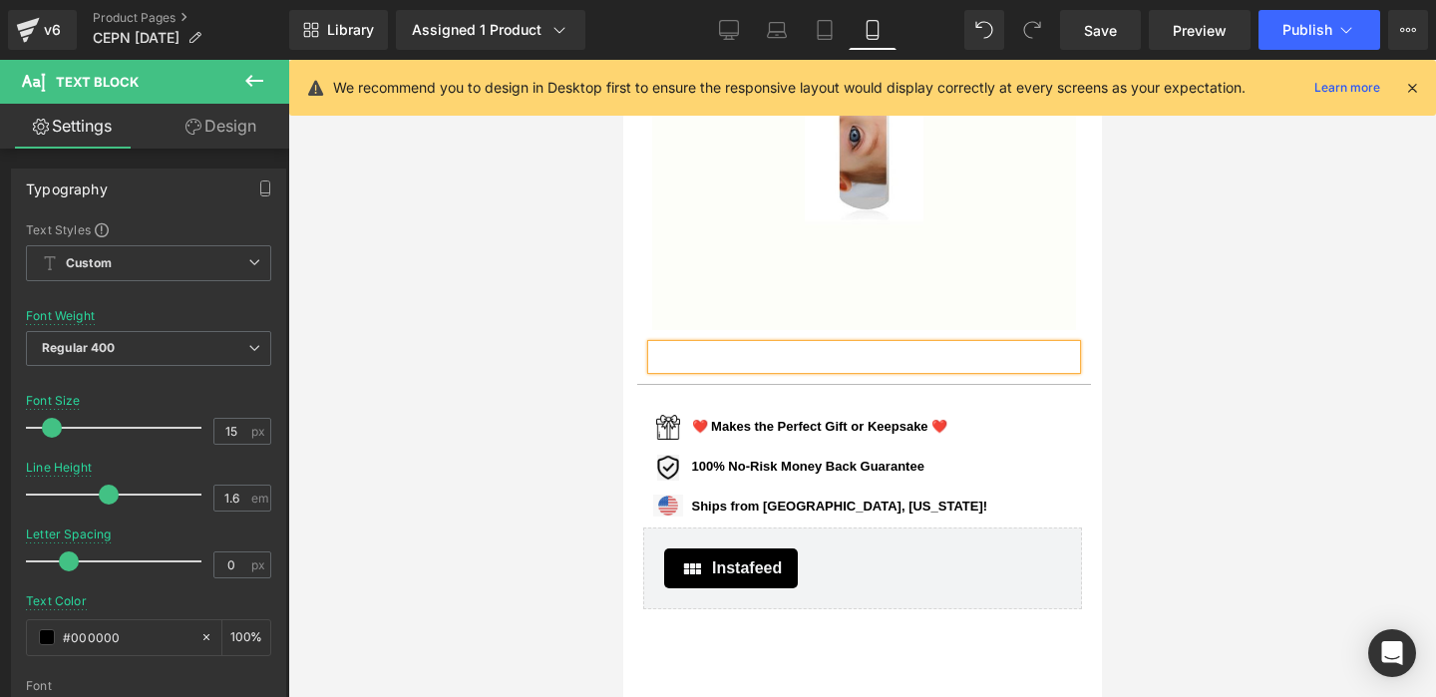
click at [1218, 340] on div at bounding box center [861, 378] width 1147 height 637
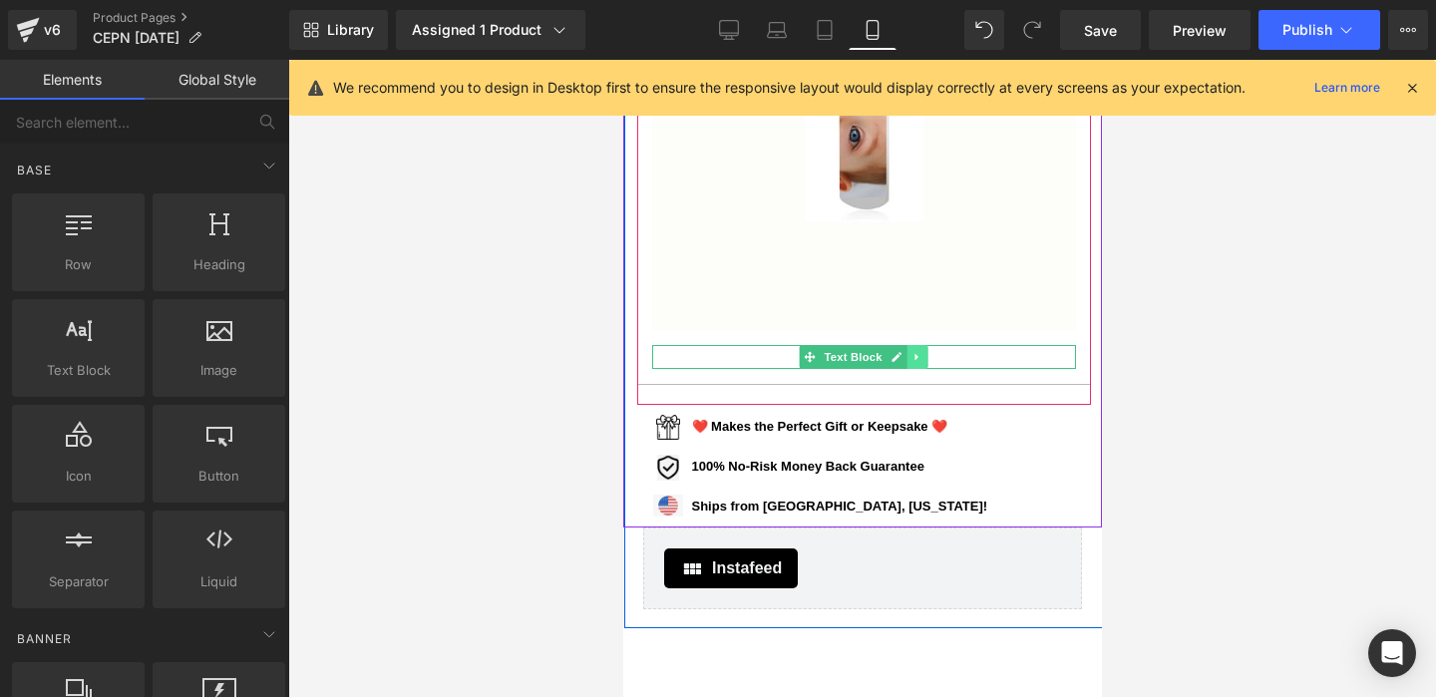
click at [919, 360] on icon at bounding box center [915, 357] width 11 height 12
click at [934, 359] on link at bounding box center [926, 357] width 21 height 24
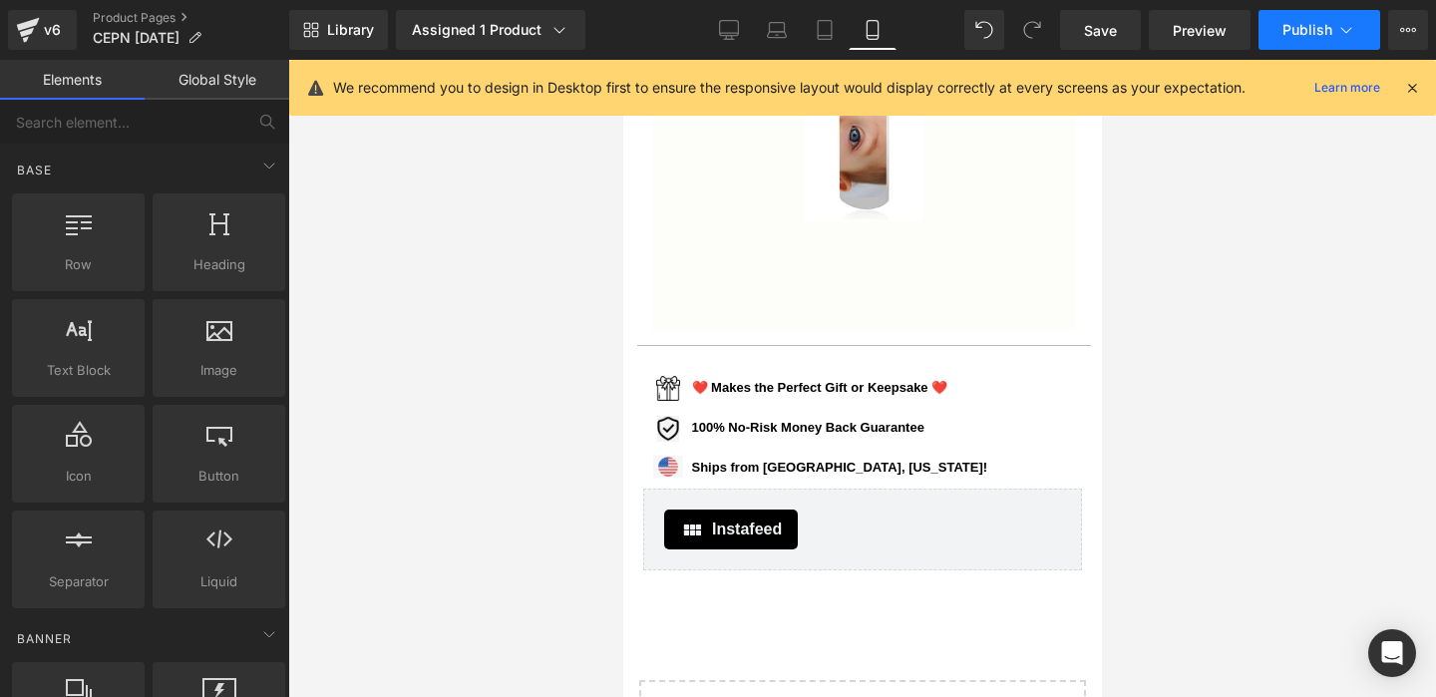
click at [1280, 42] on button "Publish" at bounding box center [1319, 30] width 122 height 40
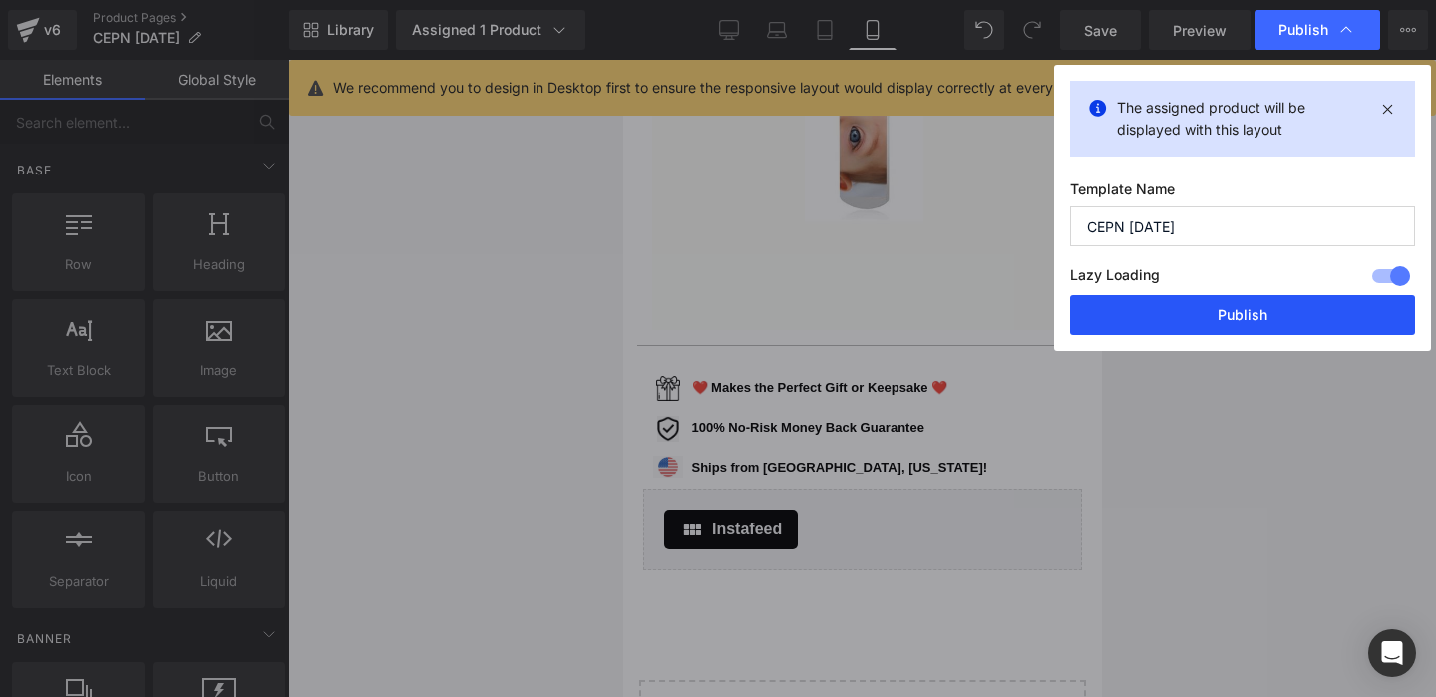
click at [1183, 303] on button "Publish" at bounding box center [1242, 315] width 345 height 40
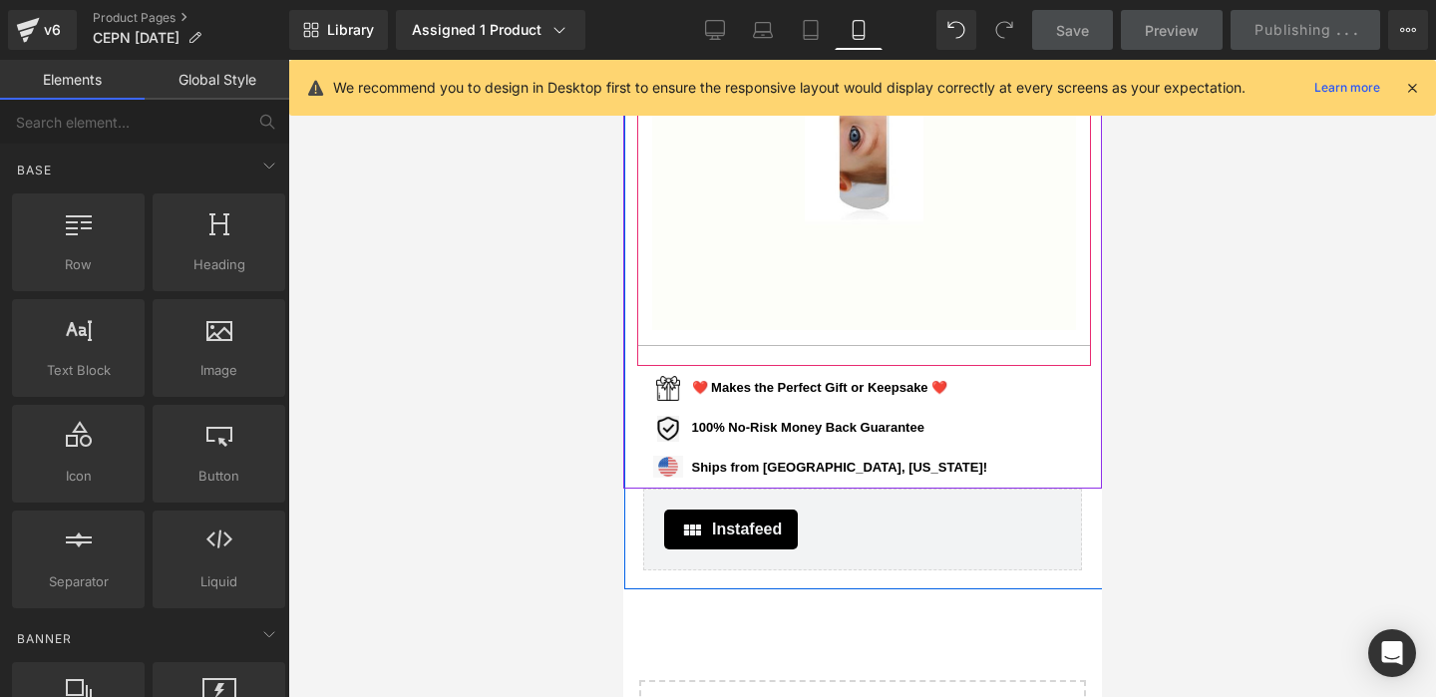
scroll to position [1343, 0]
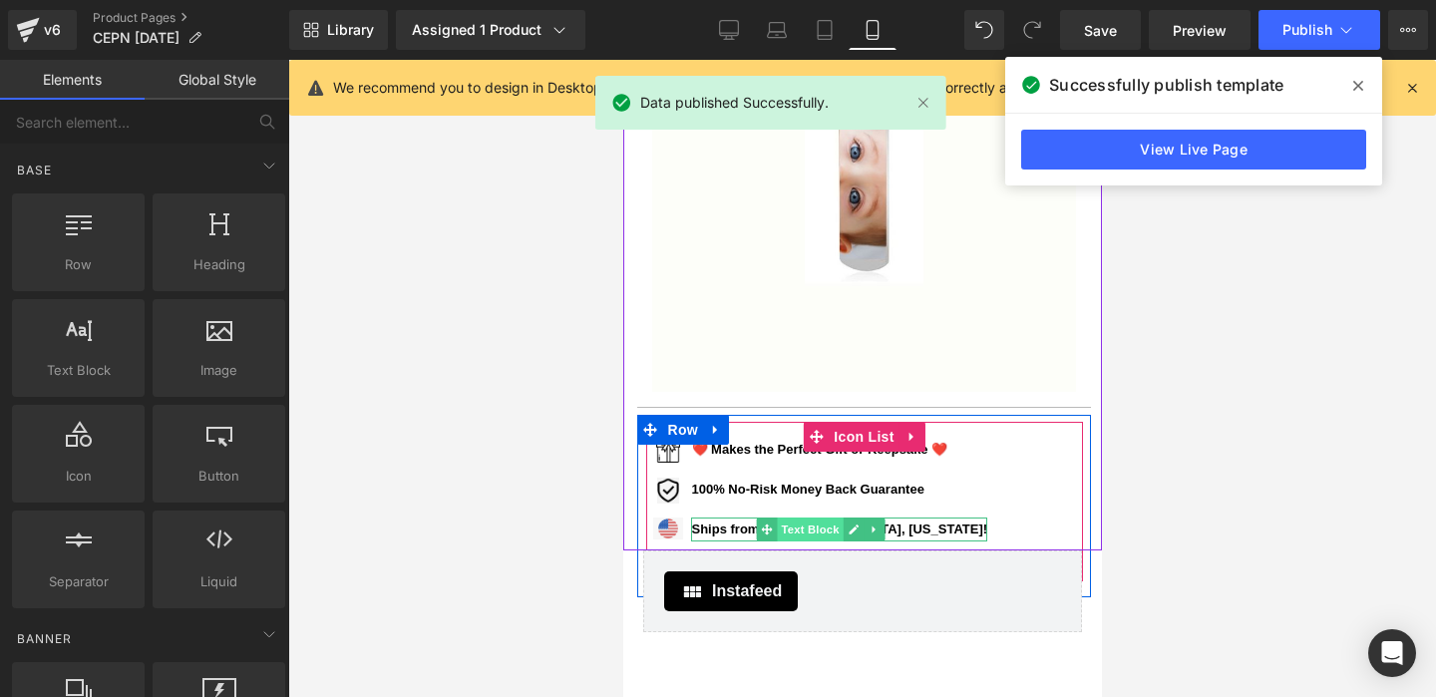
click at [797, 523] on span "Text Block" at bounding box center [810, 529] width 66 height 24
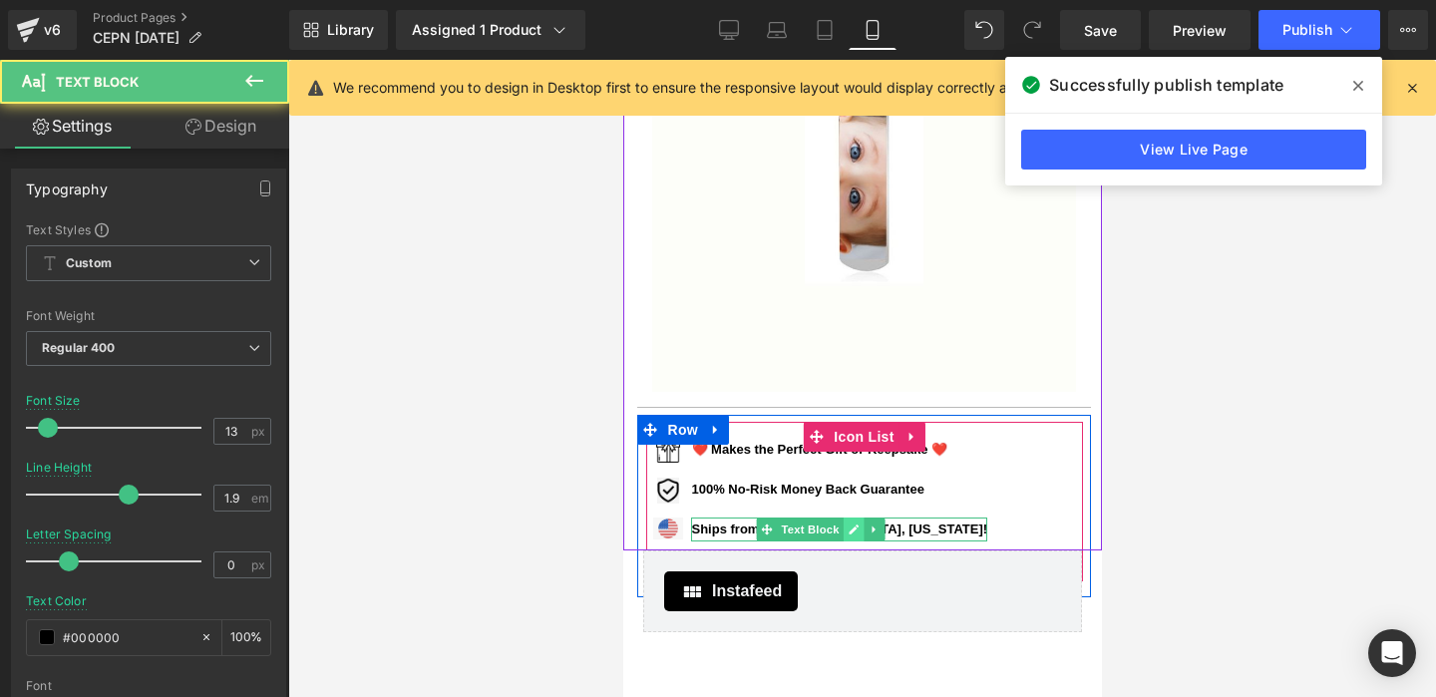
click at [851, 528] on icon at bounding box center [852, 529] width 10 height 10
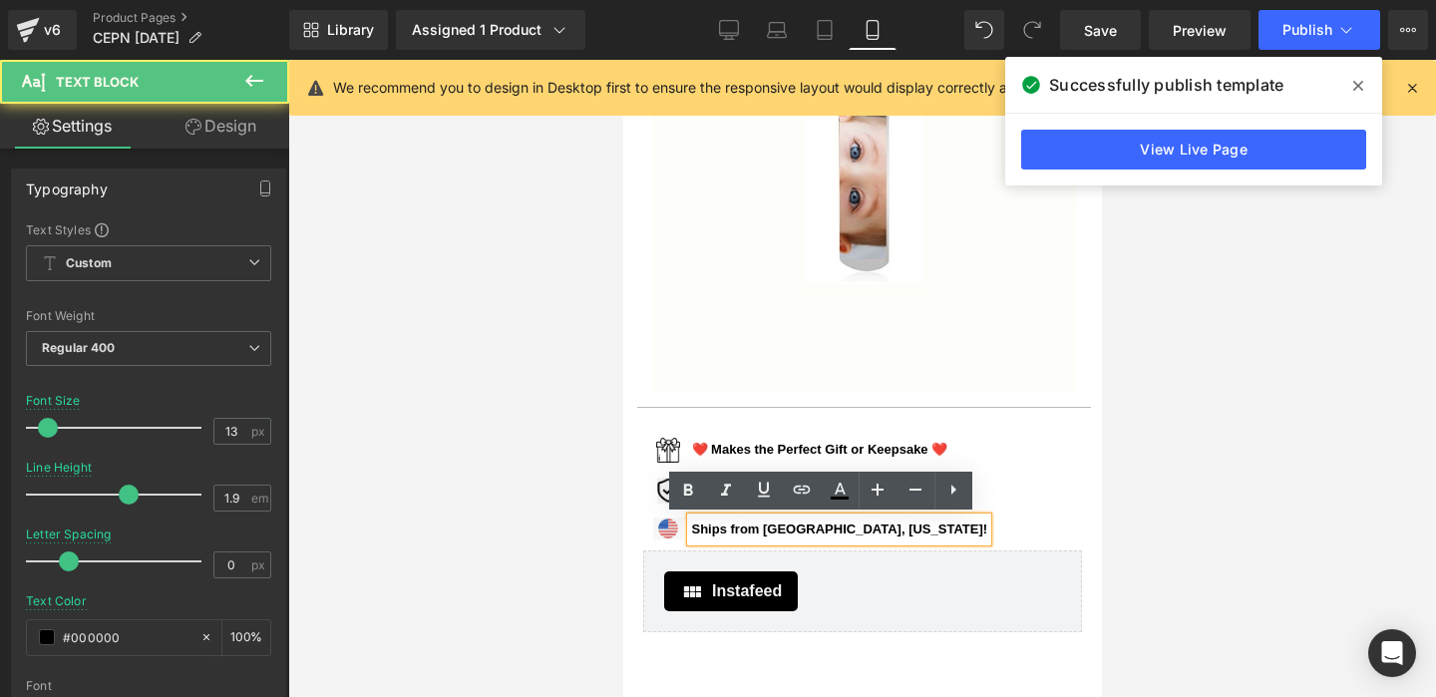
click at [871, 528] on p "Ships from [GEOGRAPHIC_DATA], [US_STATE]!" at bounding box center [839, 529] width 296 height 25
drag, startPoint x: 862, startPoint y: 529, endPoint x: 765, endPoint y: 526, distance: 97.7
click at [765, 526] on b "Ships from [GEOGRAPHIC_DATA], [US_STATE]!" at bounding box center [839, 528] width 296 height 15
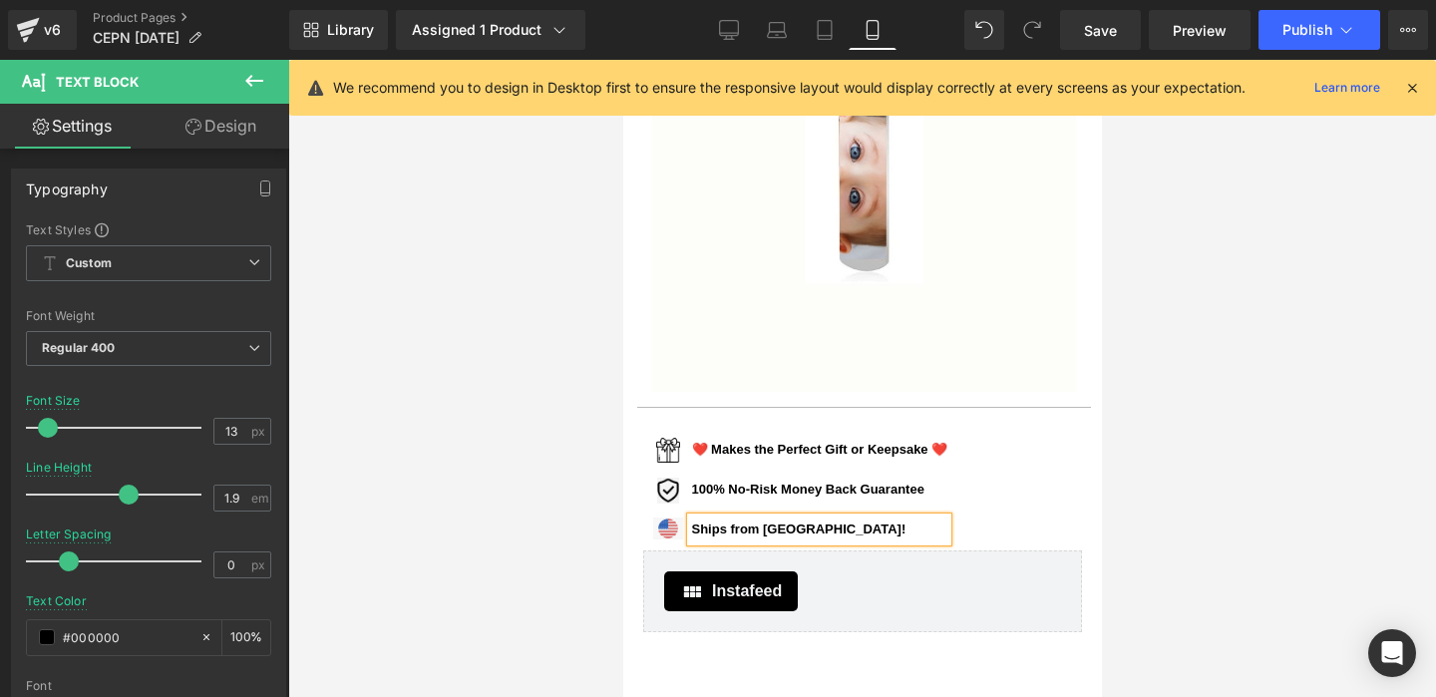
click at [1316, 472] on div at bounding box center [861, 378] width 1147 height 637
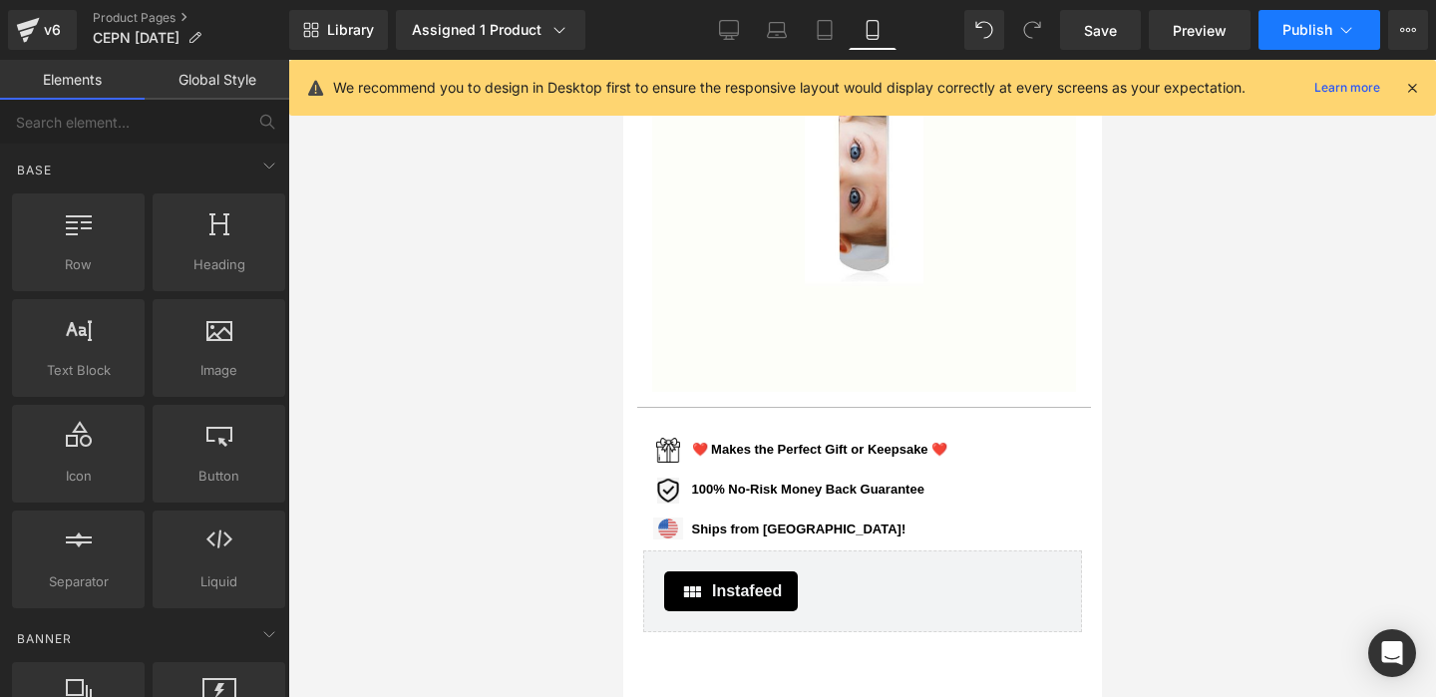
click at [1311, 35] on span "Publish" at bounding box center [1307, 30] width 50 height 16
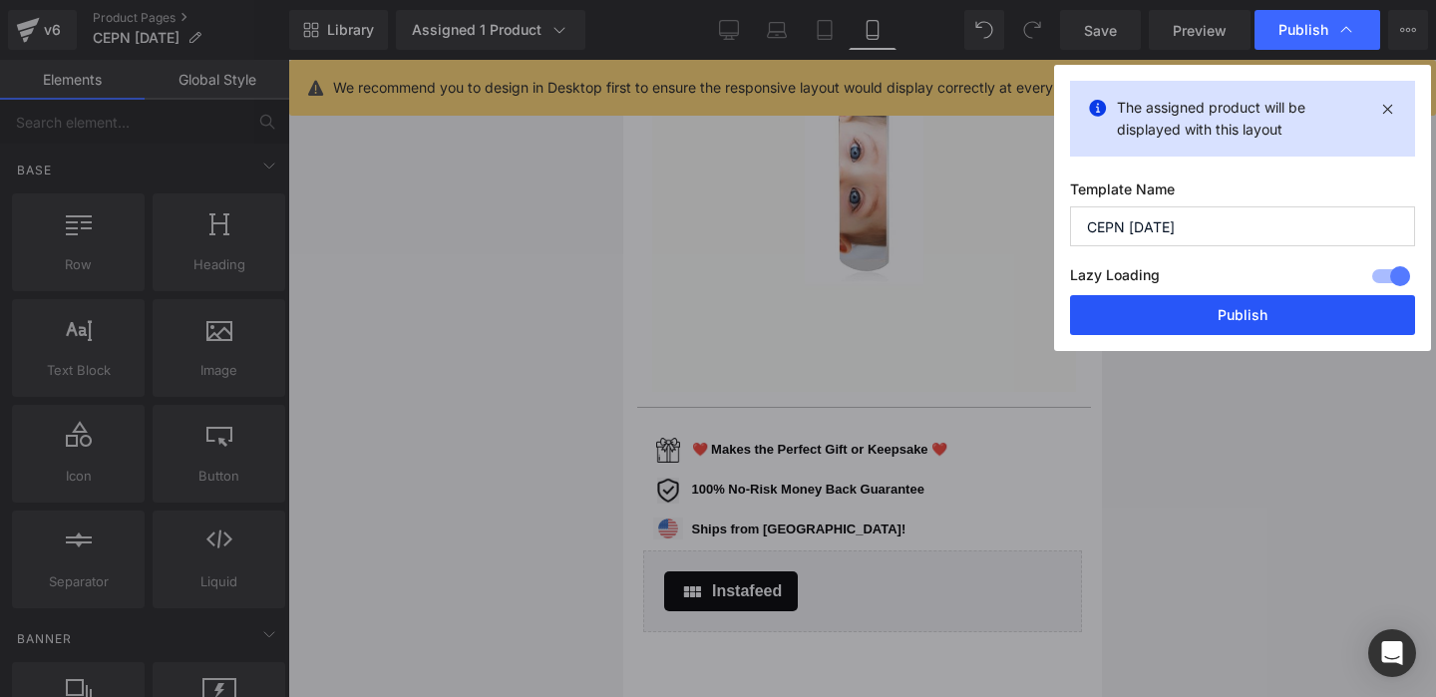
click at [1210, 310] on button "Publish" at bounding box center [1242, 315] width 345 height 40
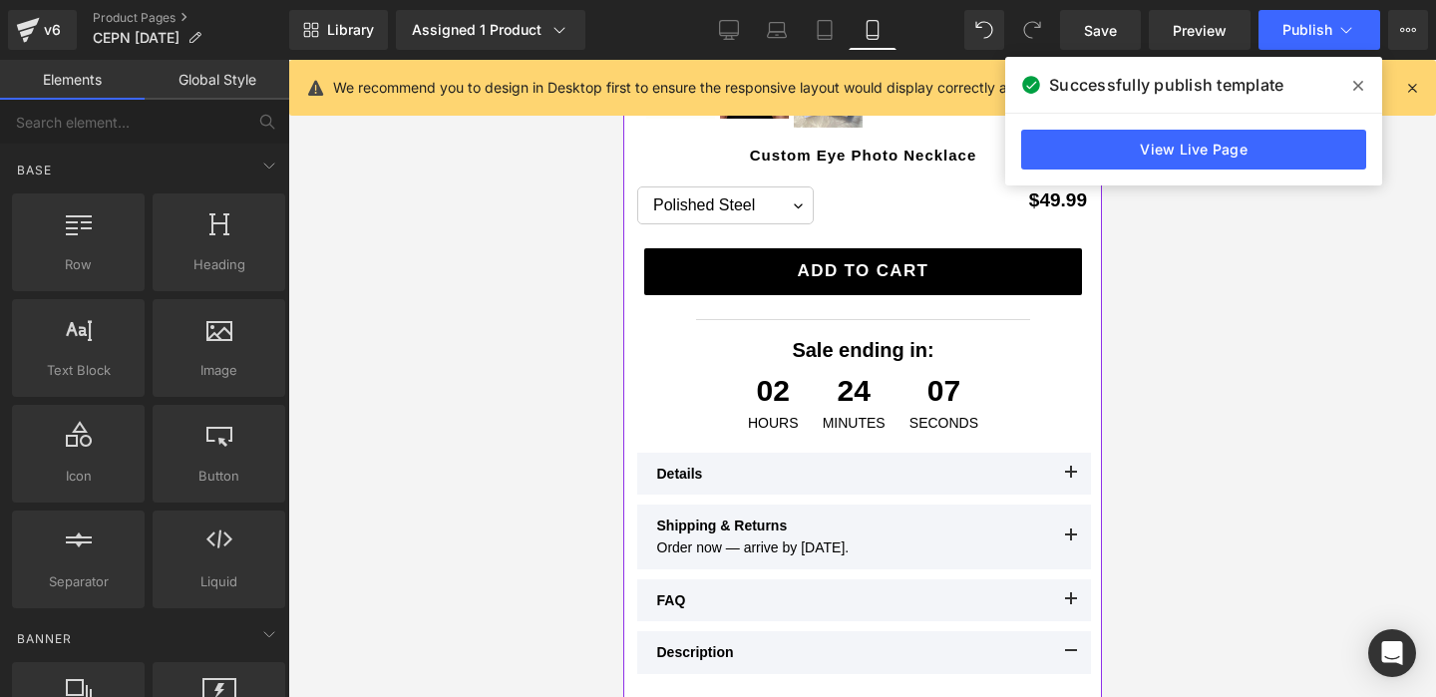
scroll to position [564, 0]
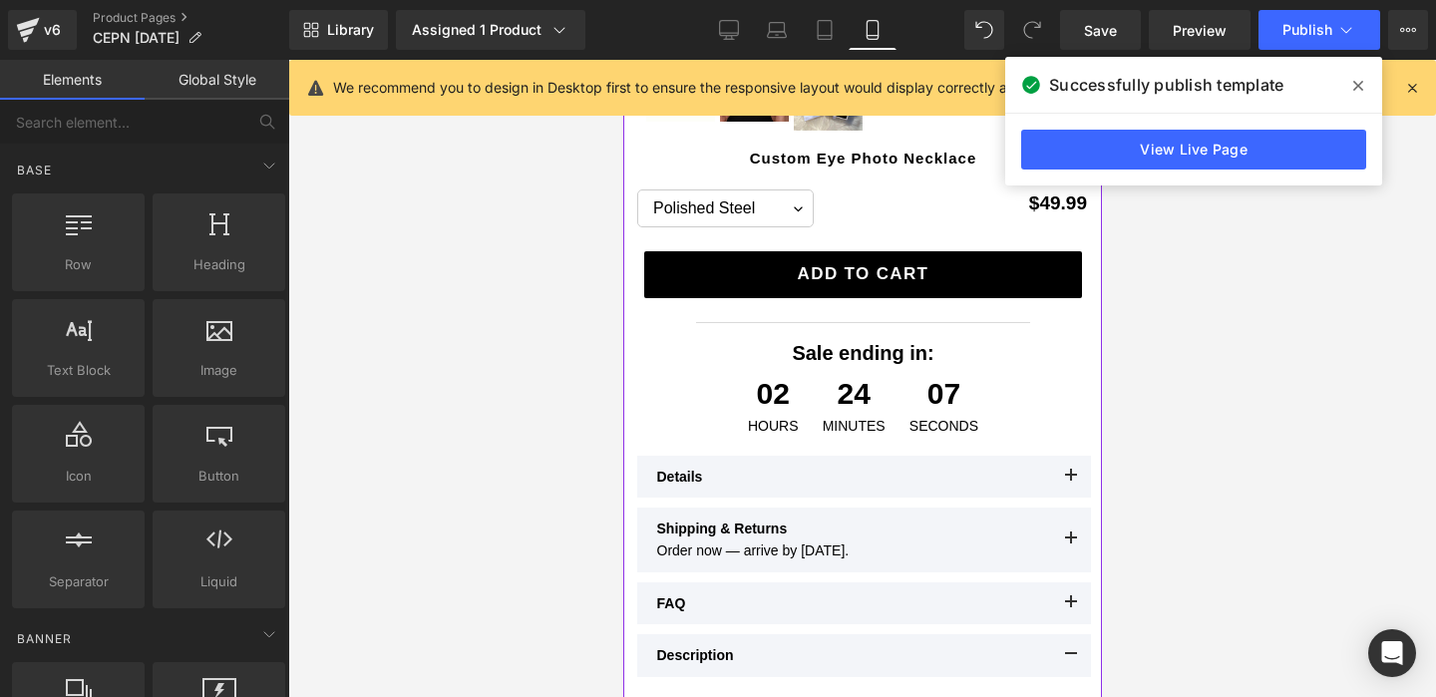
click at [622, 60] on div at bounding box center [622, 60] width 0 height 0
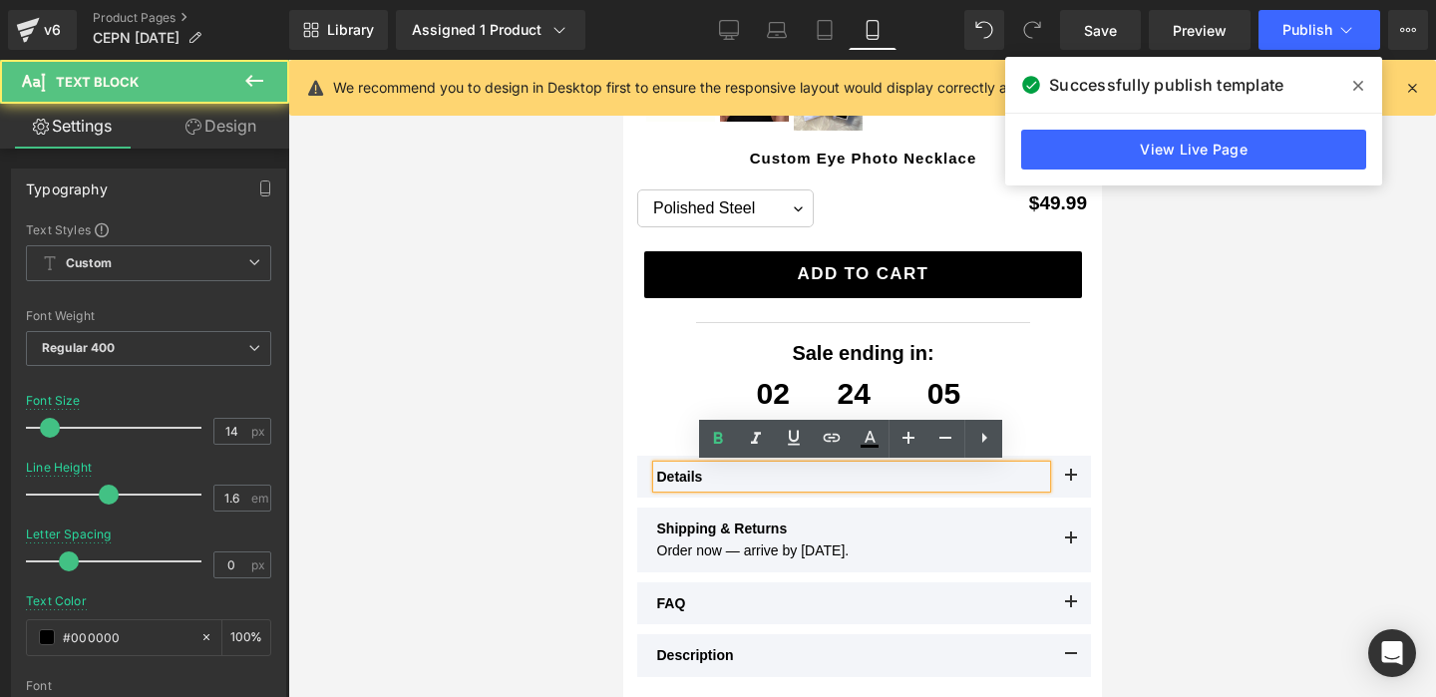
click at [1064, 472] on button at bounding box center [1070, 477] width 40 height 42
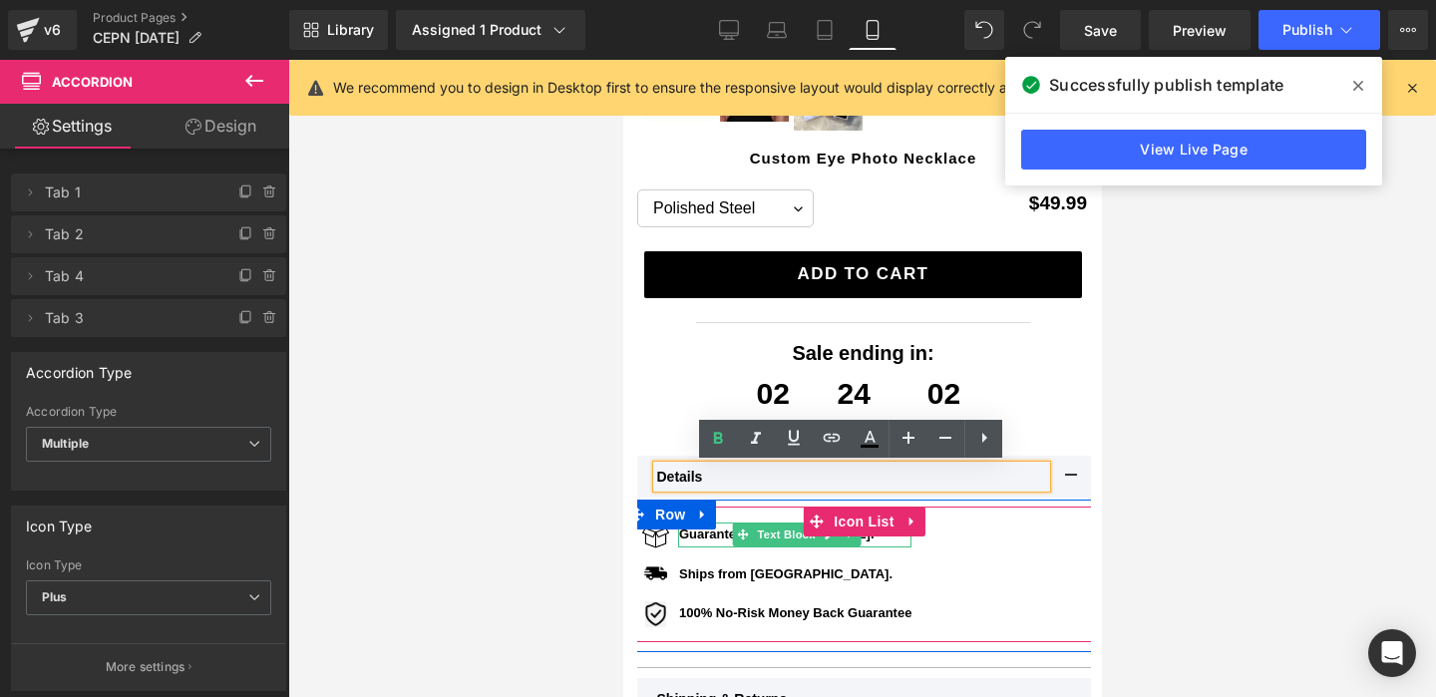
click at [893, 542] on div at bounding box center [793, 544] width 233 height 5
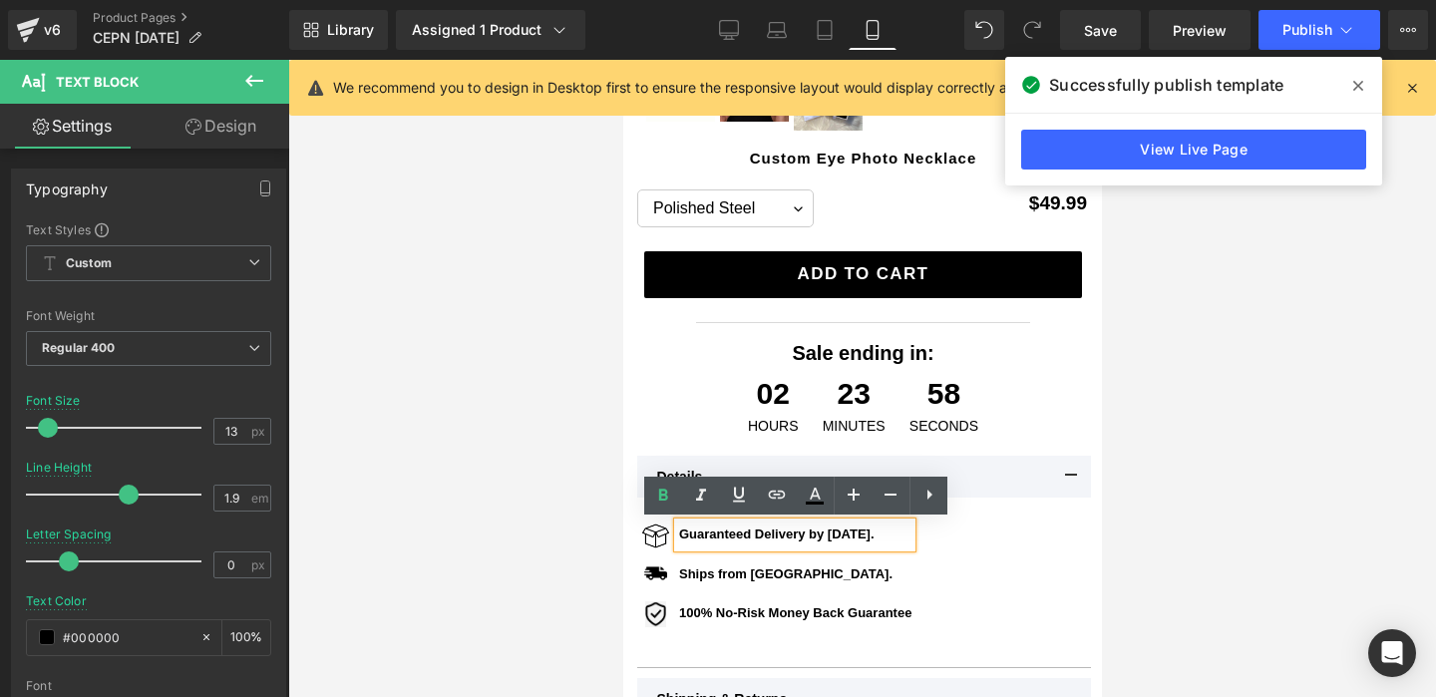
drag, startPoint x: 913, startPoint y: 538, endPoint x: 679, endPoint y: 536, distance: 234.3
click at [679, 536] on b "Guaranteed Delivery by [DATE]." at bounding box center [775, 533] width 195 height 15
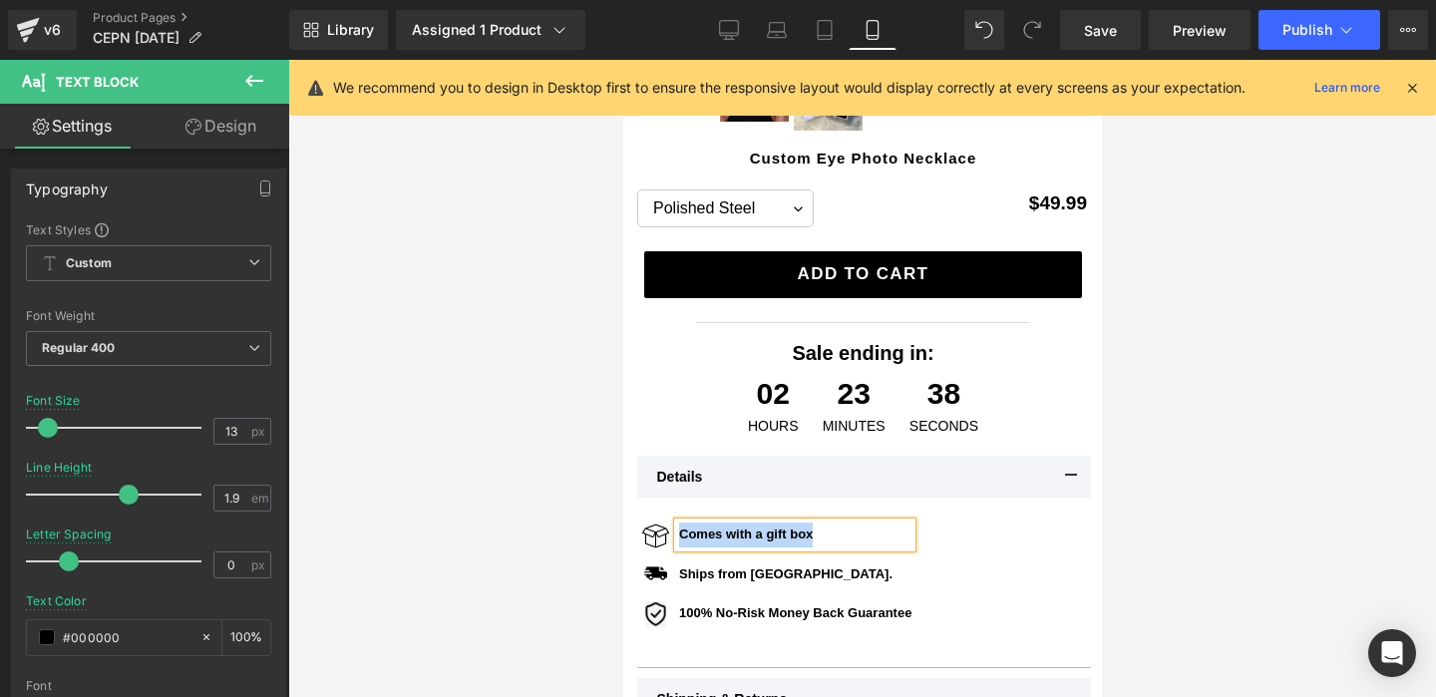
copy b "Comes with a gift box"
click at [561, 477] on div at bounding box center [861, 378] width 1147 height 637
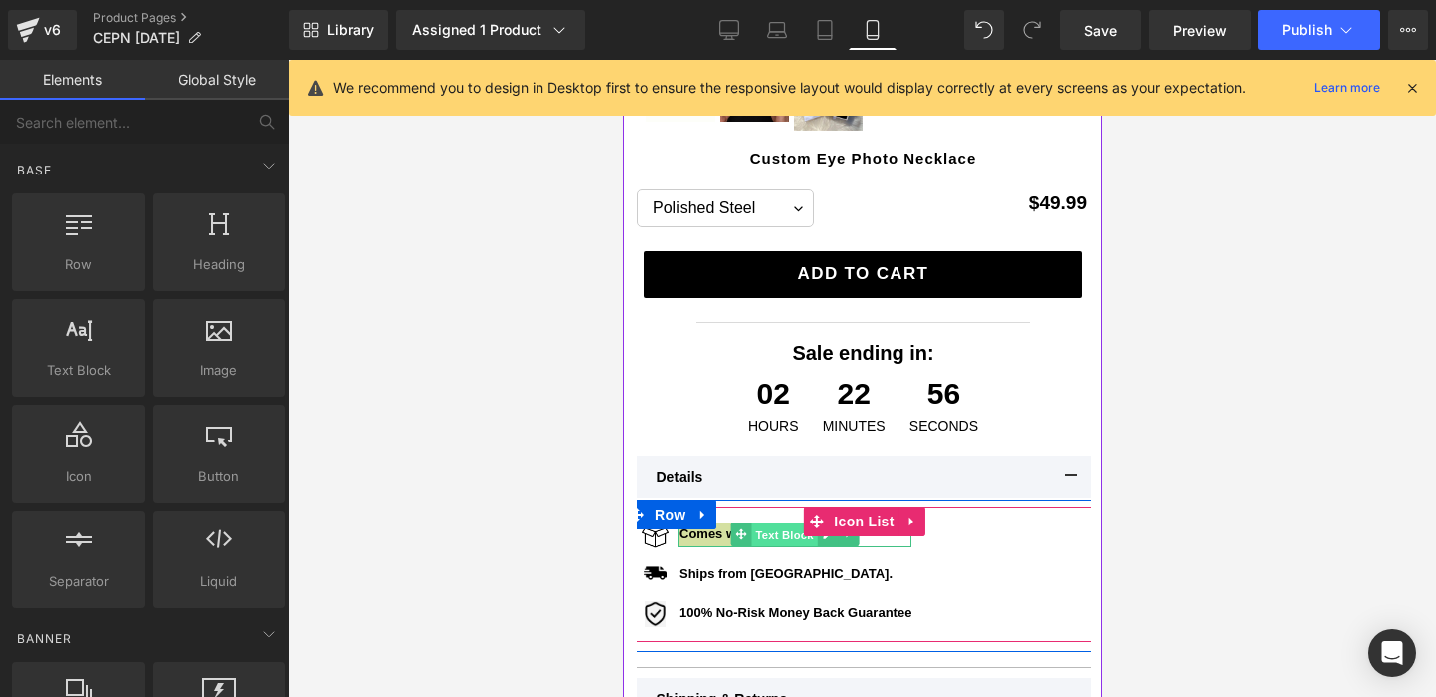
click at [793, 529] on span "Text Block" at bounding box center [784, 535] width 66 height 24
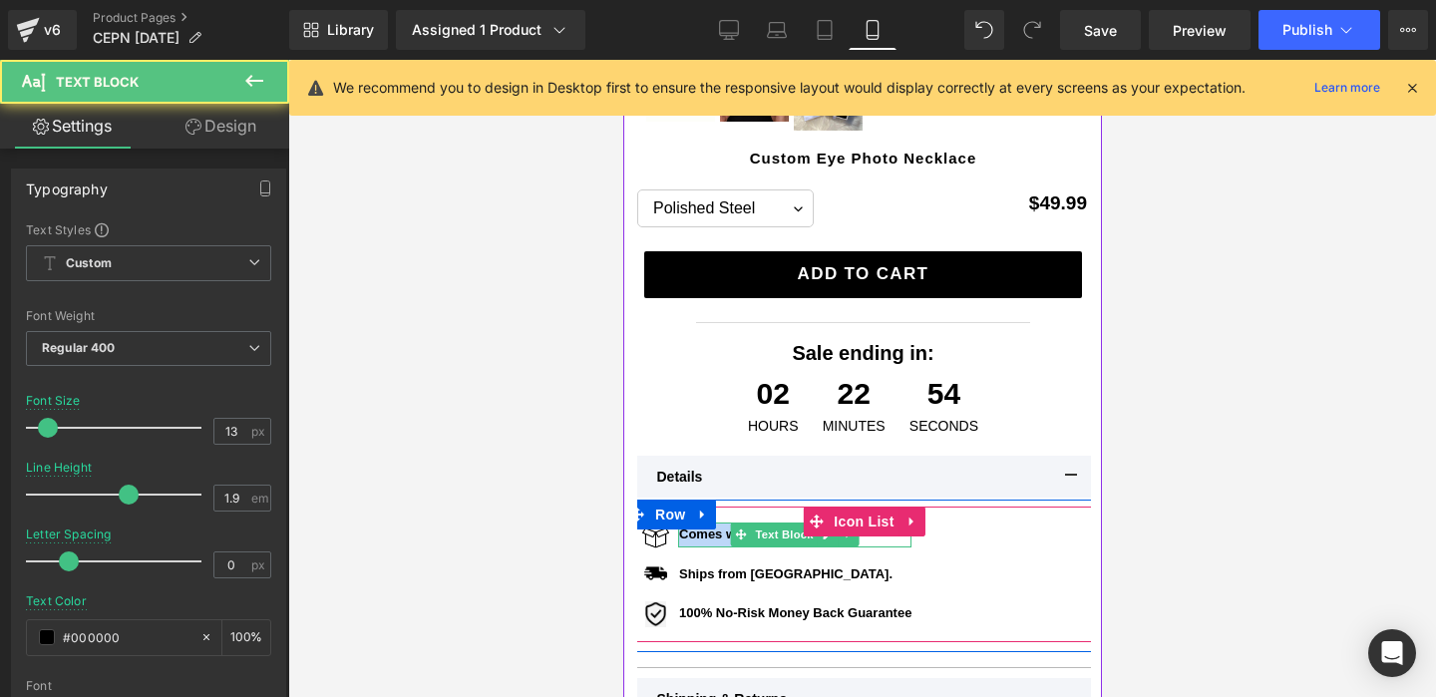
click at [716, 537] on b "Comes with a gift box" at bounding box center [745, 533] width 134 height 15
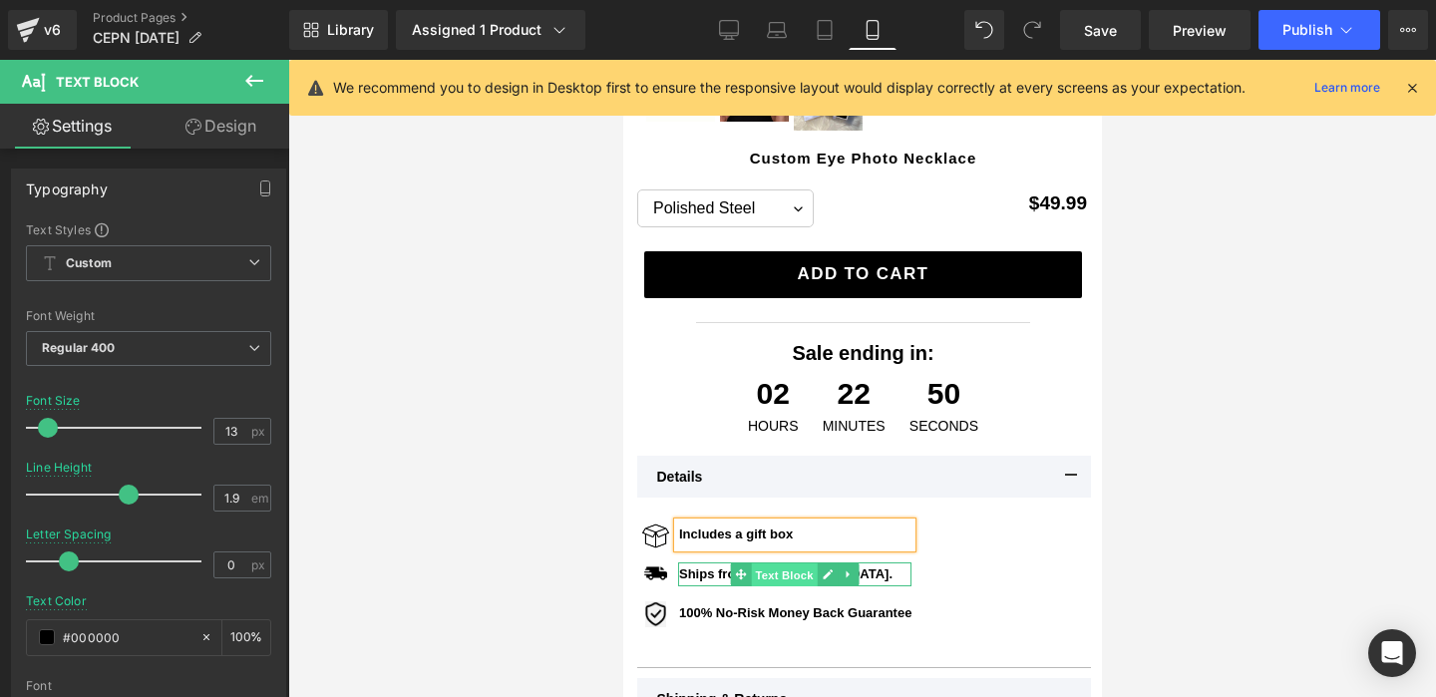
click at [805, 574] on span "Text Block" at bounding box center [784, 575] width 66 height 24
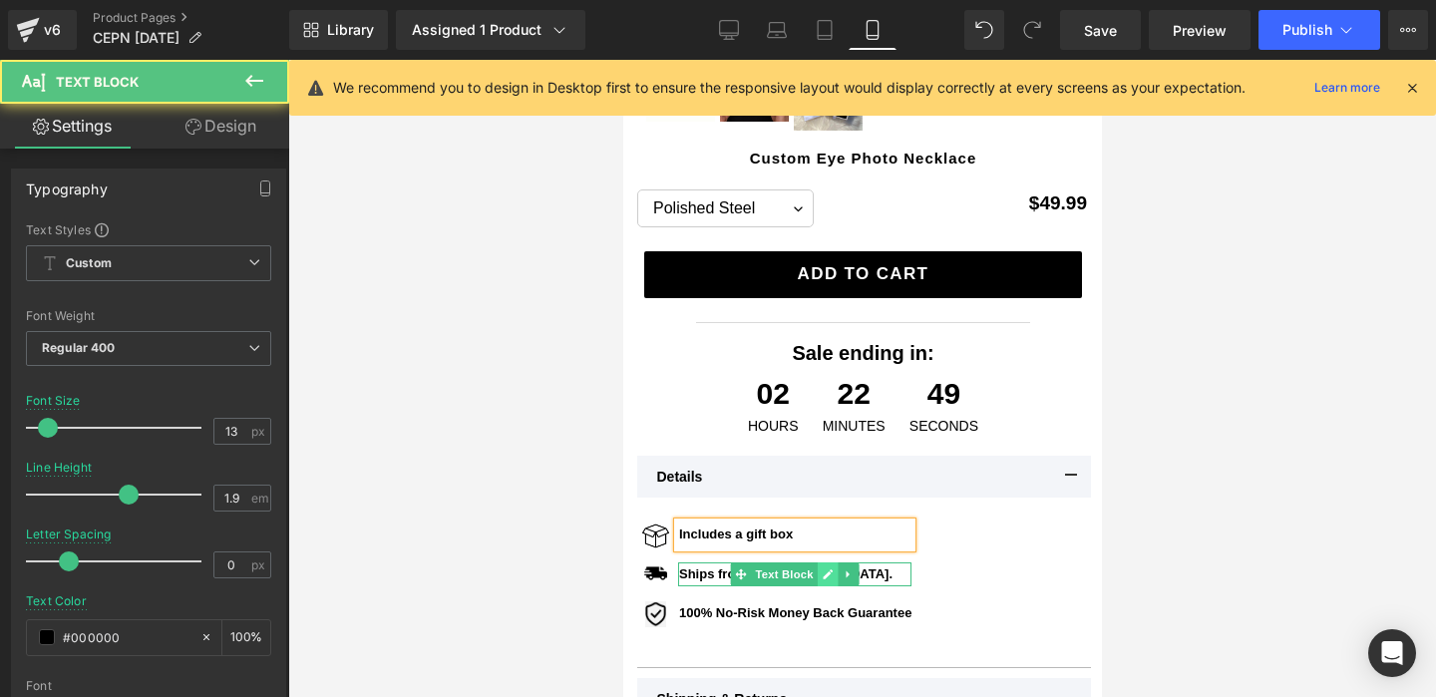
click at [824, 574] on icon at bounding box center [826, 574] width 10 height 10
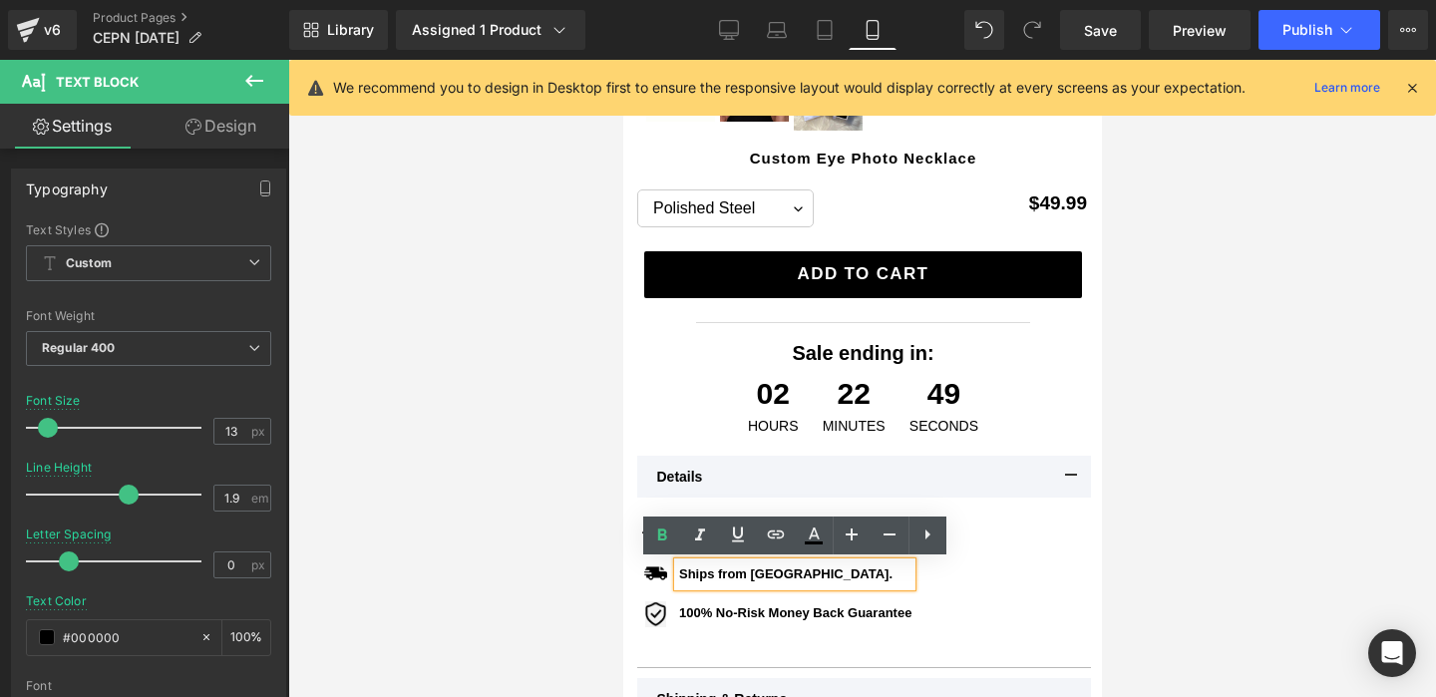
click at [795, 574] on p "Ships from [GEOGRAPHIC_DATA]." at bounding box center [794, 574] width 232 height 25
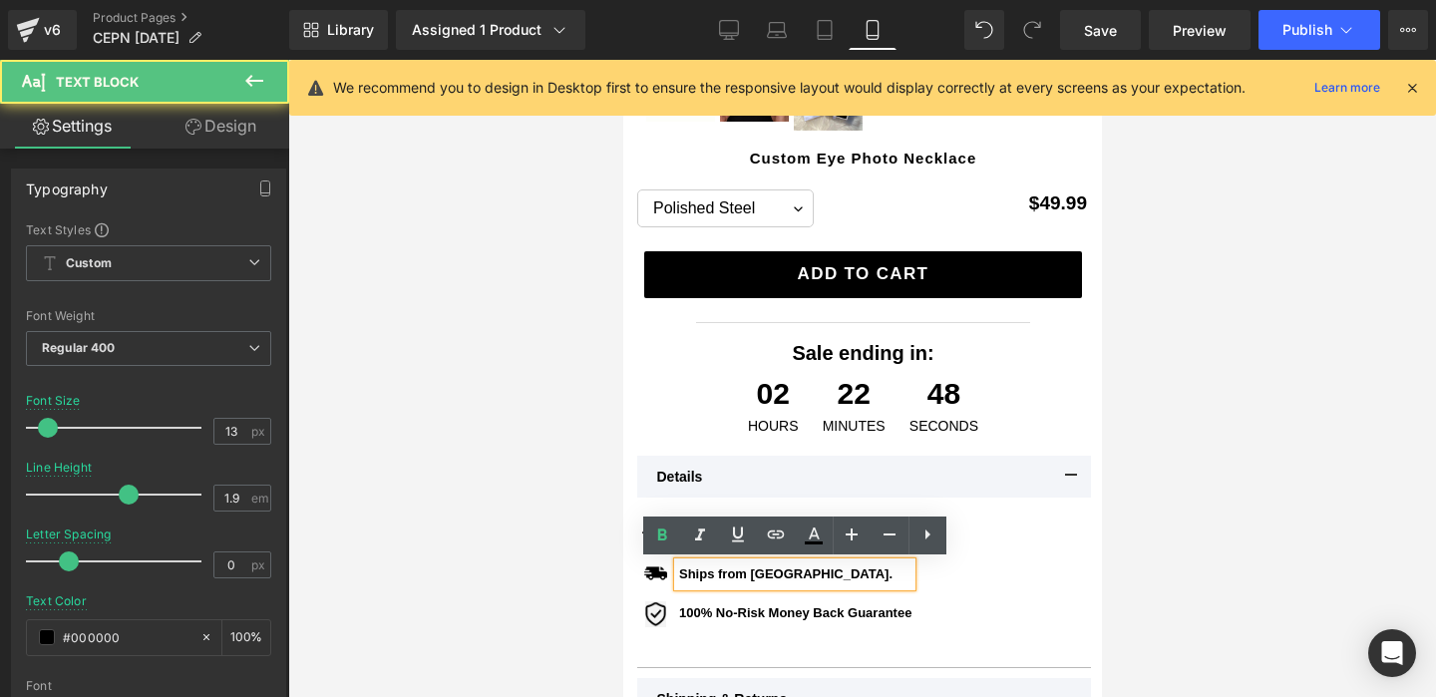
click at [1223, 507] on div at bounding box center [861, 378] width 1147 height 637
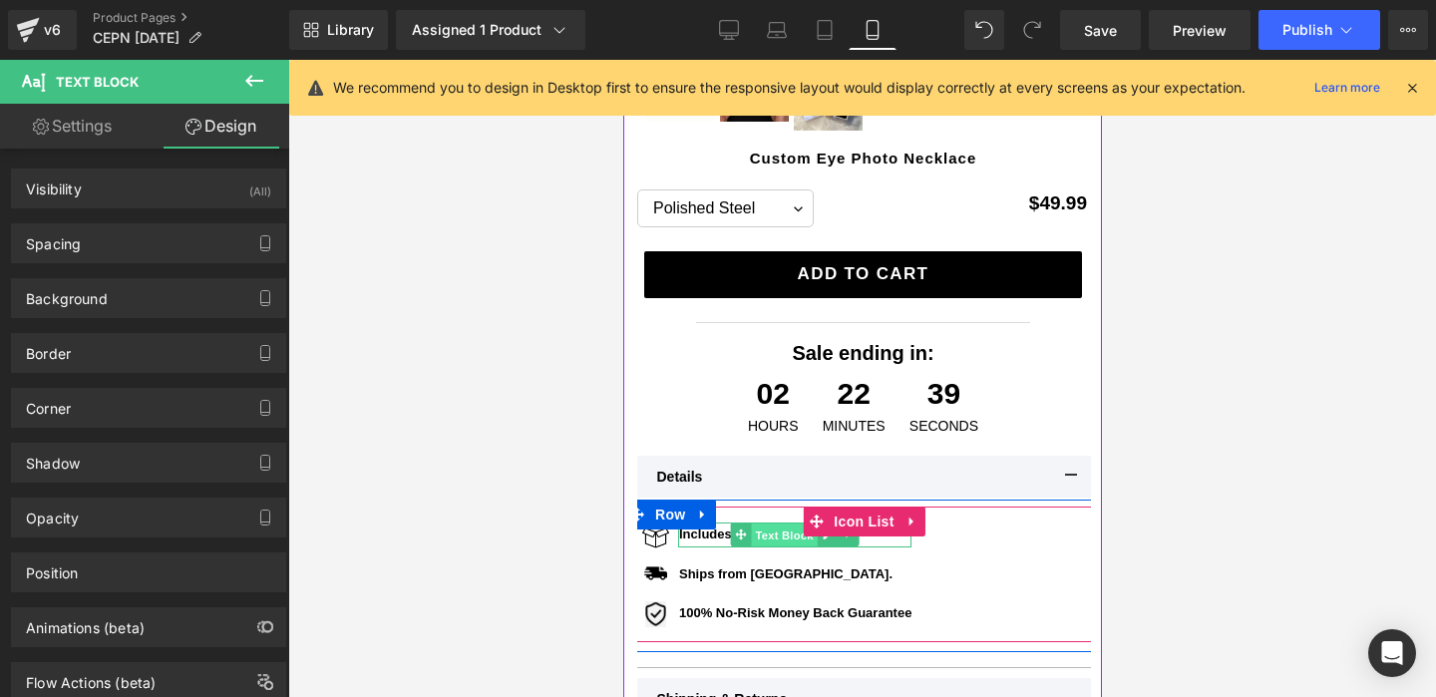
click at [775, 533] on span "Text Block" at bounding box center [784, 535] width 66 height 24
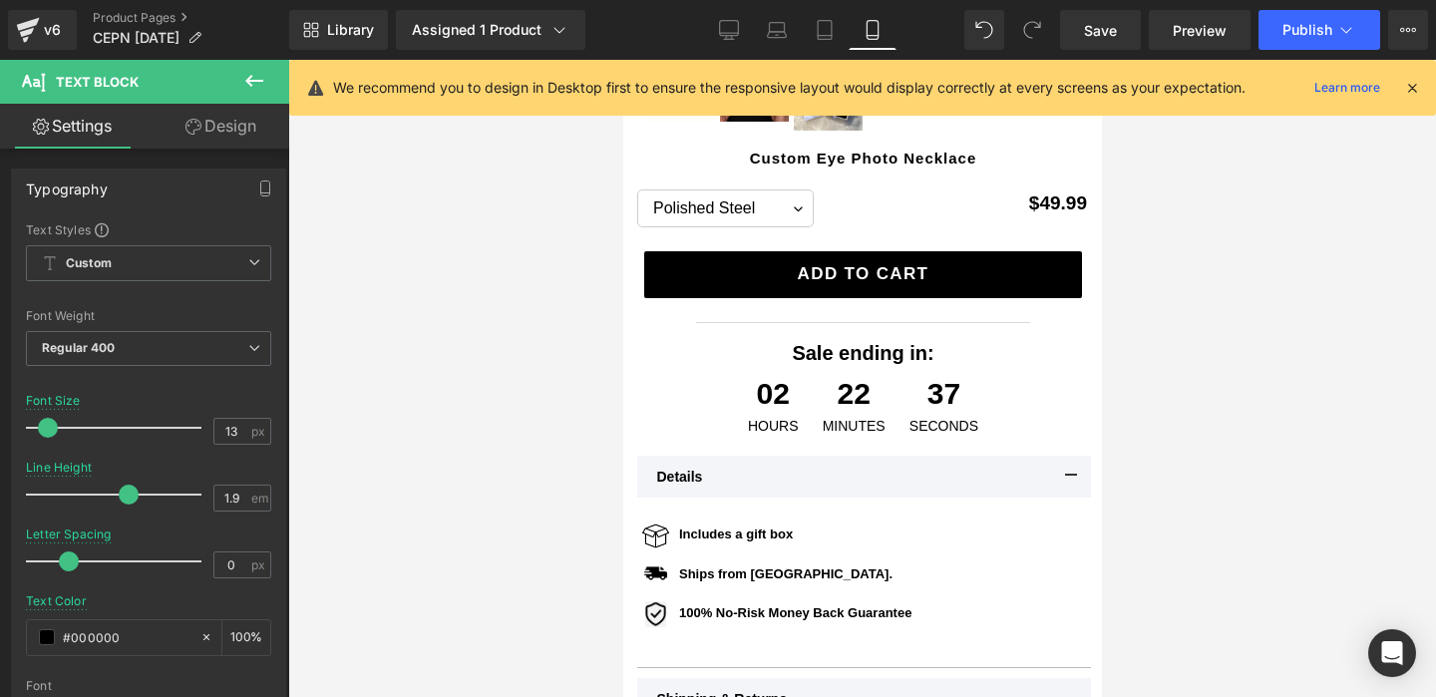
click at [1175, 450] on div at bounding box center [861, 378] width 1147 height 637
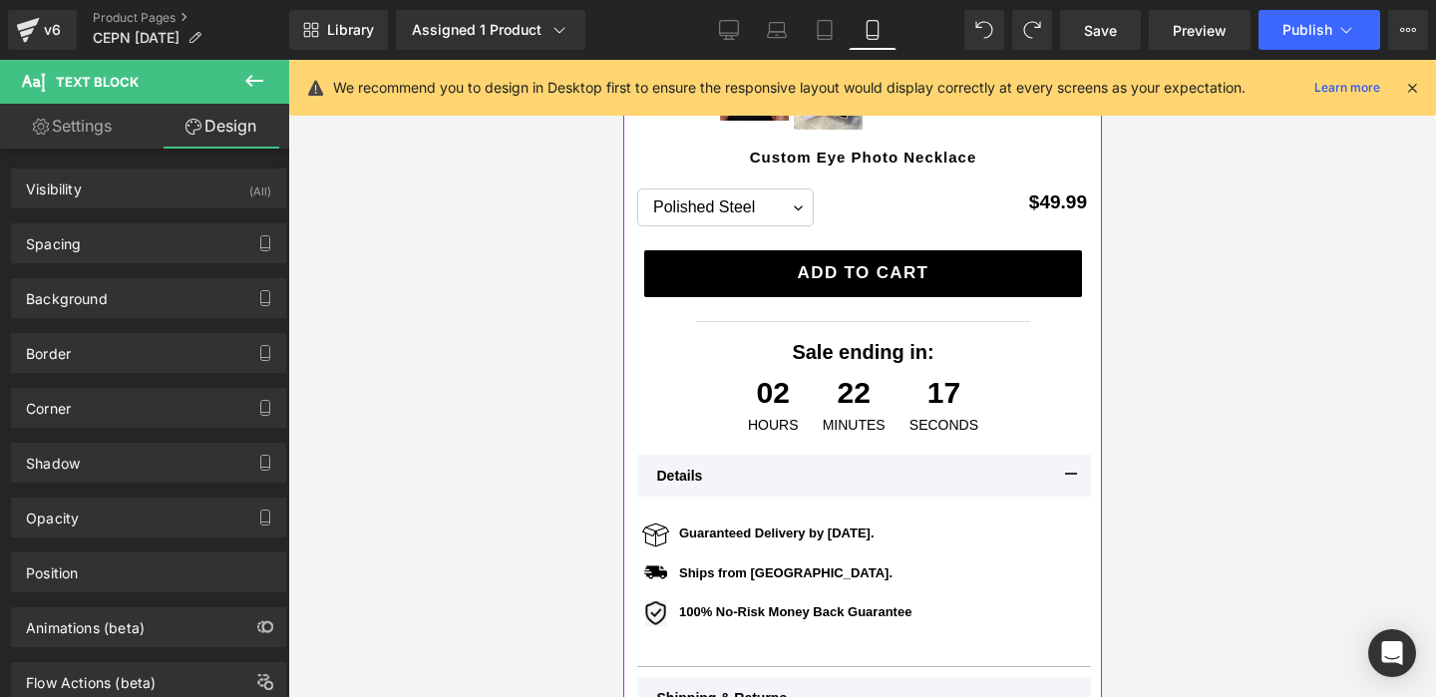
scroll to position [588, 0]
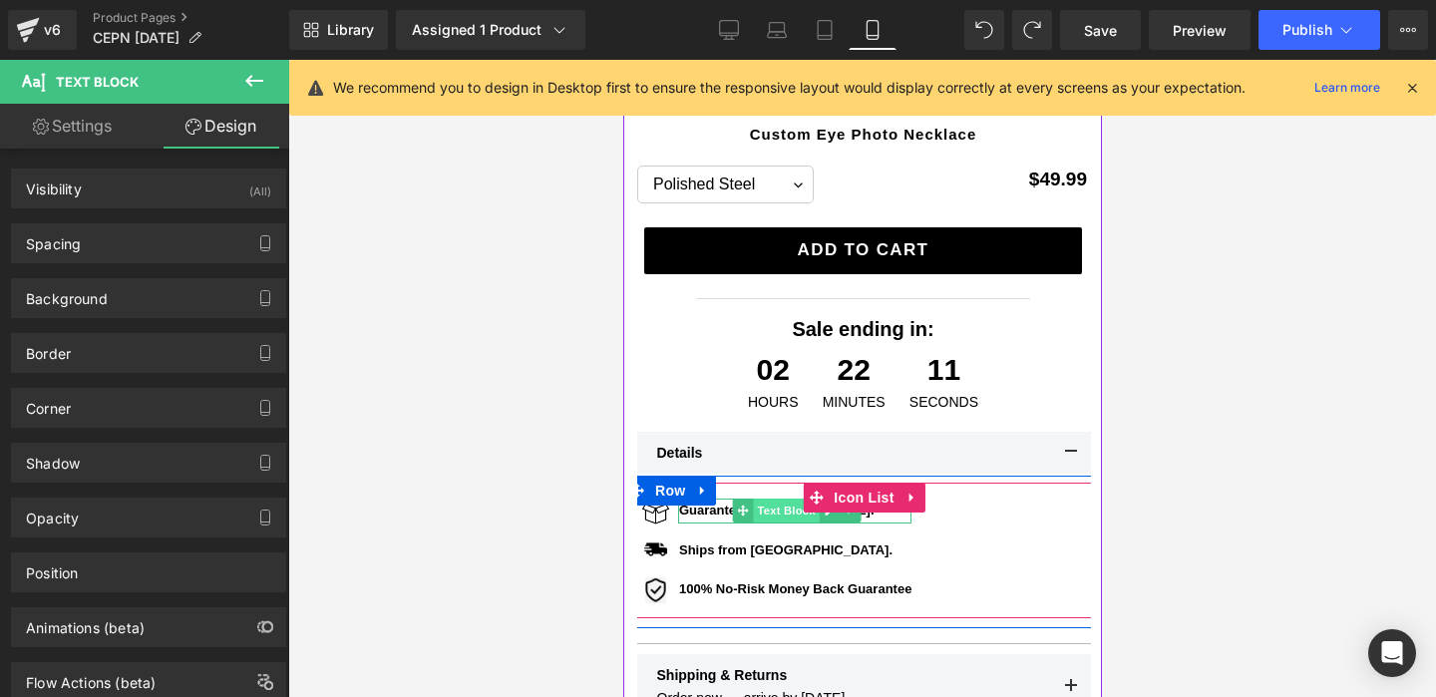
click at [766, 516] on span "Text Block" at bounding box center [785, 510] width 66 height 24
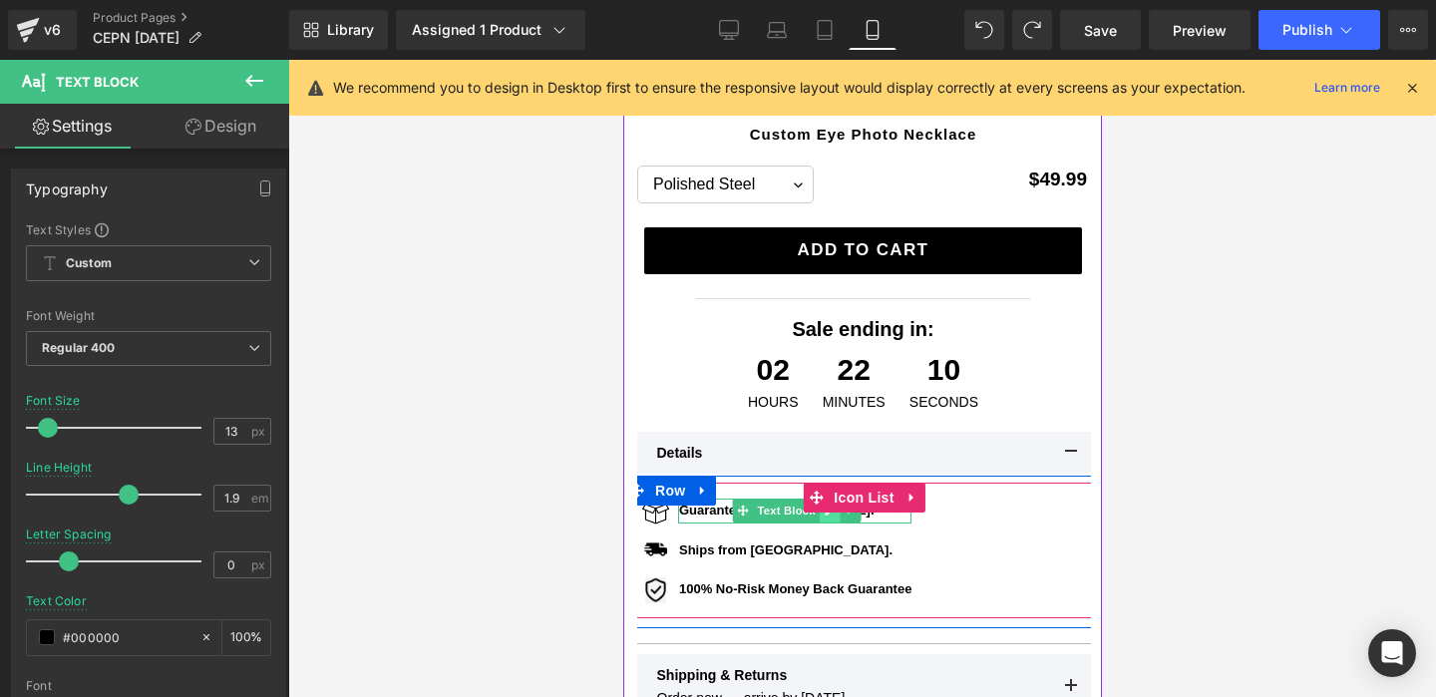
click at [827, 513] on icon at bounding box center [827, 510] width 11 height 12
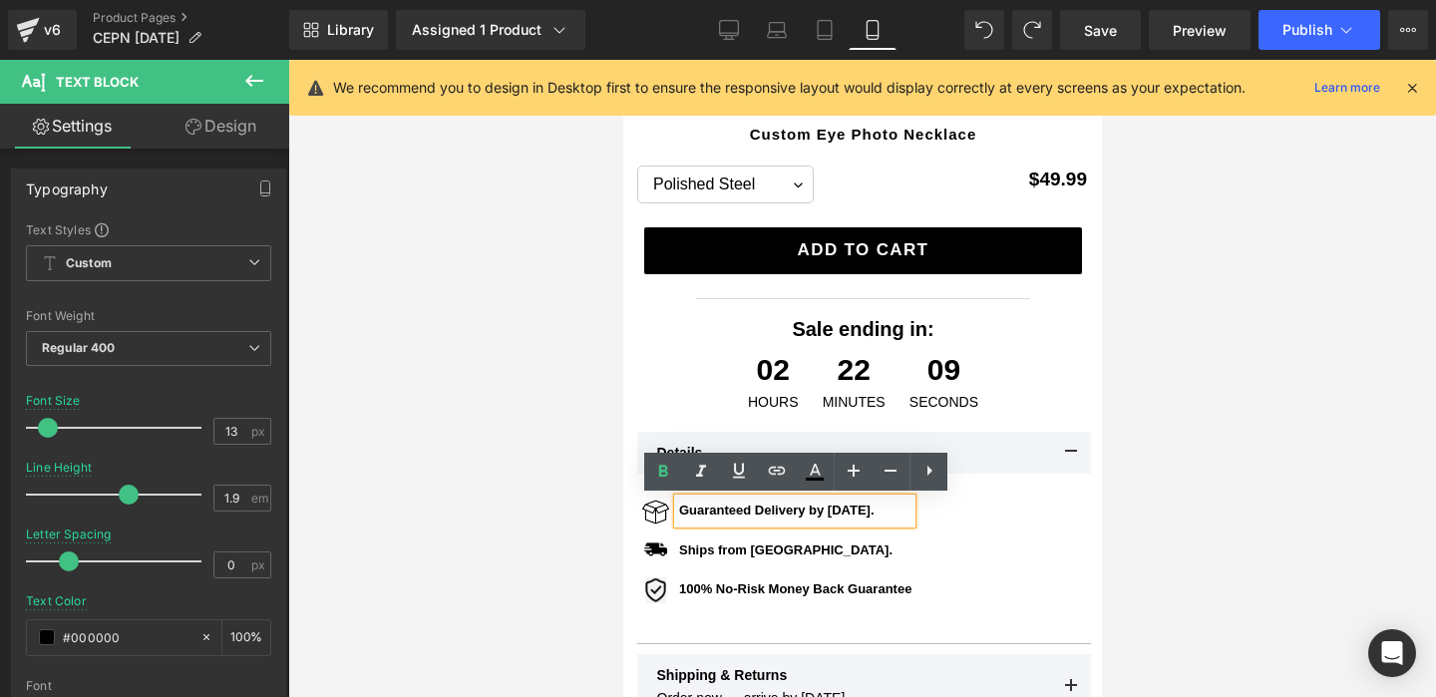
click at [823, 510] on b "Guaranteed Delivery by [DATE]." at bounding box center [775, 509] width 195 height 15
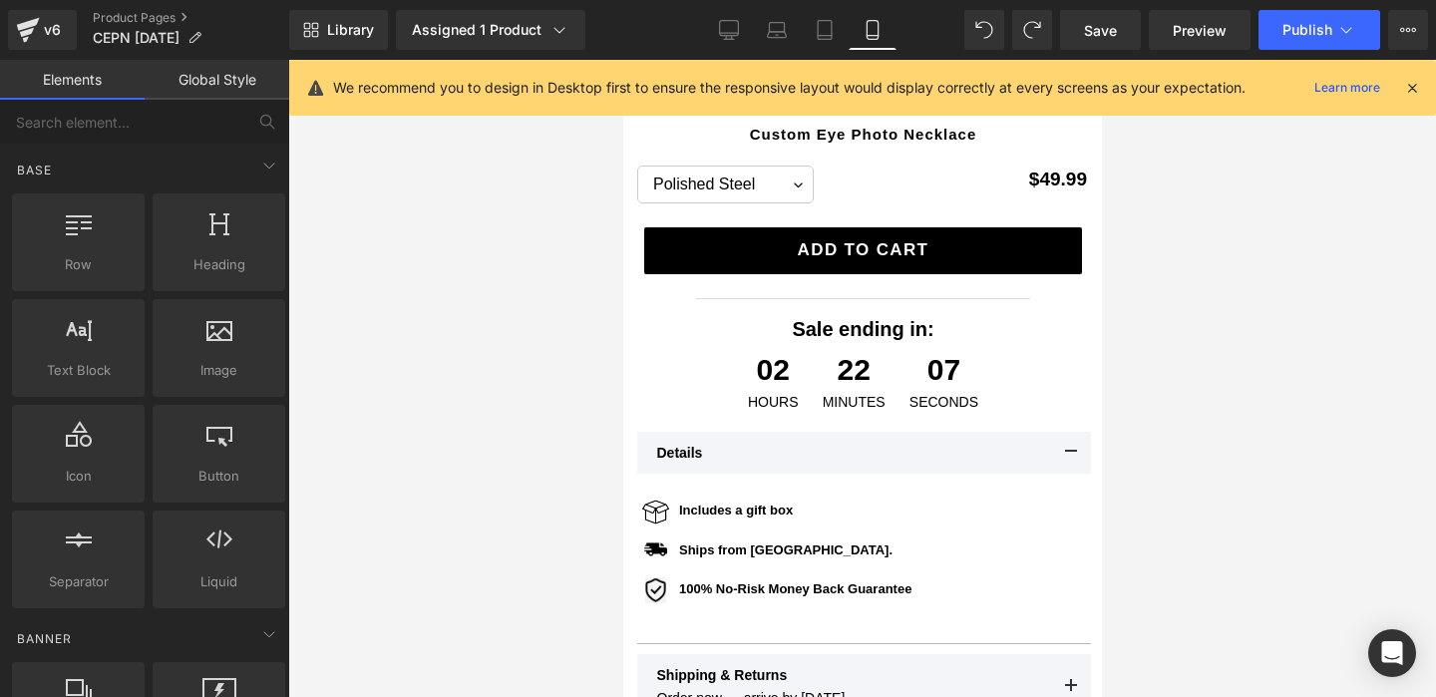
click at [1198, 443] on div at bounding box center [861, 378] width 1147 height 637
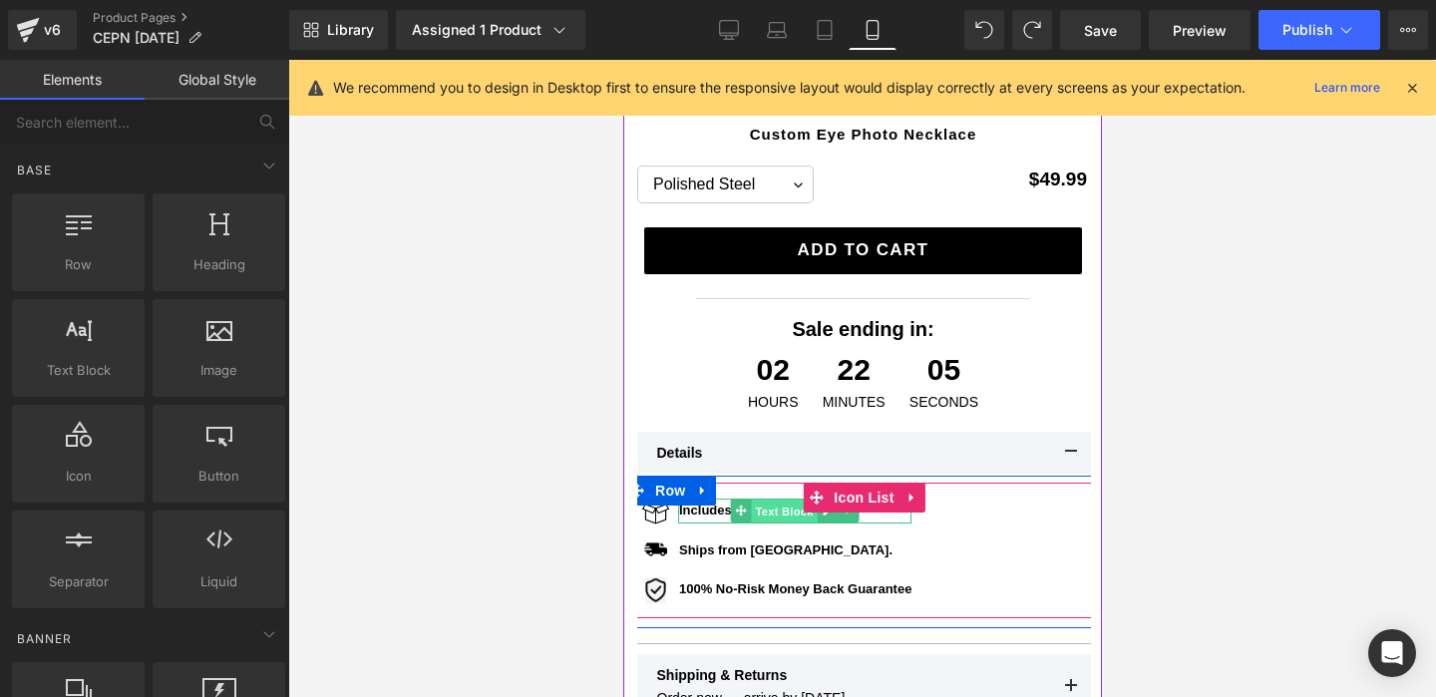
click at [781, 513] on span "Text Block" at bounding box center [784, 511] width 66 height 24
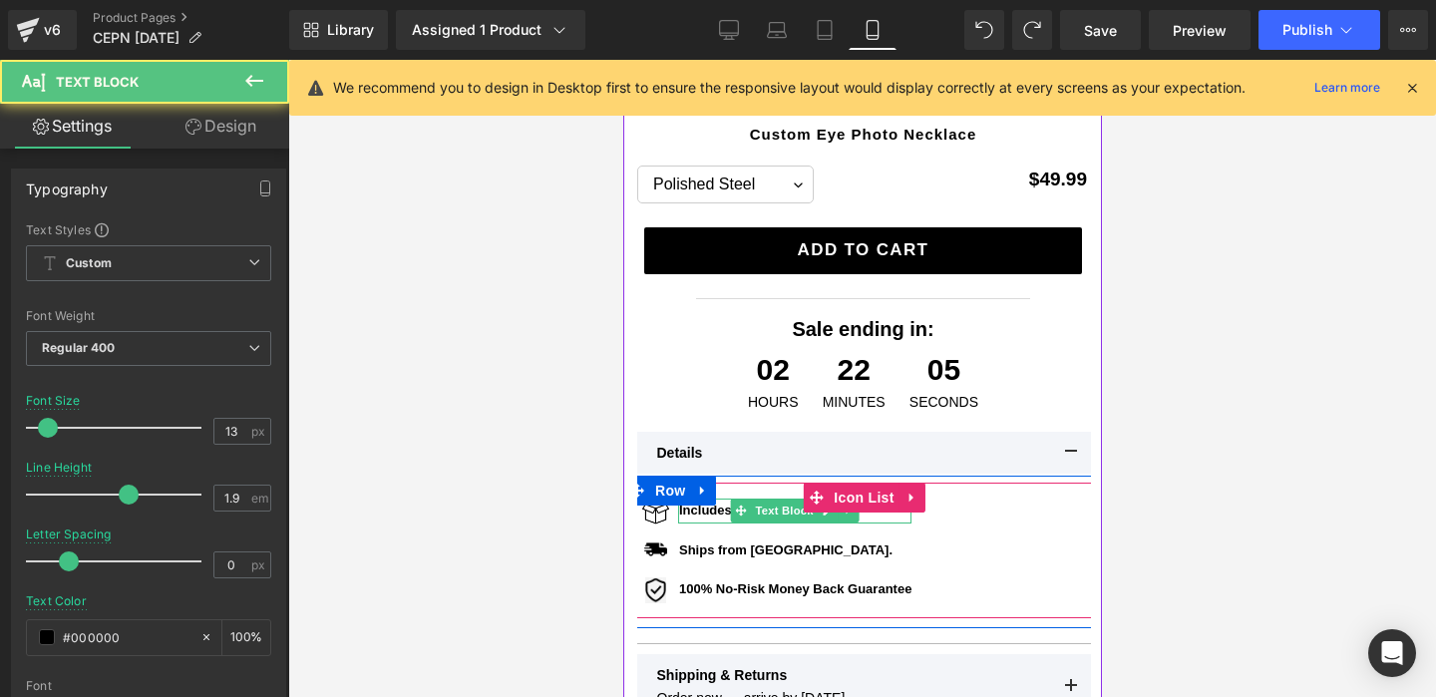
click at [715, 507] on b "Includes a gift box" at bounding box center [735, 509] width 114 height 15
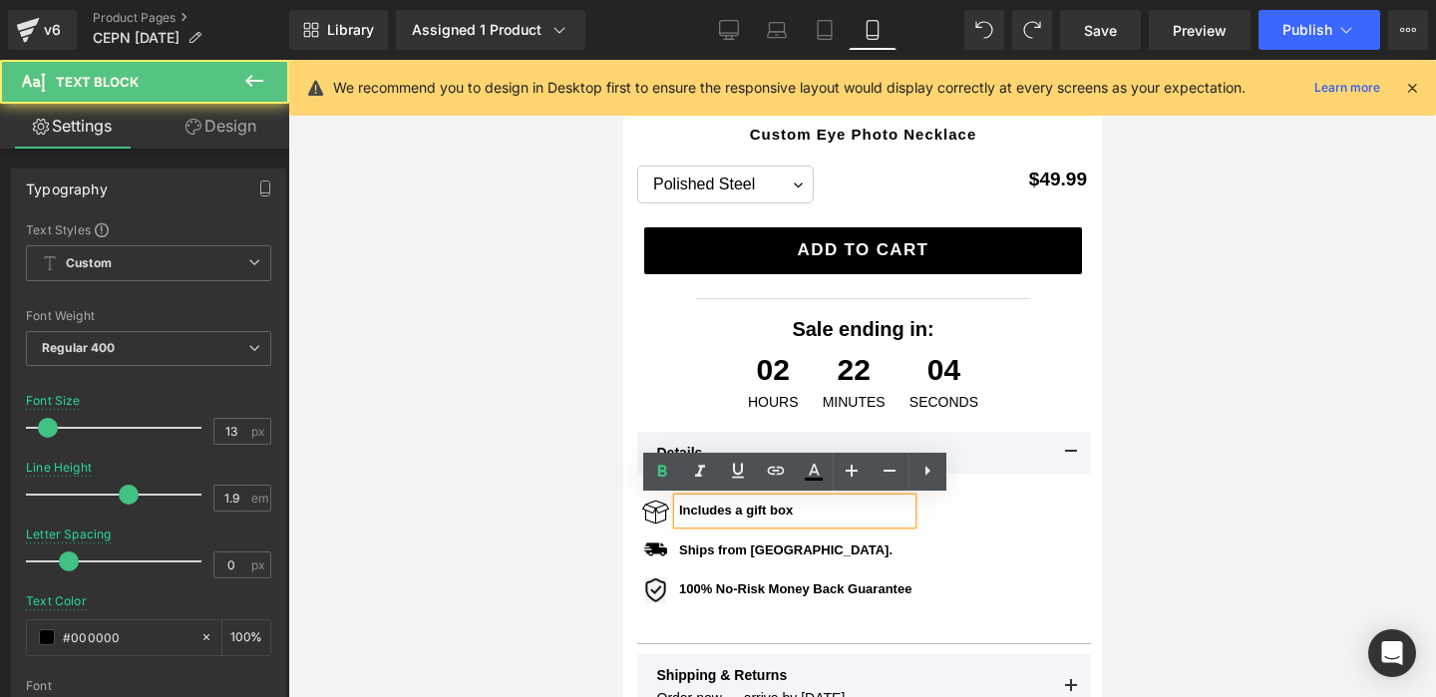
click at [797, 518] on p "Includes a gift box" at bounding box center [794, 510] width 232 height 25
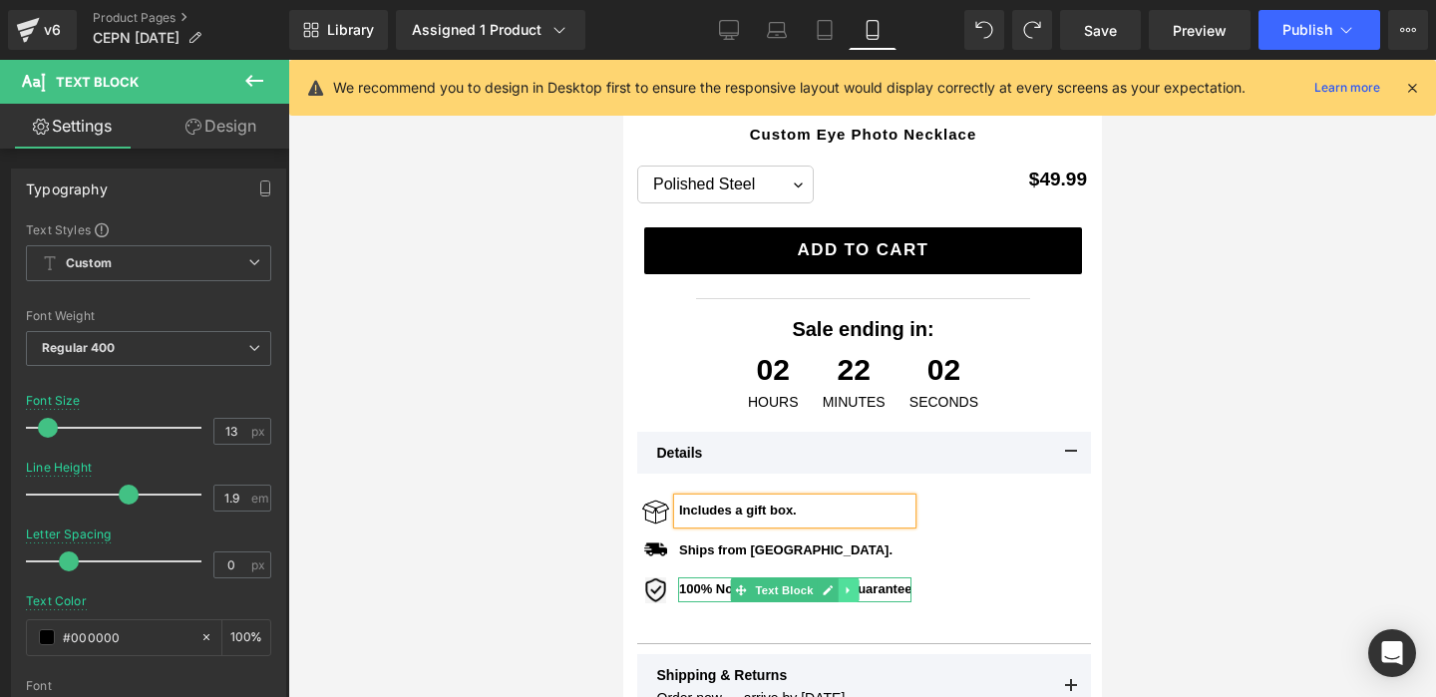
click at [846, 588] on icon at bounding box center [846, 589] width 3 height 7
click at [800, 585] on icon at bounding box center [795, 590] width 11 height 12
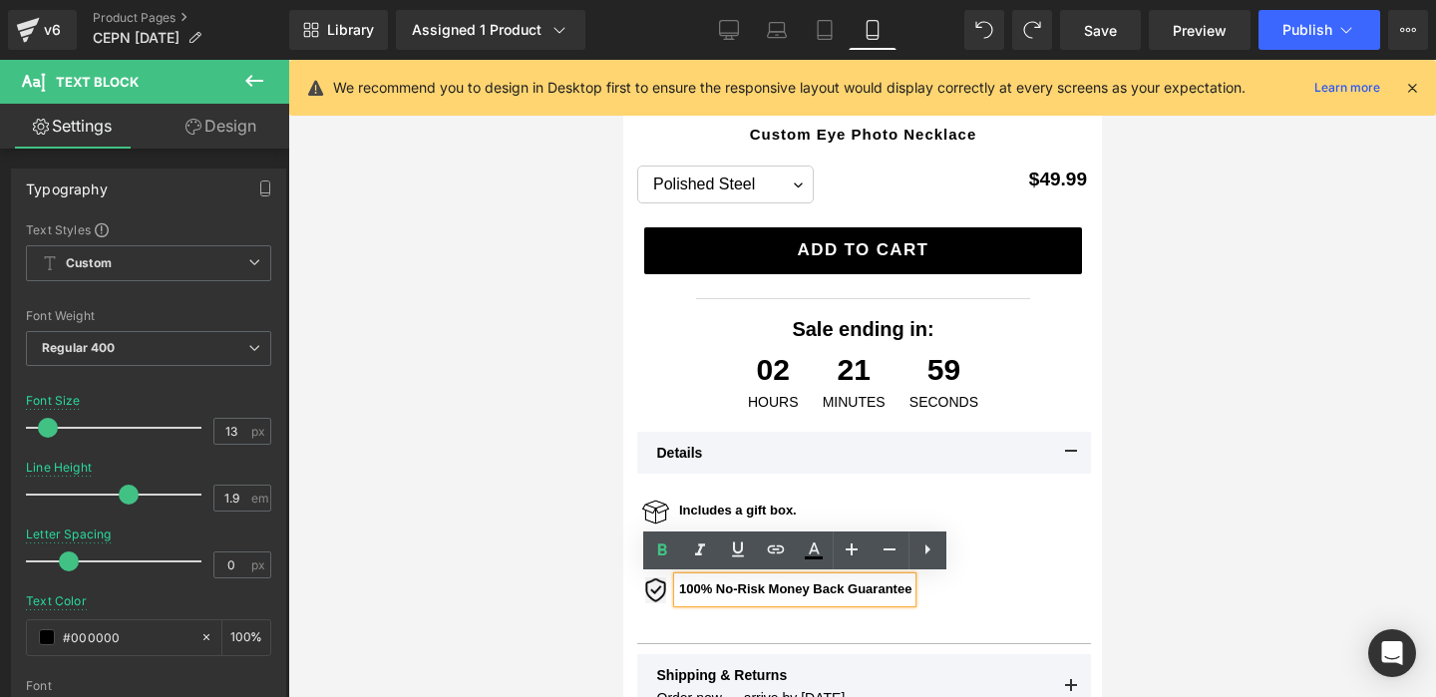
click at [1258, 501] on div at bounding box center [861, 378] width 1147 height 637
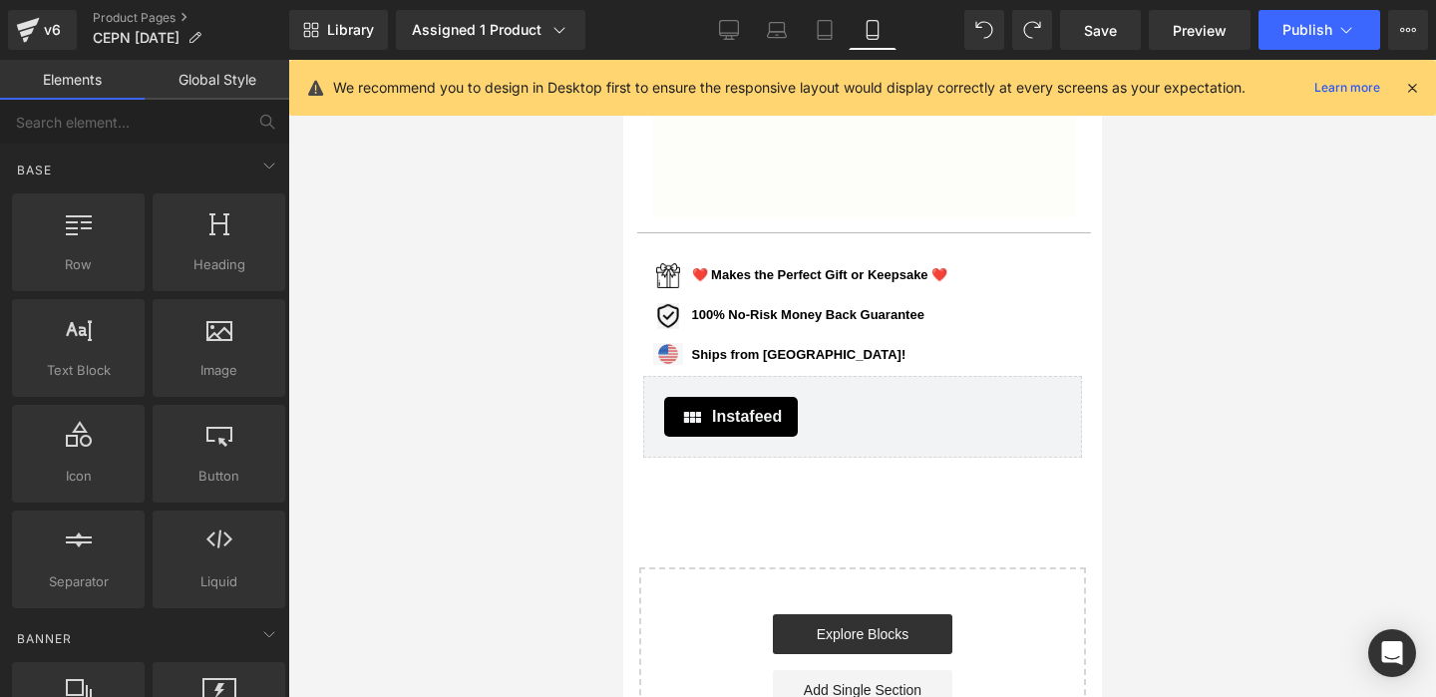
scroll to position [1717, 0]
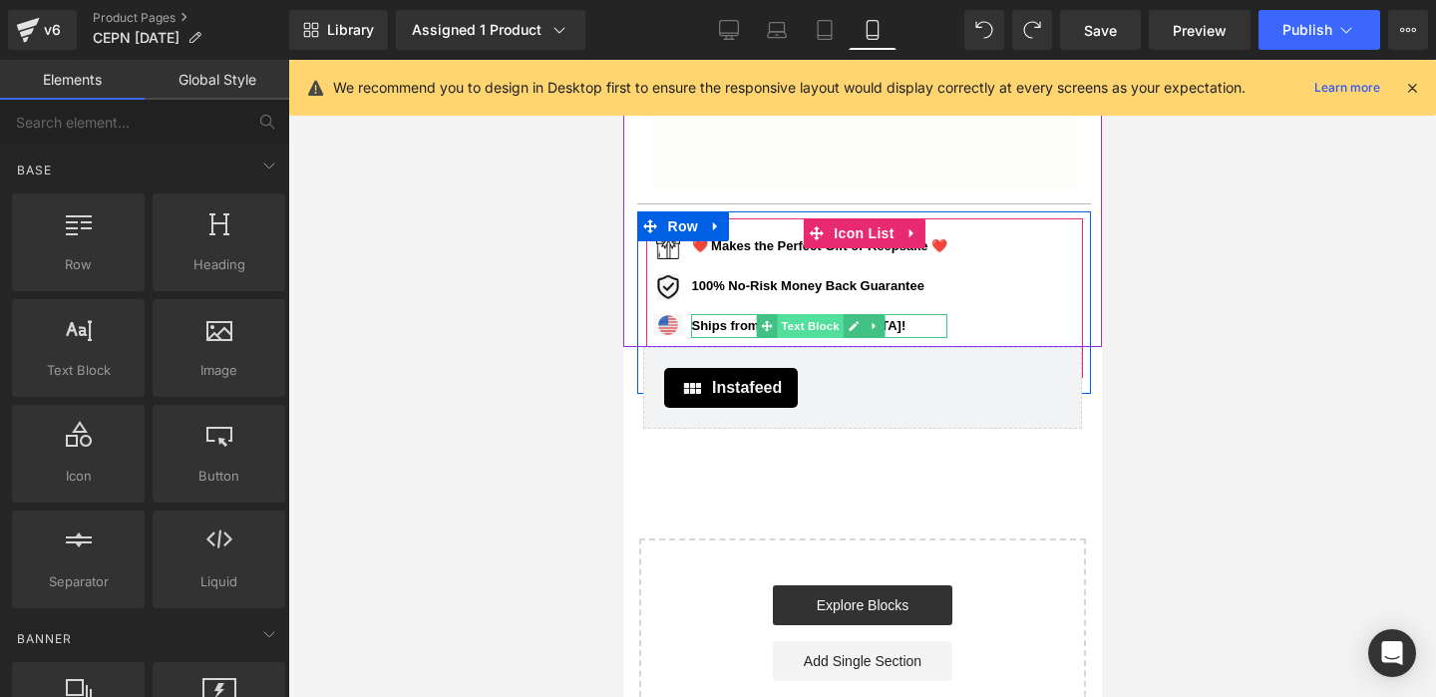
click at [777, 329] on span "Text Block" at bounding box center [810, 326] width 66 height 24
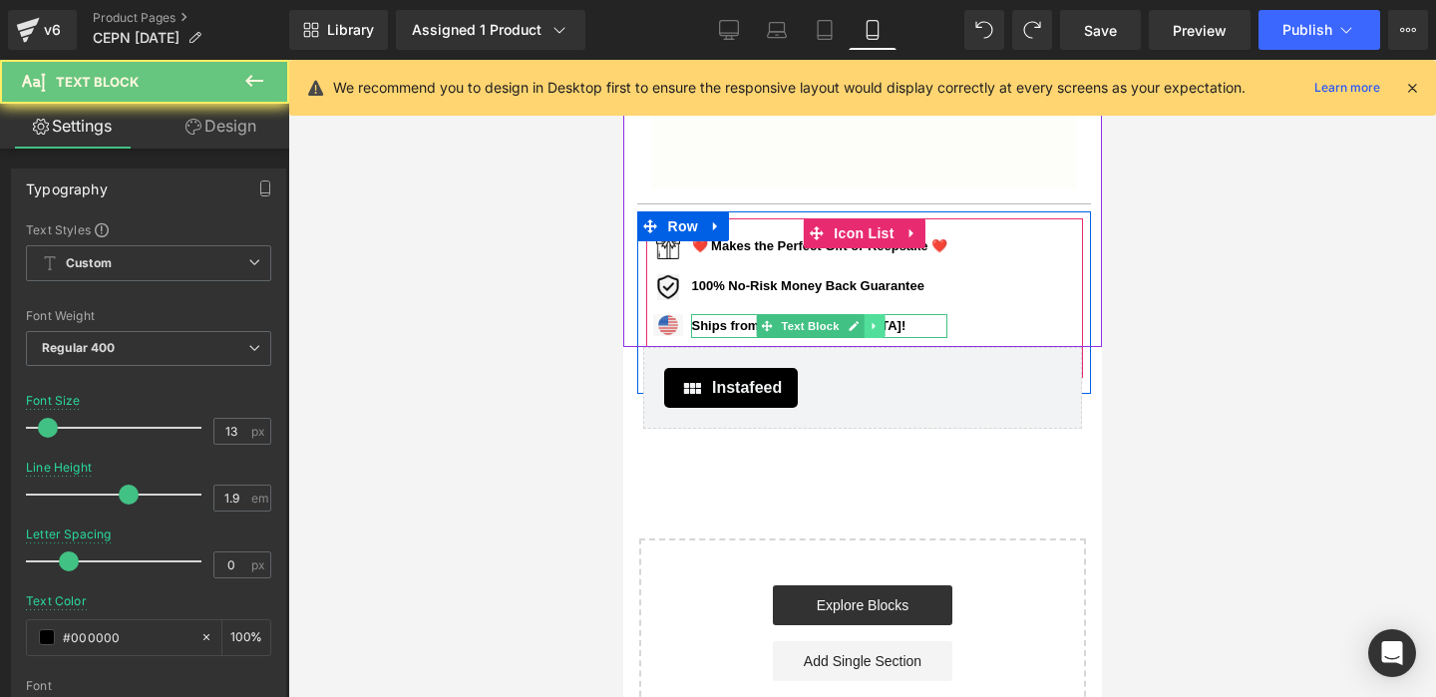
click at [863, 333] on link at bounding box center [873, 326] width 21 height 24
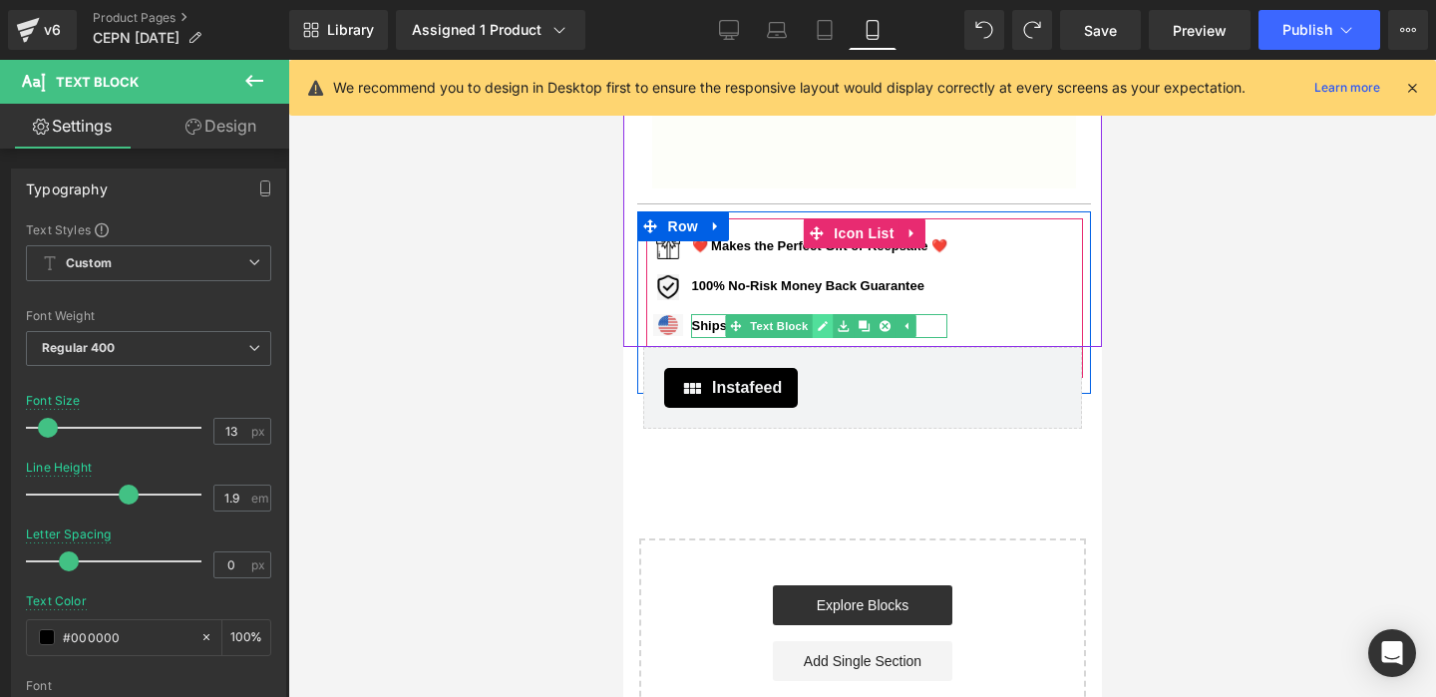
click at [828, 326] on link at bounding box center [821, 326] width 21 height 24
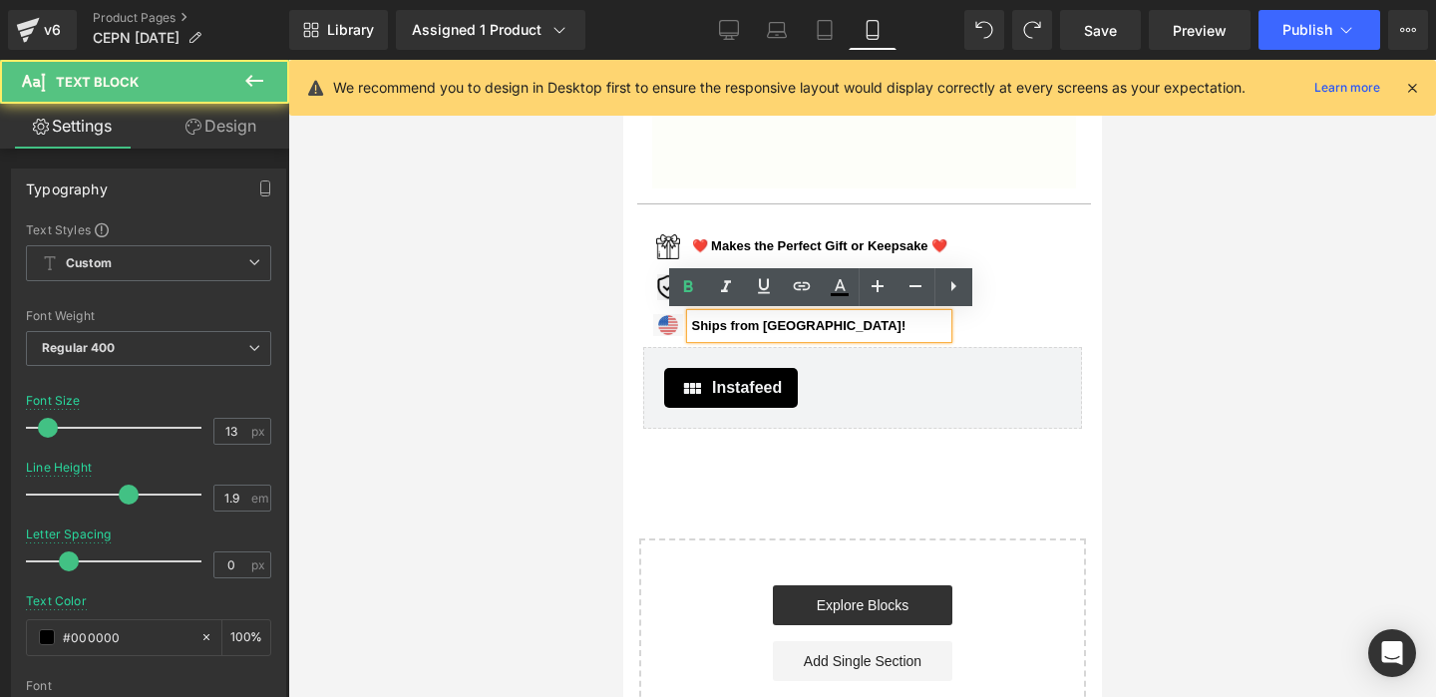
click at [806, 326] on p "Ships from USA!" at bounding box center [819, 326] width 256 height 25
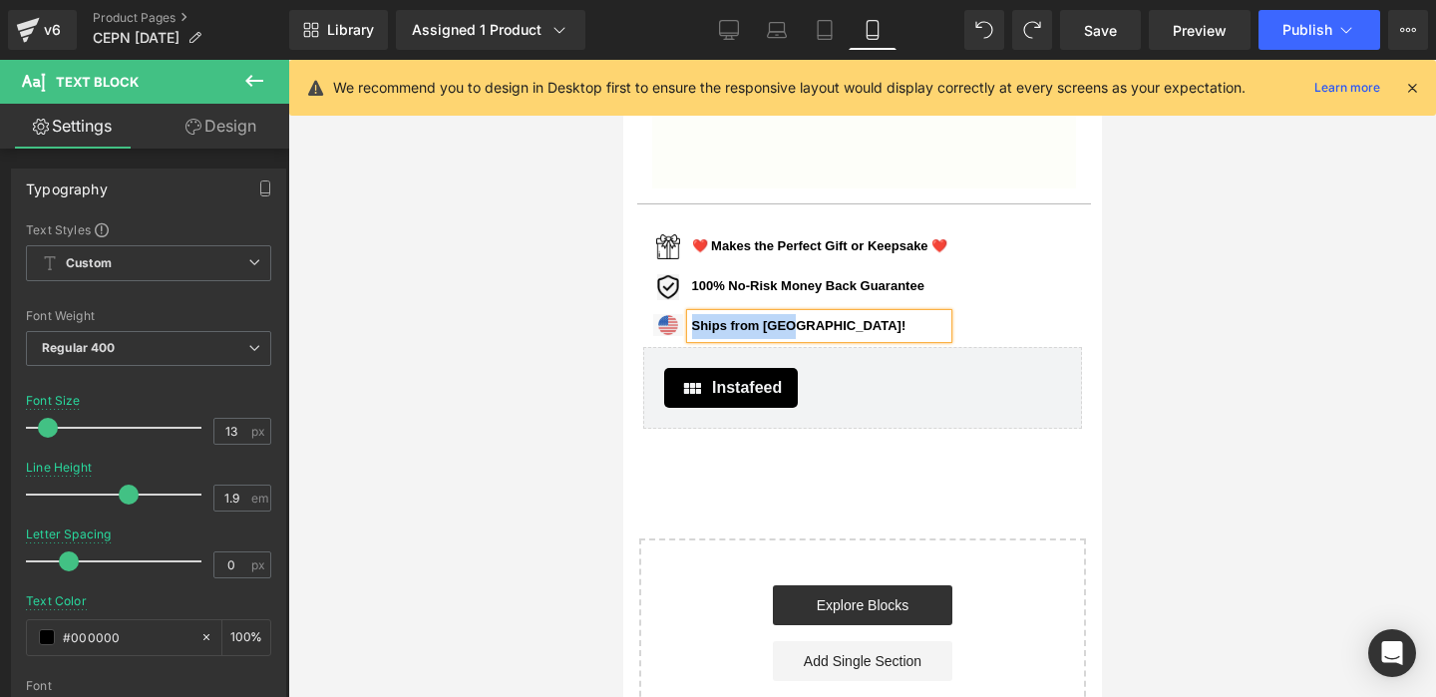
copy b "Ships from USA!"
click at [532, 537] on div at bounding box center [861, 378] width 1147 height 637
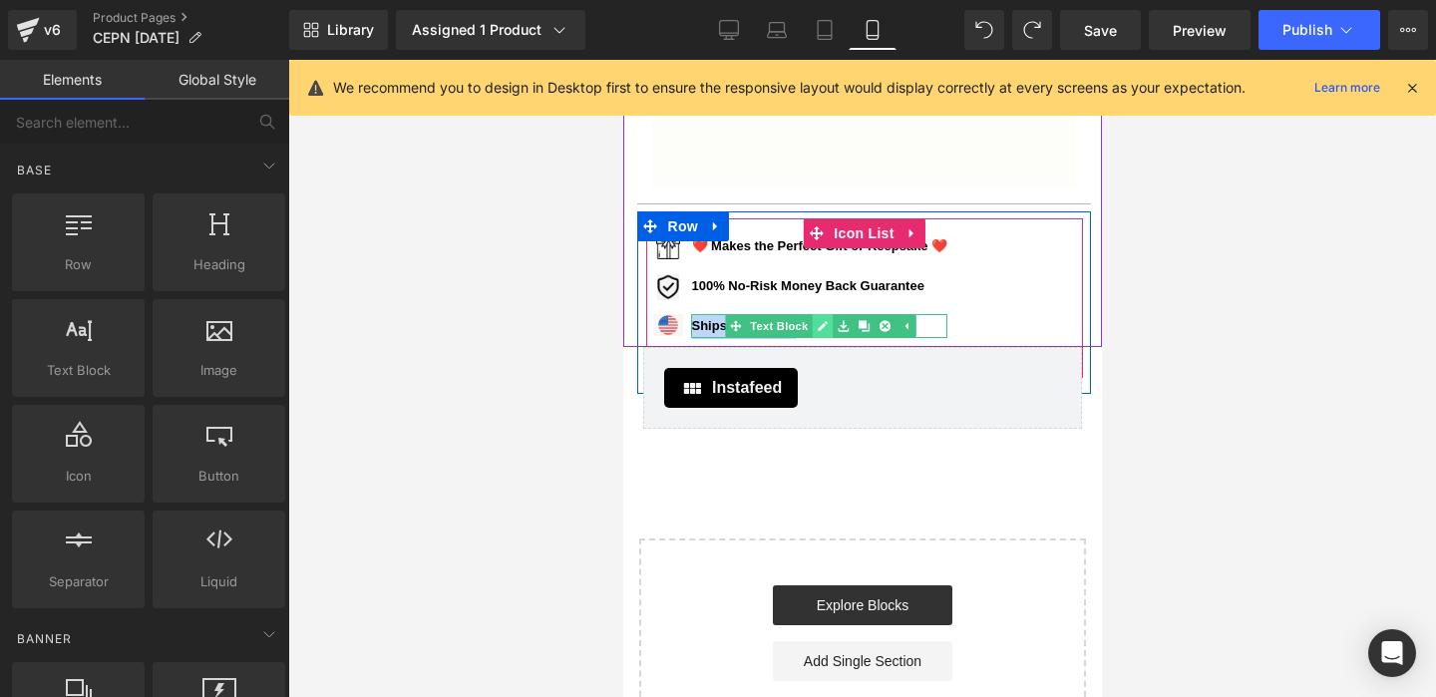
click at [822, 326] on icon at bounding box center [821, 326] width 10 height 10
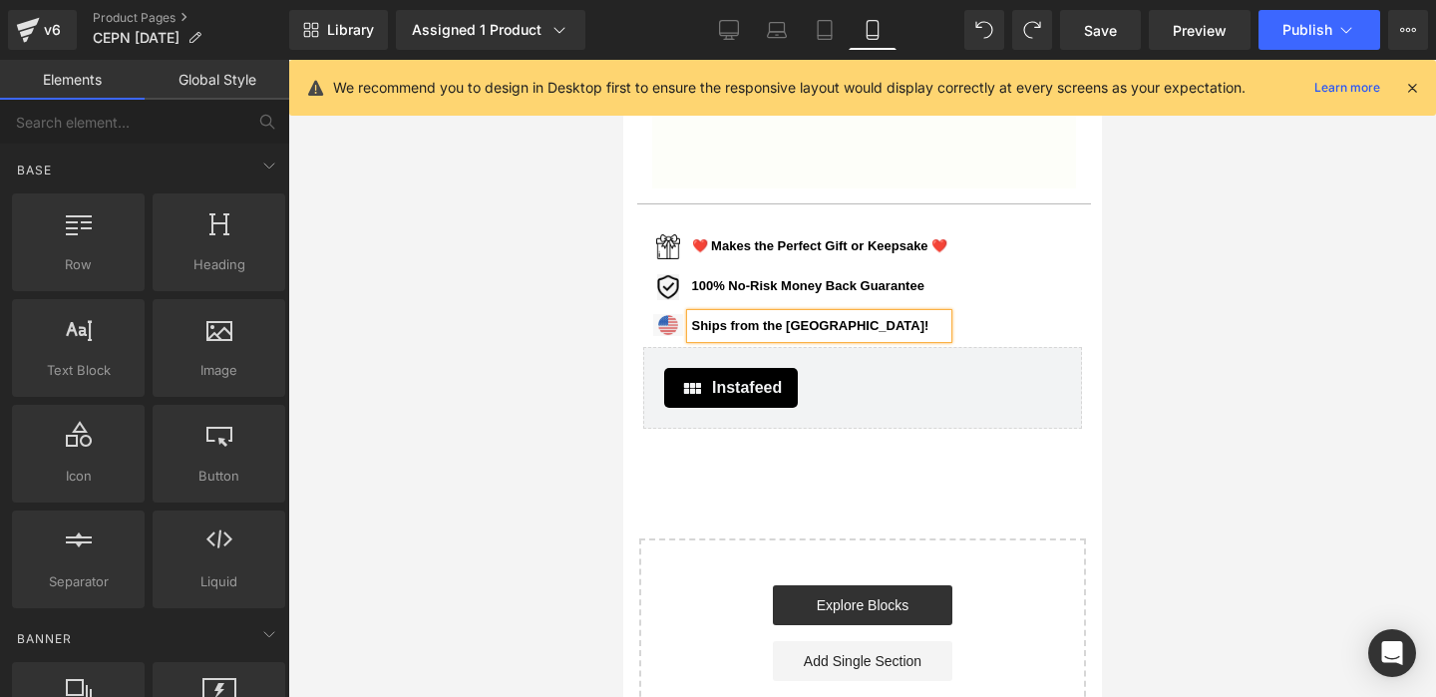
click at [1213, 276] on div at bounding box center [861, 378] width 1147 height 637
click at [1017, 308] on div "Image ❤️ Makes the Perfect Gift or Keepsake ❤️ Text Block Image 100% No-Risk Mo…" at bounding box center [863, 293] width 437 height 119
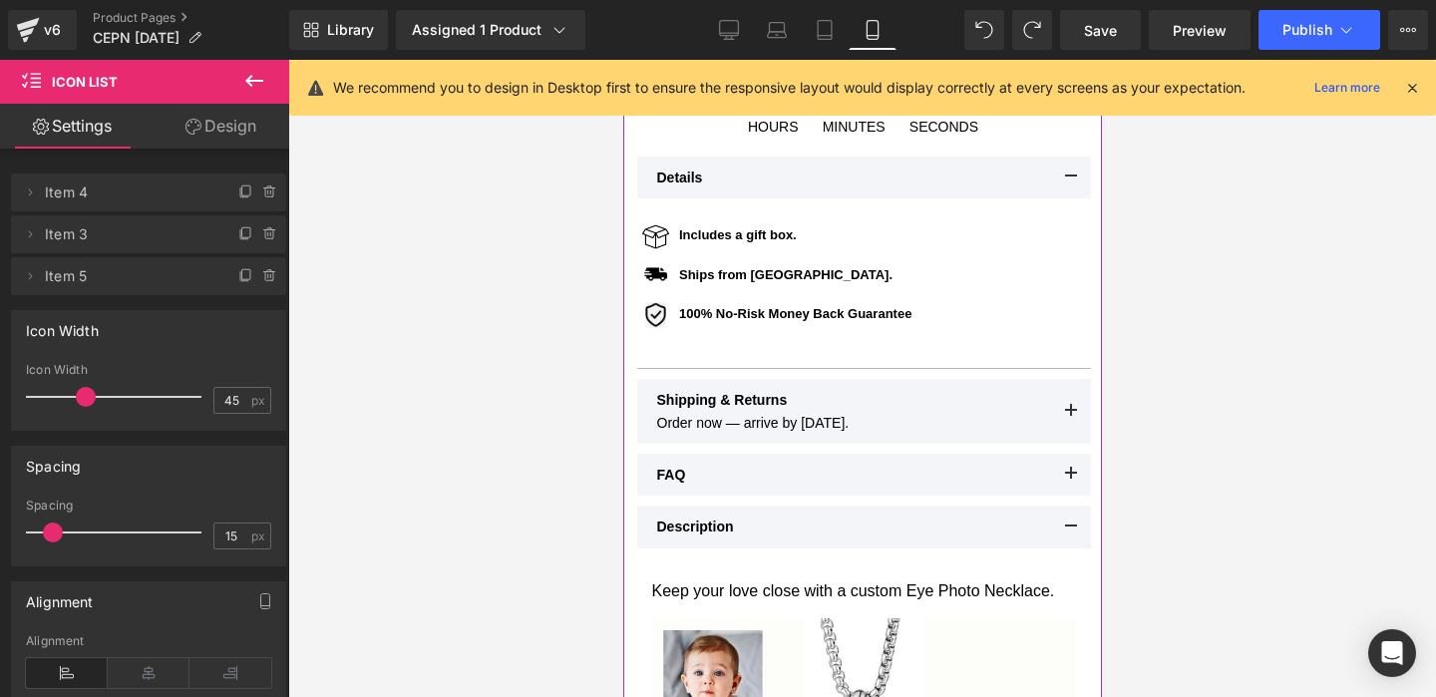
scroll to position [869, 0]
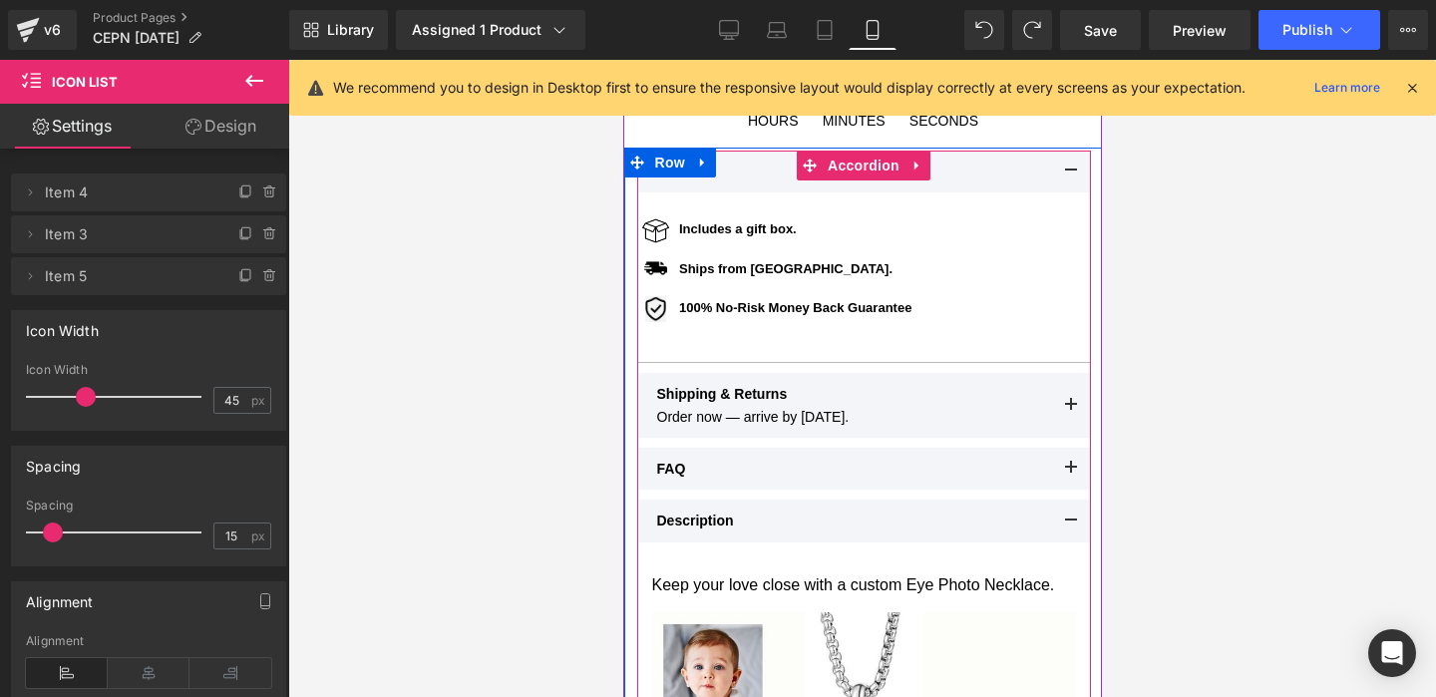
click at [1070, 411] on span at bounding box center [1070, 411] width 0 height 0
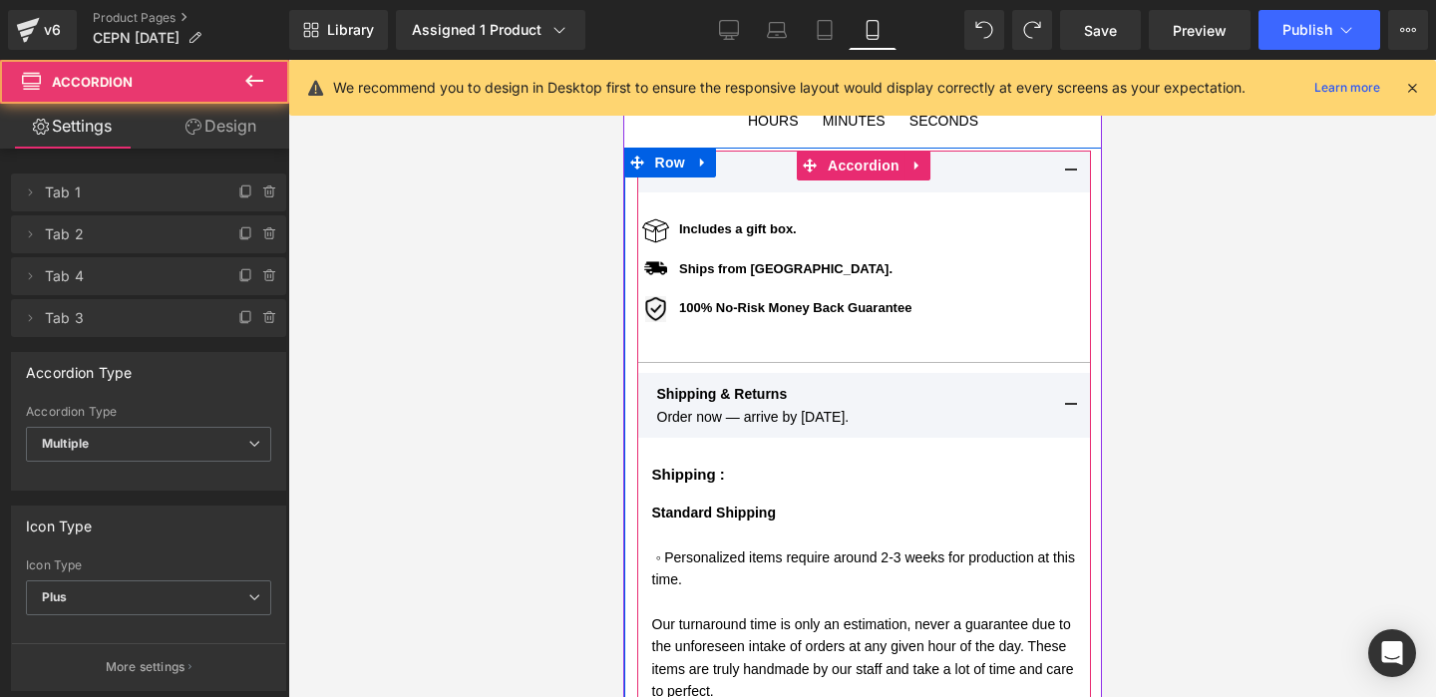
click at [1071, 405] on button at bounding box center [1070, 405] width 40 height 65
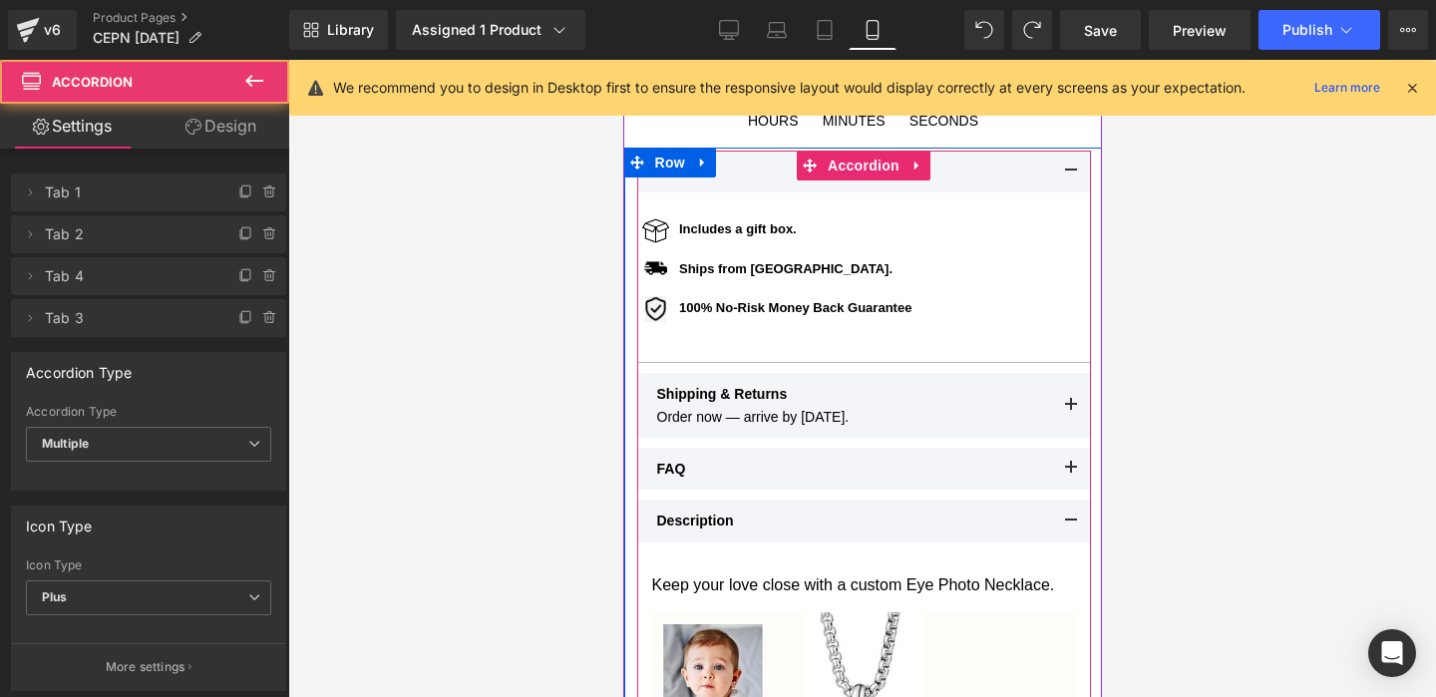
scroll to position [868, 0]
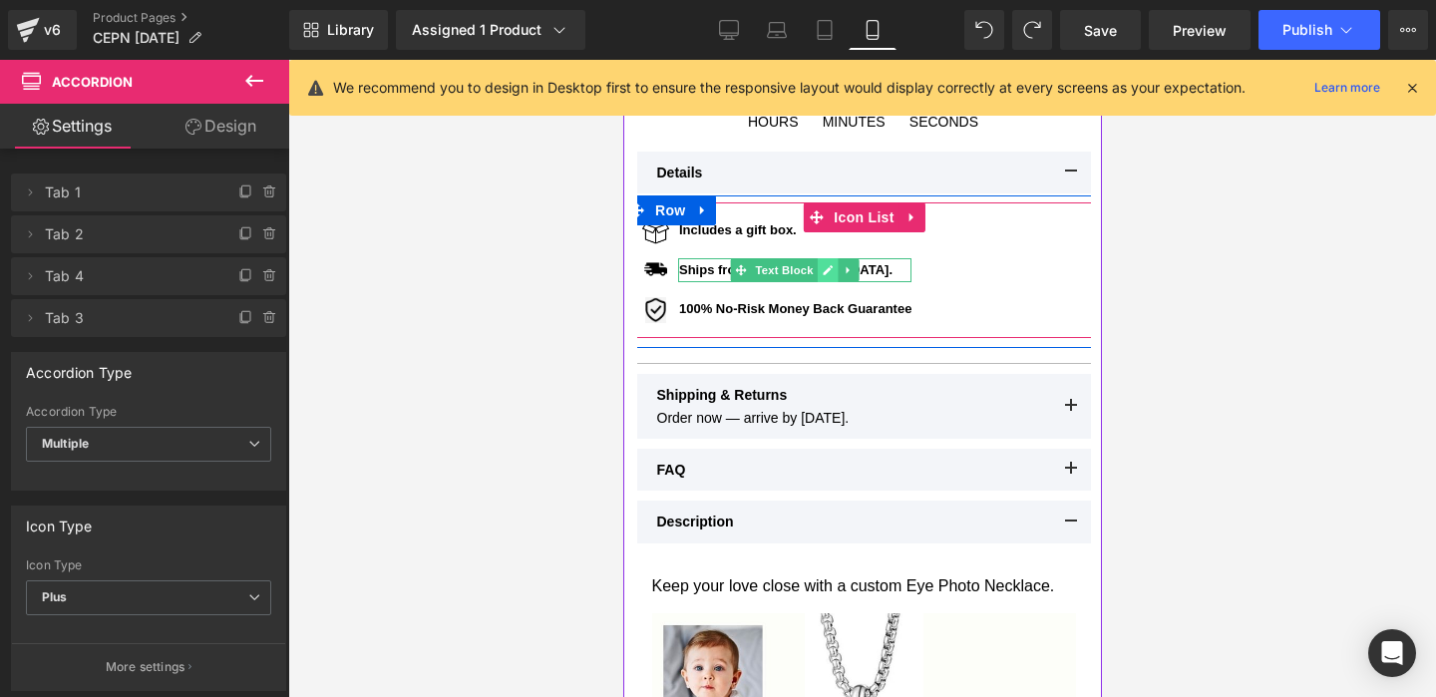
click at [830, 268] on icon at bounding box center [826, 270] width 10 height 10
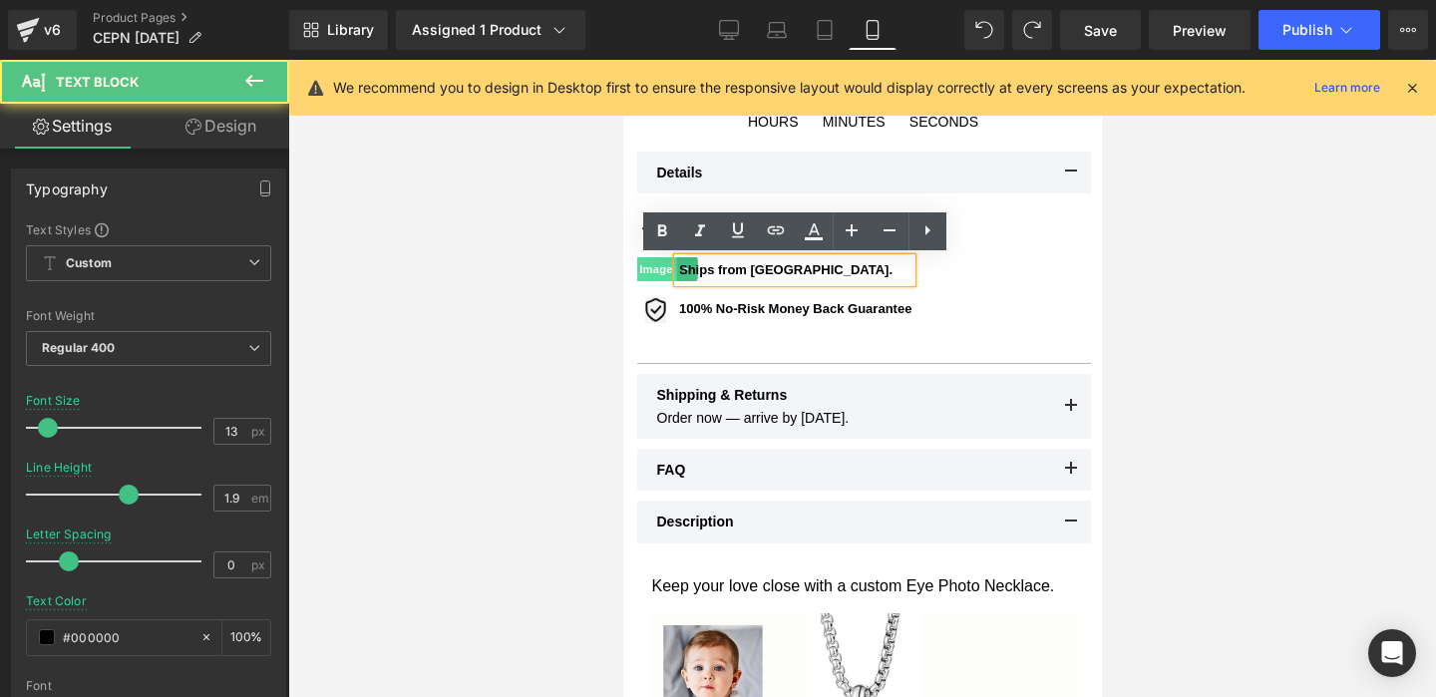
drag, startPoint x: 791, startPoint y: 267, endPoint x: 658, endPoint y: 271, distance: 132.6
click at [658, 271] on li "Image Ships from USA. Text Block" at bounding box center [771, 270] width 278 height 25
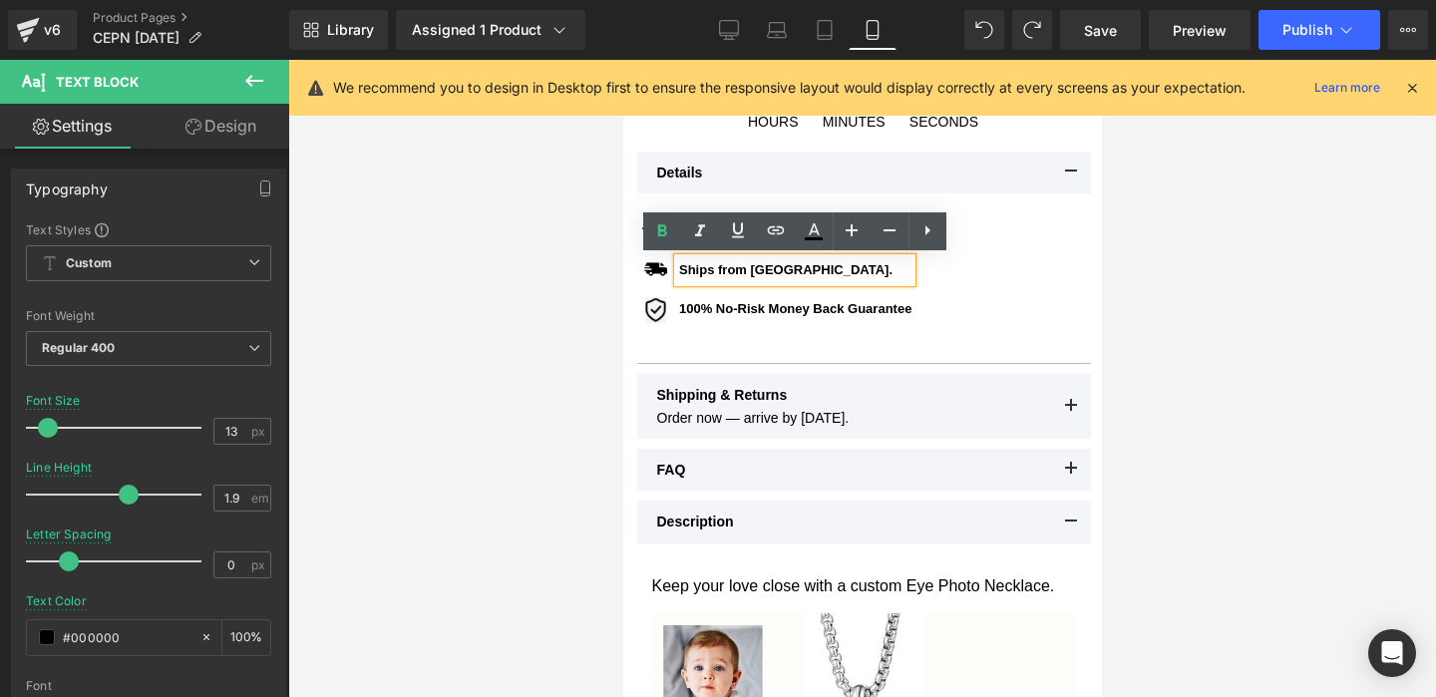
click at [807, 282] on div "Ships from [GEOGRAPHIC_DATA]." at bounding box center [793, 270] width 233 height 25
drag, startPoint x: 780, startPoint y: 276, endPoint x: 680, endPoint y: 265, distance: 100.3
click at [680, 264] on b "Ships from [GEOGRAPHIC_DATA]." at bounding box center [784, 269] width 213 height 15
paste div
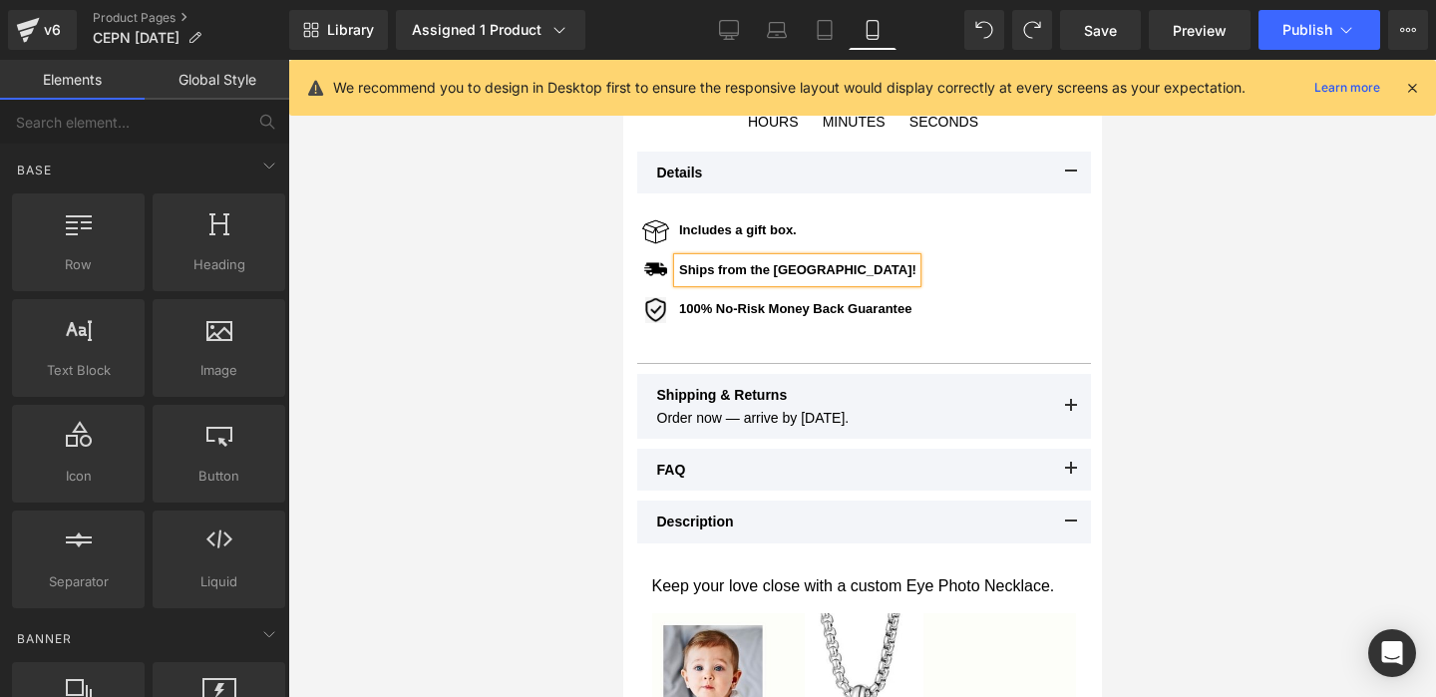
click at [1199, 246] on div at bounding box center [861, 378] width 1147 height 637
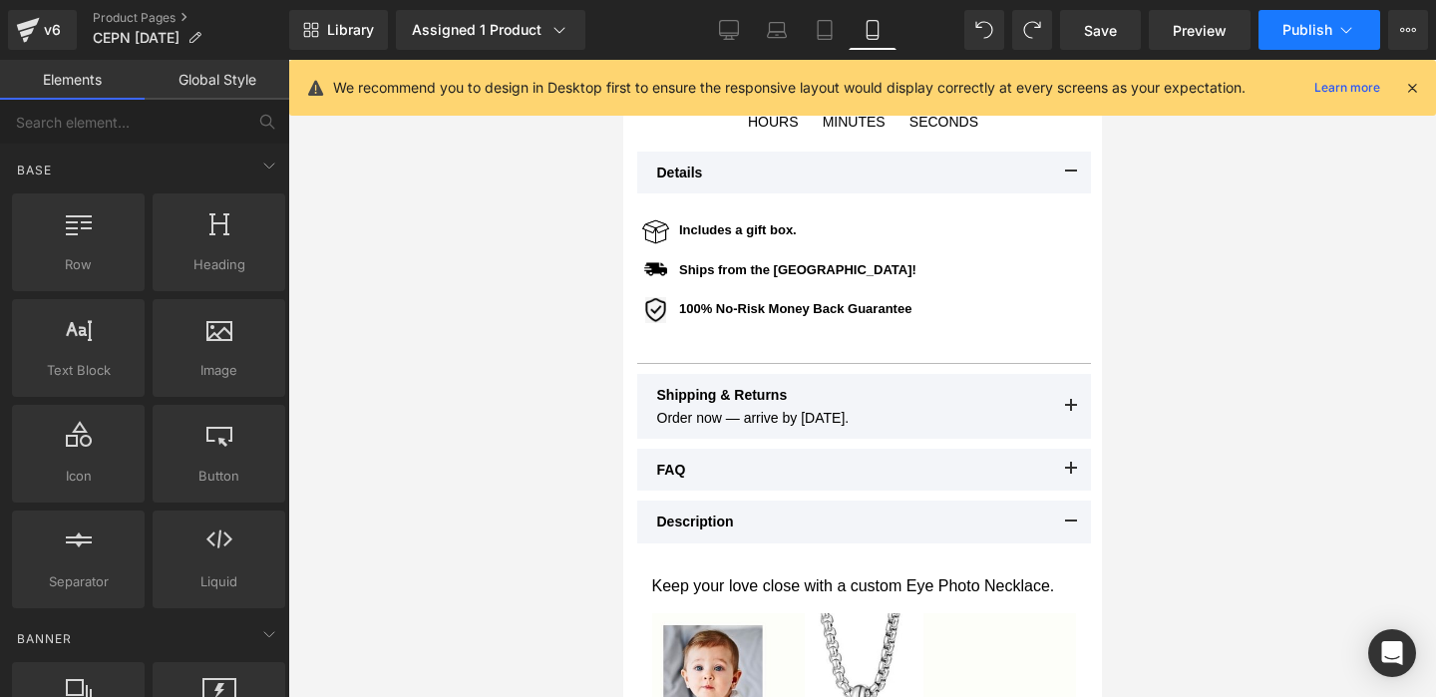
click at [1347, 37] on icon at bounding box center [1346, 30] width 20 height 20
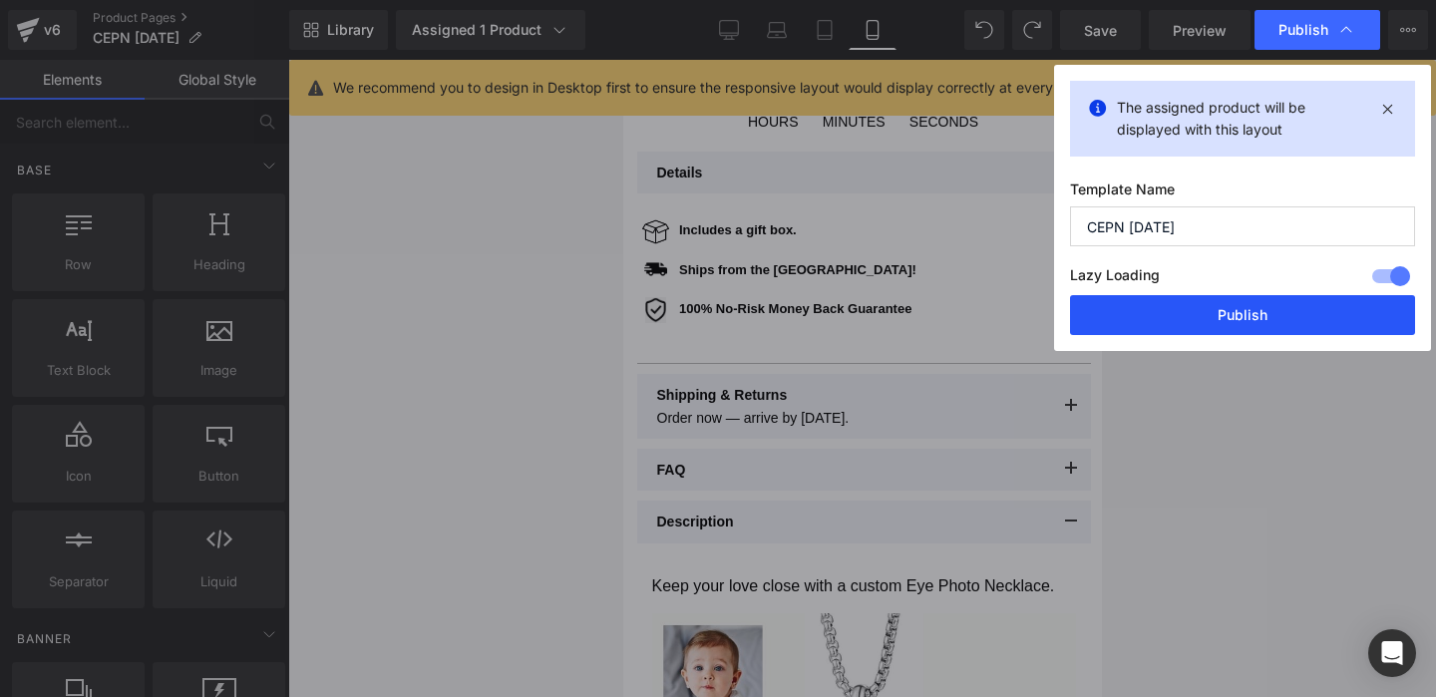
drag, startPoint x: 1281, startPoint y: 310, endPoint x: 213, endPoint y: 161, distance: 1078.0
click at [1281, 310] on button "Publish" at bounding box center [1242, 315] width 345 height 40
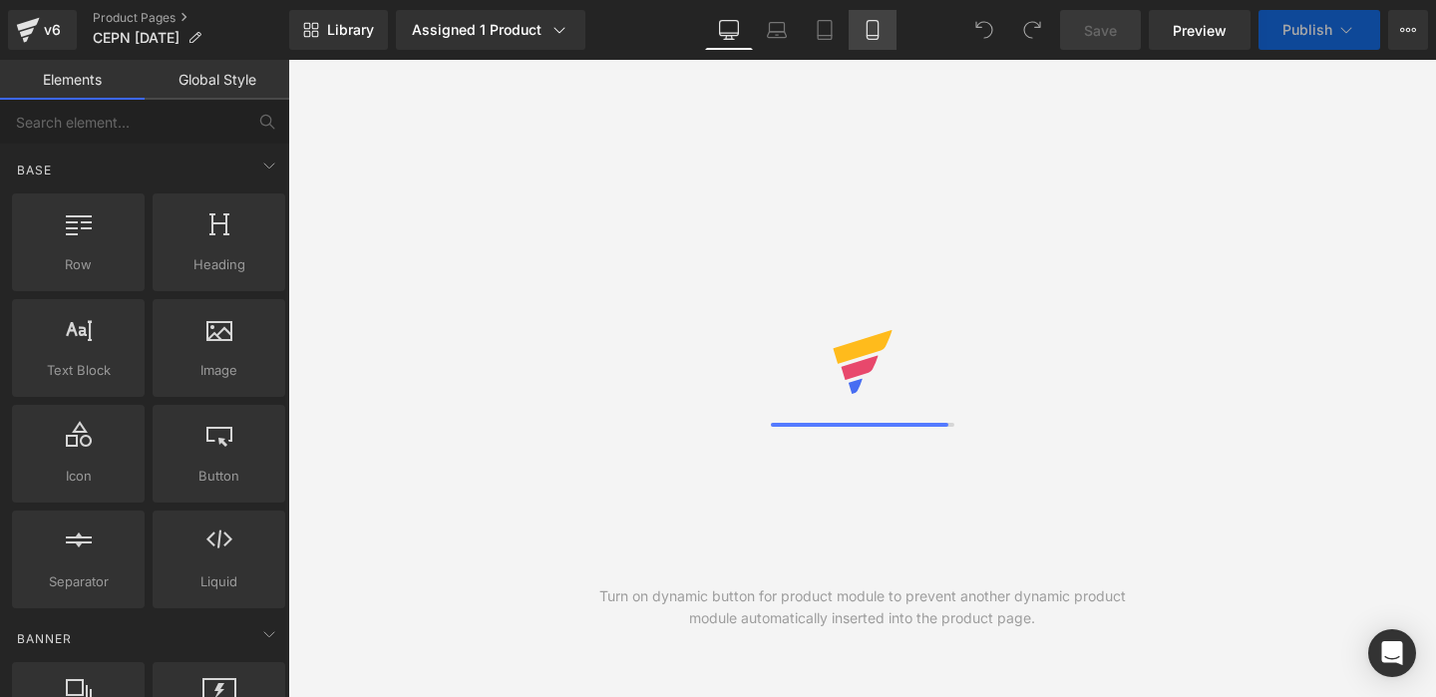
click at [870, 24] on icon at bounding box center [872, 30] width 20 height 20
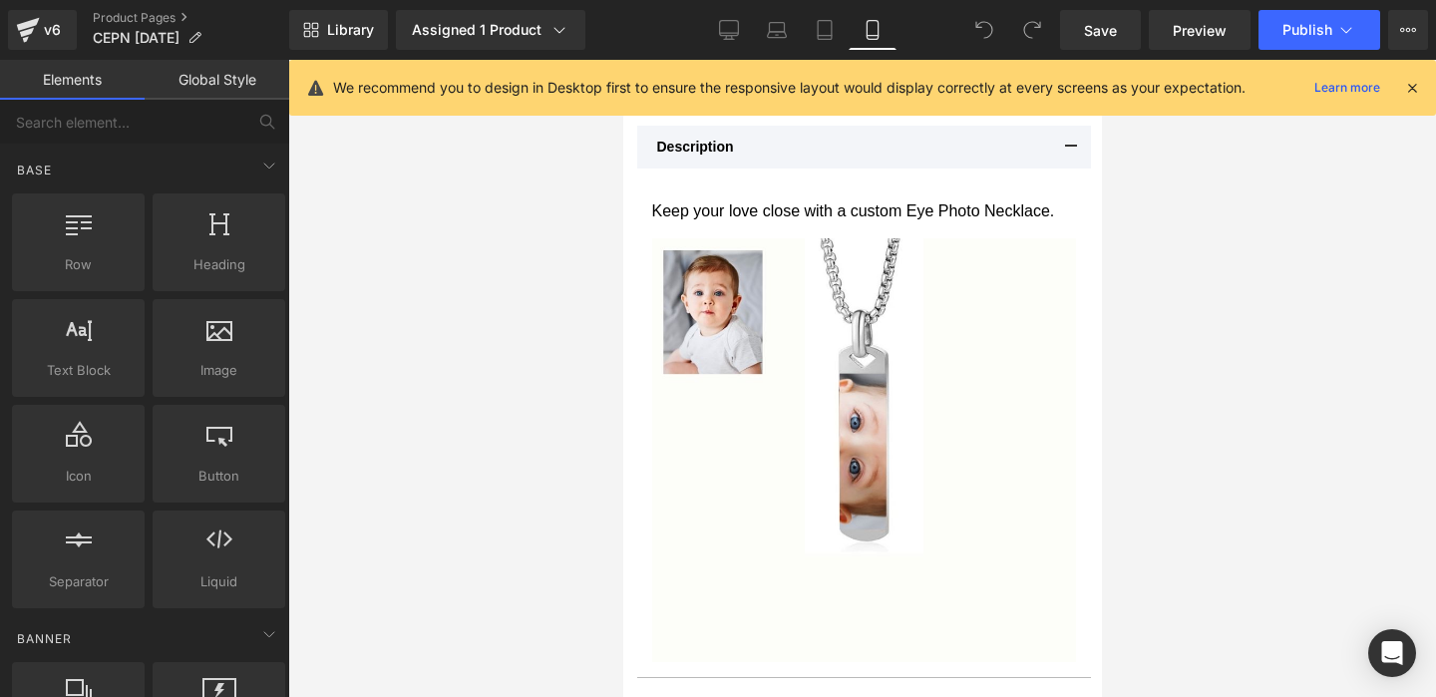
scroll to position [1080, 0]
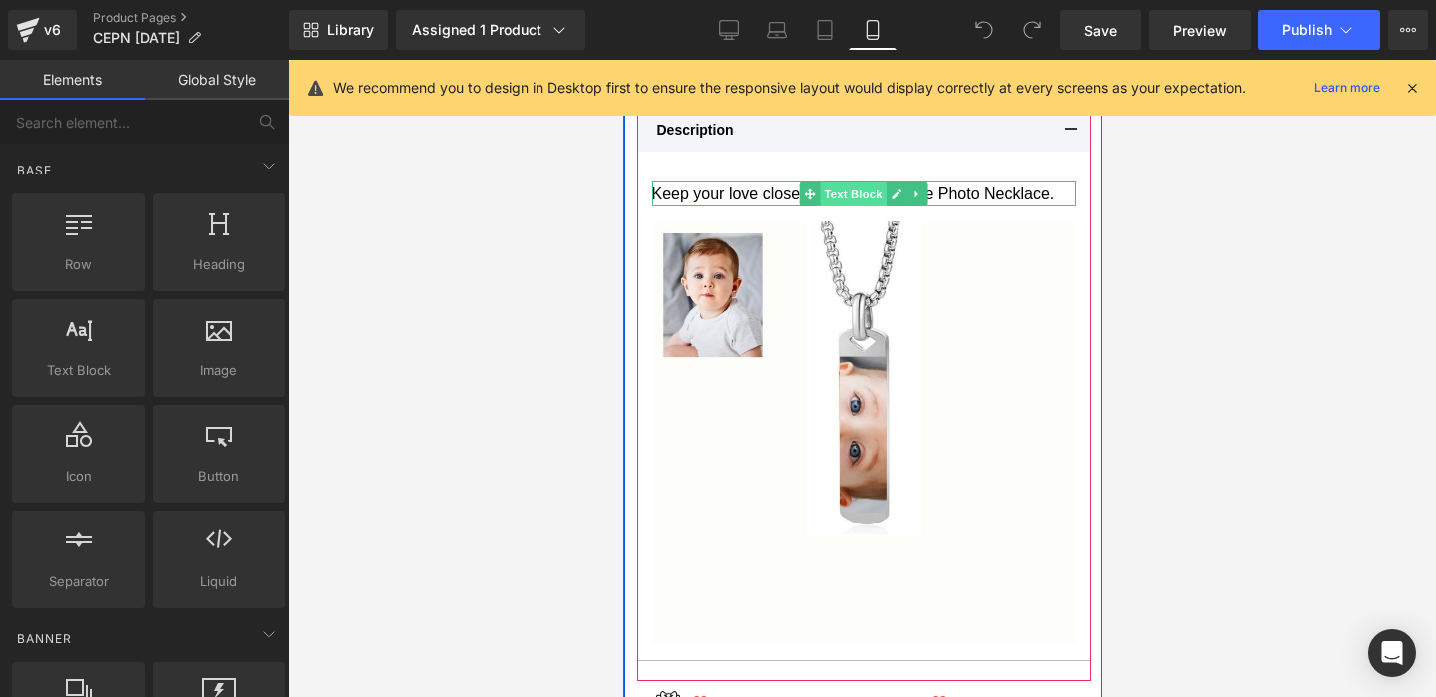
click at [829, 189] on span "Text Block" at bounding box center [851, 194] width 66 height 24
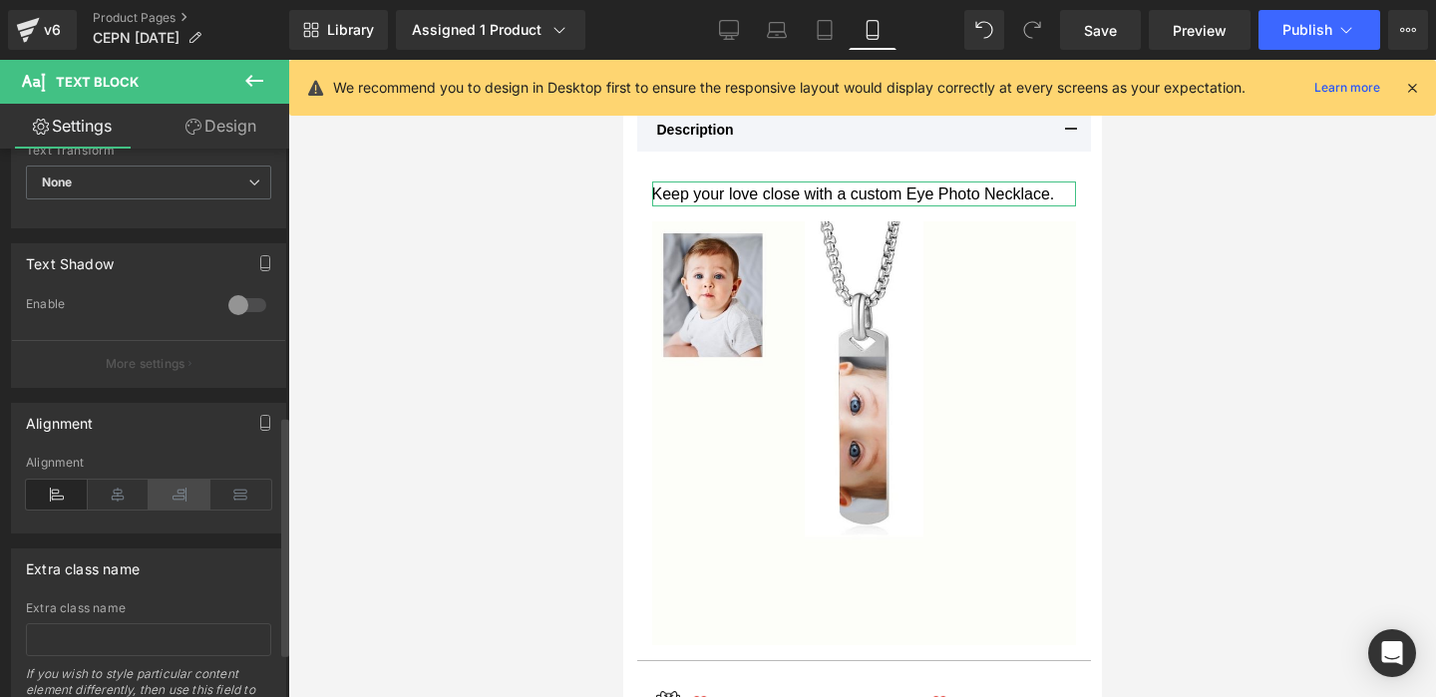
scroll to position [612, 0]
click at [107, 496] on icon at bounding box center [119, 493] width 62 height 30
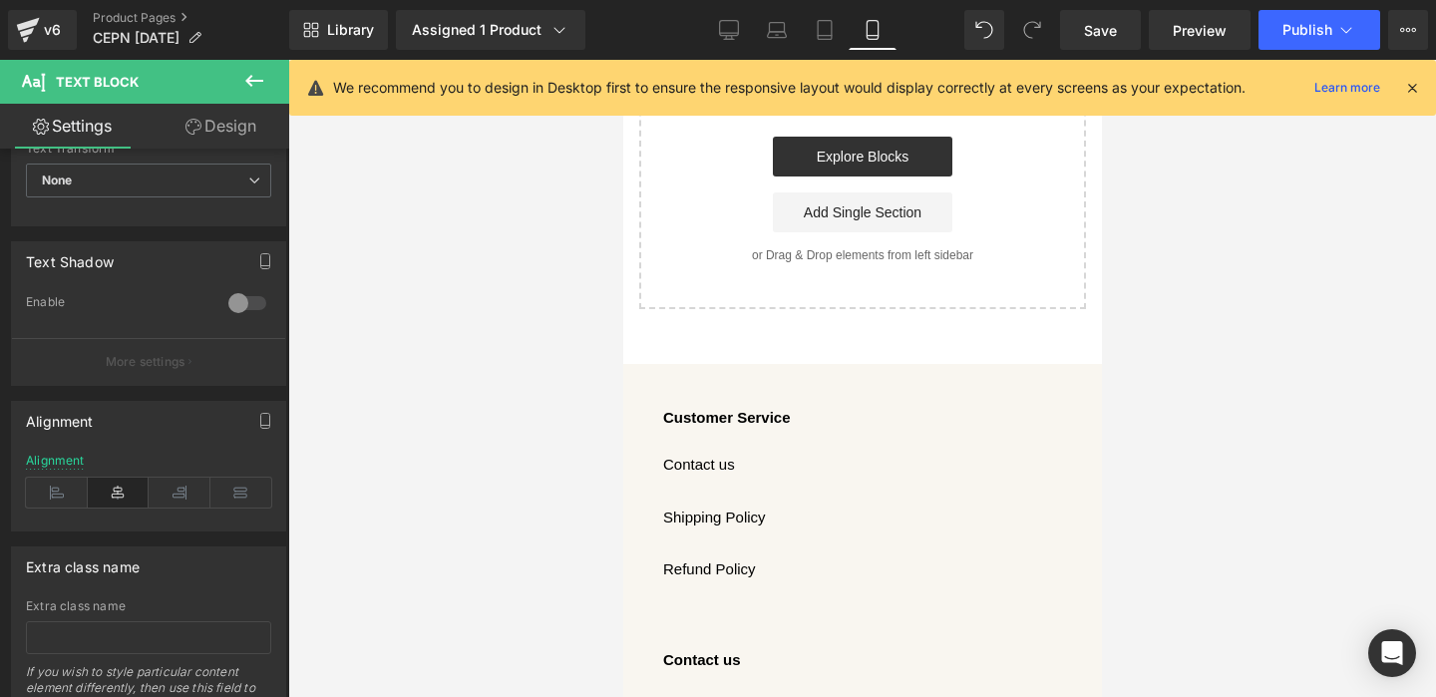
scroll to position [2307, 0]
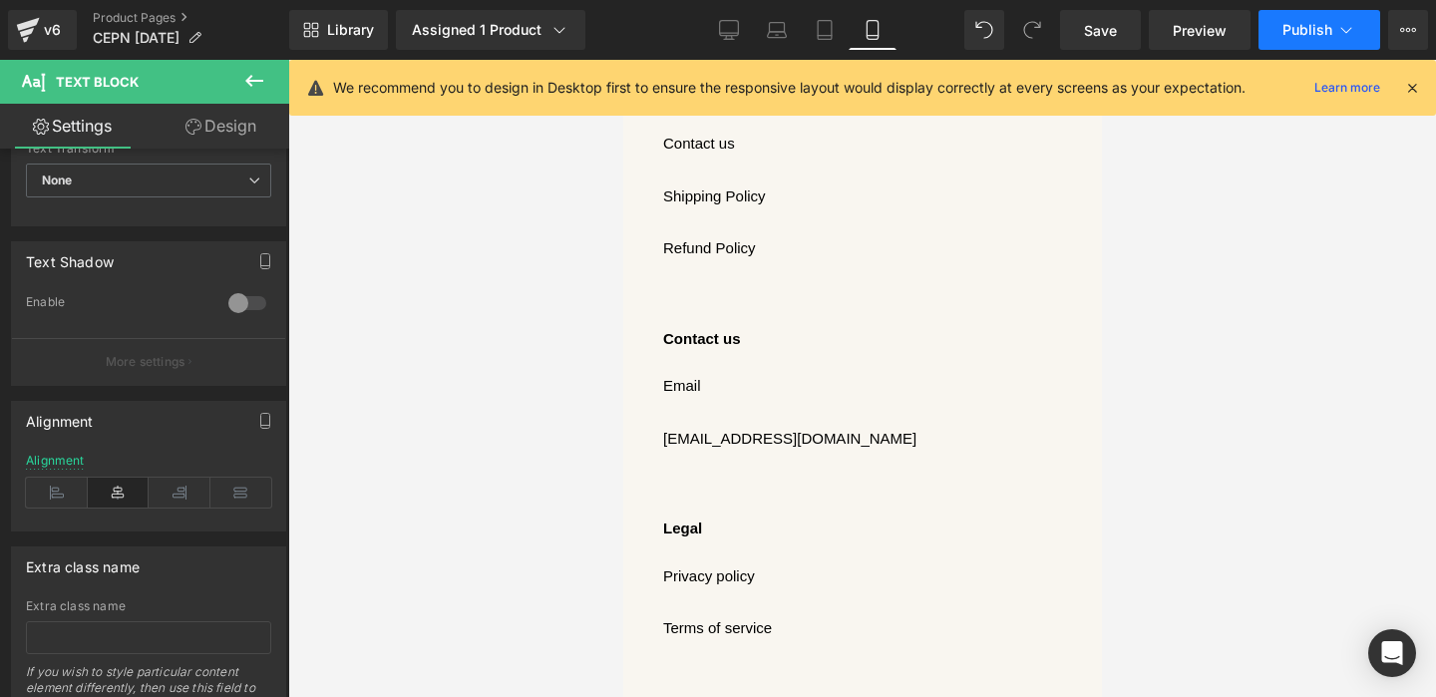
click at [1325, 44] on button "Publish" at bounding box center [1319, 30] width 122 height 40
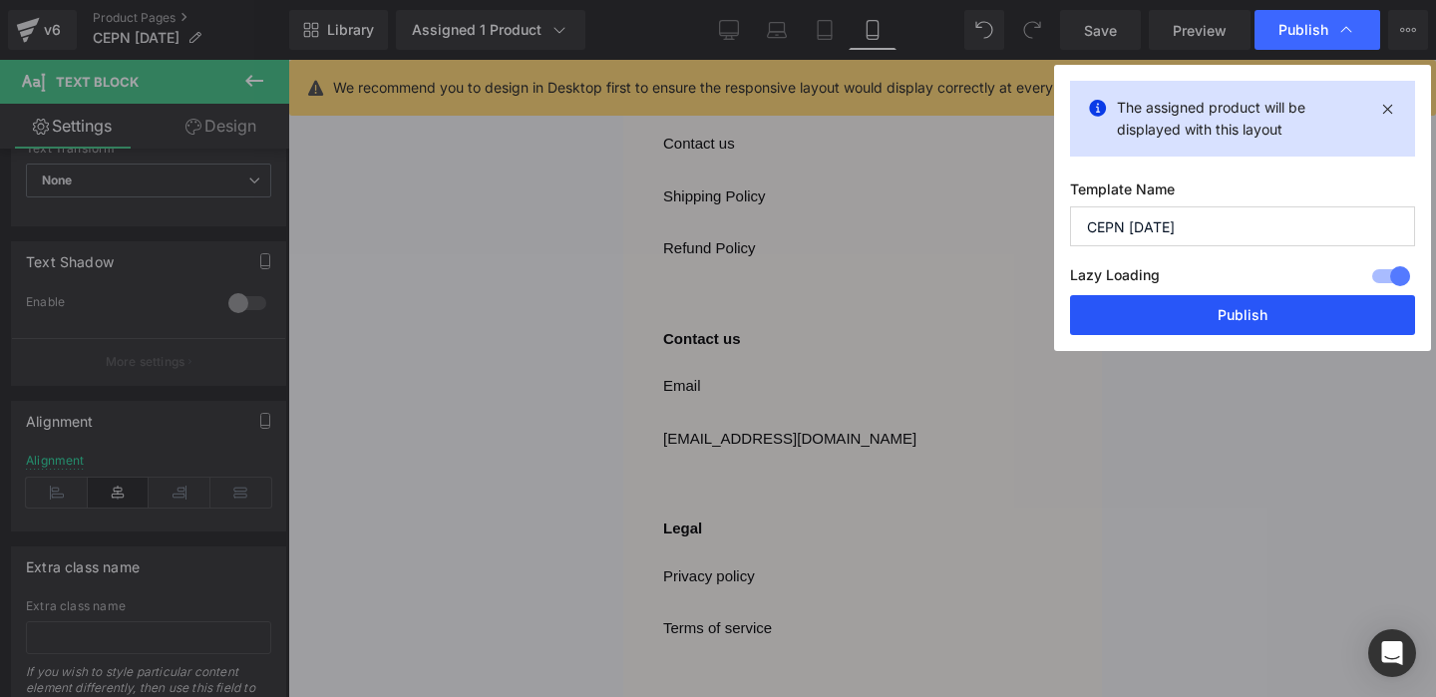
click at [1226, 316] on button "Publish" at bounding box center [1242, 315] width 345 height 40
